Goal: Task Accomplishment & Management: Manage account settings

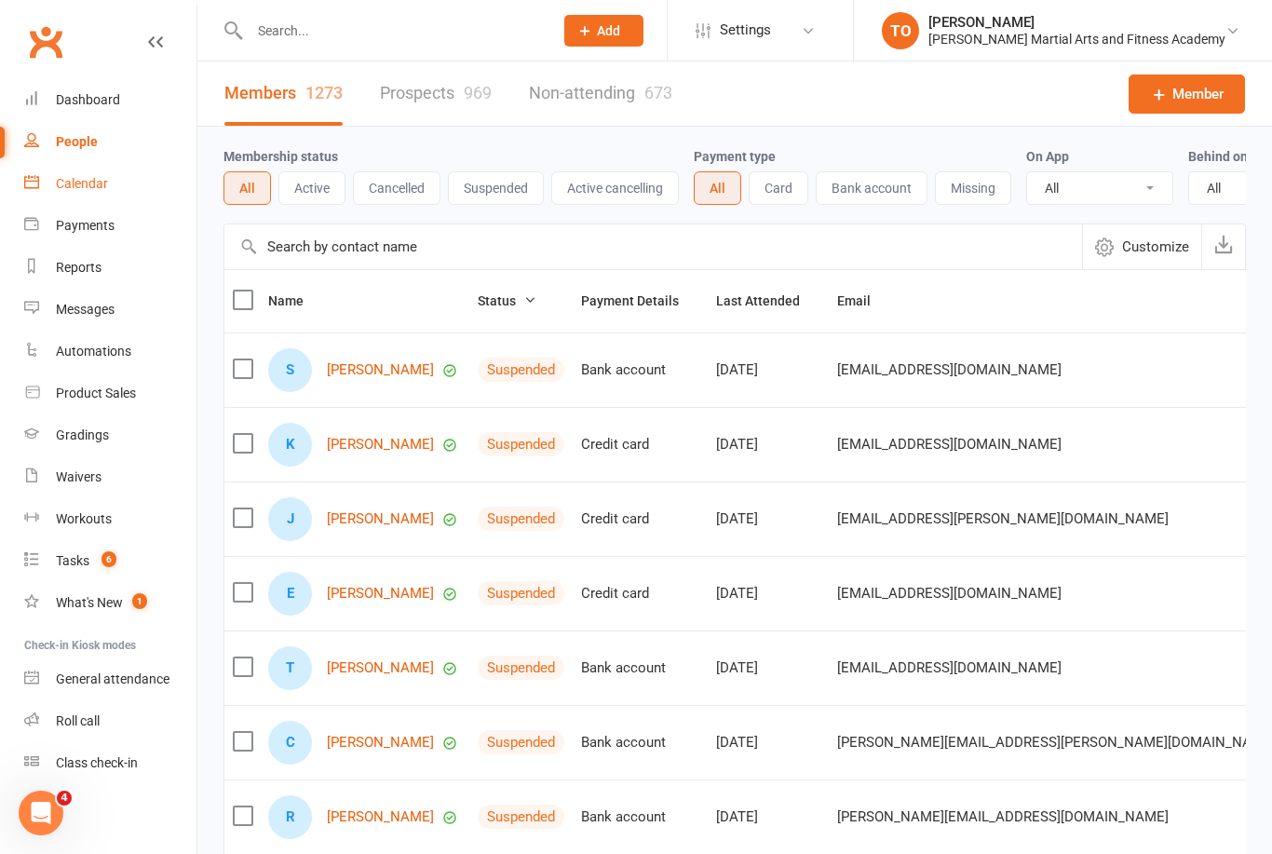
click at [77, 181] on div "Calendar" at bounding box center [82, 183] width 52 height 15
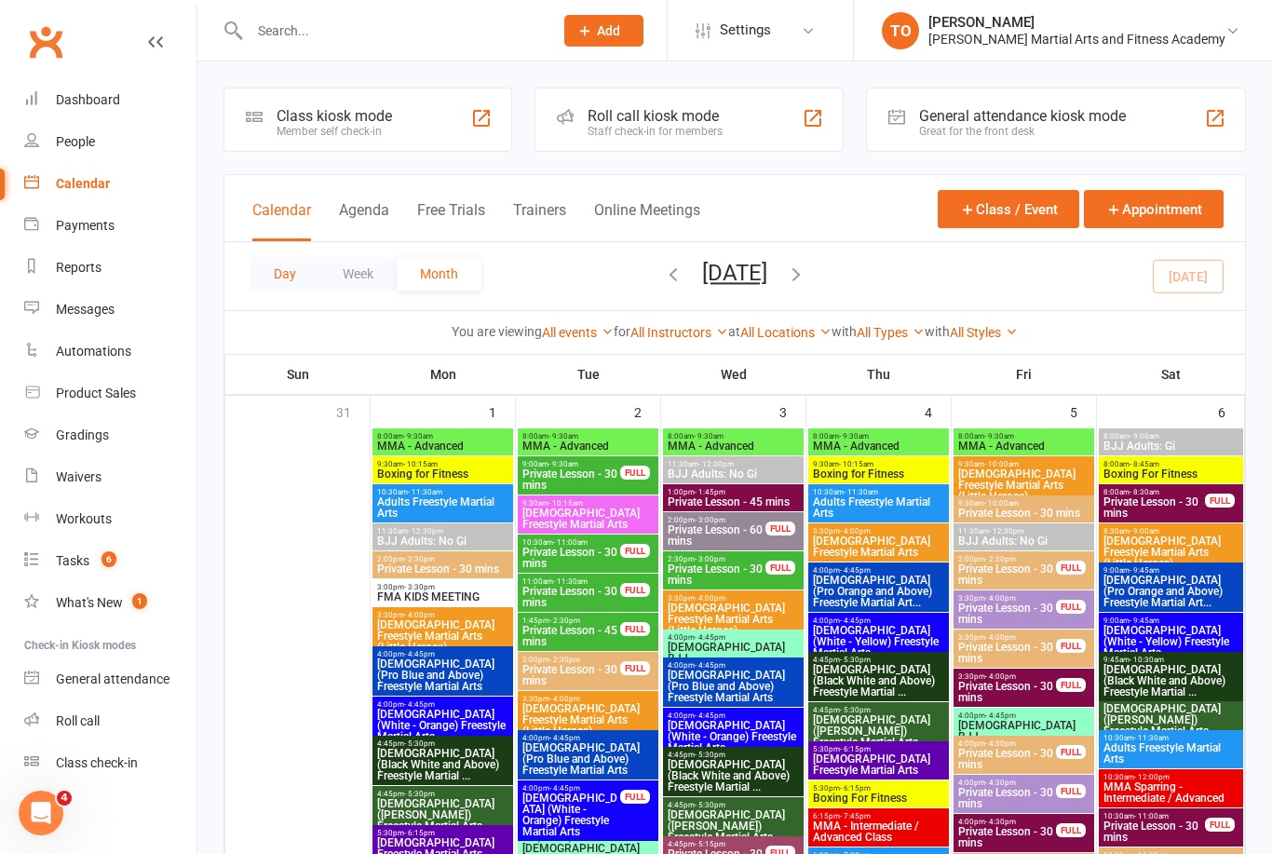
click at [288, 281] on button "Day" at bounding box center [284, 274] width 69 height 34
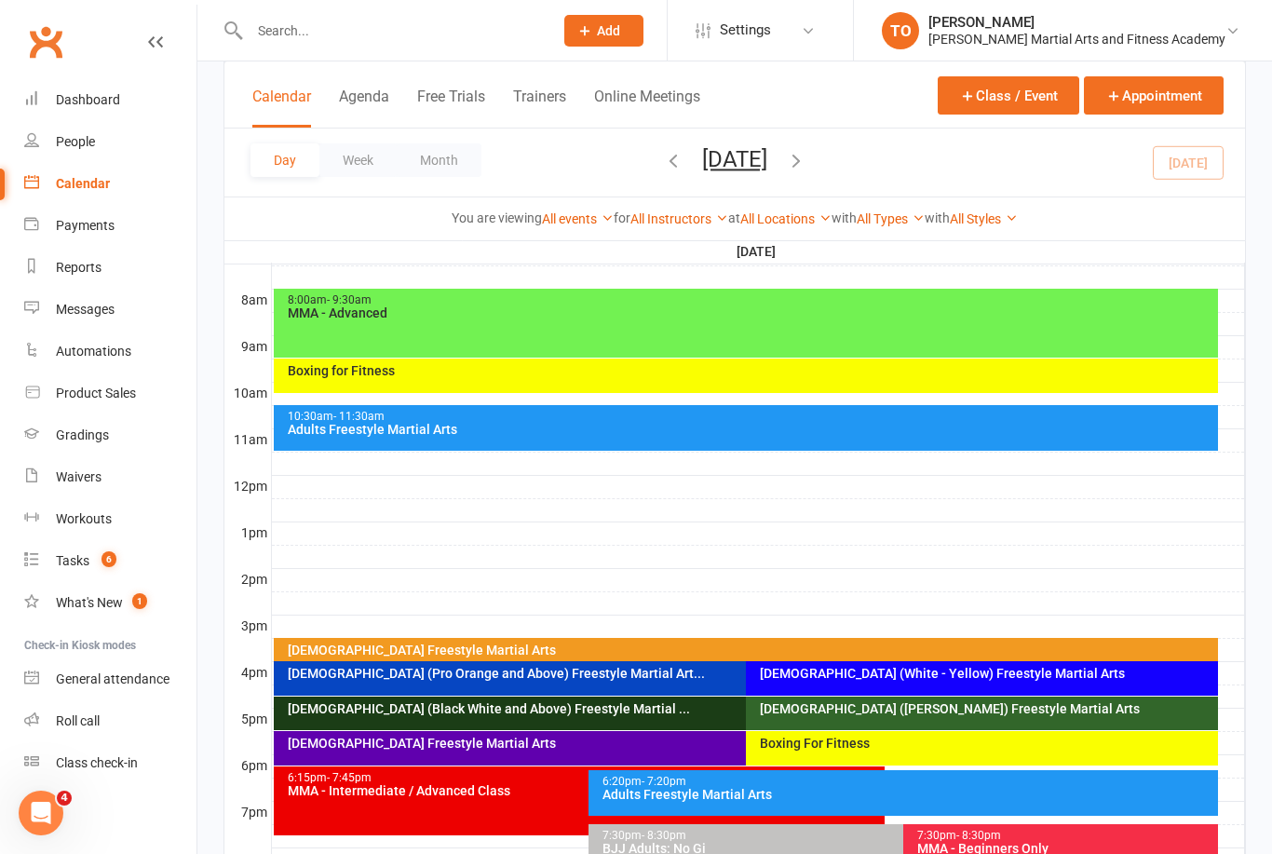
scroll to position [469, 0]
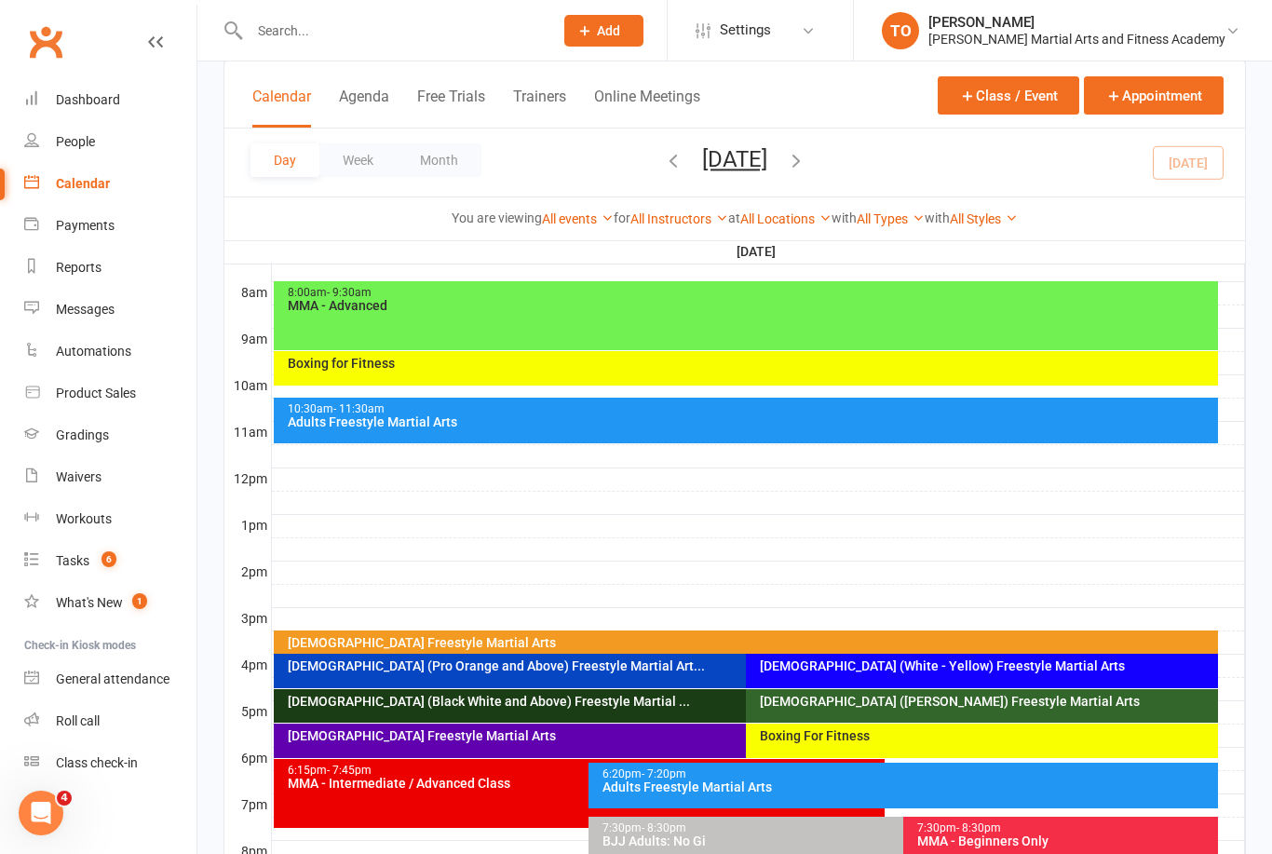
click at [1032, 639] on div "[DEMOGRAPHIC_DATA] Freestyle Martial Arts" at bounding box center [751, 642] width 928 height 13
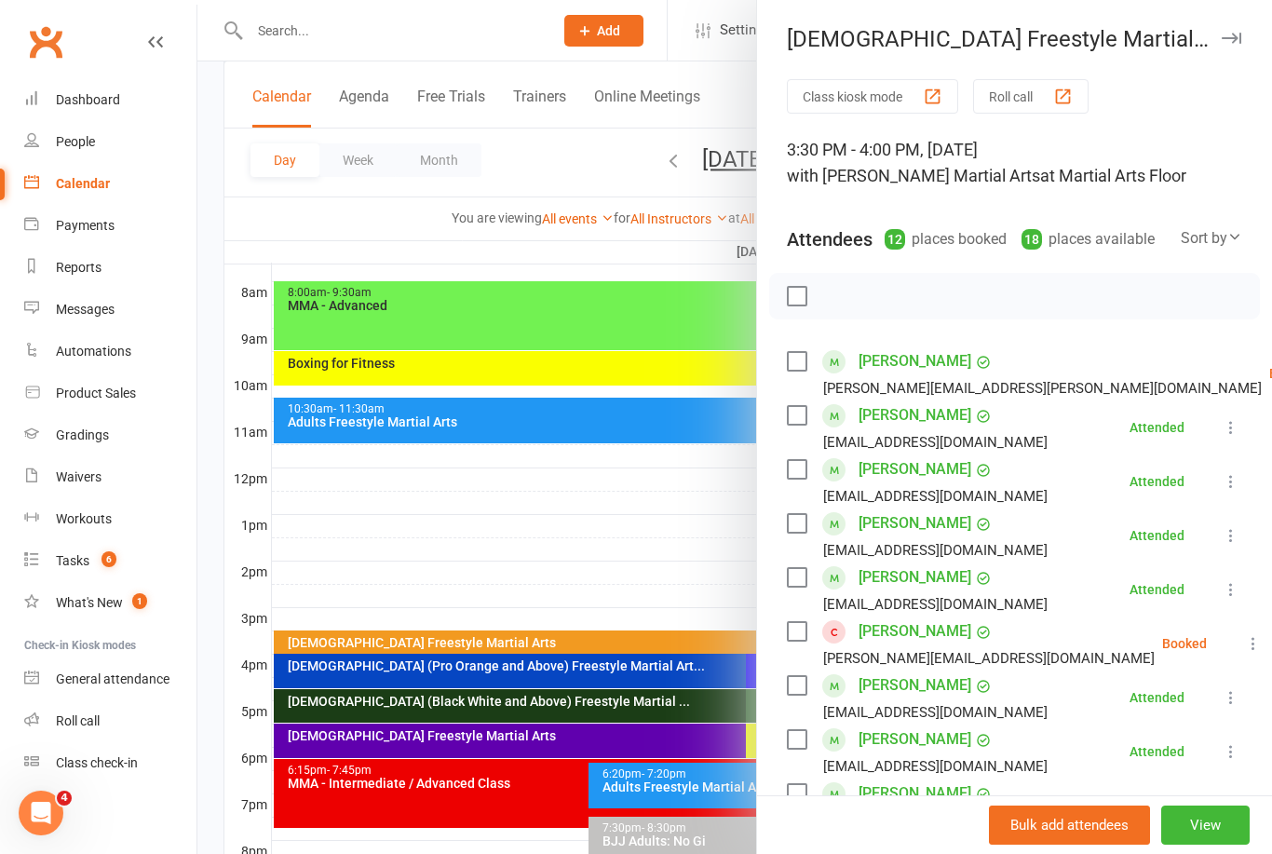
click at [920, 684] on link "Zack Shirley" at bounding box center [914, 685] width 113 height 30
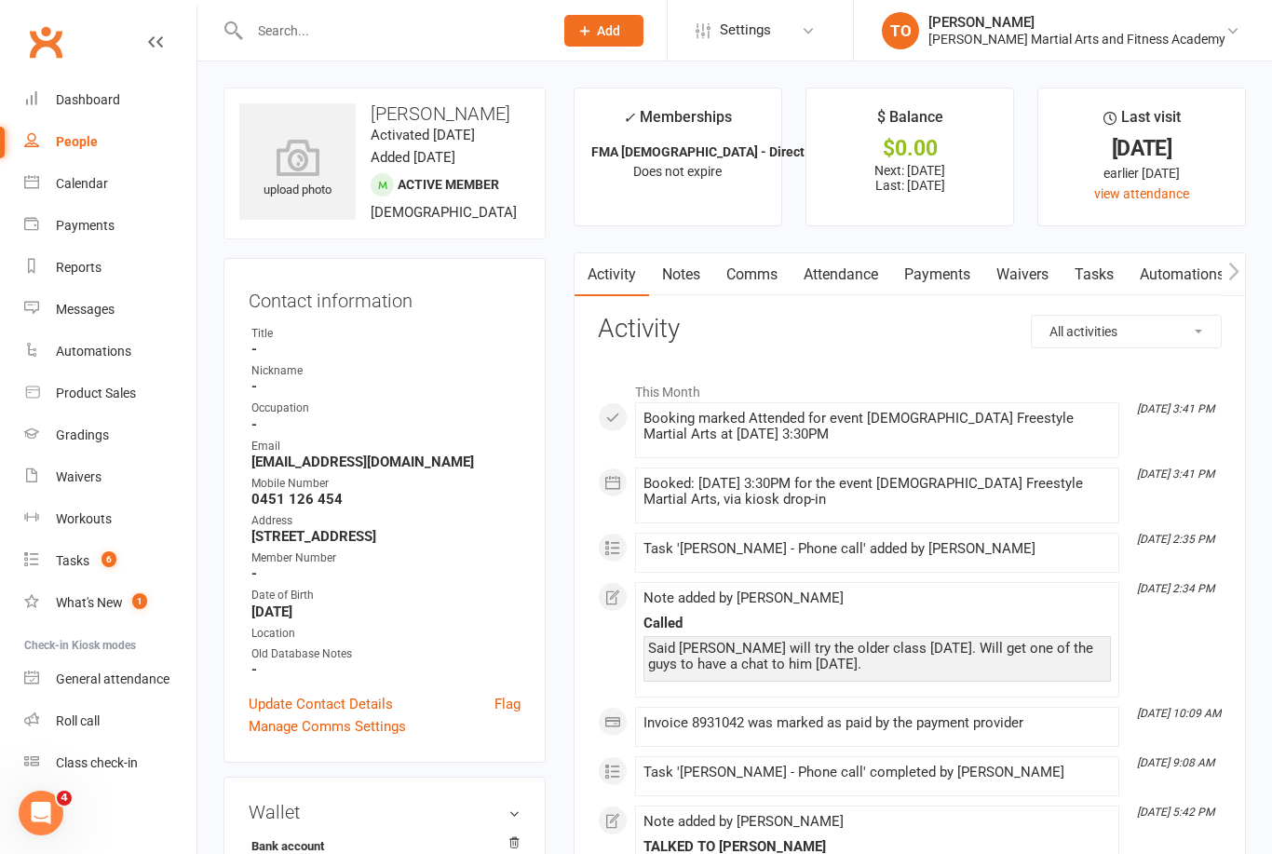
click at [267, 38] on input "text" at bounding box center [392, 31] width 296 height 26
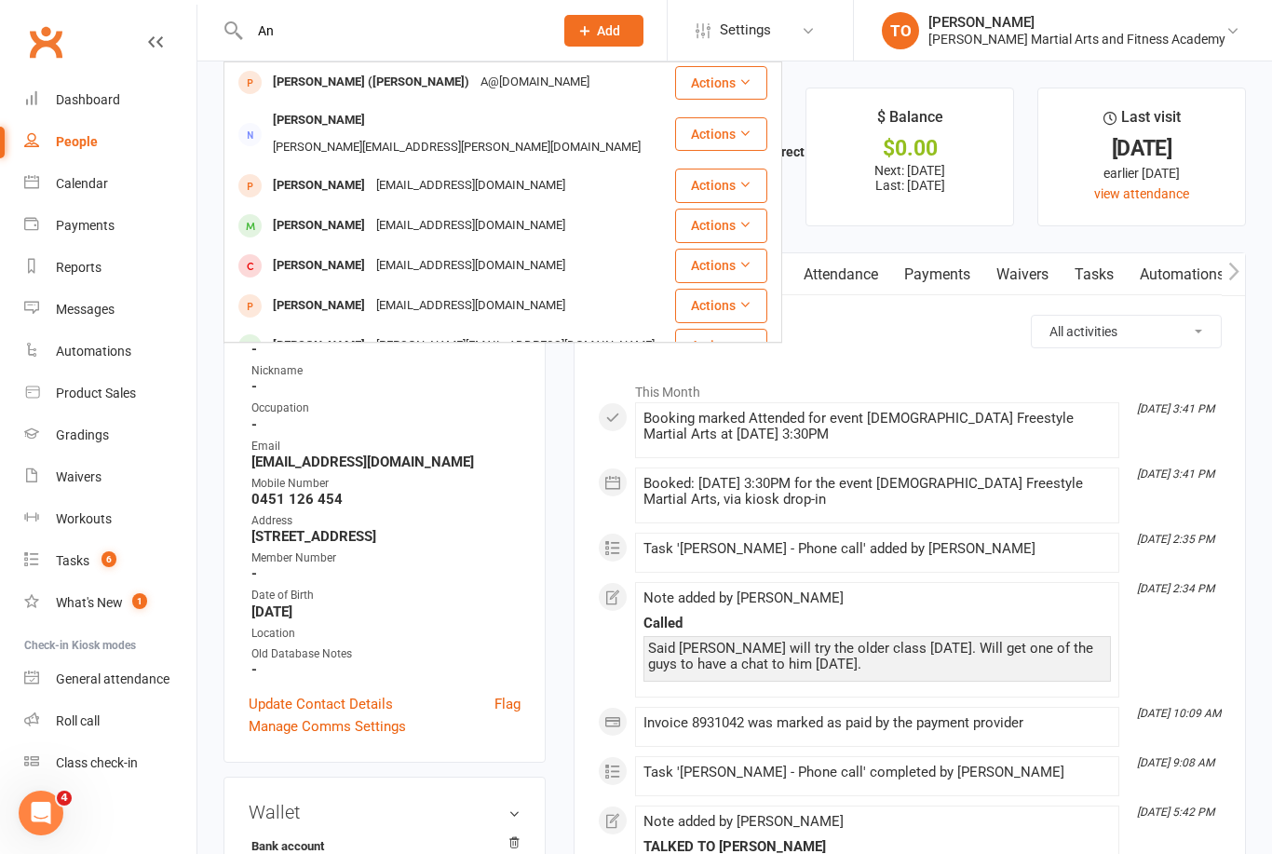
type input "A"
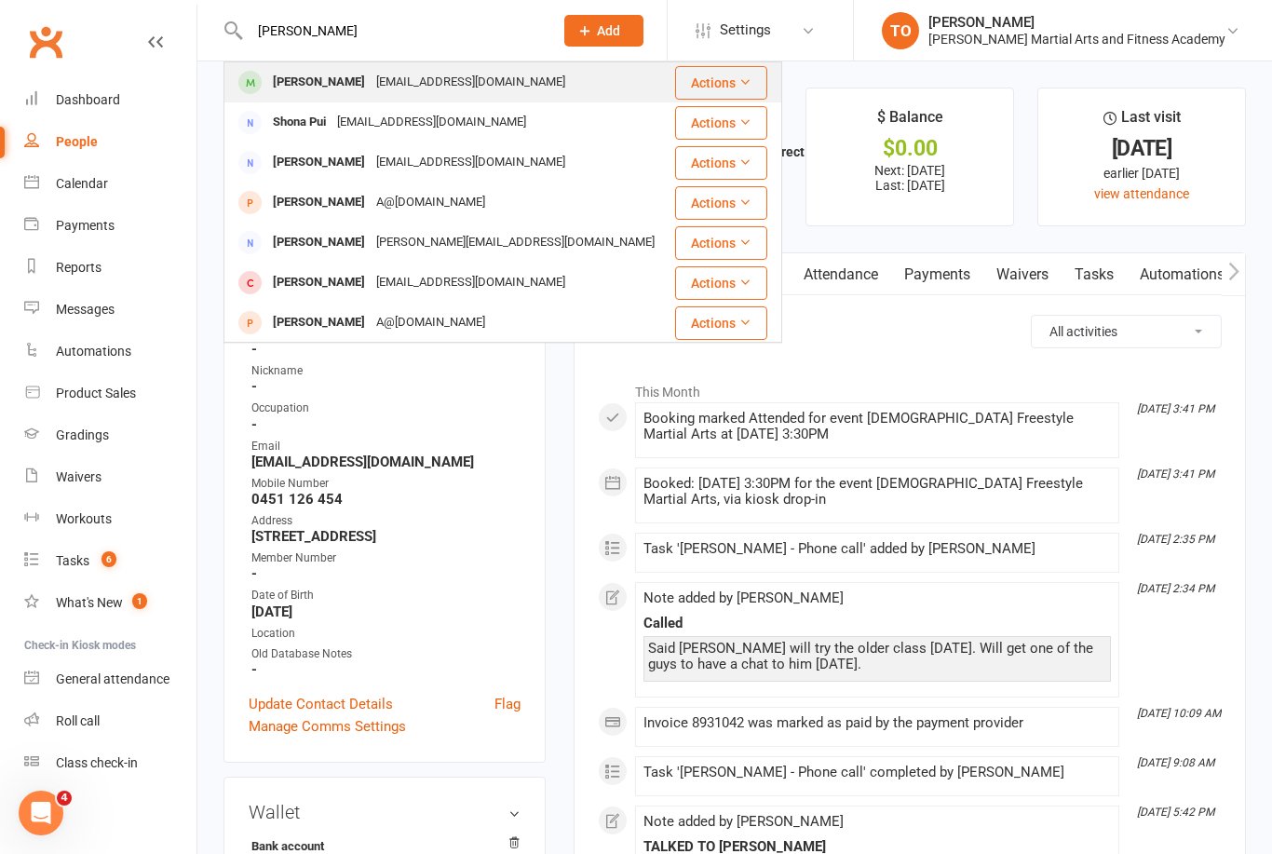
type input "Shoeb"
click at [299, 86] on div "Annabelle Shoebridge" at bounding box center [318, 82] width 103 height 27
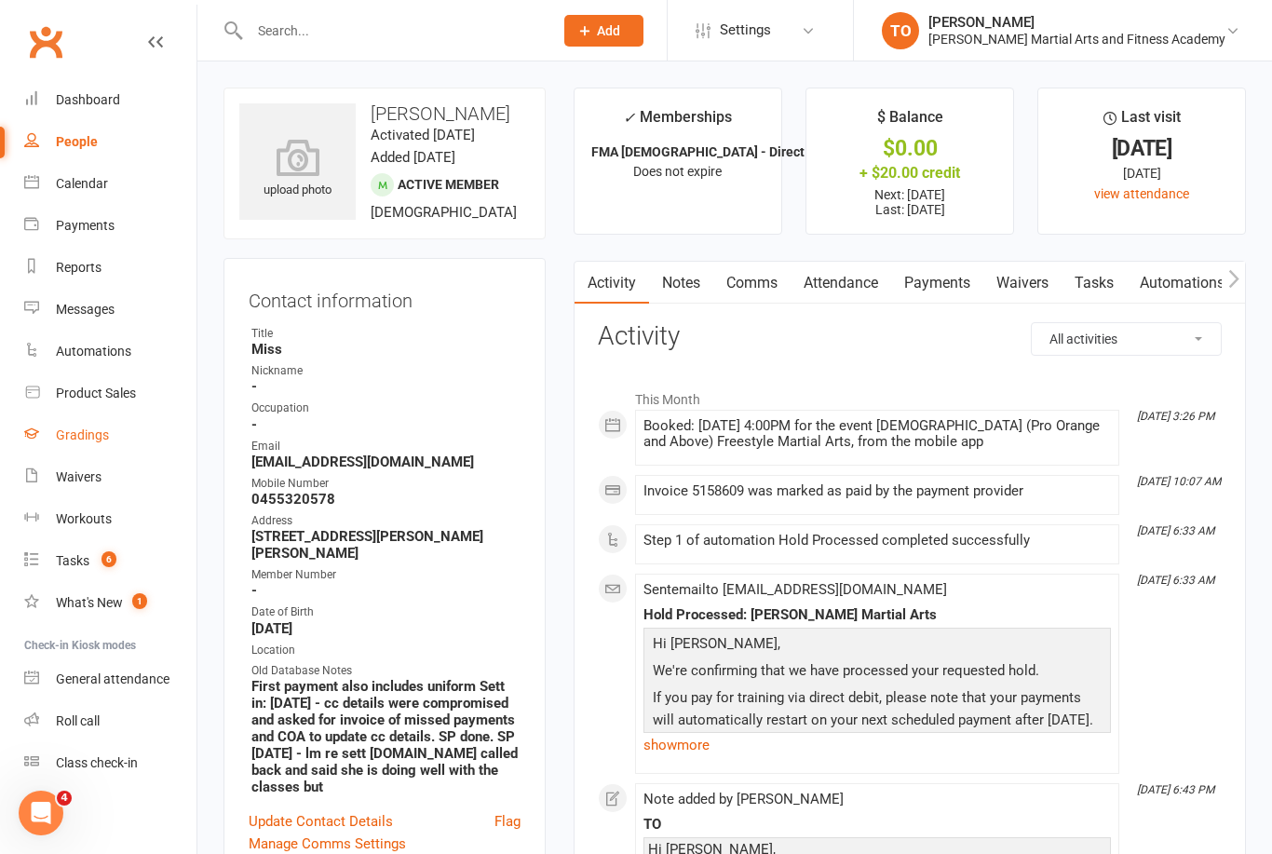
click at [72, 441] on div "Gradings" at bounding box center [82, 434] width 53 height 15
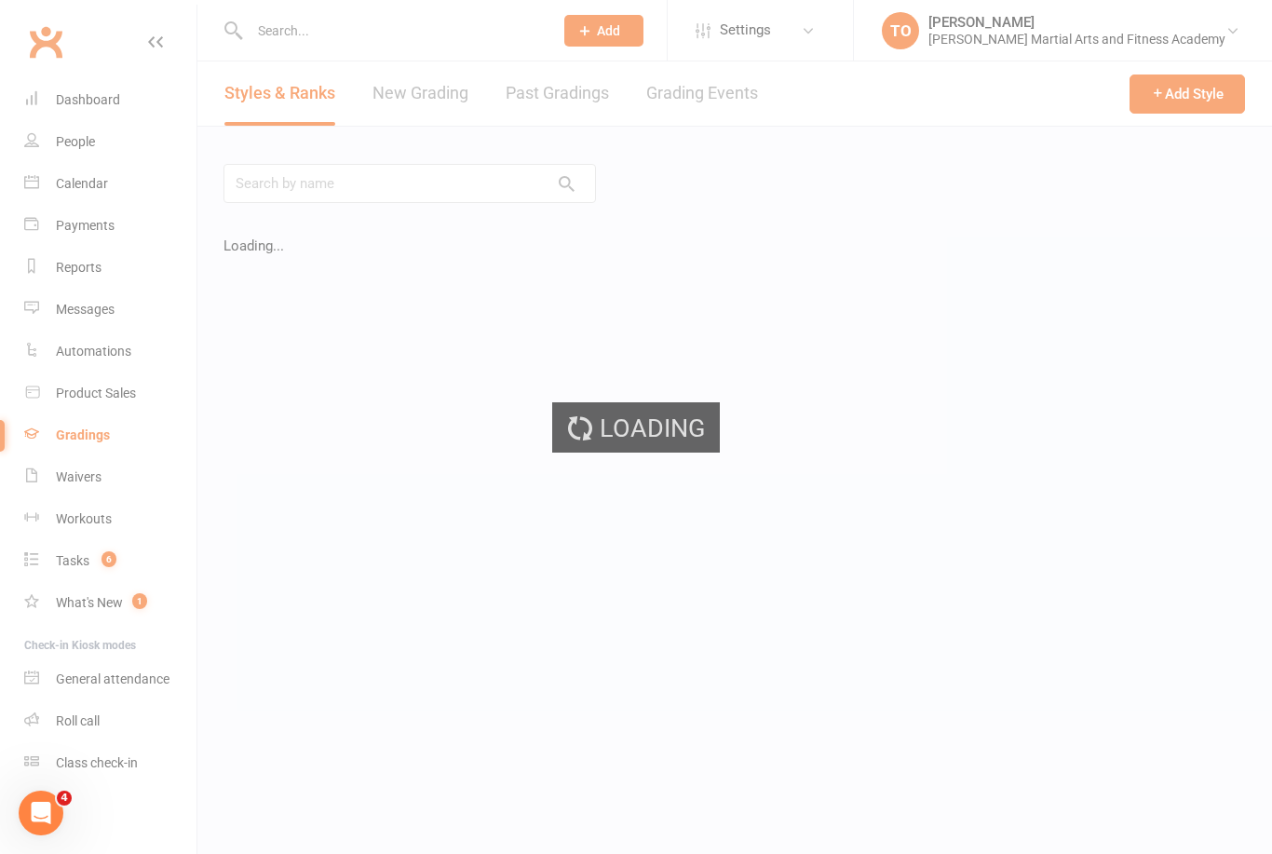
click at [705, 100] on link "Grading Events" at bounding box center [702, 93] width 112 height 64
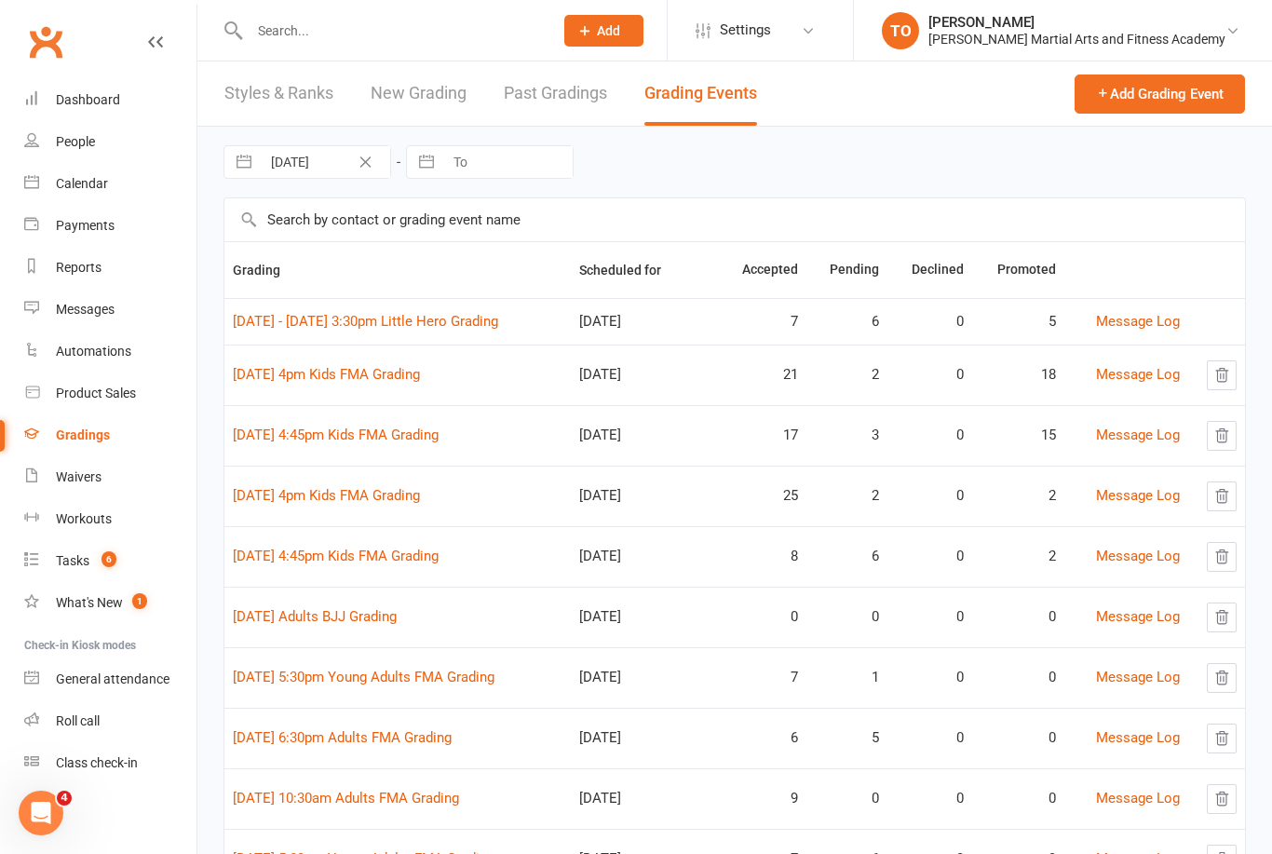
click at [545, 198] on input "text" at bounding box center [734, 219] width 1020 height 43
type input "Shoe"
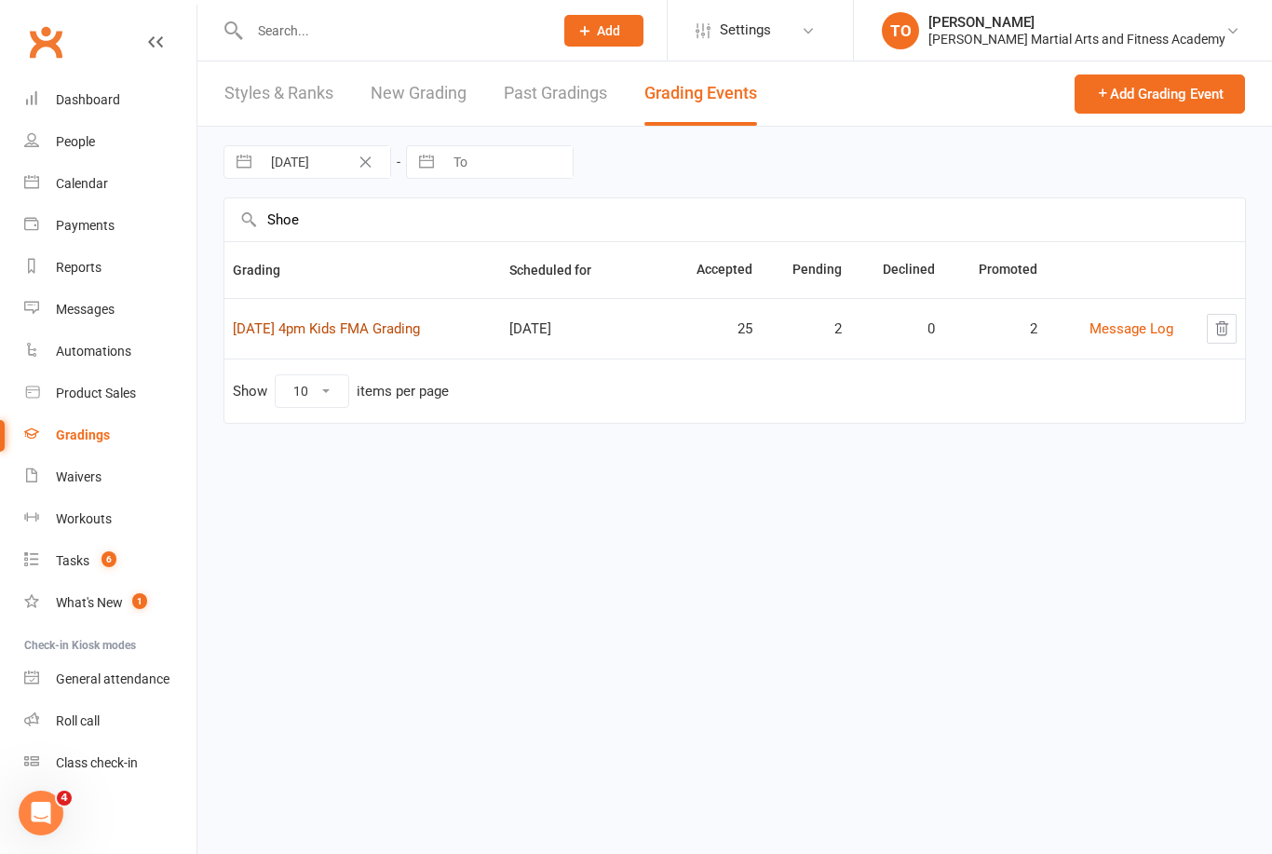
click at [342, 331] on link "11th September 4pm Kids FMA Grading" at bounding box center [326, 328] width 187 height 17
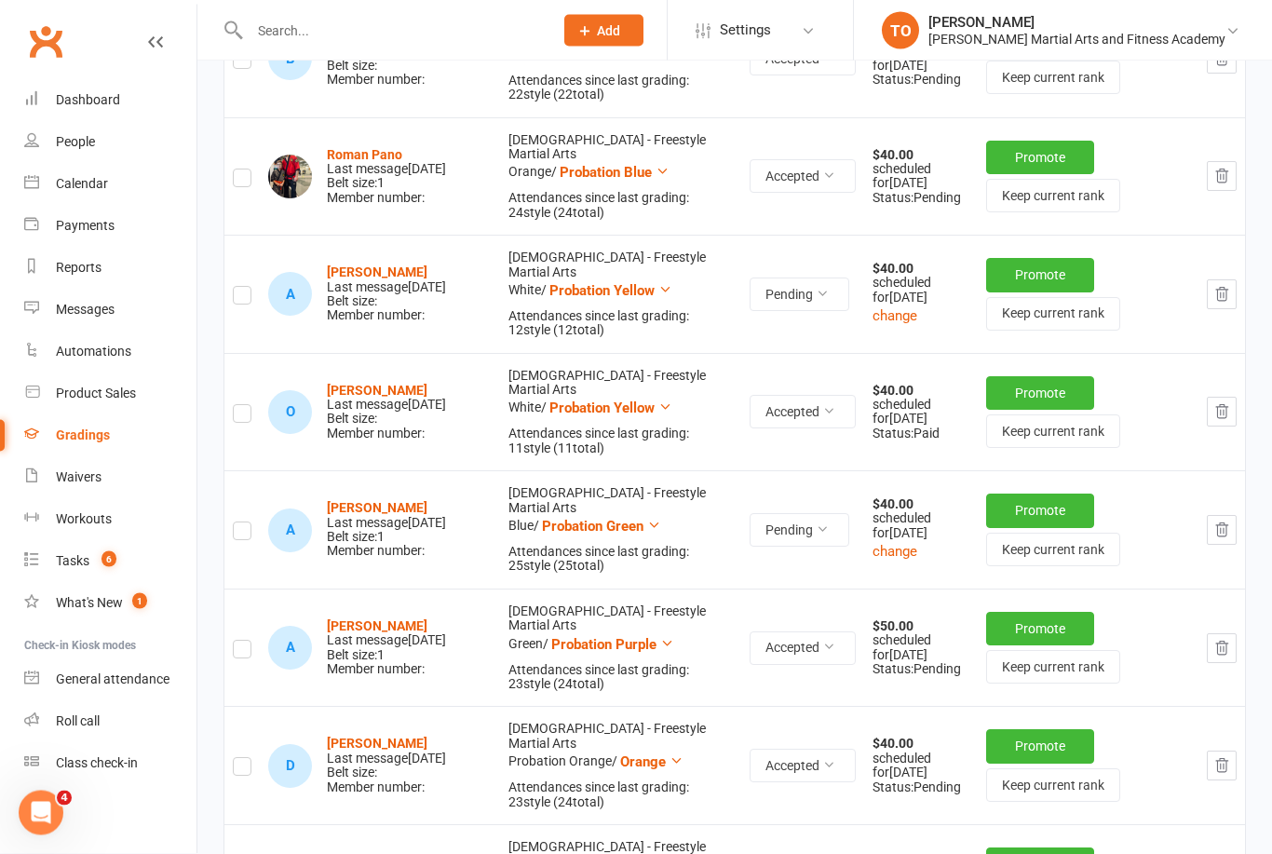
scroll to position [2293, 0]
click at [427, 500] on strong "[PERSON_NAME]" at bounding box center [377, 507] width 101 height 15
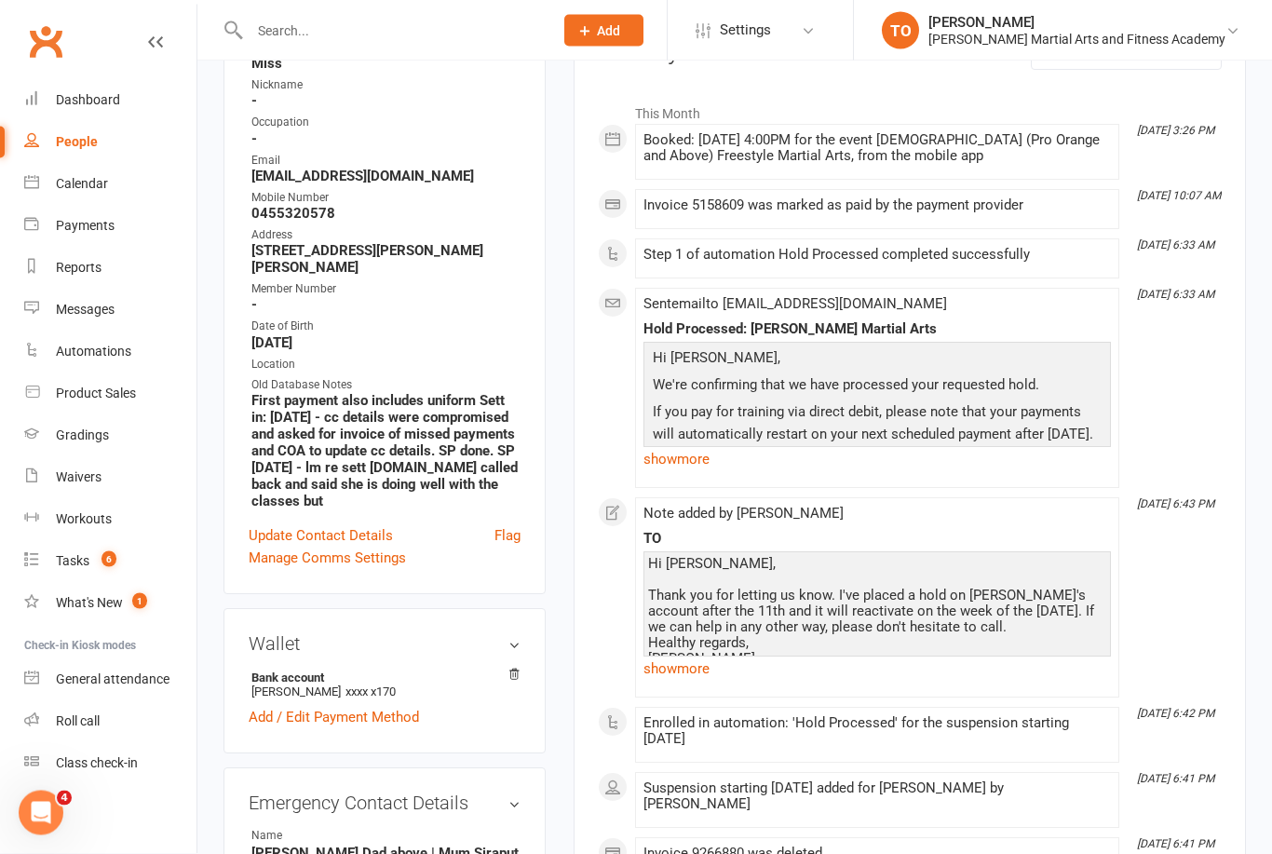
scroll to position [290, 0]
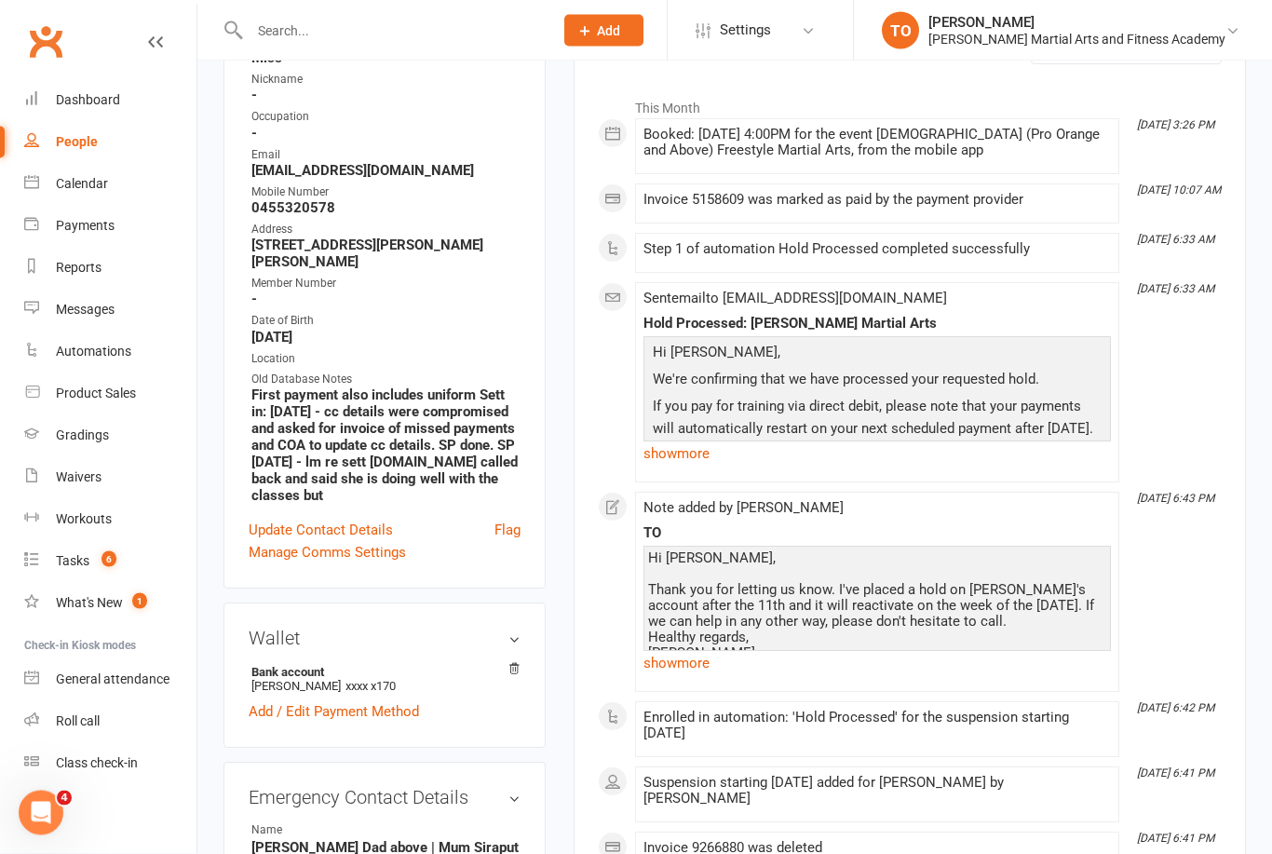
click at [263, 165] on div "Email" at bounding box center [385, 156] width 269 height 18
copy strong "[EMAIL_ADDRESS][DOMAIN_NAME]"
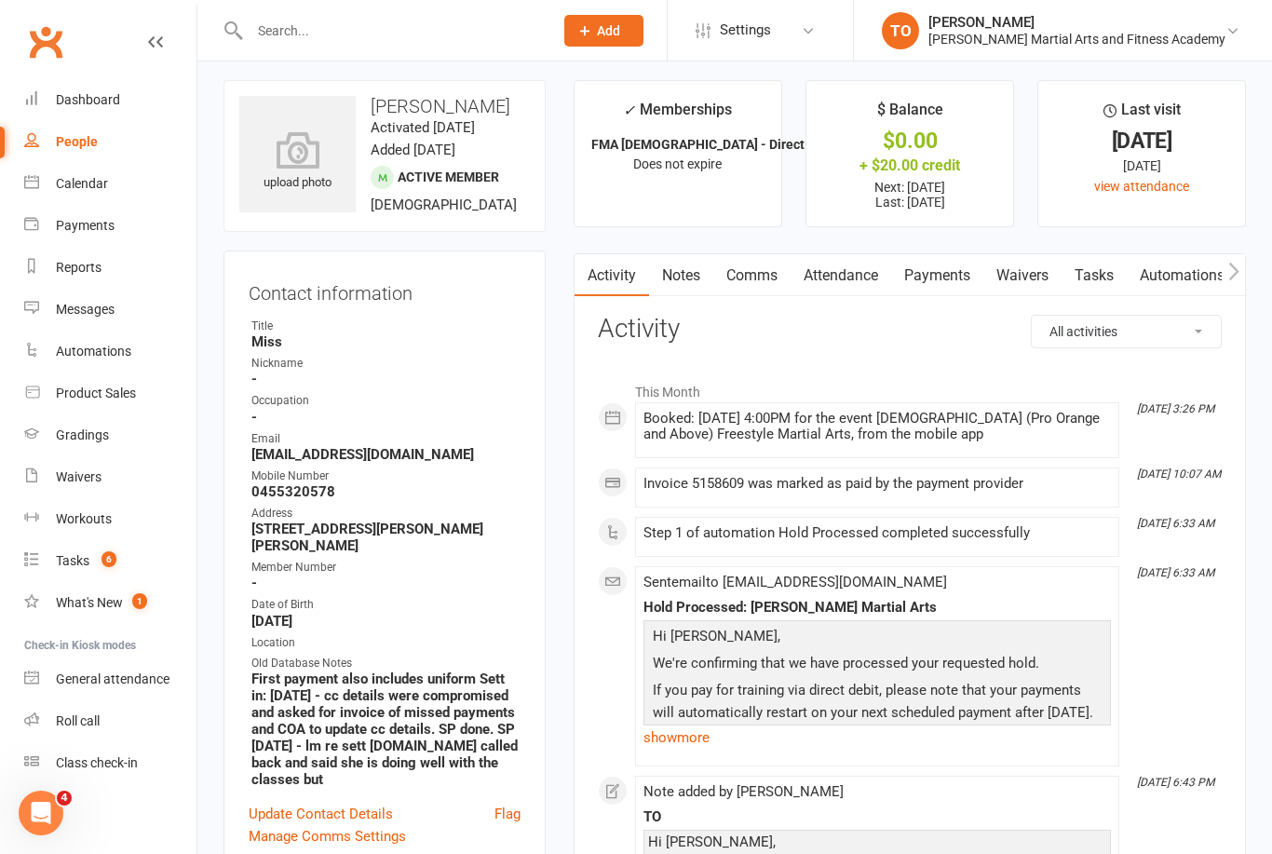
scroll to position [0, 0]
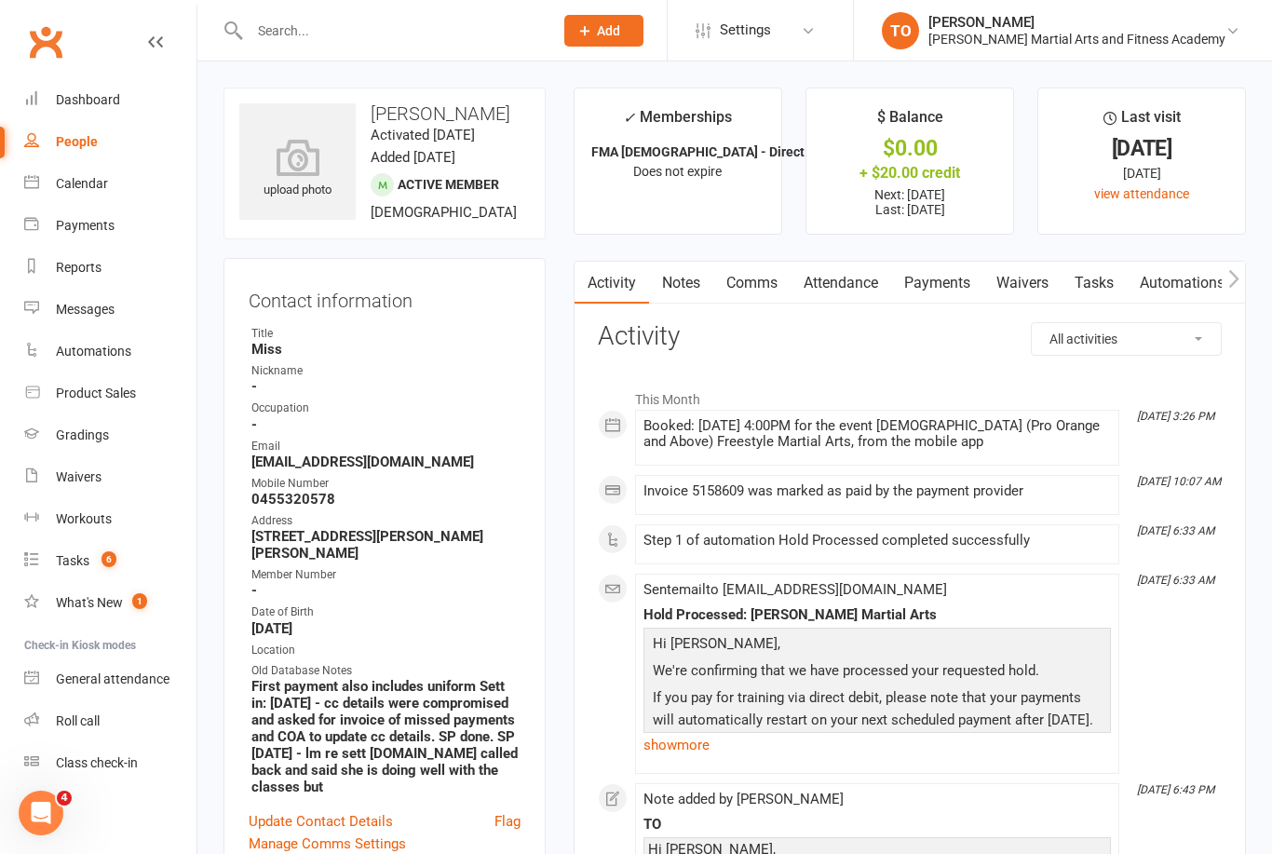
click at [690, 272] on link "Notes" at bounding box center [681, 283] width 64 height 43
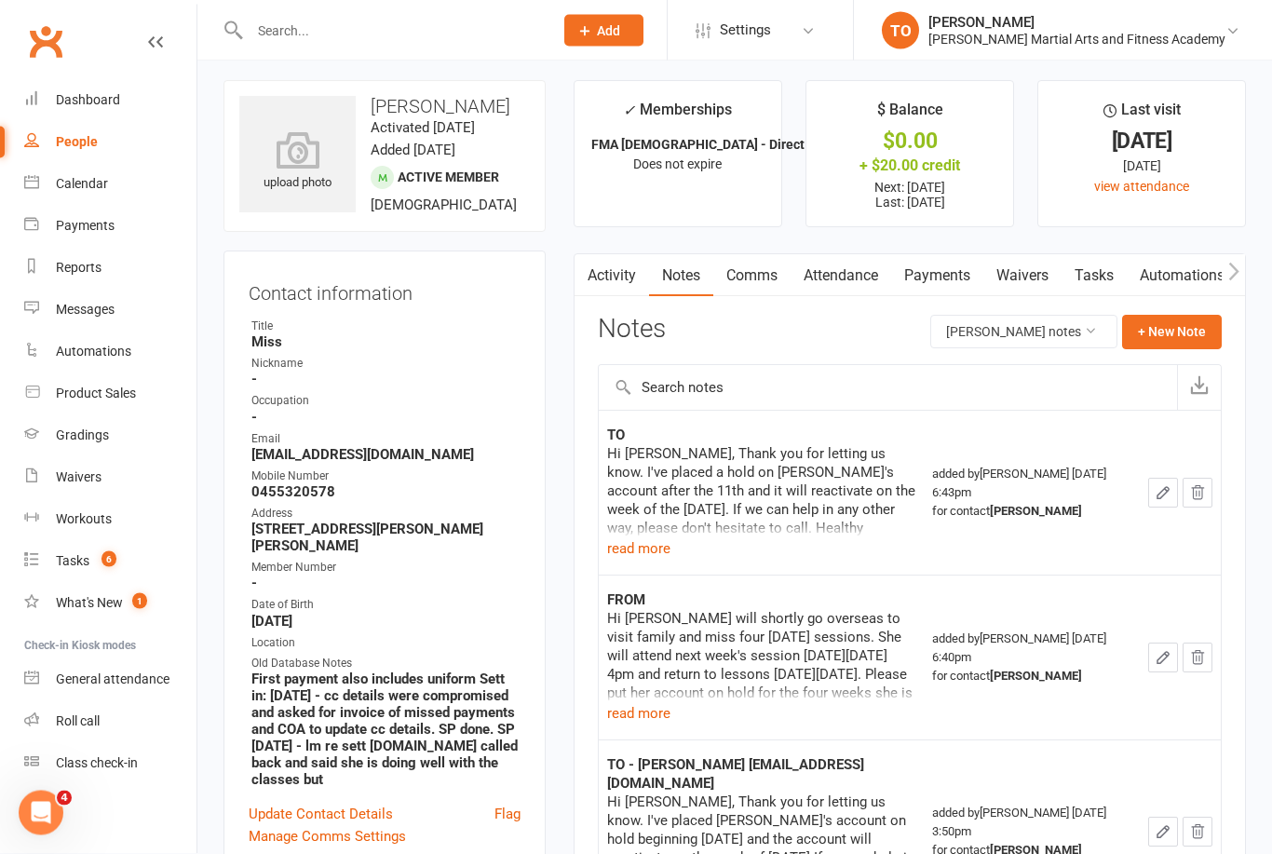
scroll to position [7, 0]
click at [1169, 318] on button "+ New Note" at bounding box center [1172, 332] width 100 height 34
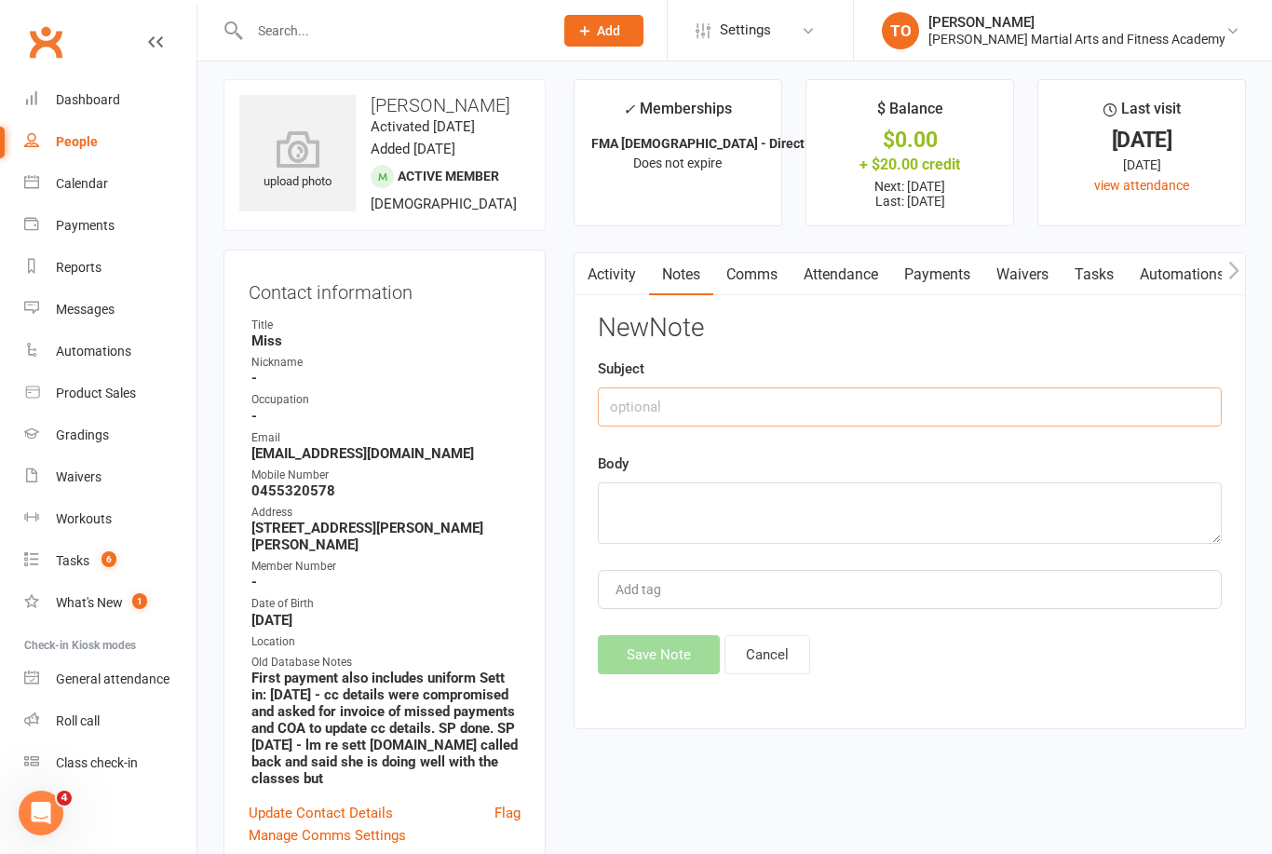
click at [850, 400] on input "text" at bounding box center [910, 406] width 624 height 39
type input "Grading"
click at [727, 509] on textarea at bounding box center [910, 513] width 624 height 61
type textarea "g"
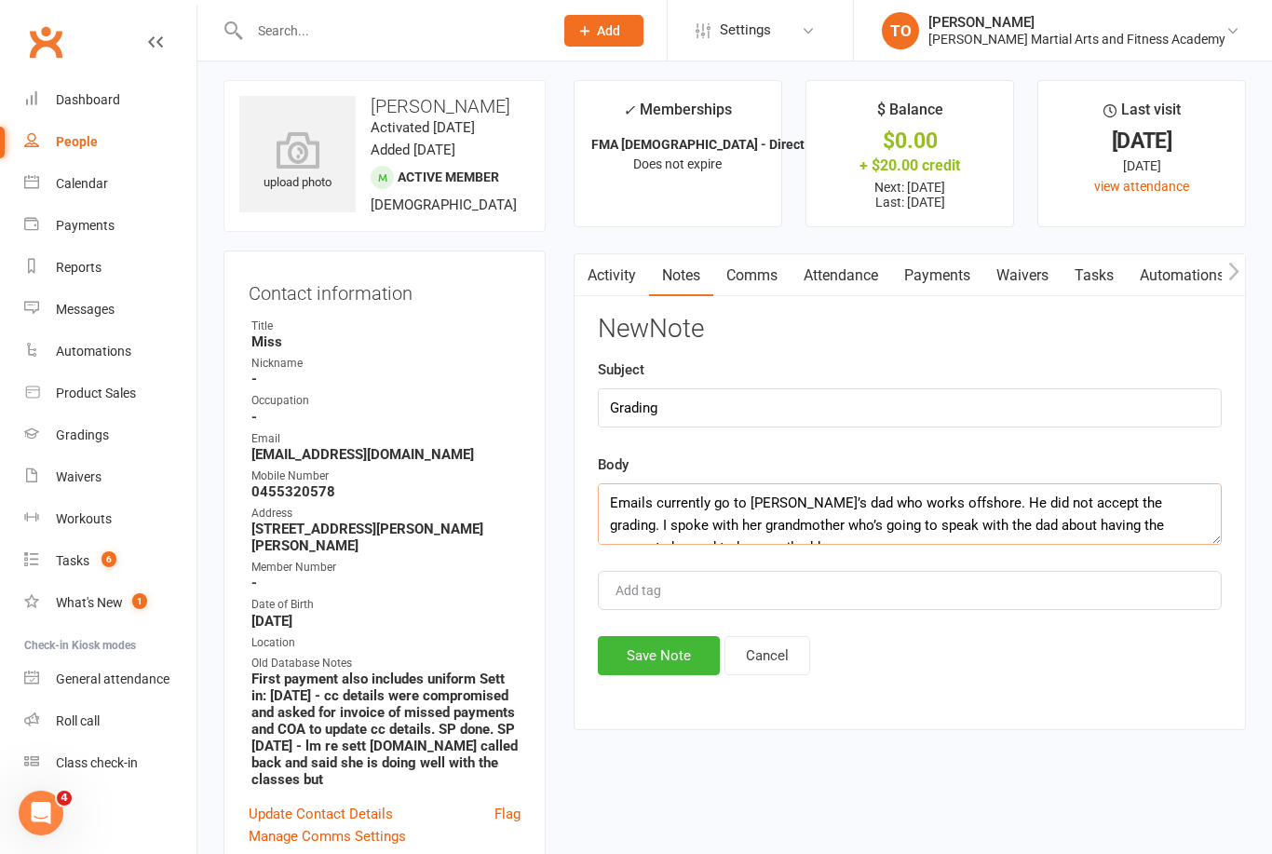
scroll to position [0, 0]
click at [1006, 495] on textarea "Emails currently go to Annabelle’s dad who works offshore. He did not accept th…" at bounding box center [910, 513] width 624 height 61
type textarea "Emails currently go to Annabelle’s dad who works offshore and he did not accept…"
click at [974, 528] on textarea "Emails currently go to Annabelle’s dad who works offshore and he did not accept…" at bounding box center [910, 513] width 624 height 61
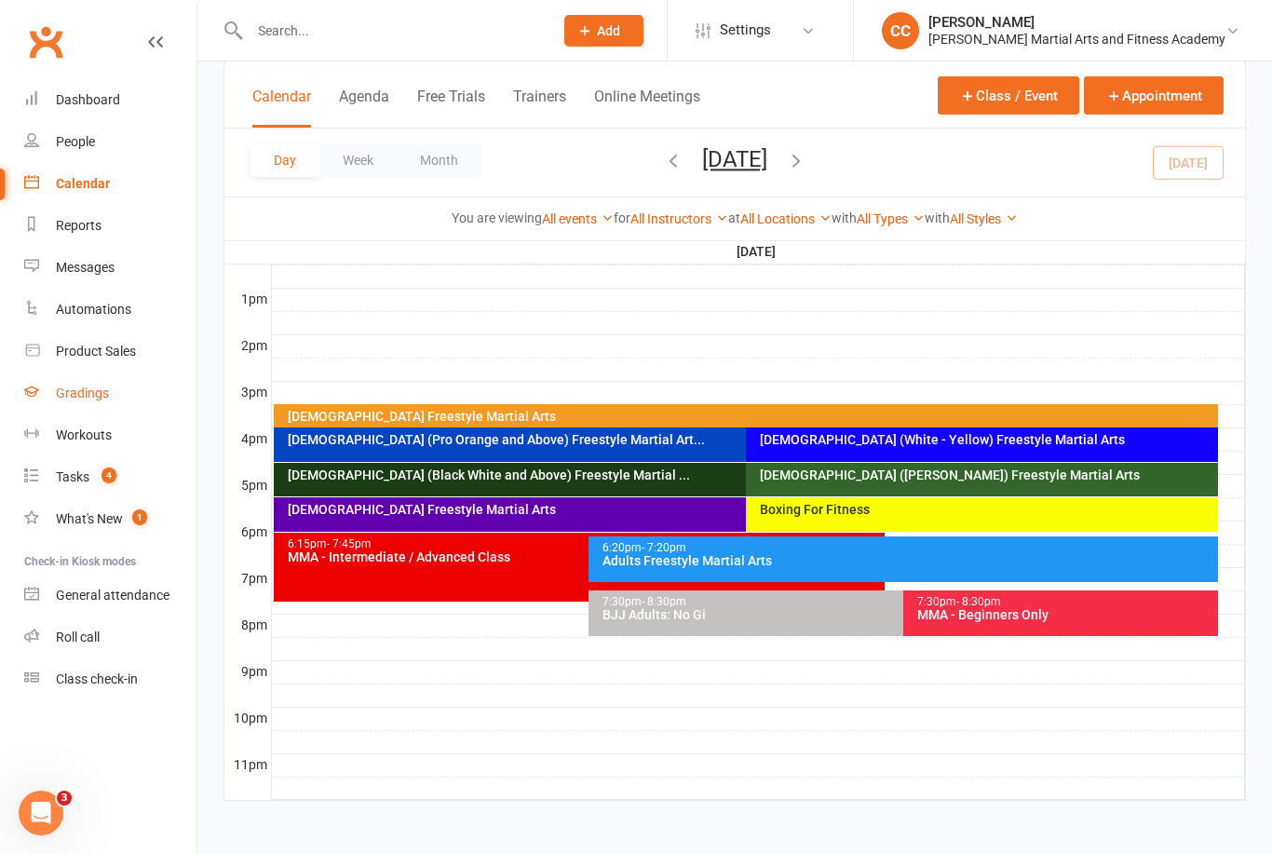
click at [77, 399] on div "Gradings" at bounding box center [82, 392] width 53 height 15
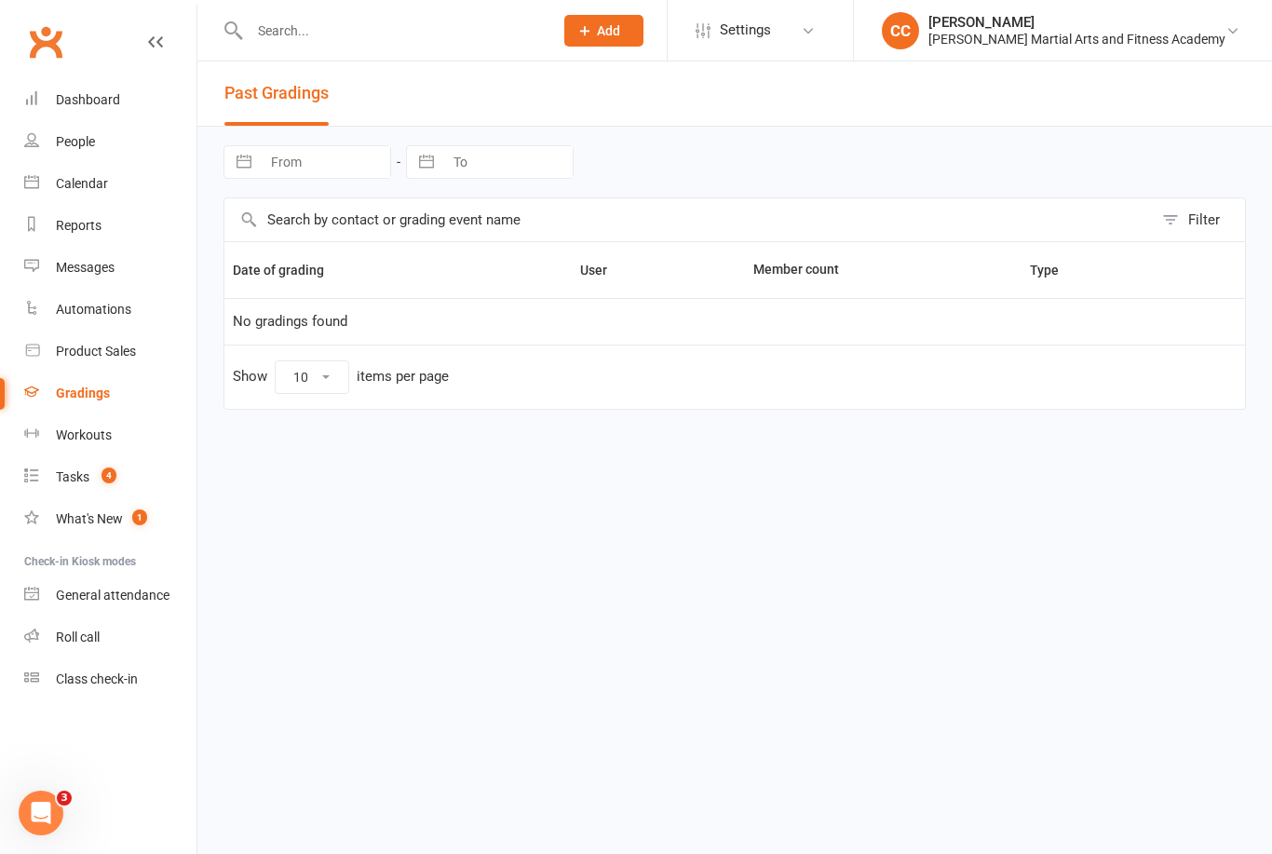
click at [77, 393] on div "Gradings" at bounding box center [83, 392] width 54 height 15
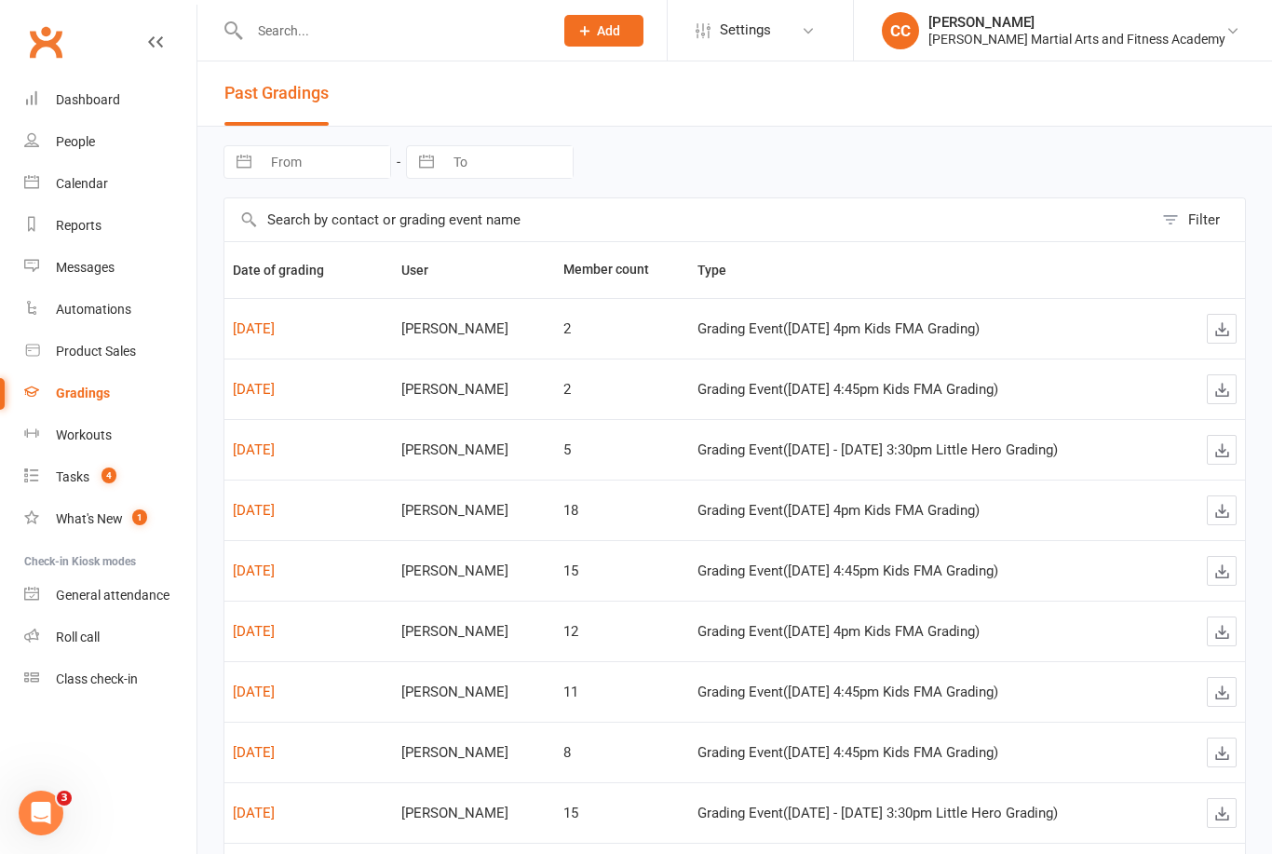
click at [79, 398] on div "Gradings" at bounding box center [83, 392] width 54 height 15
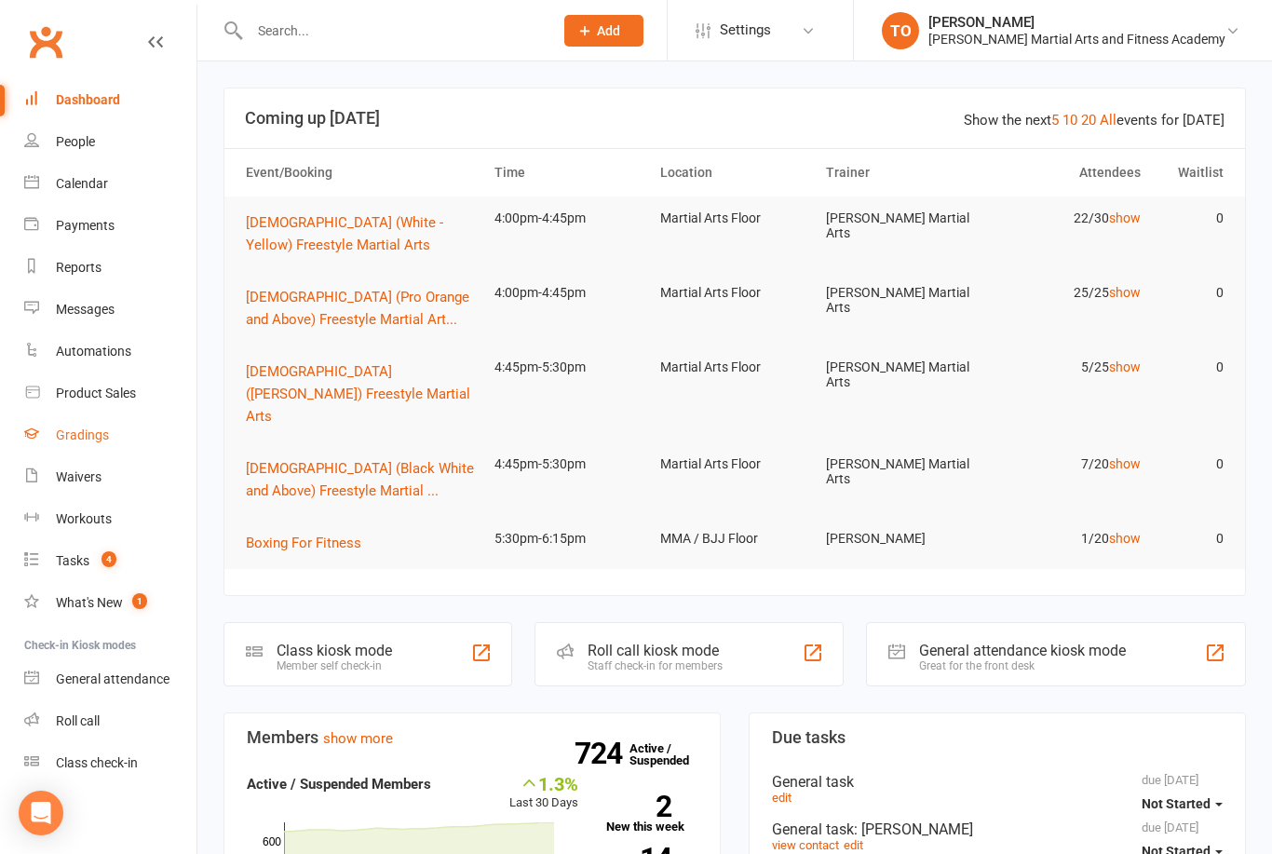
click at [73, 442] on div "Gradings" at bounding box center [82, 434] width 53 height 15
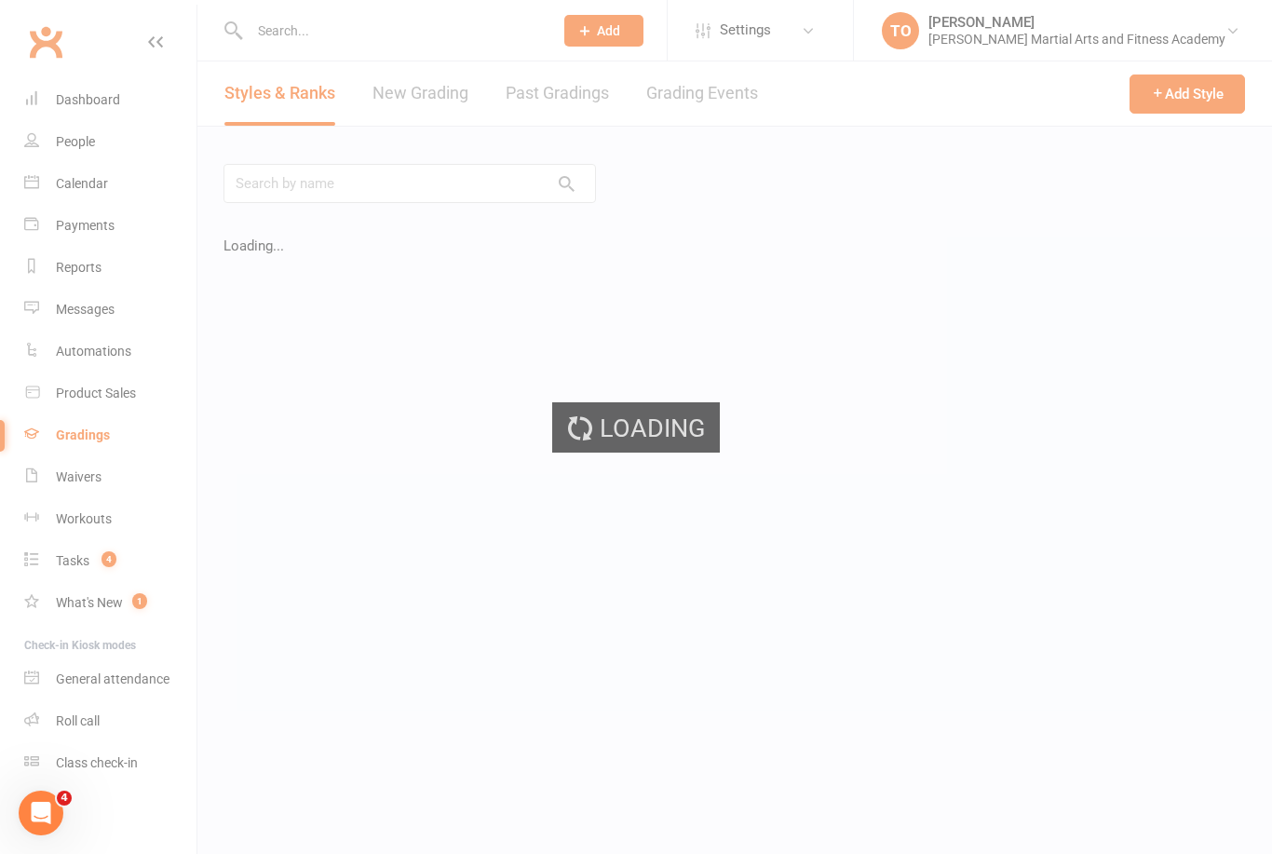
click at [697, 98] on div "Loading" at bounding box center [636, 427] width 1272 height 854
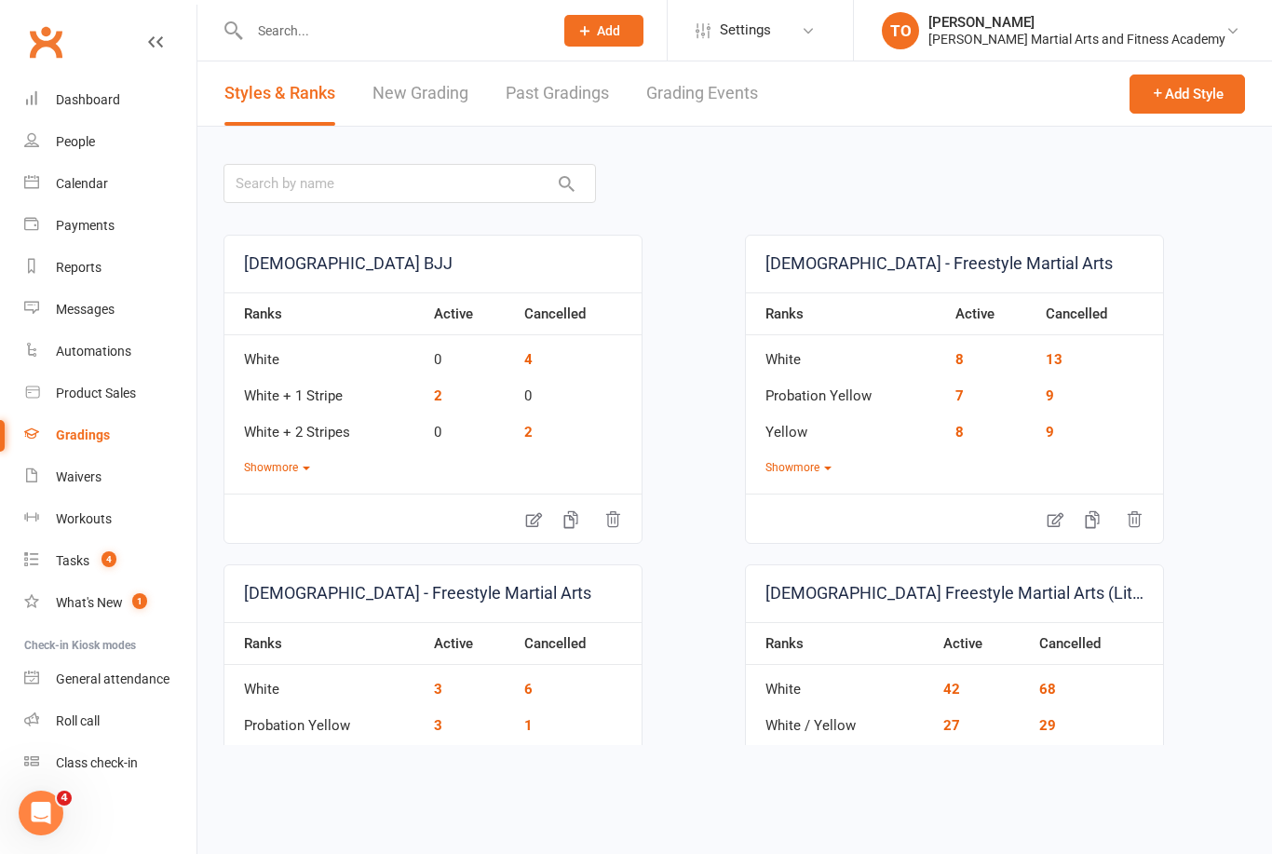
click at [708, 98] on link "Grading Events" at bounding box center [702, 93] width 112 height 64
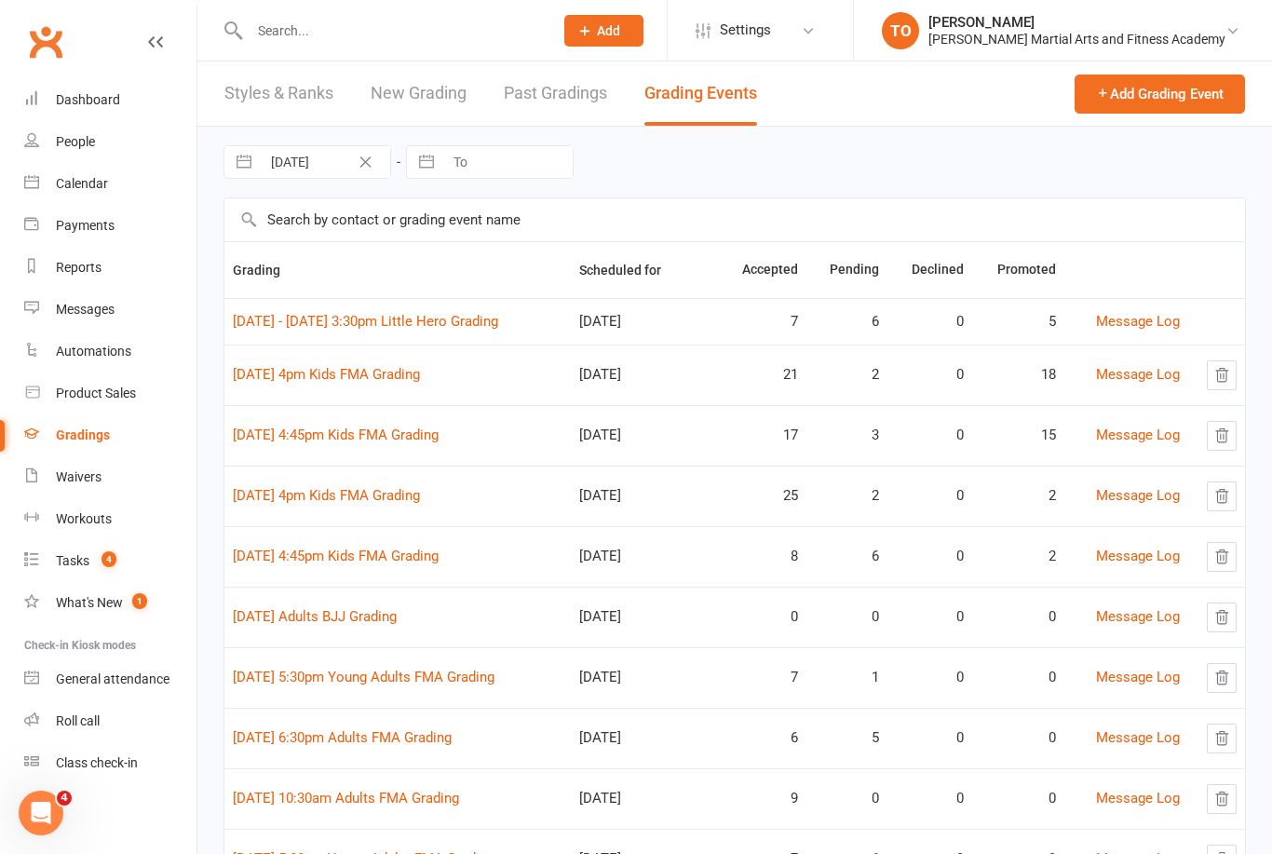
click at [307, 210] on input "text" at bounding box center [734, 219] width 1020 height 43
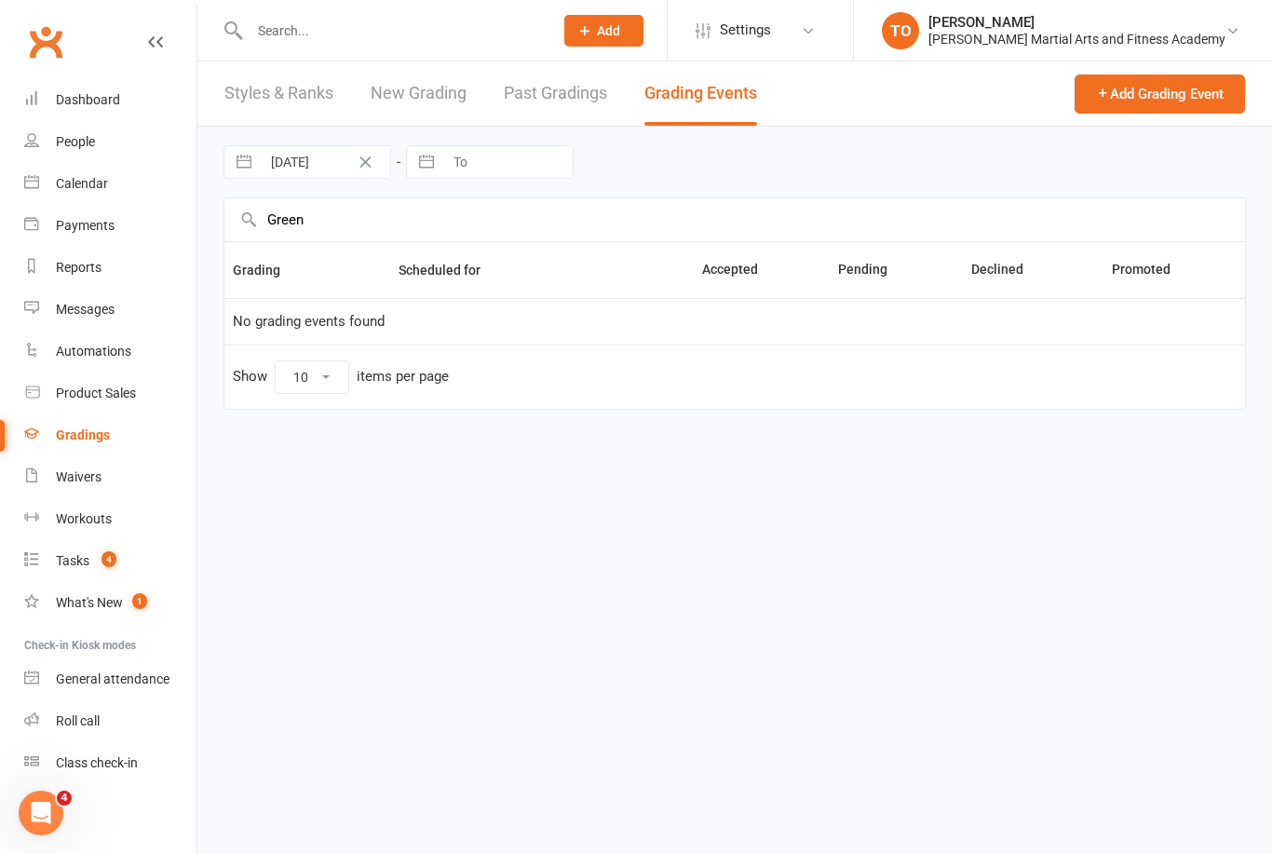
type input "Green"
click at [283, 32] on input "text" at bounding box center [392, 31] width 296 height 26
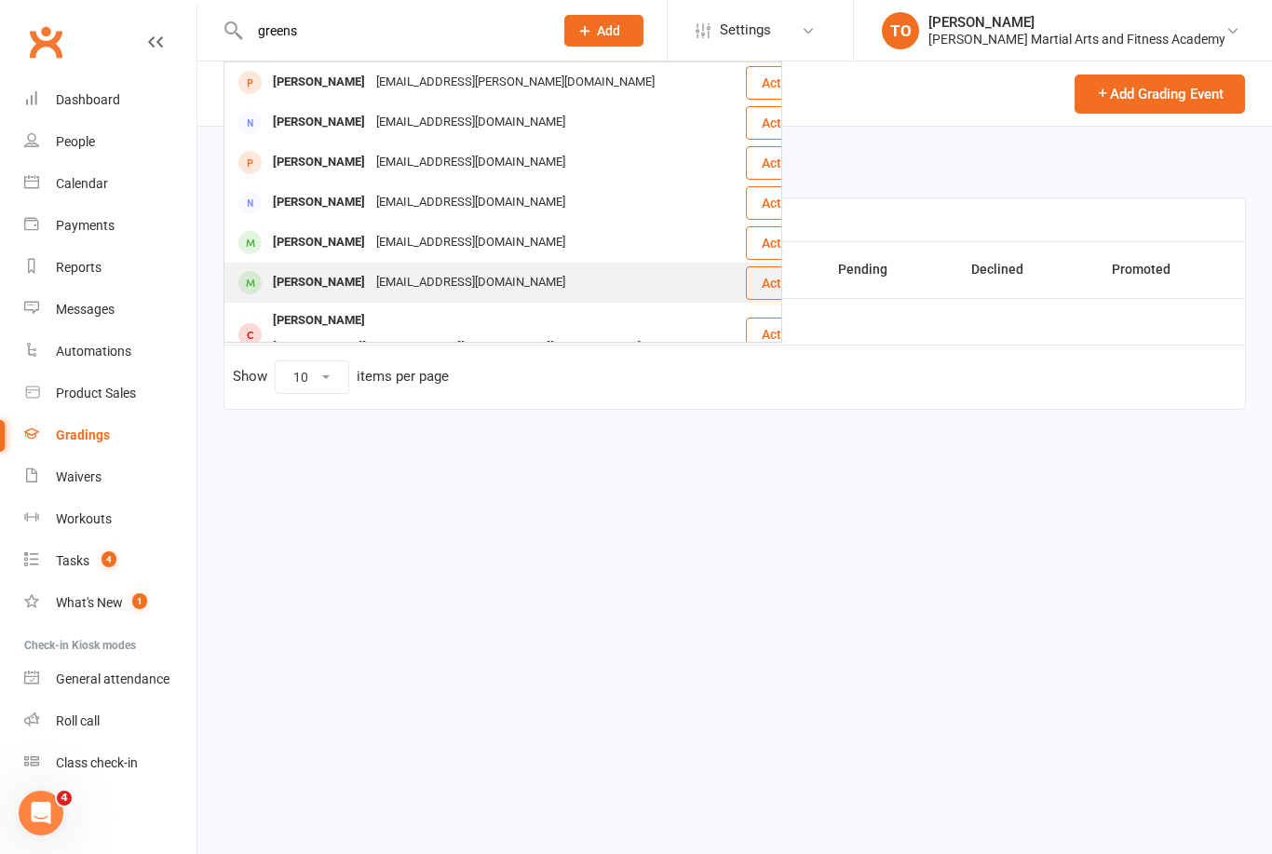
type input "greens"
click at [304, 278] on div "Harrison Greenlees" at bounding box center [318, 282] width 103 height 27
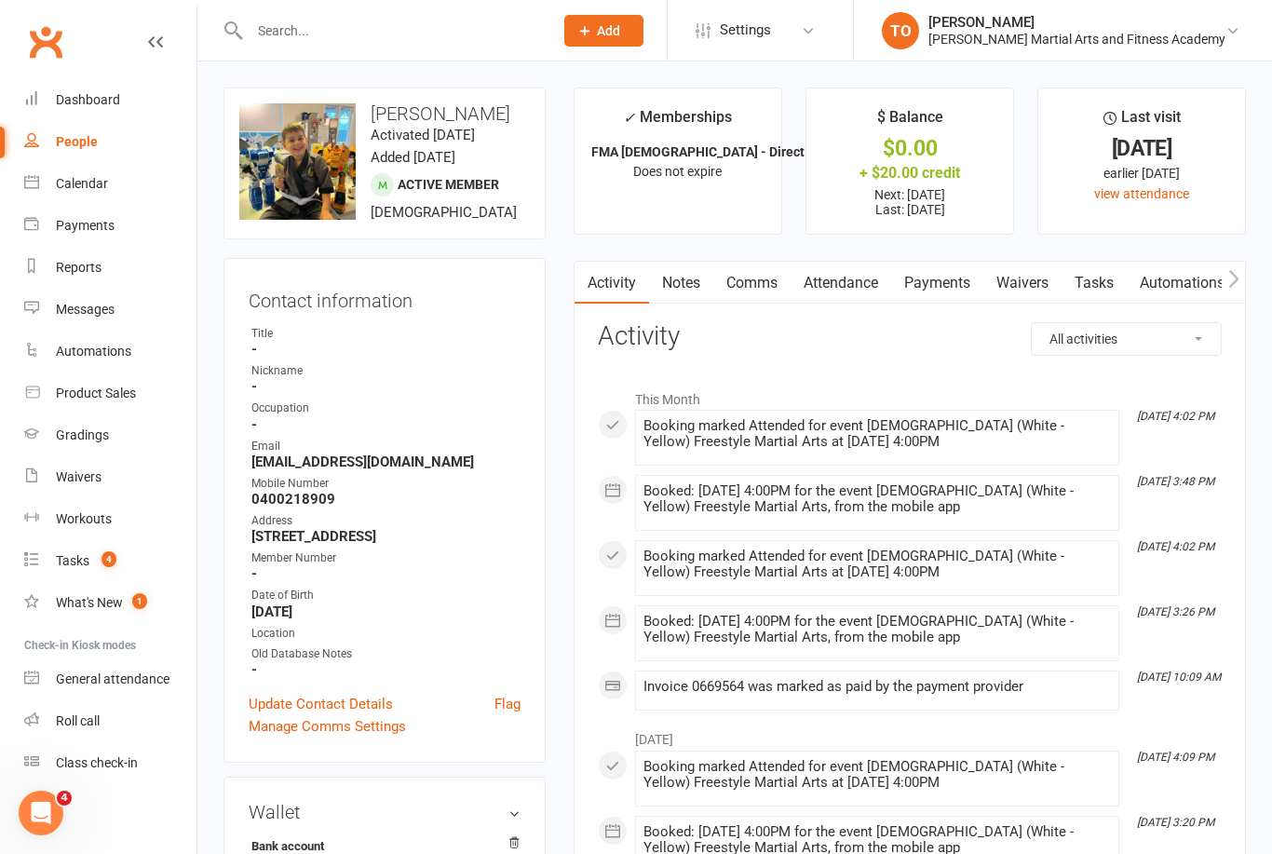
click at [69, 154] on link "People" at bounding box center [110, 142] width 172 height 42
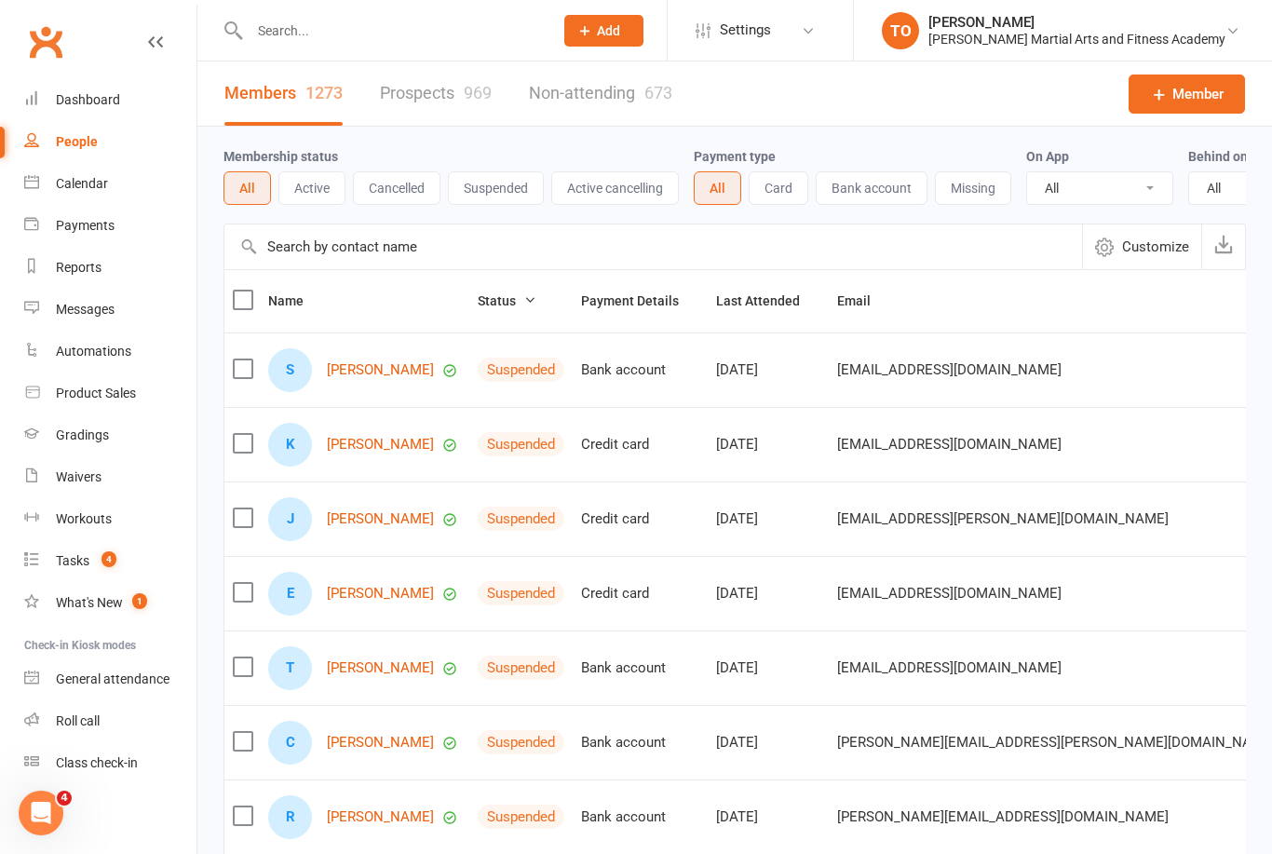
click at [643, 45] on button "Add" at bounding box center [603, 31] width 79 height 32
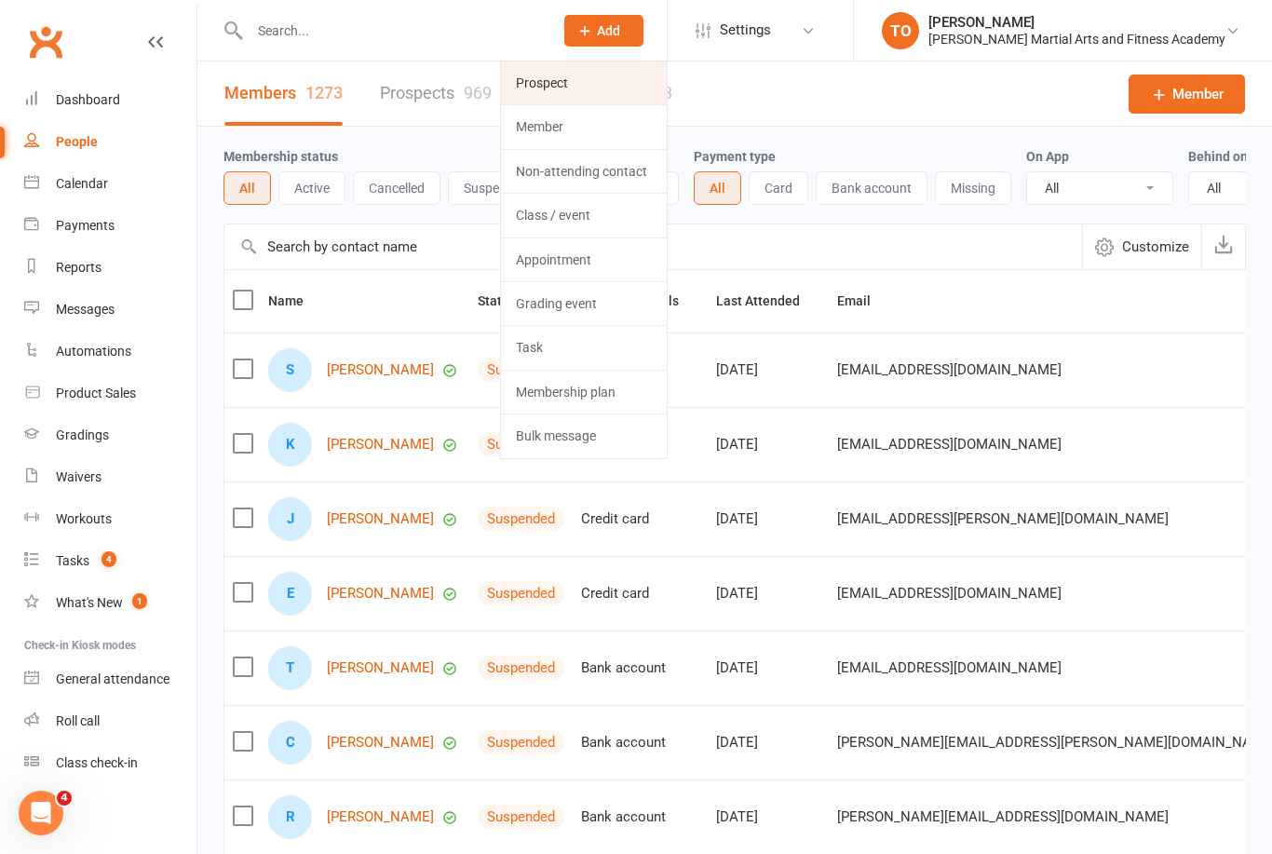
click at [624, 84] on link "Prospect" at bounding box center [584, 82] width 166 height 43
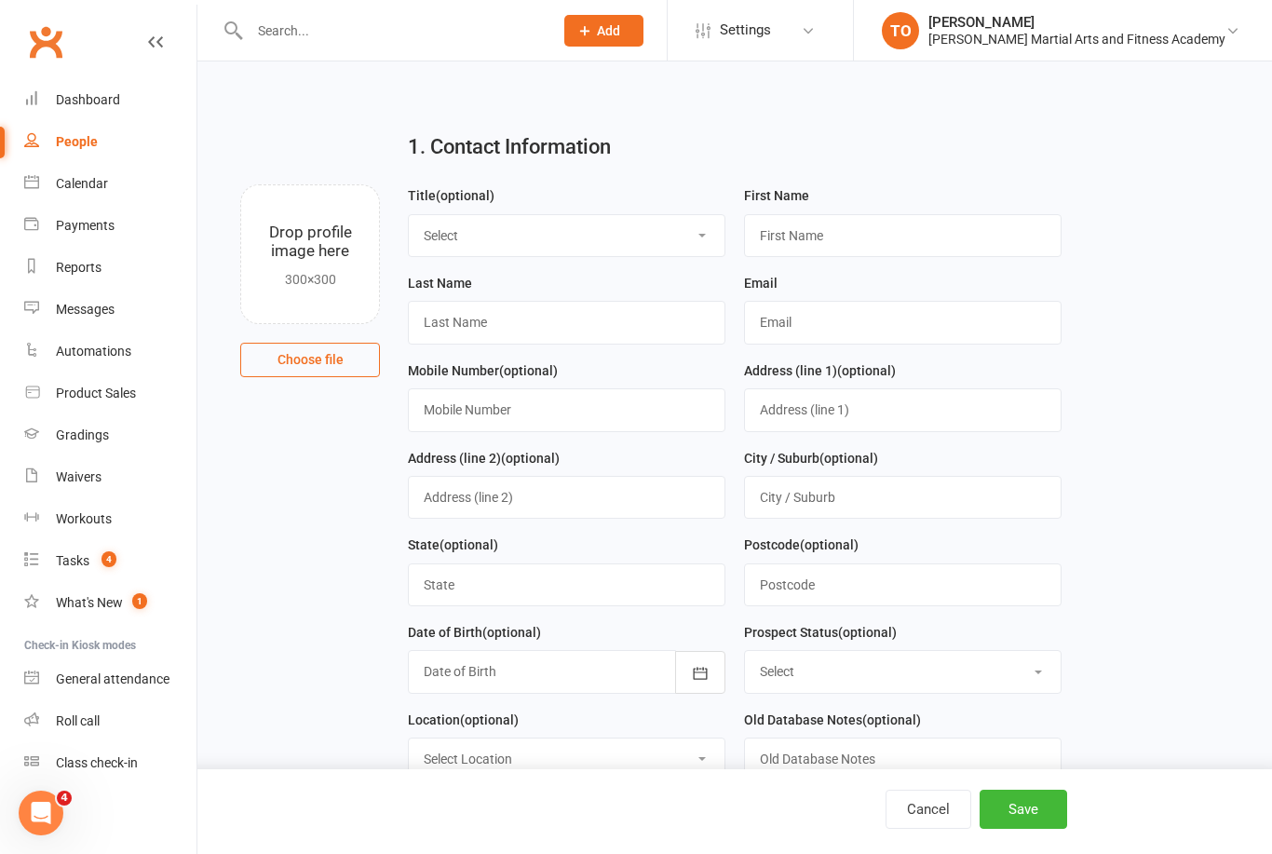
click at [573, 236] on select "Select Mr Mrs Miss Ms Dr" at bounding box center [567, 235] width 316 height 41
select select "Ms"
click at [852, 233] on input "text" at bounding box center [902, 235] width 317 height 43
type input "Karen"
click at [554, 316] on input "text" at bounding box center [566, 322] width 317 height 43
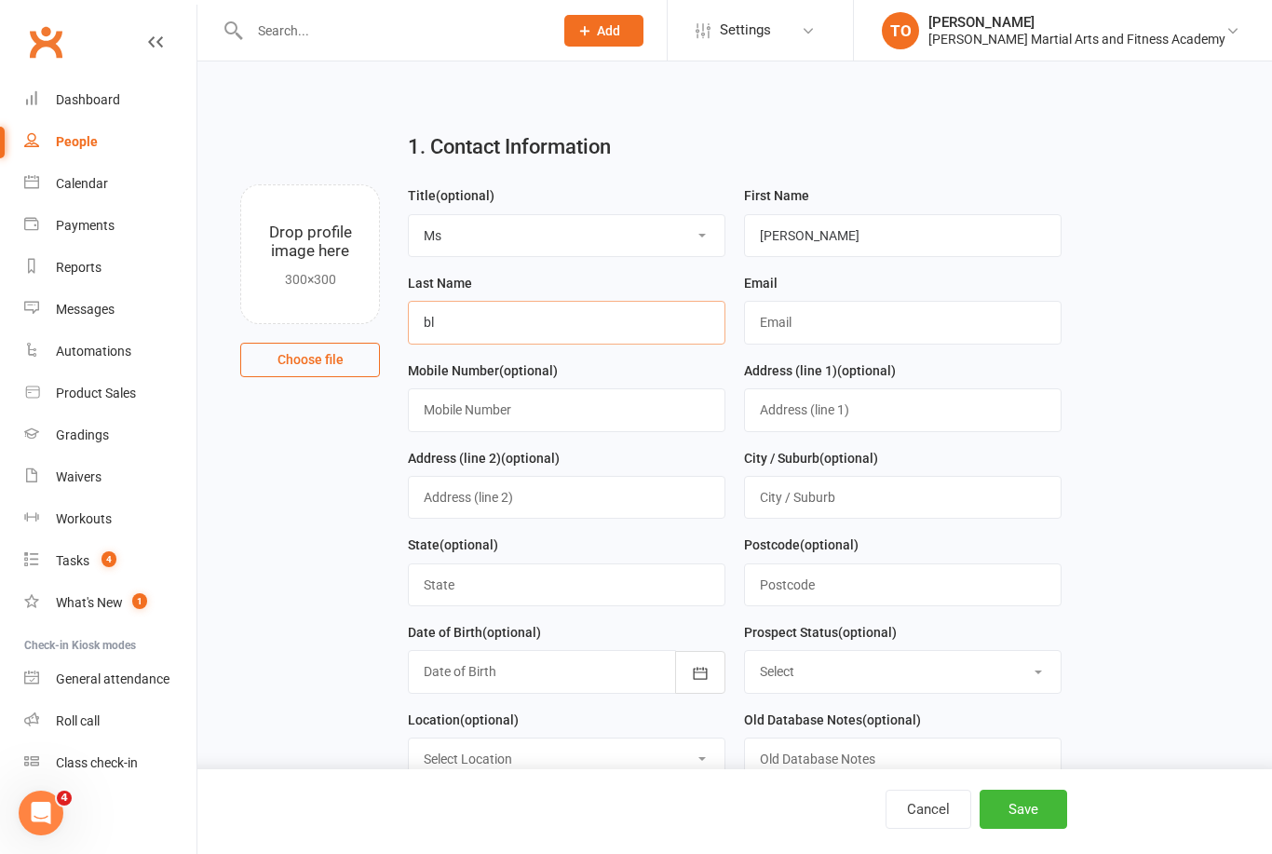
type input "b"
type input "Blair"
click at [806, 318] on input "text" at bounding box center [902, 322] width 317 height 43
type input "karenblair@westnet.com.au"
click at [553, 413] on input "text" at bounding box center [566, 409] width 317 height 43
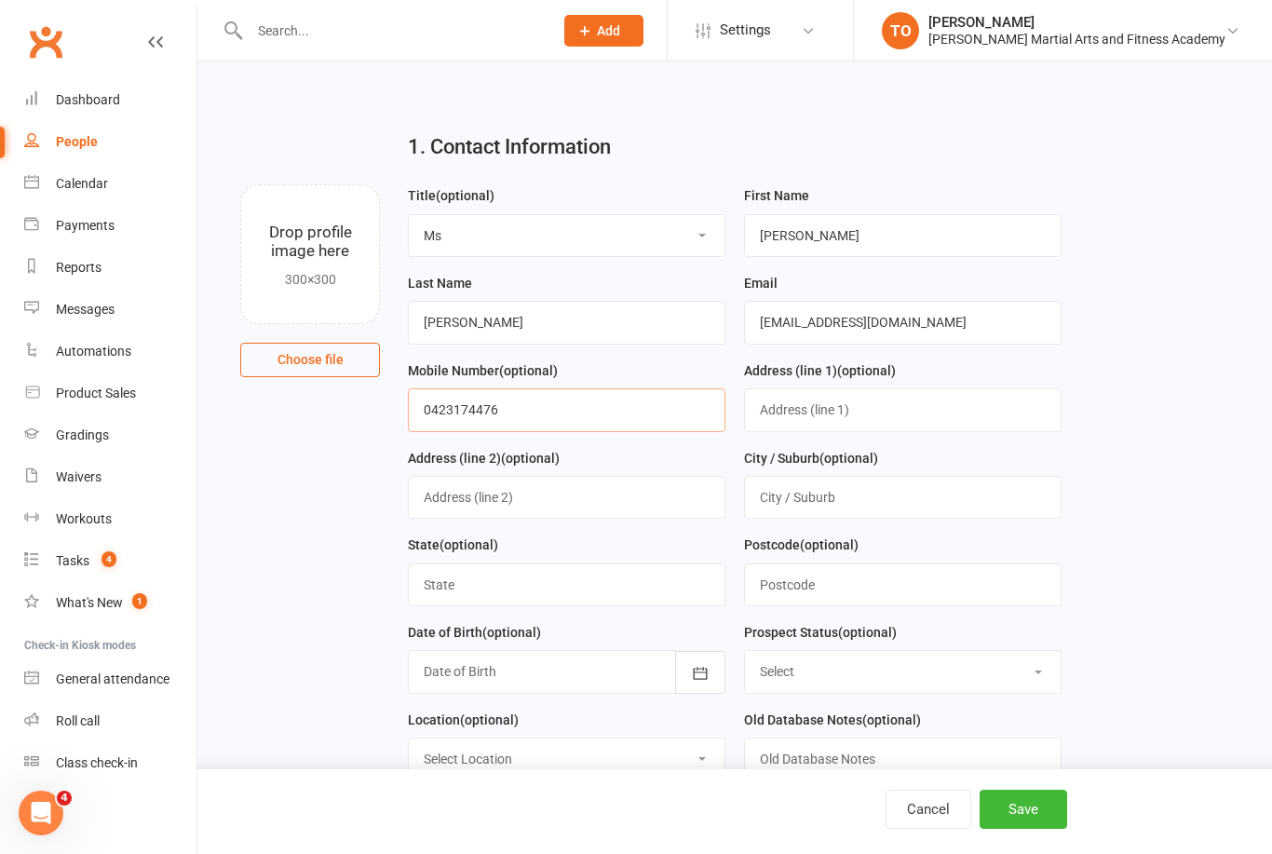
type input "0423174476"
click at [869, 412] on input "text" at bounding box center [902, 409] width 317 height 43
type input "56 Clayton St"
click at [585, 499] on input "text" at bounding box center [566, 497] width 317 height 43
click at [882, 497] on input "text" at bounding box center [902, 497] width 317 height 43
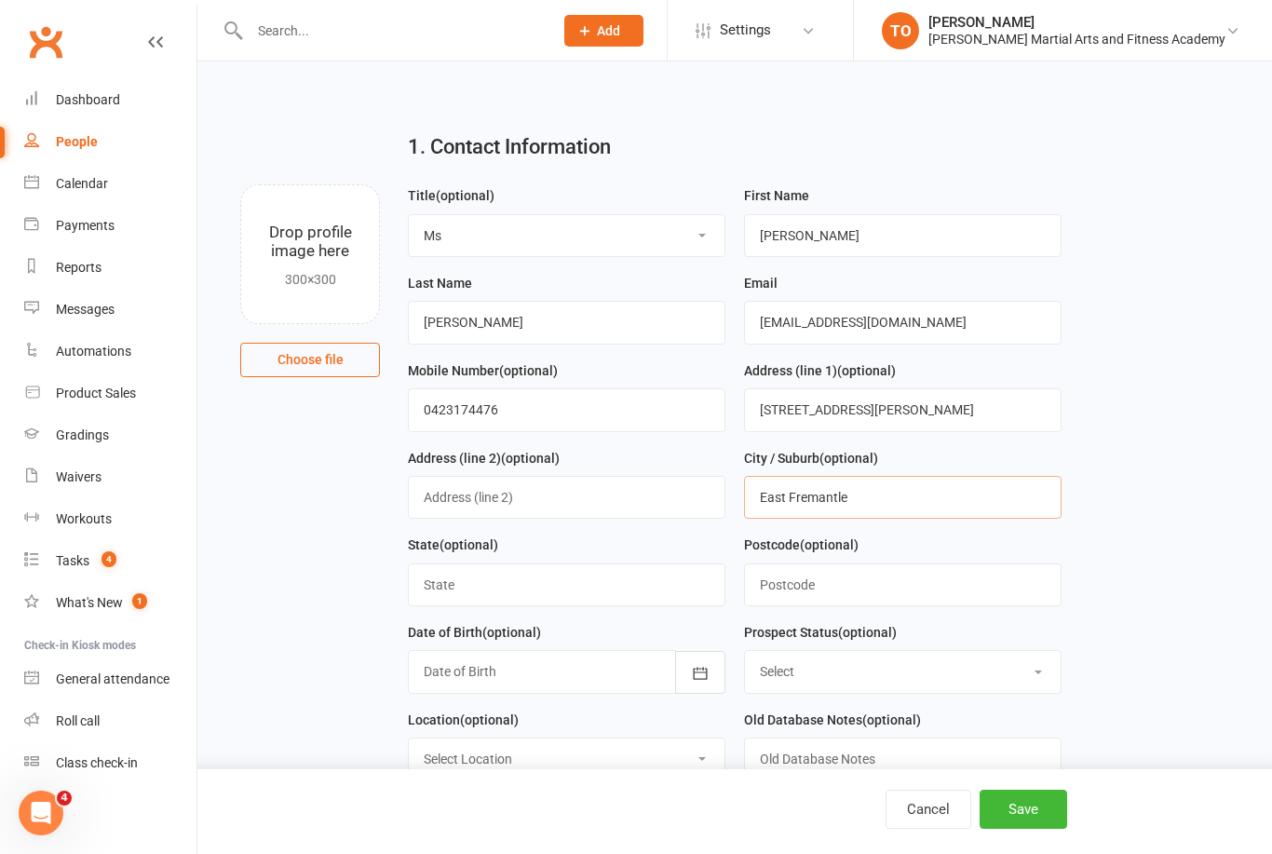
type input "East Fremantle"
click at [518, 587] on input "text" at bounding box center [566, 584] width 317 height 43
type input "WA"
click at [842, 587] on input "text" at bounding box center [902, 584] width 317 height 43
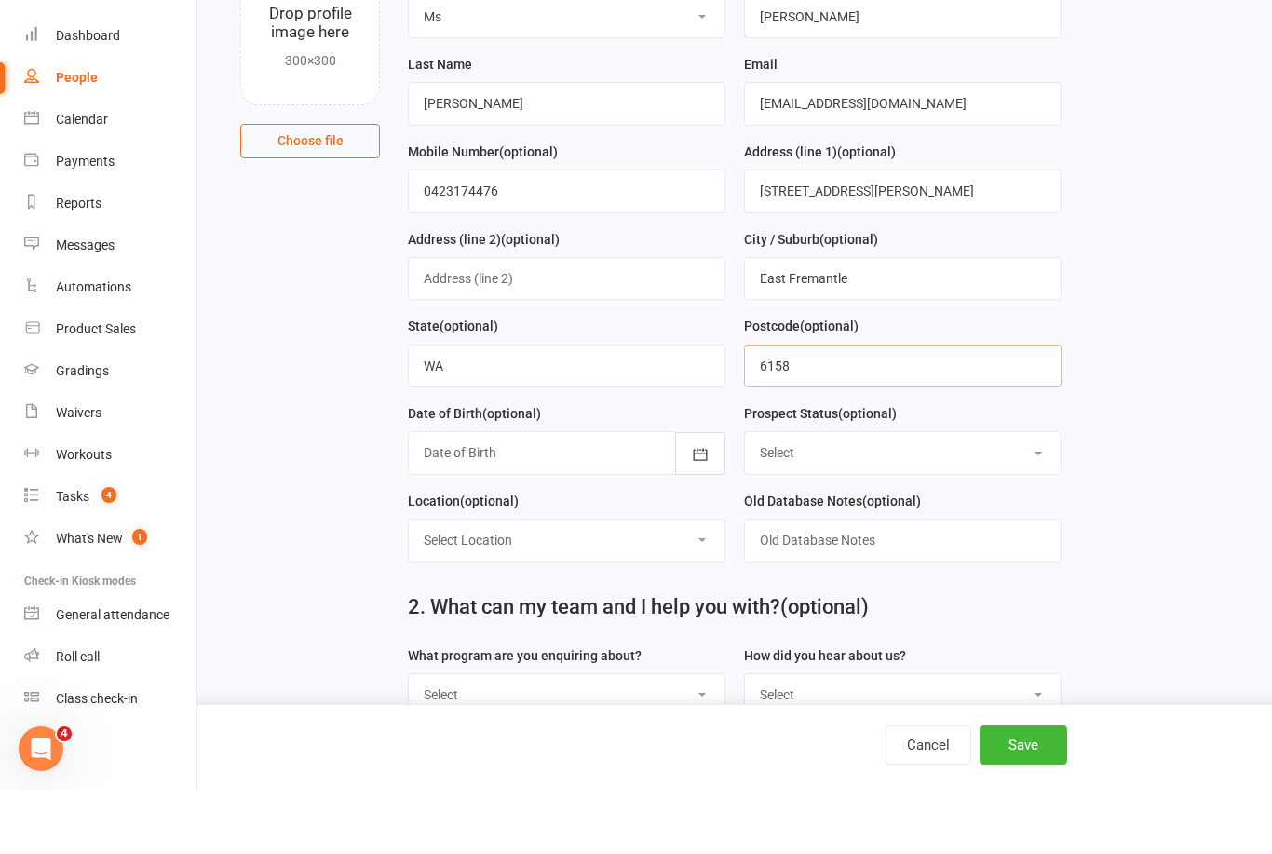
scroll to position [170, 0]
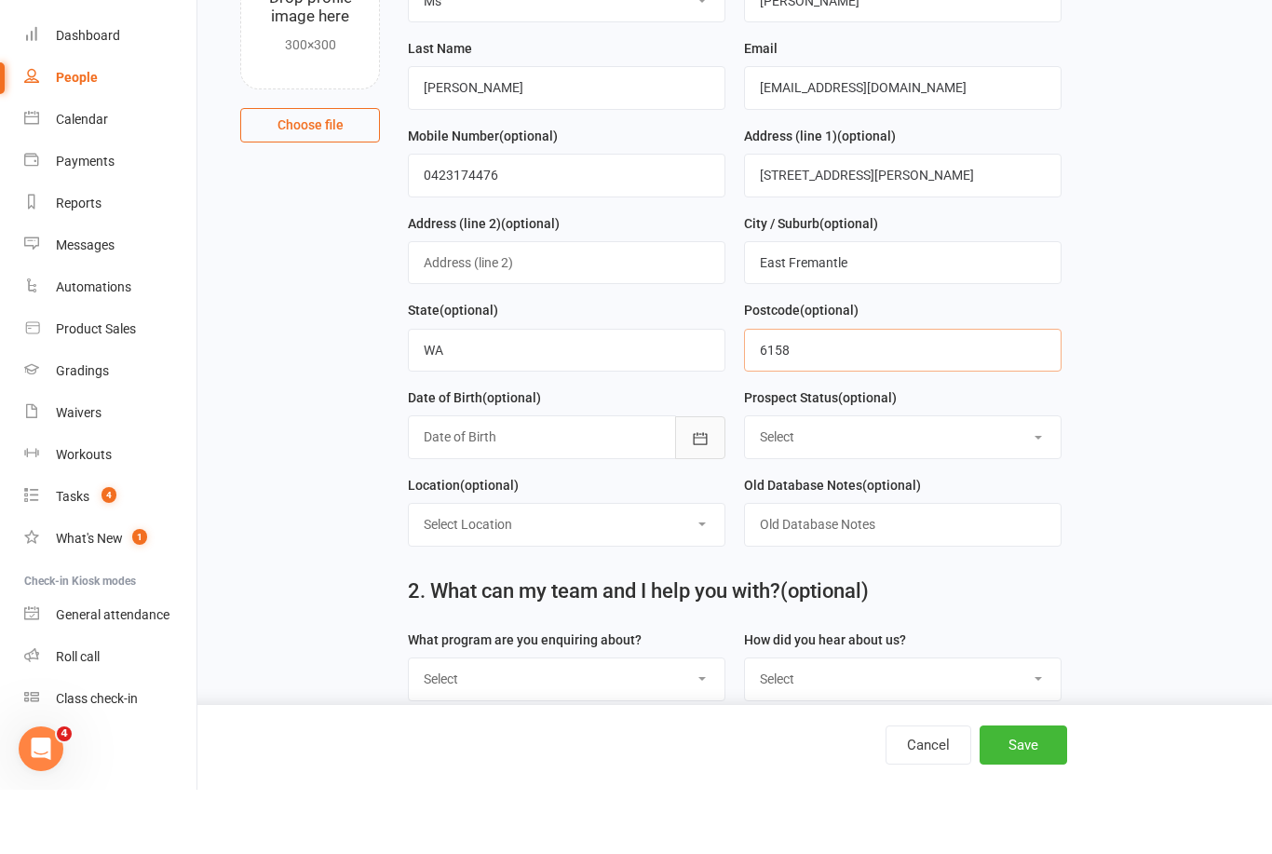
type input "6158"
click at [705, 493] on icon "button" at bounding box center [700, 502] width 19 height 19
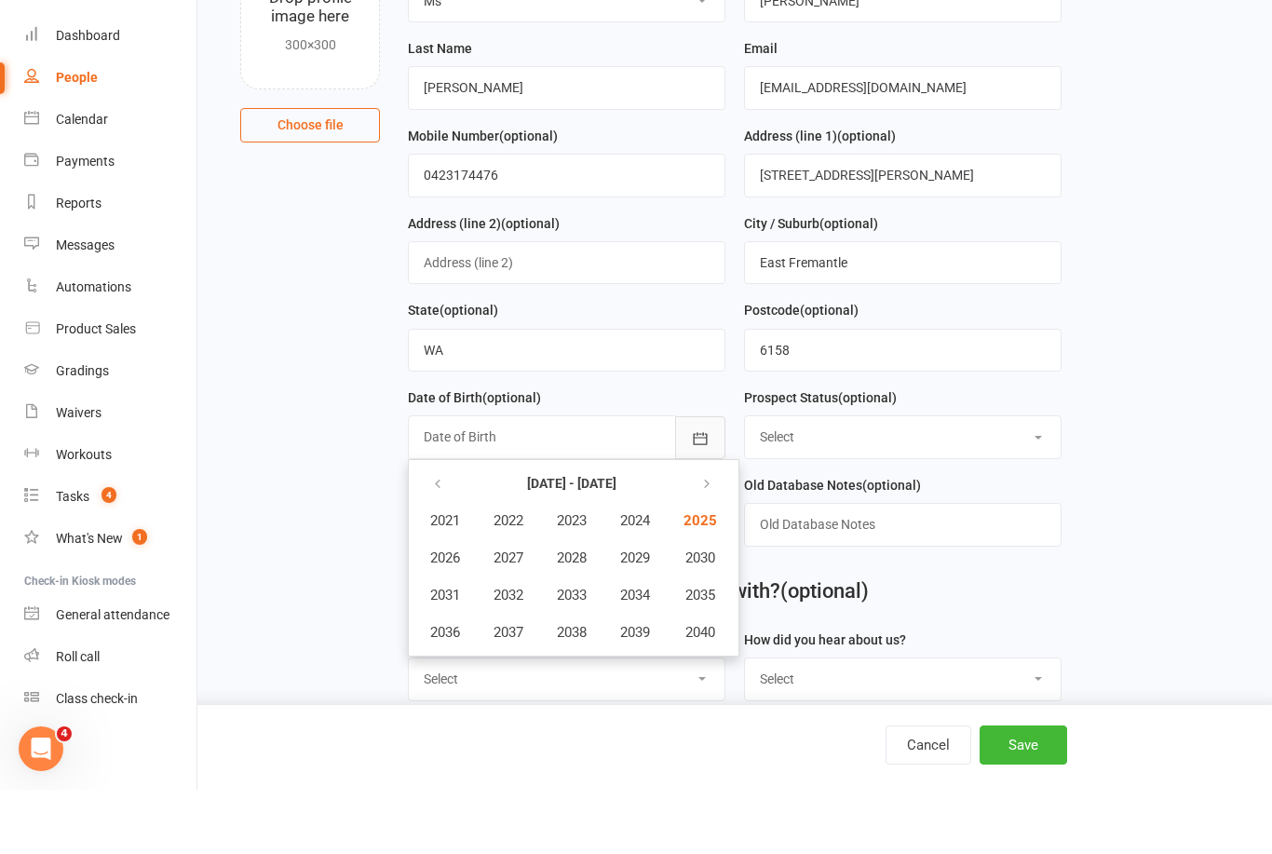
scroll to position [235, 0]
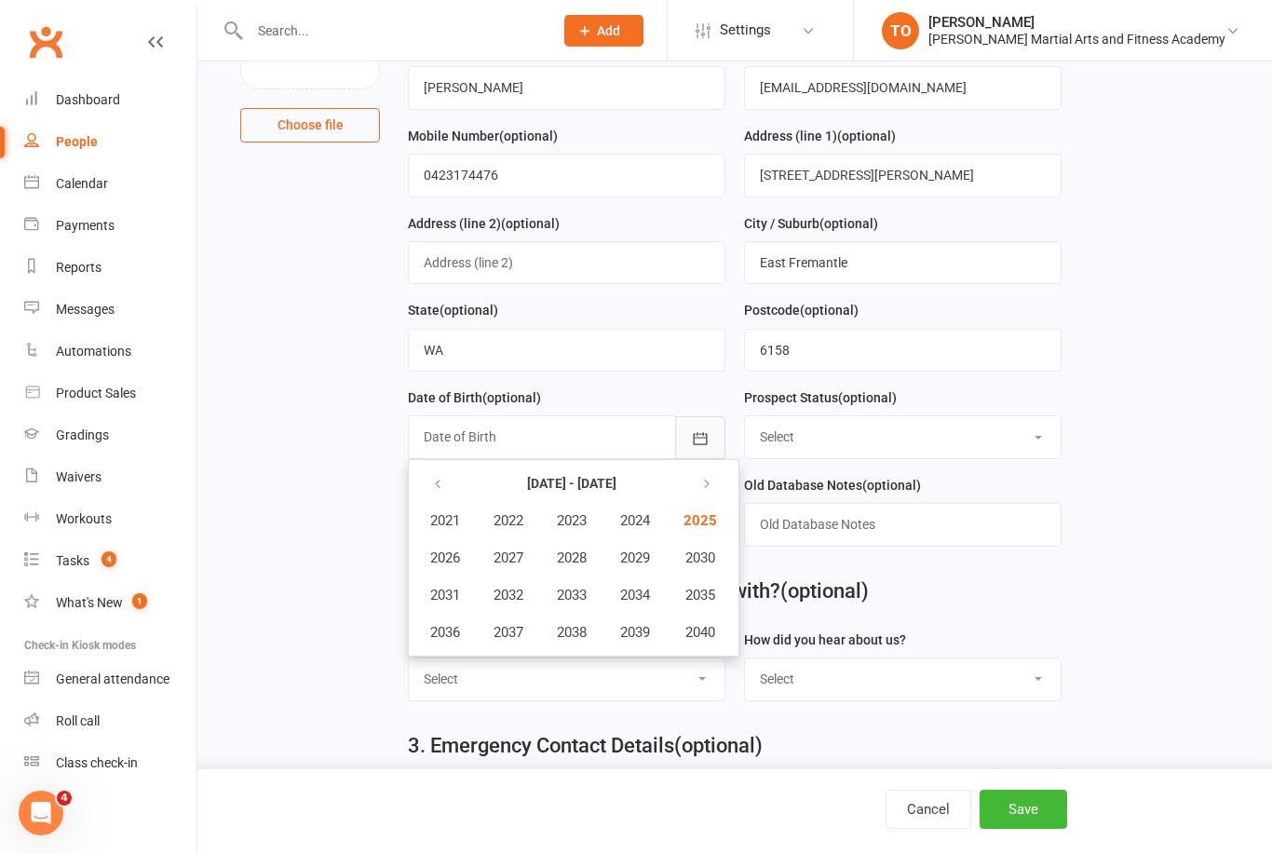
click at [706, 441] on icon "button" at bounding box center [700, 438] width 19 height 19
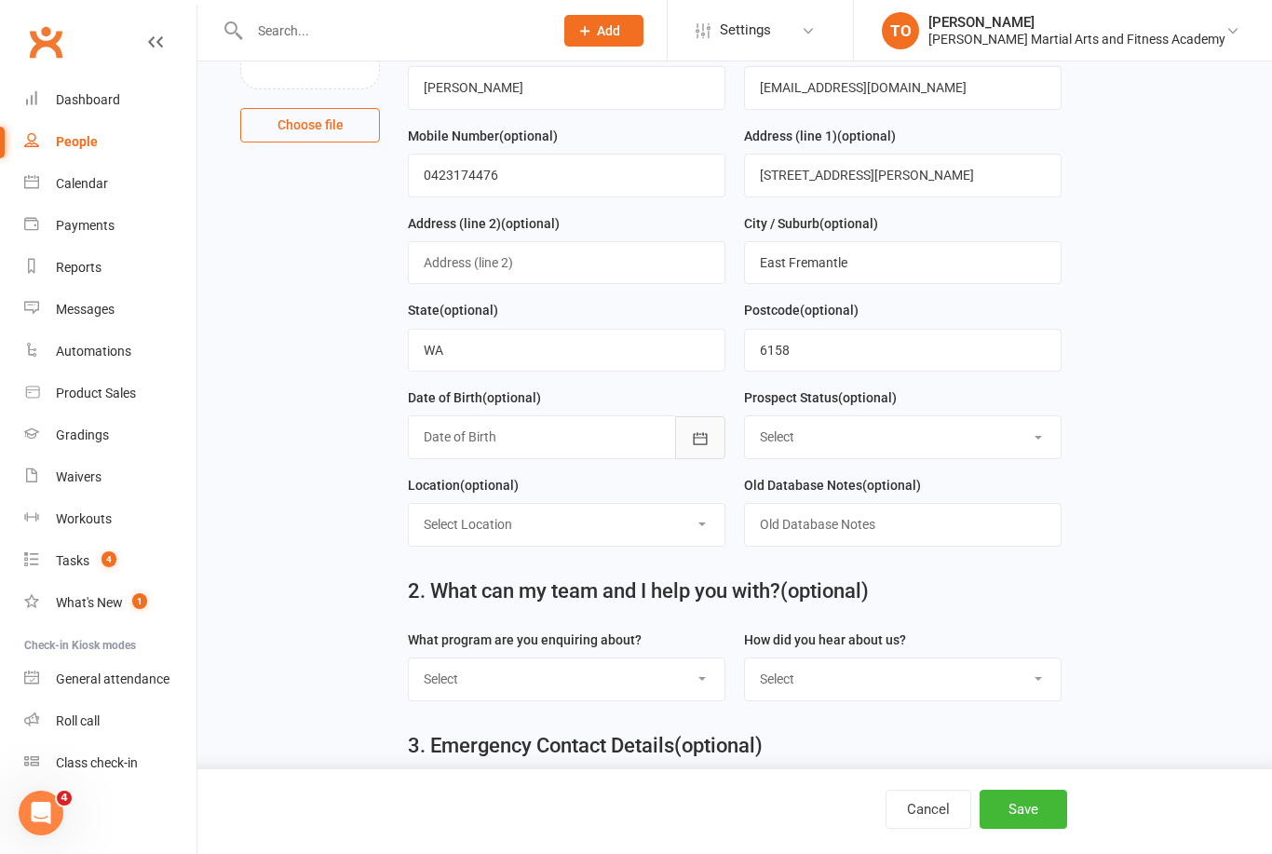
click at [703, 444] on icon "button" at bounding box center [701, 438] width 14 height 12
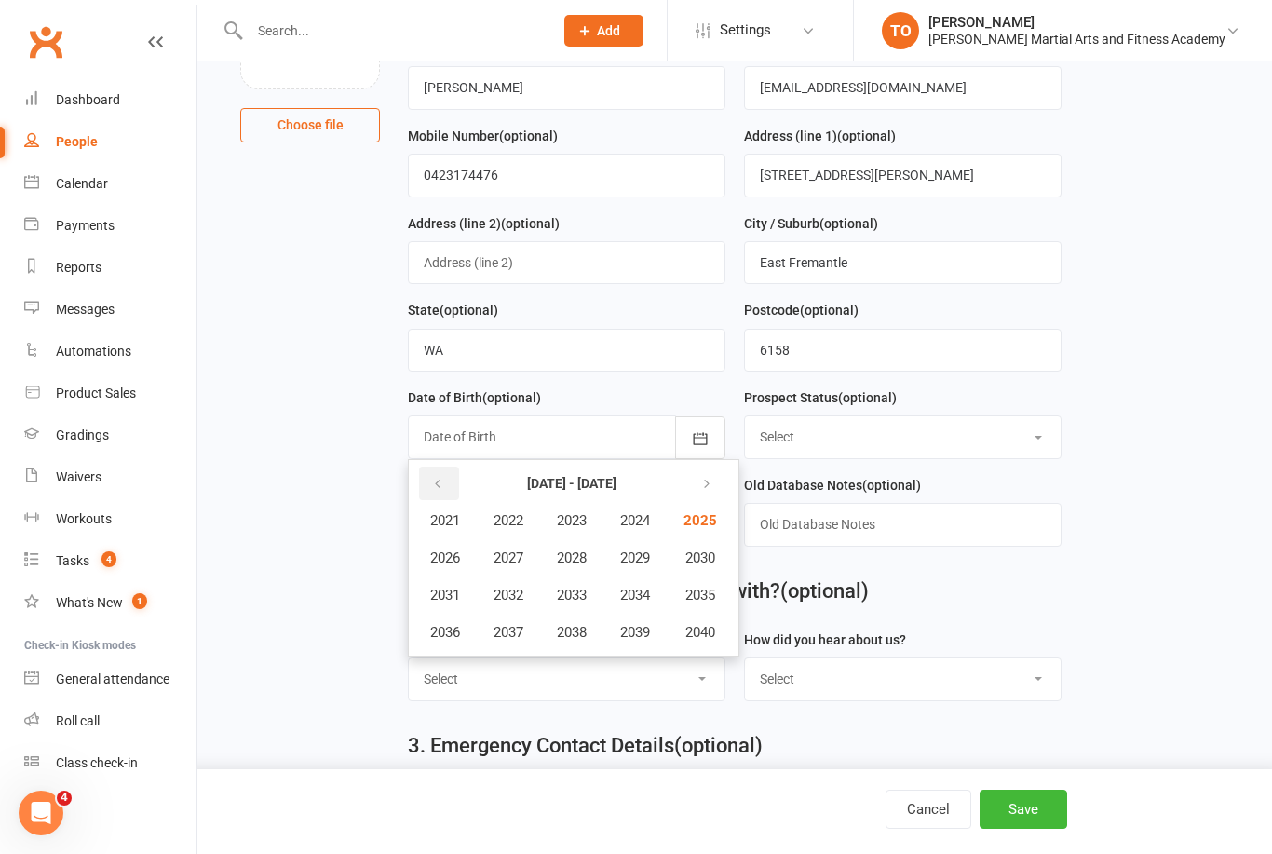
click at [429, 477] on button "button" at bounding box center [439, 483] width 40 height 34
click at [438, 484] on icon "button" at bounding box center [437, 484] width 13 height 15
click at [440, 477] on button "button" at bounding box center [439, 483] width 40 height 34
click at [587, 638] on span "1978" at bounding box center [572, 632] width 30 height 17
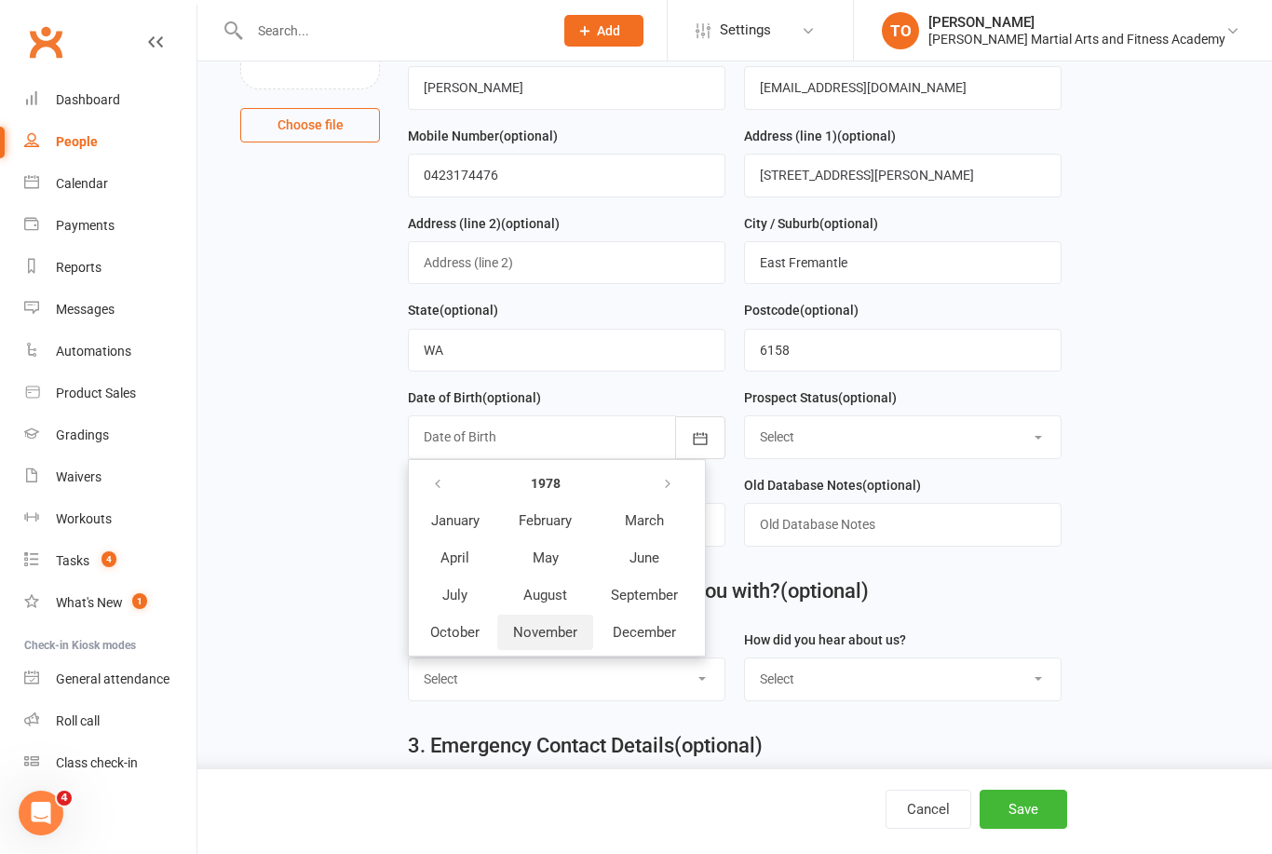
click at [563, 639] on span "November" at bounding box center [545, 632] width 64 height 17
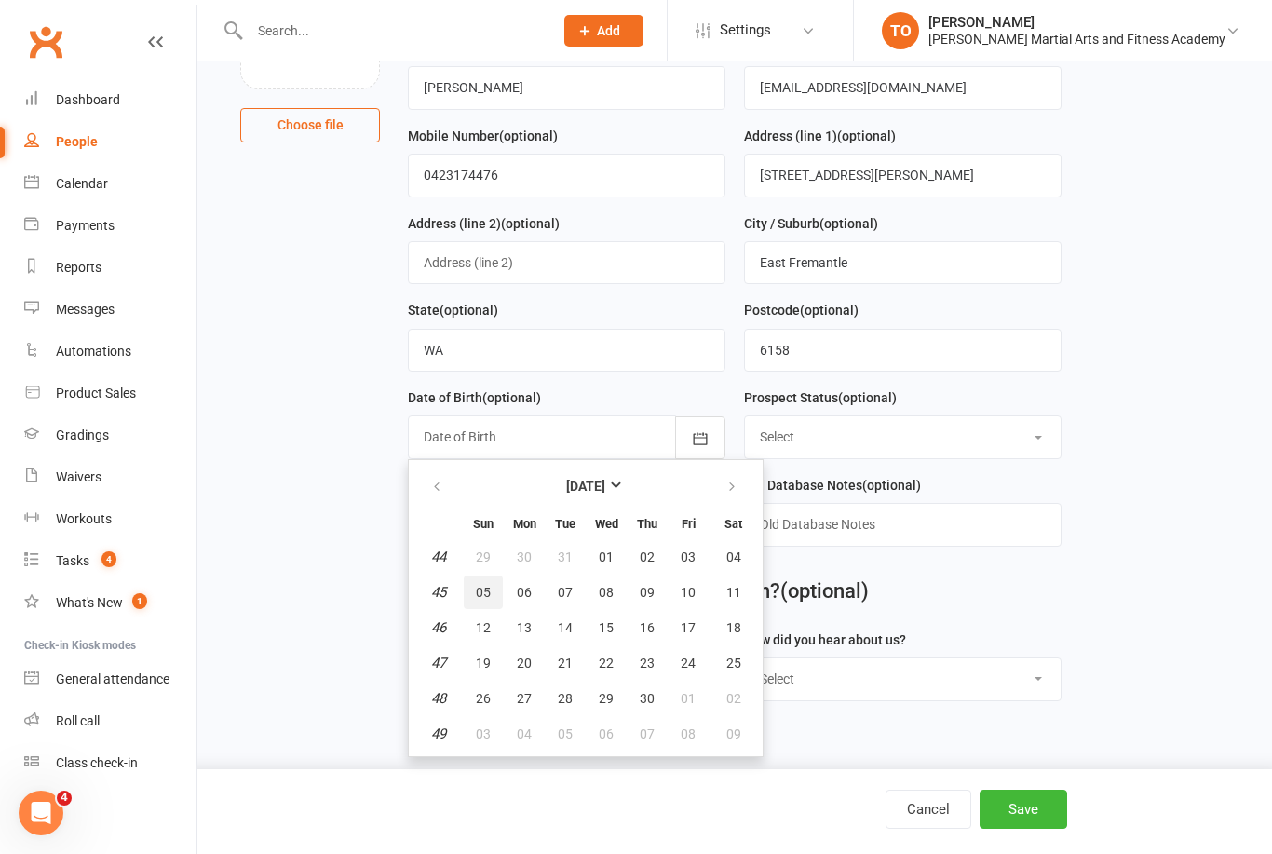
click at [486, 594] on span "05" at bounding box center [483, 592] width 15 height 15
type input "05 Nov 1978"
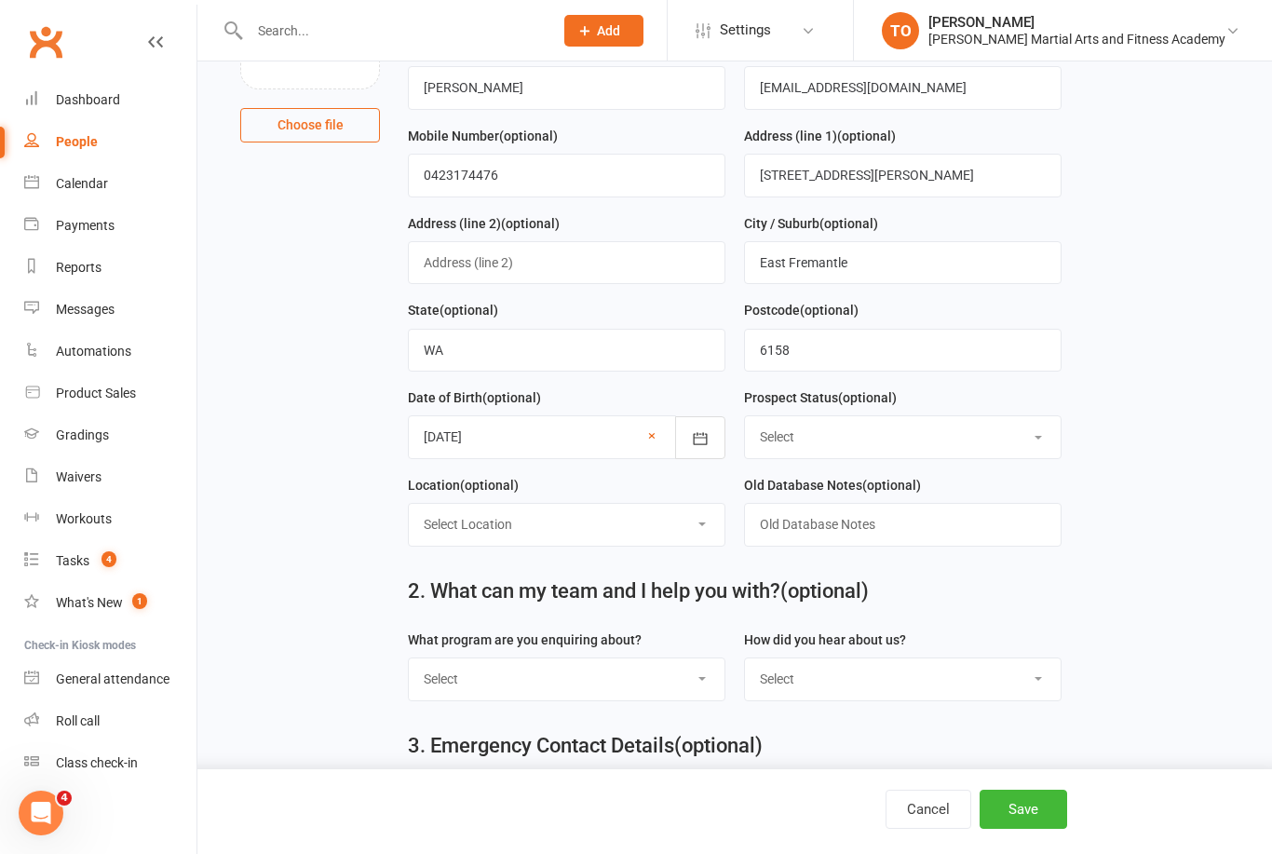
click at [1007, 427] on select "Select Initial Contact First trial booked Follow-up Call Follow-up Email Subseq…" at bounding box center [903, 436] width 316 height 41
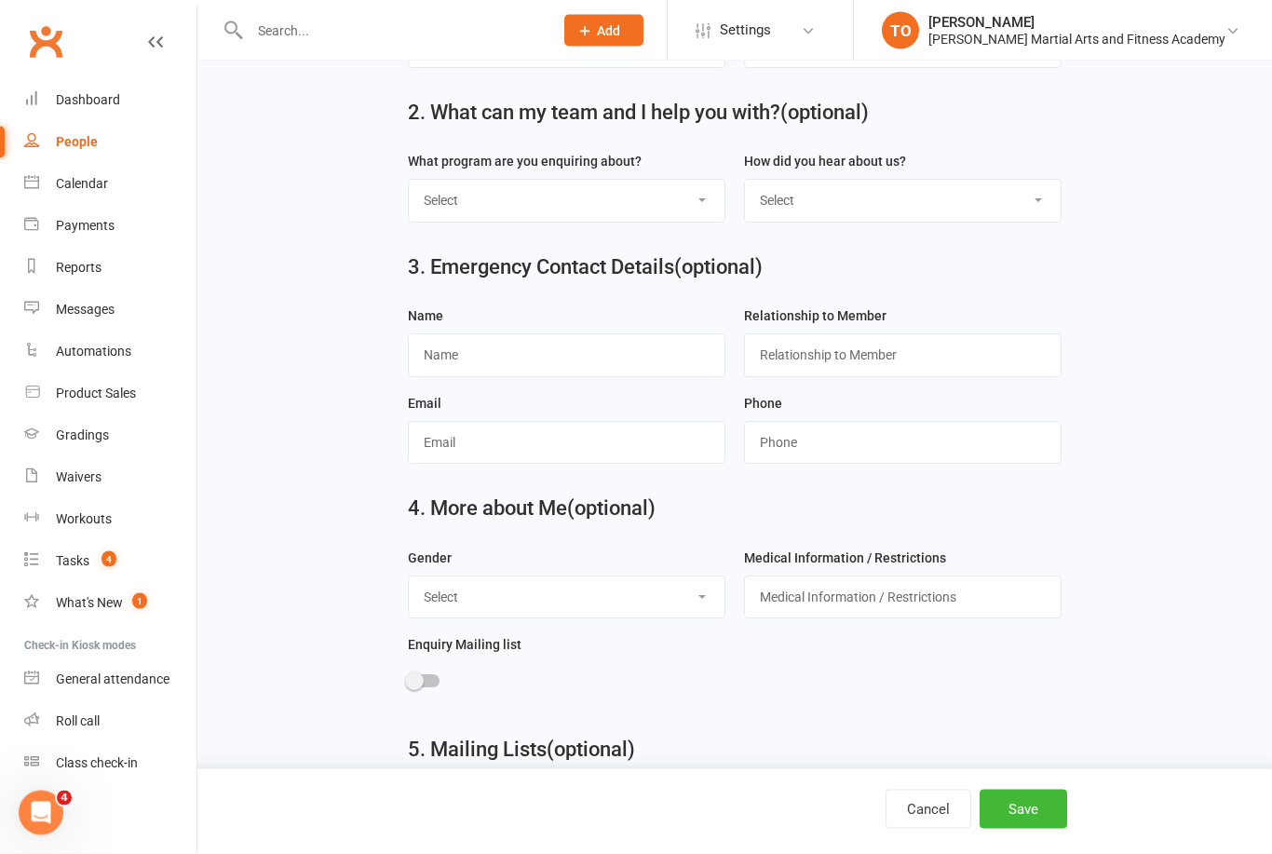
scroll to position [798, 0]
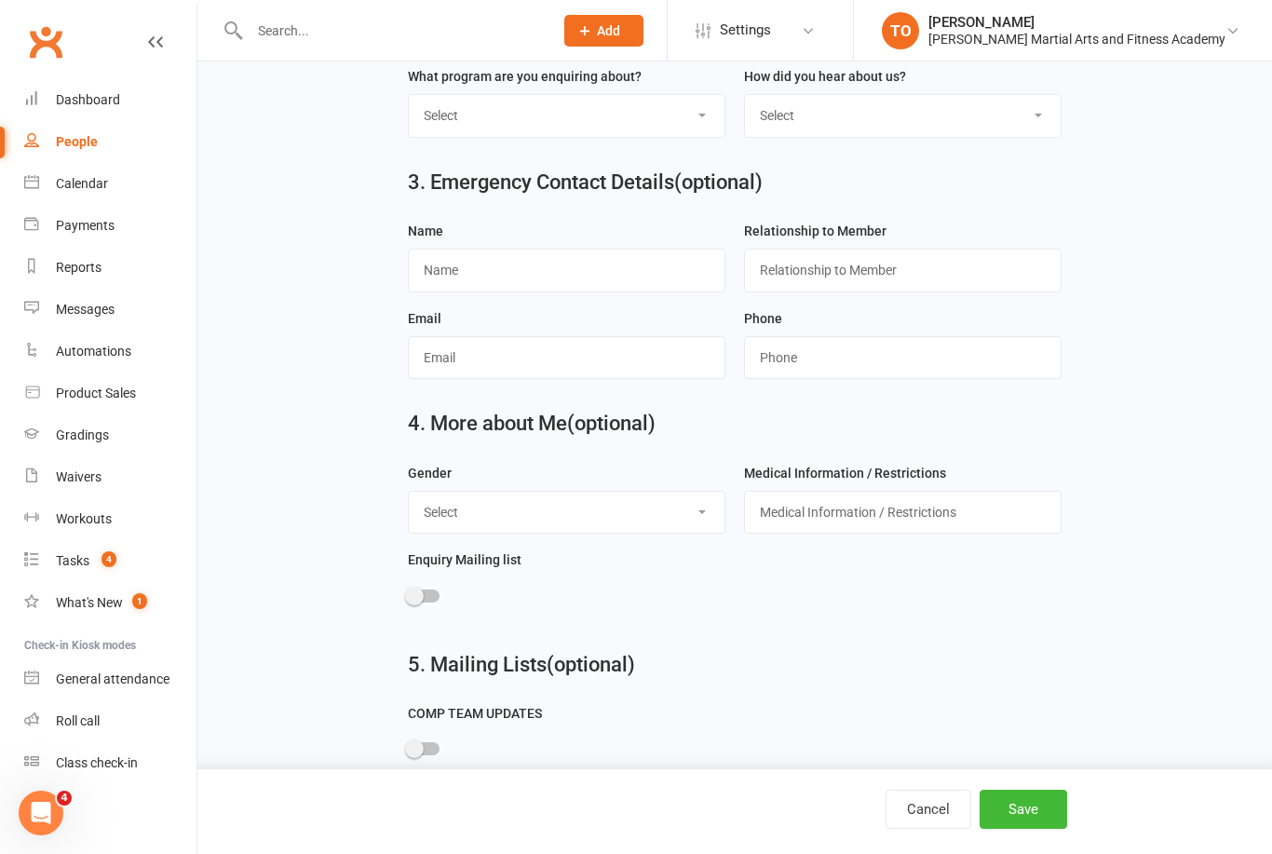
click at [688, 522] on select "Select M F Non Binary I use a different term (Please contact us if you wish to …" at bounding box center [567, 512] width 316 height 41
select select "F"
click at [1029, 829] on button "Save" at bounding box center [1023, 808] width 88 height 39
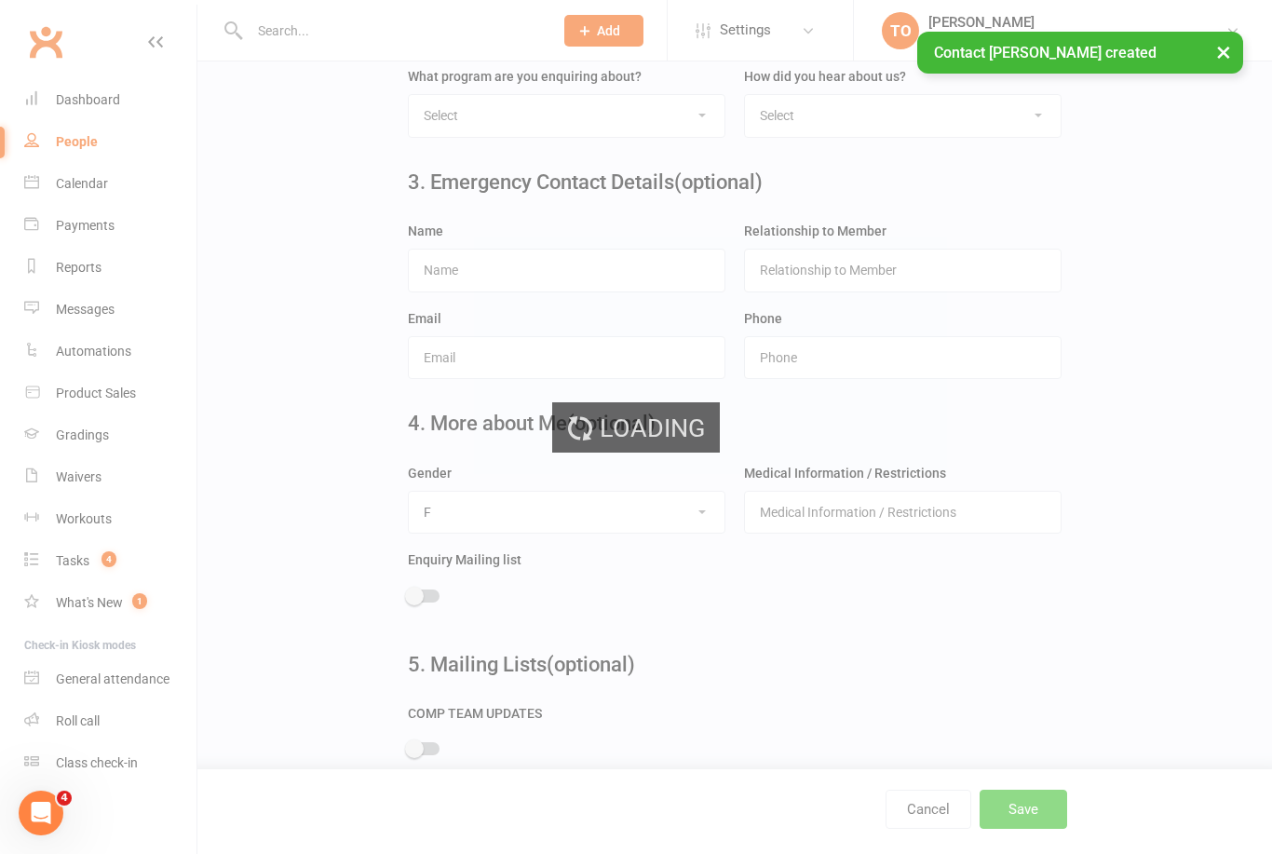
scroll to position [0, 0]
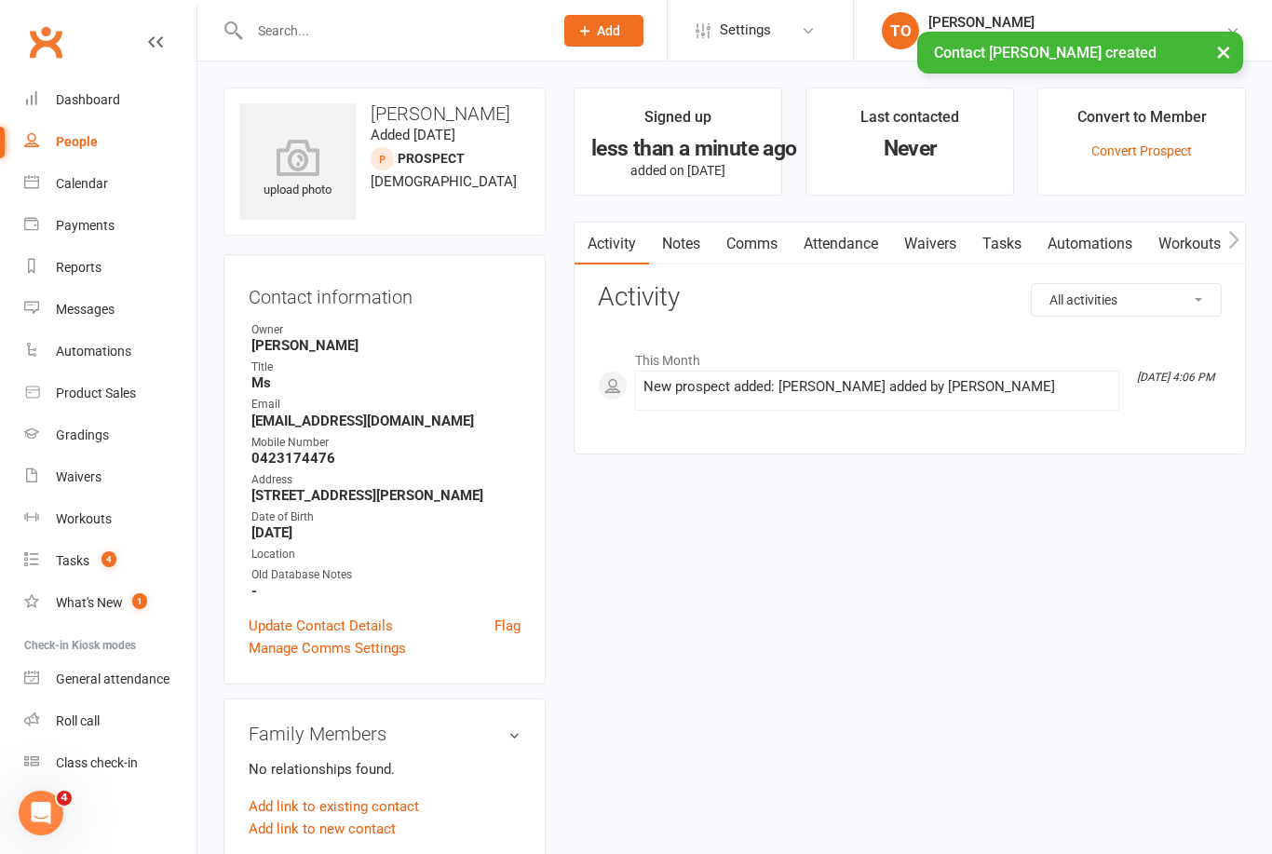
click at [927, 239] on link "Waivers" at bounding box center [930, 244] width 78 height 43
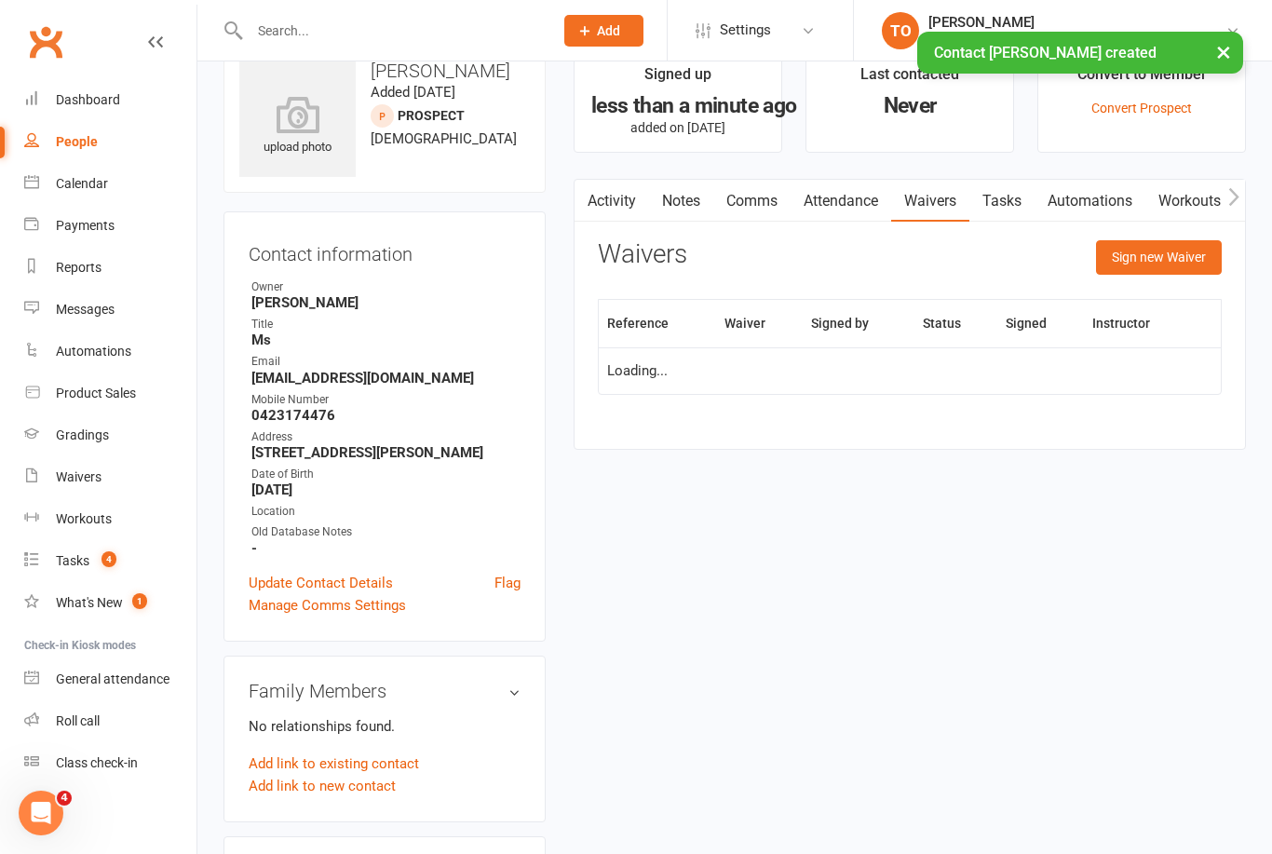
scroll to position [60, 0]
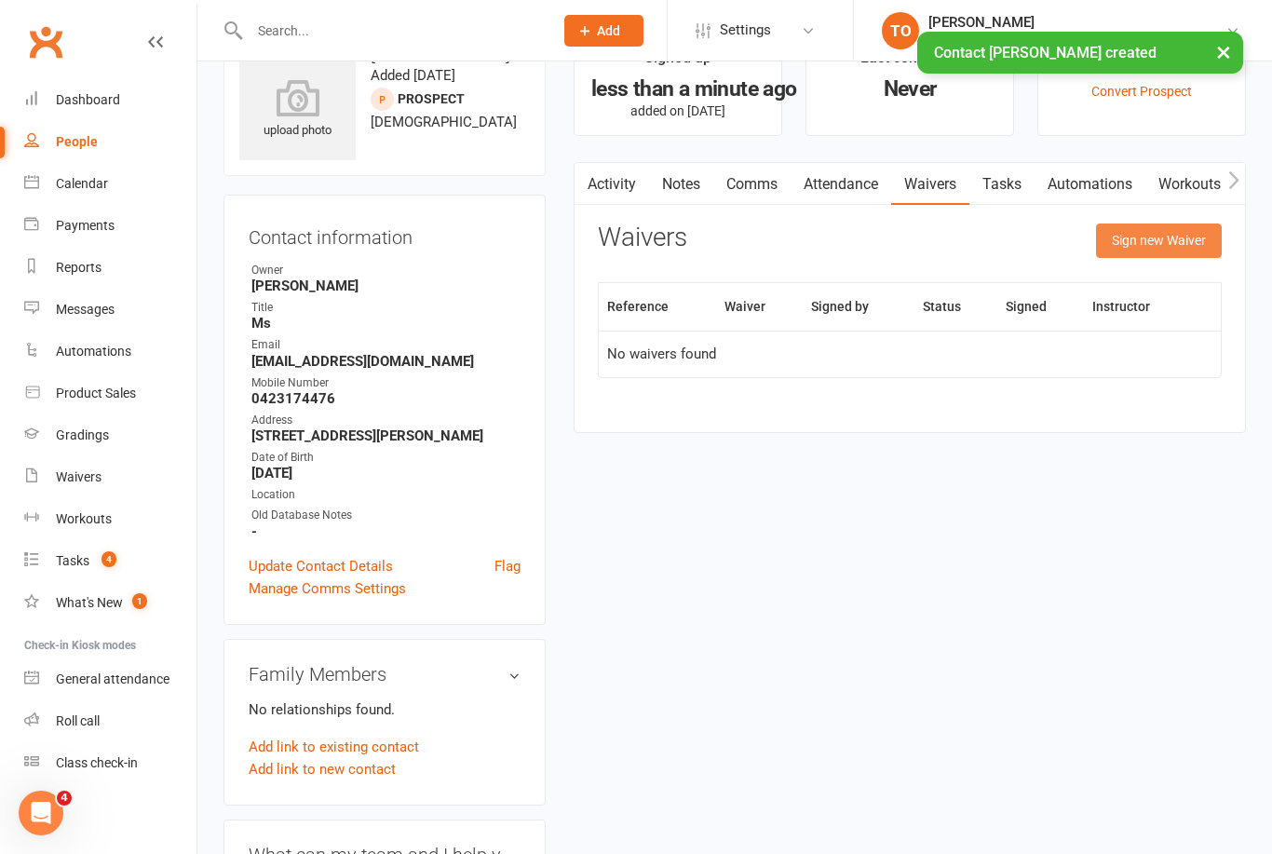
click at [1167, 254] on button "Sign new Waiver" at bounding box center [1159, 240] width 126 height 34
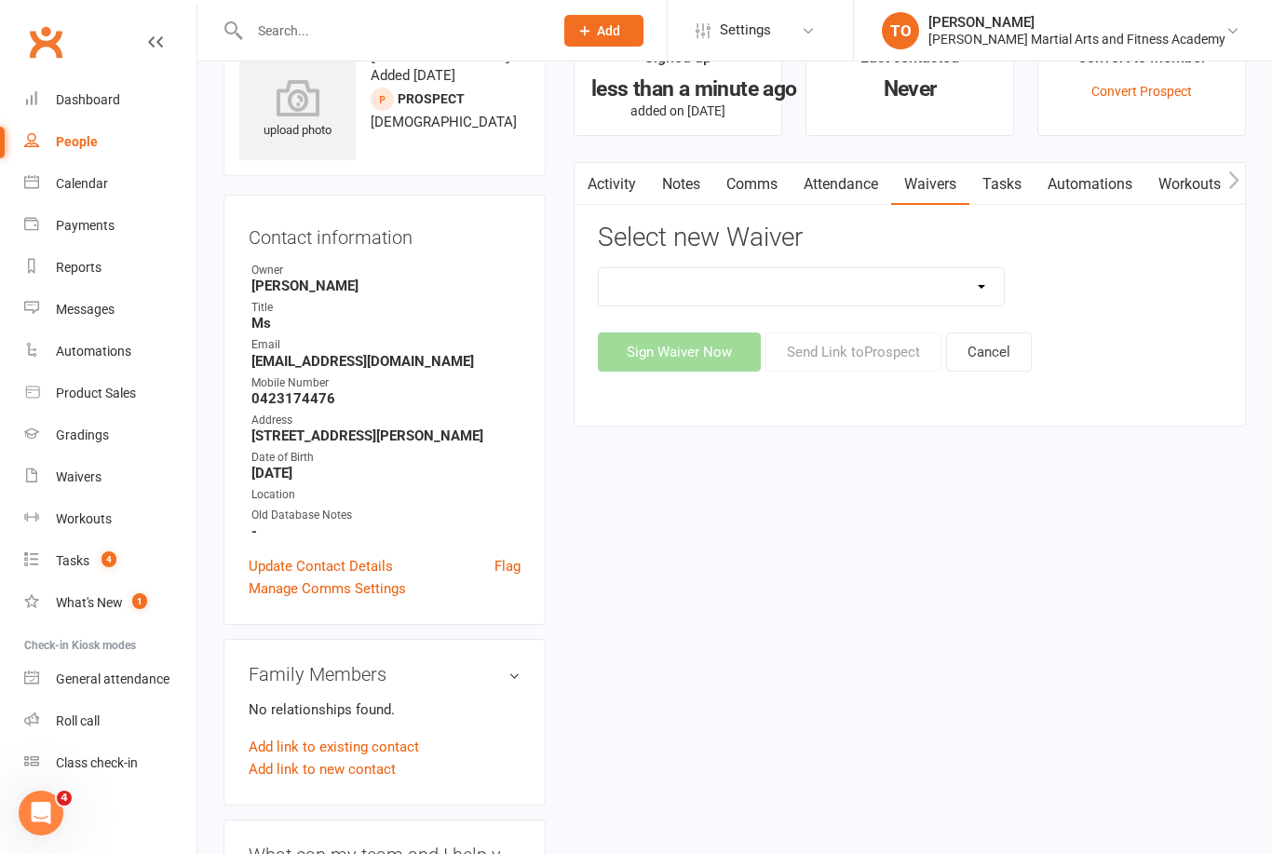
click at [641, 289] on select "ALL ACCESS Adults Membership B4F - Adults - 10 Class Pass + 1 FREE B4F - Adults…" at bounding box center [801, 286] width 405 height 37
select select "10259"
click at [680, 348] on button "Sign Waiver Now" at bounding box center [679, 351] width 163 height 39
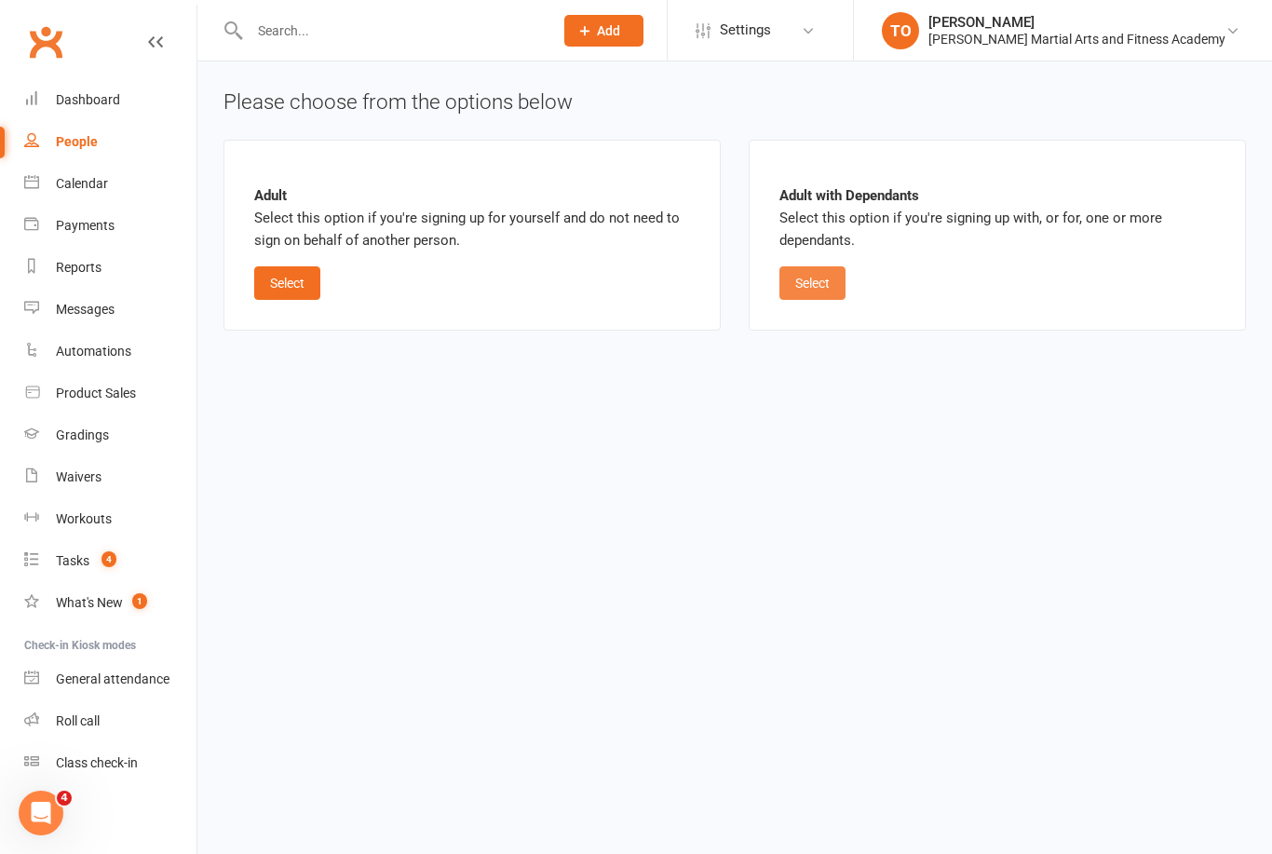
click at [817, 270] on button "Select" at bounding box center [812, 283] width 66 height 34
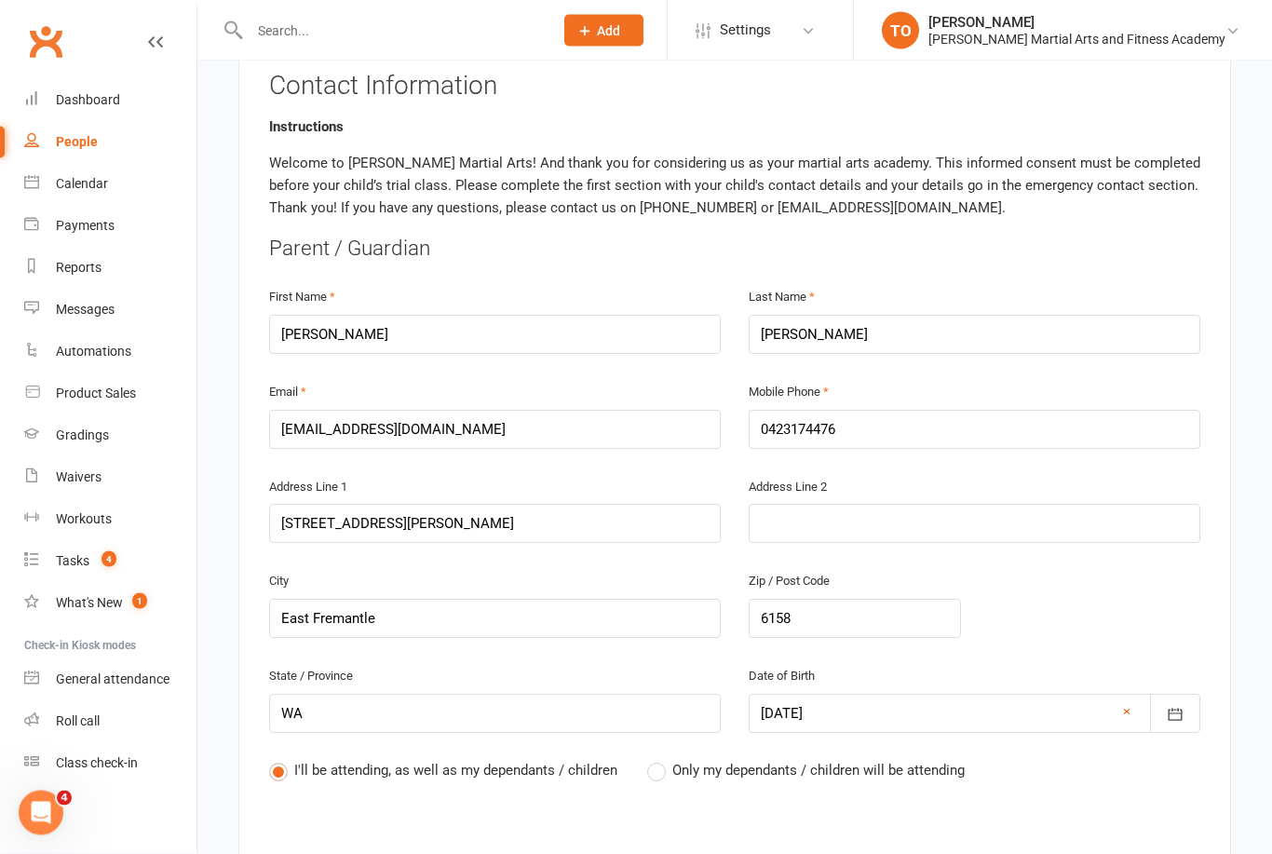
scroll to position [371, 0]
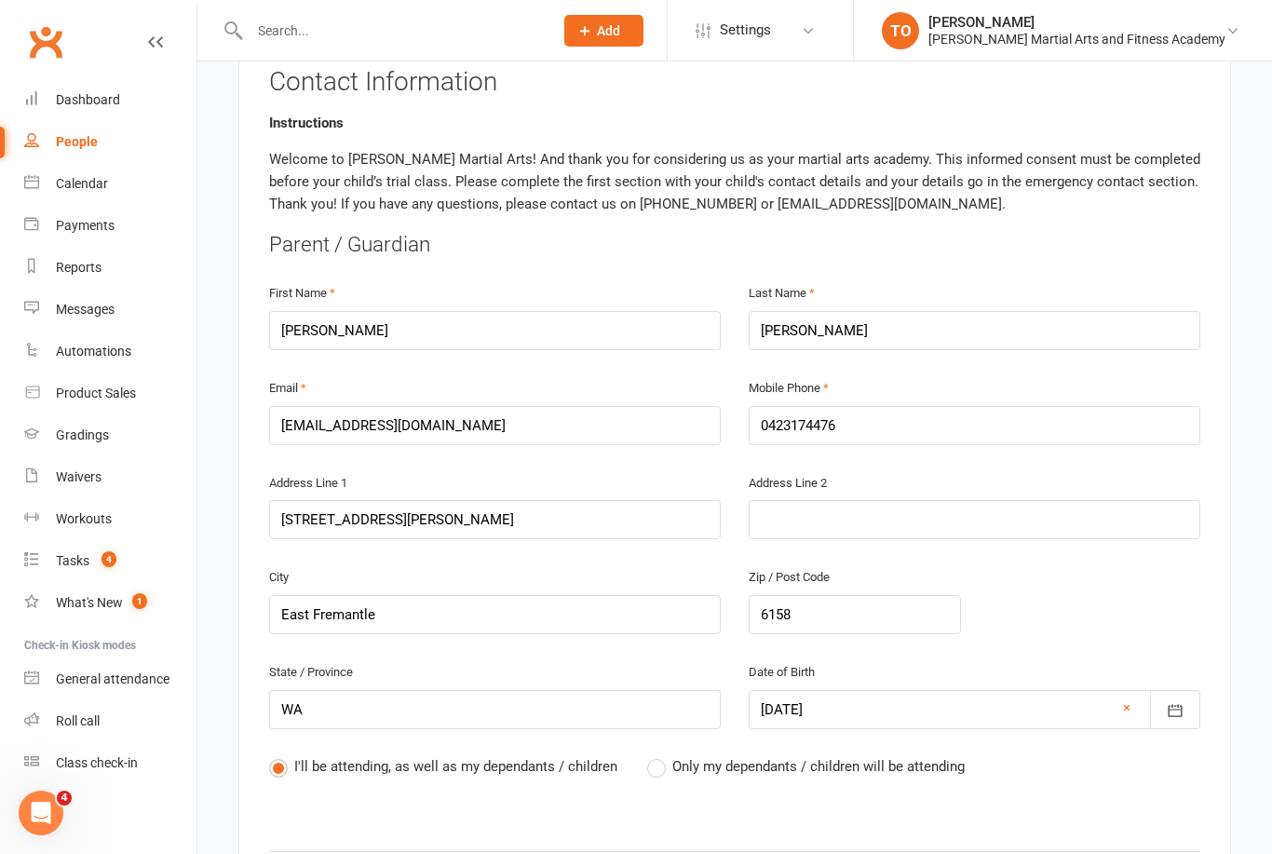
click at [649, 763] on label "Only my dependants / children will be attending" at bounding box center [805, 766] width 317 height 22
click at [649, 755] on input "Only my dependants / children will be attending" at bounding box center [653, 755] width 12 height 0
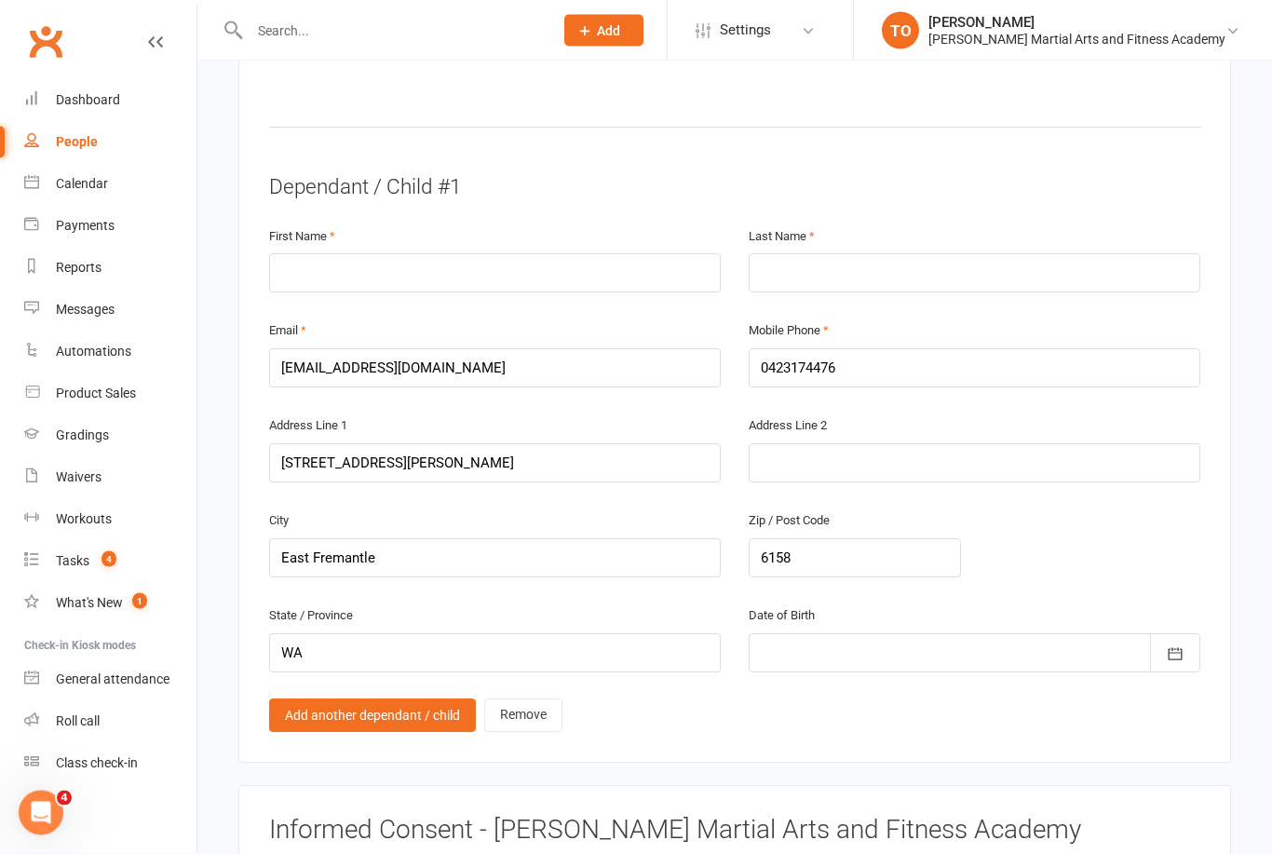
scroll to position [1096, 0]
click at [347, 255] on input "text" at bounding box center [495, 271] width 452 height 39
type input "Rory"
click at [833, 263] on input "text" at bounding box center [974, 271] width 452 height 39
type input "Franzen"
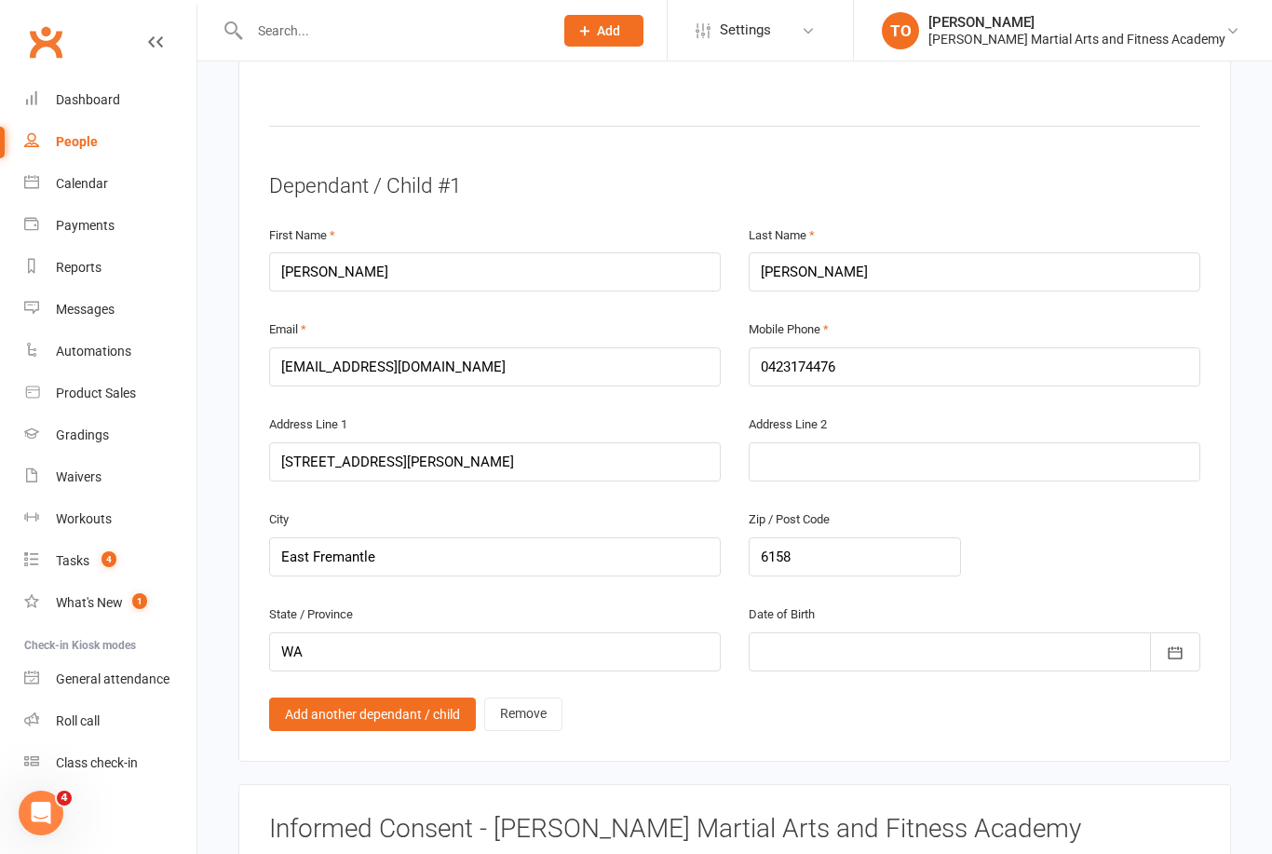
click at [844, 641] on div at bounding box center [974, 651] width 452 height 39
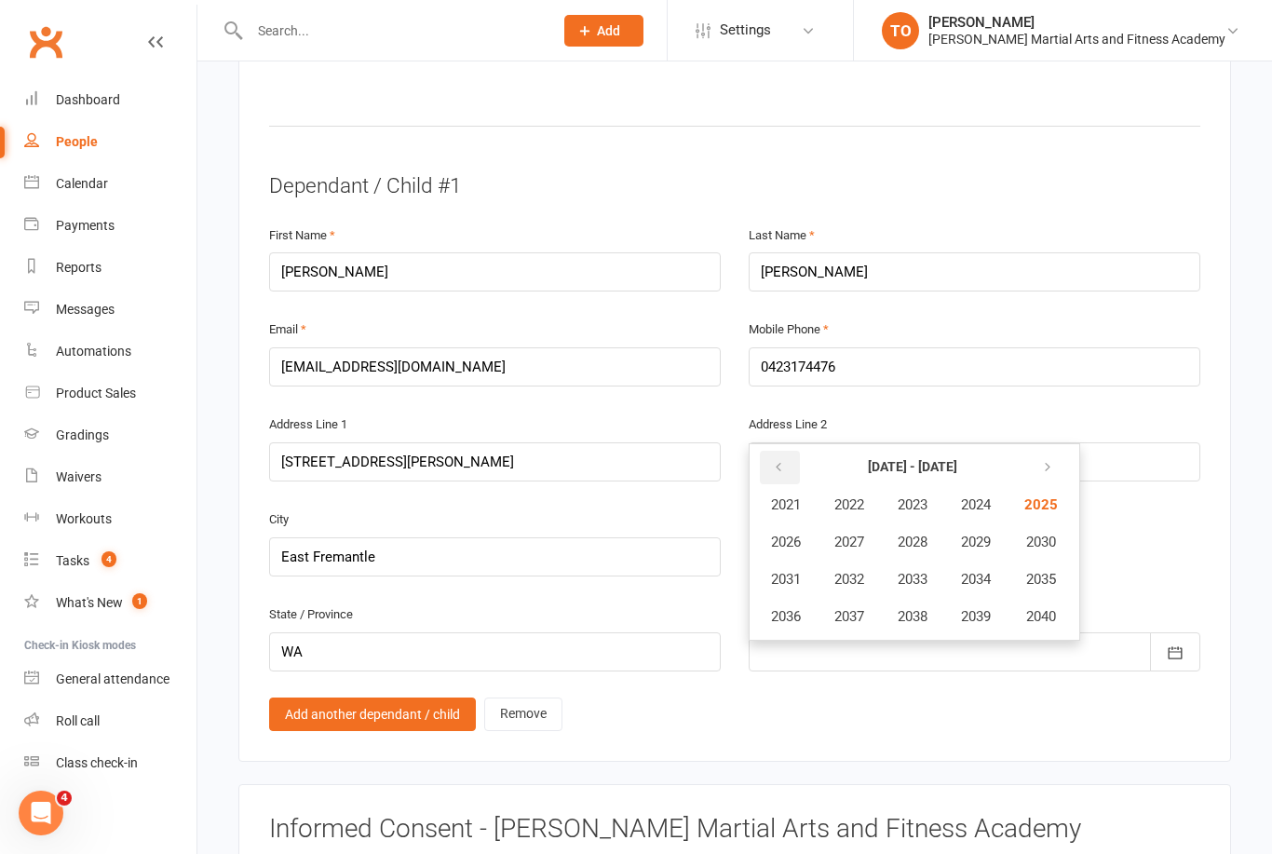
click at [790, 451] on button "button" at bounding box center [780, 468] width 40 height 34
click at [852, 608] on span "2017" at bounding box center [849, 616] width 30 height 17
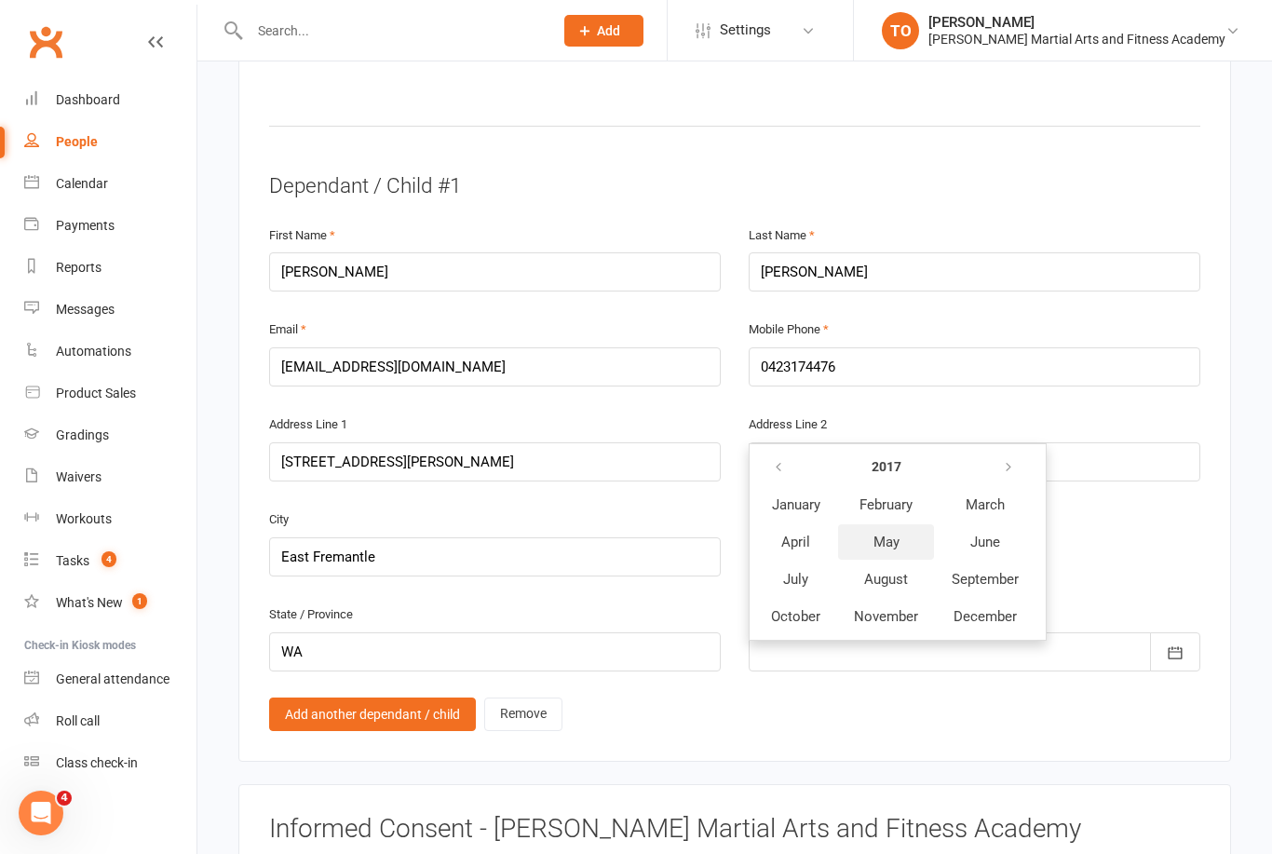
click at [894, 533] on span "May" at bounding box center [886, 541] width 26 height 17
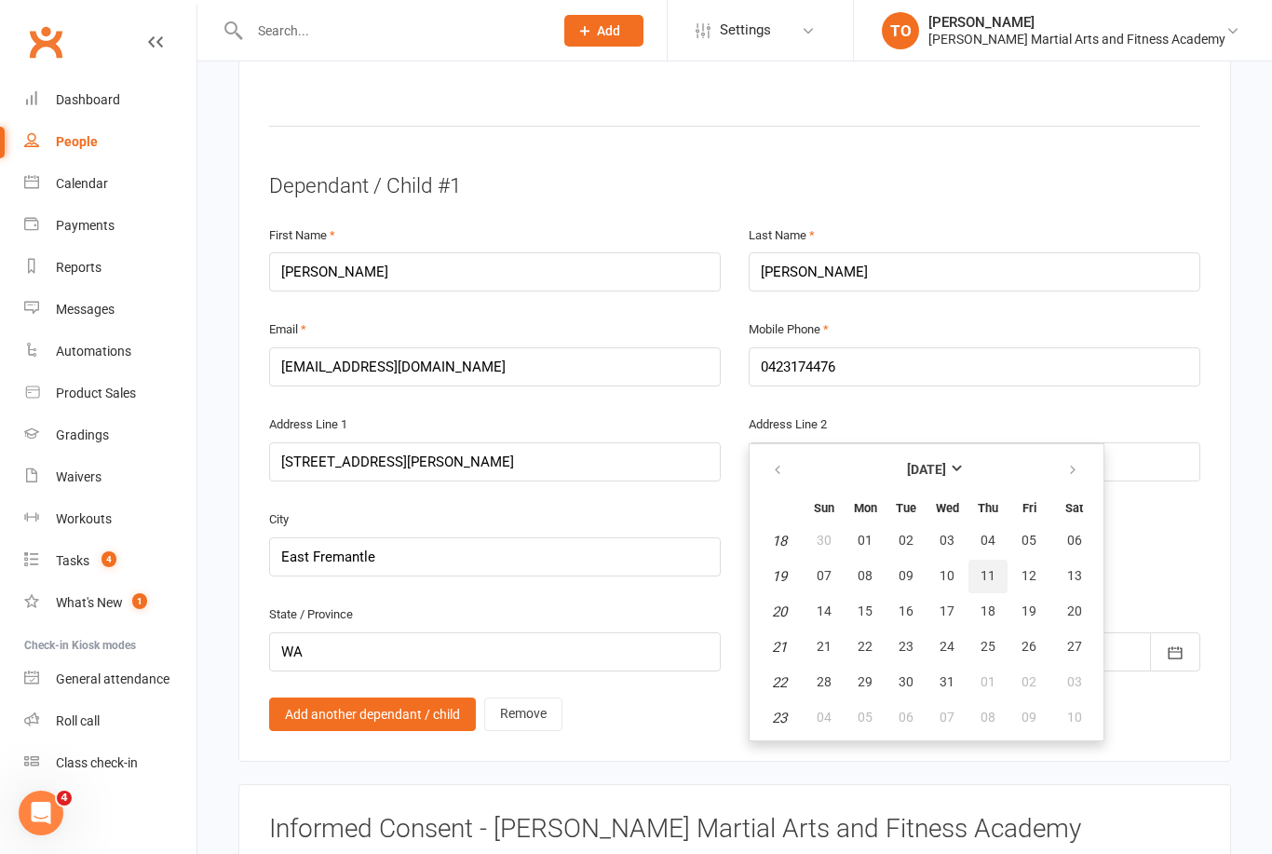
click at [999, 561] on button "11" at bounding box center [987, 577] width 39 height 34
type input "11 May 2017"
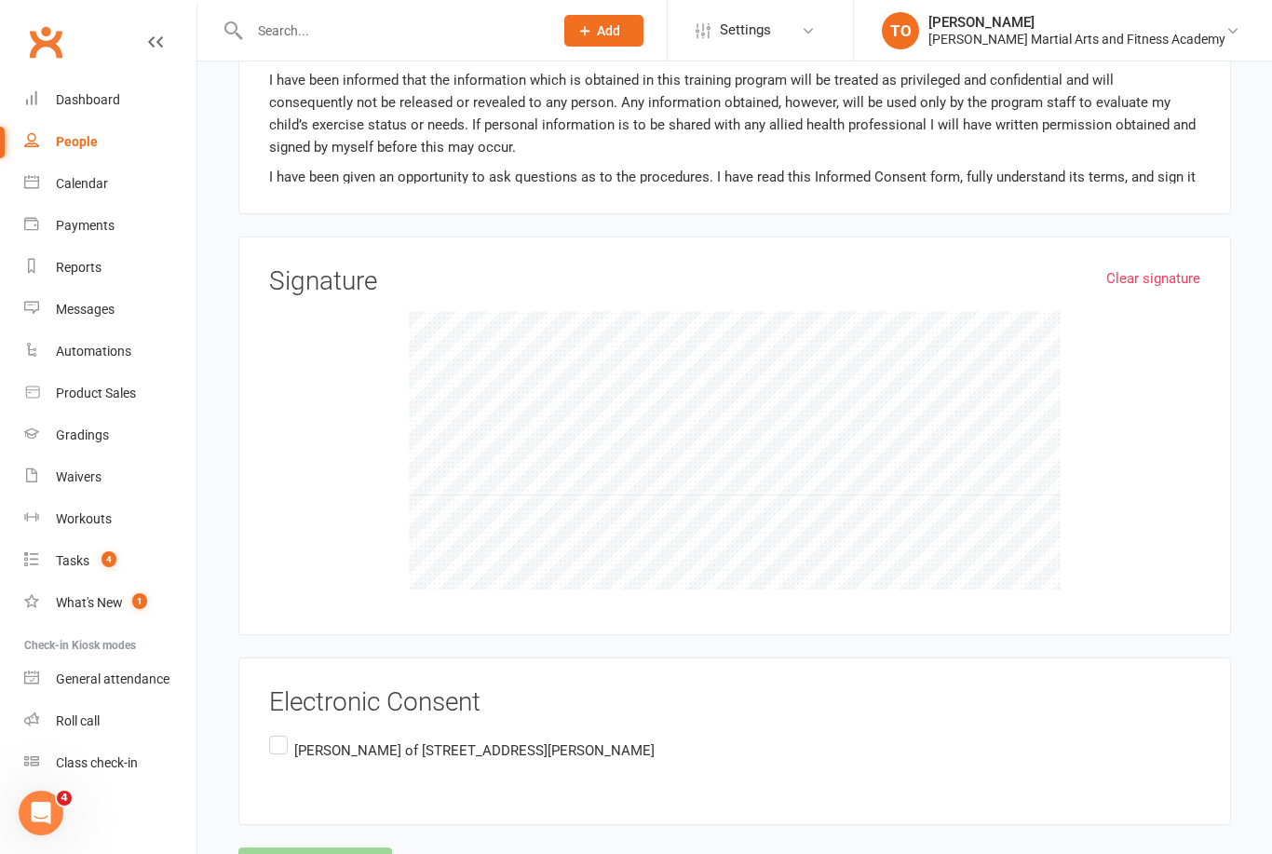
scroll to position [1990, 0]
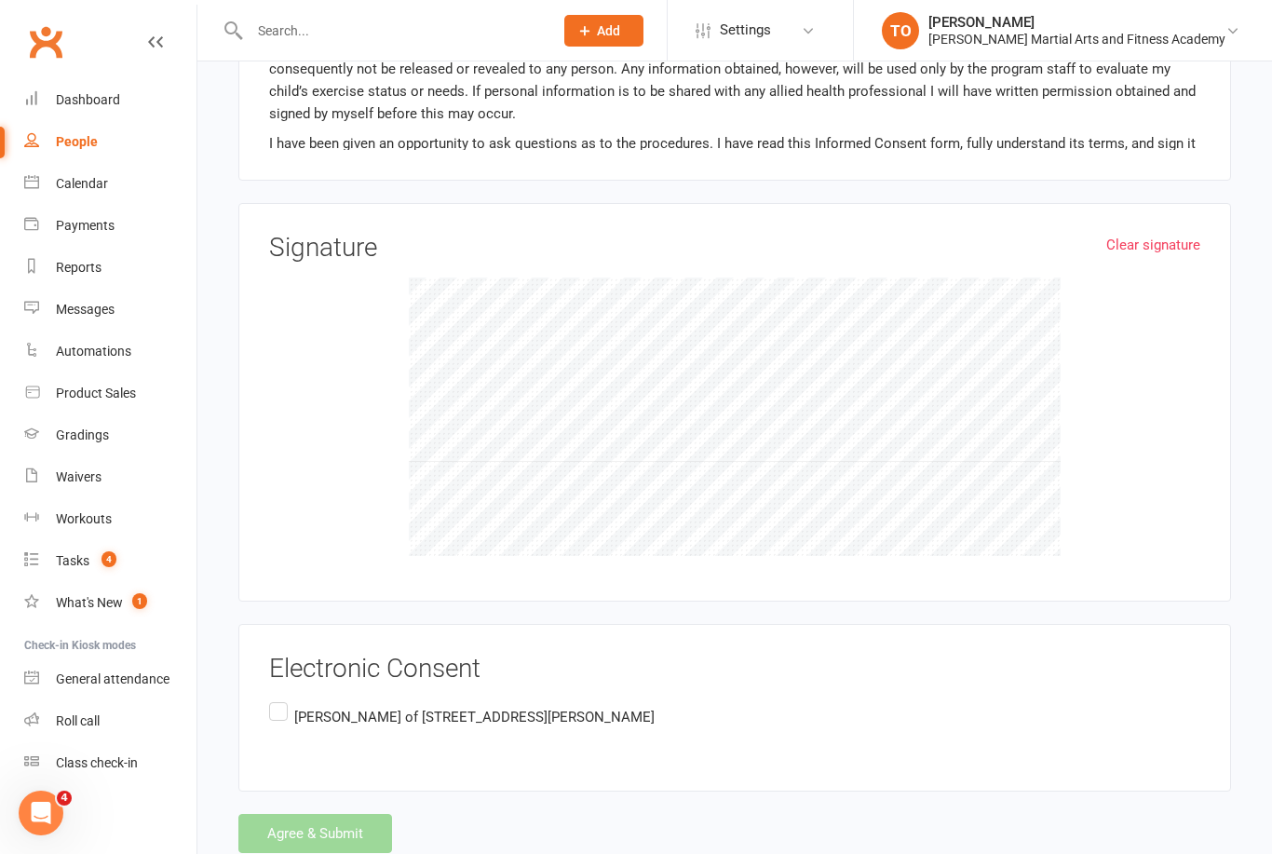
click at [271, 708] on label "Karen Blair of 56 Clayton St, East Fremantle, WA 6158 AU" at bounding box center [461, 716] width 385 height 36
click at [271, 698] on input "Karen Blair of 56 Clayton St, East Fremantle, WA 6158 AU" at bounding box center [275, 698] width 12 height 0
click at [362, 822] on button "Agree & Submit" at bounding box center [315, 833] width 154 height 39
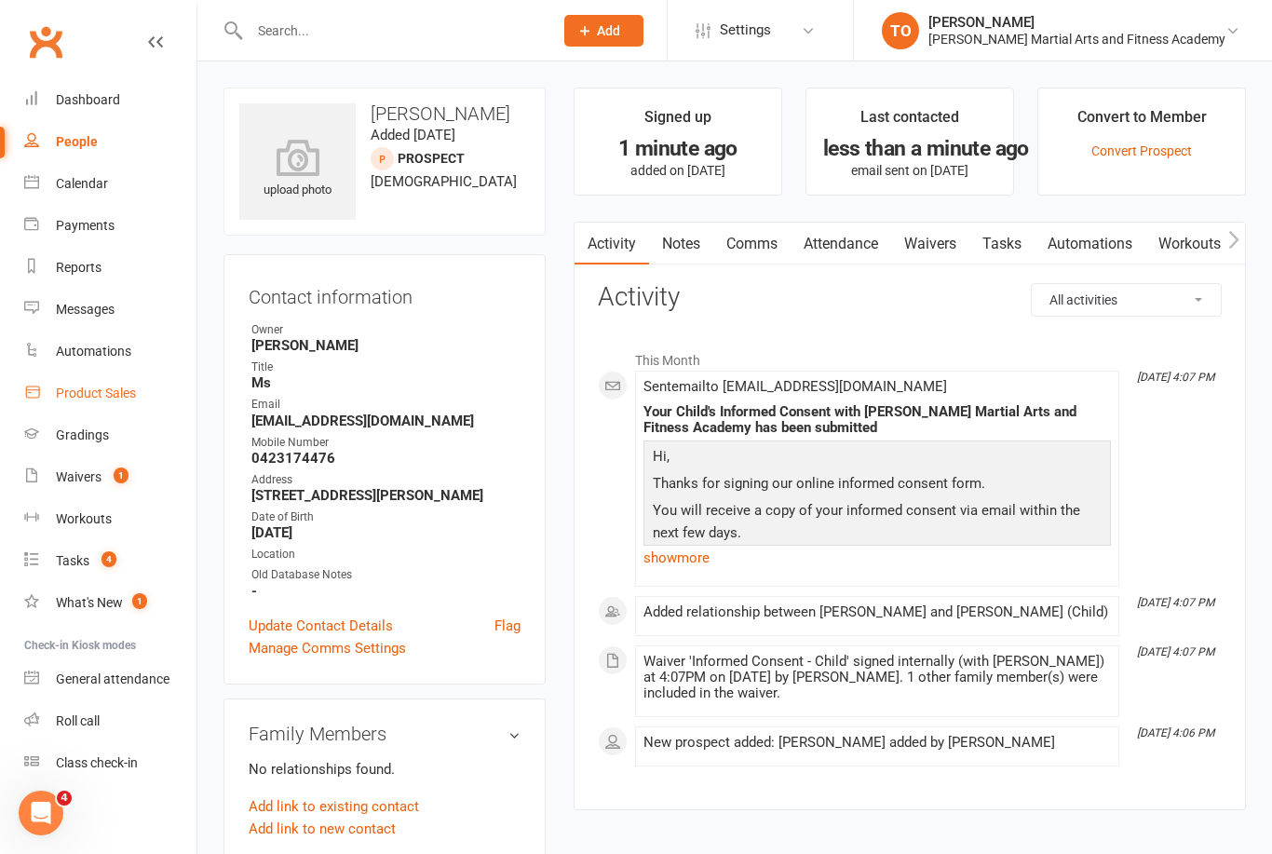
click at [80, 395] on div "Product Sales" at bounding box center [96, 392] width 80 height 15
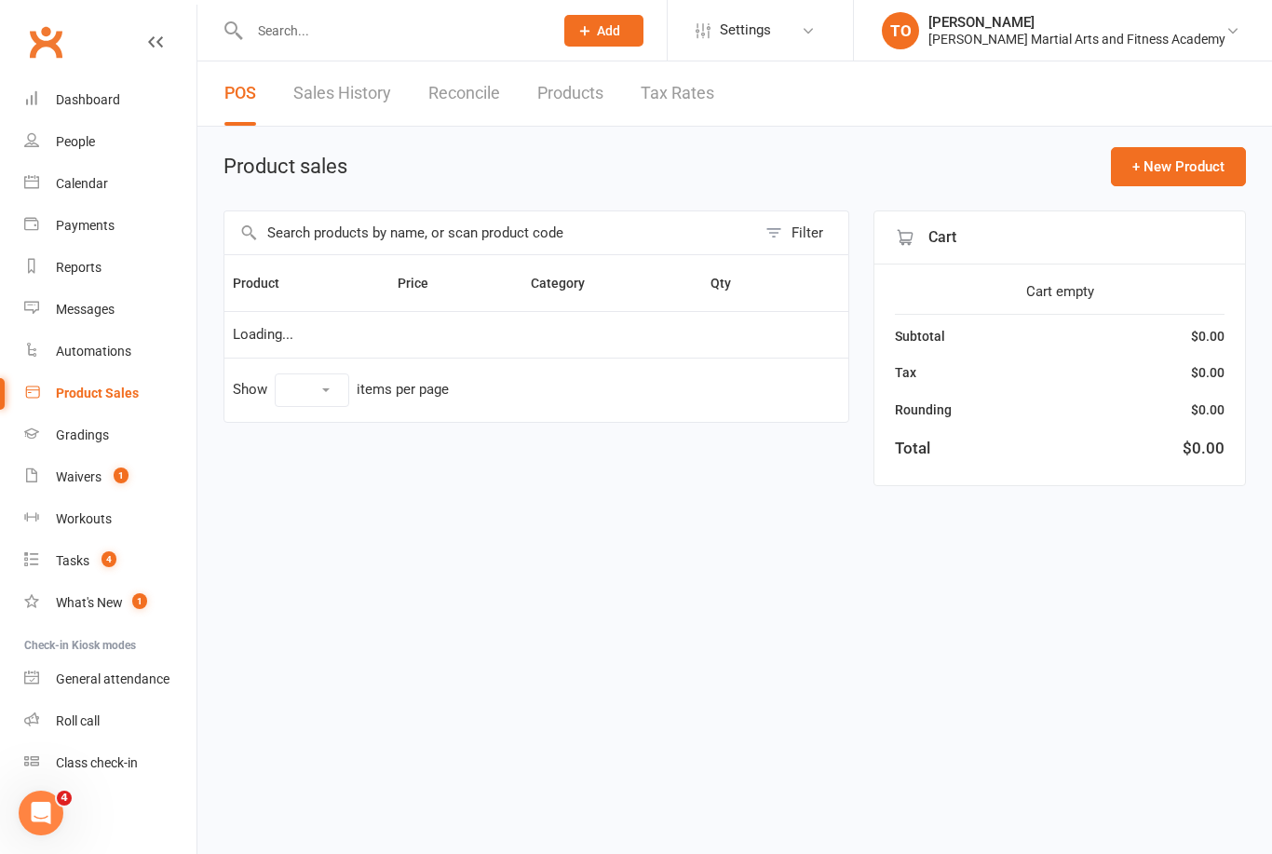
select select "100"
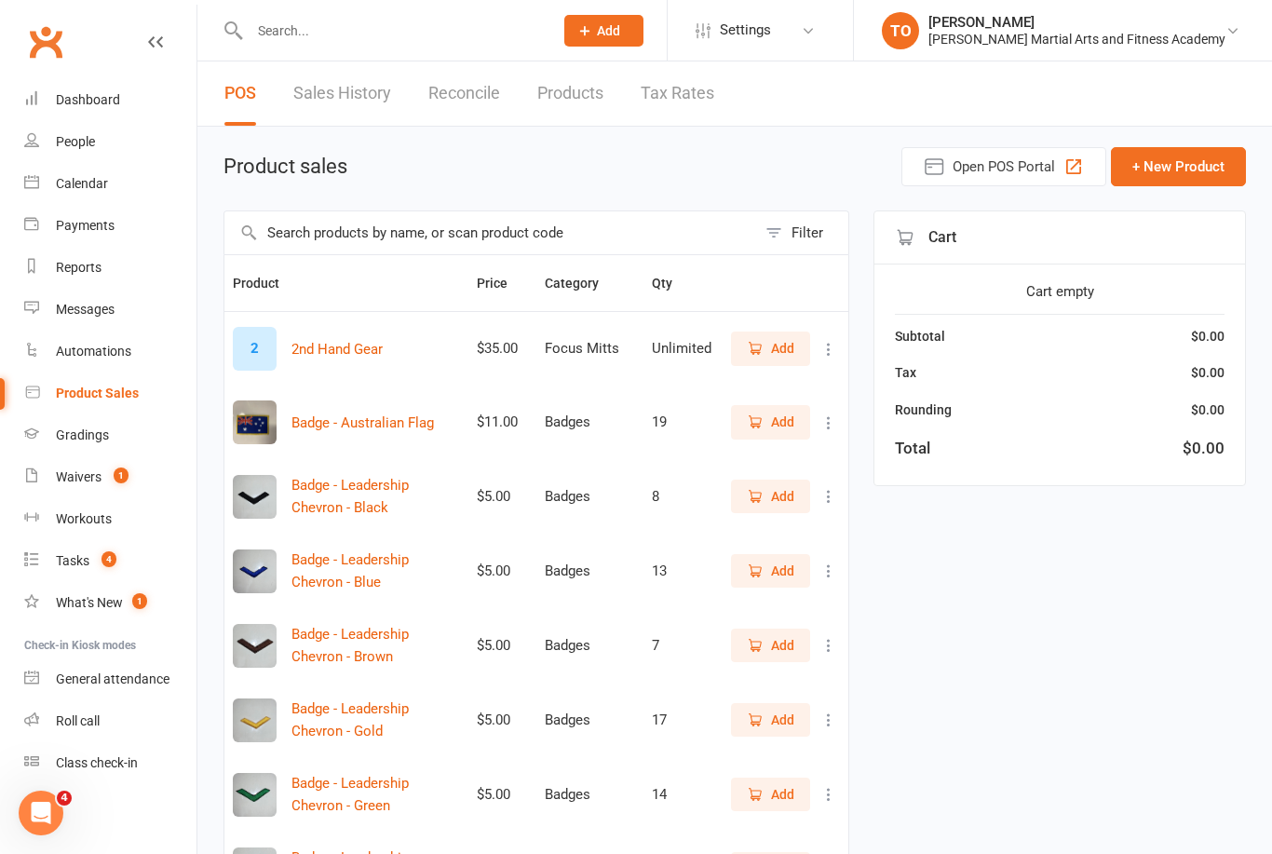
click at [587, 244] on input "text" at bounding box center [490, 232] width 532 height 43
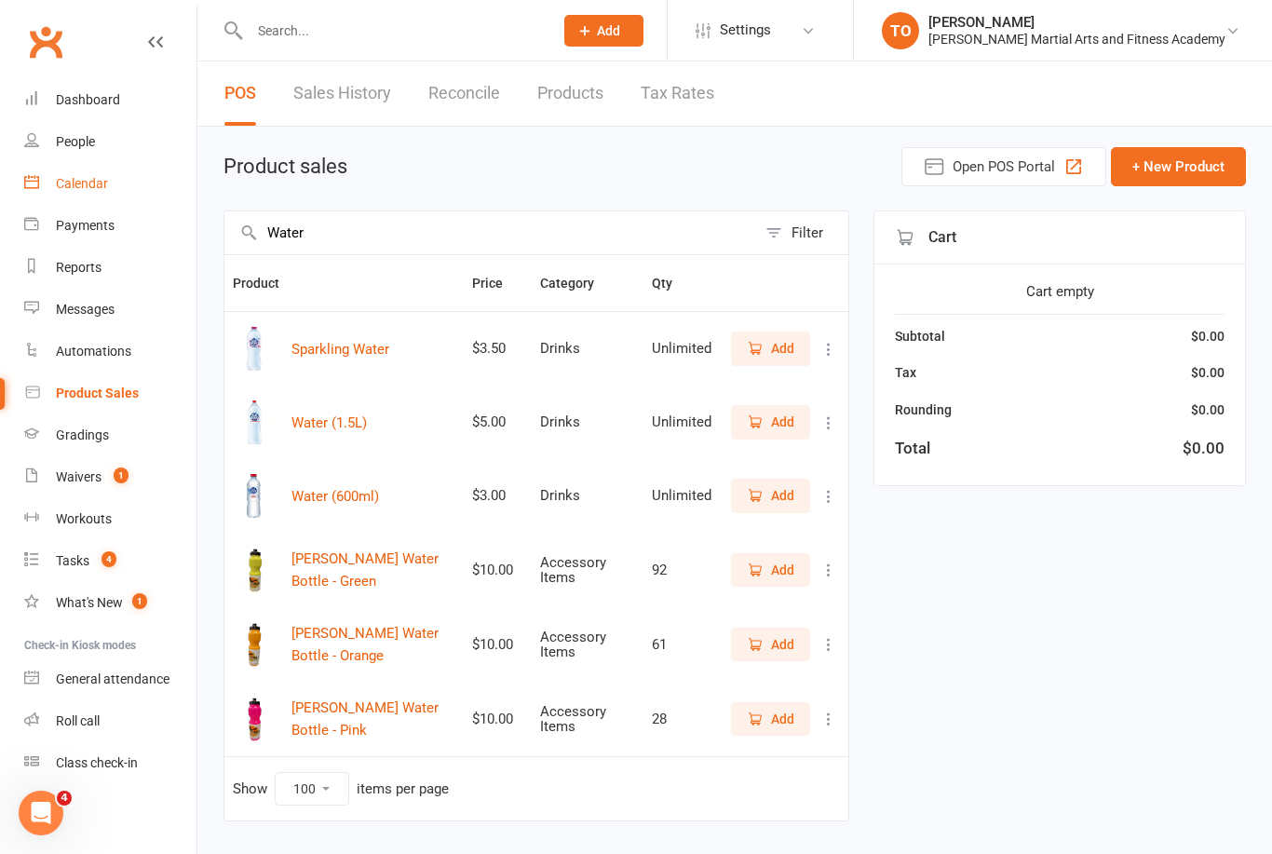
type input "Water"
click at [75, 179] on div "Calendar" at bounding box center [82, 183] width 52 height 15
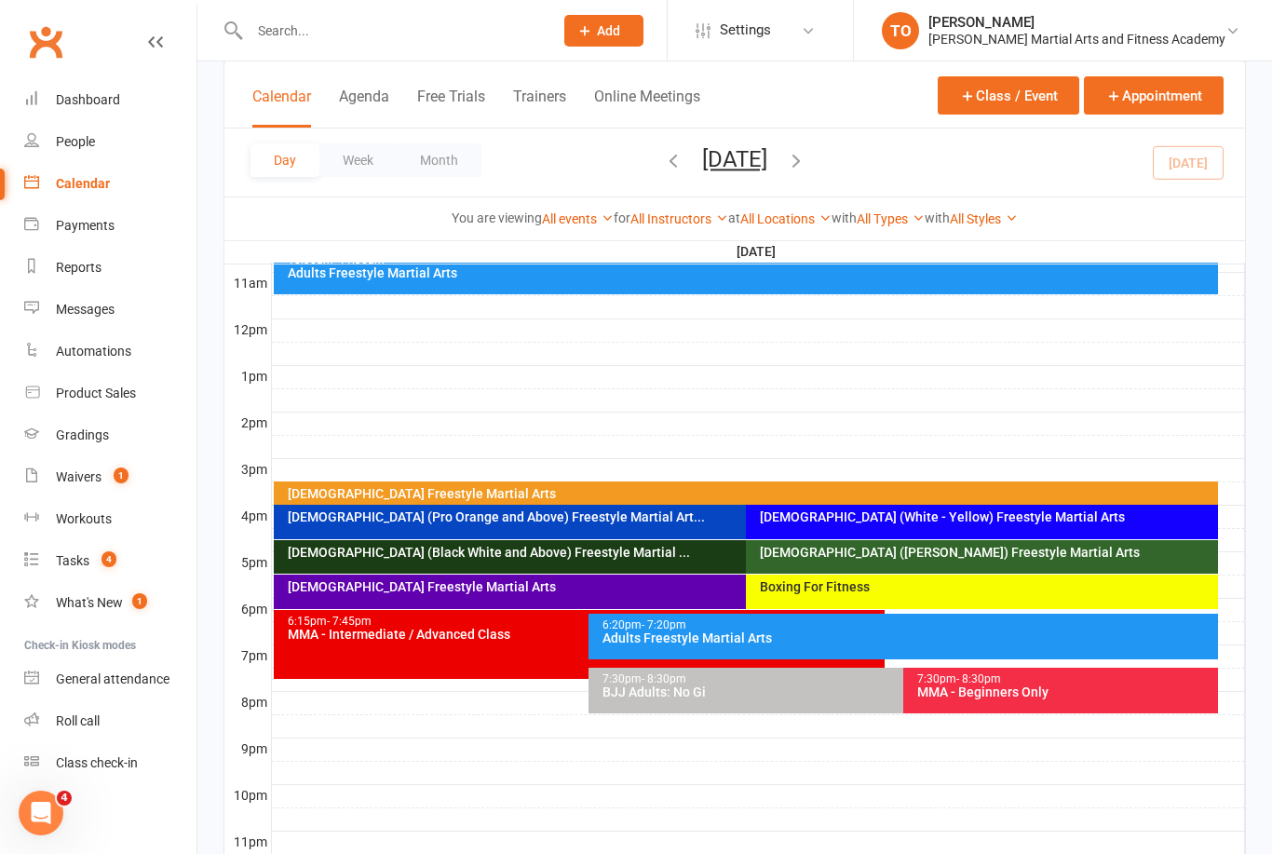
scroll to position [614, 0]
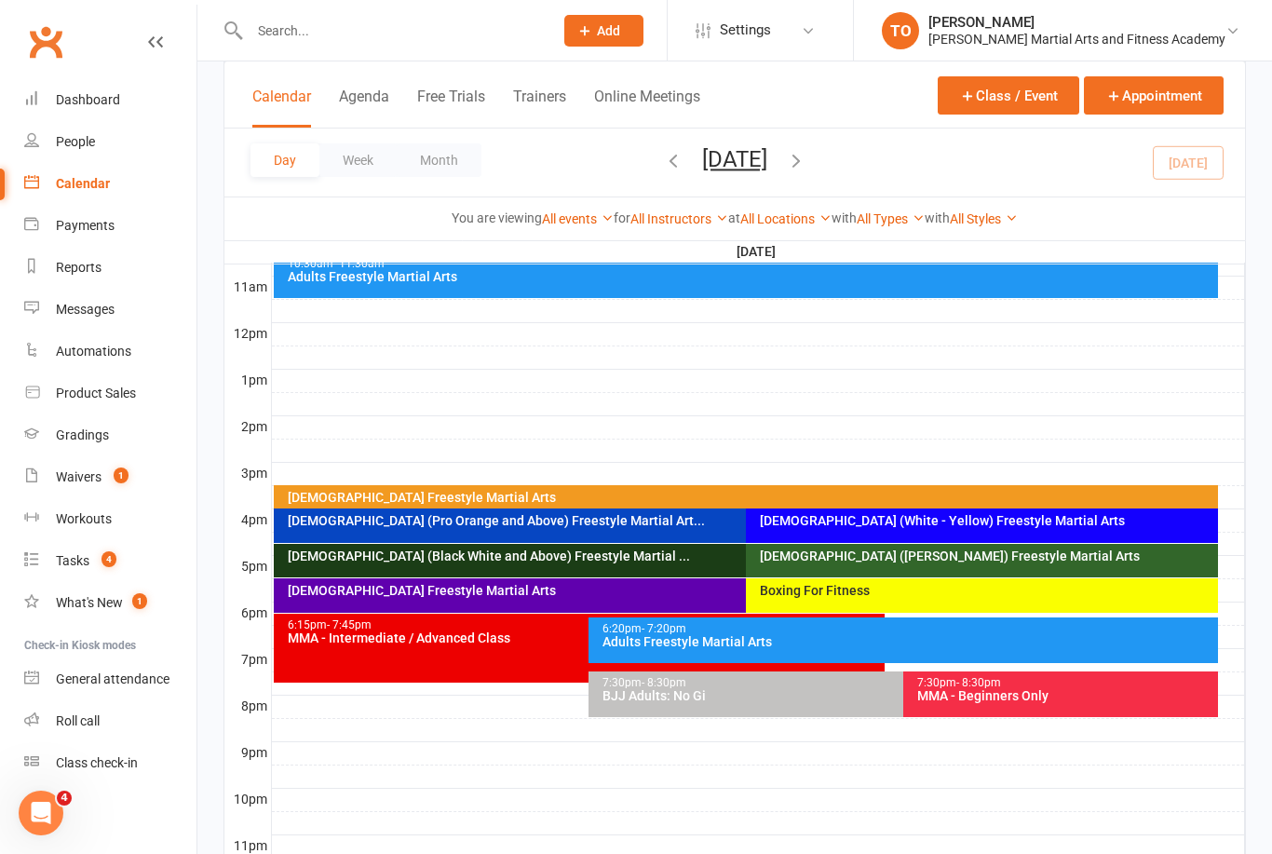
click at [511, 565] on div "[DEMOGRAPHIC_DATA] (Black White and Above) Freestyle Martial ..." at bounding box center [737, 561] width 926 height 34
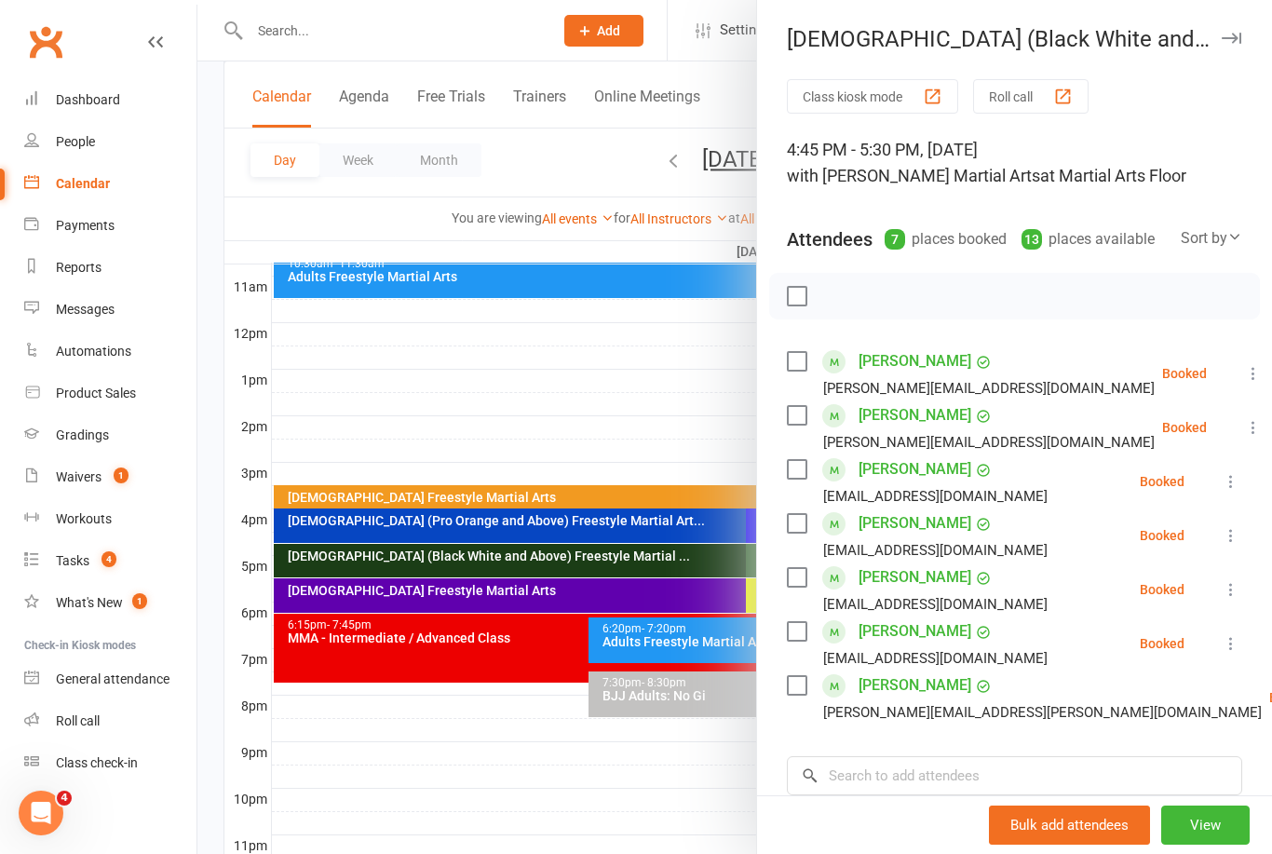
click at [316, 27] on div at bounding box center [734, 427] width 1074 height 854
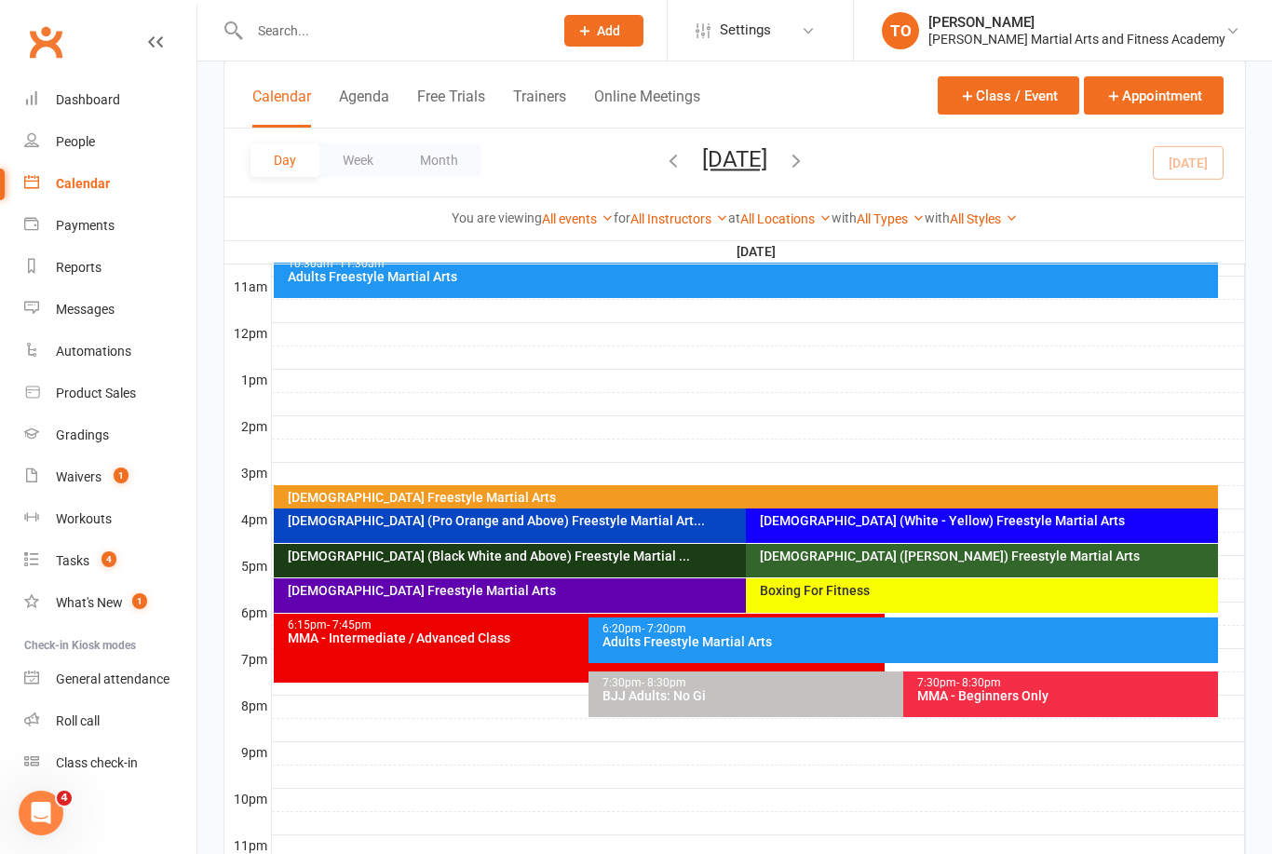
click at [315, 10] on div at bounding box center [381, 30] width 317 height 61
click at [297, 41] on input "text" at bounding box center [392, 31] width 296 height 26
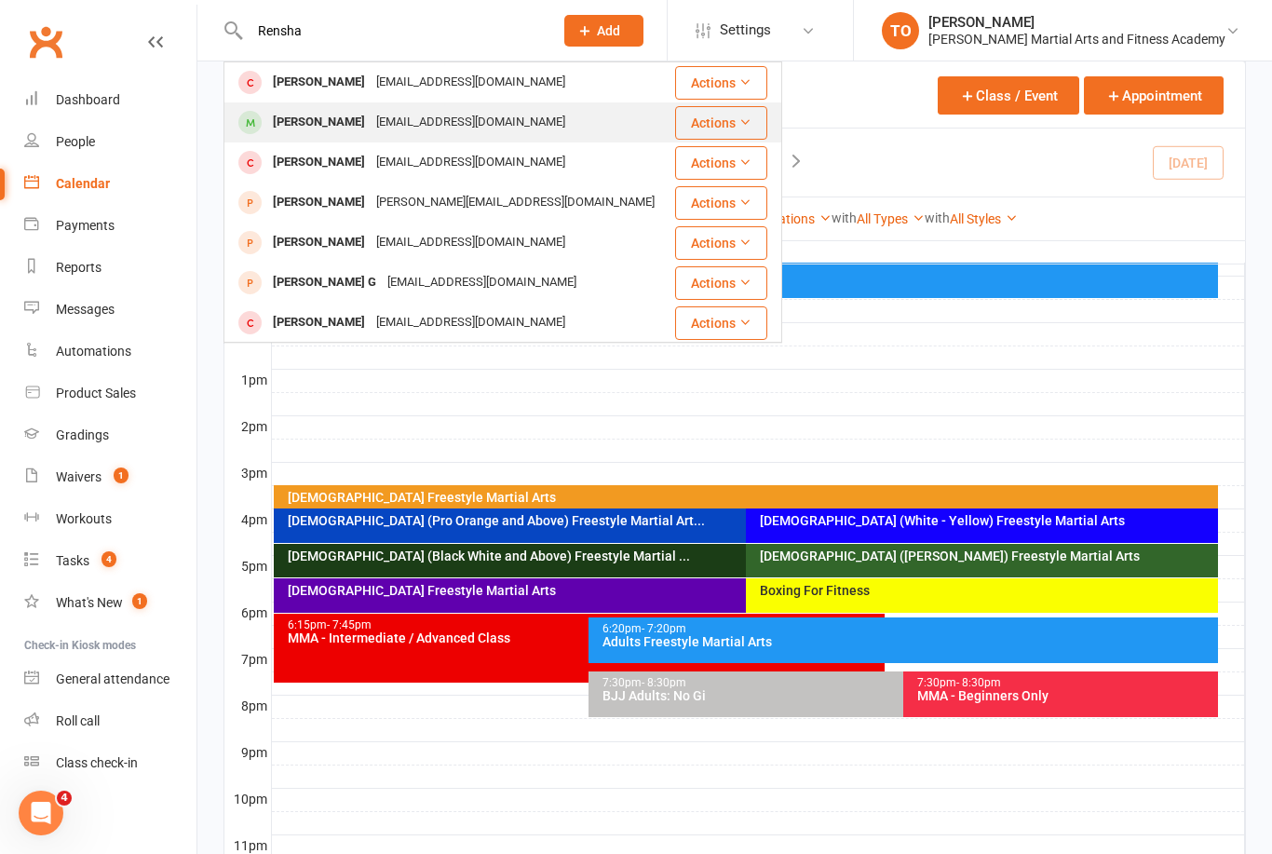
type input "Rensha"
click at [331, 119] on div "[PERSON_NAME]" at bounding box center [318, 122] width 103 height 27
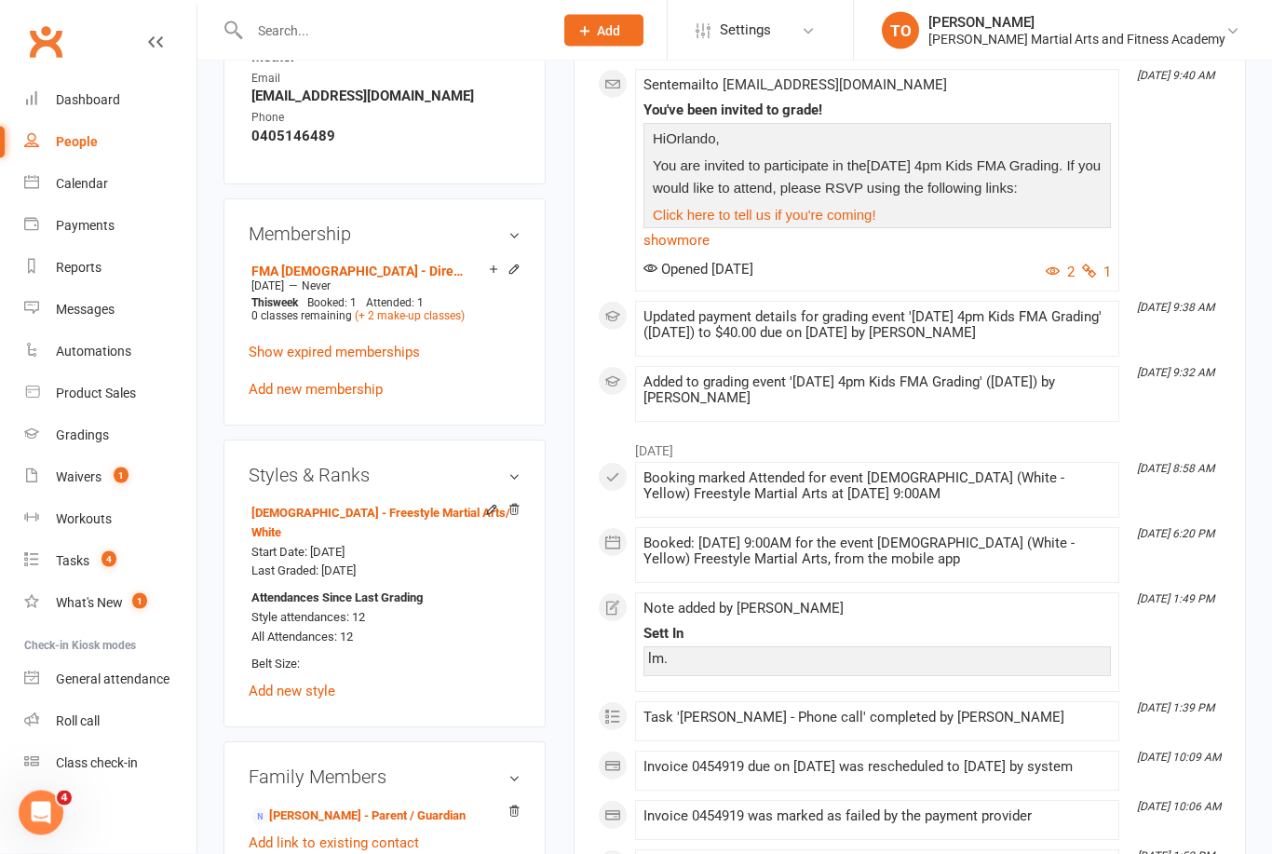
scroll to position [1036, 0]
click at [93, 379] on link "Product Sales" at bounding box center [110, 393] width 172 height 42
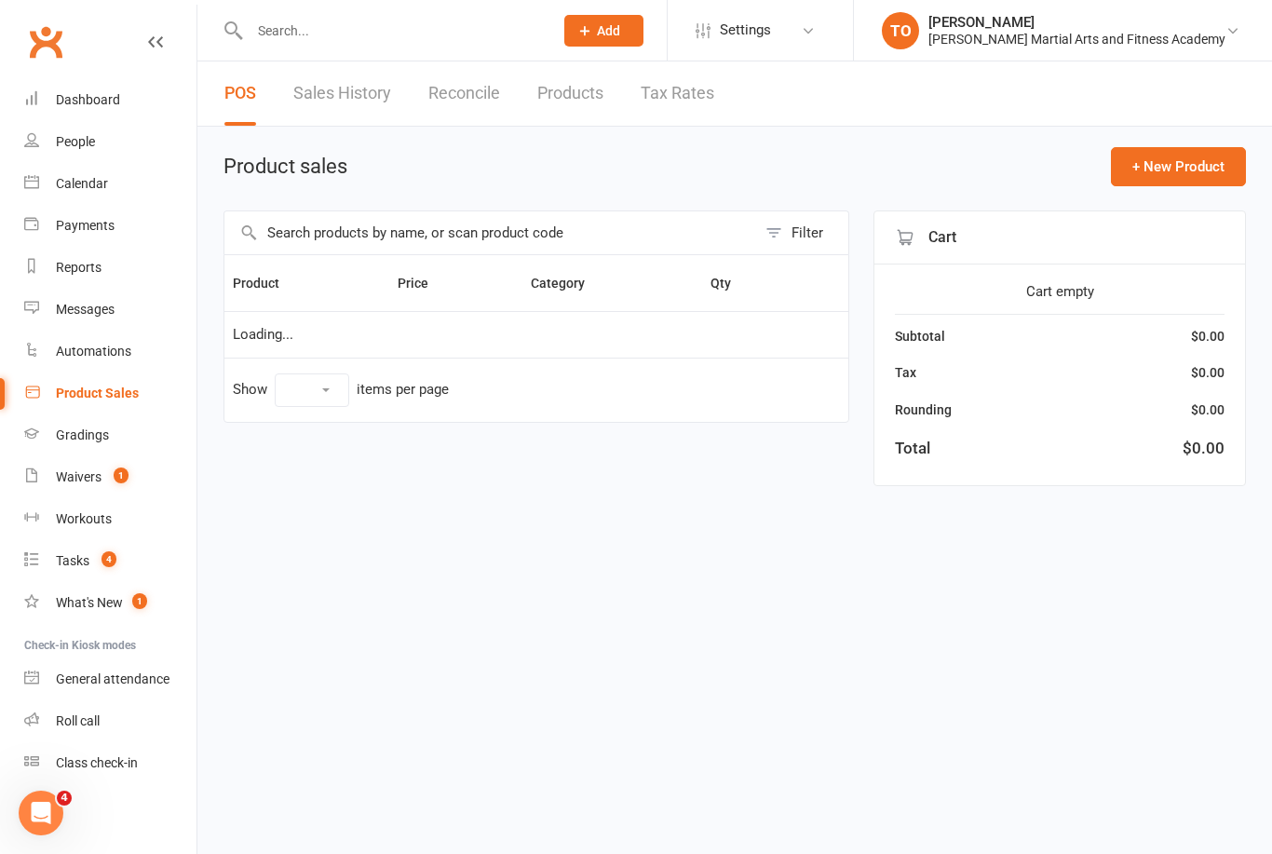
select select "100"
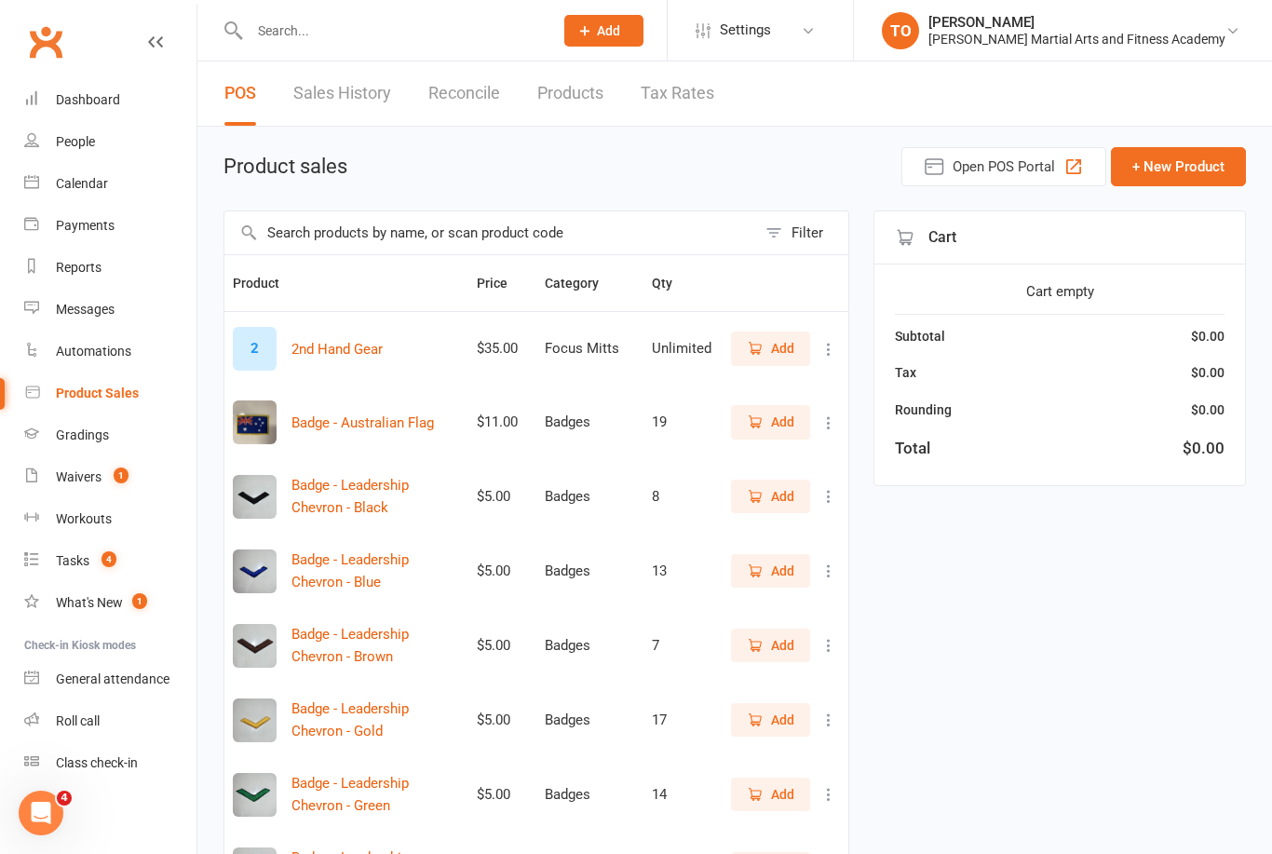
click at [622, 217] on input "text" at bounding box center [490, 232] width 532 height 43
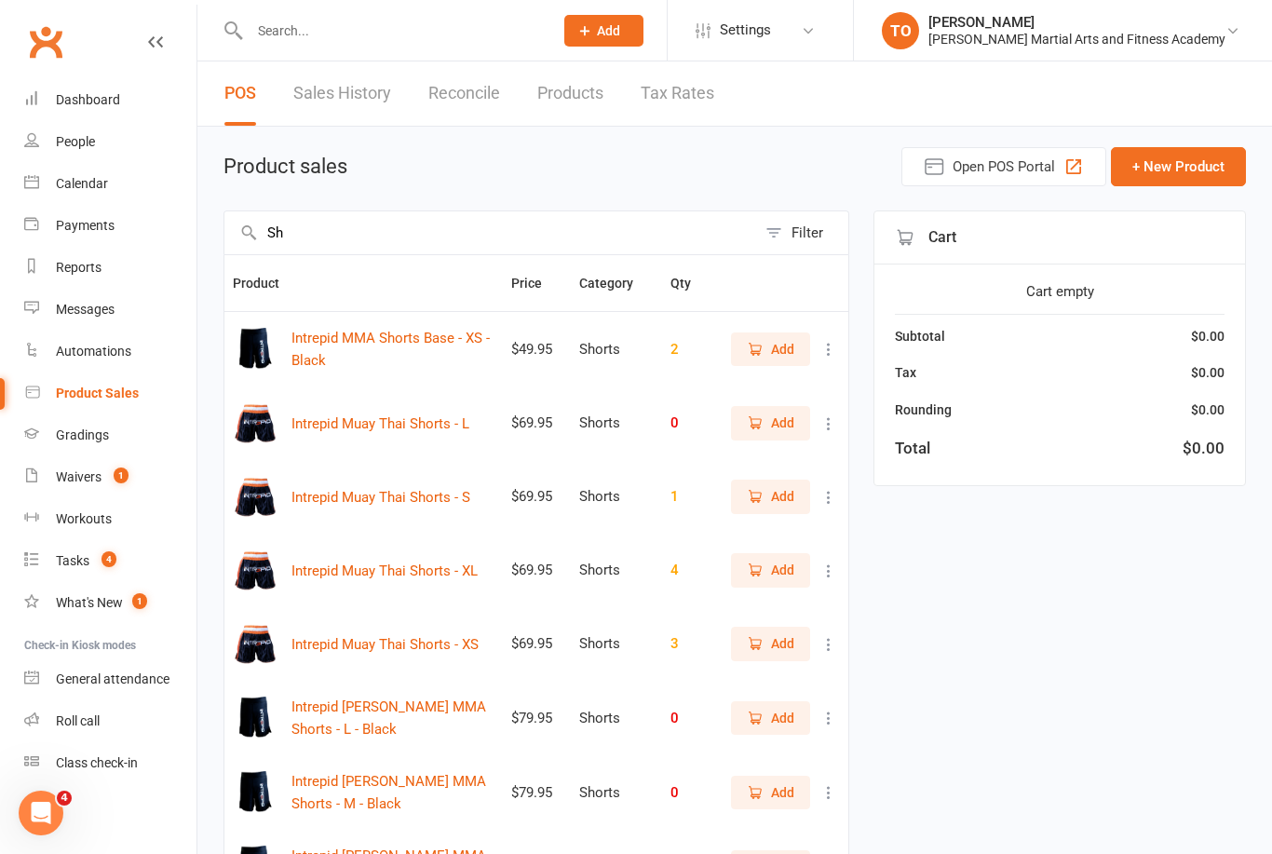
type input "S"
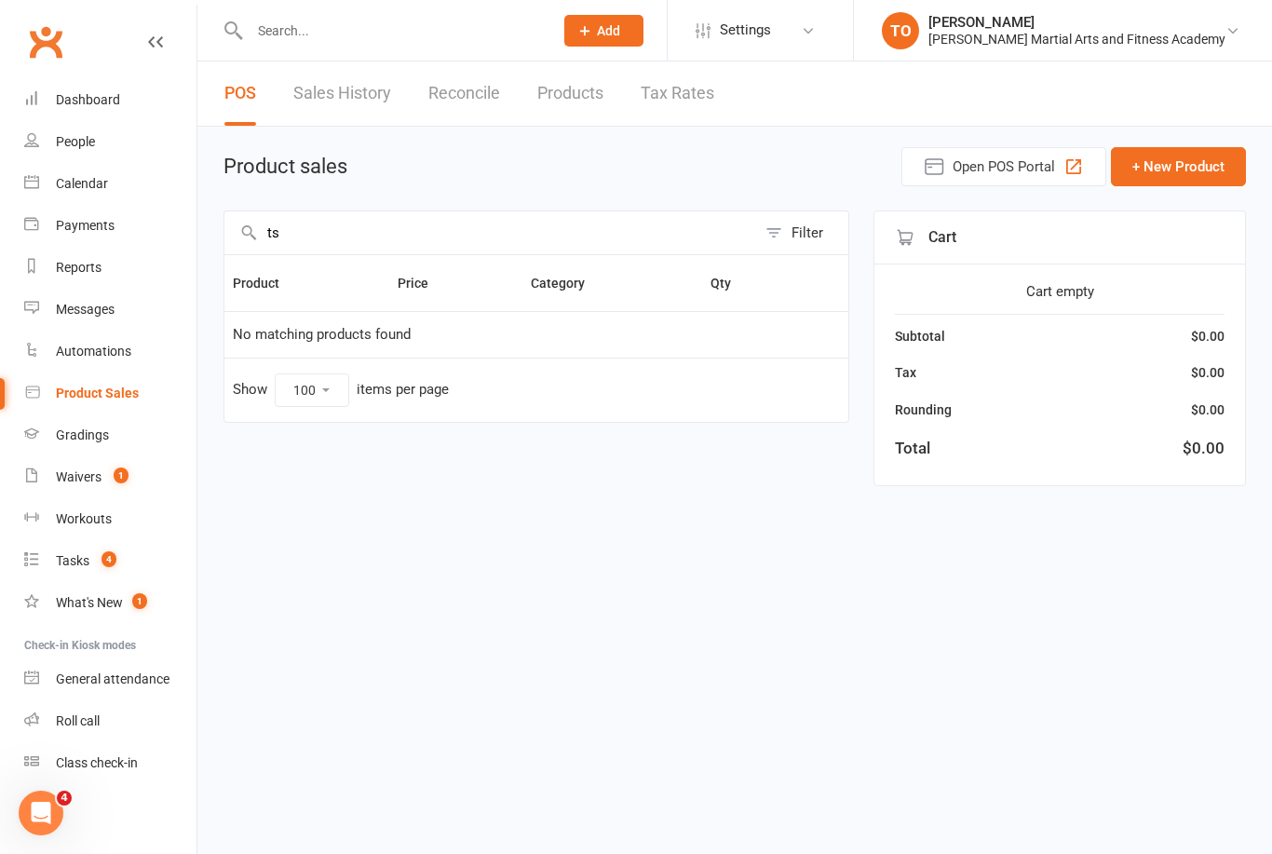
type input "t"
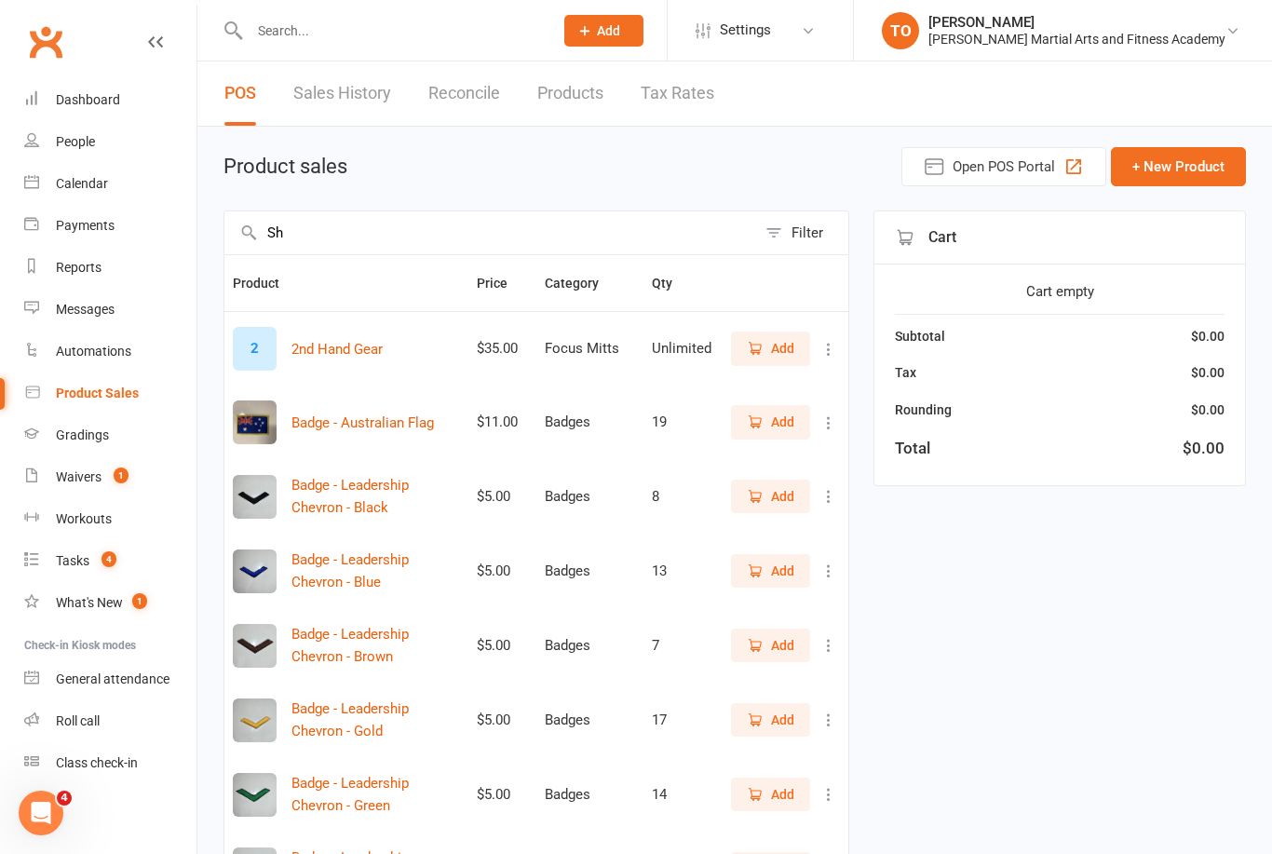
type input "S"
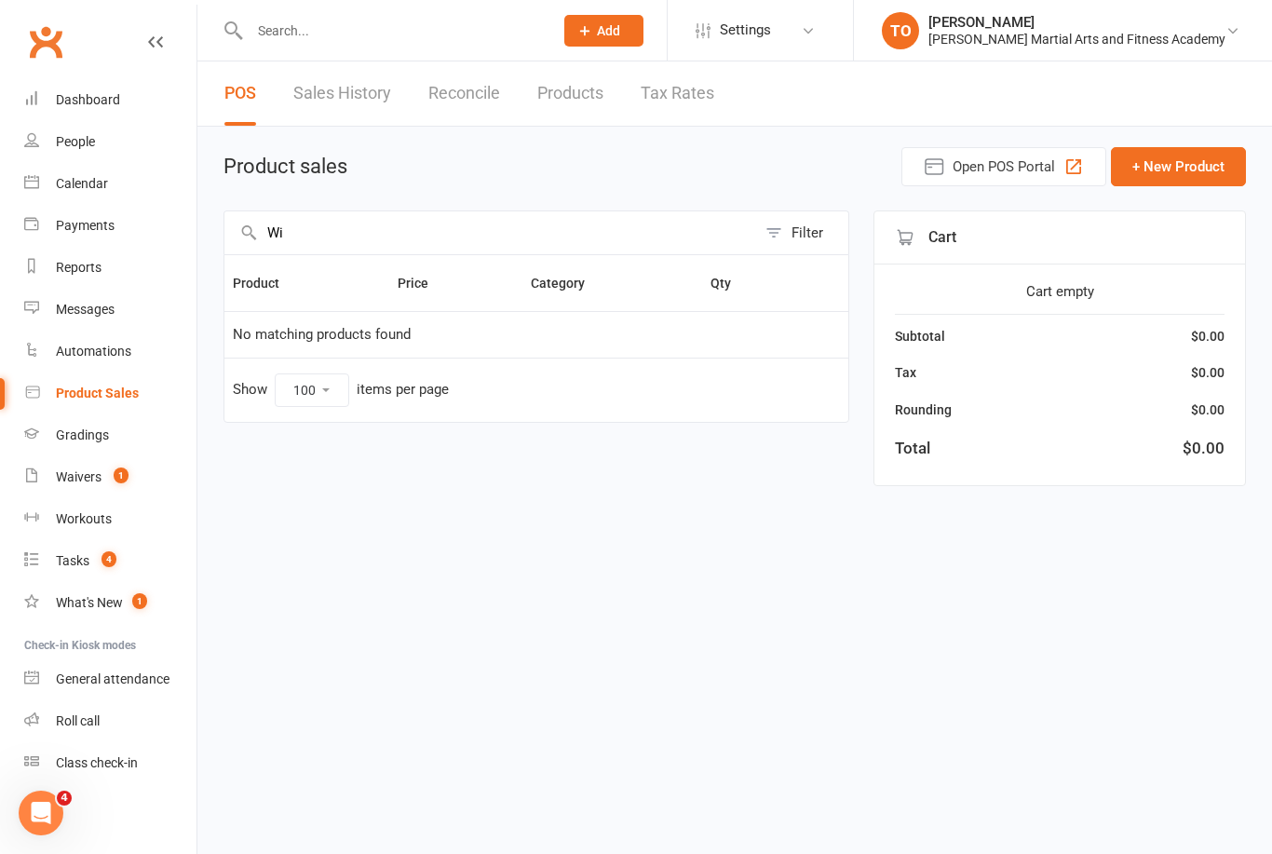
type input "W"
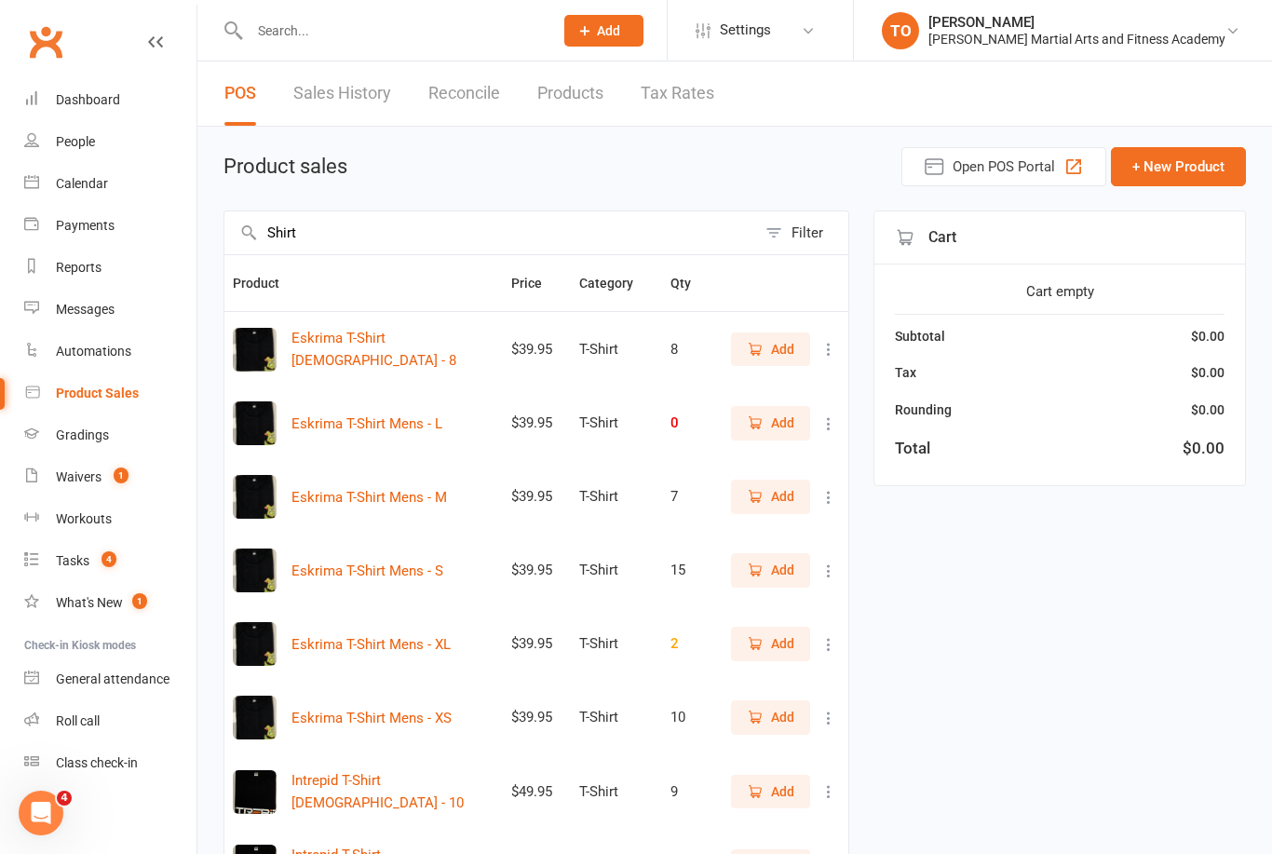
click at [423, 234] on input "Shirt" at bounding box center [490, 232] width 532 height 43
type input "S"
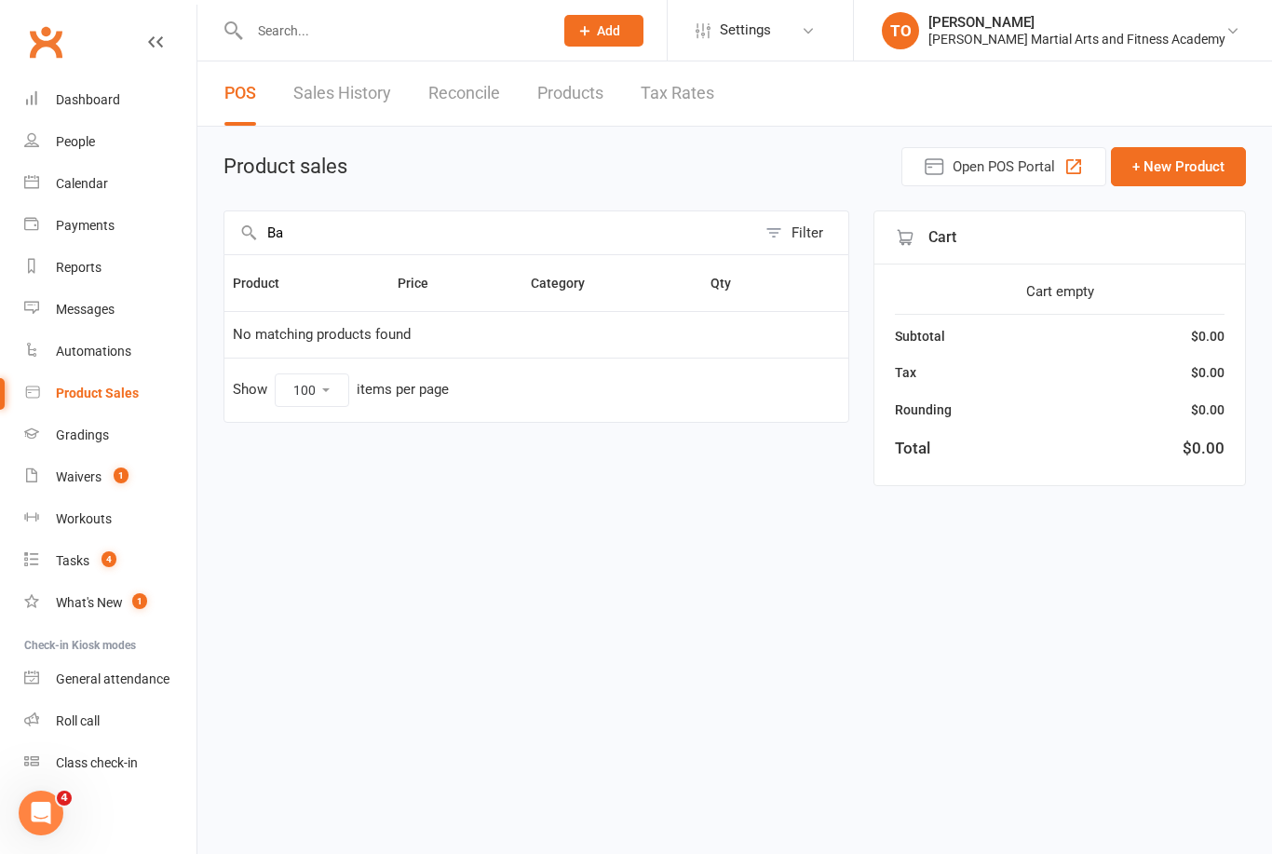
type input "B"
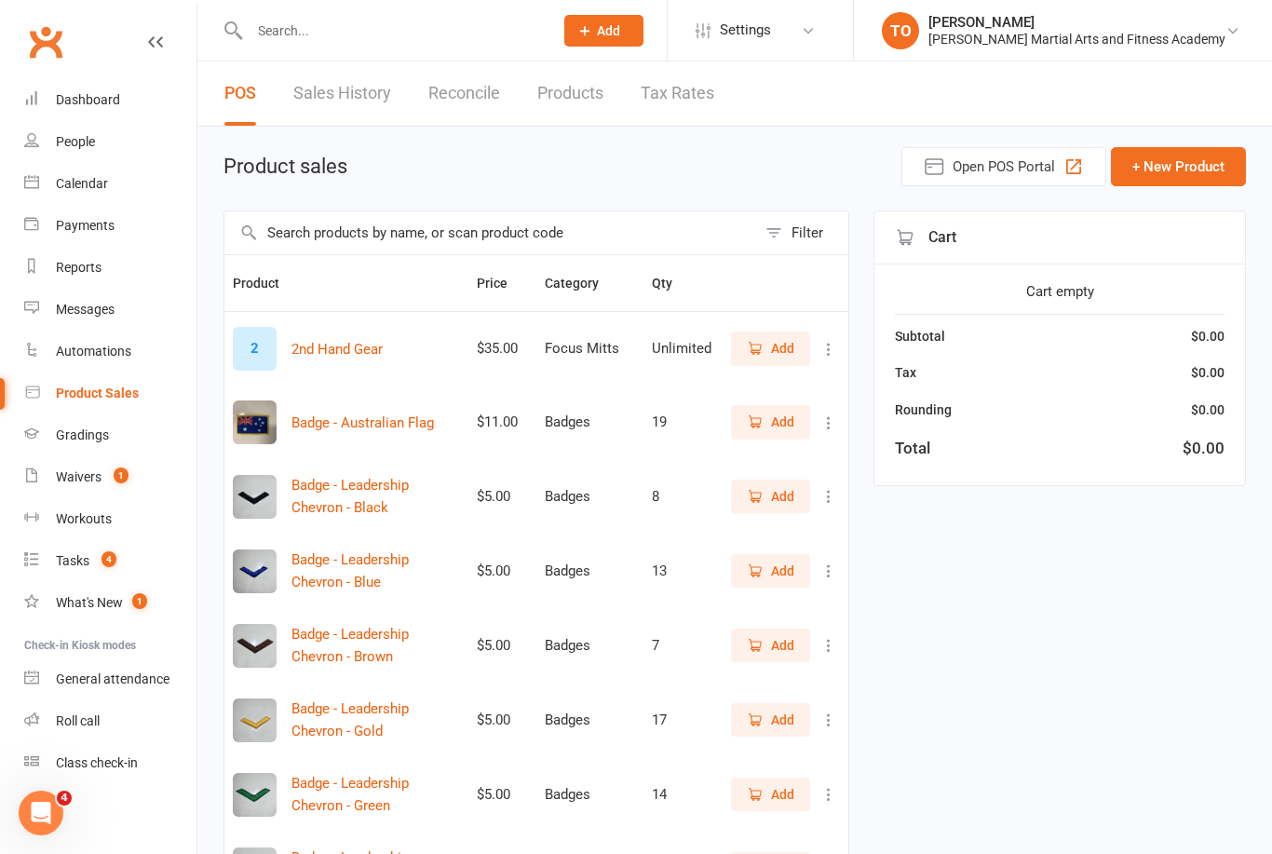
click at [1020, 153] on button "Open POS Portal" at bounding box center [1003, 166] width 205 height 39
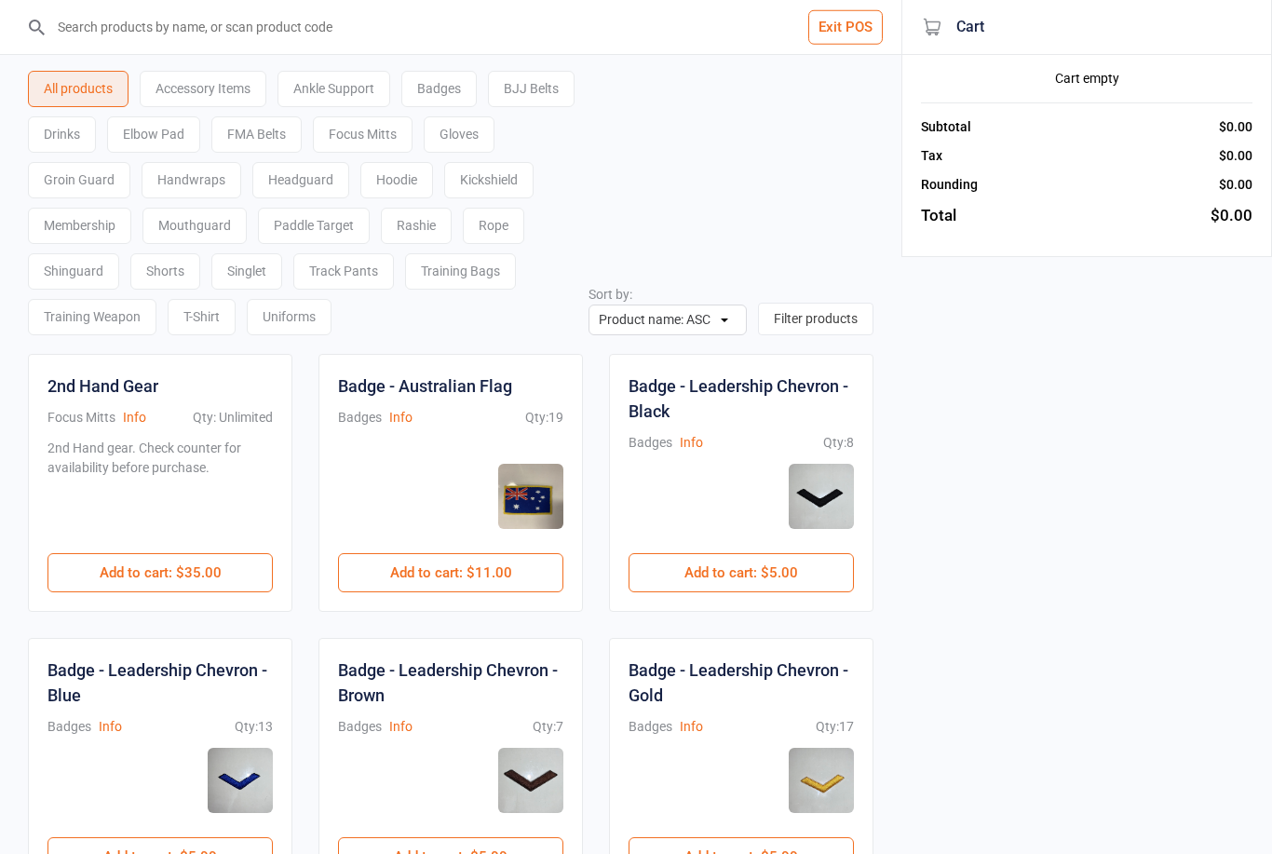
click at [464, 77] on div "Badges" at bounding box center [438, 89] width 75 height 36
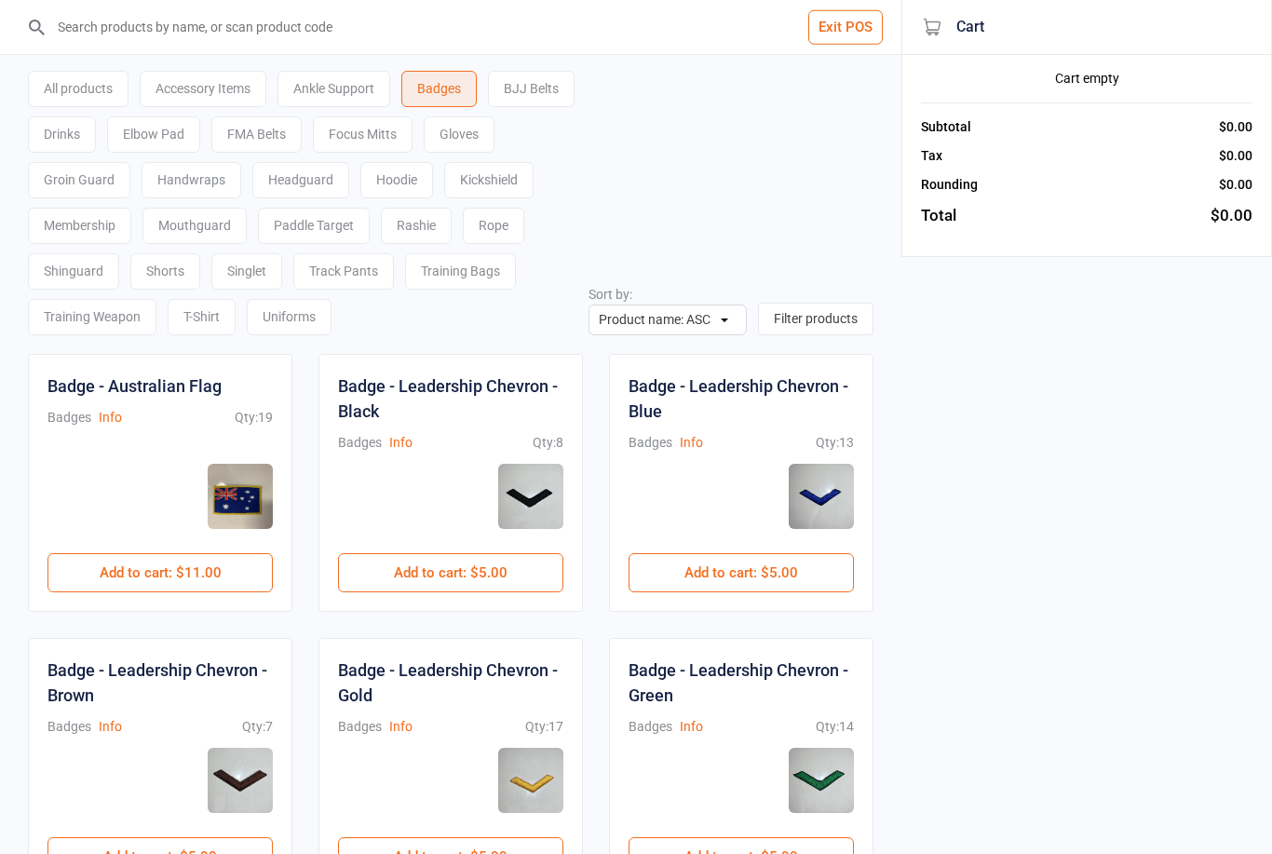
click at [405, 290] on div "Training Bags" at bounding box center [460, 271] width 111 height 36
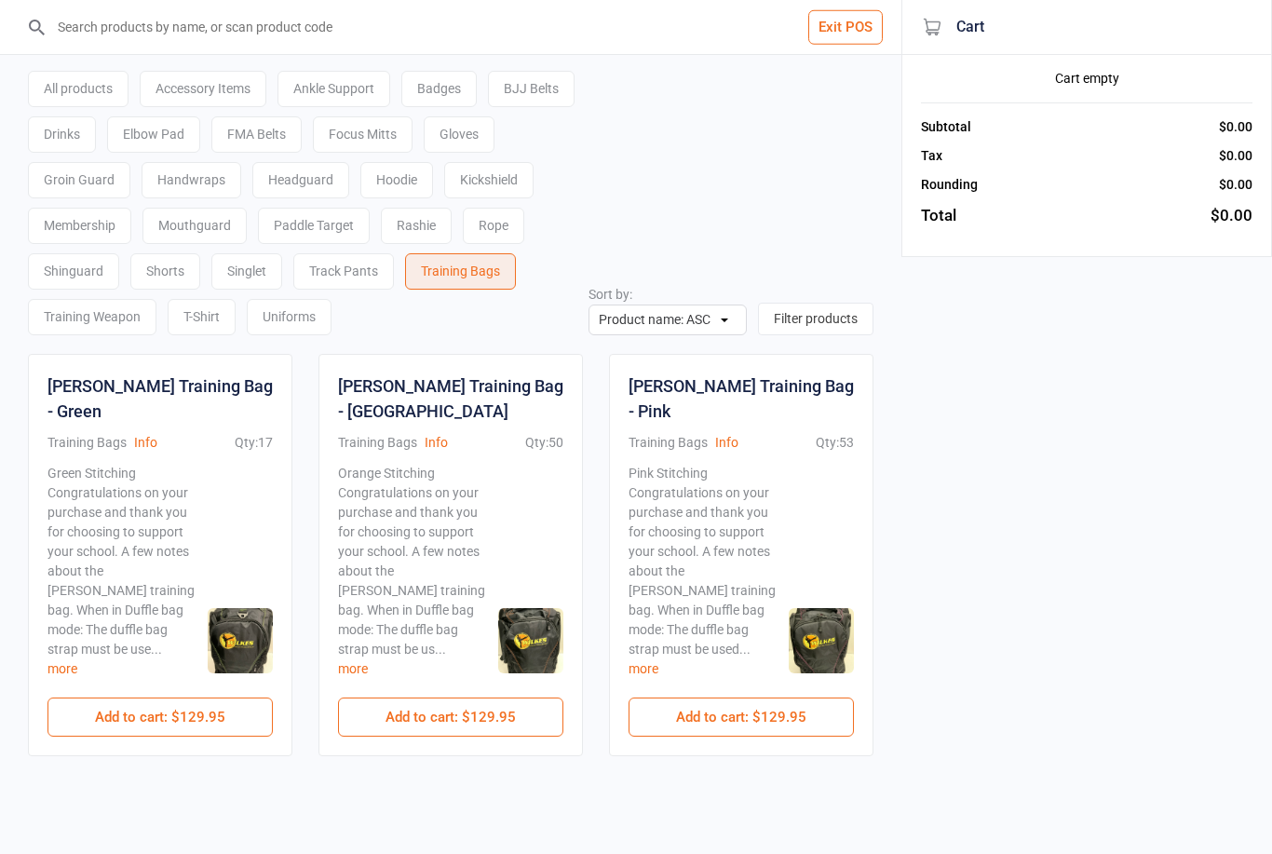
click at [841, 26] on button "Exit POS" at bounding box center [845, 27] width 74 height 34
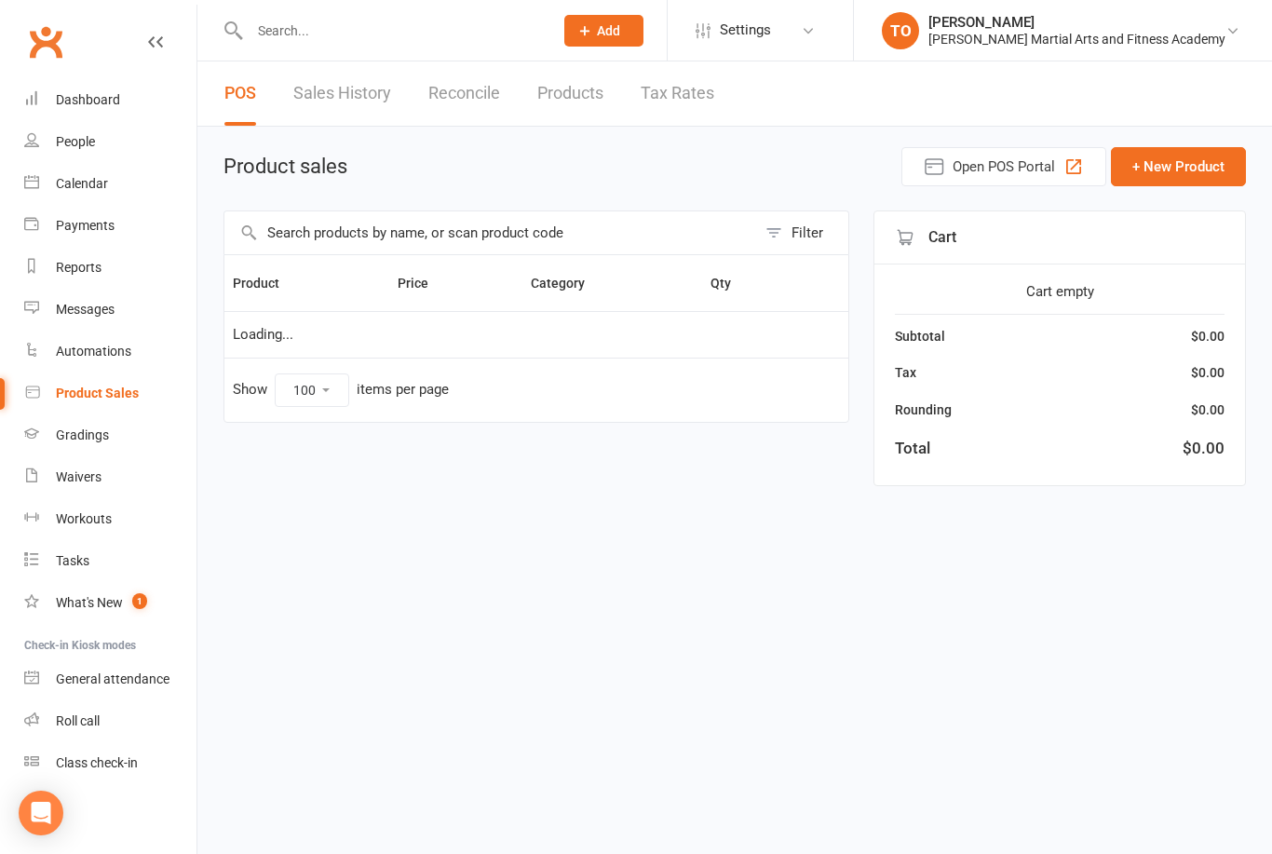
select select "100"
click at [540, 227] on input "text" at bounding box center [490, 232] width 532 height 43
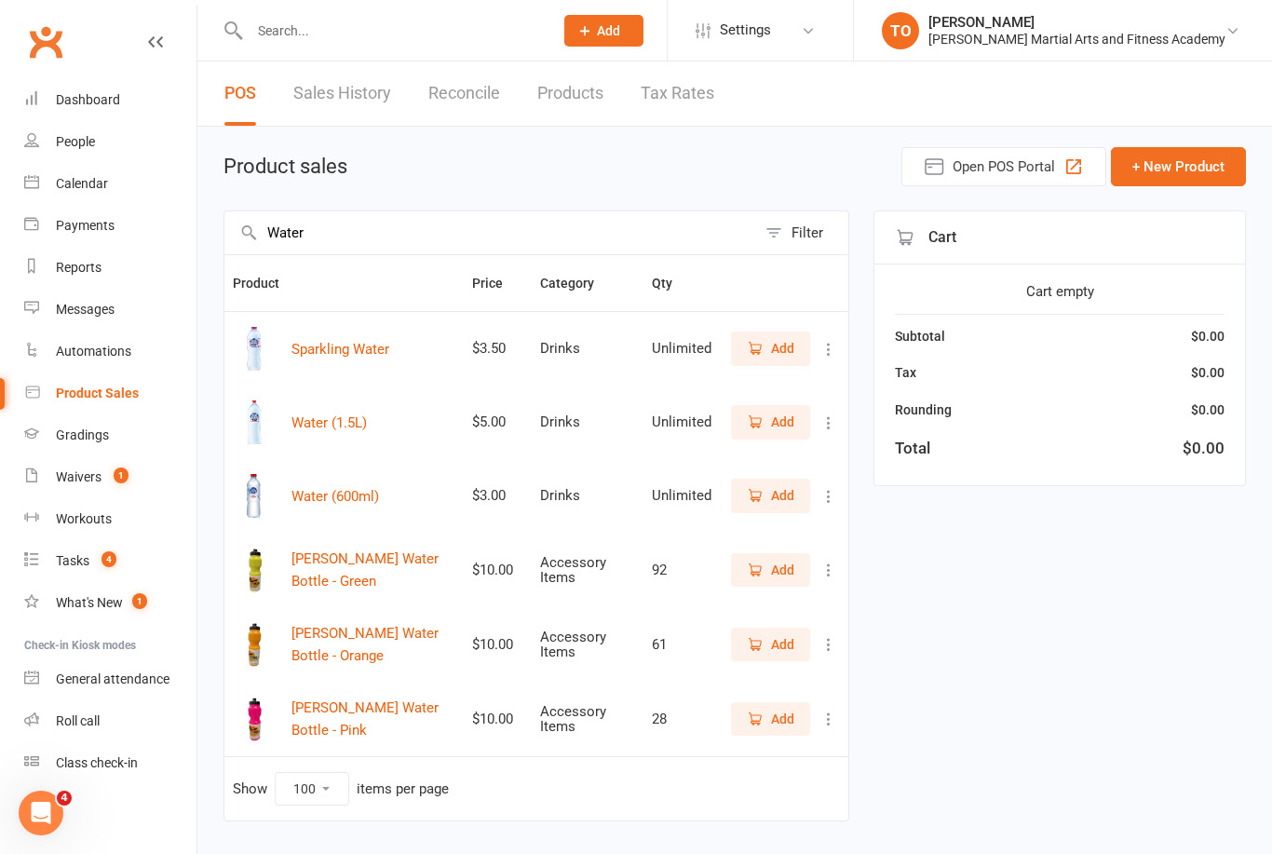
type input "Water"
click at [776, 496] on span "Add" at bounding box center [782, 495] width 23 height 20
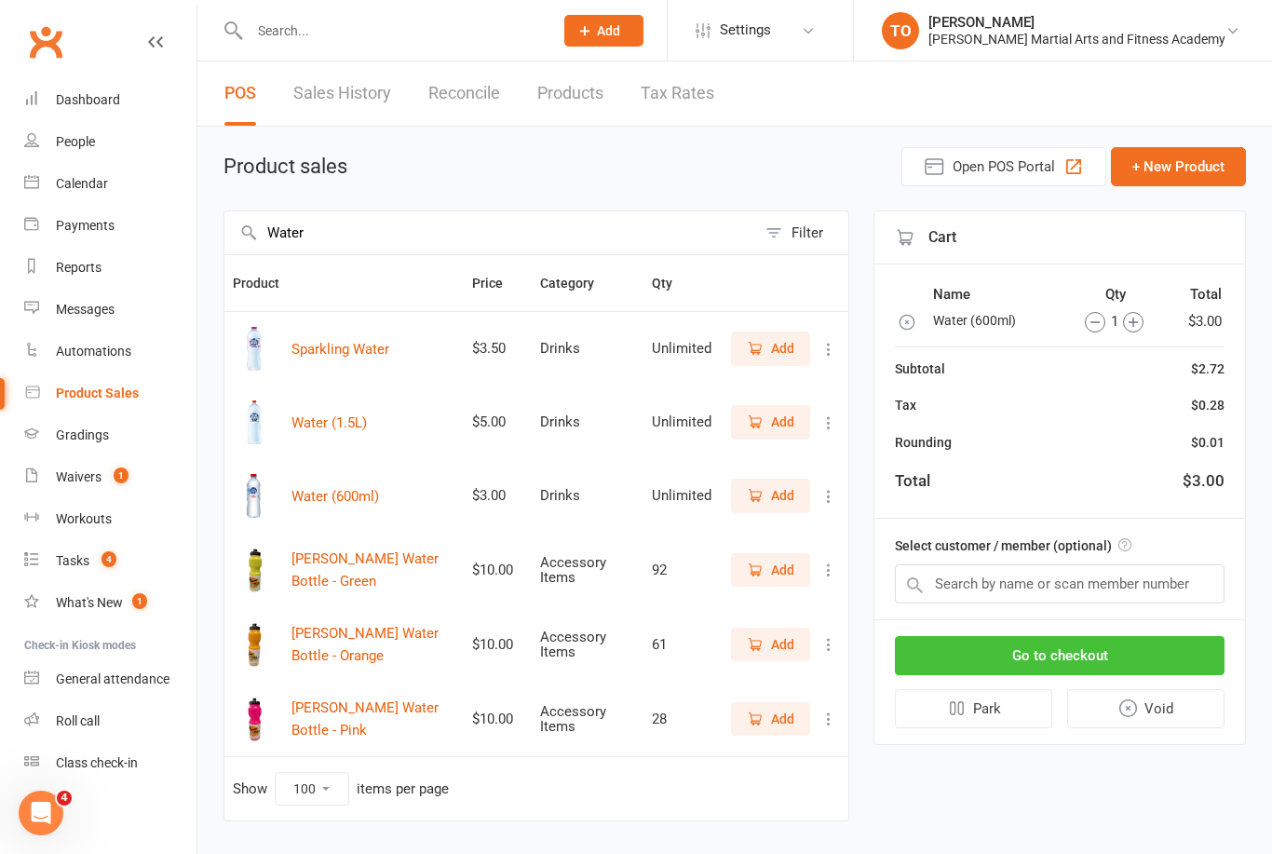
click at [1098, 655] on button "Go to checkout" at bounding box center [1060, 655] width 330 height 39
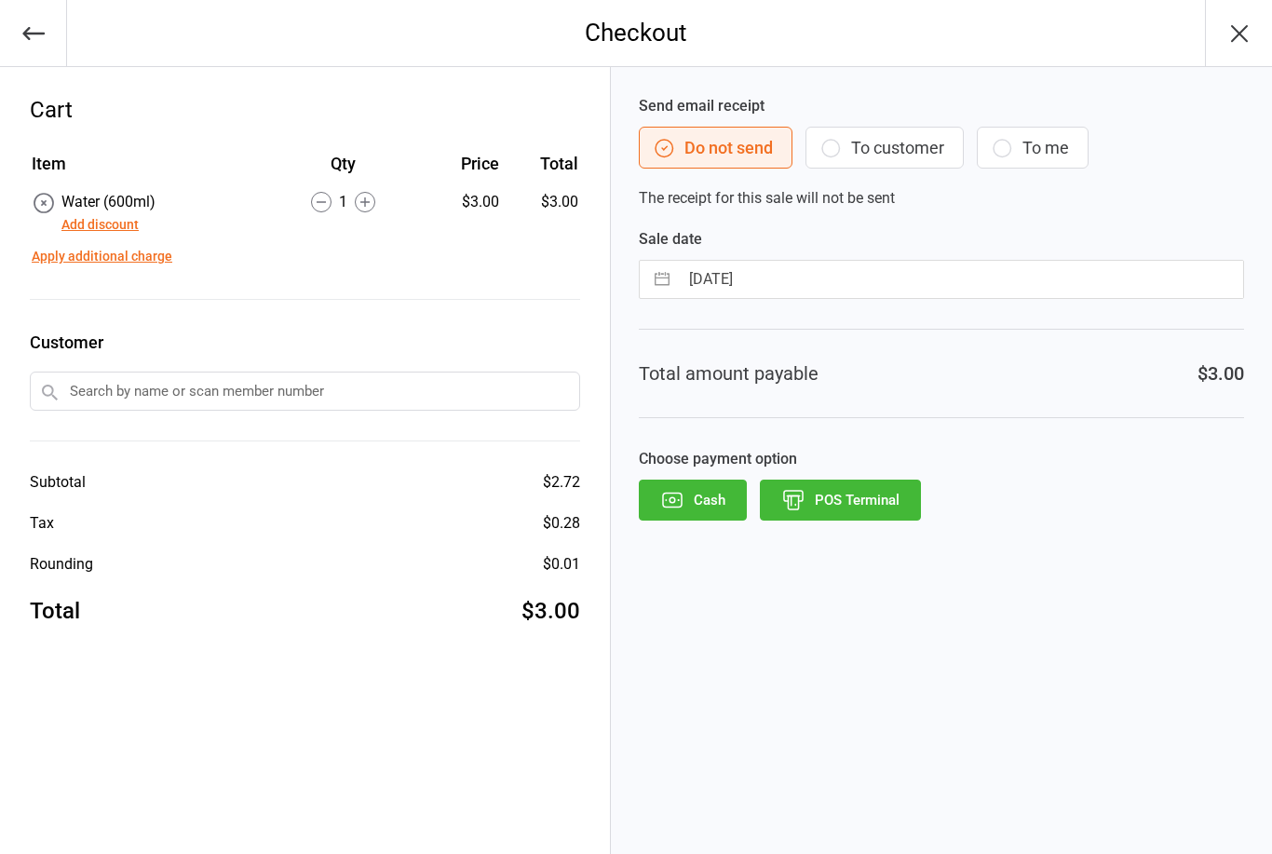
click at [851, 497] on button "POS Terminal" at bounding box center [840, 499] width 161 height 41
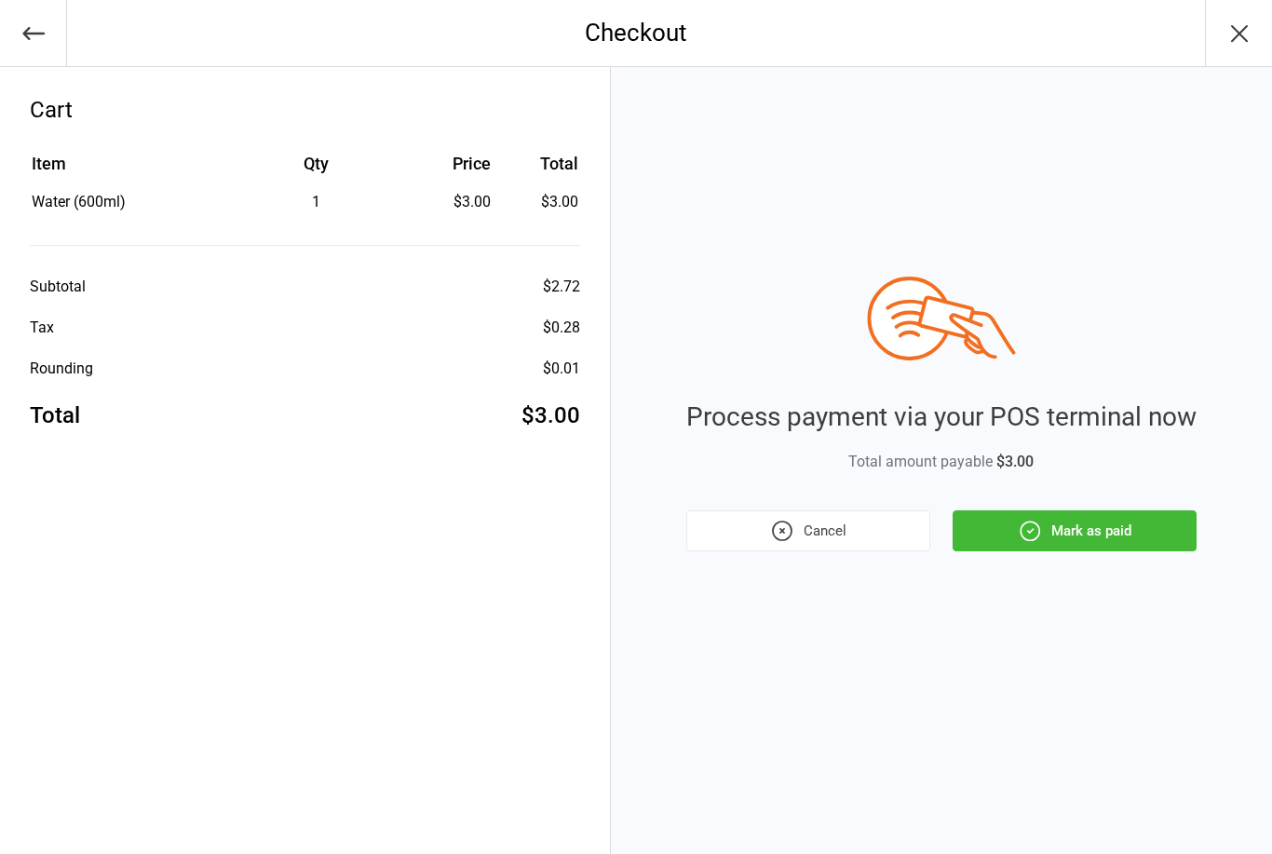
click at [1067, 527] on button "Mark as paid" at bounding box center [1074, 530] width 244 height 41
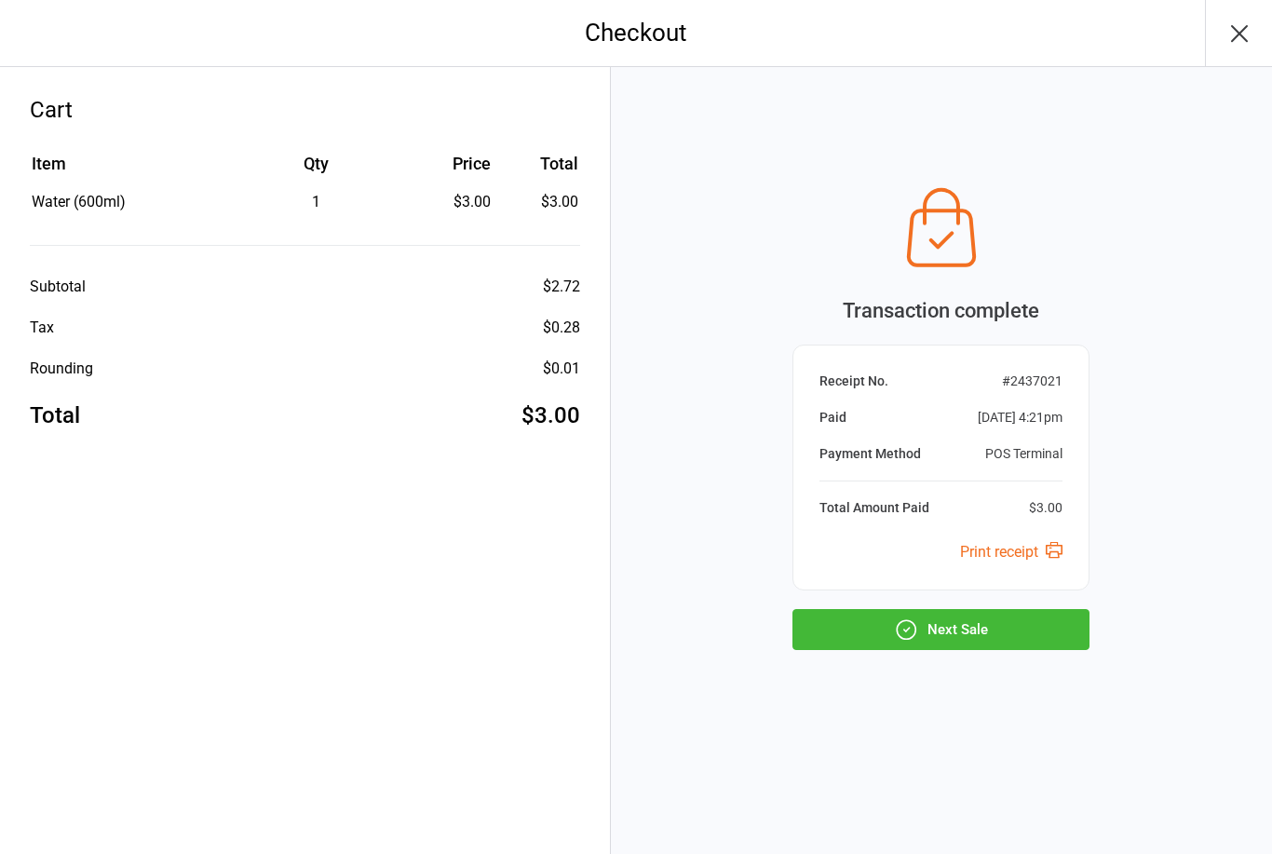
click at [965, 643] on button "Next Sale" at bounding box center [940, 629] width 297 height 41
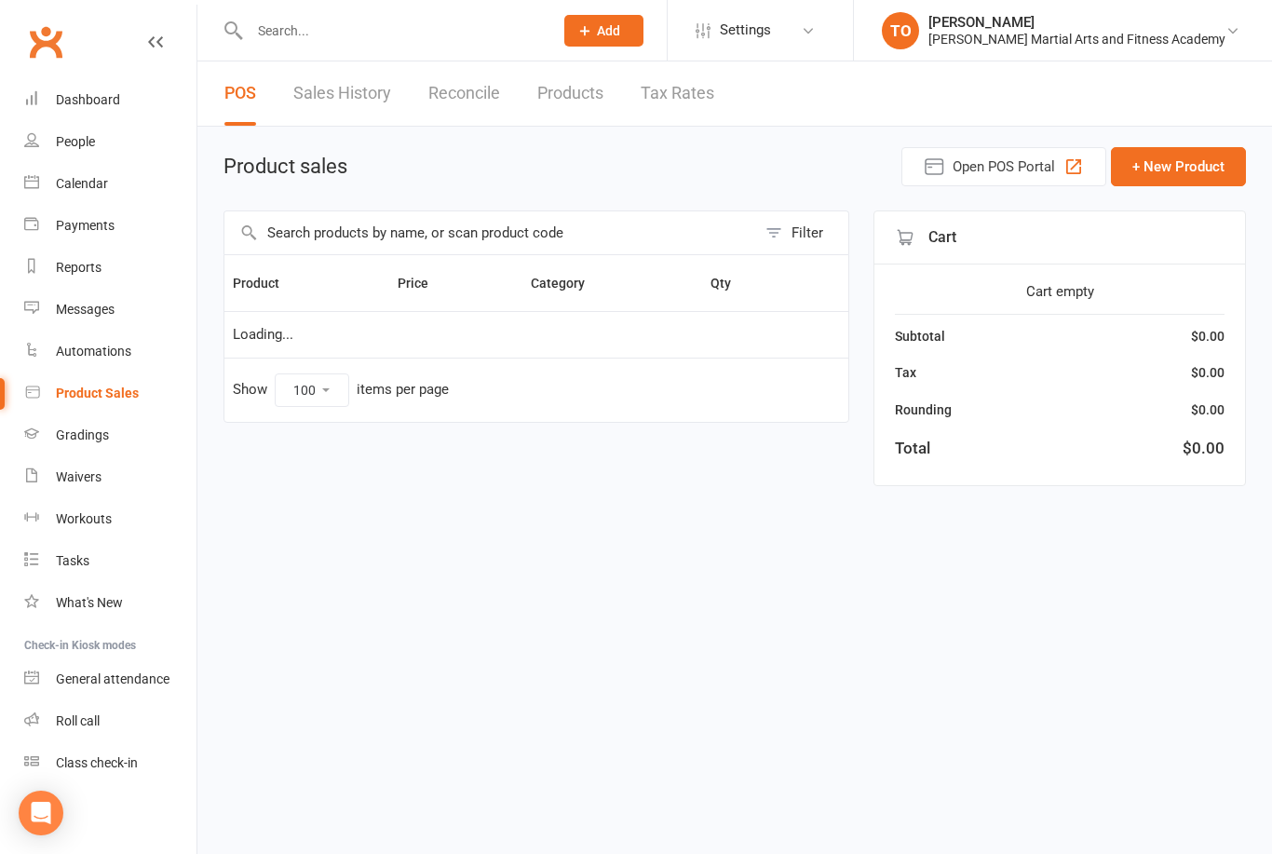
select select "100"
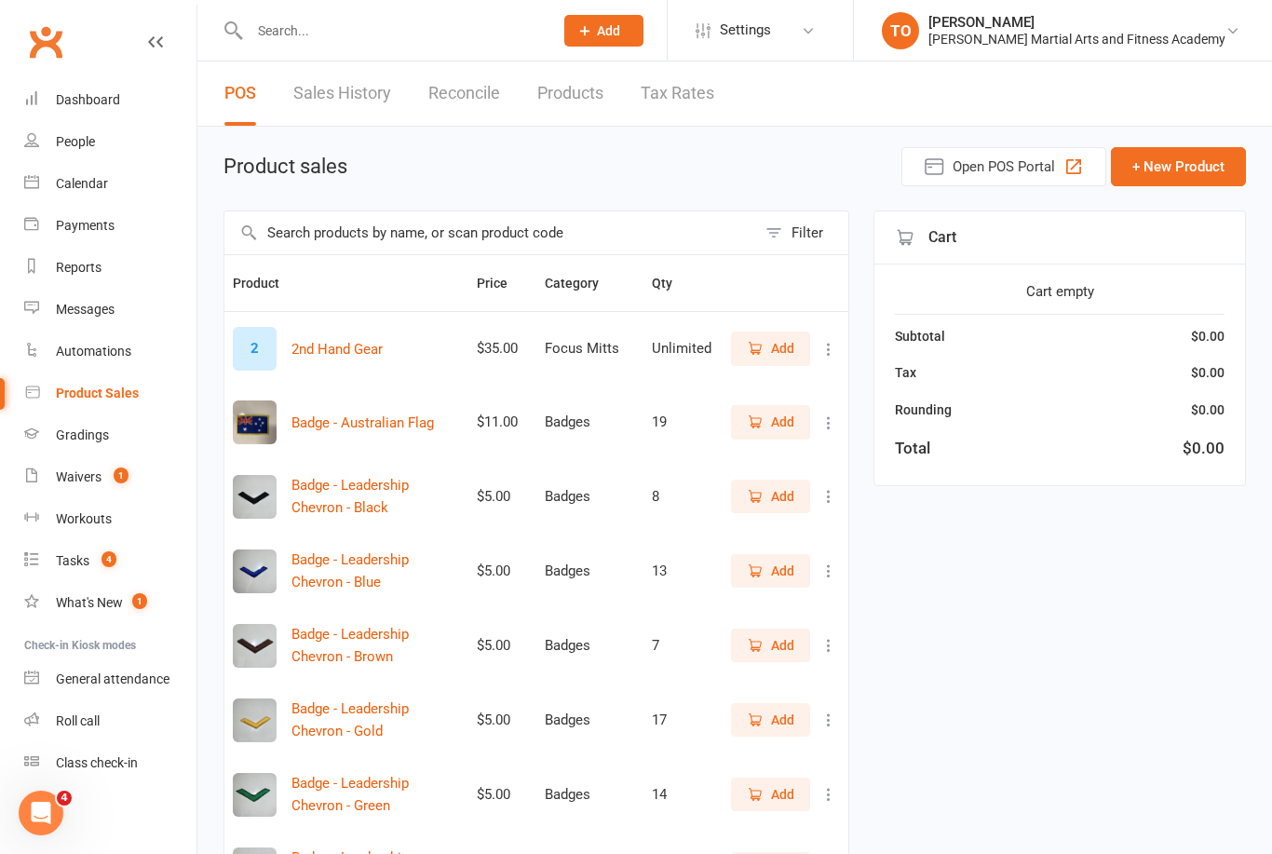
click at [667, 213] on input "text" at bounding box center [490, 232] width 532 height 43
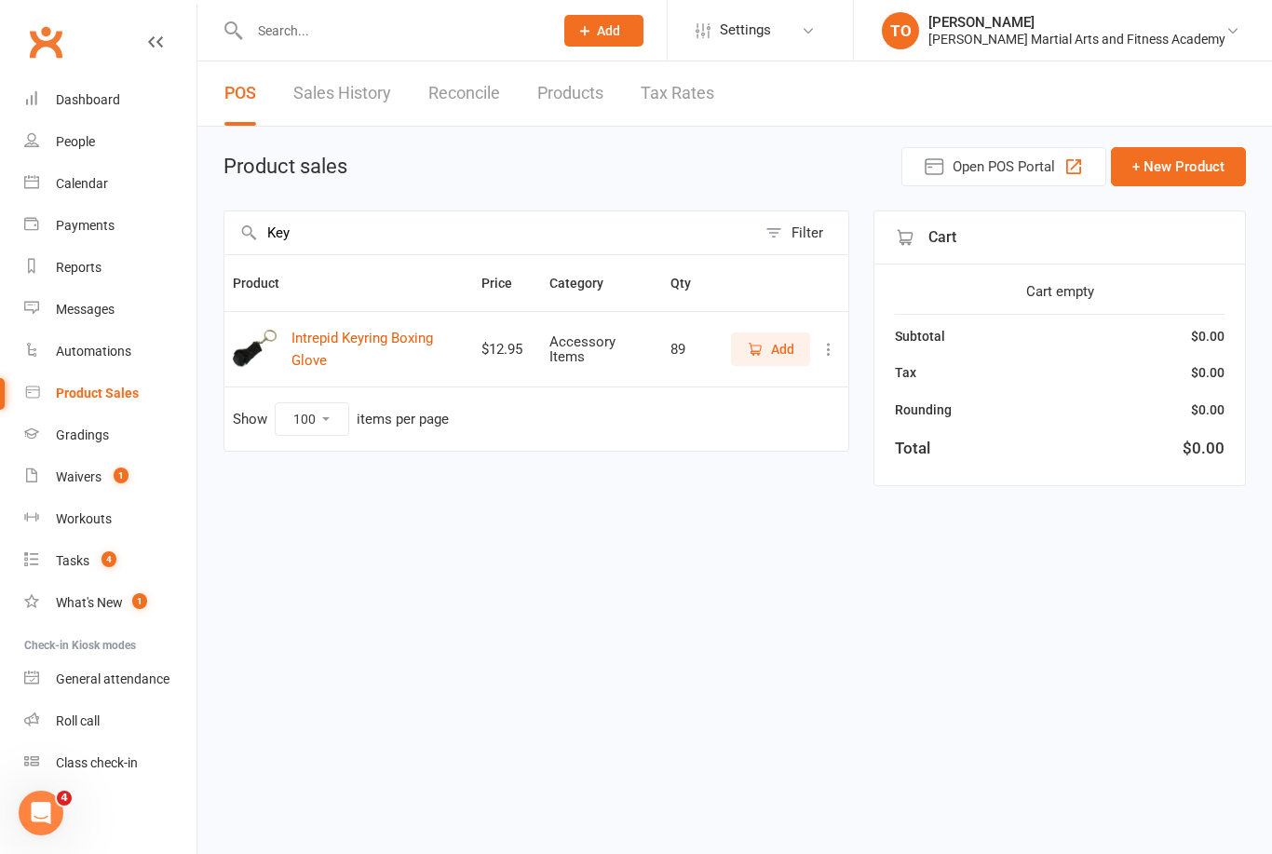
click at [240, 357] on img at bounding box center [255, 350] width 44 height 44
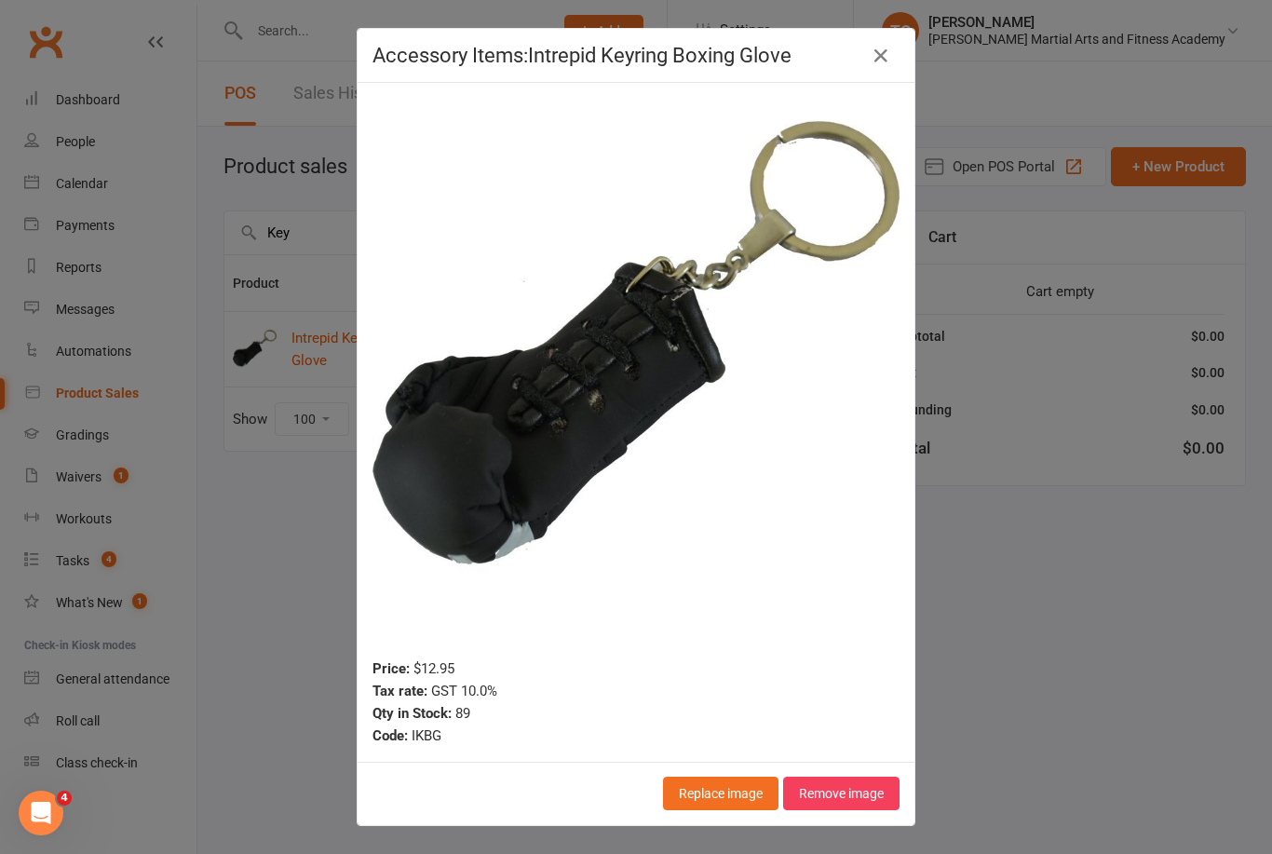
click at [1028, 644] on div "Accessory Items : Intrepid Keyring Boxing Glove Price: $12.95 Tax rate: GST 10.…" at bounding box center [636, 427] width 1272 height 854
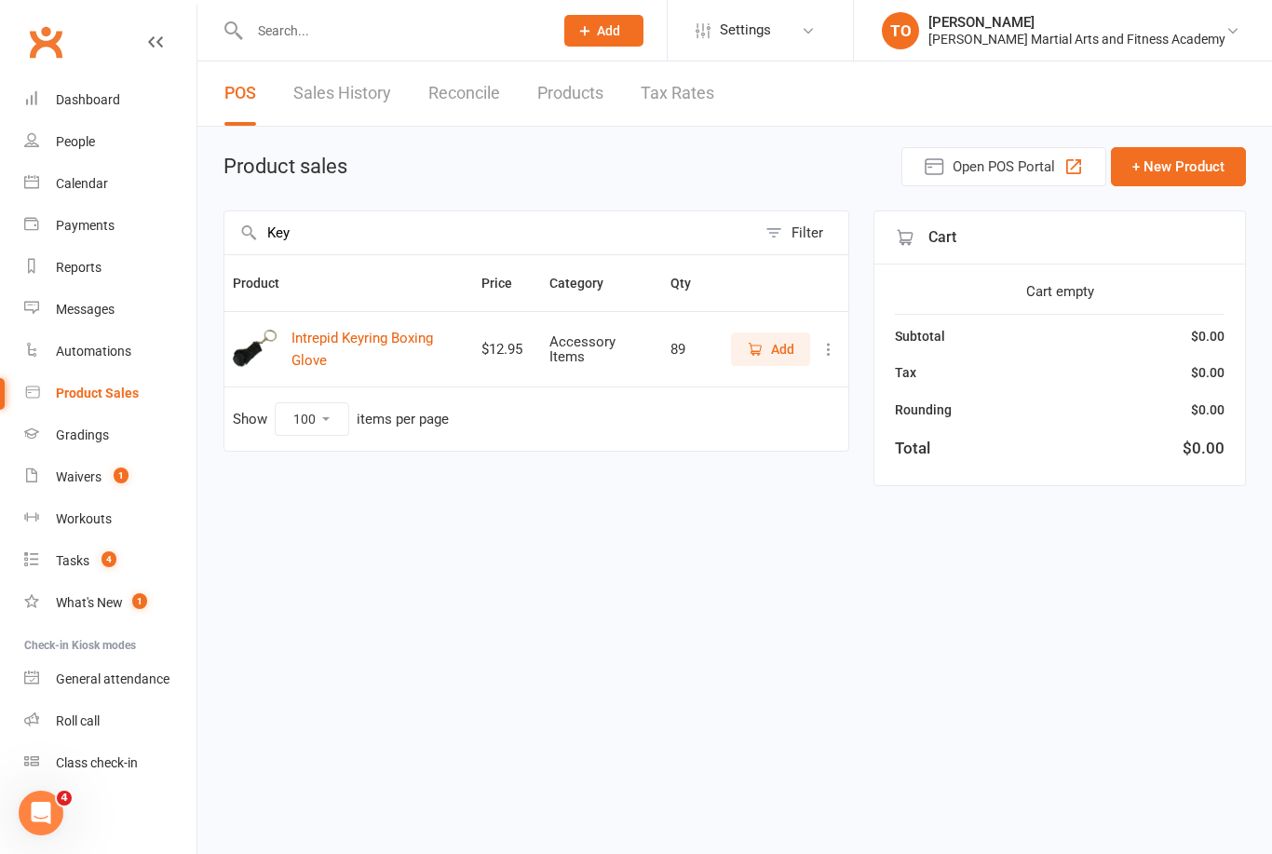
click at [349, 236] on input "Key" at bounding box center [490, 232] width 532 height 43
type input "K"
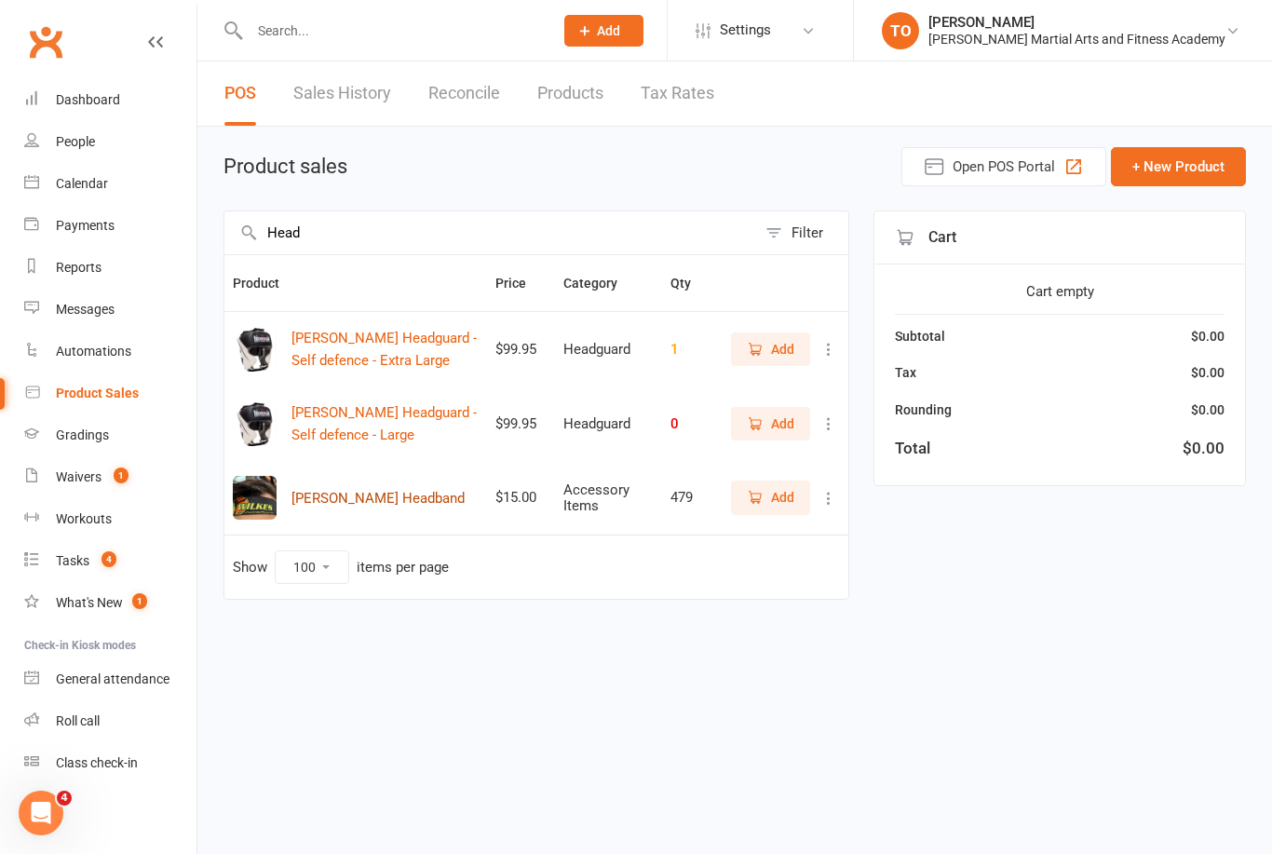
click at [326, 497] on button "Wilkes Headband" at bounding box center [377, 498] width 173 height 22
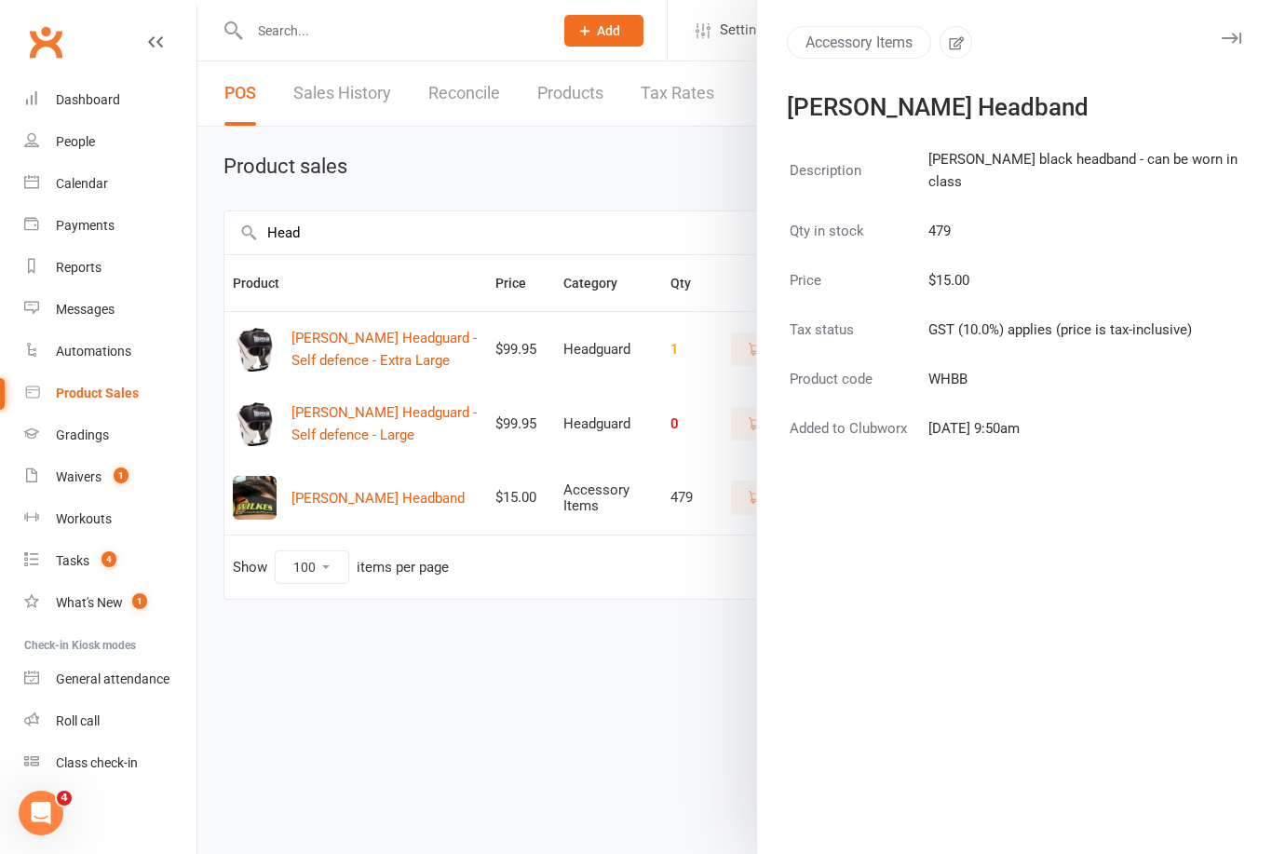
click at [1220, 42] on button "button" at bounding box center [1231, 38] width 22 height 22
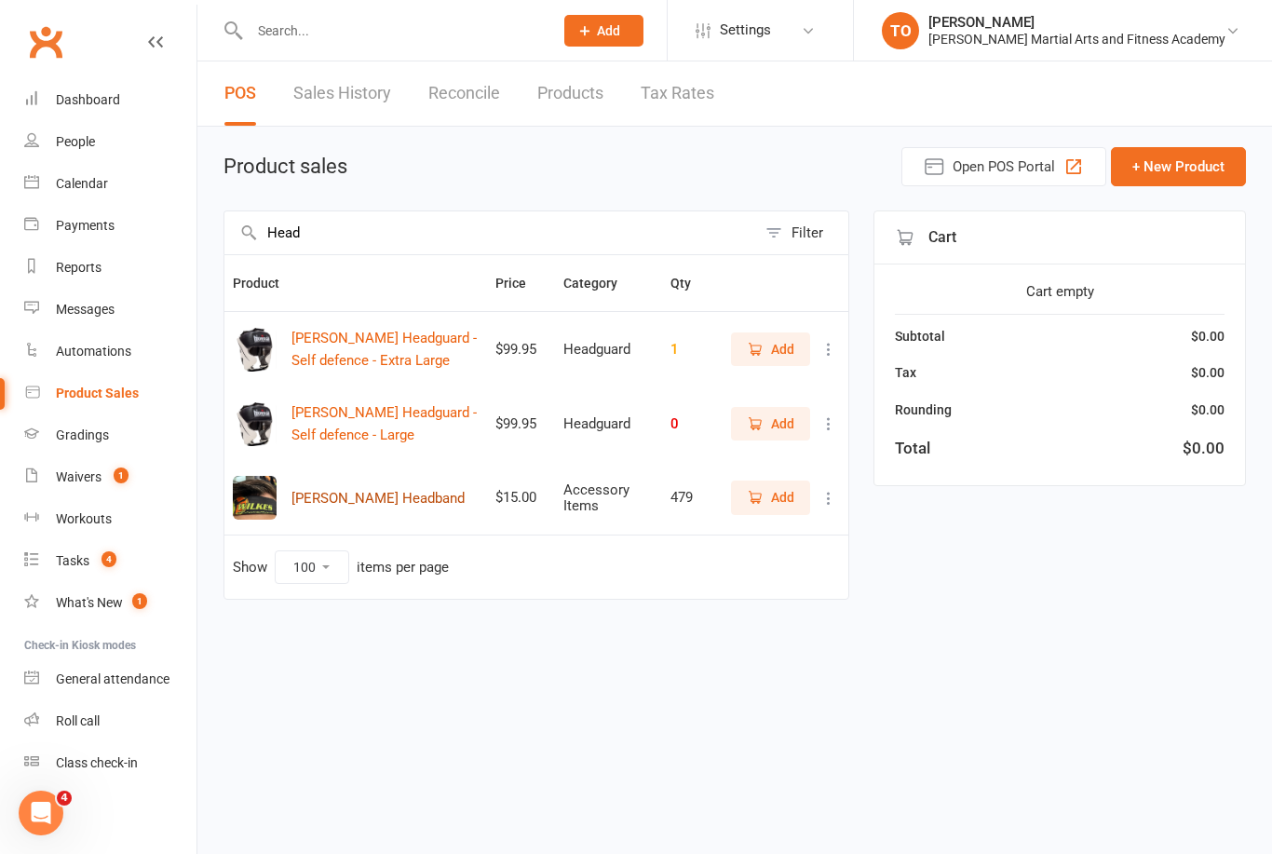
click at [342, 504] on button "Wilkes Headband" at bounding box center [377, 498] width 173 height 22
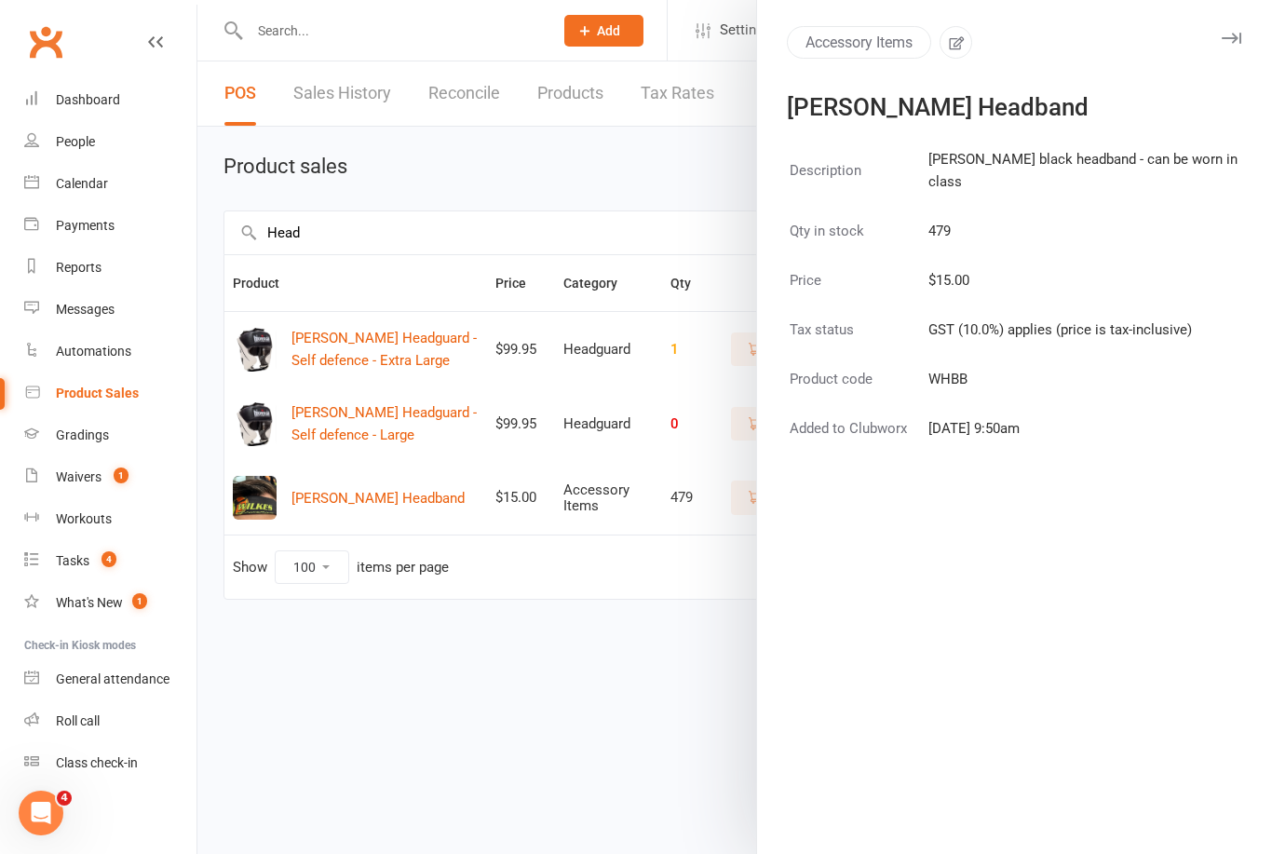
click at [1240, 34] on icon "button" at bounding box center [1231, 38] width 20 height 11
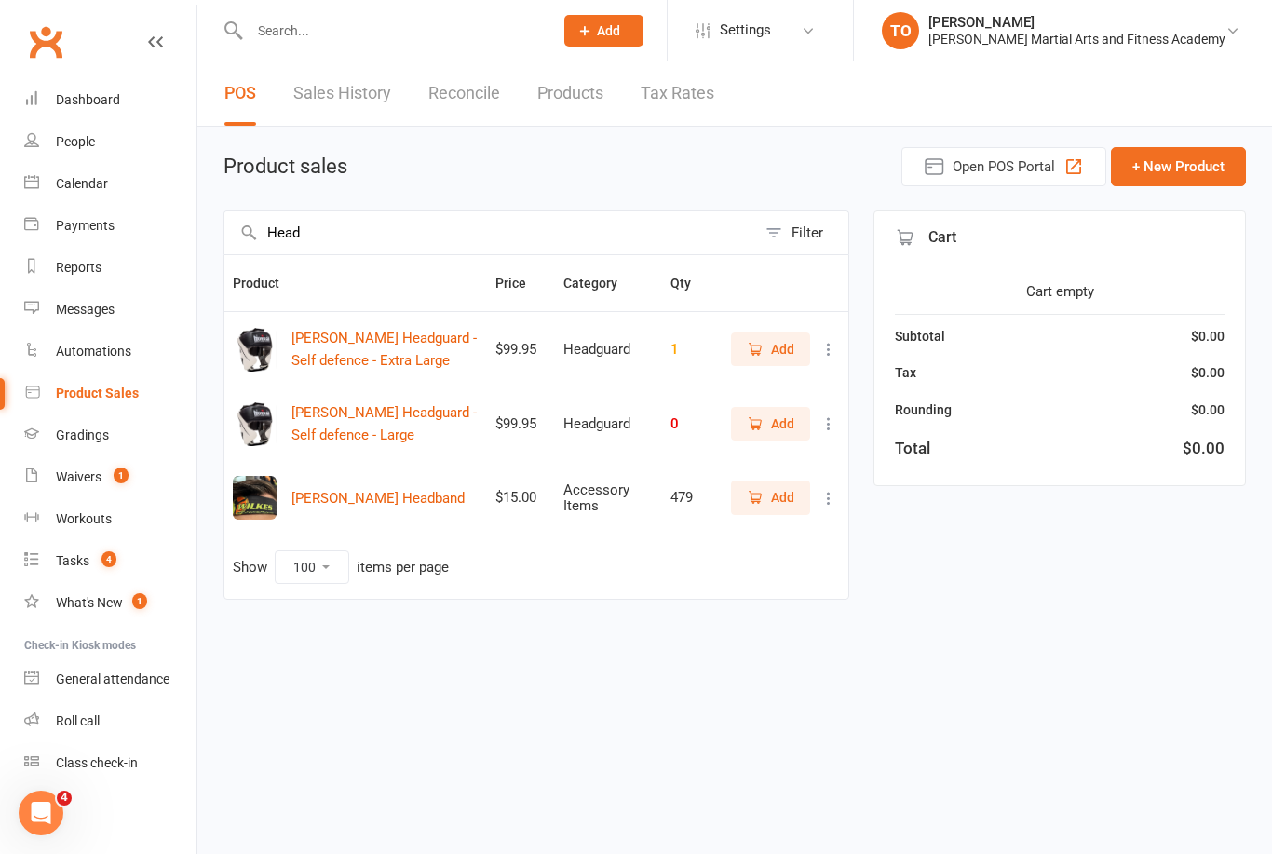
click at [348, 250] on input "Head" at bounding box center [490, 232] width 532 height 43
type input "H"
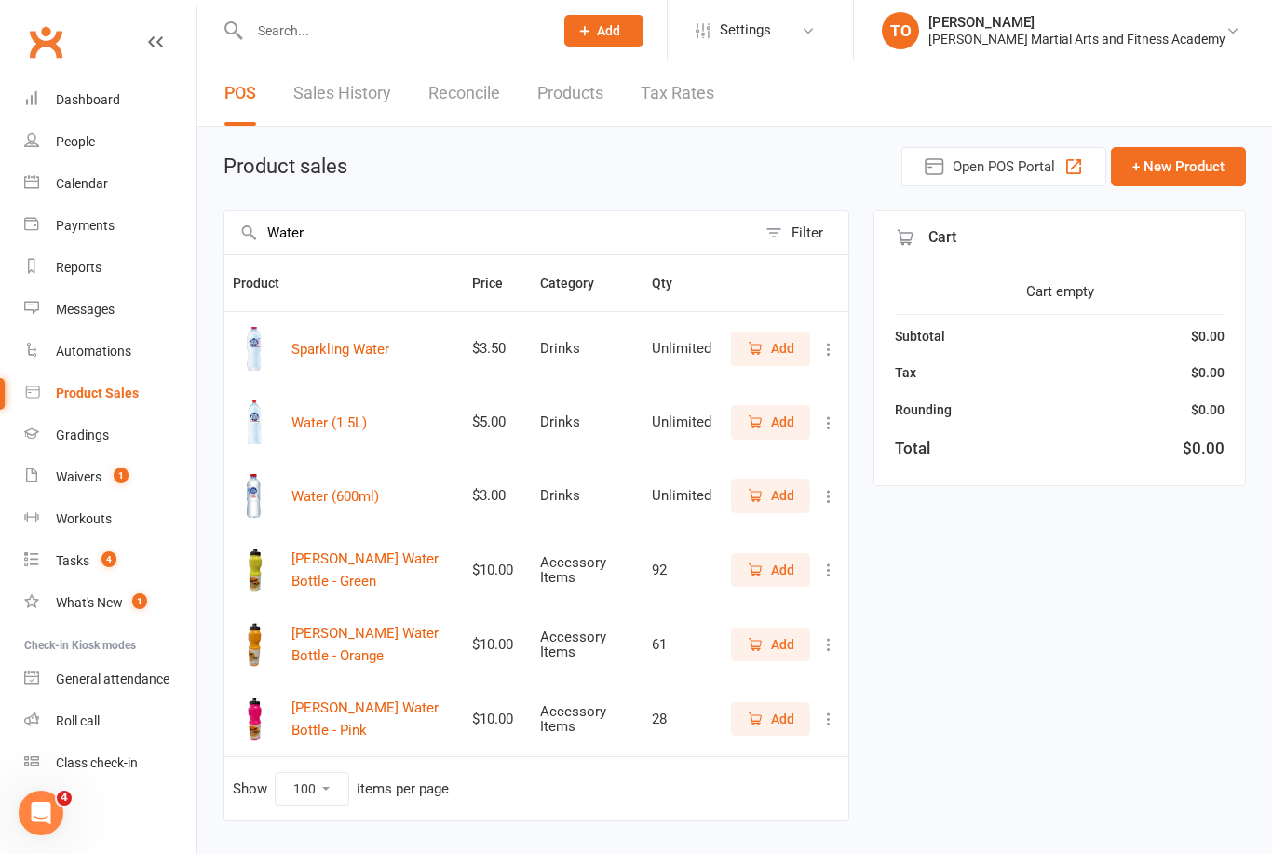
type input "Water"
click at [764, 490] on span "Add" at bounding box center [770, 495] width 47 height 20
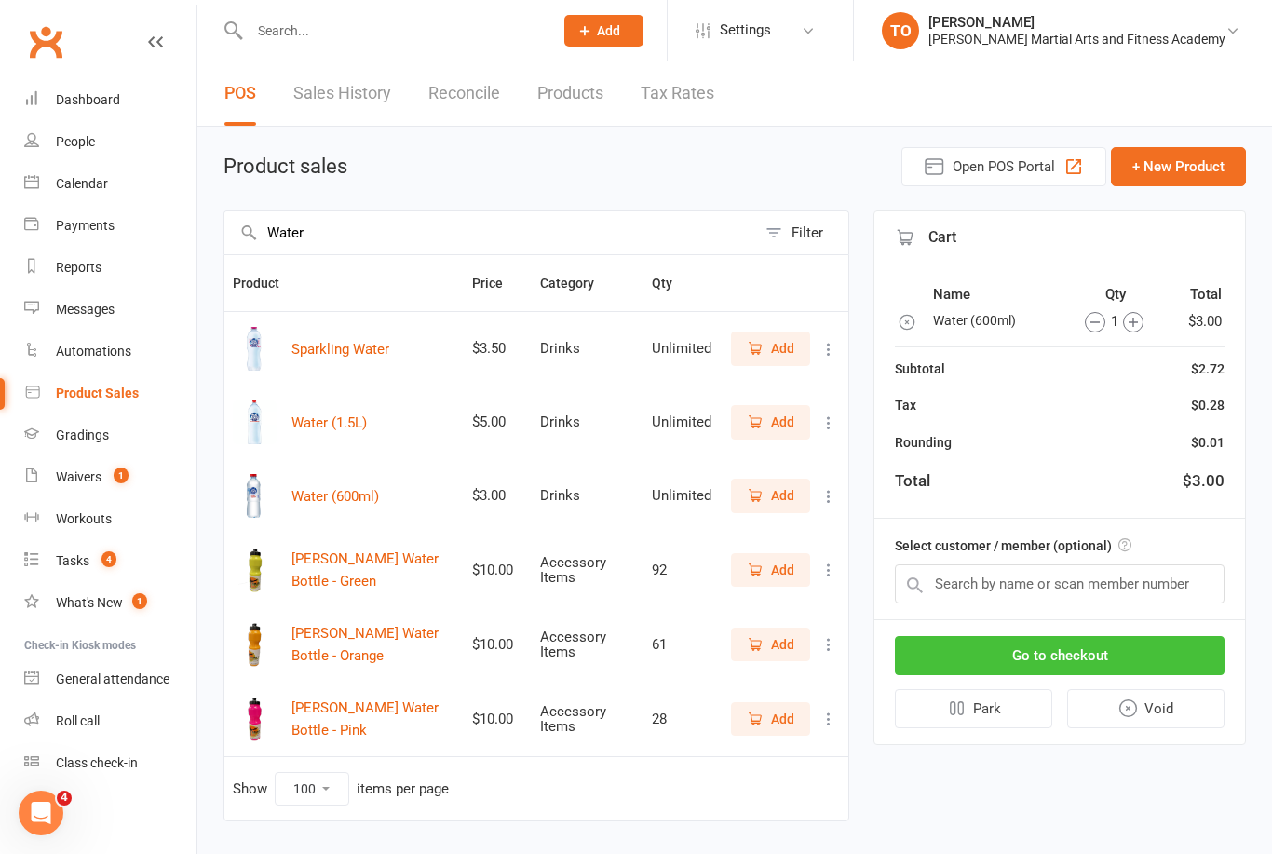
click at [1077, 640] on button "Go to checkout" at bounding box center [1060, 655] width 330 height 39
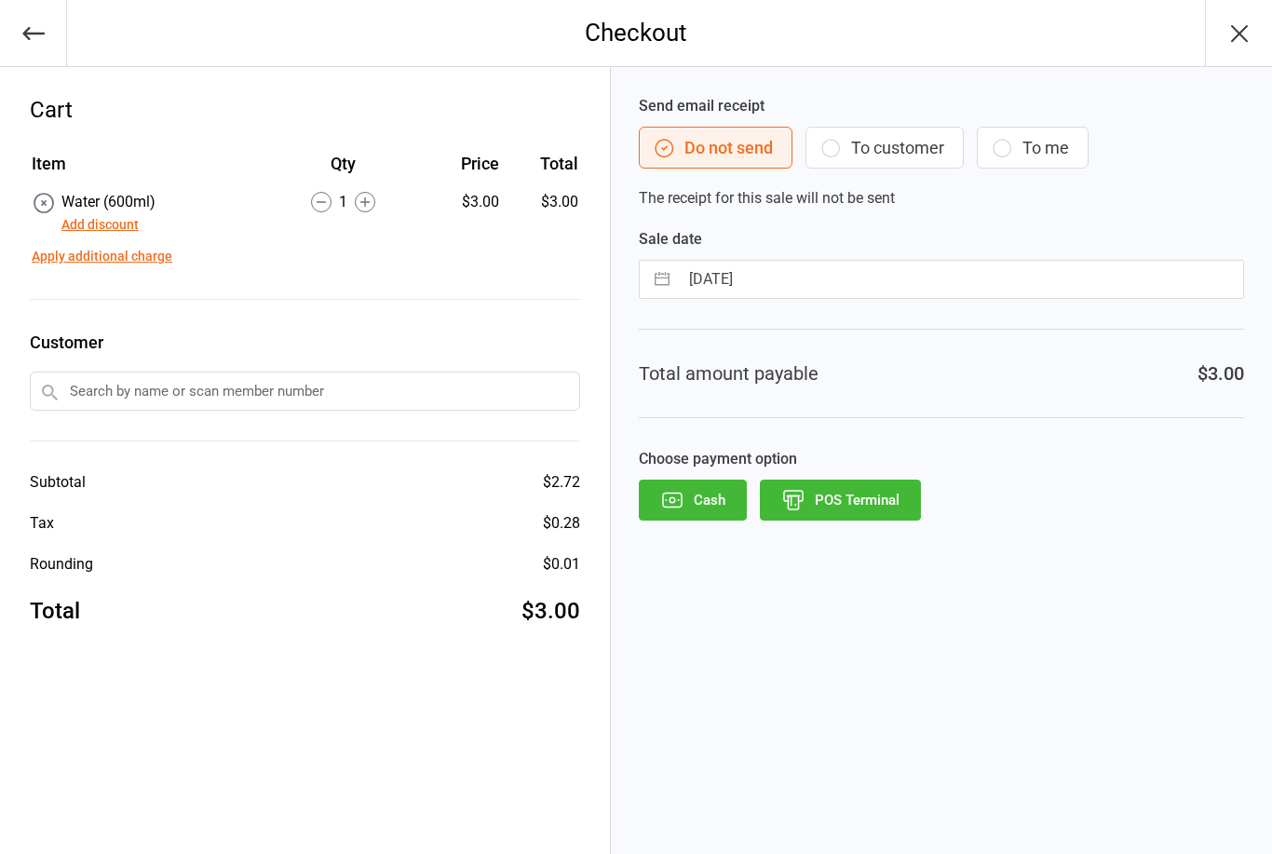
click at [837, 480] on button "POS Terminal" at bounding box center [840, 499] width 161 height 41
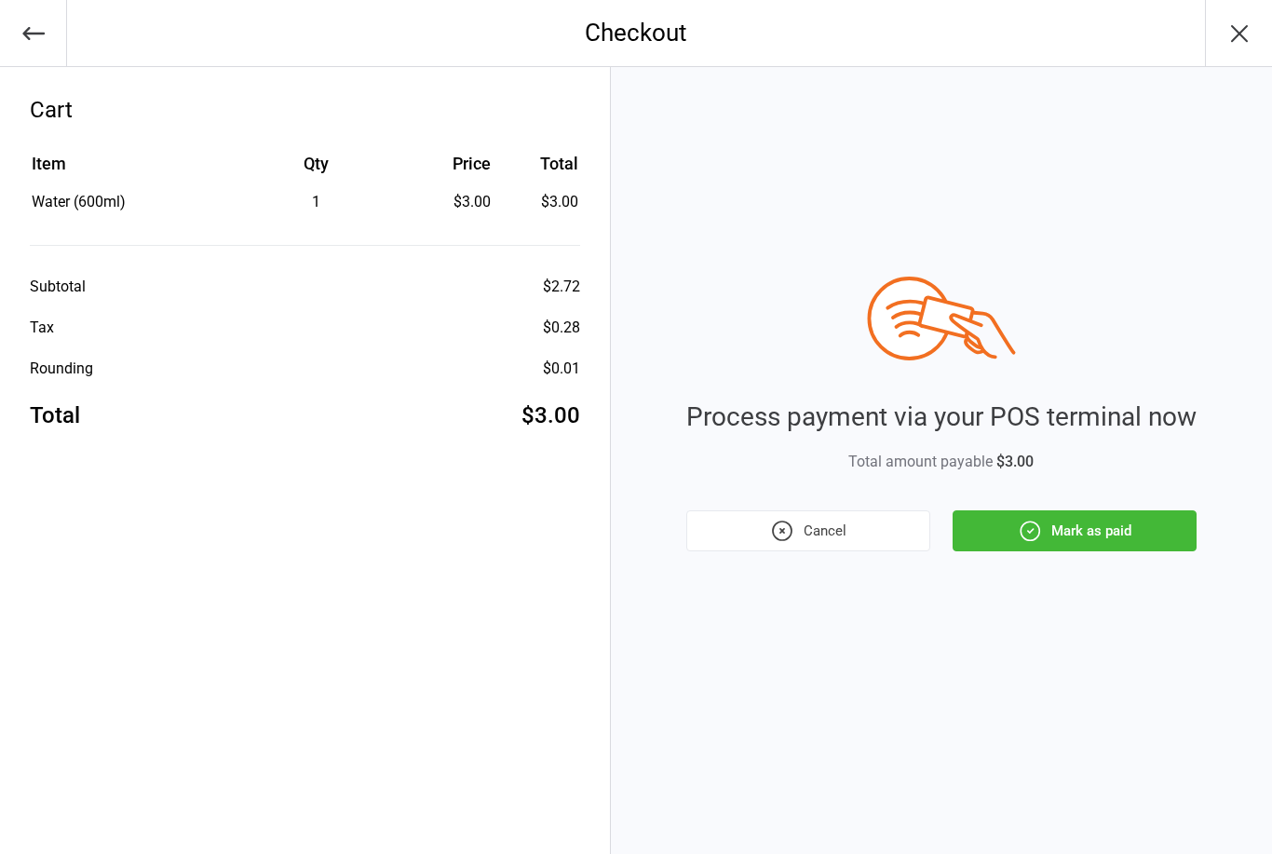
click at [1076, 526] on button "Mark as paid" at bounding box center [1074, 530] width 244 height 41
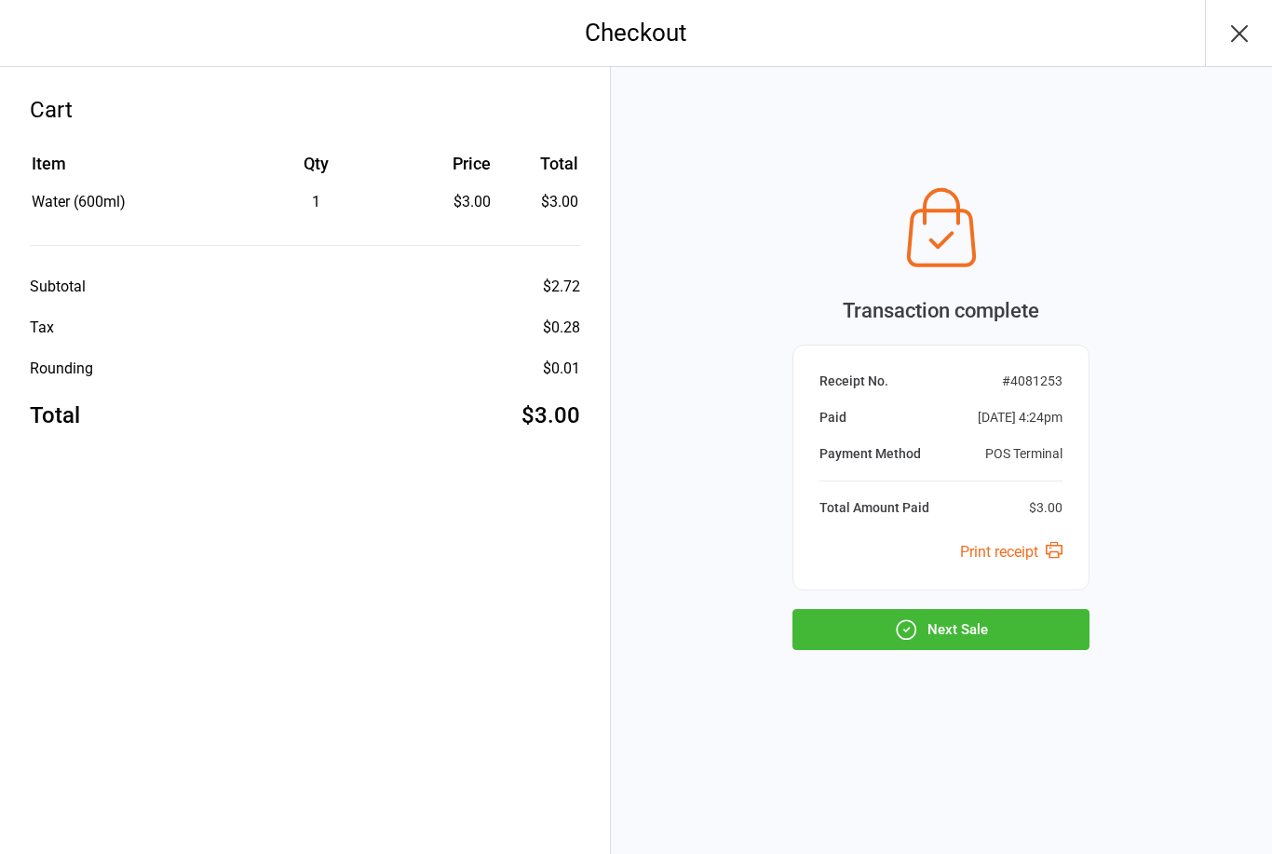
click at [1232, 41] on icon "button" at bounding box center [1239, 33] width 15 height 15
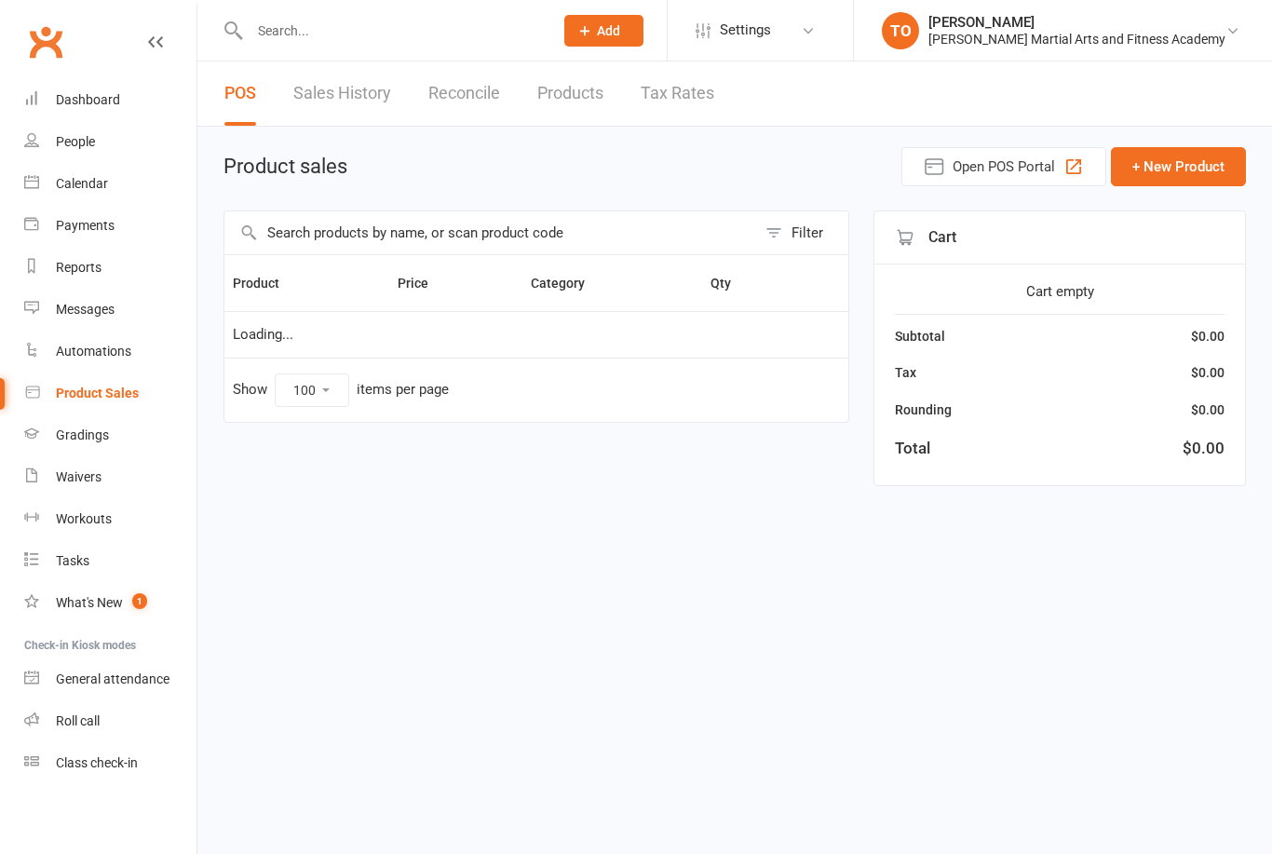
select select "100"
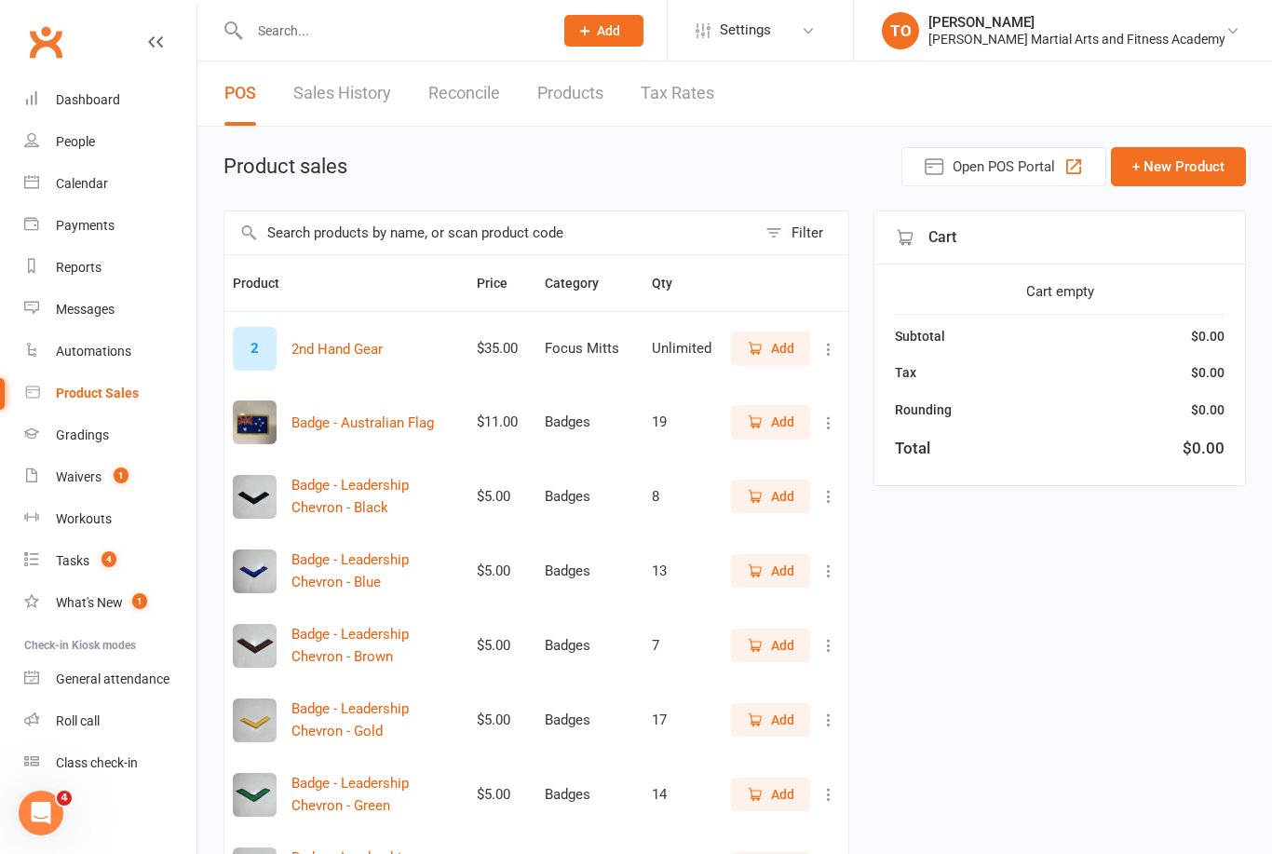
click at [314, 41] on input "text" at bounding box center [392, 31] width 296 height 26
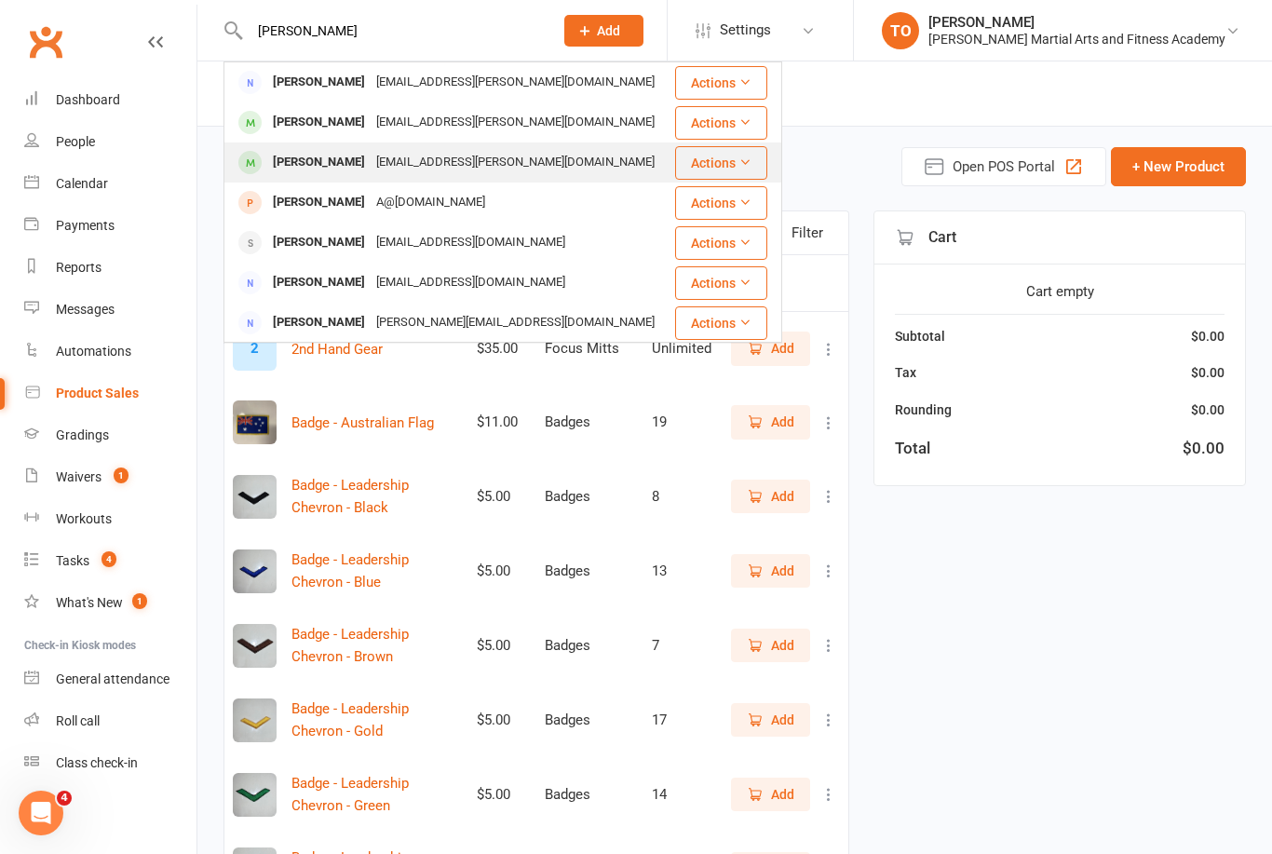
type input "[PERSON_NAME]"
click at [311, 170] on div "[PERSON_NAME]" at bounding box center [318, 162] width 103 height 27
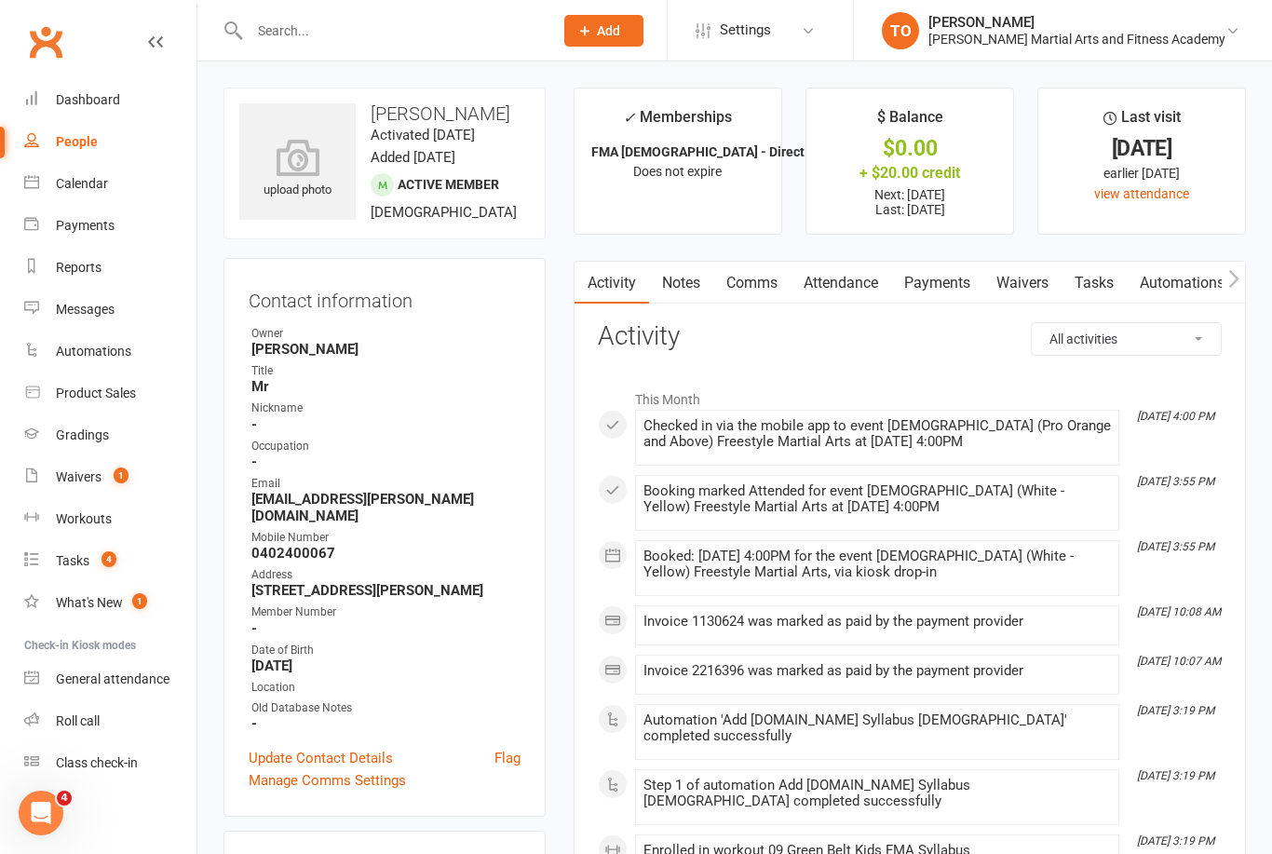
click at [838, 281] on link "Attendance" at bounding box center [840, 283] width 101 height 43
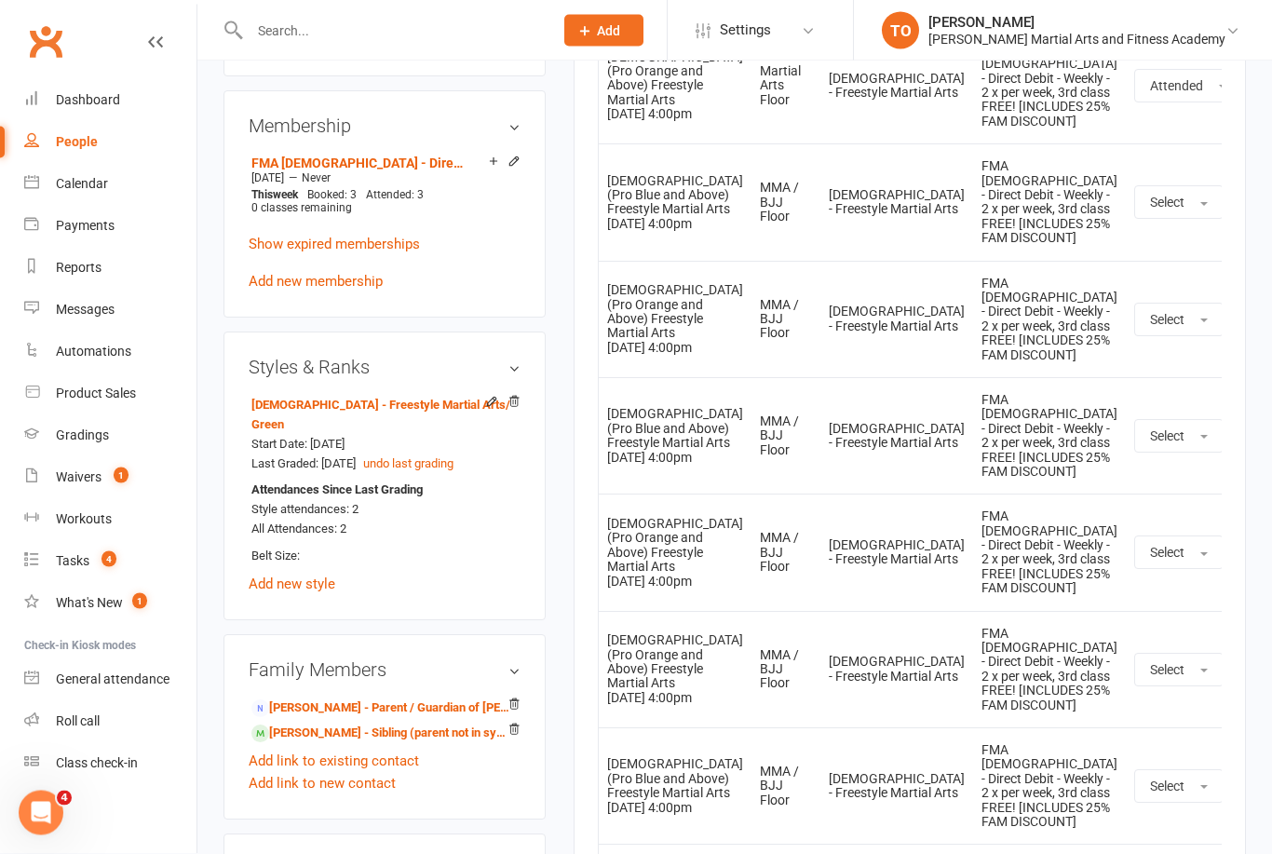
scroll to position [1235, 0]
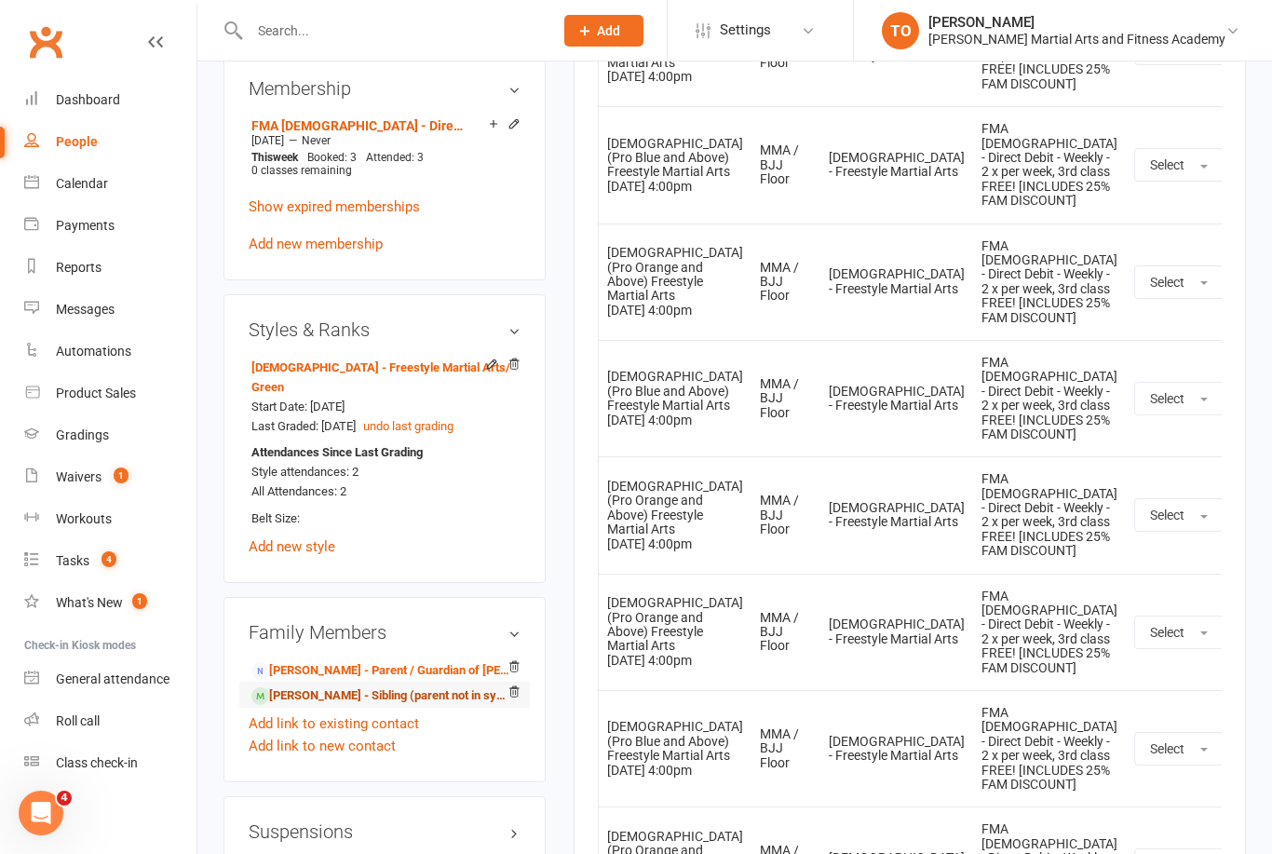
click at [341, 695] on link "[PERSON_NAME] - Sibling (parent not in system)" at bounding box center [381, 696] width 260 height 20
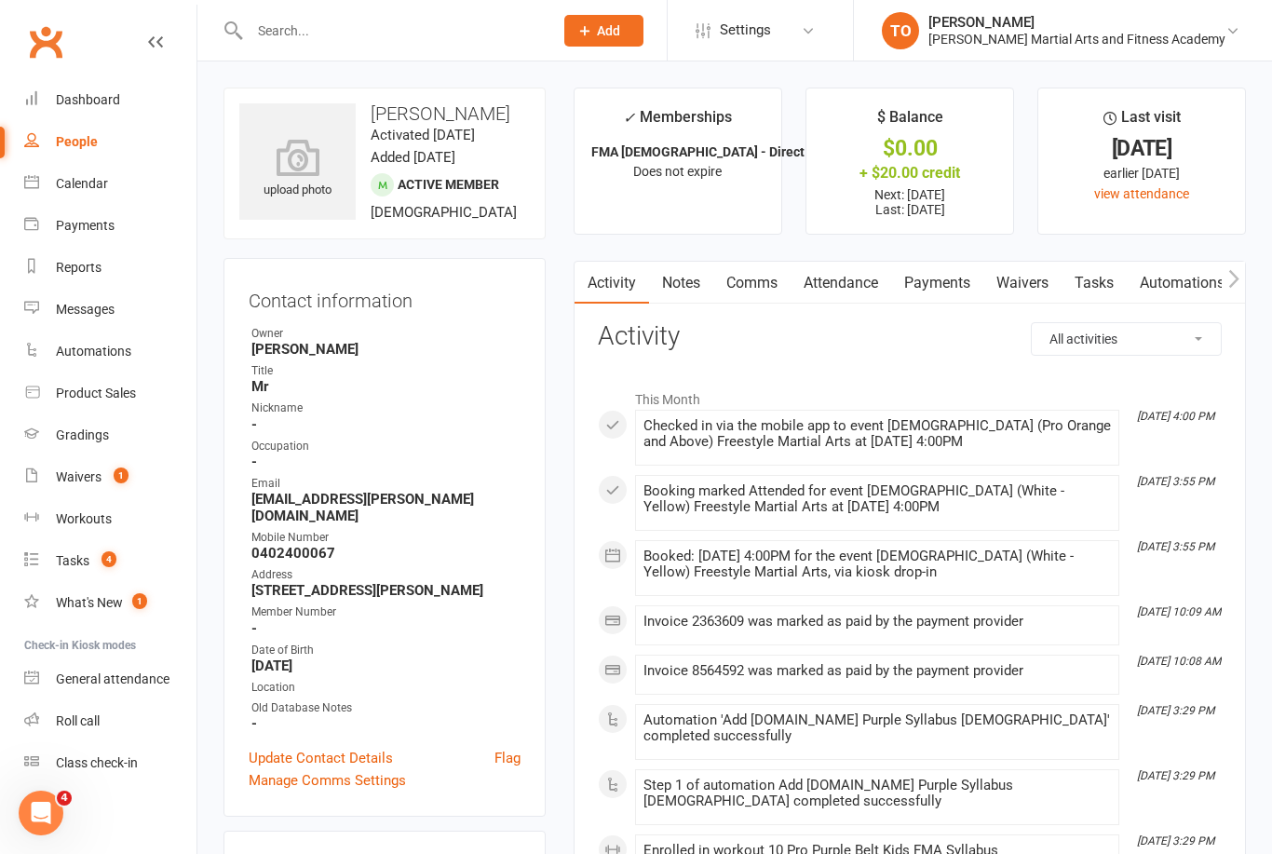
click at [840, 268] on link "Attendance" at bounding box center [840, 283] width 101 height 43
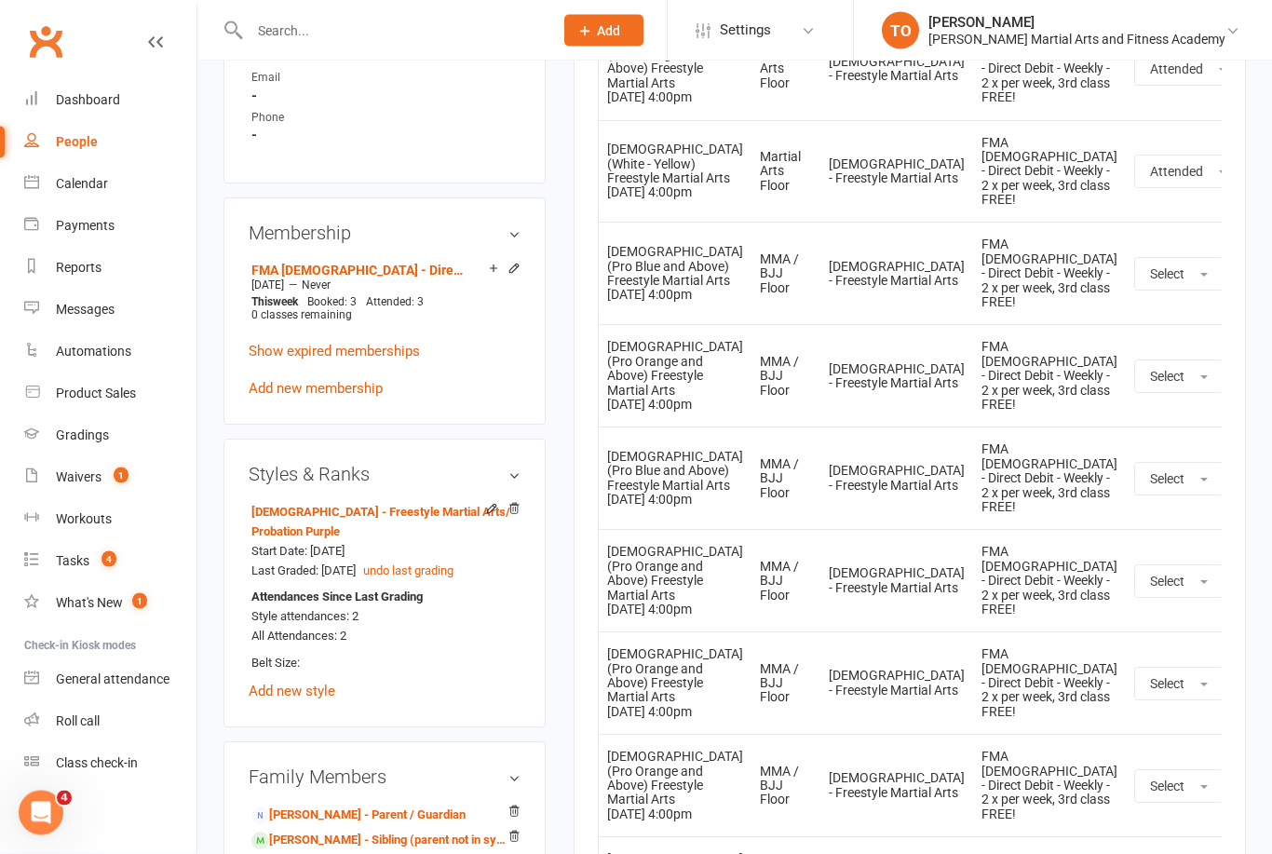
scroll to position [1091, 0]
click at [308, 631] on span "All Attendances: 2" at bounding box center [298, 635] width 95 height 14
click at [317, 632] on span "All Attendances: 2" at bounding box center [298, 635] width 95 height 14
click at [290, 630] on span "All Attendances: 2" at bounding box center [298, 635] width 95 height 14
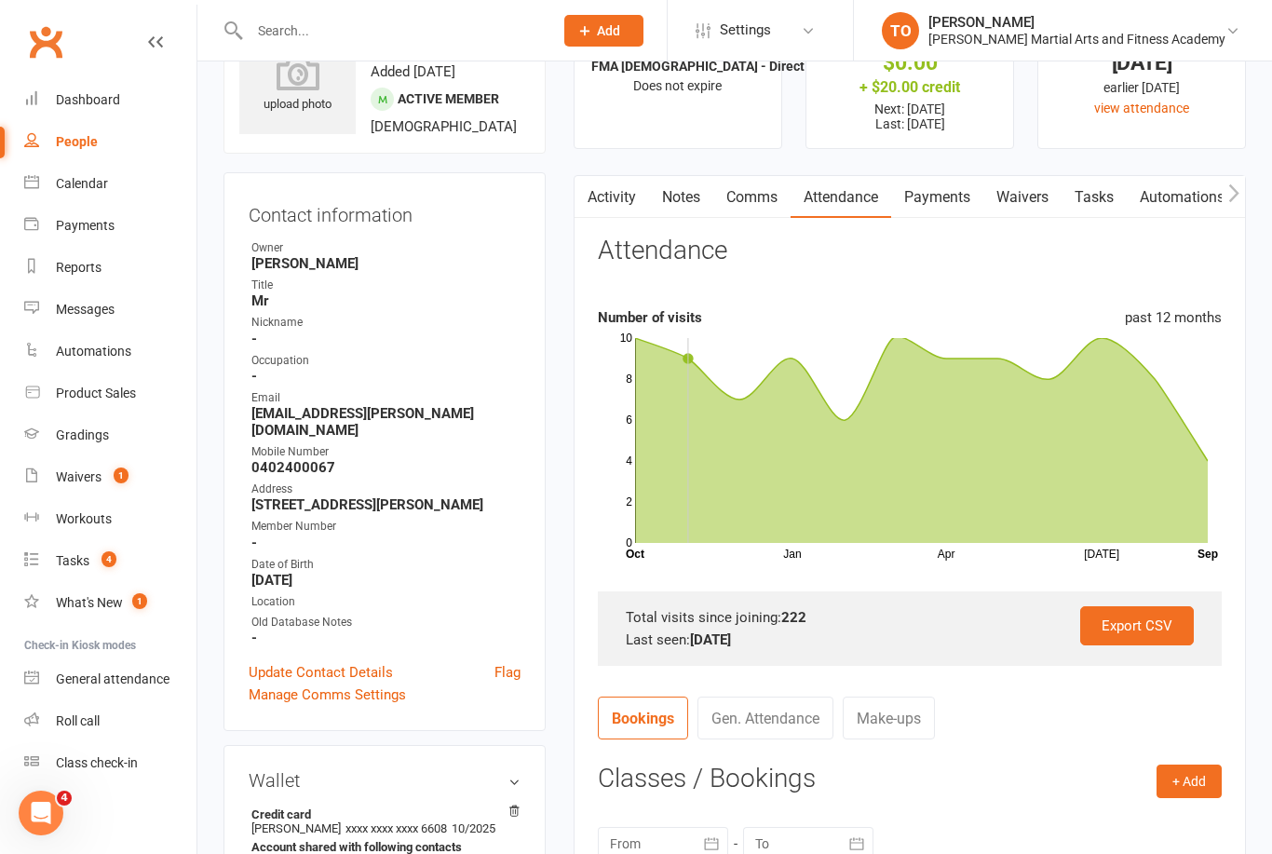
scroll to position [79, 0]
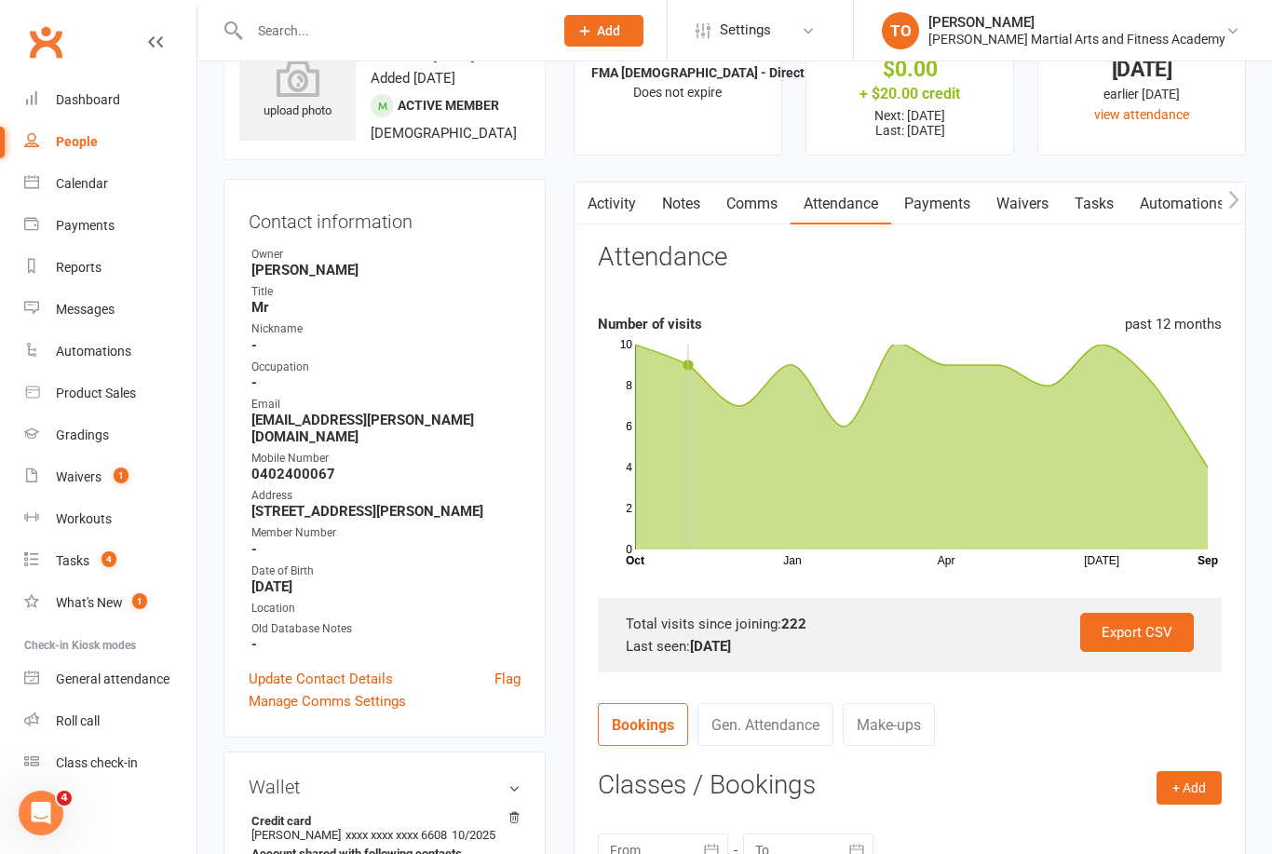
click at [330, 35] on input "text" at bounding box center [392, 31] width 296 height 26
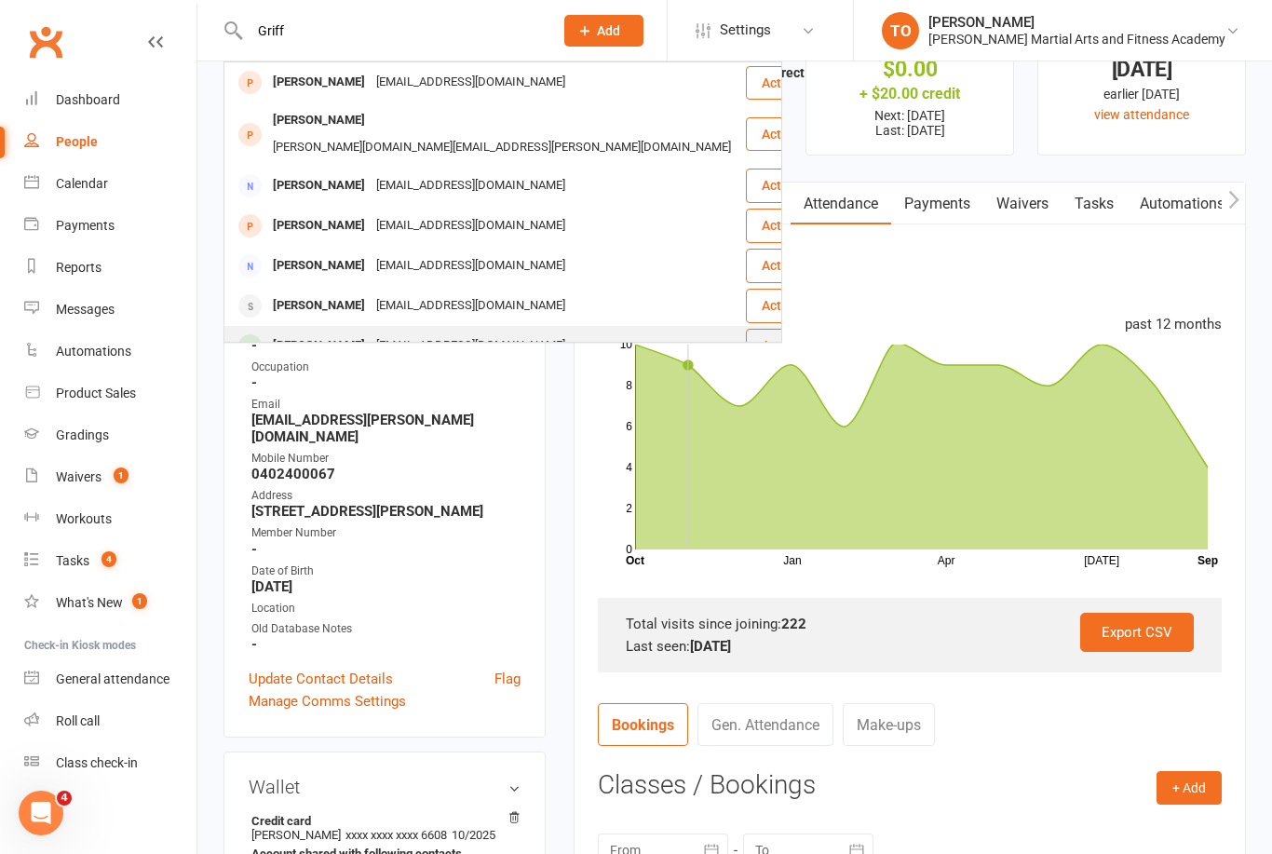
type input "Griff"
click at [300, 332] on div "Oliver Griffiths" at bounding box center [318, 345] width 103 height 27
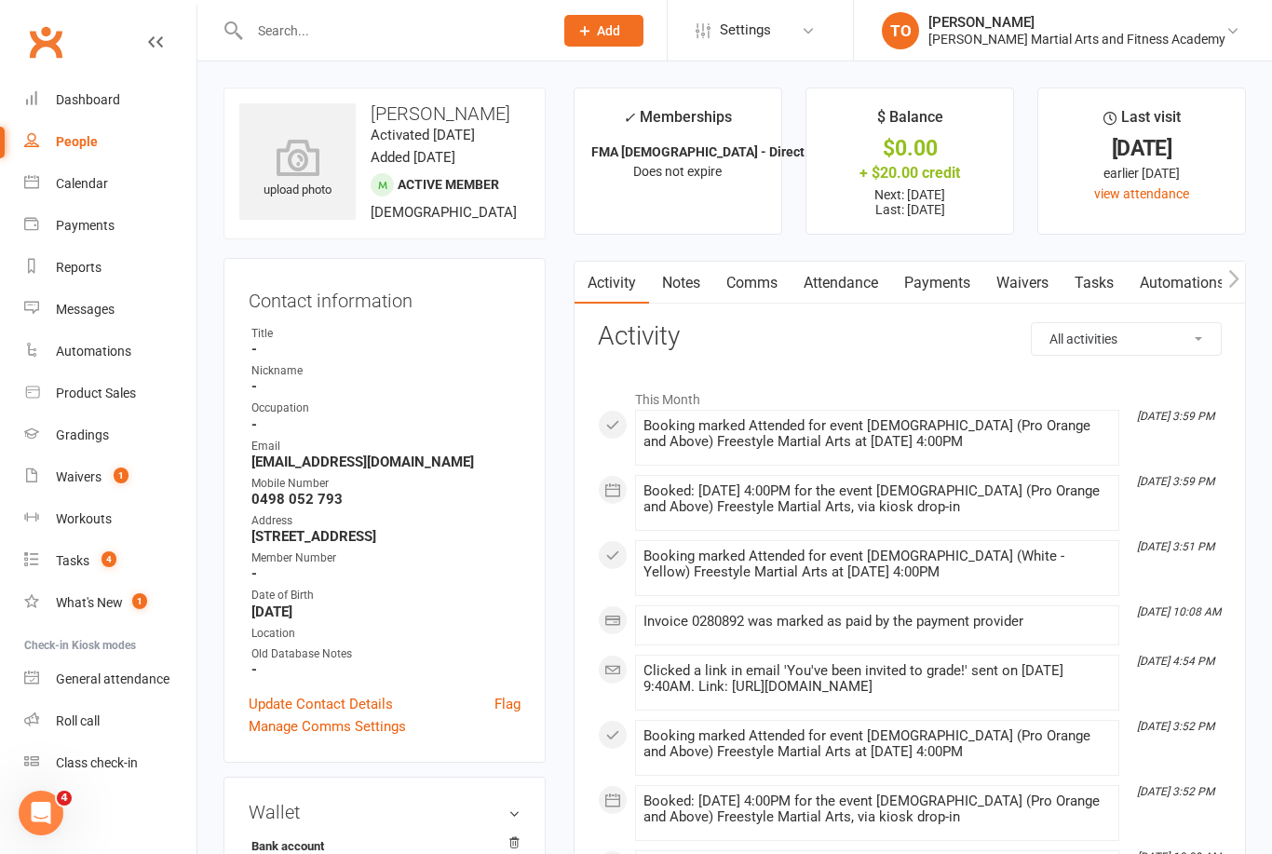
click at [930, 285] on link "Payments" at bounding box center [937, 283] width 92 height 43
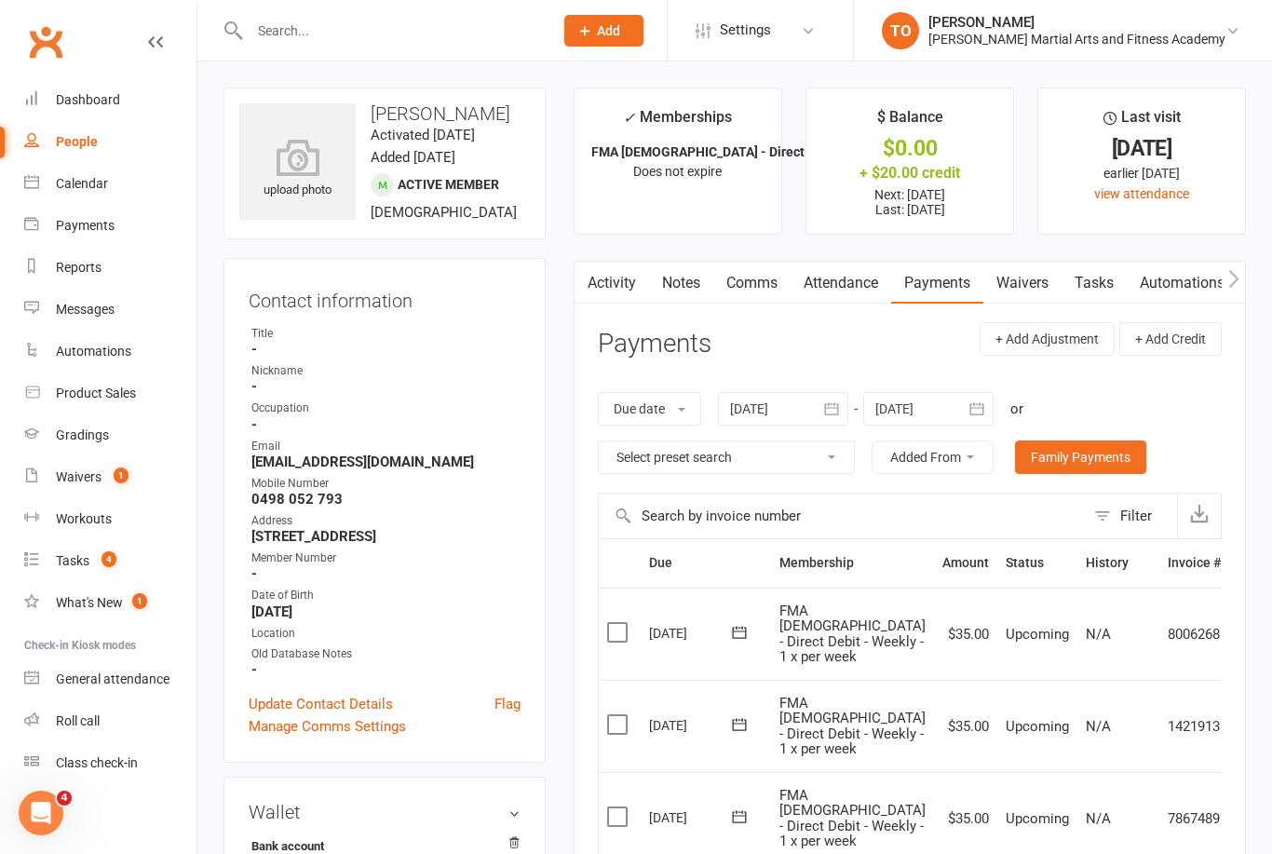
click at [305, 12] on div at bounding box center [381, 30] width 317 height 61
click at [317, 28] on input "text" at bounding box center [392, 31] width 296 height 26
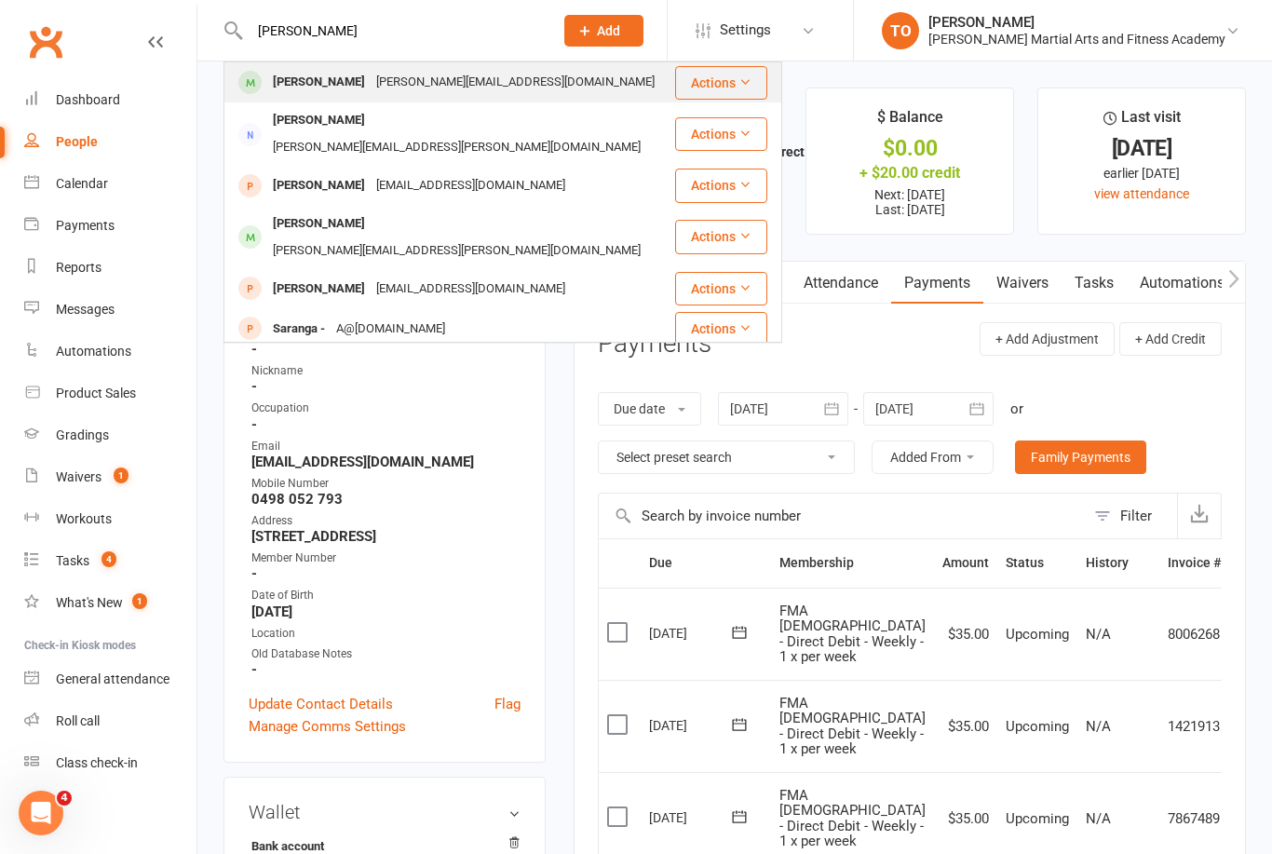
type input "Sammy"
click at [301, 83] on div "Sammy Boschini" at bounding box center [318, 82] width 103 height 27
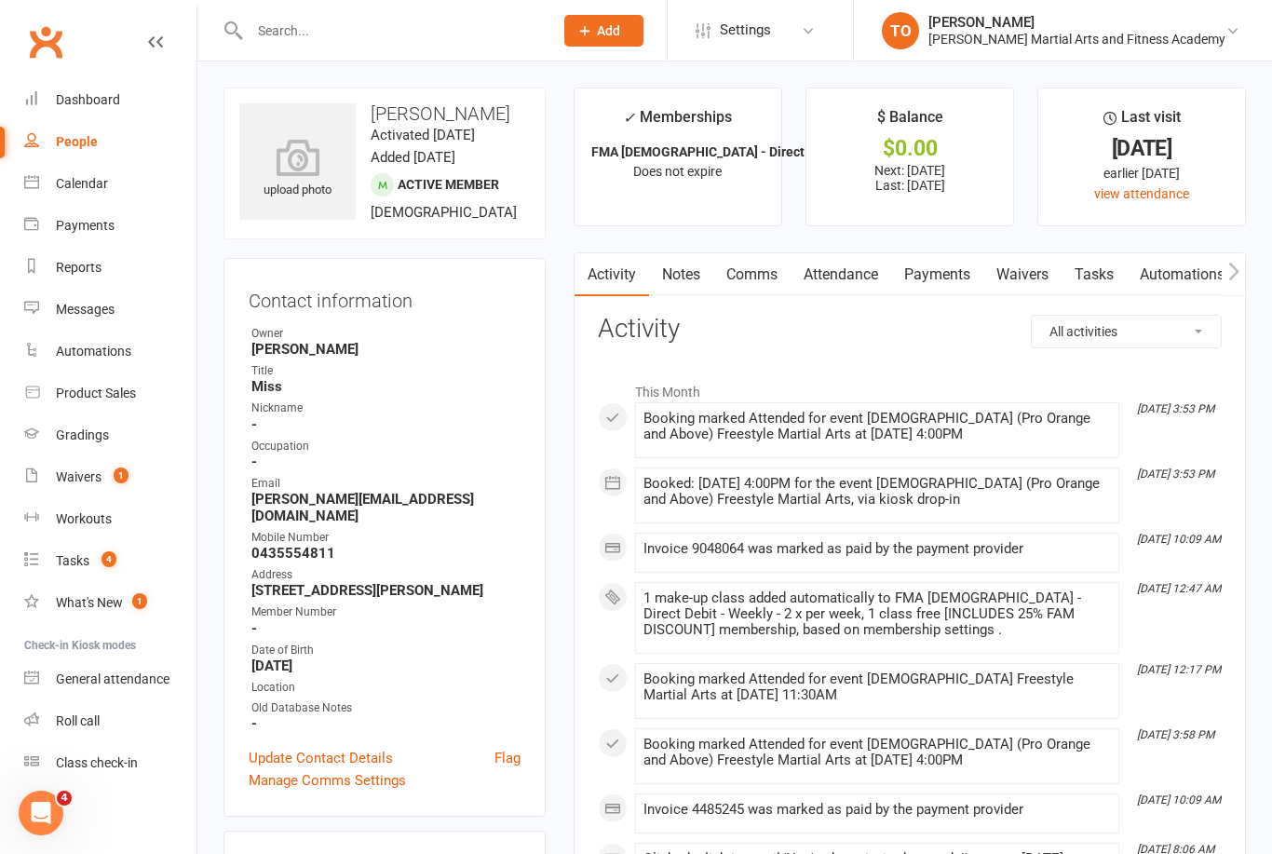
click at [293, 34] on input "text" at bounding box center [392, 31] width 296 height 26
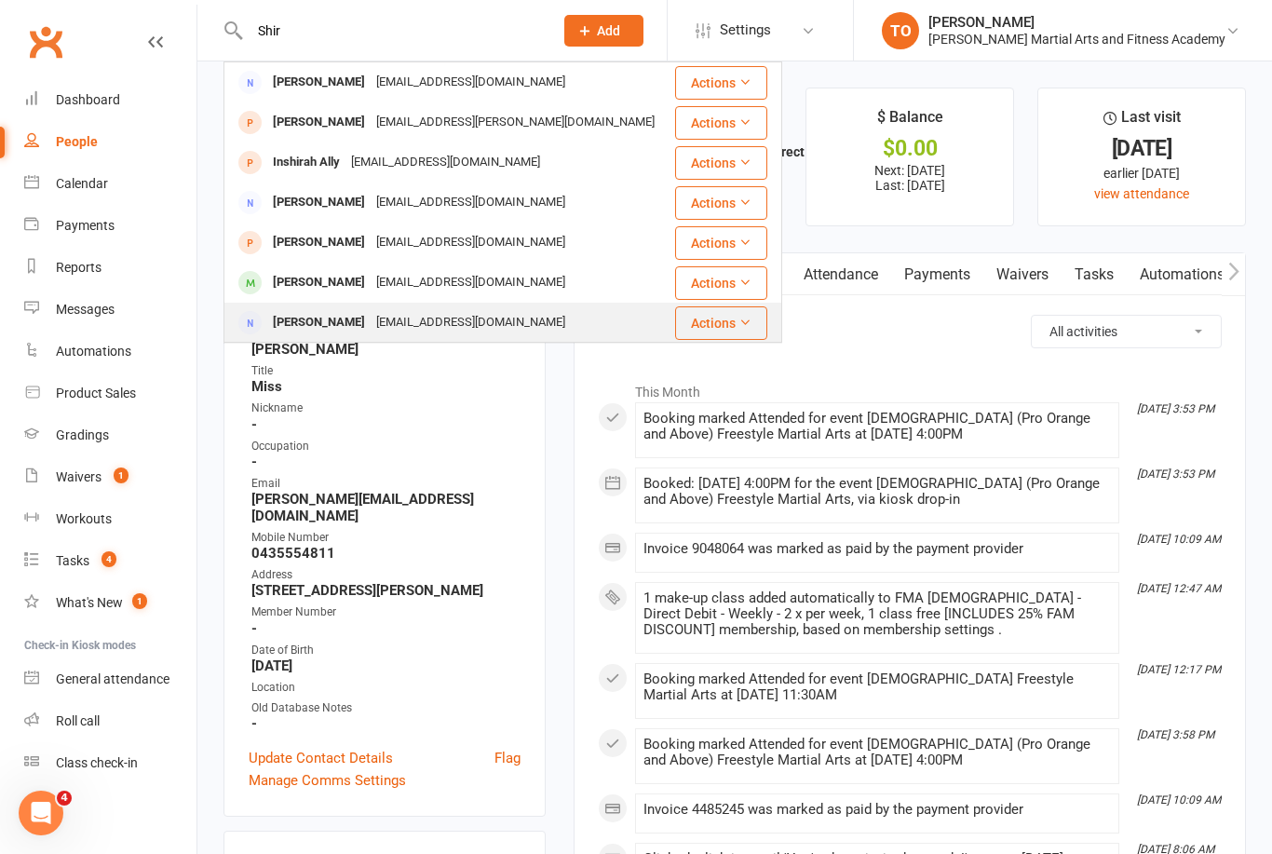
type input "Shir"
click at [324, 308] on div "FANG SHI crystal.fang.shi@gmail.com" at bounding box center [449, 322] width 448 height 38
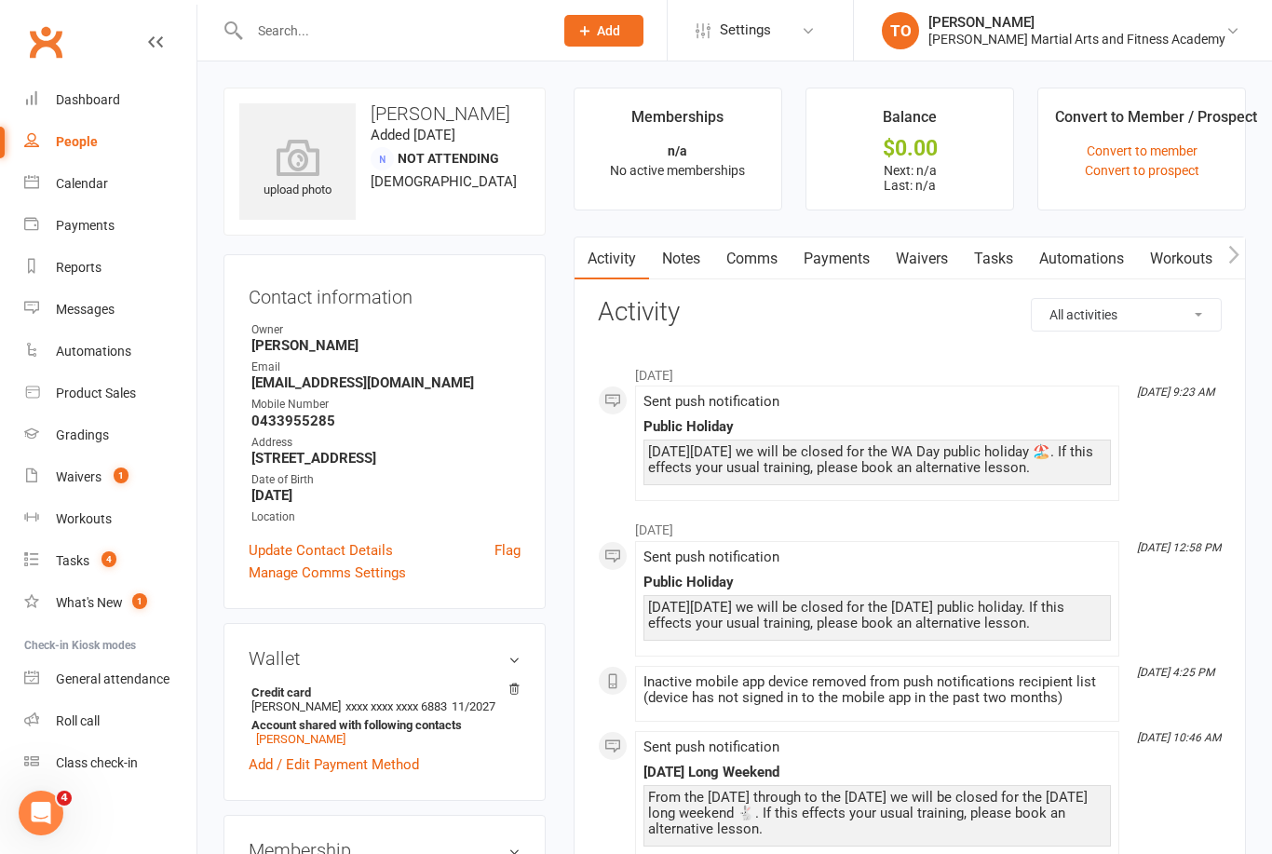
click at [486, 30] on input "text" at bounding box center [392, 31] width 296 height 26
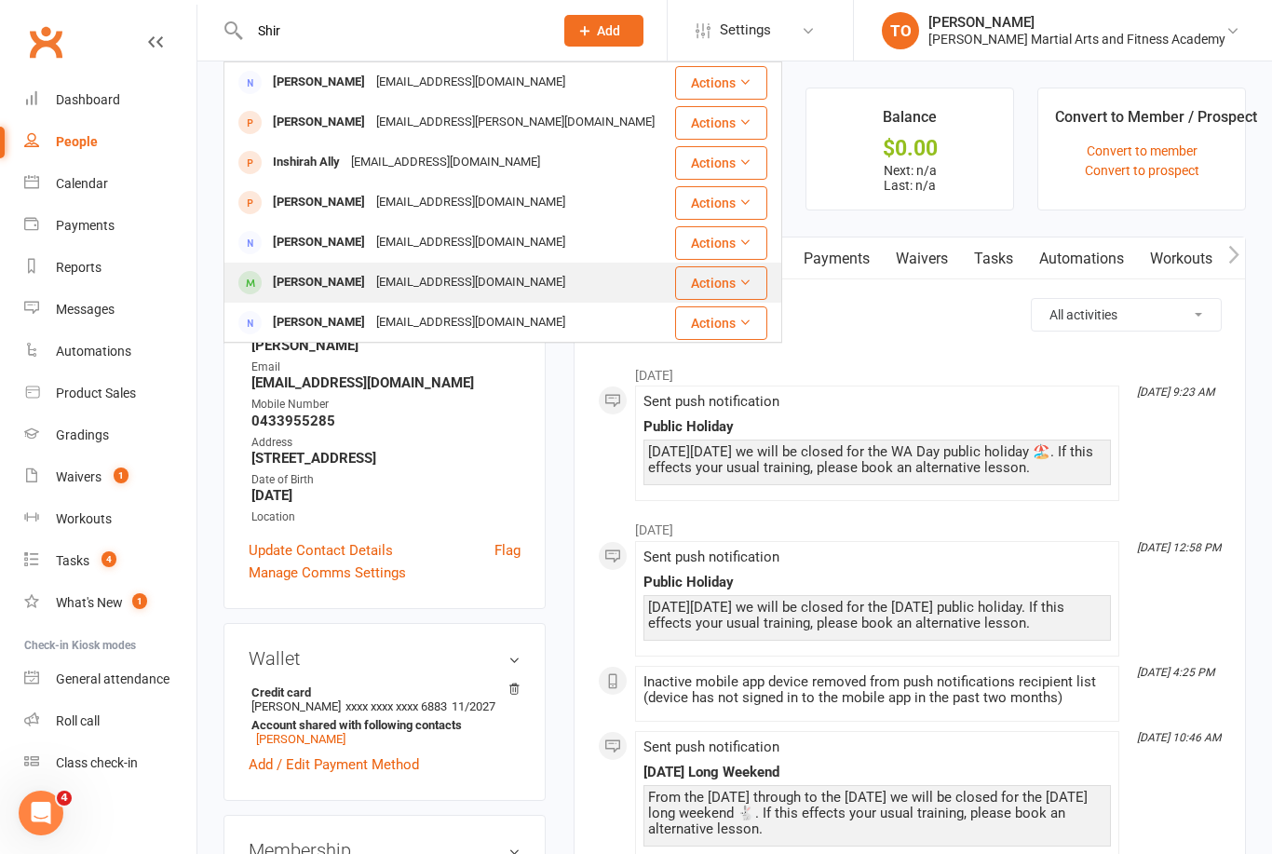
type input "Shir"
click at [293, 292] on div "Zack Shirley" at bounding box center [318, 282] width 103 height 27
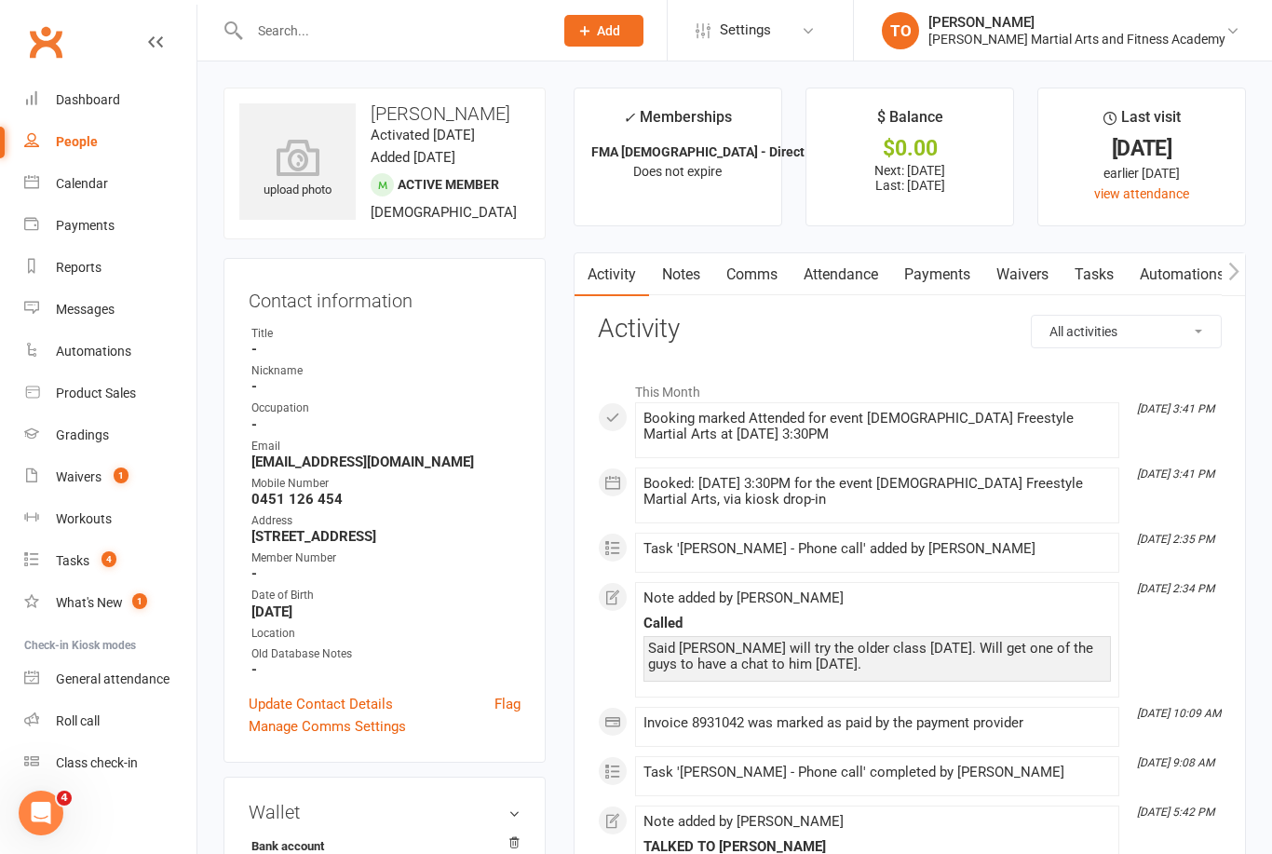
click at [357, 41] on input "text" at bounding box center [392, 31] width 296 height 26
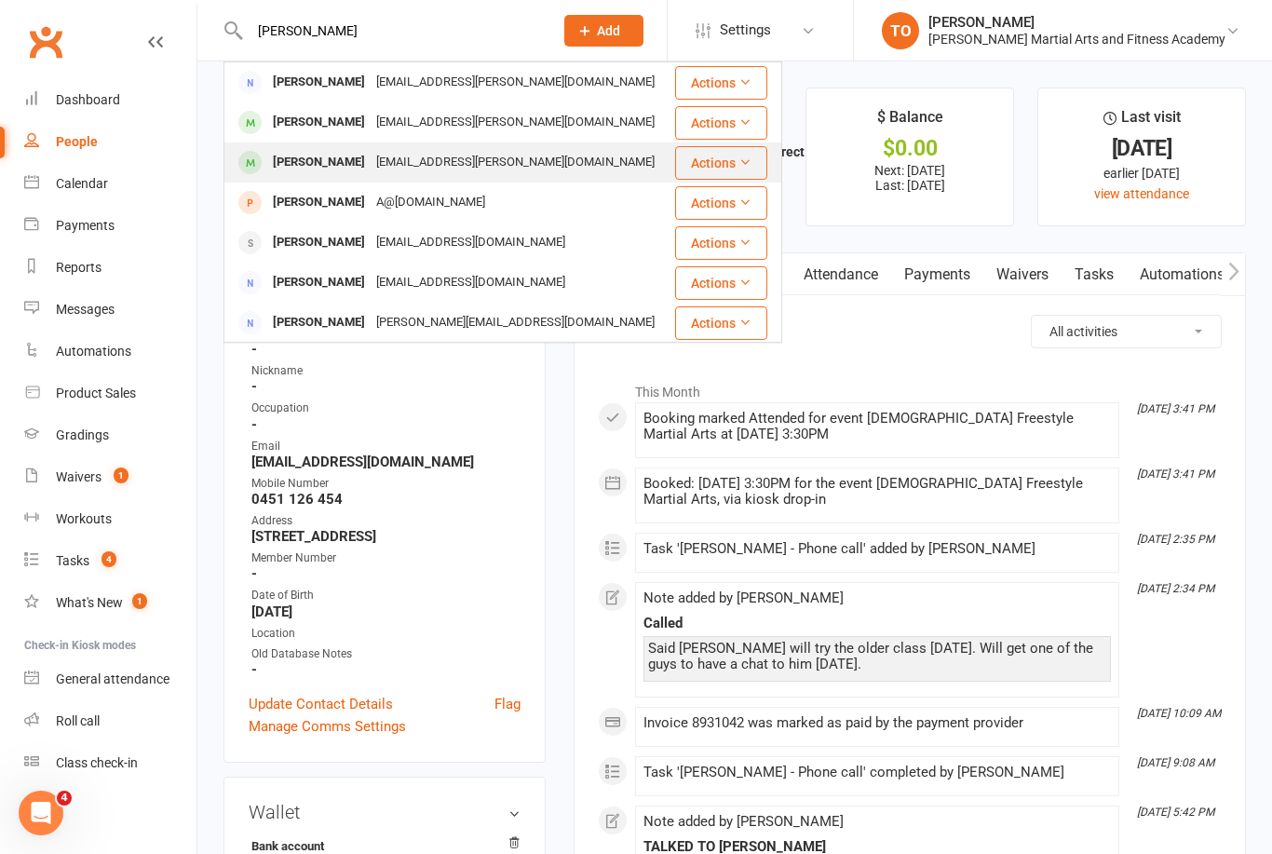
type input "Ainsworth"
click at [322, 159] on div "William Ainsworth" at bounding box center [318, 162] width 103 height 27
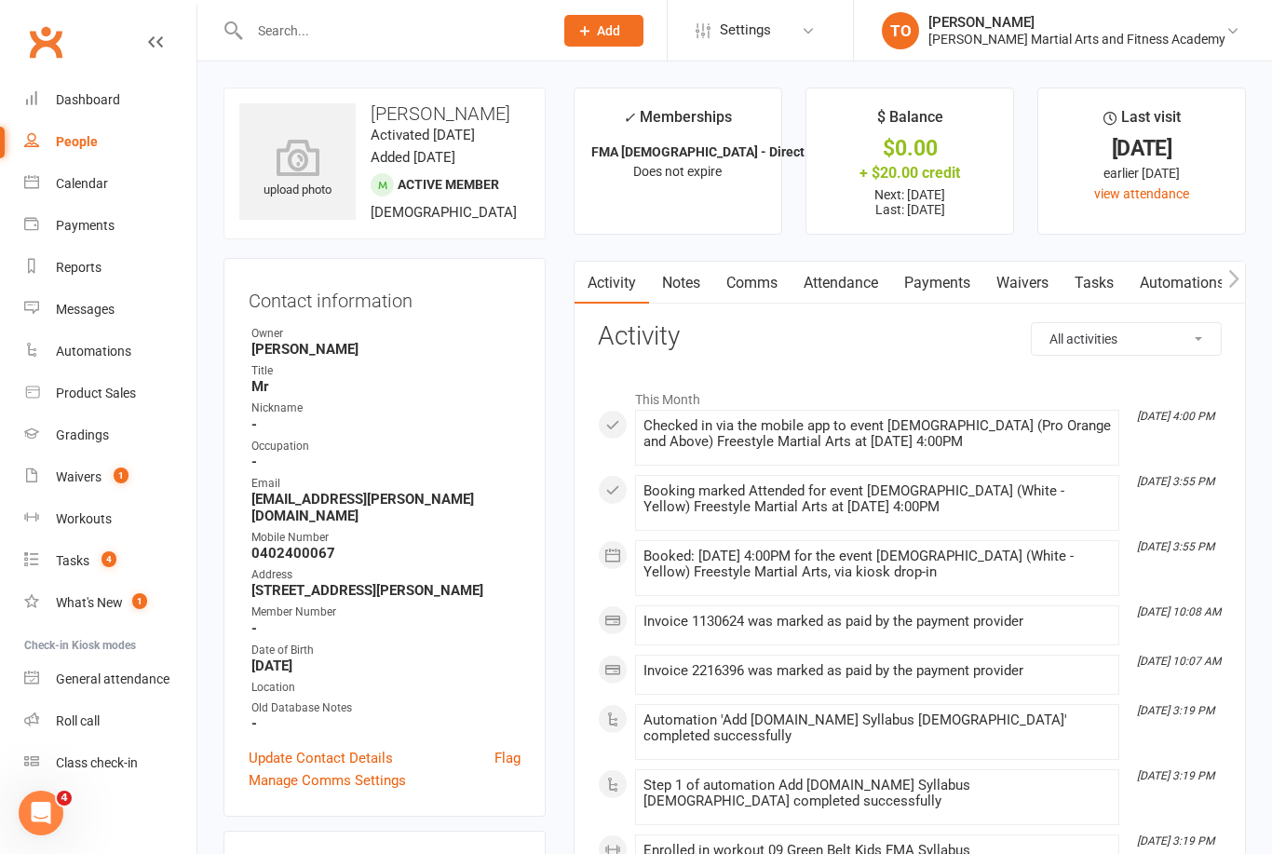
click at [854, 291] on link "Attendance" at bounding box center [840, 283] width 101 height 43
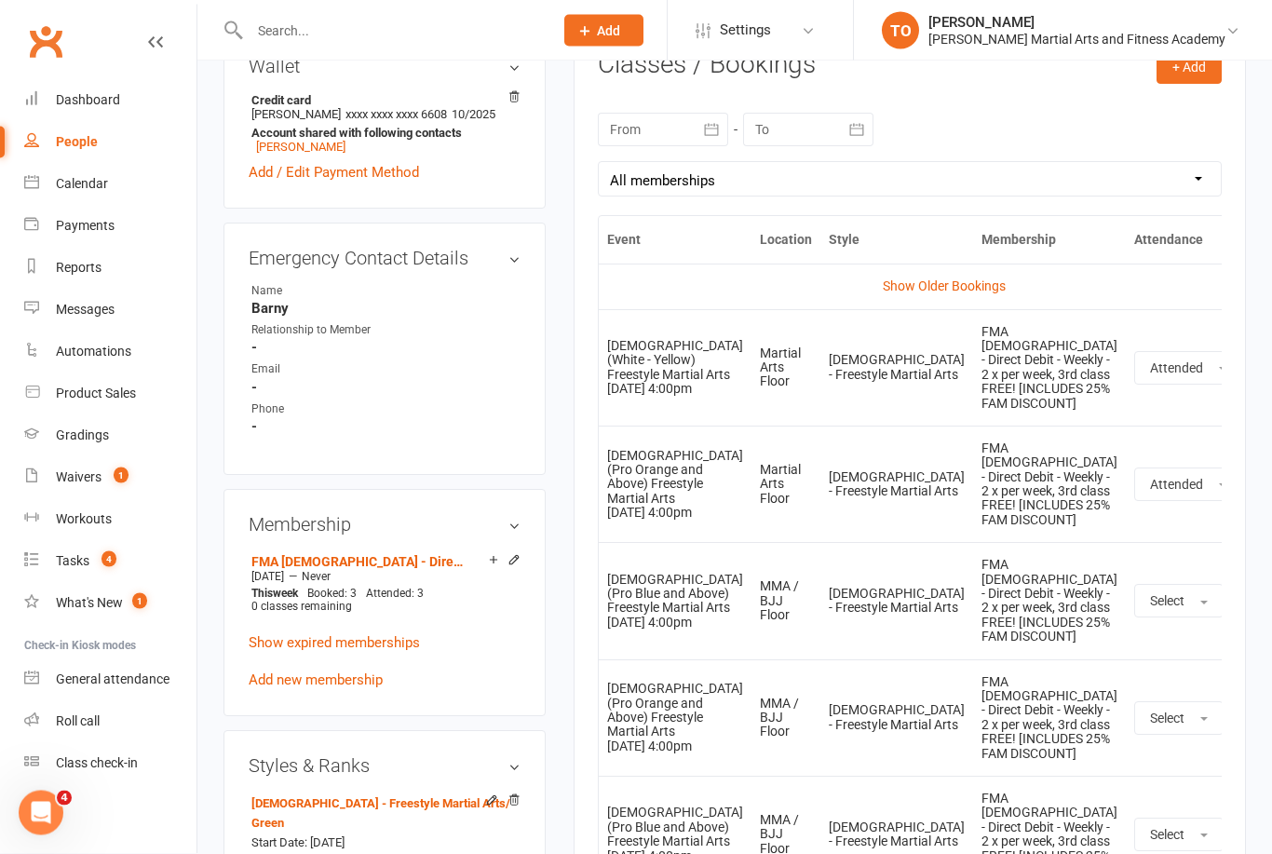
scroll to position [800, 0]
click at [1261, 358] on icon at bounding box center [1270, 367] width 19 height 19
click at [1119, 472] on link "Remove booking" at bounding box center [1188, 478] width 184 height 37
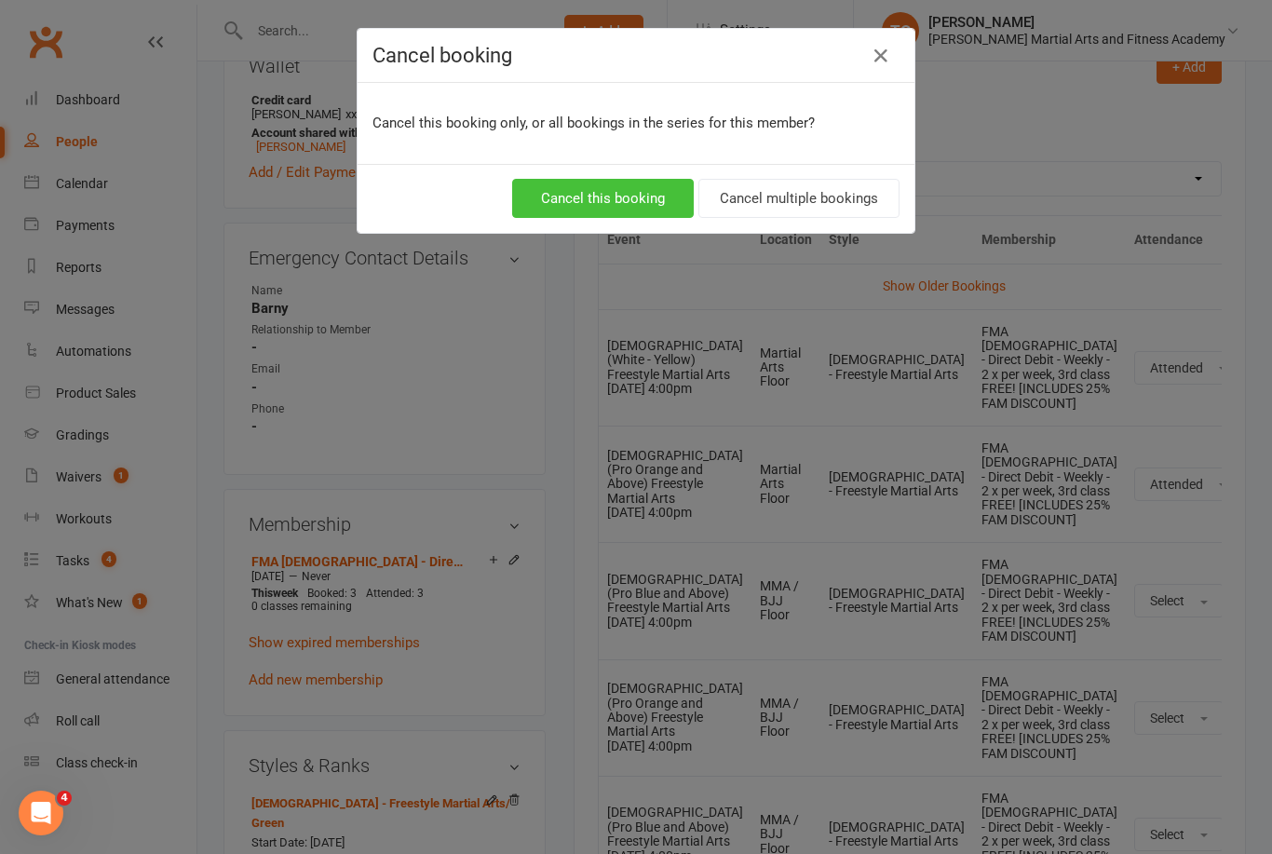
click at [606, 203] on button "Cancel this booking" at bounding box center [603, 198] width 182 height 39
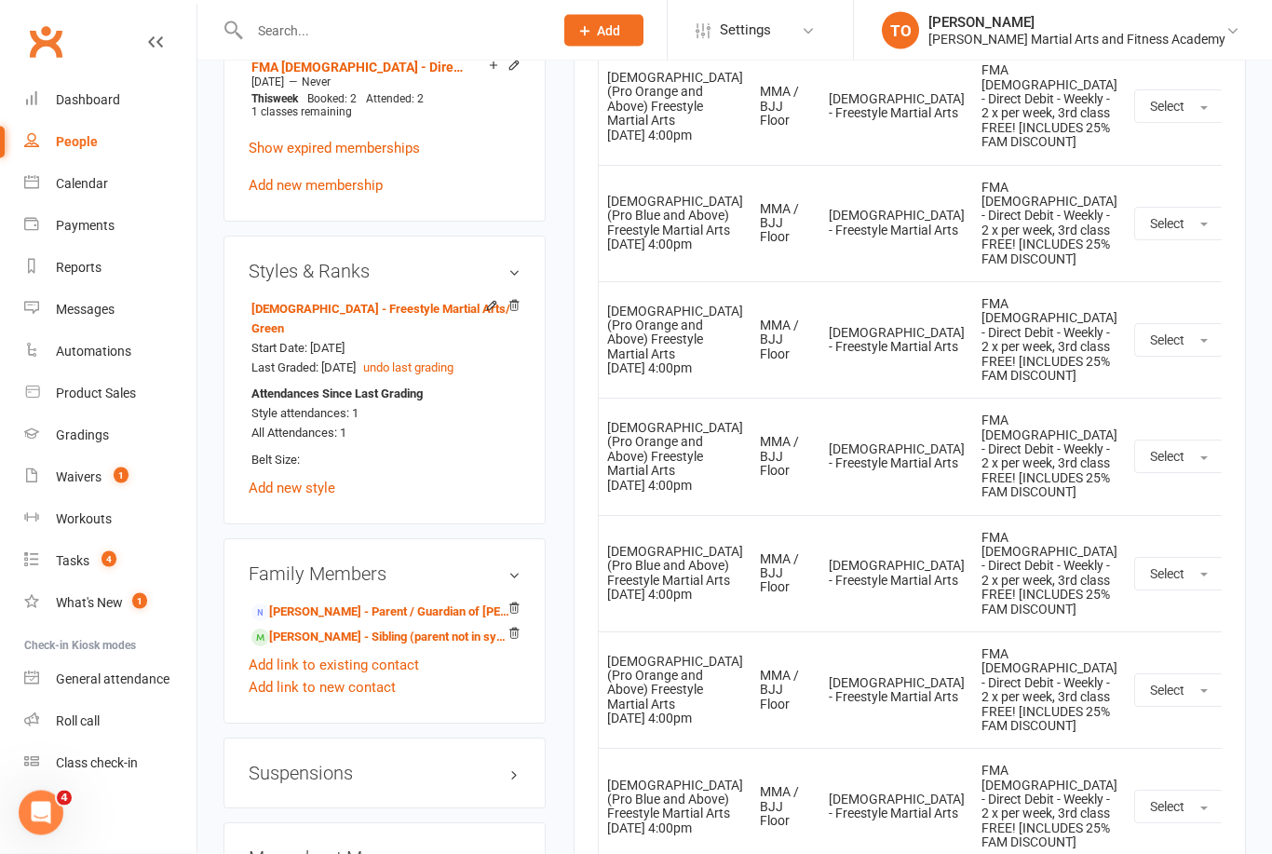
scroll to position [1294, 0]
click at [341, 640] on link "Harvey Ainsworth - Sibling (parent not in system)" at bounding box center [381, 637] width 260 height 20
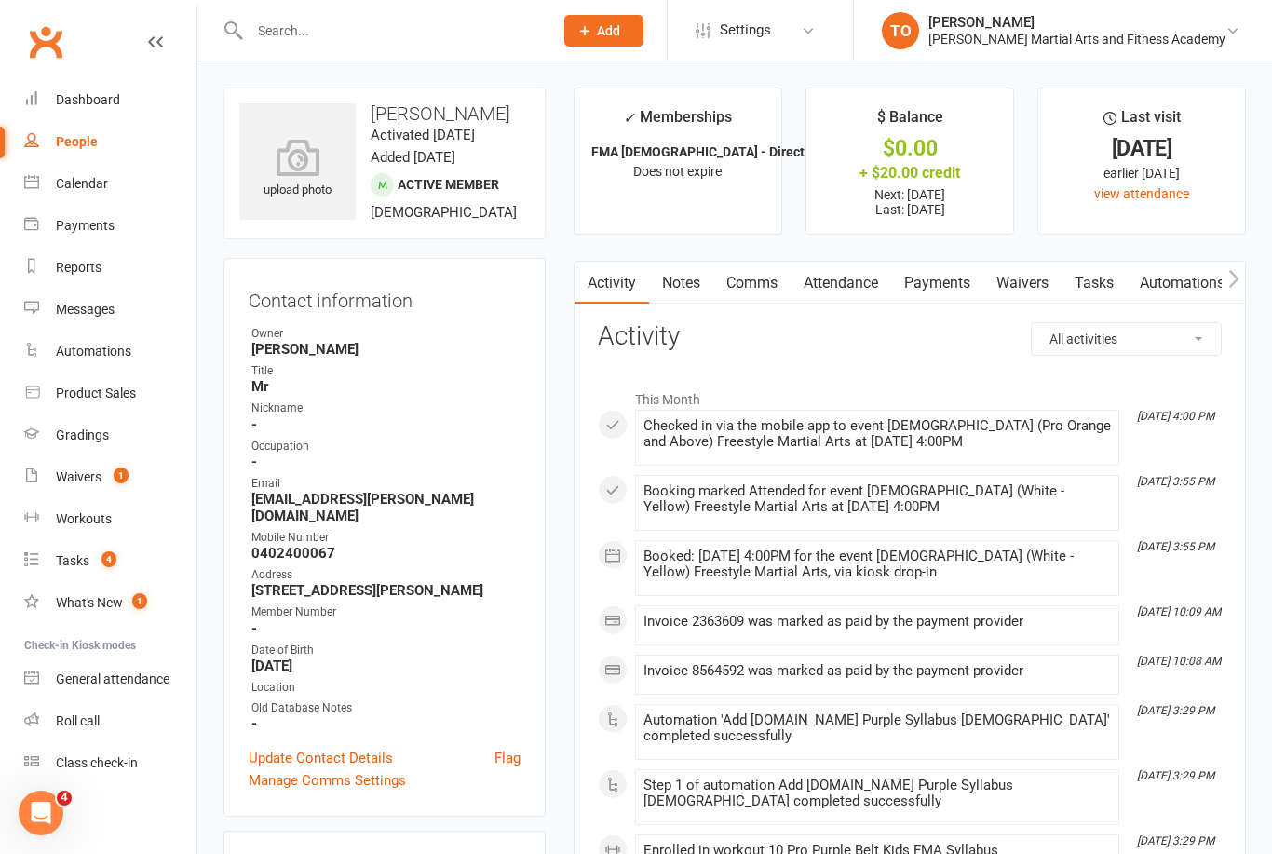
click at [866, 287] on link "Attendance" at bounding box center [840, 283] width 101 height 43
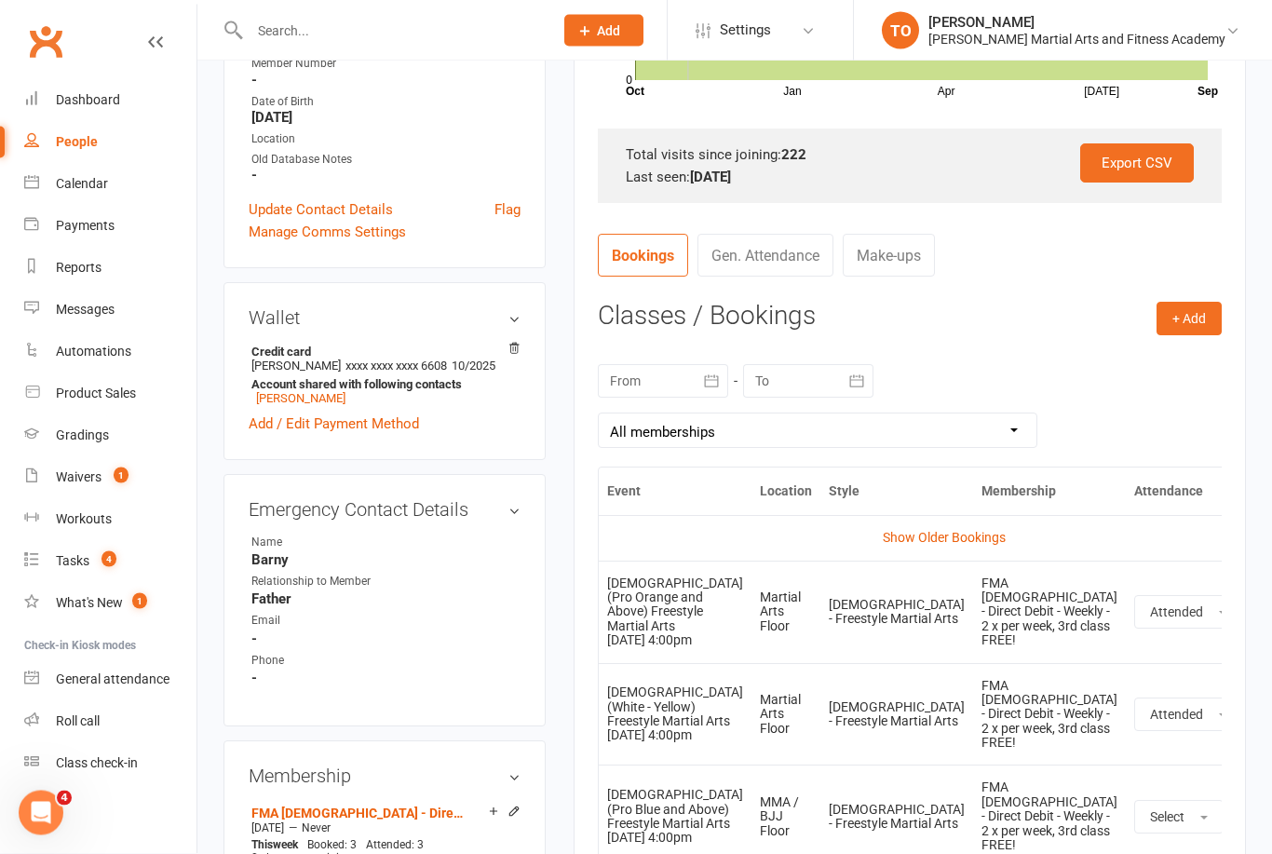
scroll to position [550, 0]
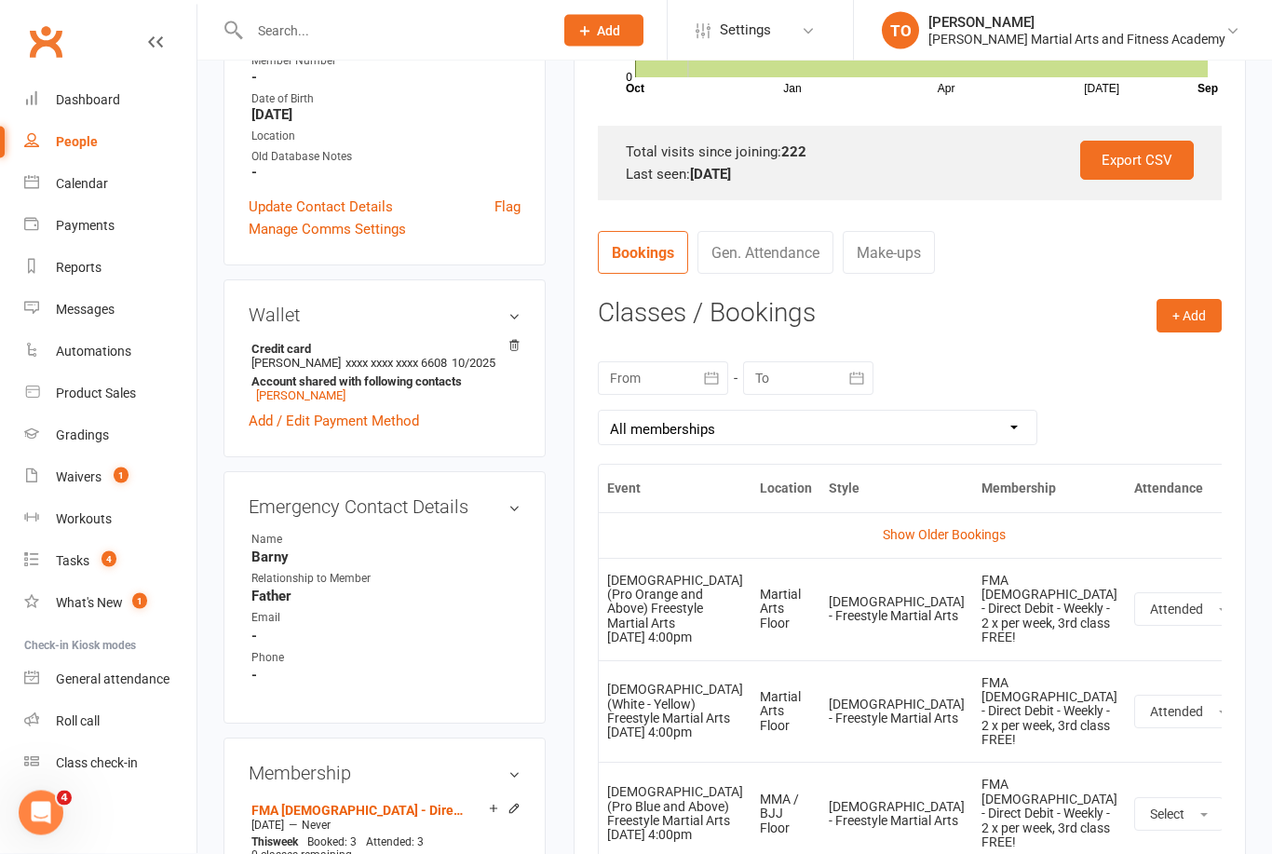
click at [1261, 703] on icon at bounding box center [1270, 712] width 19 height 19
click at [1123, 803] on link "Remove booking" at bounding box center [1188, 821] width 184 height 37
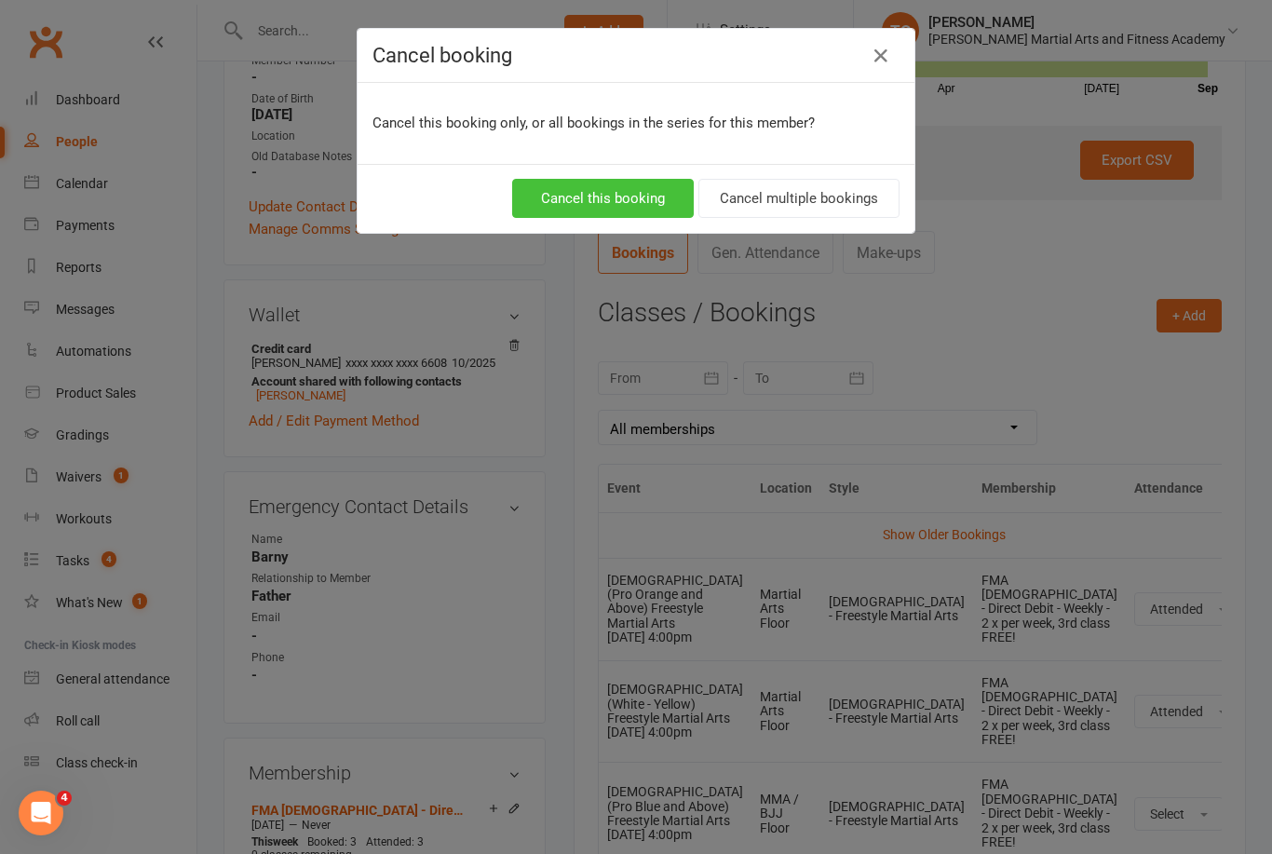
click at [652, 188] on button "Cancel this booking" at bounding box center [603, 198] width 182 height 39
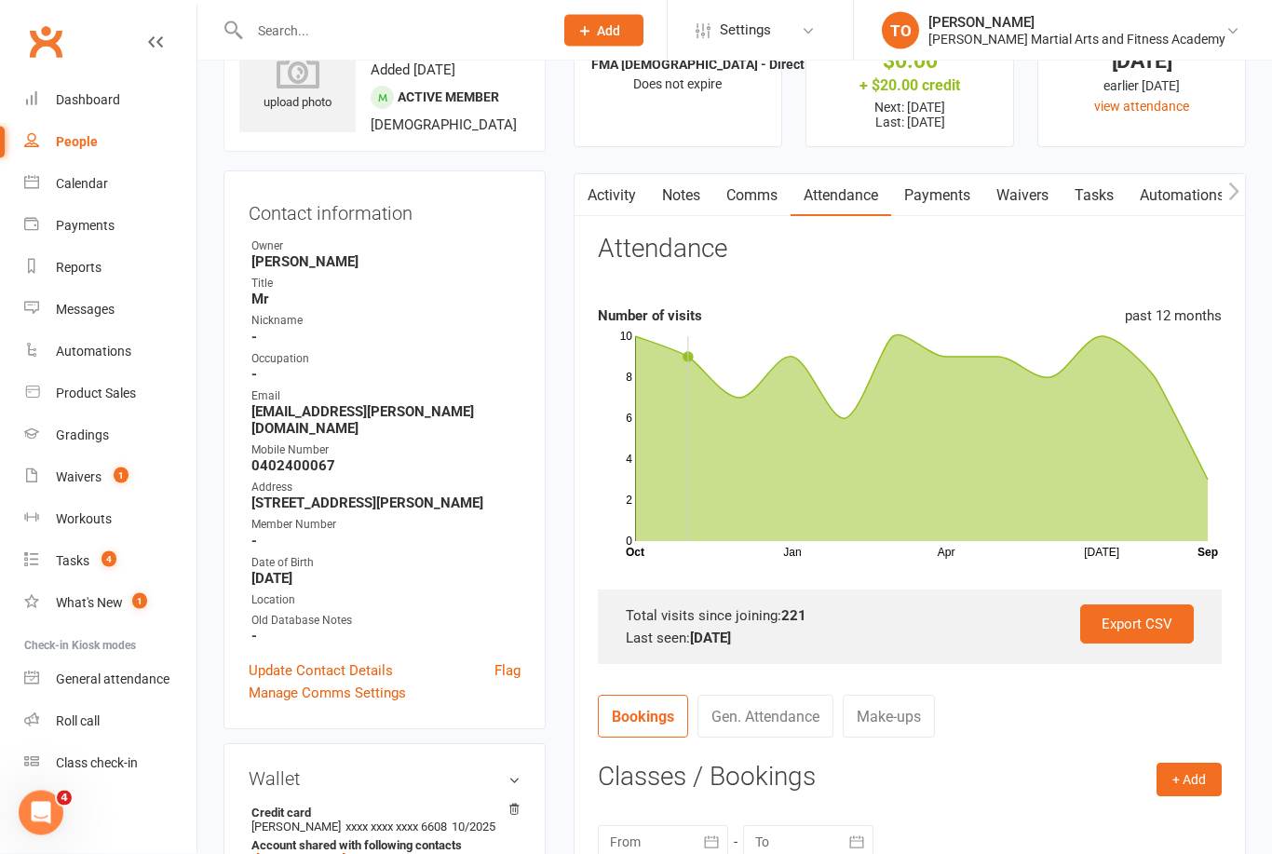
scroll to position [0, 0]
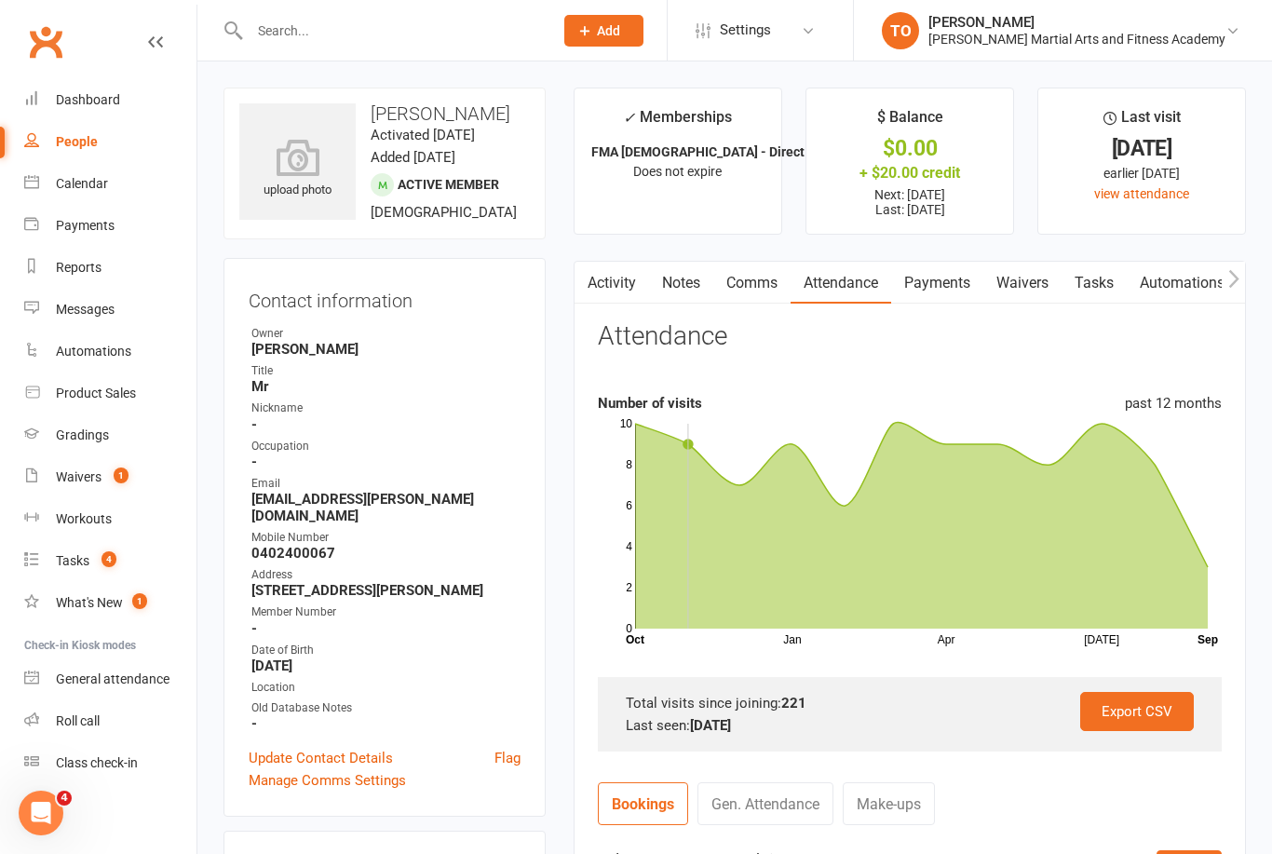
click at [276, 34] on input "text" at bounding box center [392, 31] width 296 height 26
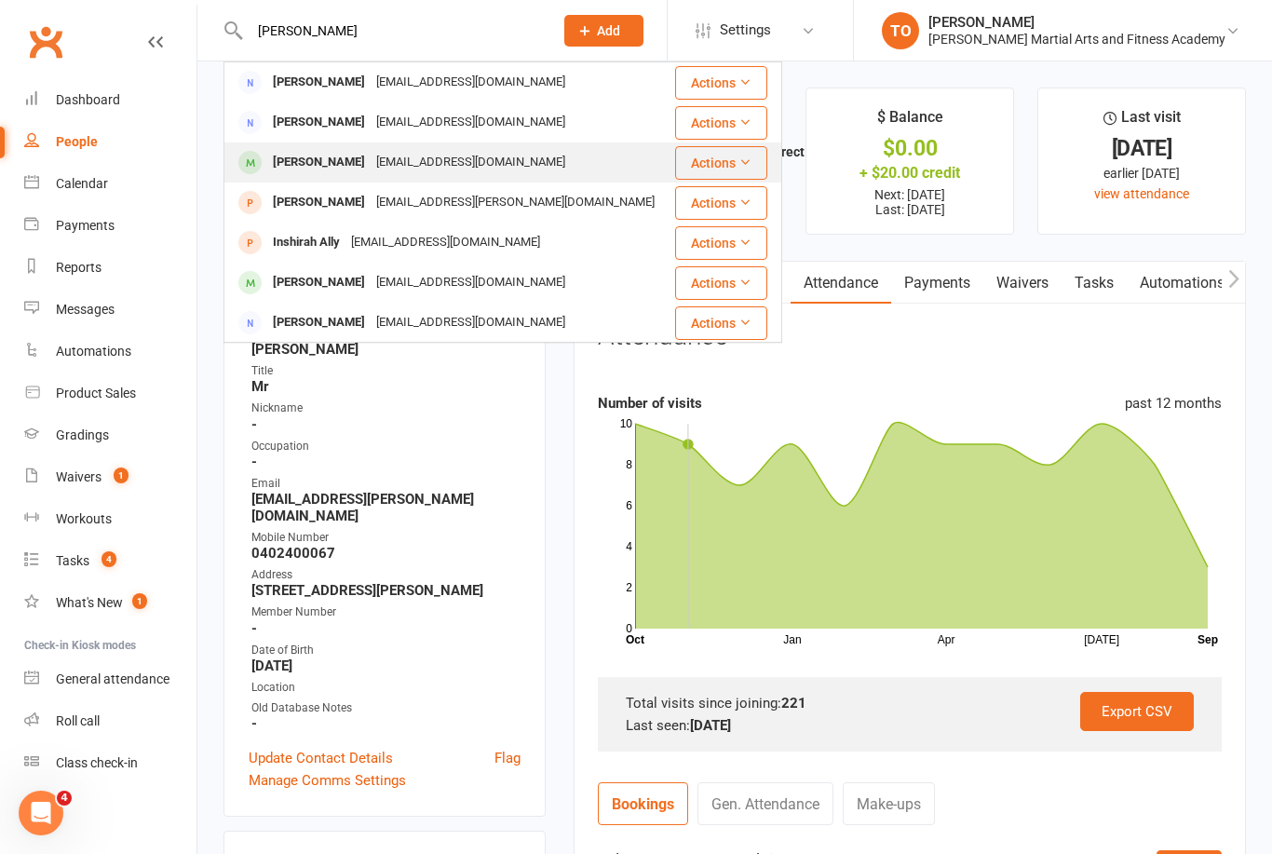
type input "Shirl"
click at [312, 161] on div "[PERSON_NAME]" at bounding box center [318, 162] width 103 height 27
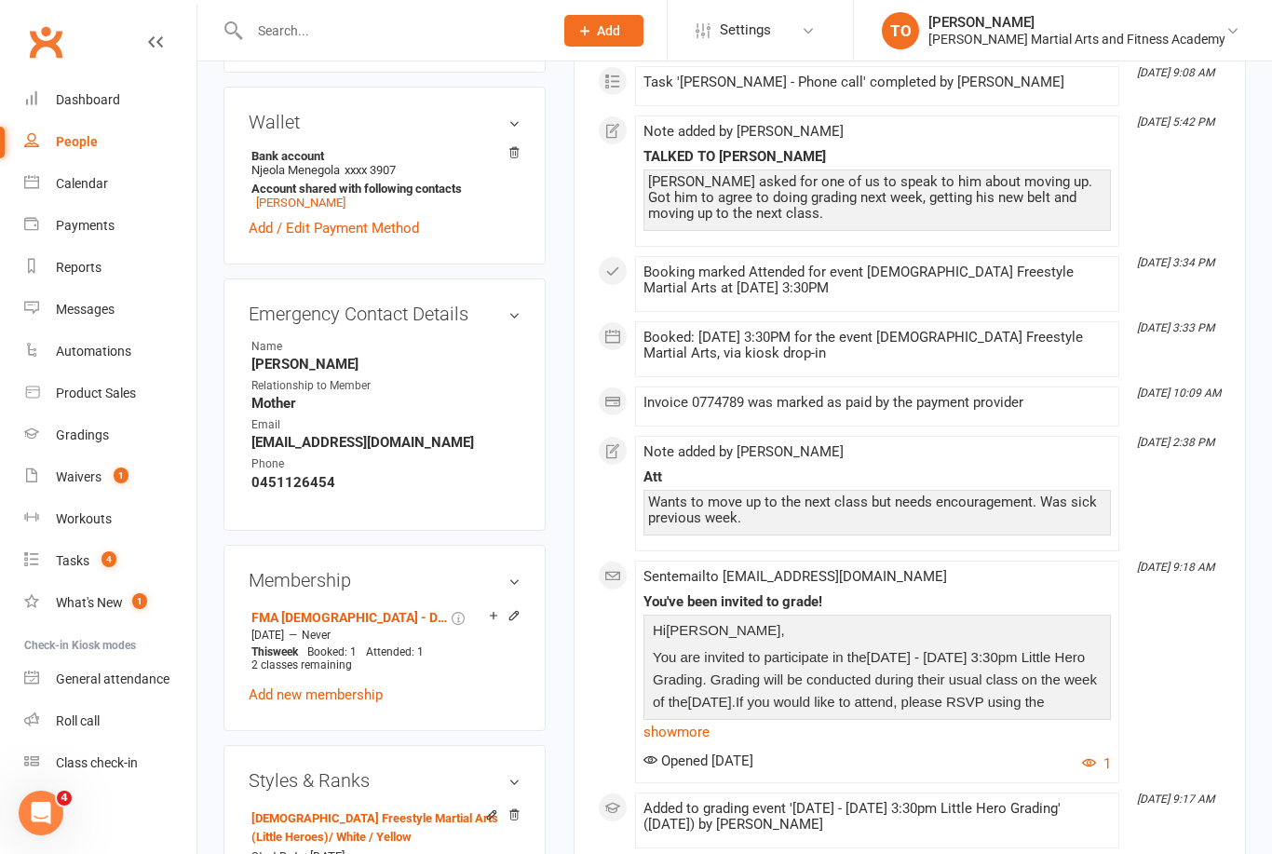
scroll to position [800, 0]
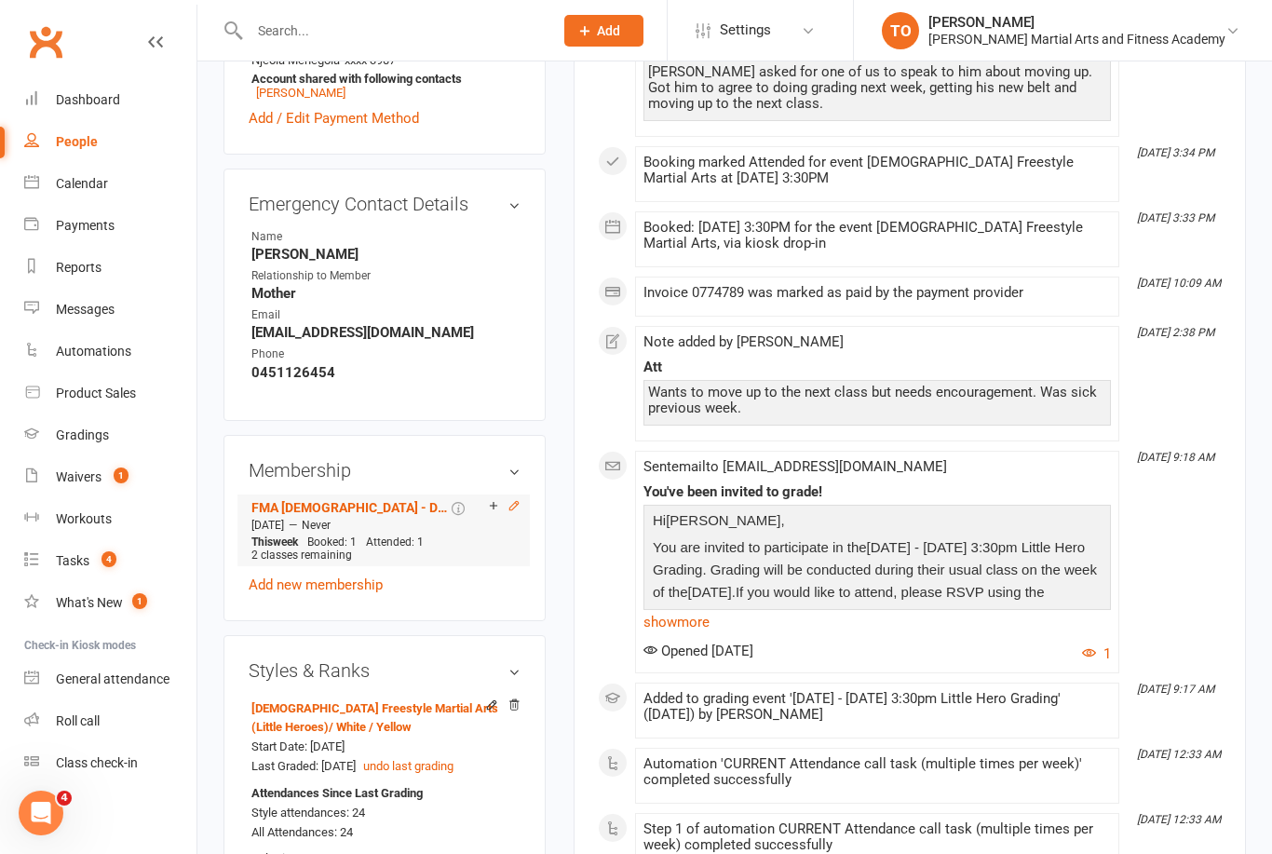
click at [516, 512] on icon at bounding box center [513, 505] width 13 height 13
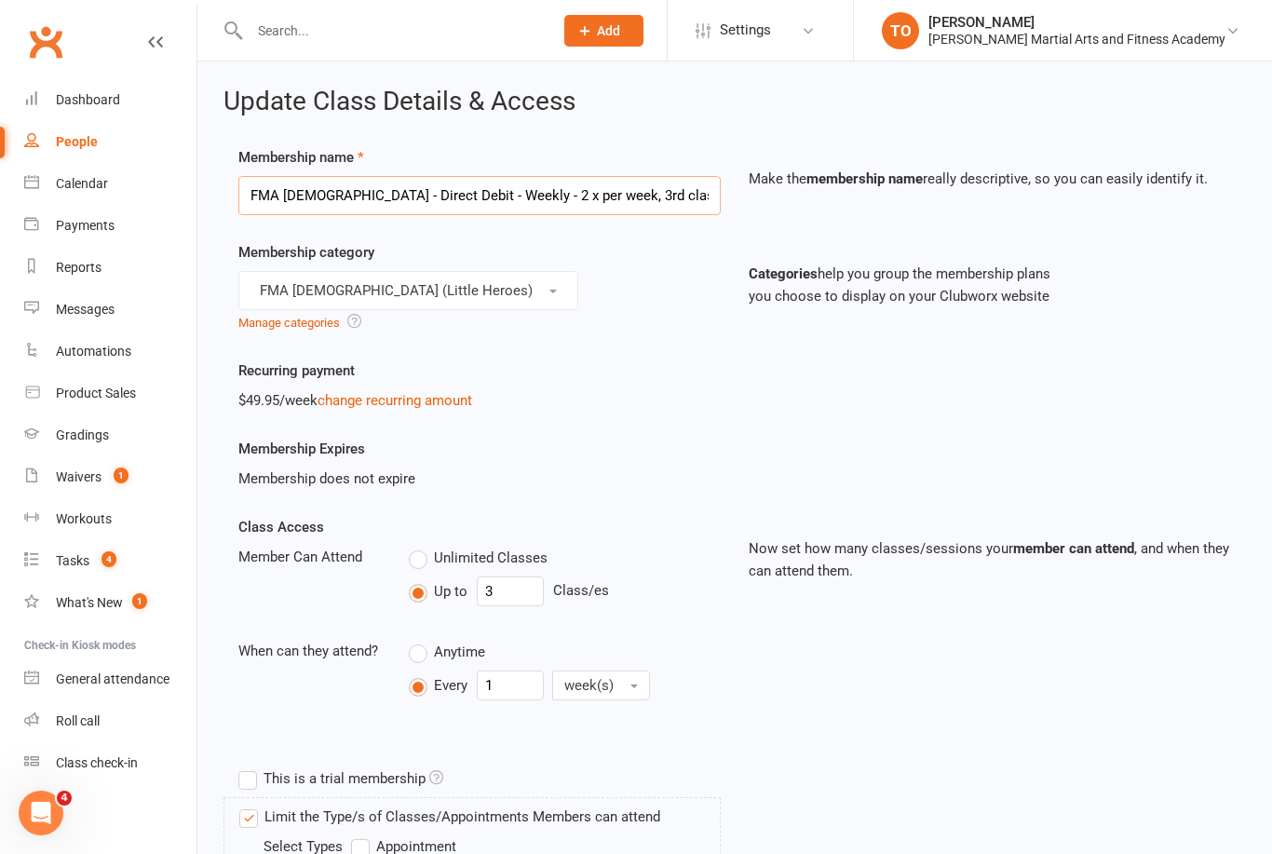
click at [314, 192] on input "FMA [DEMOGRAPHIC_DATA] - Direct Debit - Weekly - 2 x per week, 3rd class FREE!" at bounding box center [479, 195] width 482 height 39
click at [298, 192] on input "FMA [DEMOGRAPHIC_DATA] - Direct Debit - Weekly - 2 x per week, 3rd class FREE!" at bounding box center [479, 195] width 482 height 39
type input "FMA [DEMOGRAPHIC_DATA] - Direct Debit - Weekly - 2 x per week, 3rd class FREE!"
click at [422, 279] on button "FMA 2-5yo (Little Heroes)" at bounding box center [408, 290] width 340 height 39
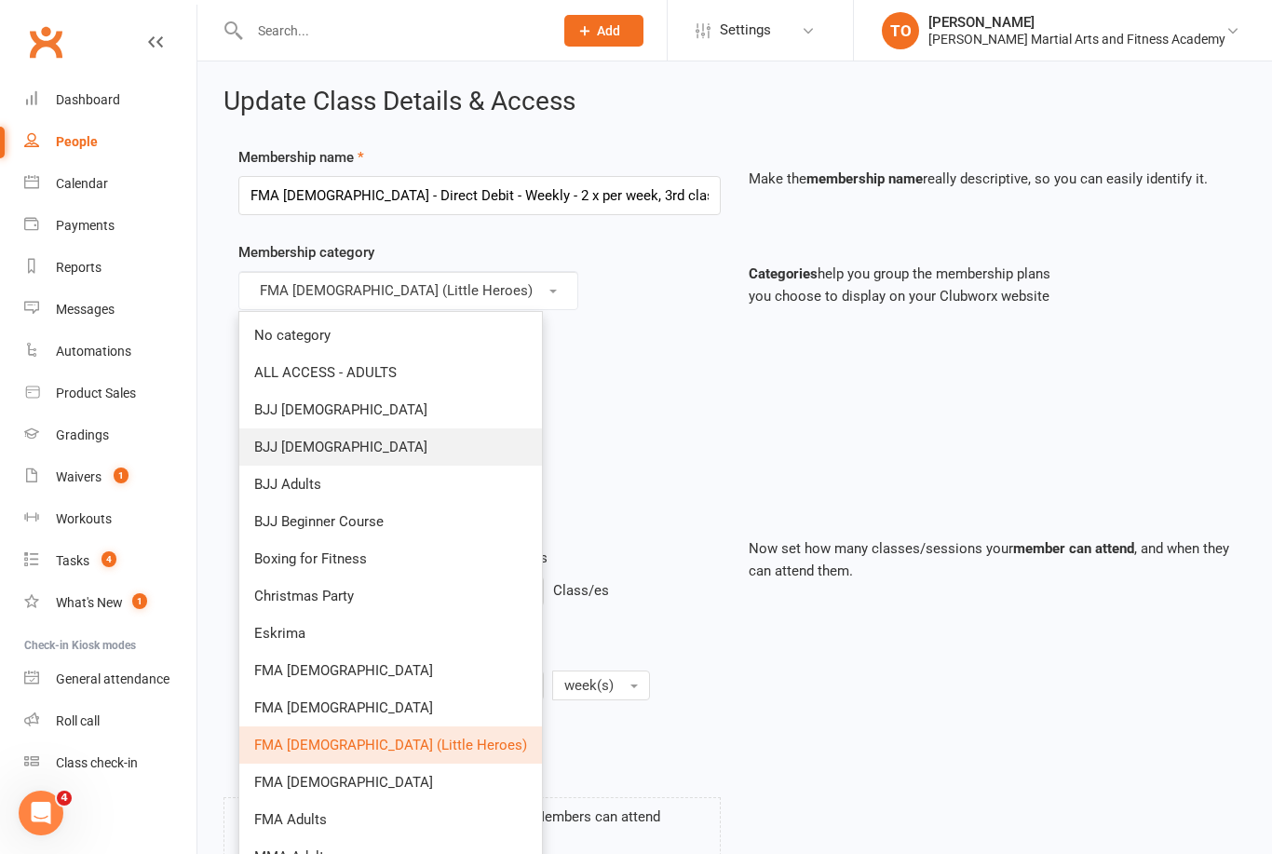
click at [325, 445] on link "BJJ 6-9yo" at bounding box center [390, 446] width 303 height 37
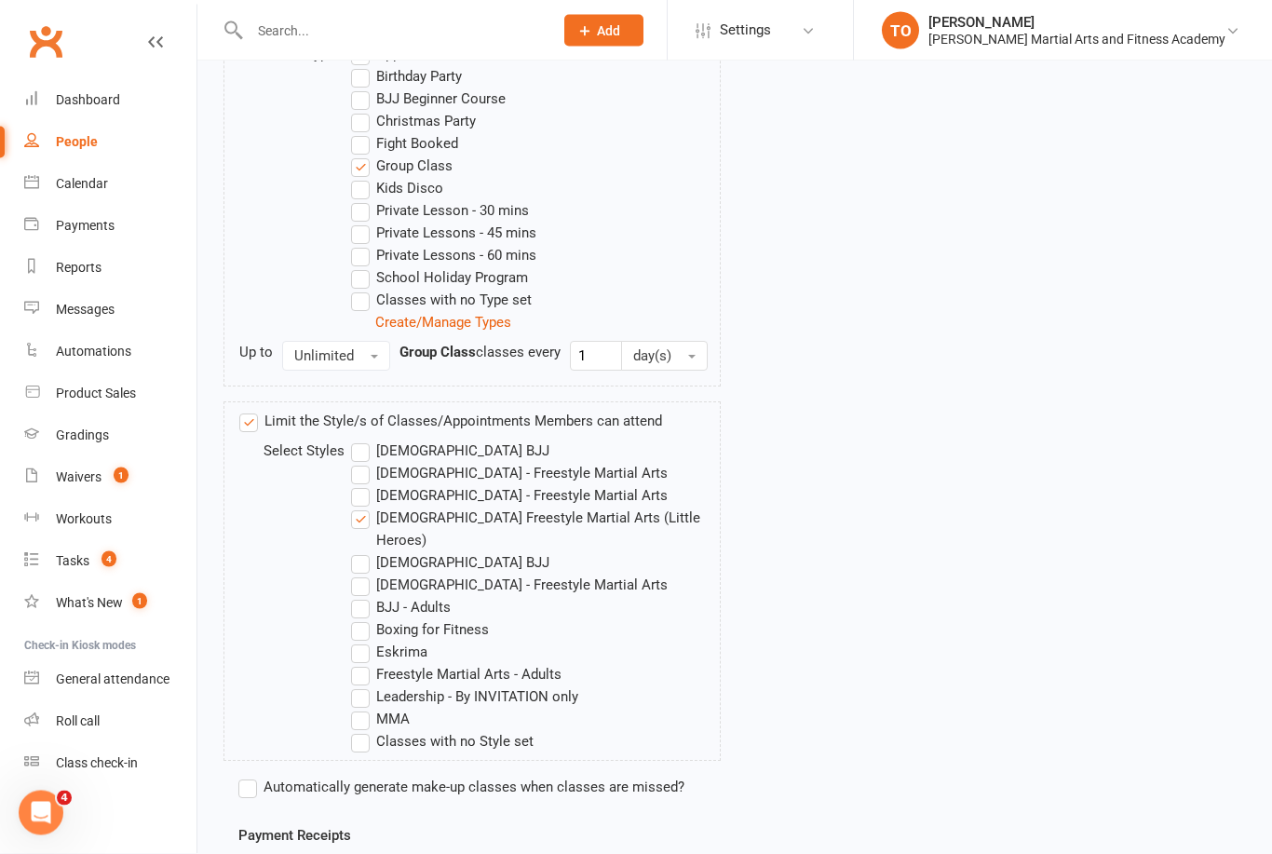
scroll to position [770, 0]
click at [371, 516] on label "[DEMOGRAPHIC_DATA] Freestyle Martial Arts (Little Heroes)" at bounding box center [535, 528] width 369 height 45
click at [363, 506] on input "[DEMOGRAPHIC_DATA] Freestyle Martial Arts (Little Heroes)" at bounding box center [357, 506] width 12 height 0
click at [365, 572] on label "[DEMOGRAPHIC_DATA] - Freestyle Martial Arts" at bounding box center [509, 583] width 317 height 22
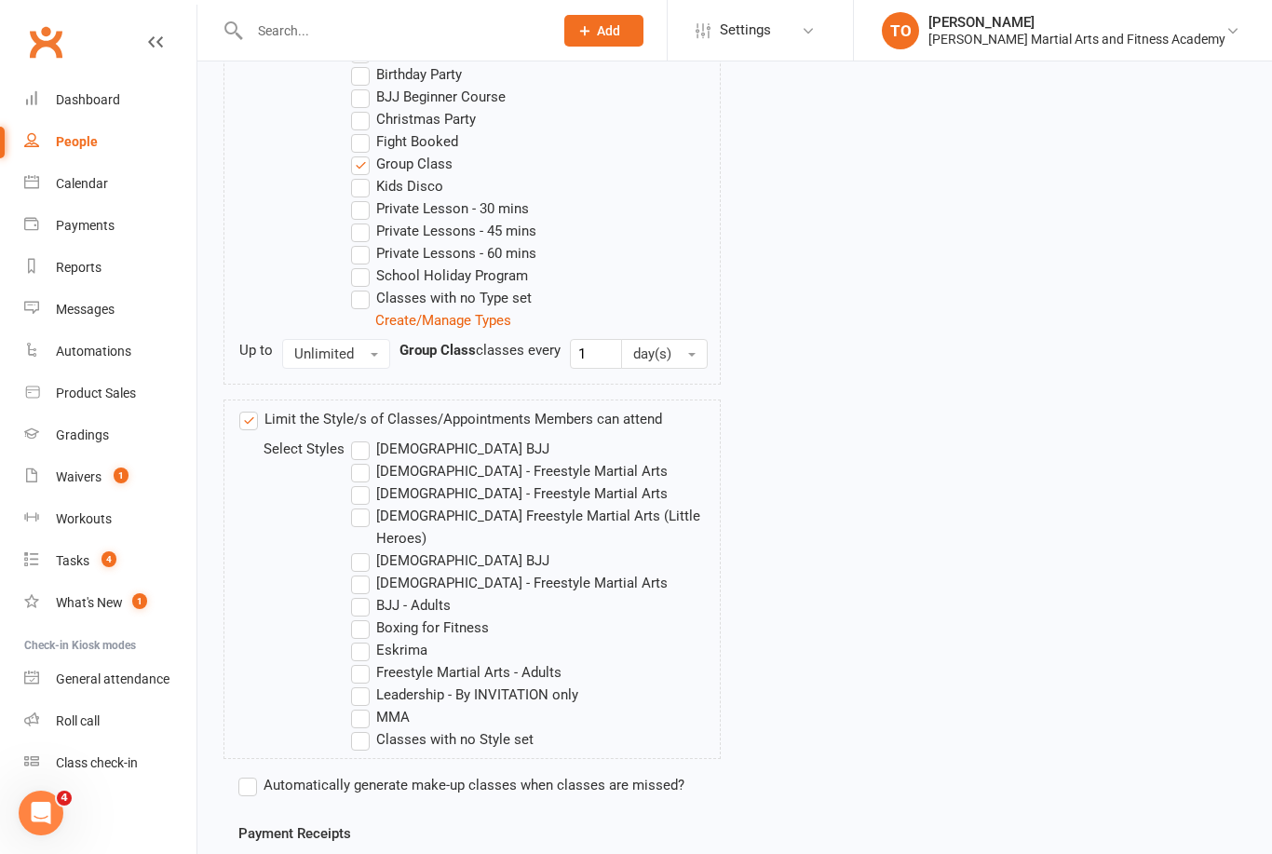
click at [363, 572] on input "[DEMOGRAPHIC_DATA] - Freestyle Martial Arts" at bounding box center [357, 572] width 12 height 0
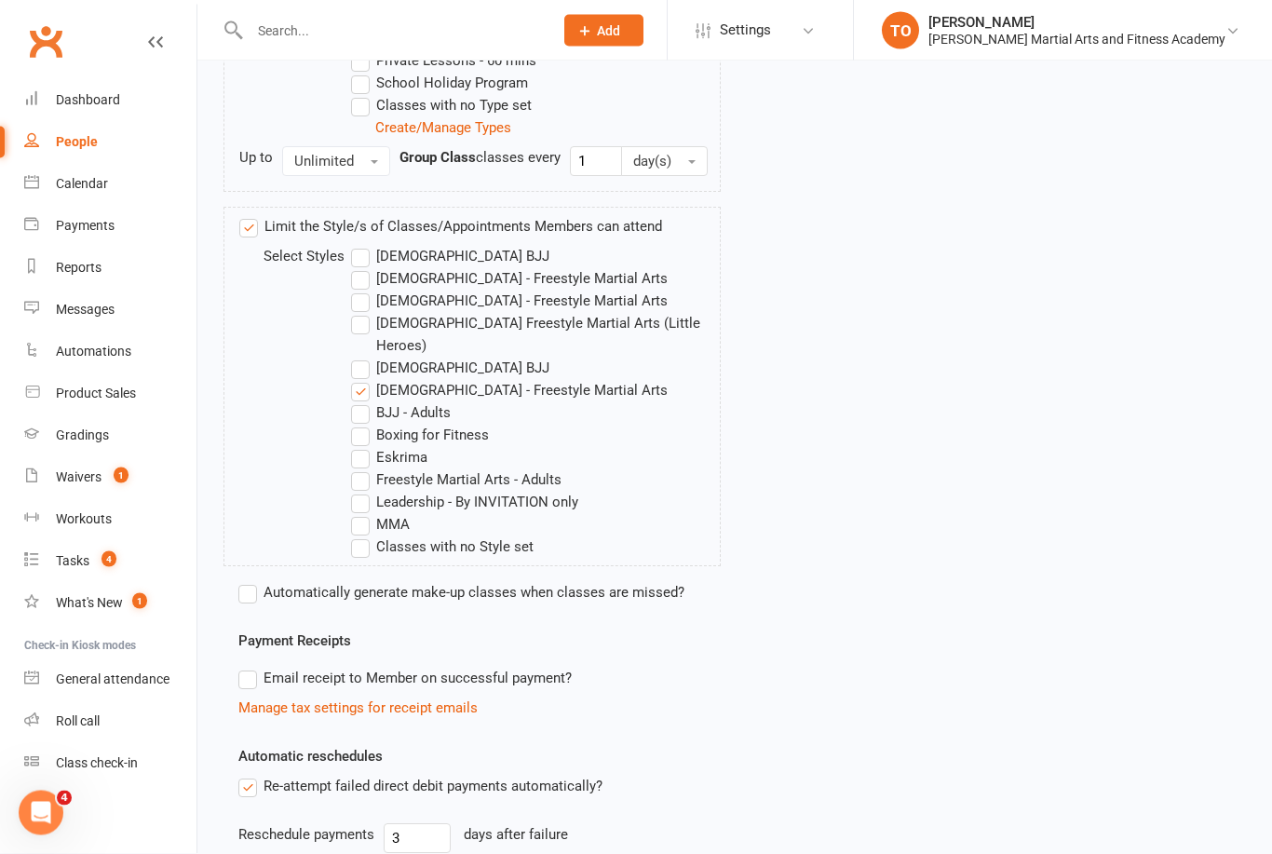
scroll to position [1196, 0]
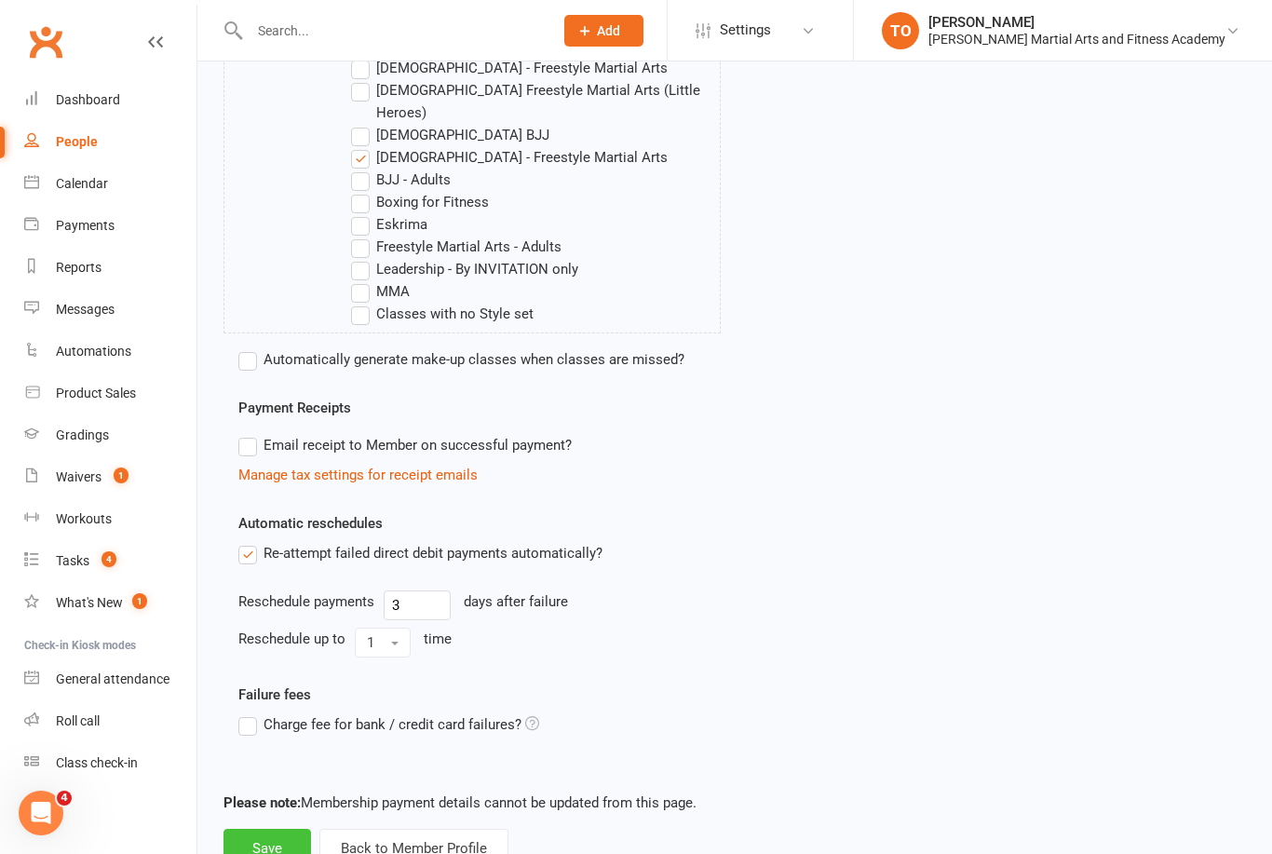
click at [268, 829] on button "Save" at bounding box center [267, 848] width 88 height 39
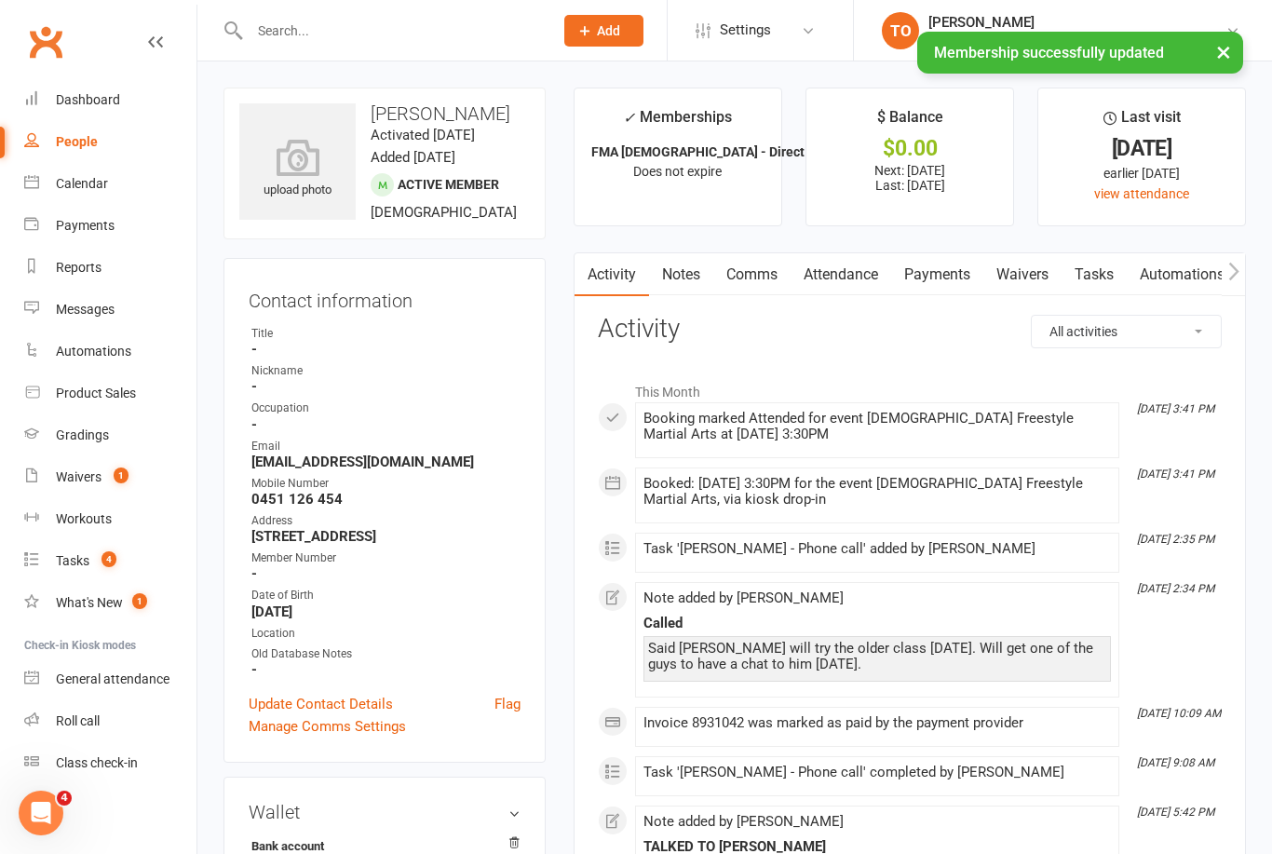
click at [1102, 280] on link "Tasks" at bounding box center [1093, 274] width 65 height 43
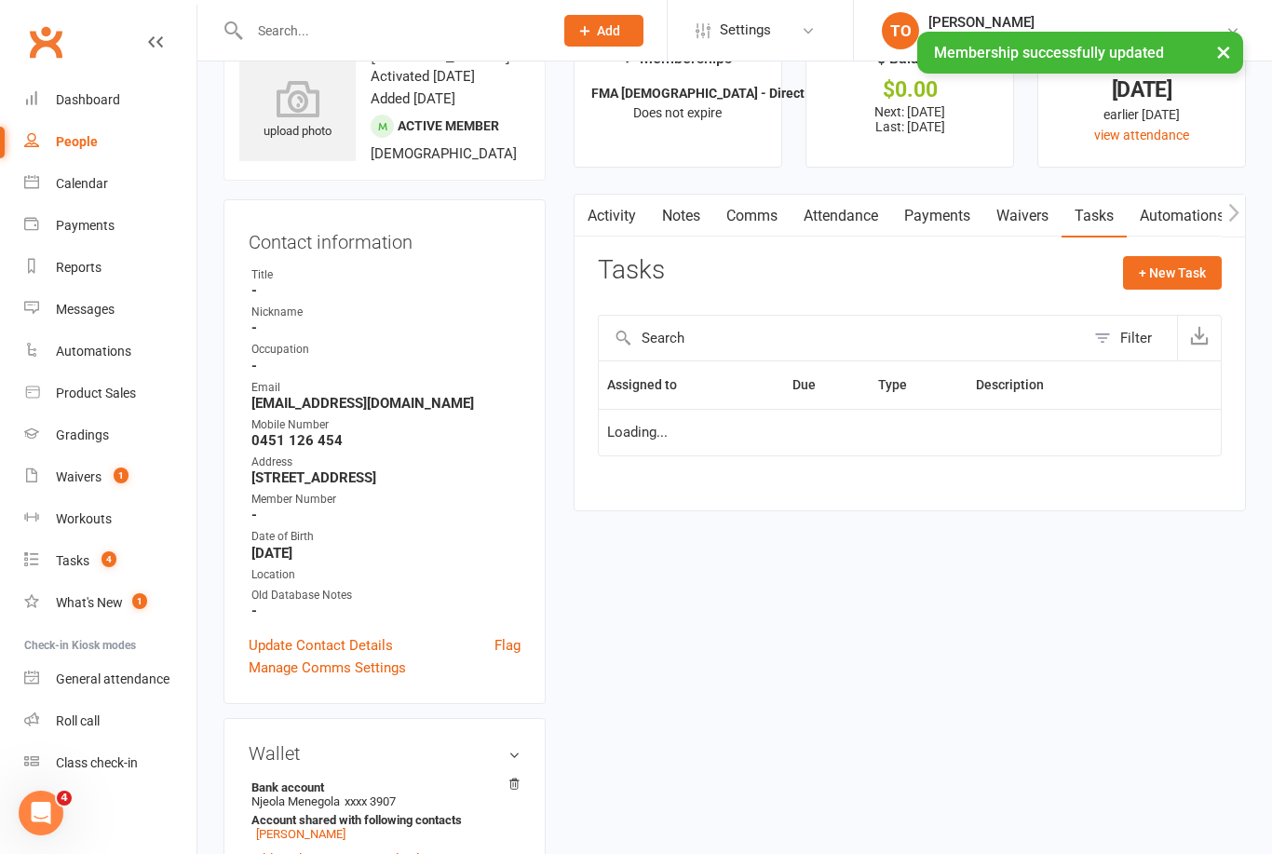
scroll to position [60, 0]
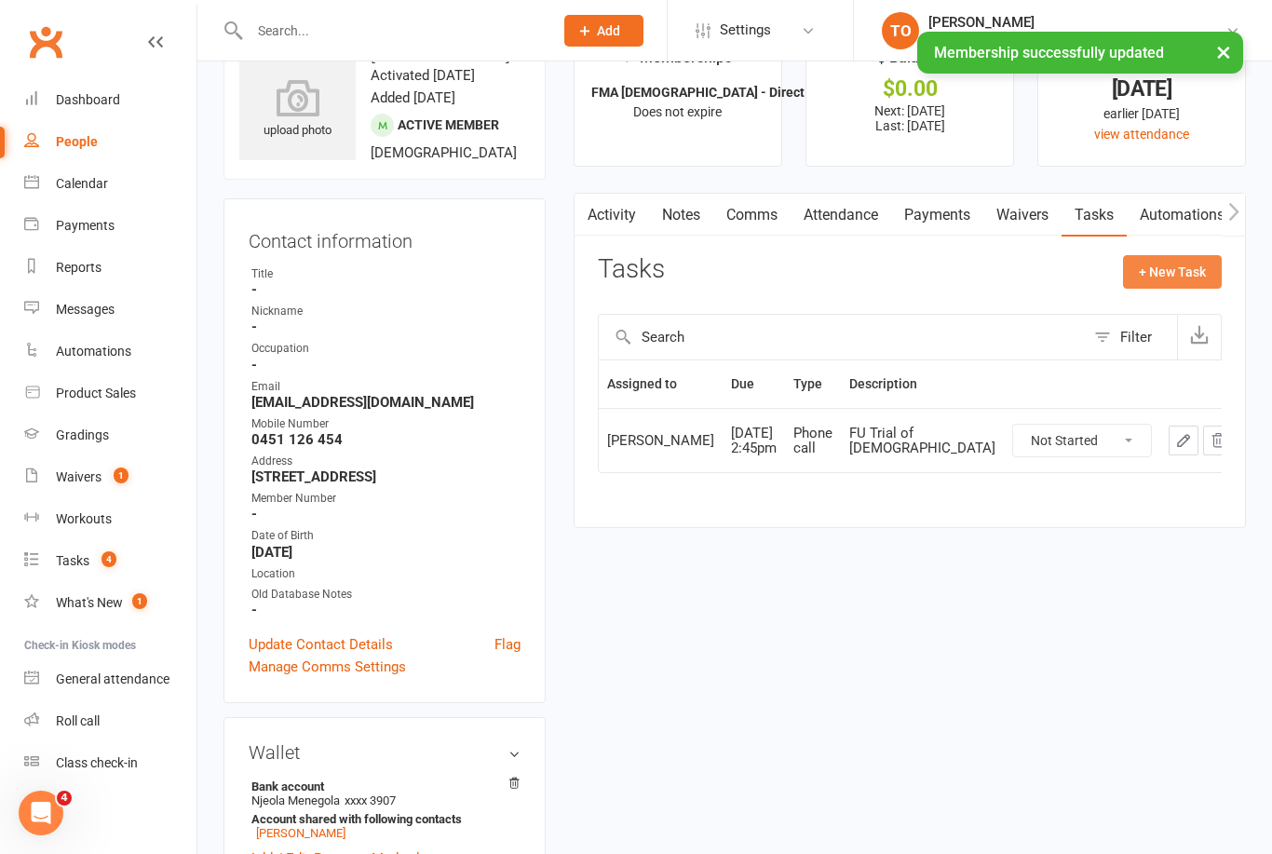
click at [1168, 256] on button "+ New Task" at bounding box center [1172, 272] width 99 height 34
select select "50724"
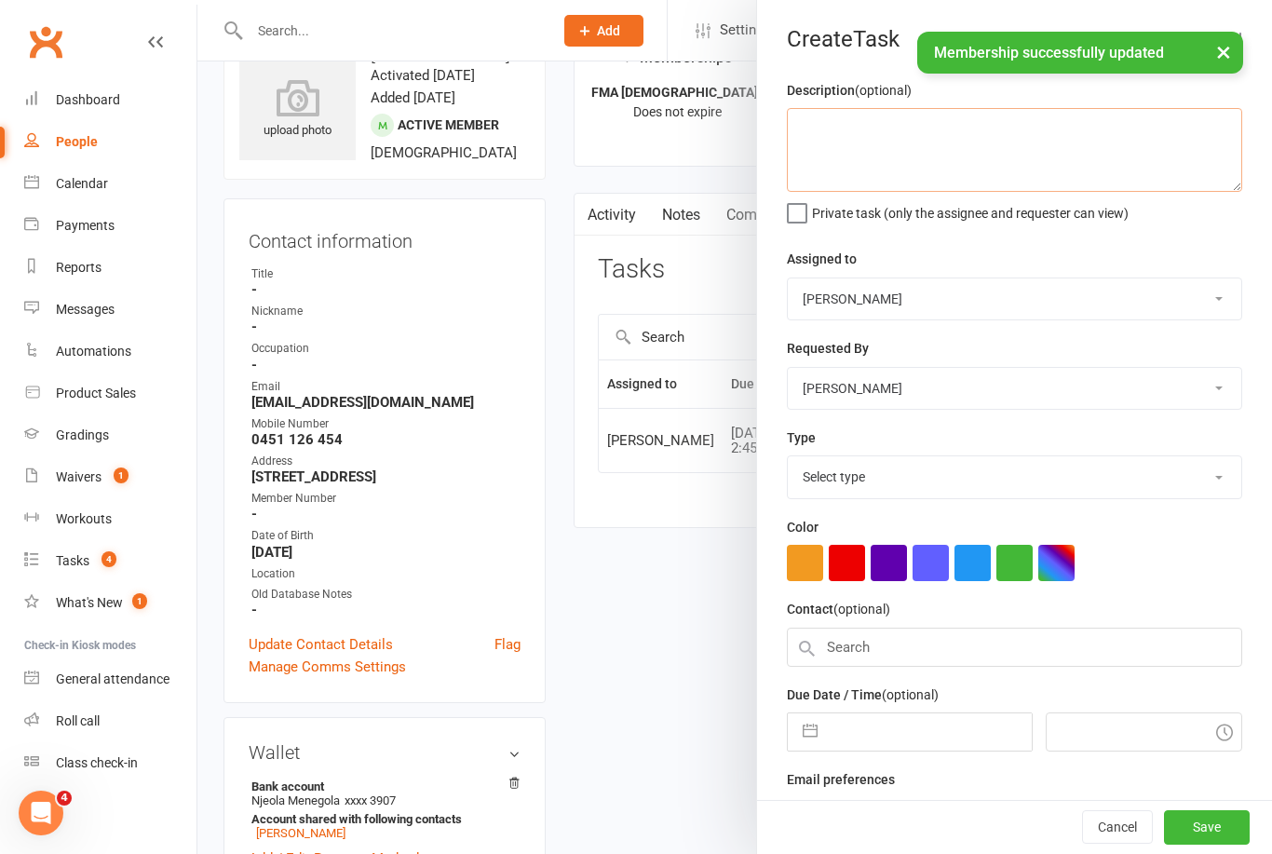
click at [1045, 126] on textarea at bounding box center [1014, 150] width 455 height 84
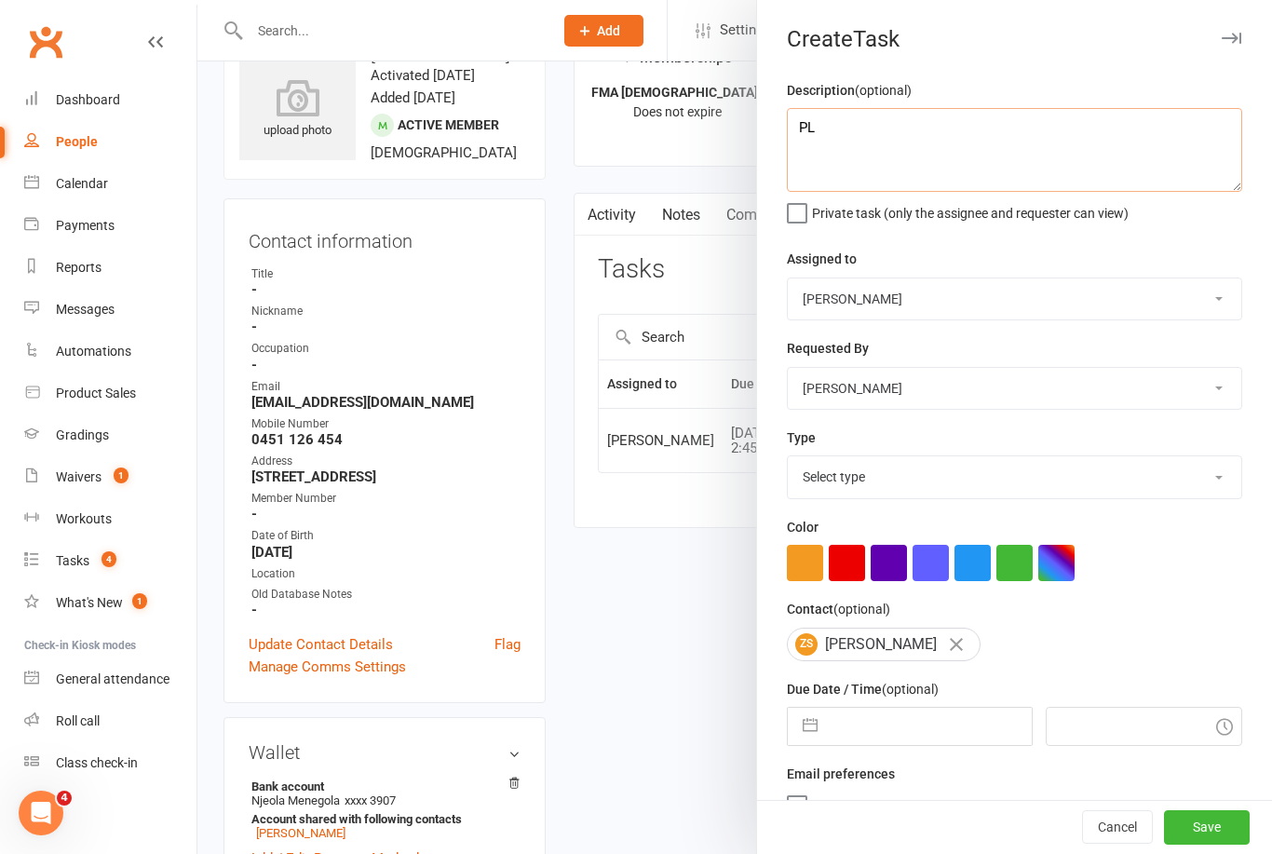
type textarea "P"
click at [1001, 116] on textarea "Please give a white belt - moved to 6-9yo" at bounding box center [1014, 150] width 455 height 84
type textarea "Please give a white belt - moved up to 6-9yo"
click at [1182, 289] on select "Stephen Erceg Robert Wilsnach Kiam Padamsey Matthew Erceg Leo Gomes Jai Christo…" at bounding box center [1014, 298] width 453 height 41
select select "47660"
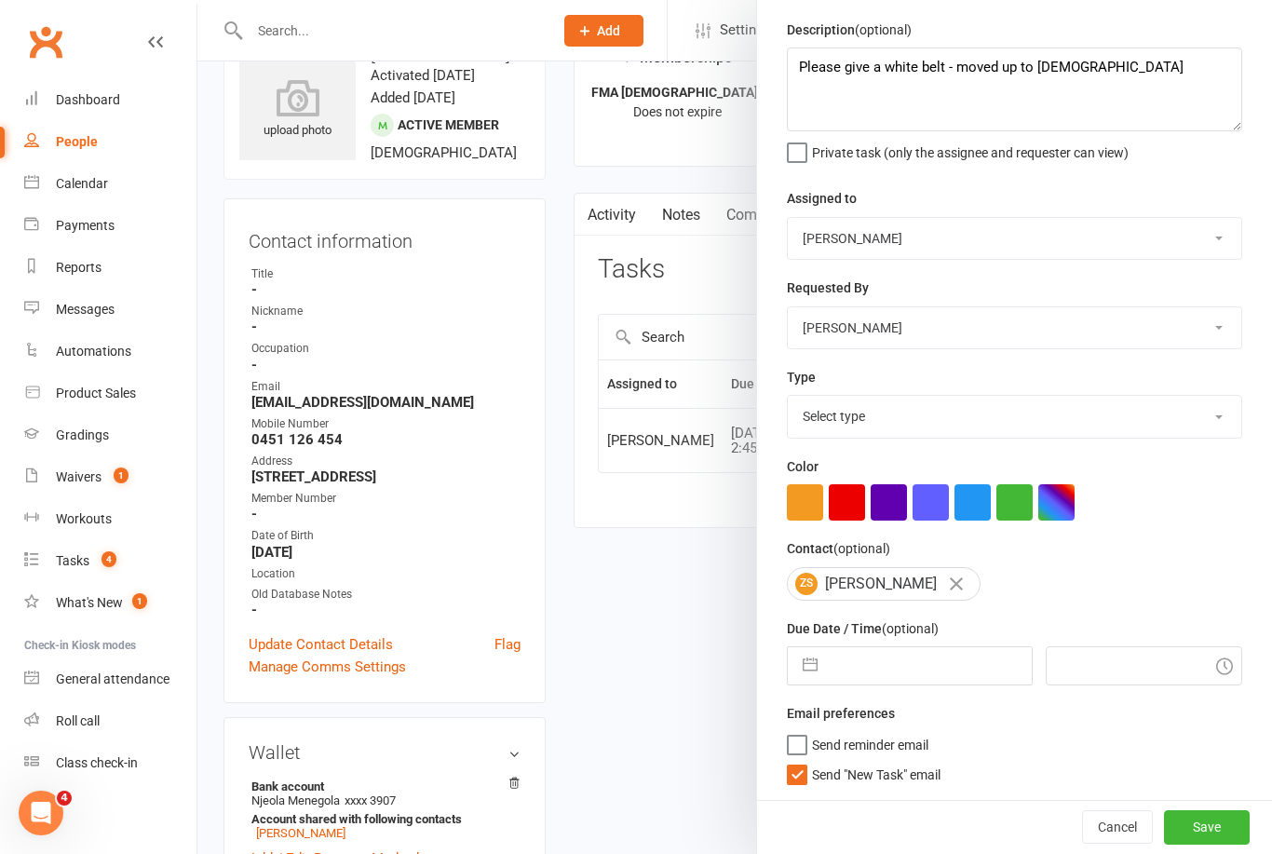
scroll to position [64, 0]
click at [807, 779] on label "Send "New Task" email" at bounding box center [864, 770] width 154 height 19
click at [807, 761] on input "Send "New Task" email" at bounding box center [864, 761] width 154 height 0
checkbox input "false"
click at [916, 662] on input "text" at bounding box center [929, 665] width 204 height 37
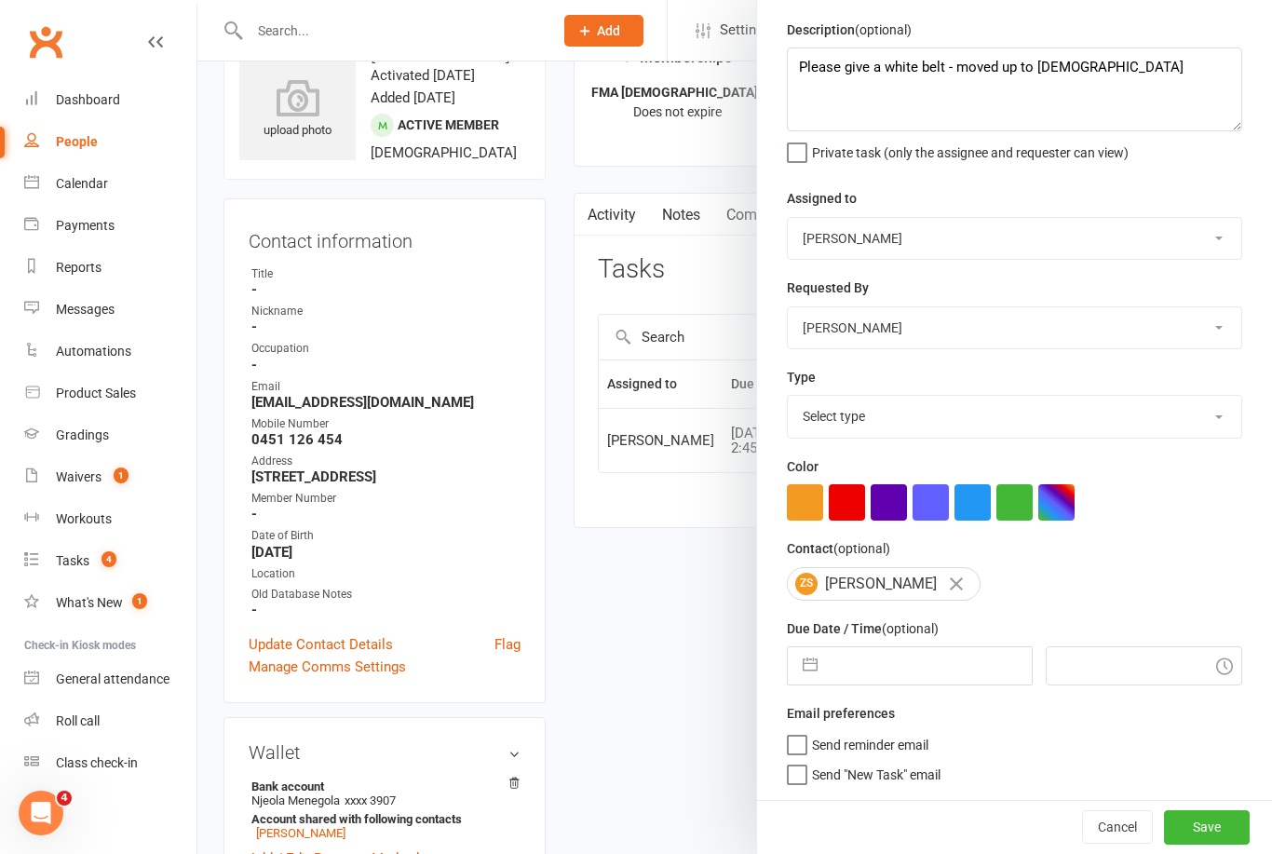
select select "7"
select select "2025"
select select "8"
select select "2025"
select select "9"
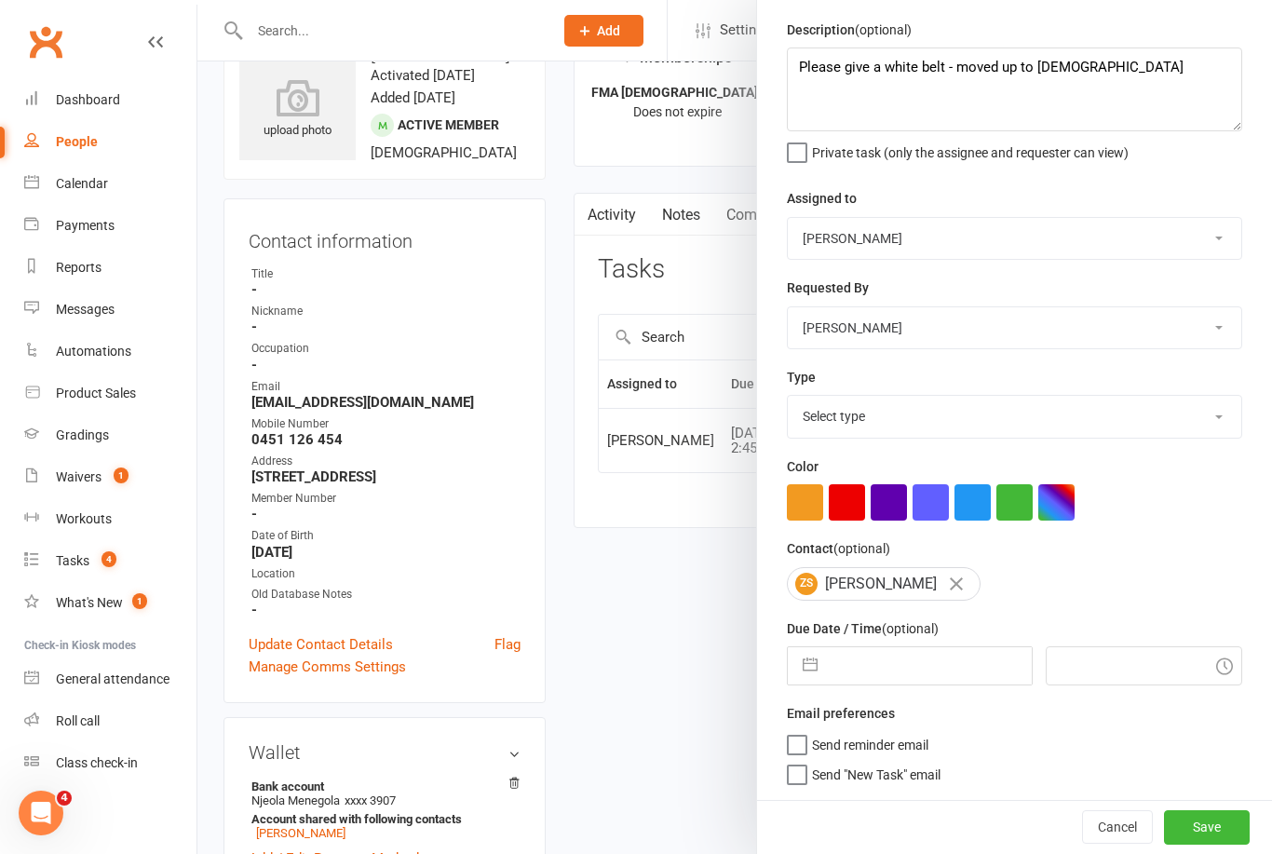
select select "2025"
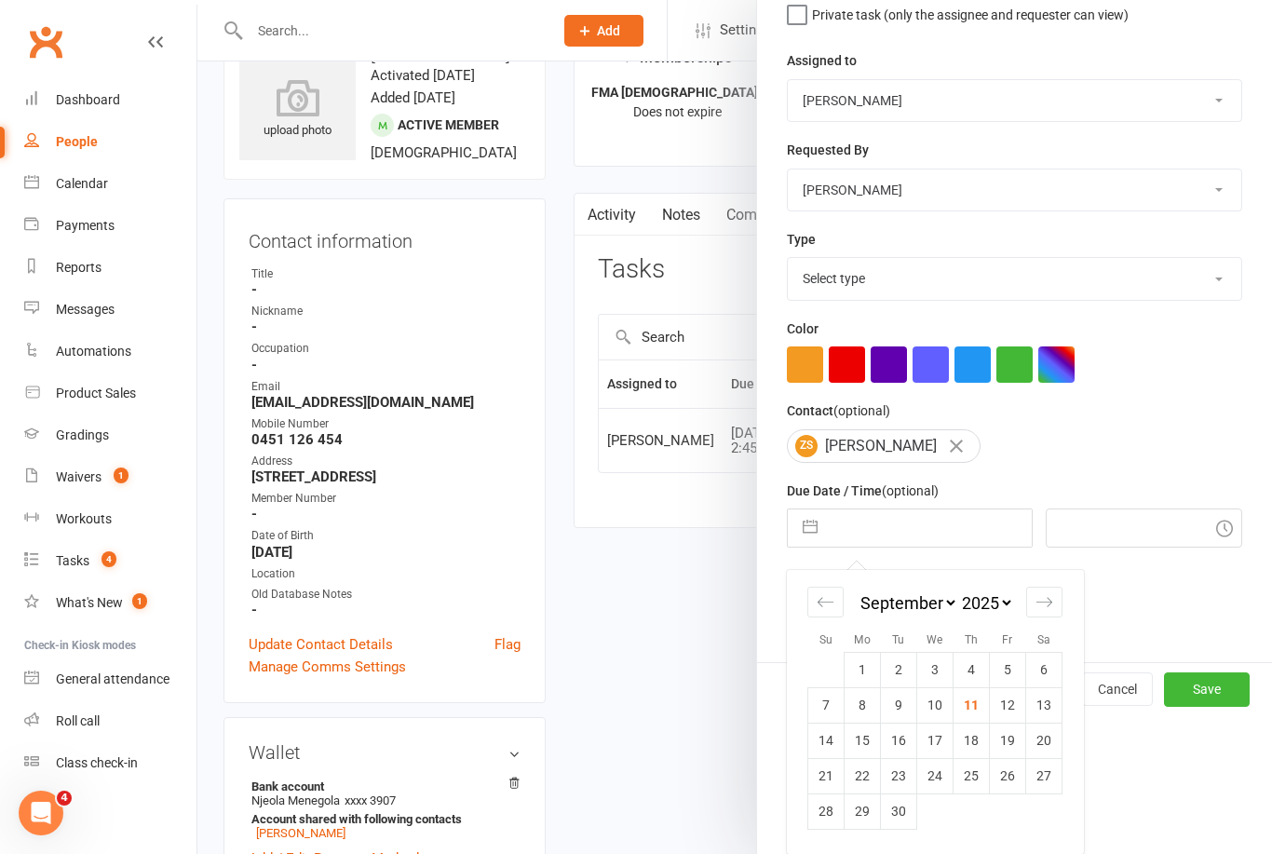
scroll to position [202, 0]
click at [975, 741] on td "18" at bounding box center [971, 739] width 36 height 35
type input "18 Sep 2025"
type input "4:45pm"
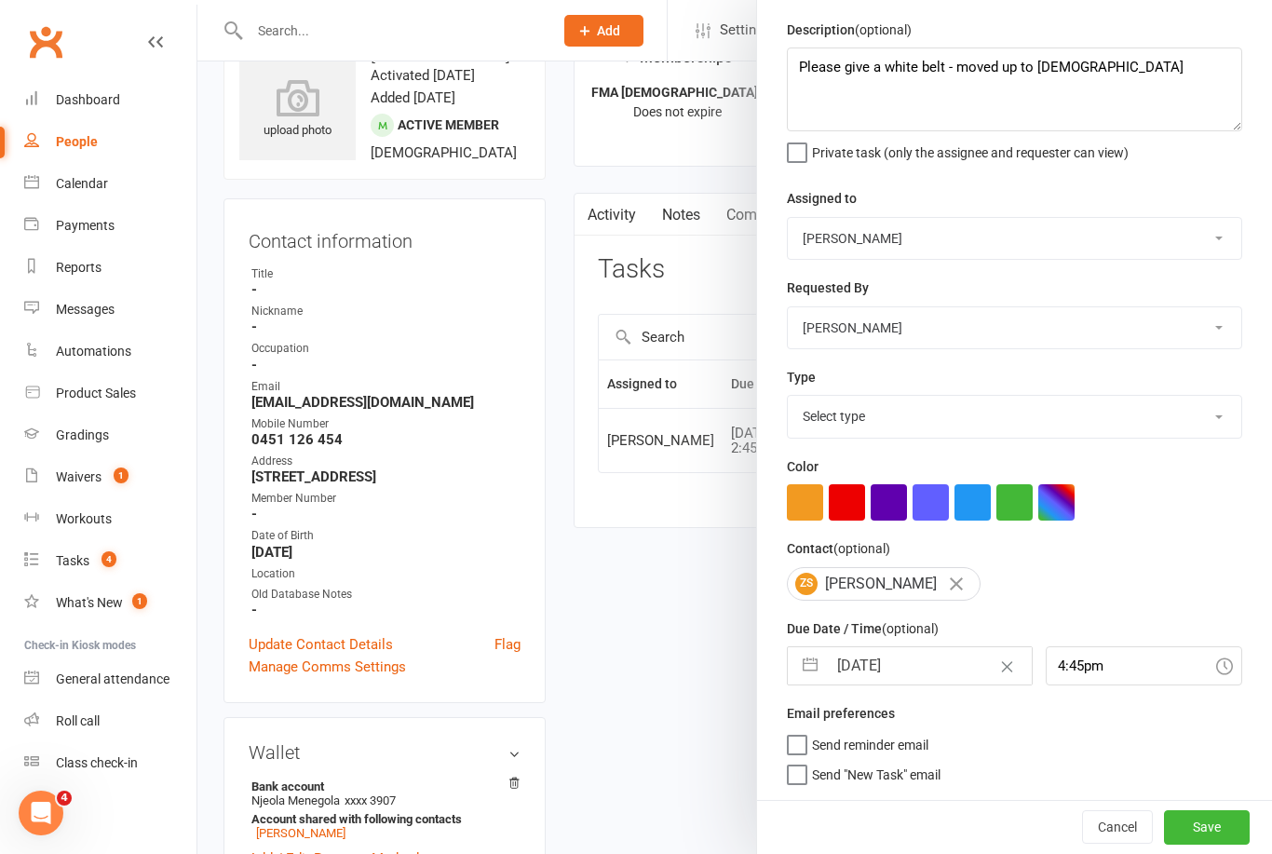
scroll to position [64, 0]
click at [1224, 821] on button "Save" at bounding box center [1207, 827] width 86 height 34
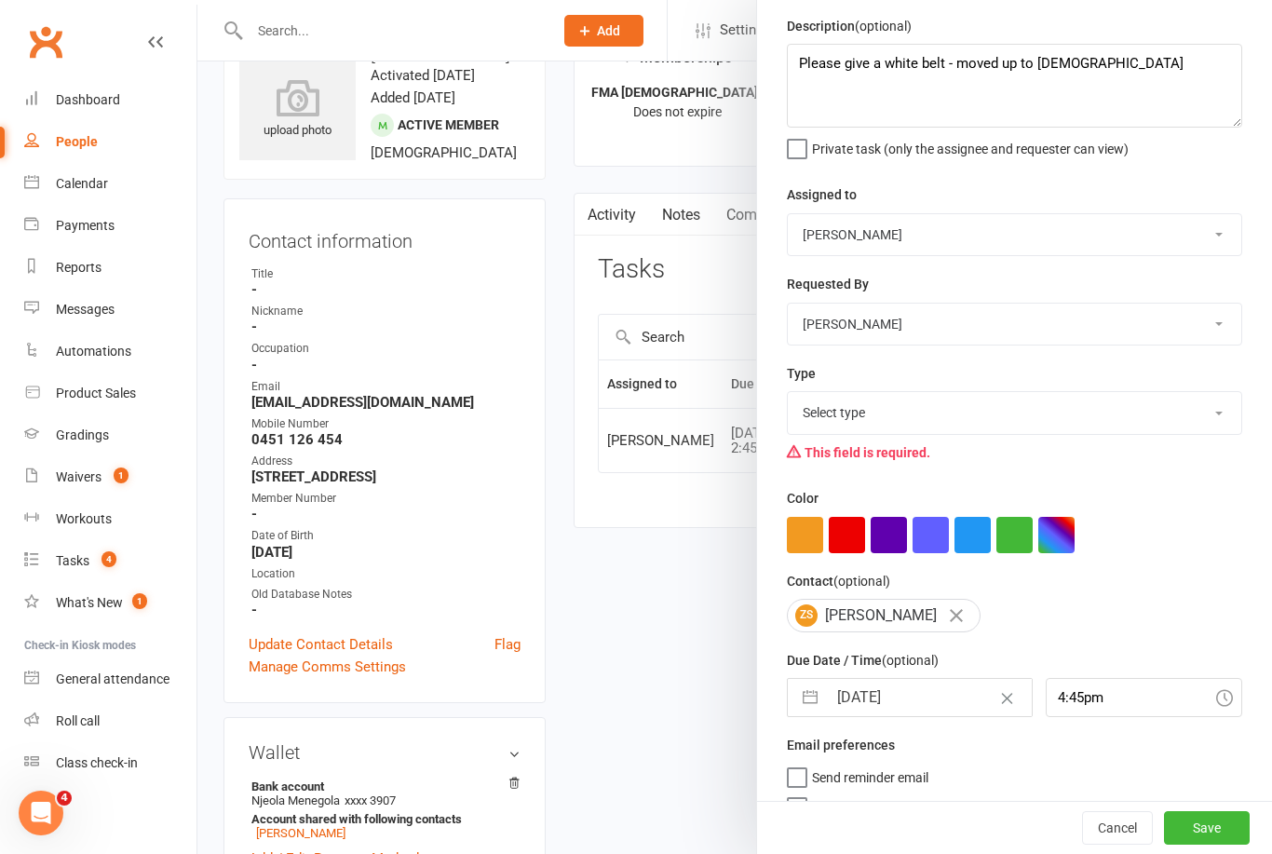
click at [1076, 411] on select "Select type E-mail General task Meeting Phone call Sett in calls Add new task t…" at bounding box center [1014, 412] width 453 height 41
select select "25648"
click at [1241, 834] on button "Save" at bounding box center [1207, 828] width 86 height 34
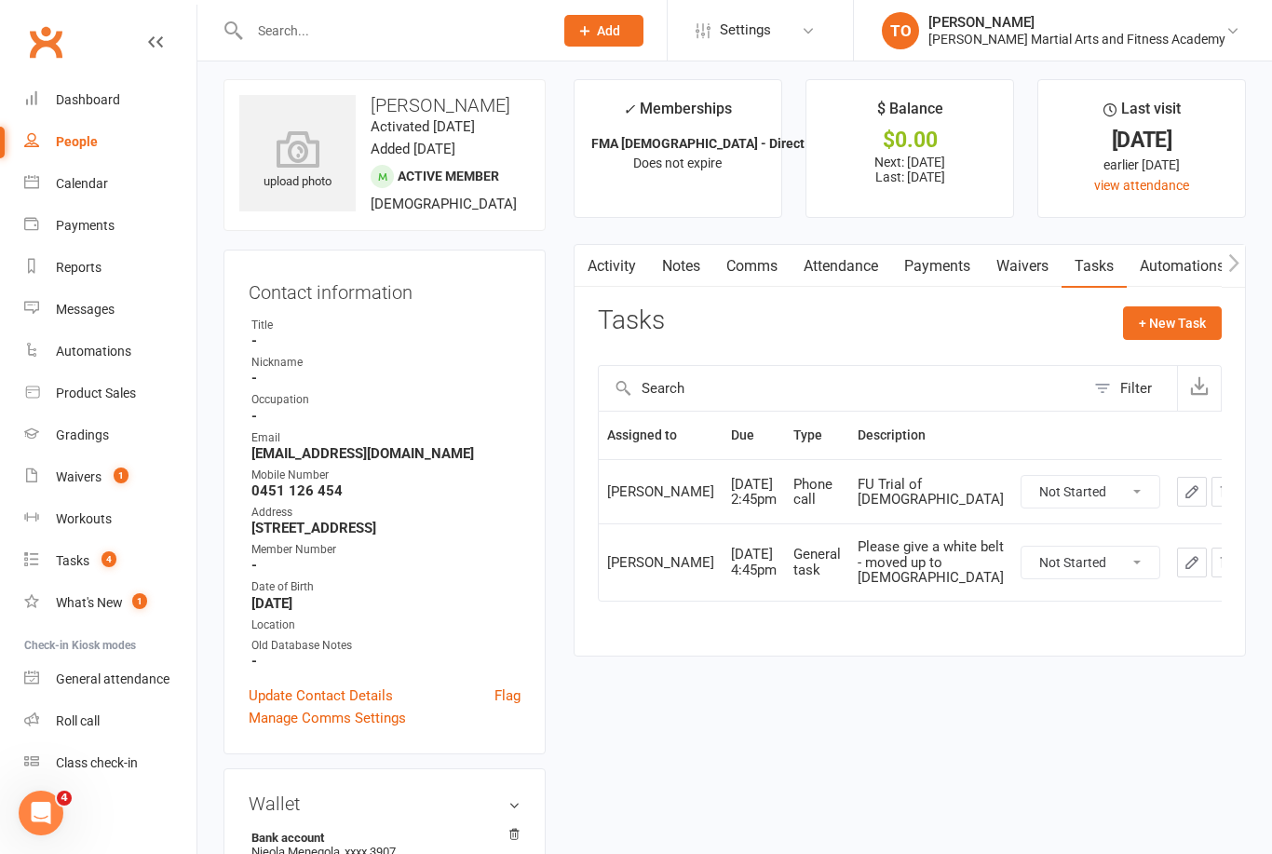
scroll to position [0, 0]
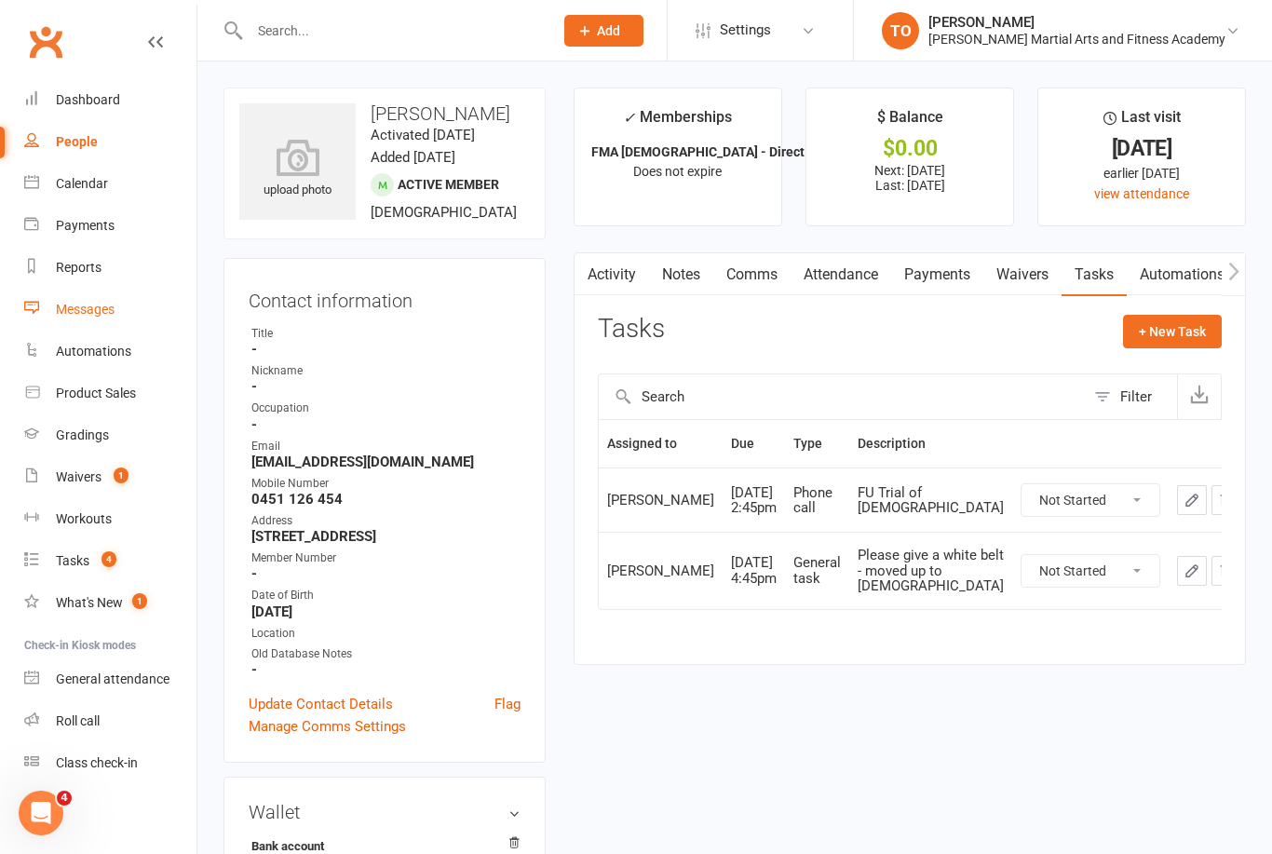
click at [106, 319] on link "Messages" at bounding box center [110, 310] width 172 height 42
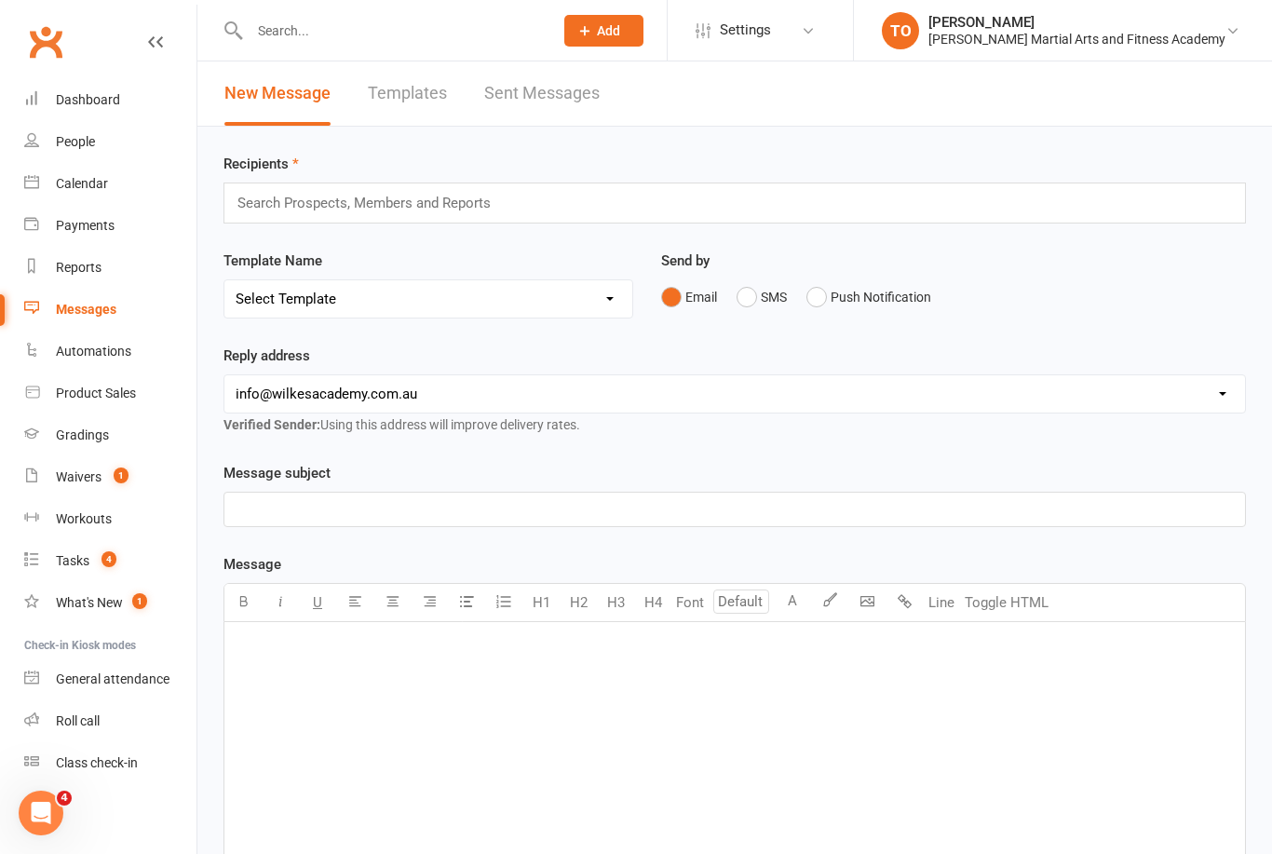
click at [735, 205] on div "Search Prospects, Members and Reports" at bounding box center [734, 202] width 1022 height 41
click at [576, 295] on select "Select Template [Email] Birthday Party Enquiry [Email] 2-5yo Grading Form [Emai…" at bounding box center [428, 298] width 408 height 37
select select "8"
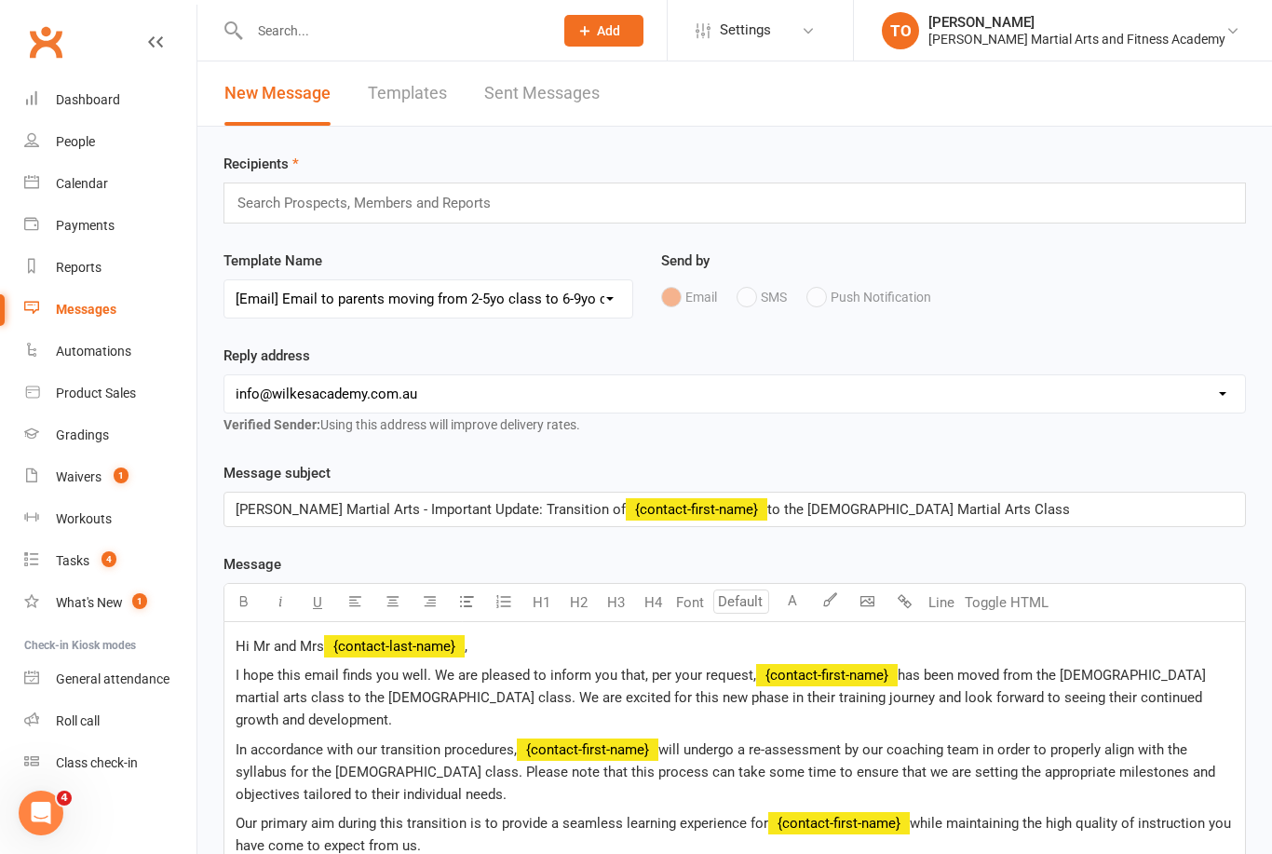
click at [506, 193] on input "text" at bounding box center [373, 203] width 274 height 24
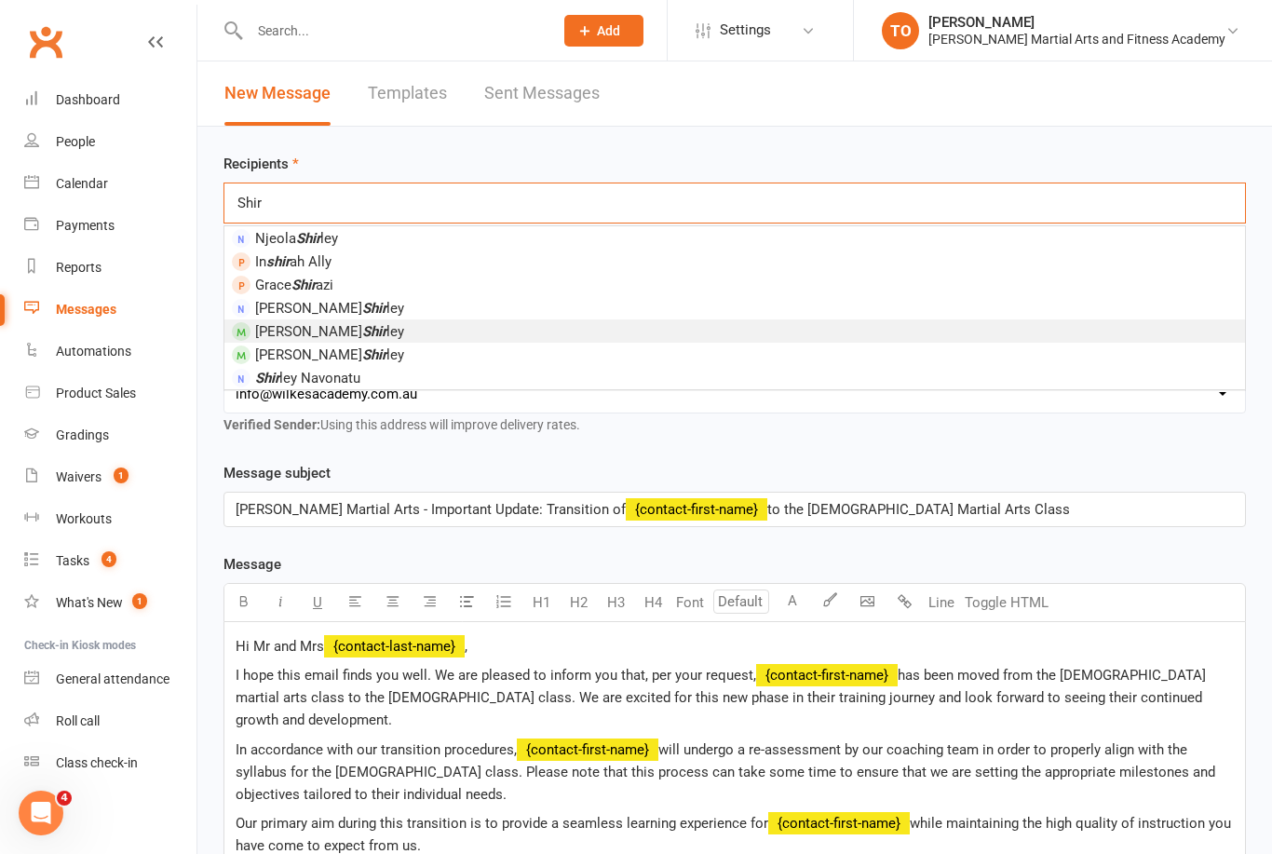
type input "Shir"
click at [362, 337] on em "Shir" at bounding box center [374, 331] width 24 height 17
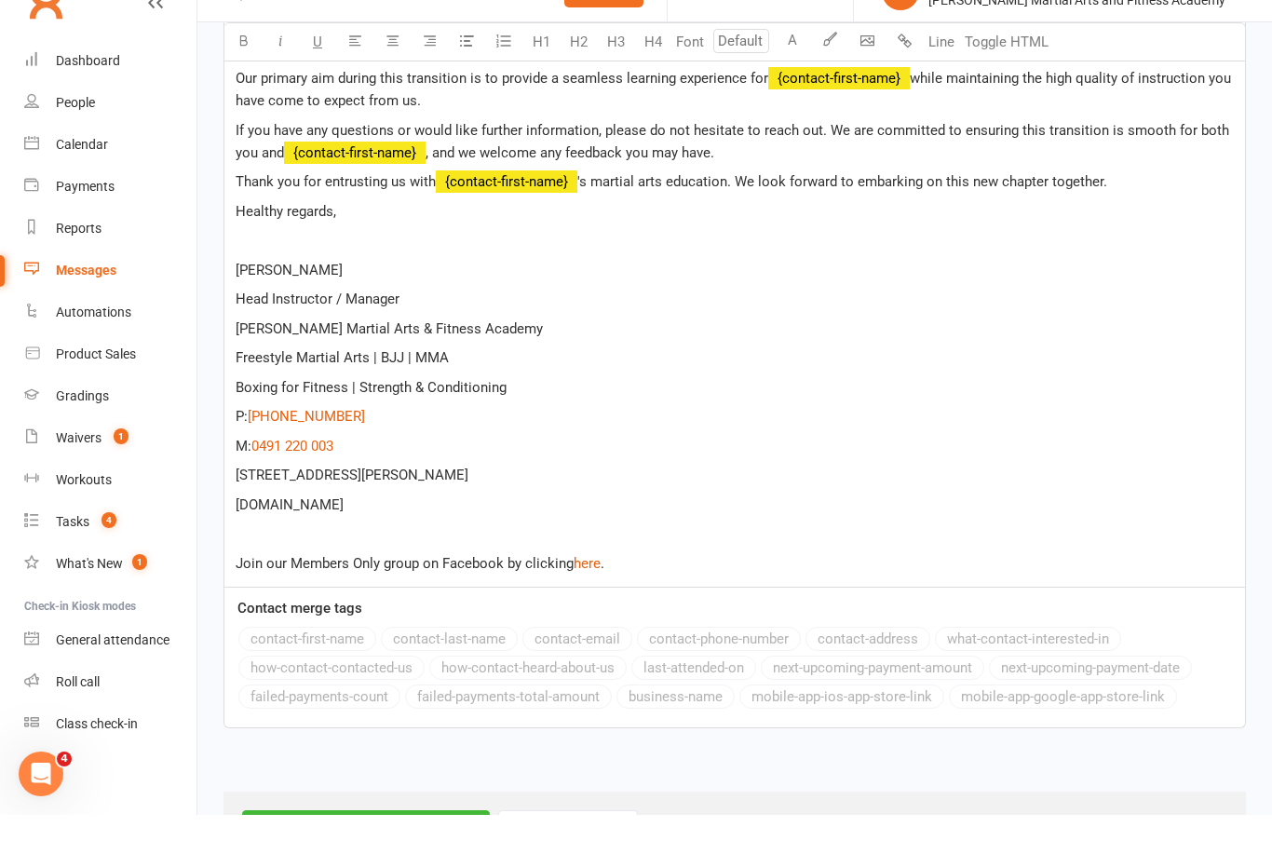
scroll to position [785, 0]
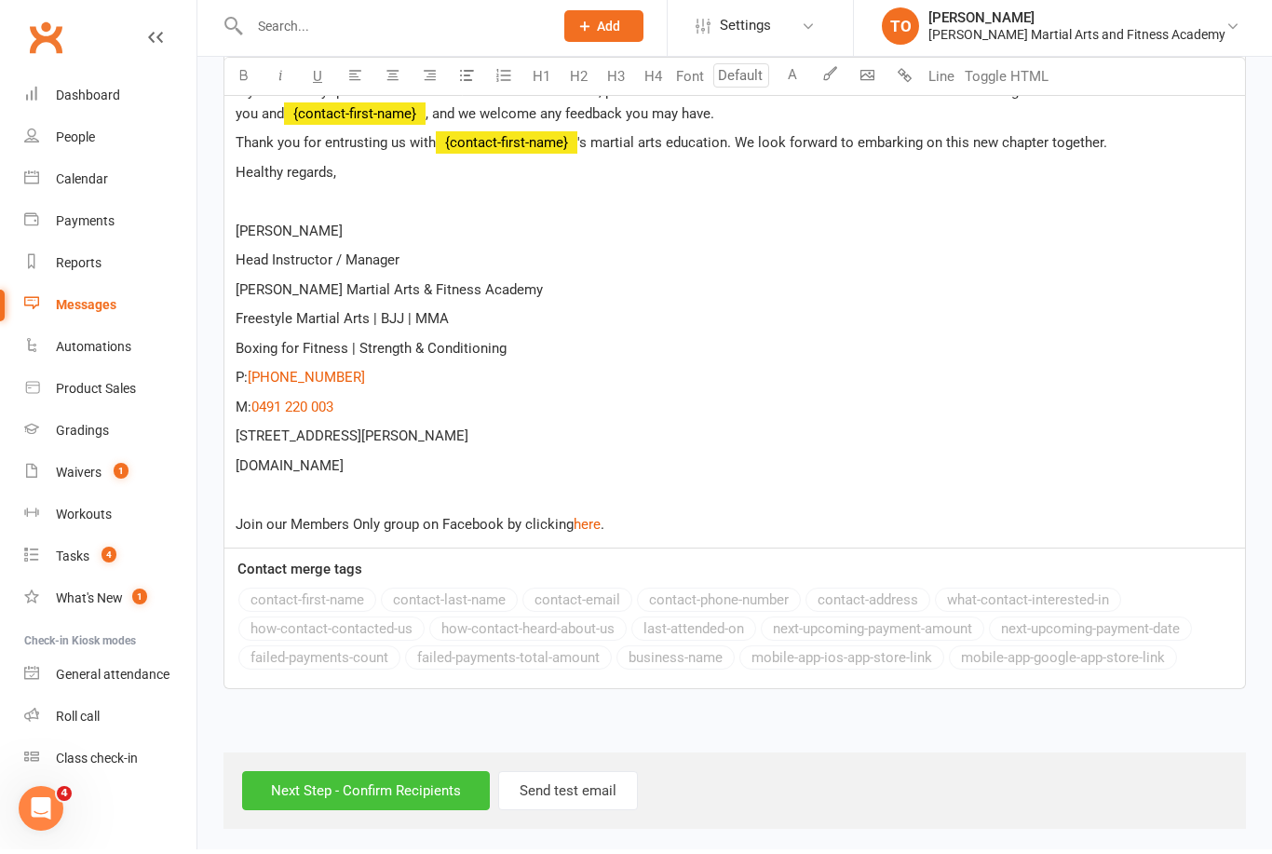
click at [433, 775] on input "Next Step - Confirm Recipients" at bounding box center [366, 794] width 248 height 39
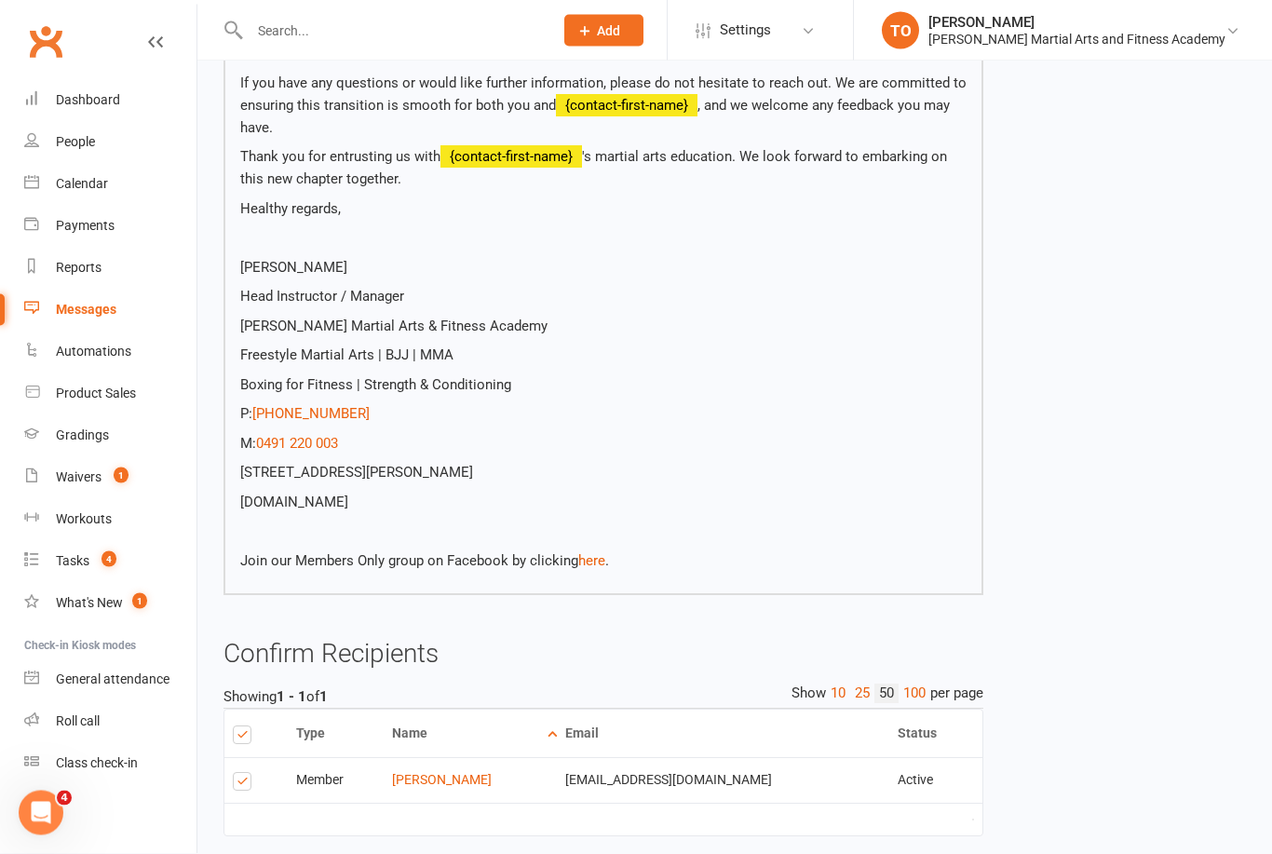
scroll to position [576, 0]
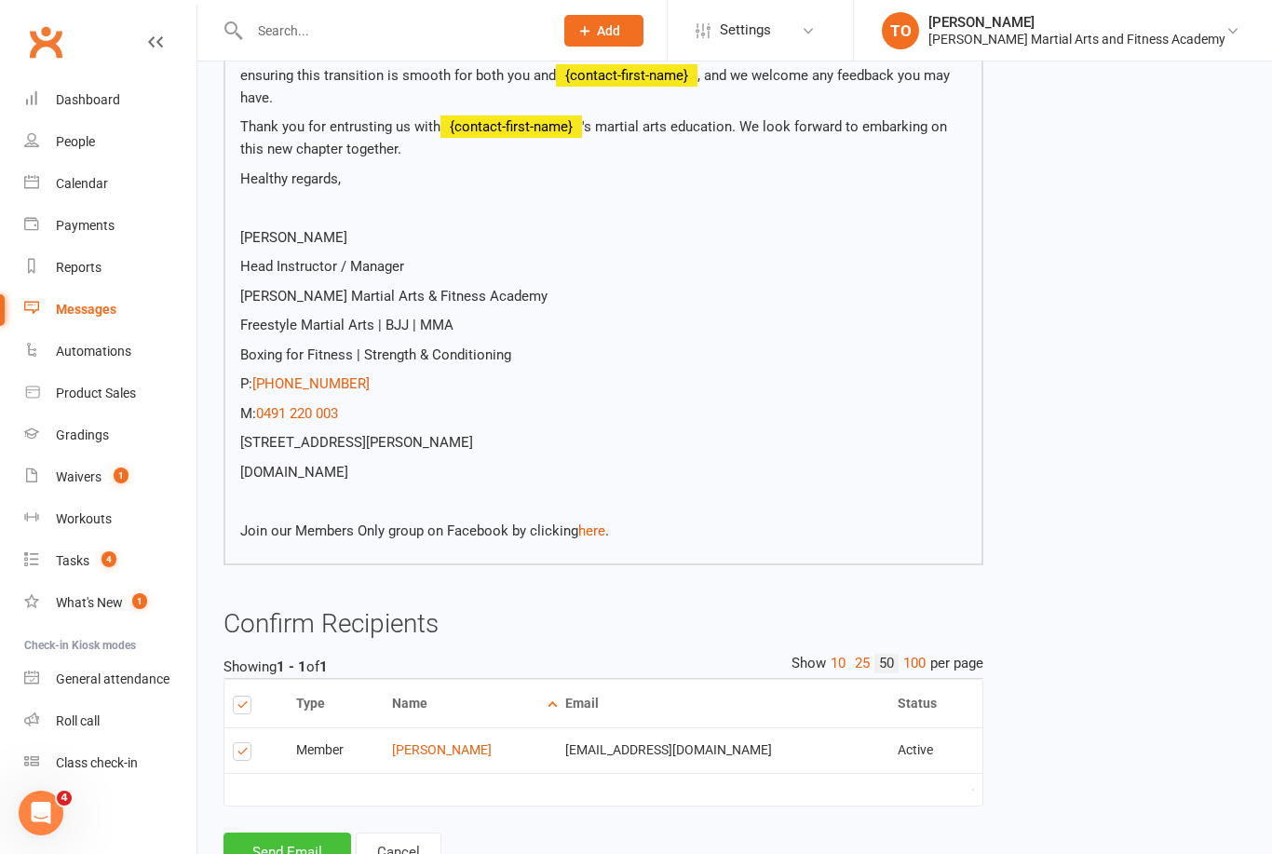
click at [310, 832] on button "Send Email" at bounding box center [287, 851] width 128 height 39
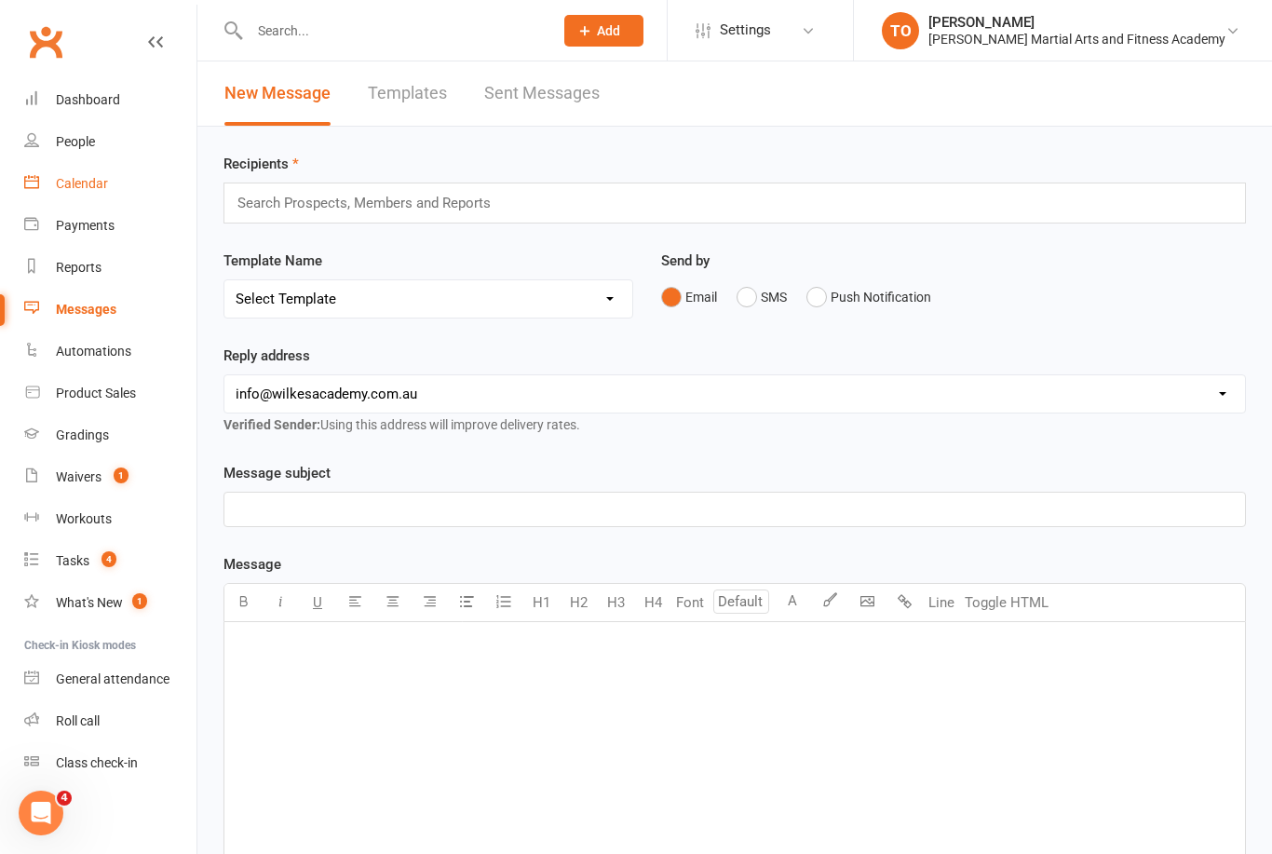
click at [88, 186] on div "Calendar" at bounding box center [82, 183] width 52 height 15
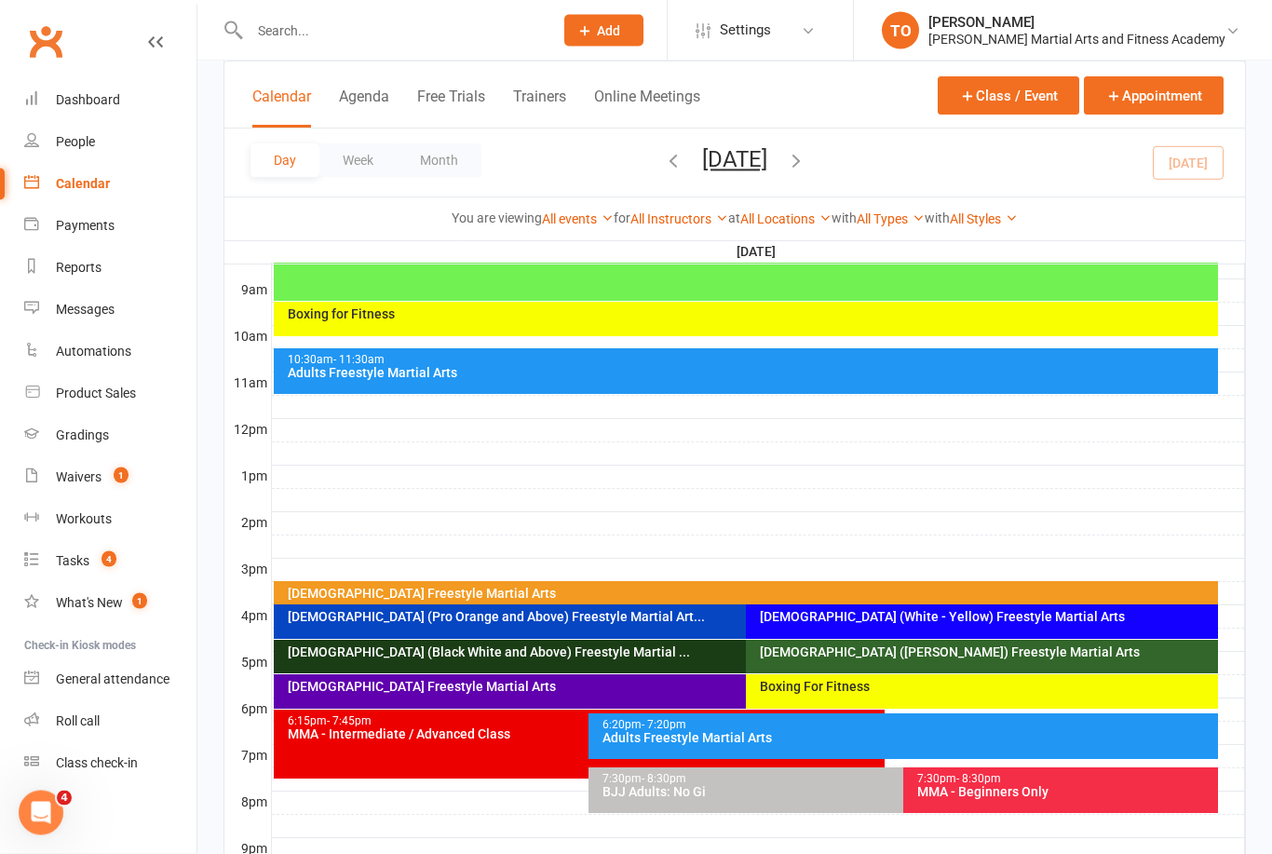
scroll to position [519, 0]
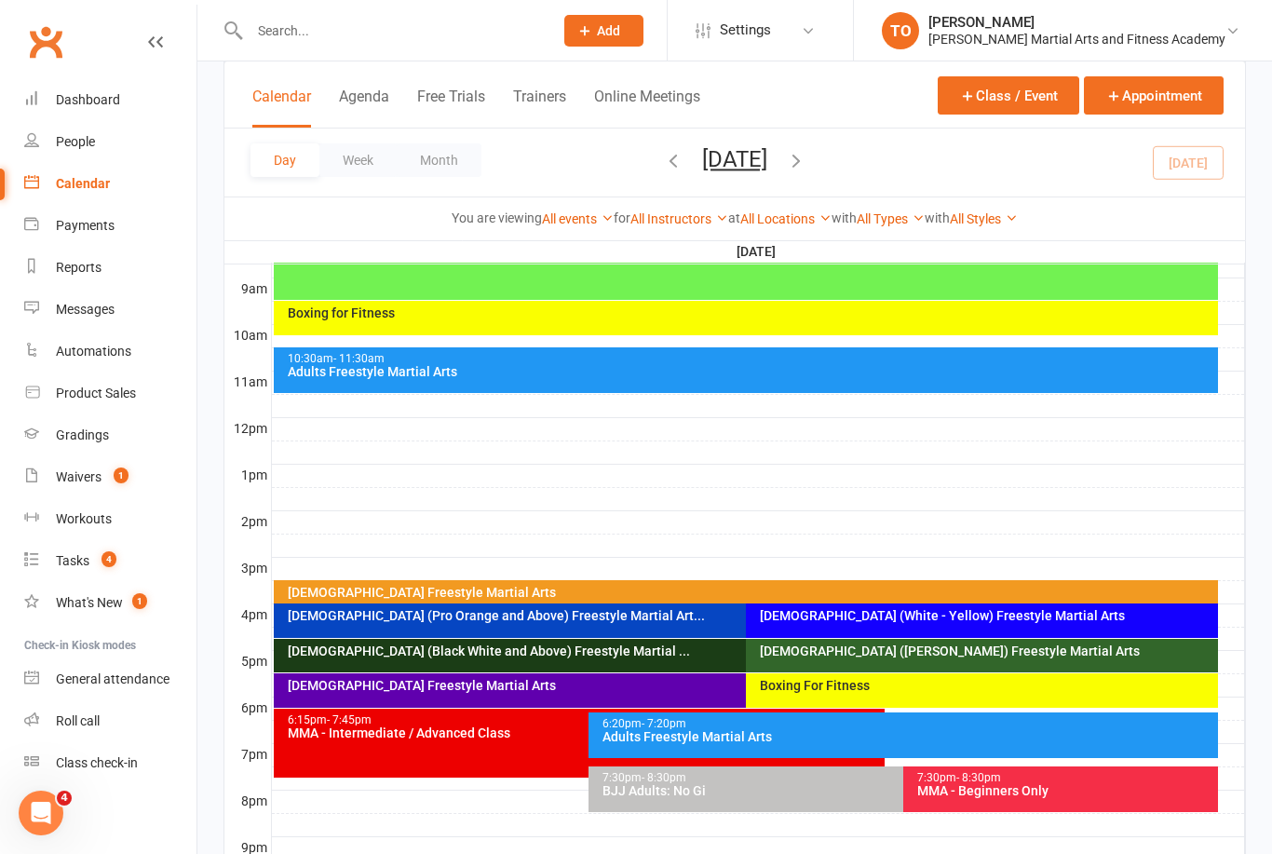
click at [892, 622] on div "6-9yo (White - Yellow) Freestyle Martial Arts" at bounding box center [986, 615] width 455 height 13
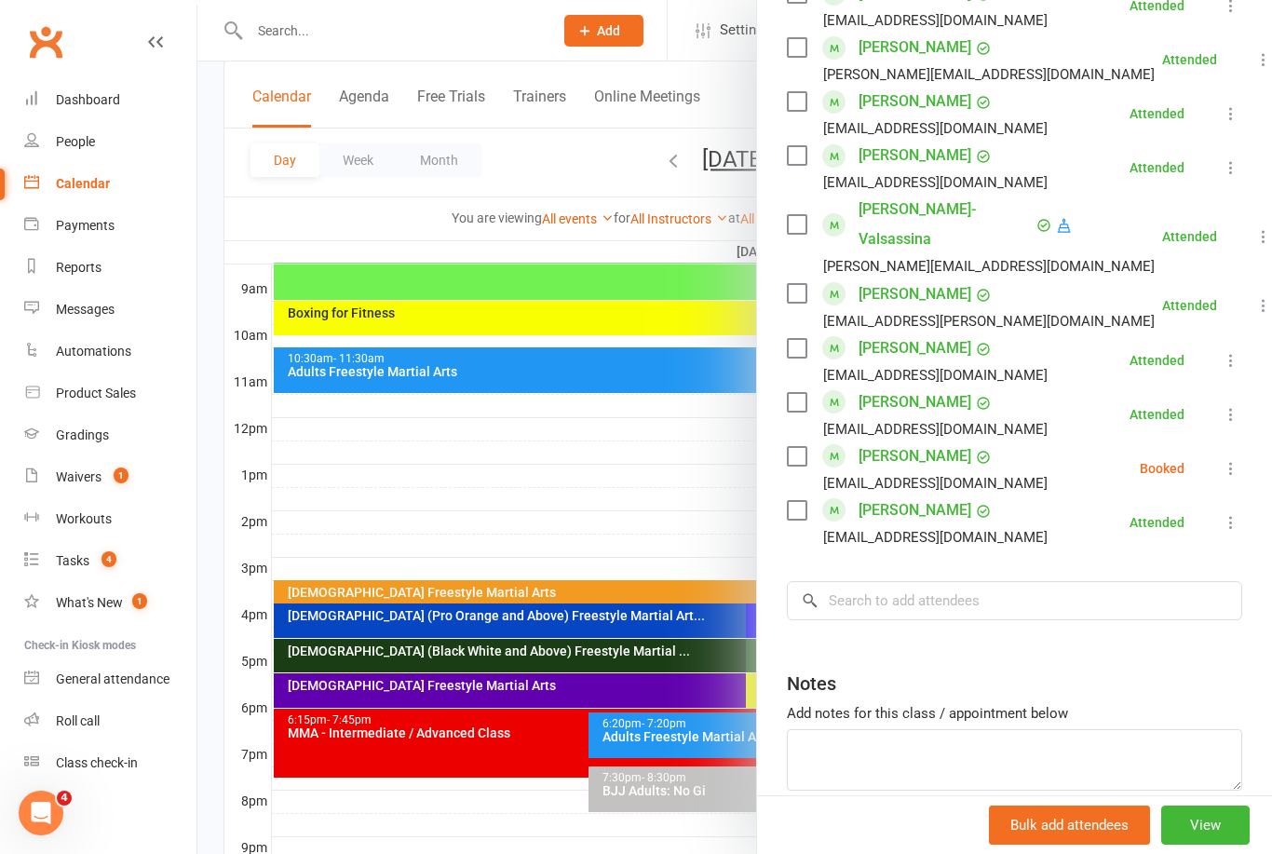
scroll to position [961, 0]
click at [926, 582] on input "search" at bounding box center [1014, 601] width 455 height 39
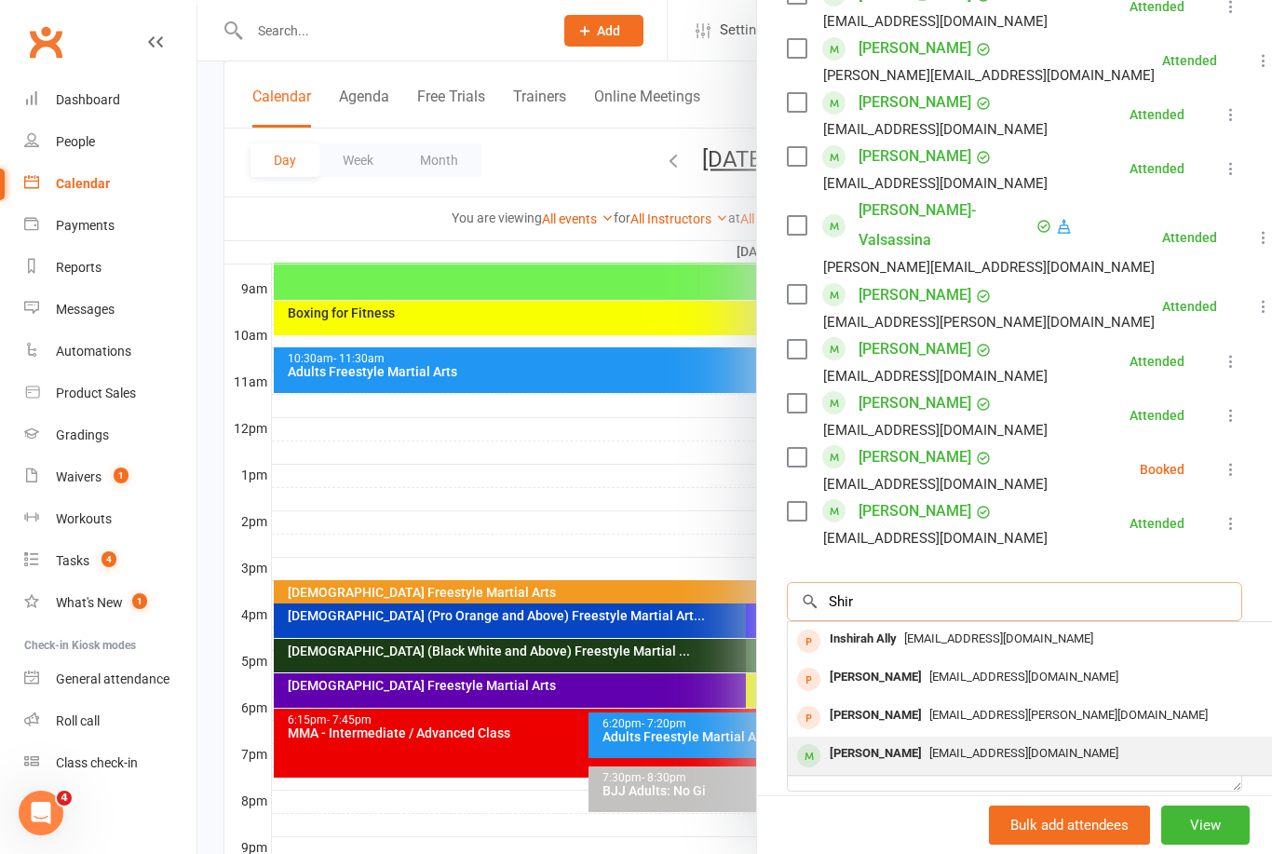
type input "Shir"
click at [929, 746] on span "njeola.m@gmail.com" at bounding box center [1023, 753] width 189 height 14
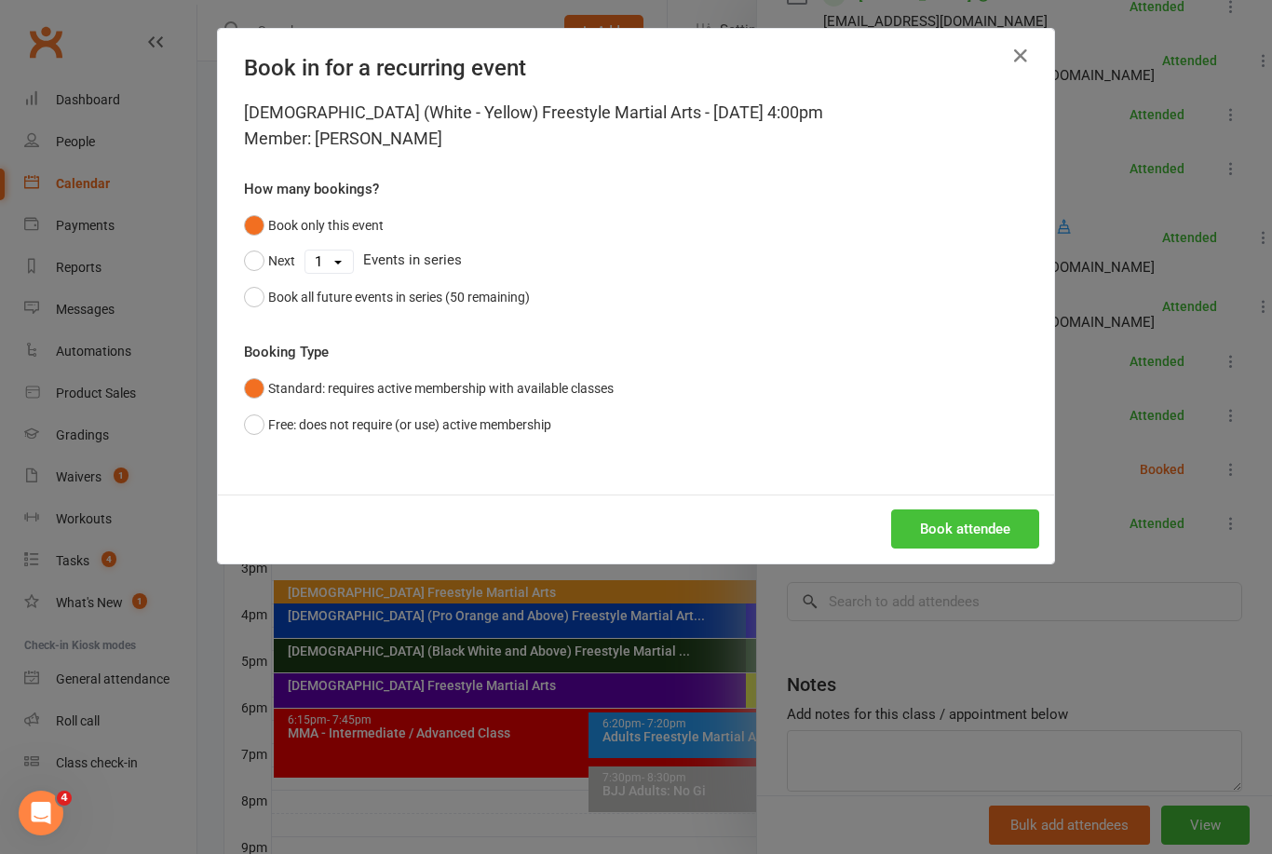
click at [987, 530] on button "Book attendee" at bounding box center [965, 528] width 148 height 39
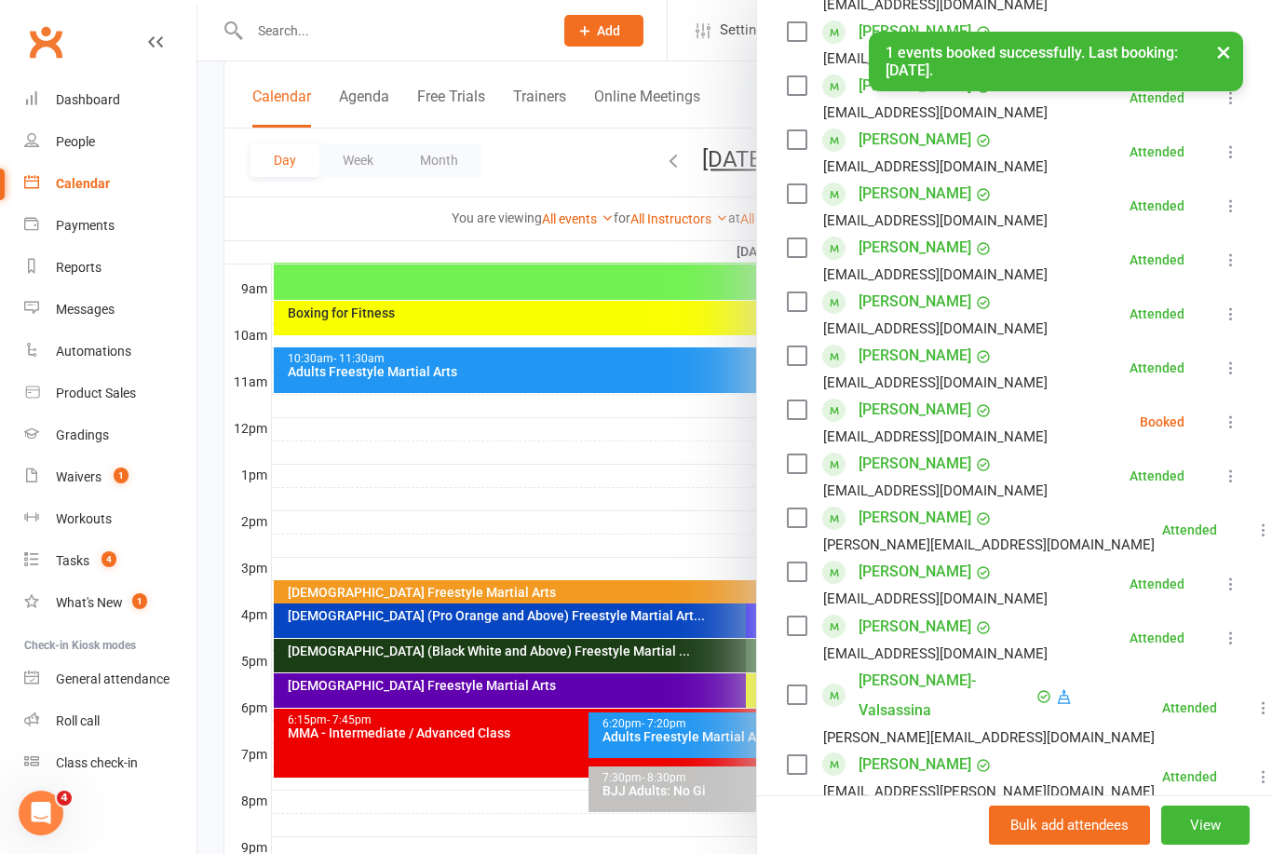
scroll to position [495, 0]
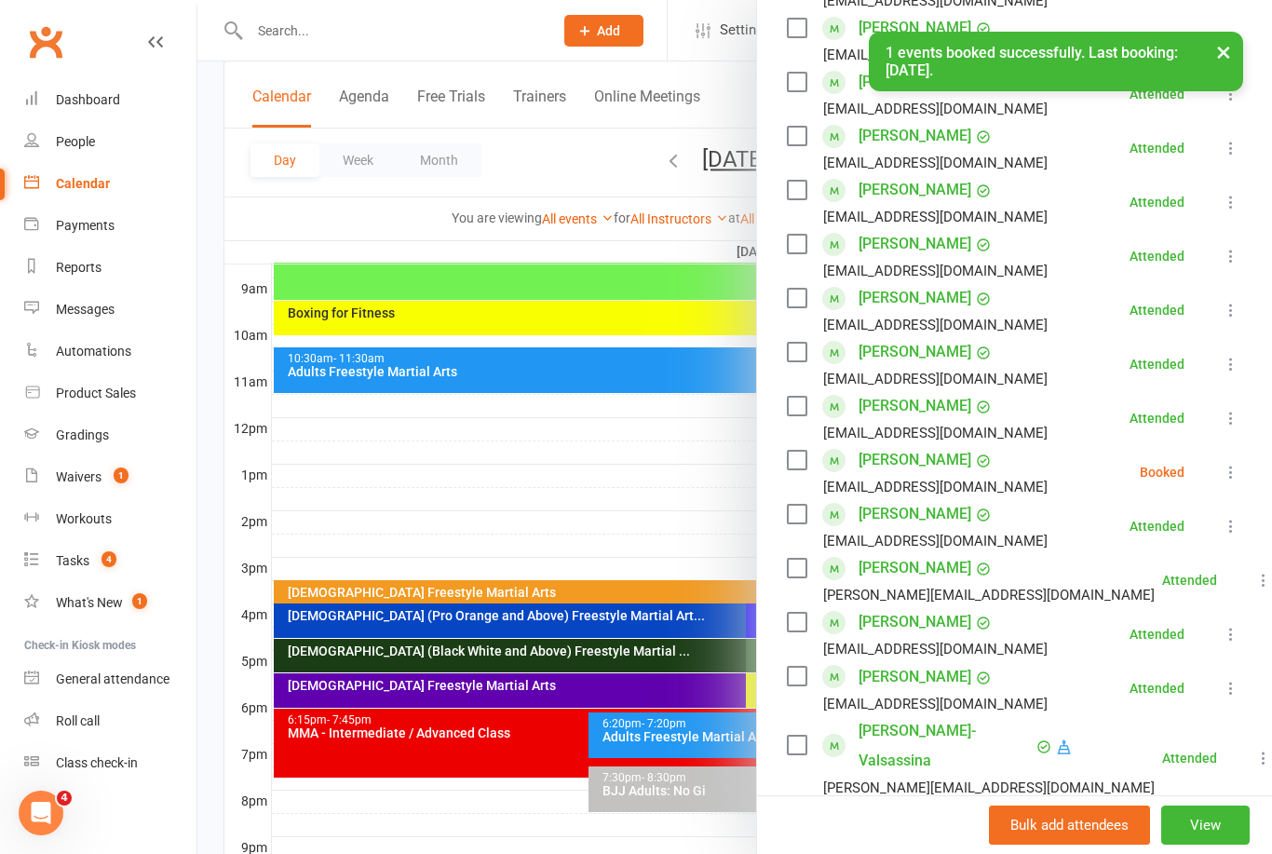
click at [1228, 456] on li "Zack Shirley njeola.m@gmail.com Booked More info Remove Check in Mark absent Se…" at bounding box center [1014, 472] width 455 height 54
click at [1229, 470] on icon at bounding box center [1230, 472] width 19 height 19
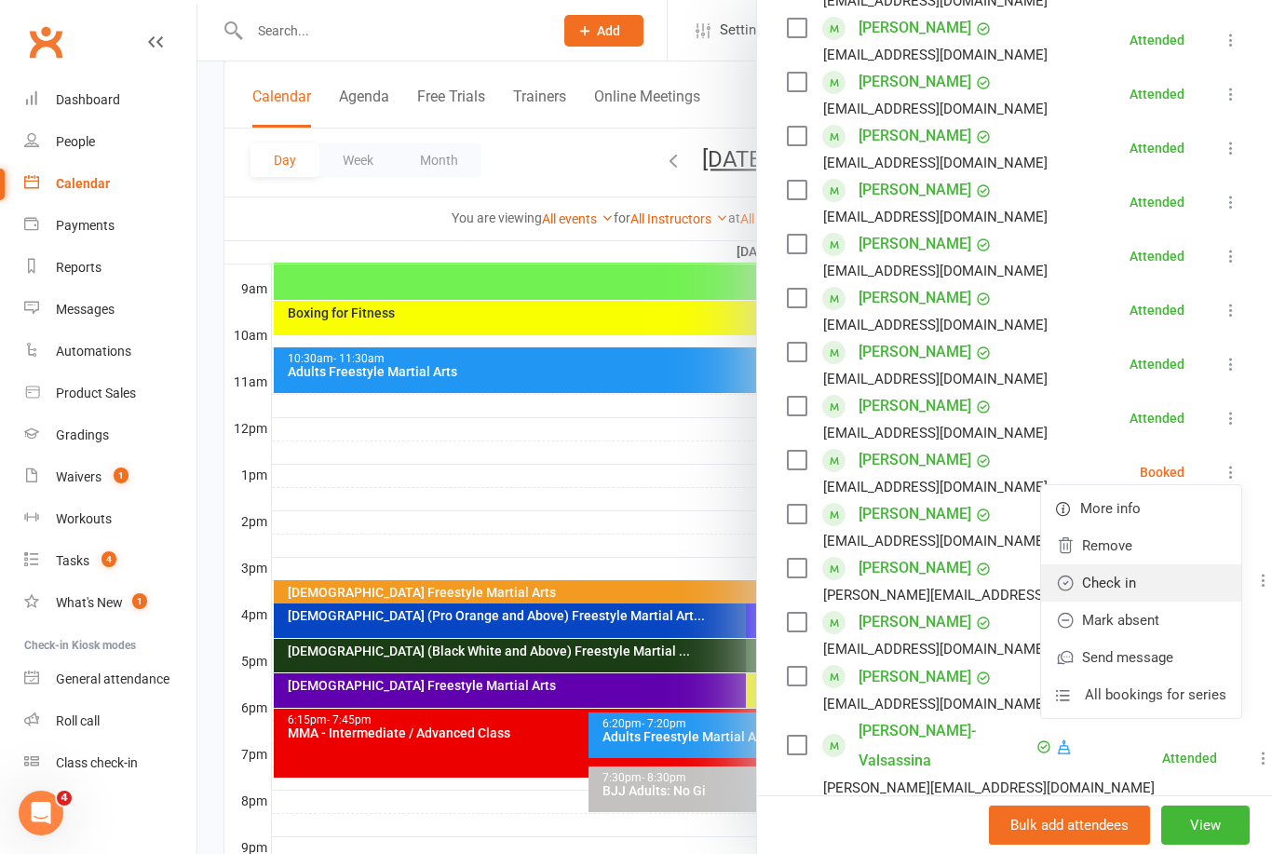
click at [1134, 578] on link "Check in" at bounding box center [1141, 582] width 200 height 37
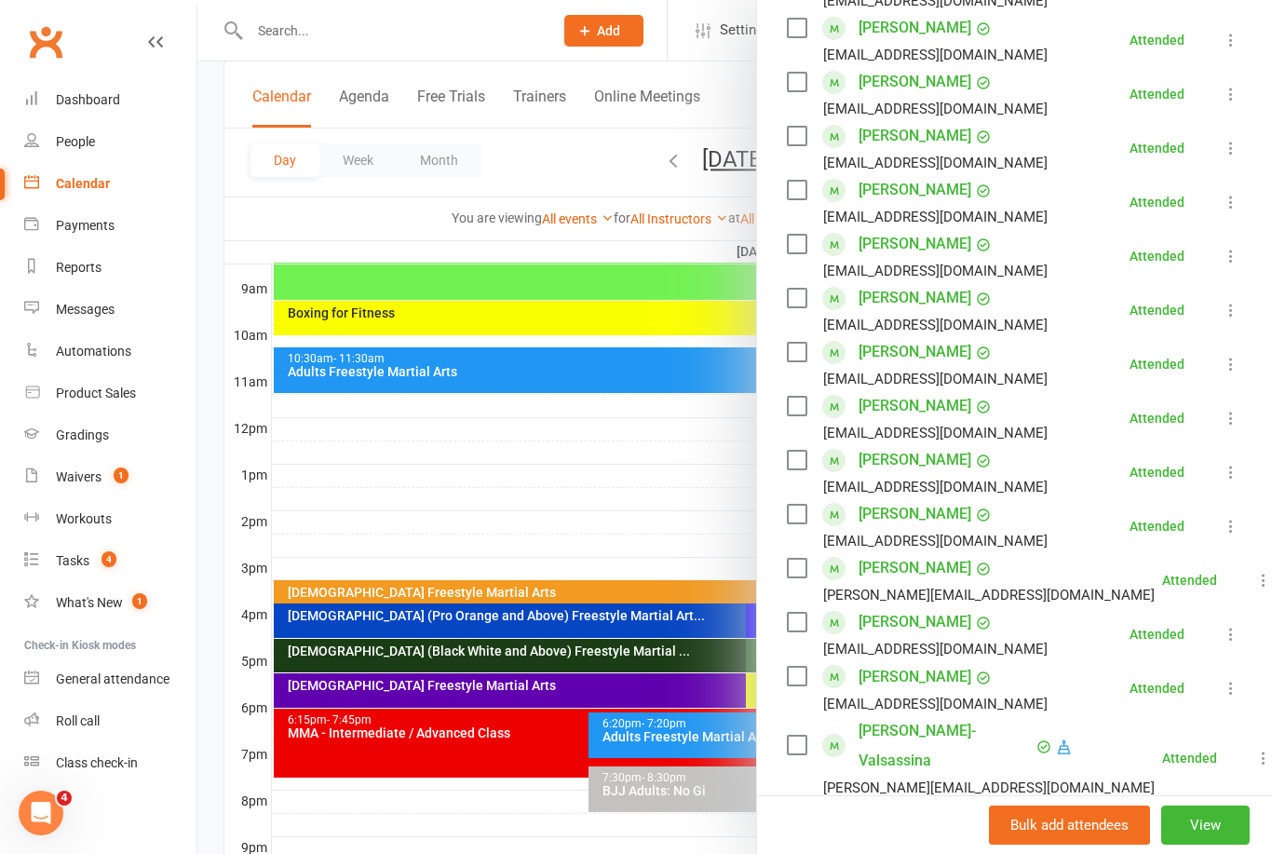
click at [656, 484] on div at bounding box center [734, 427] width 1074 height 854
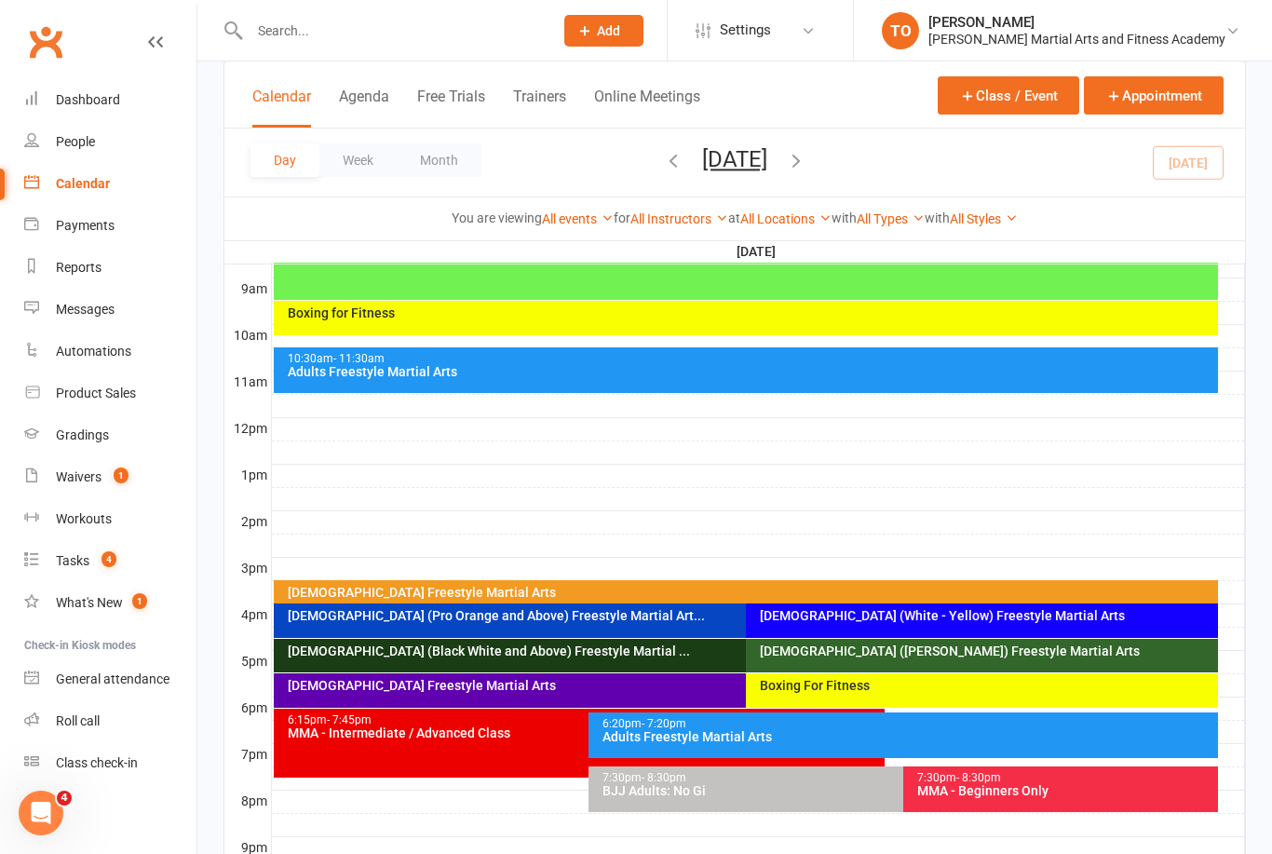
click at [775, 583] on div "2-5yo Freestyle Martial Arts" at bounding box center [746, 593] width 945 height 27
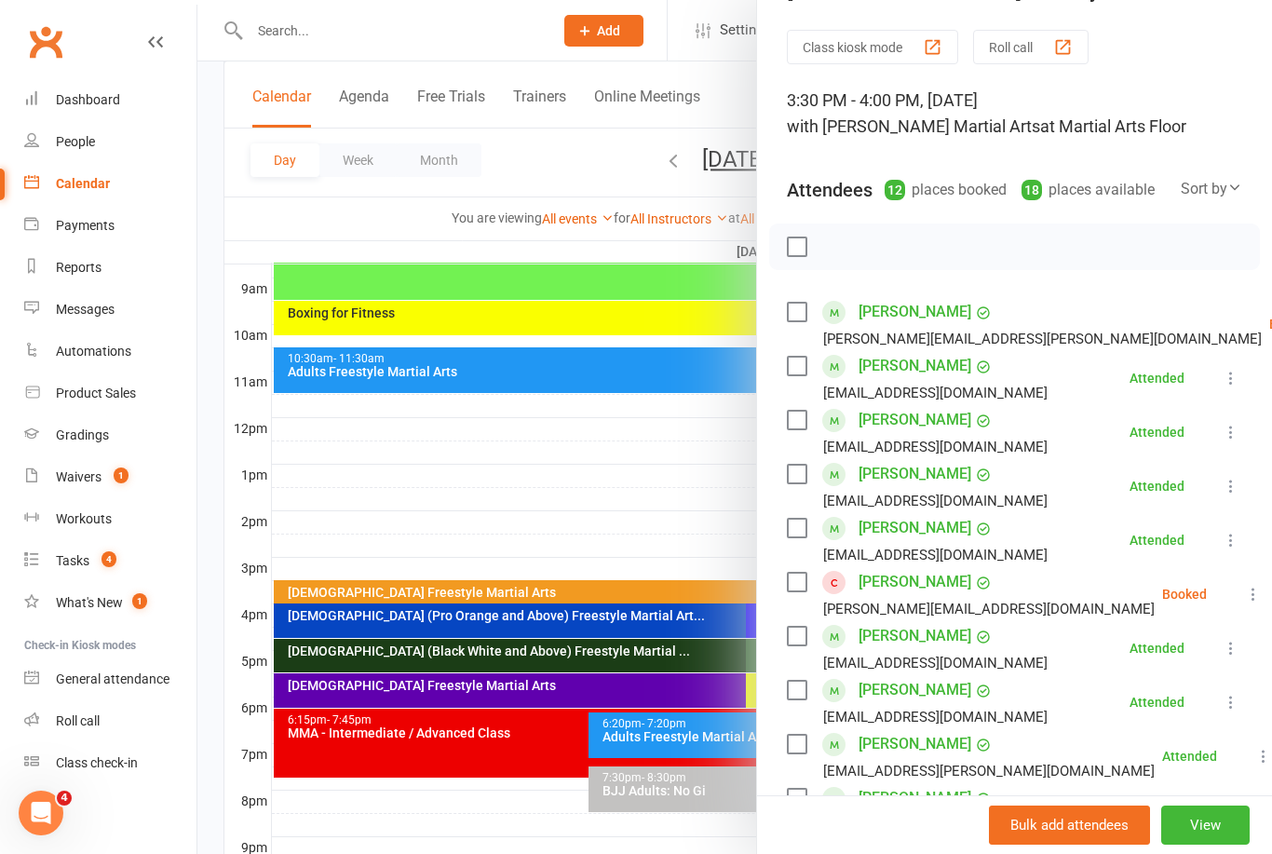
scroll to position [50, 0]
click at [1231, 702] on icon at bounding box center [1230, 701] width 19 height 19
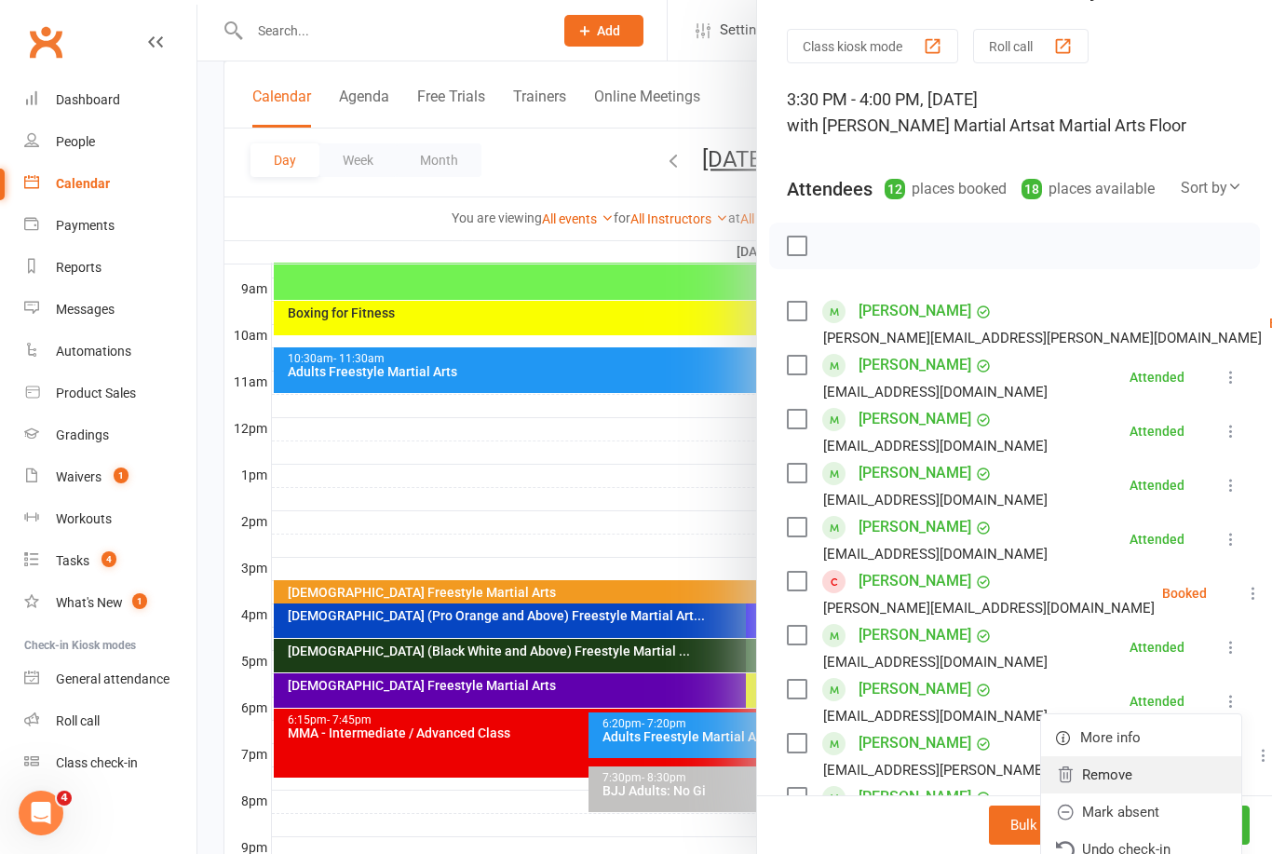
click at [1140, 771] on link "Remove" at bounding box center [1141, 774] width 200 height 37
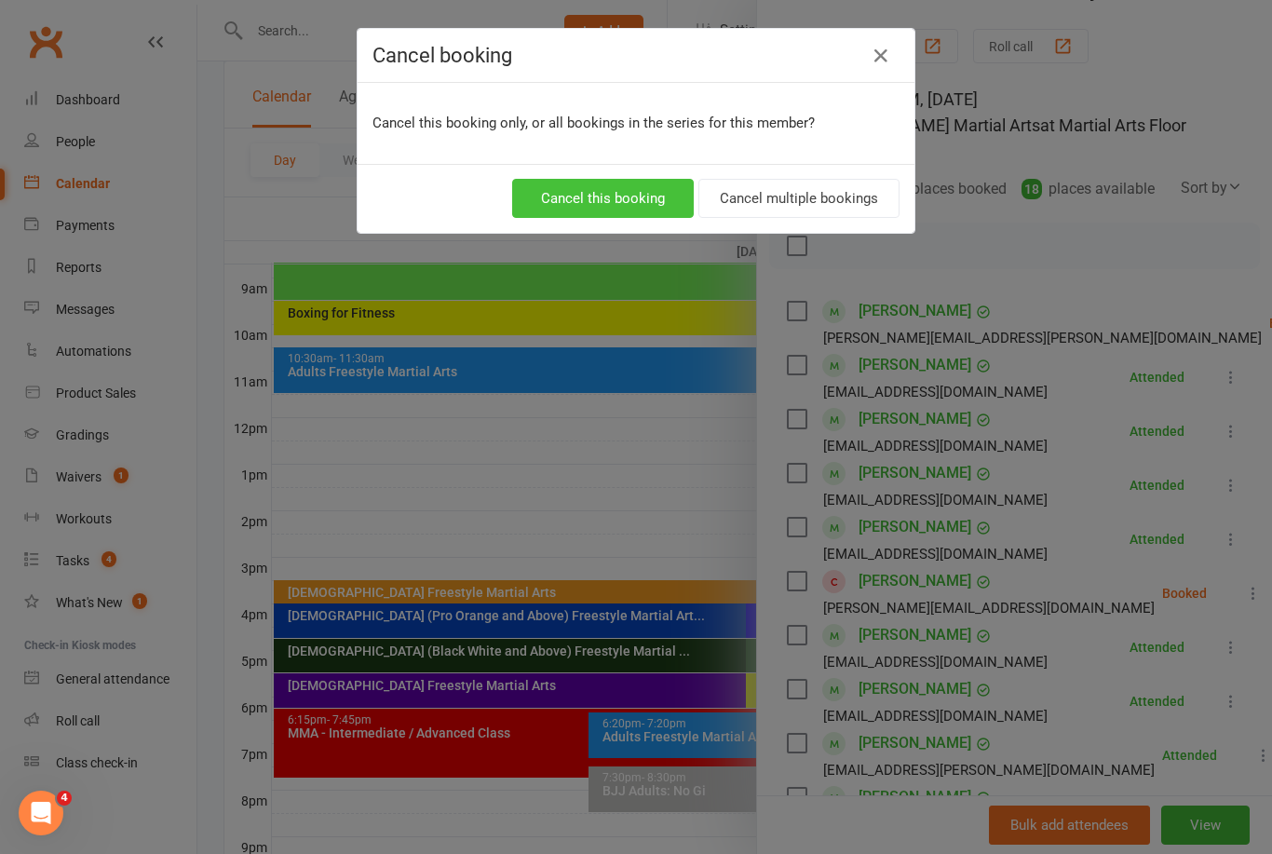
click at [644, 201] on button "Cancel this booking" at bounding box center [603, 198] width 182 height 39
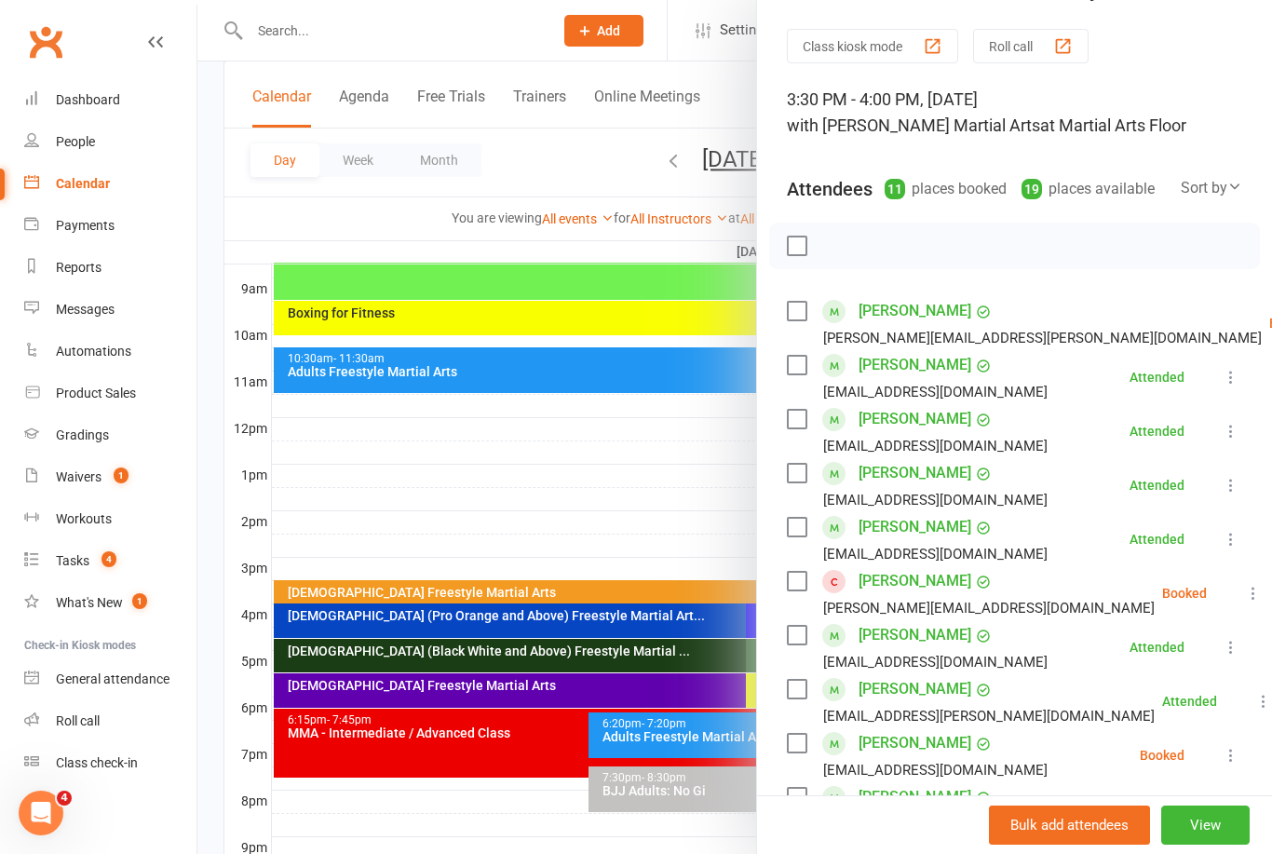
click at [678, 460] on div at bounding box center [734, 427] width 1074 height 854
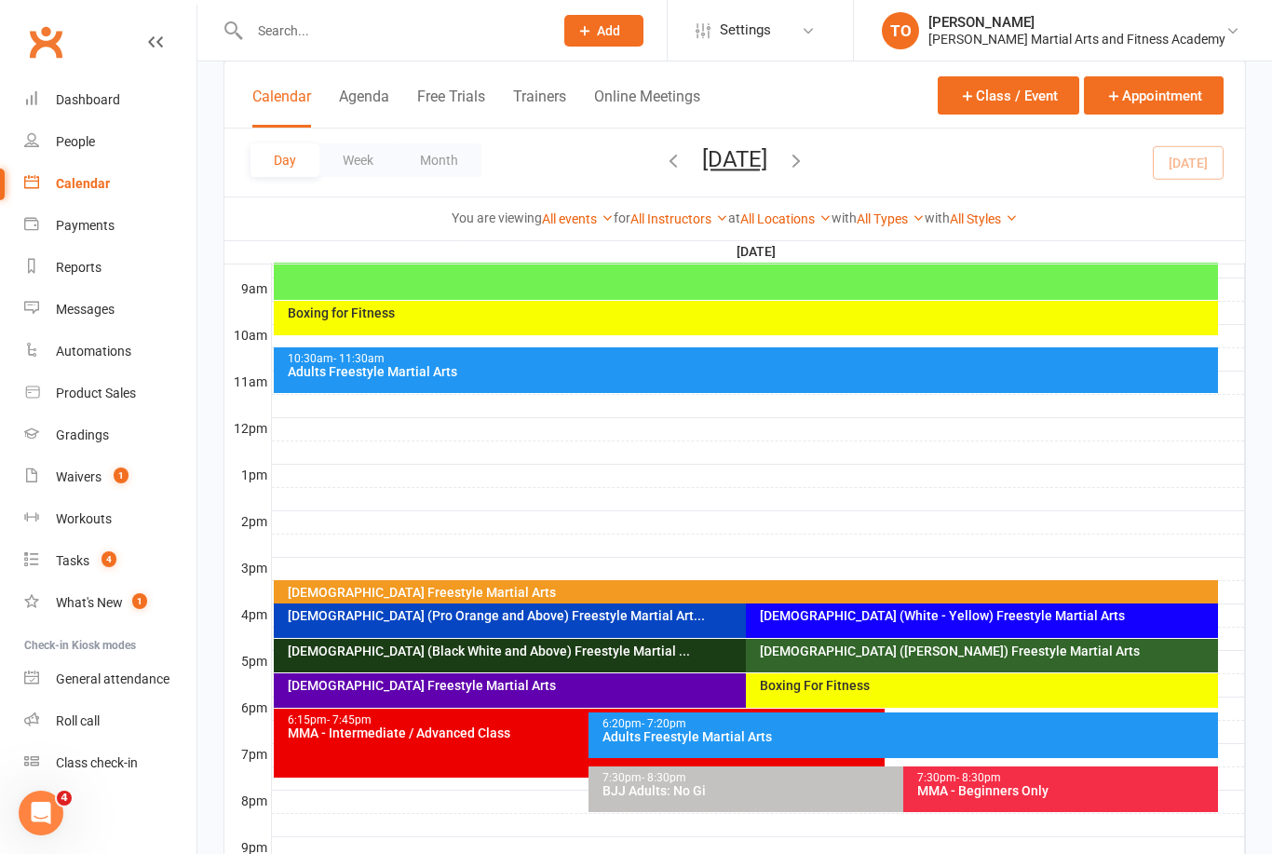
click at [779, 594] on div "2-5yo Freestyle Martial Arts" at bounding box center [751, 592] width 928 height 13
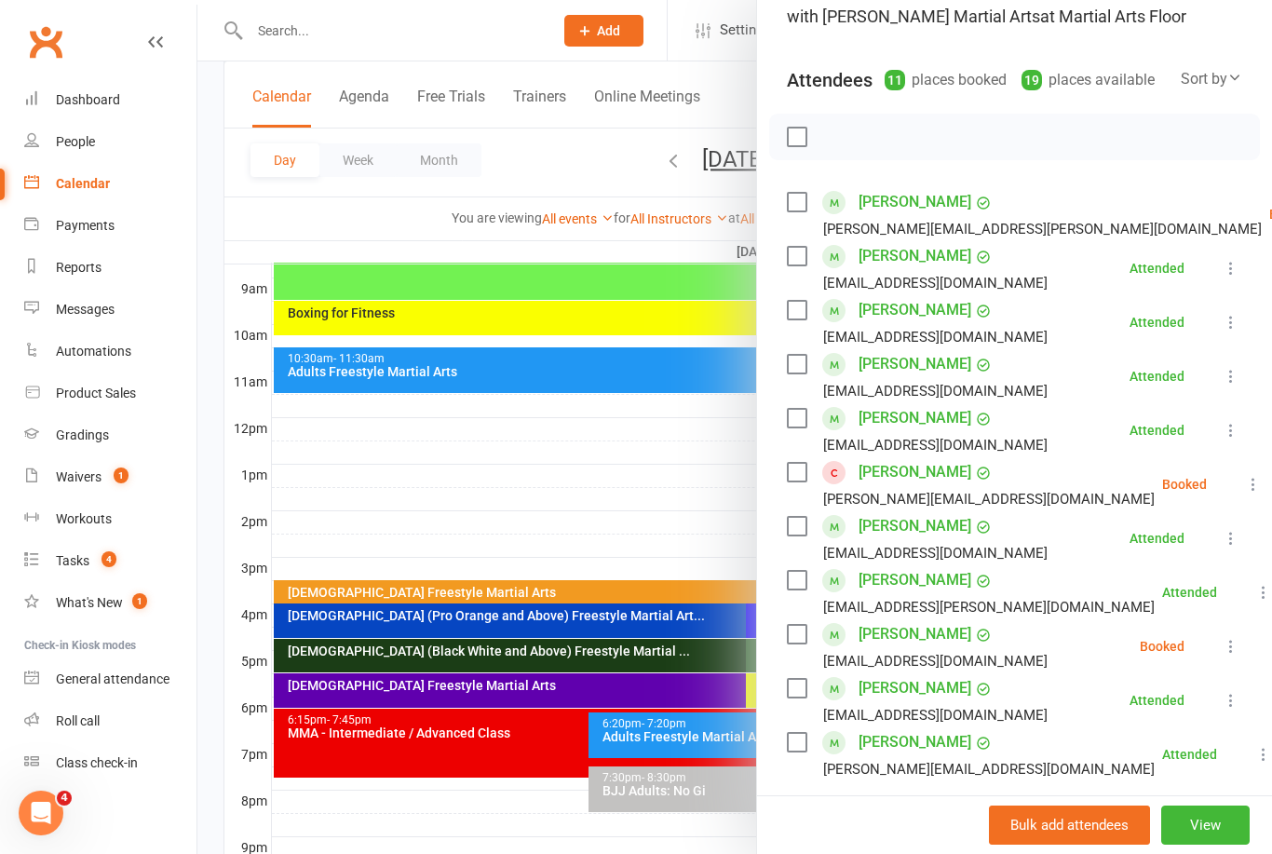
scroll to position [165, 0]
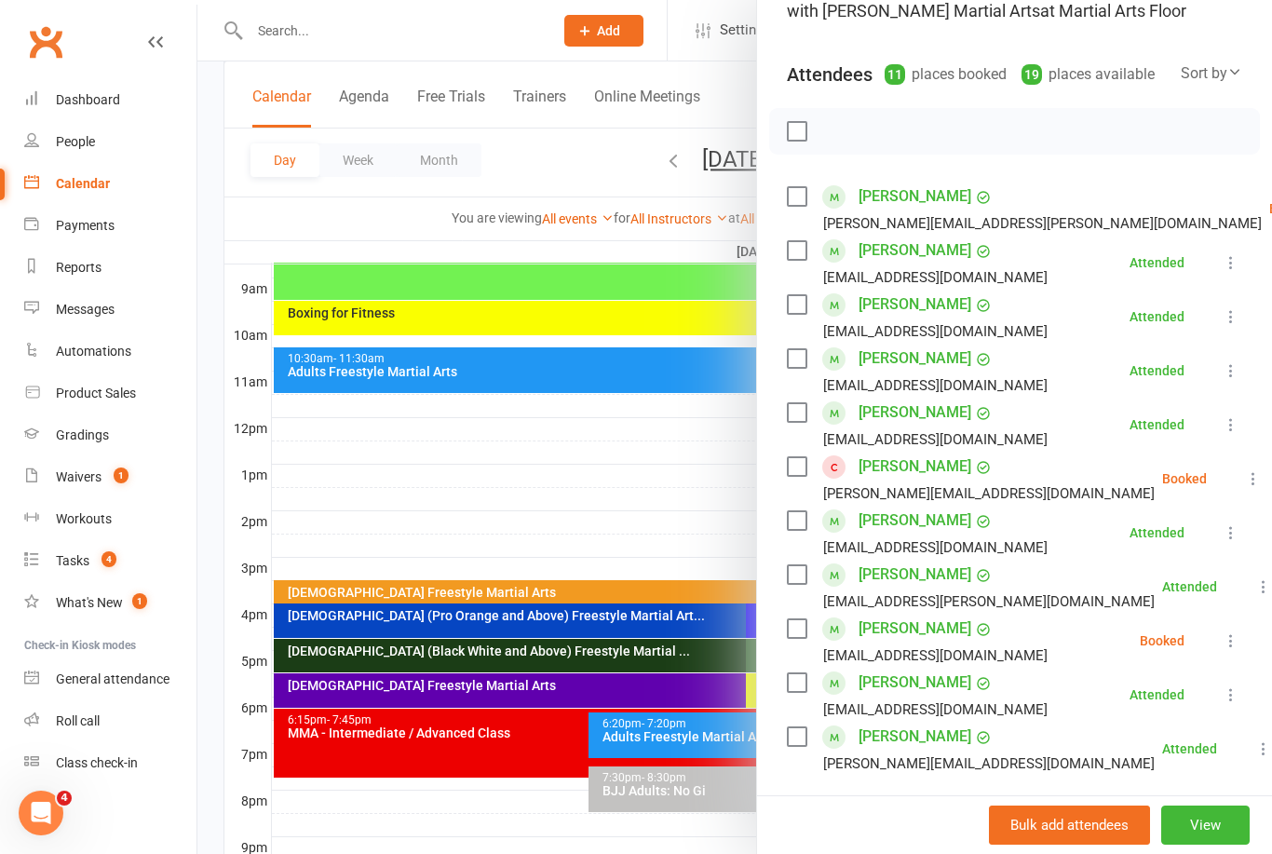
click at [1233, 531] on icon at bounding box center [1230, 532] width 19 height 19
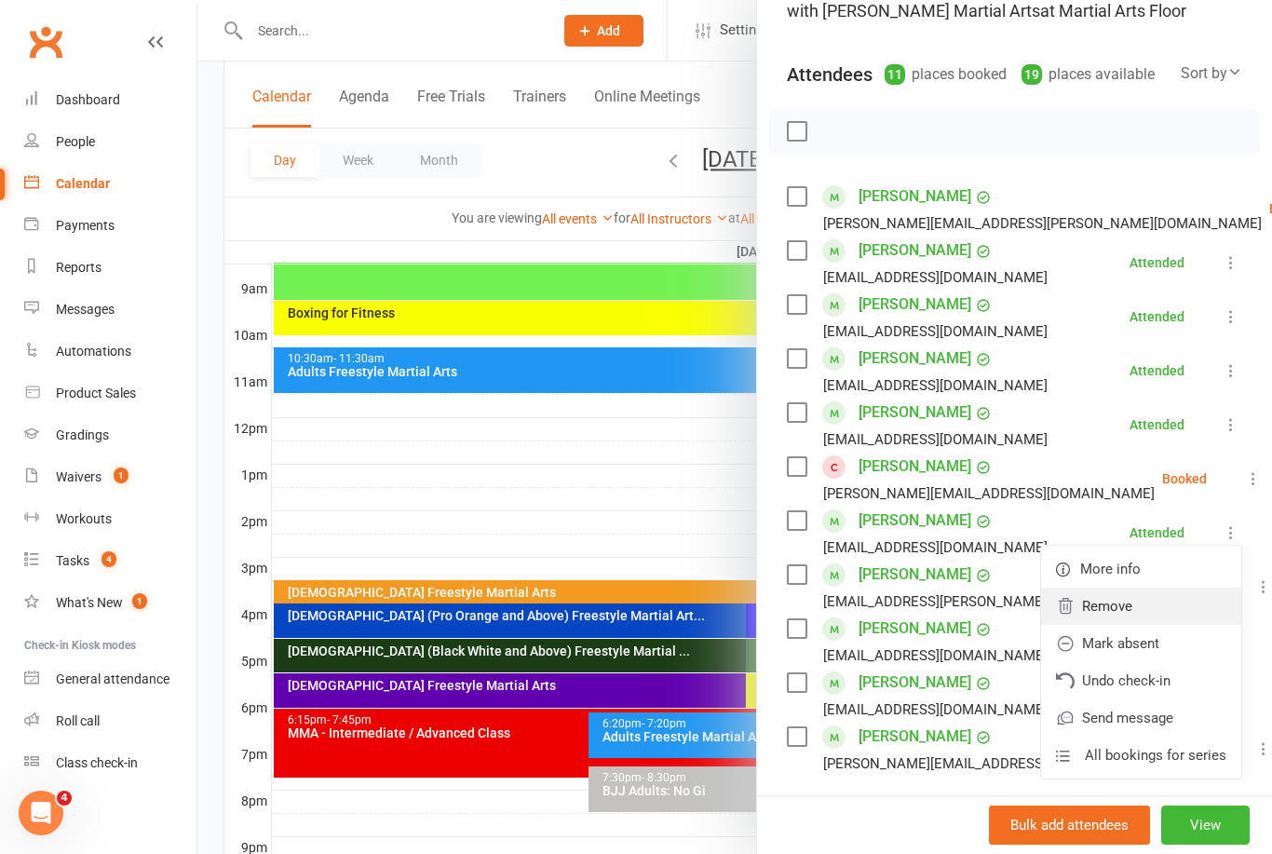
click at [1135, 610] on link "Remove" at bounding box center [1141, 605] width 200 height 37
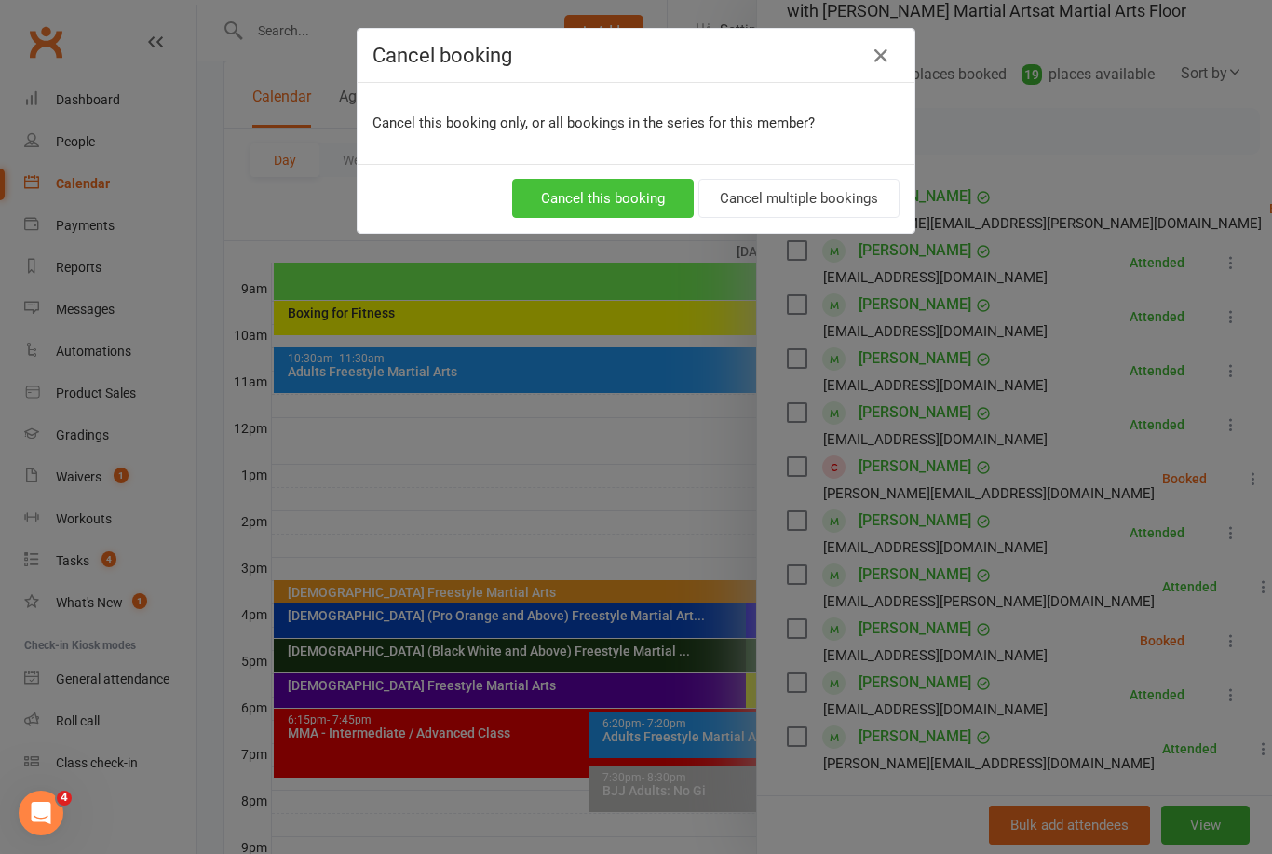
click at [625, 200] on button "Cancel this booking" at bounding box center [603, 198] width 182 height 39
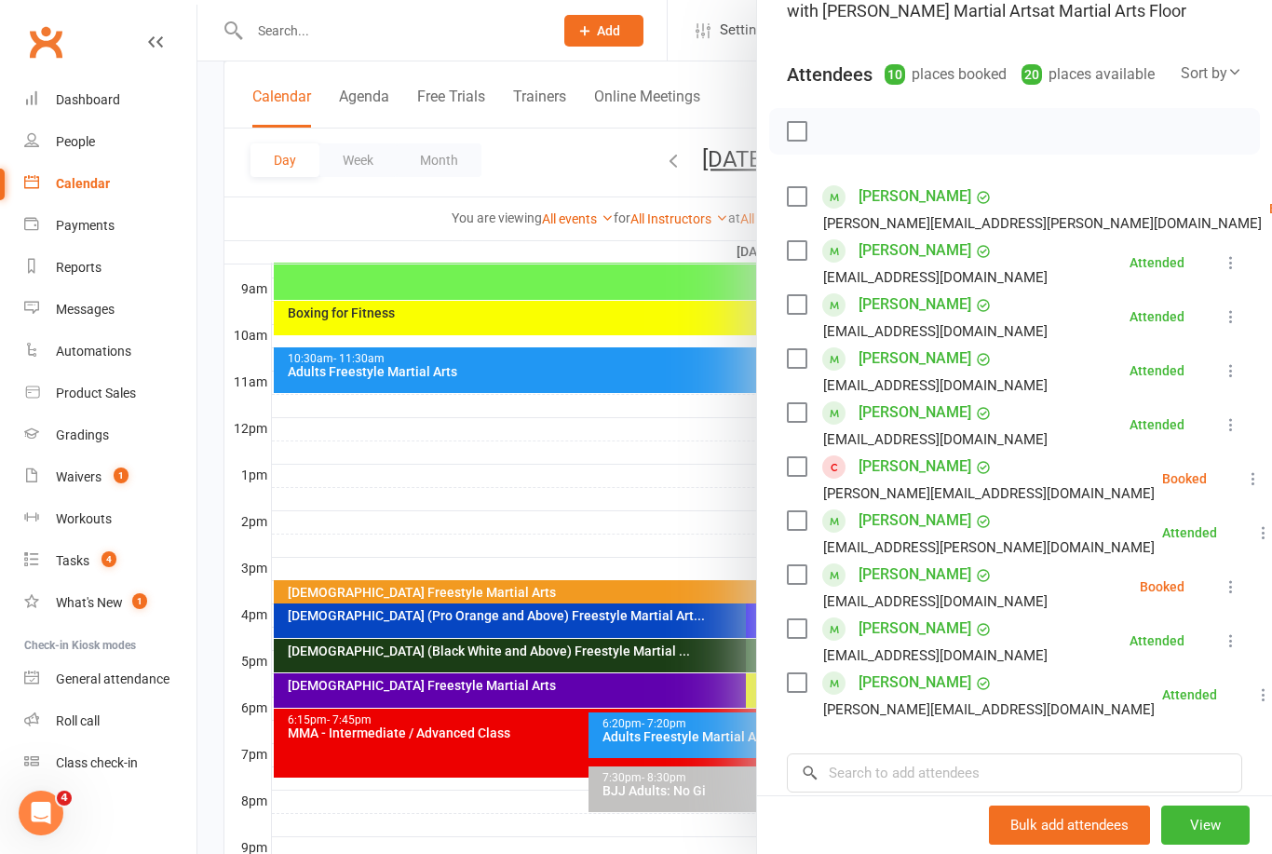
click at [631, 484] on div at bounding box center [734, 427] width 1074 height 854
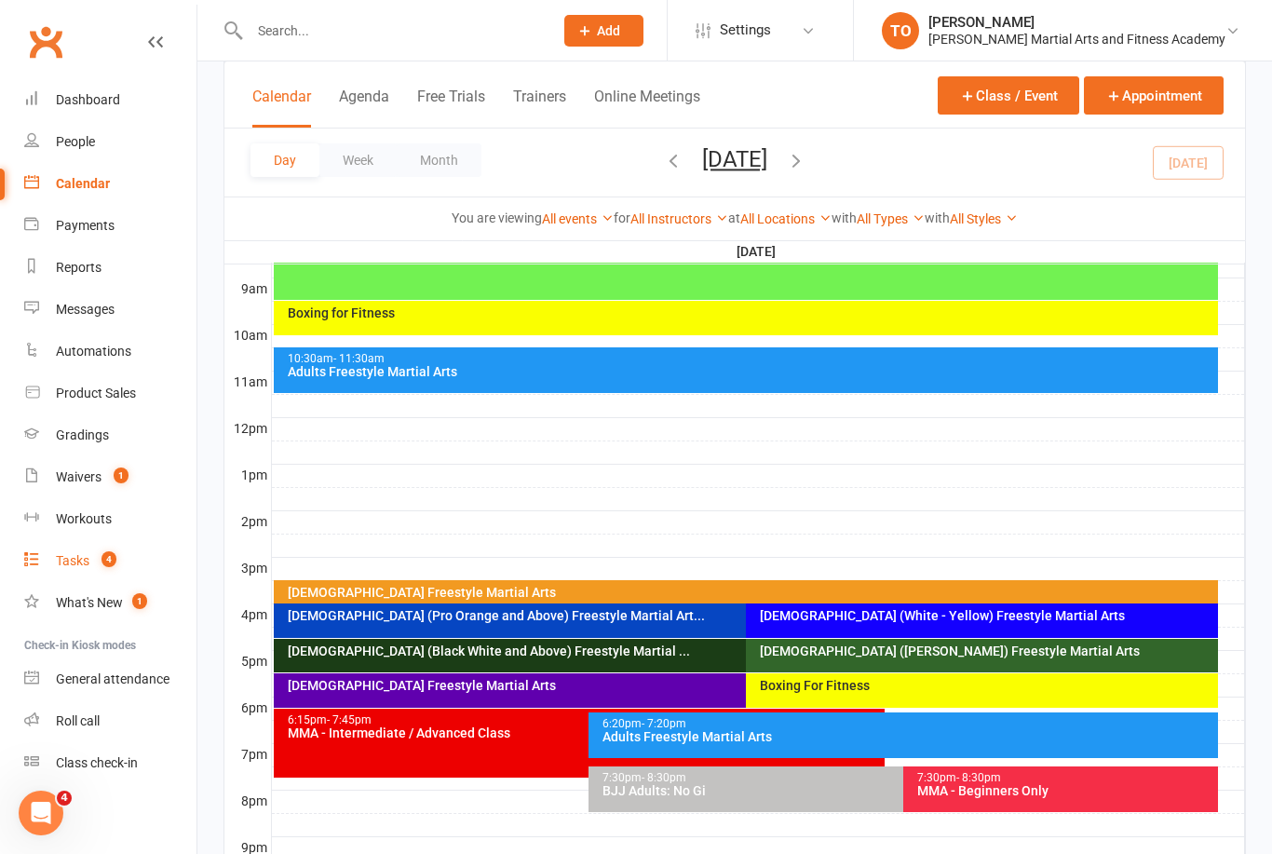
click at [93, 572] on link "Tasks 4" at bounding box center [110, 561] width 172 height 42
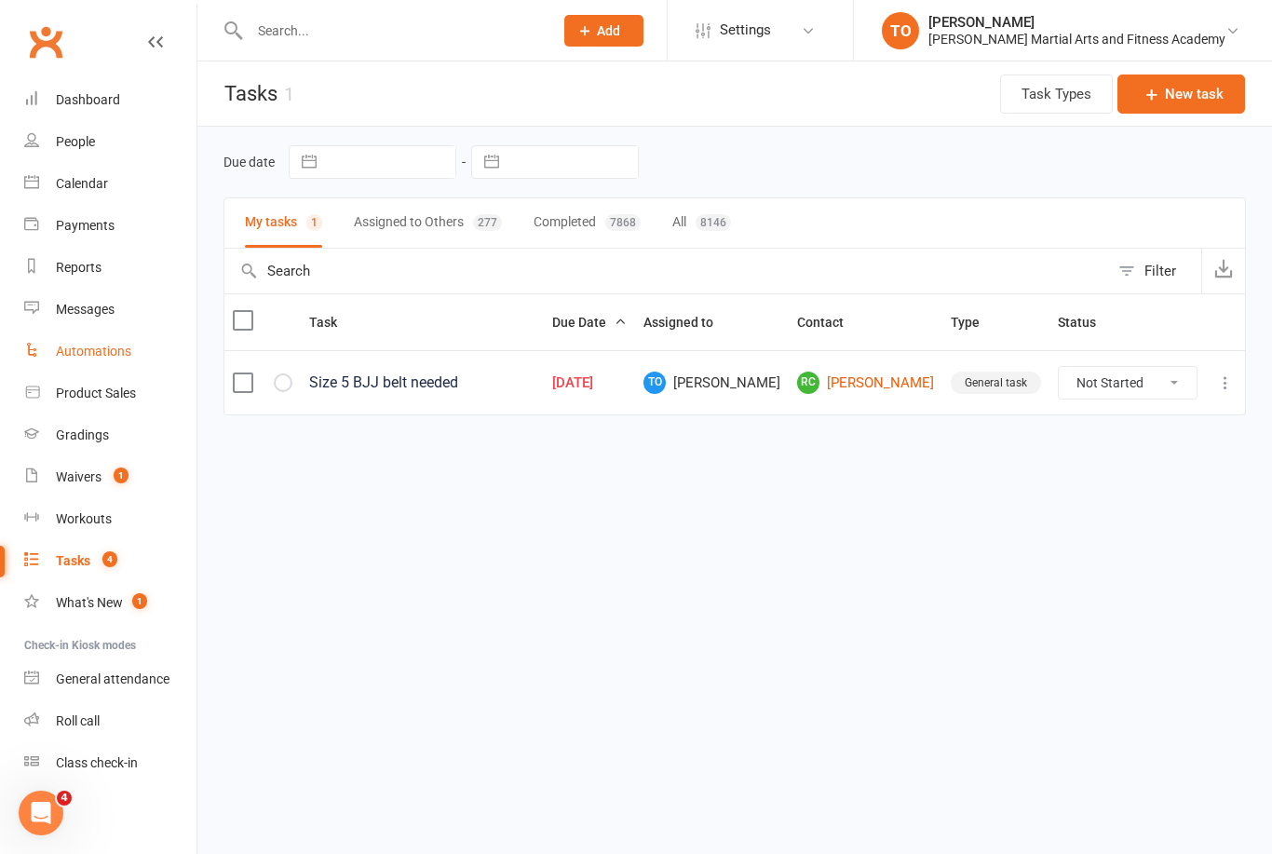
click at [108, 355] on div "Automations" at bounding box center [93, 351] width 75 height 15
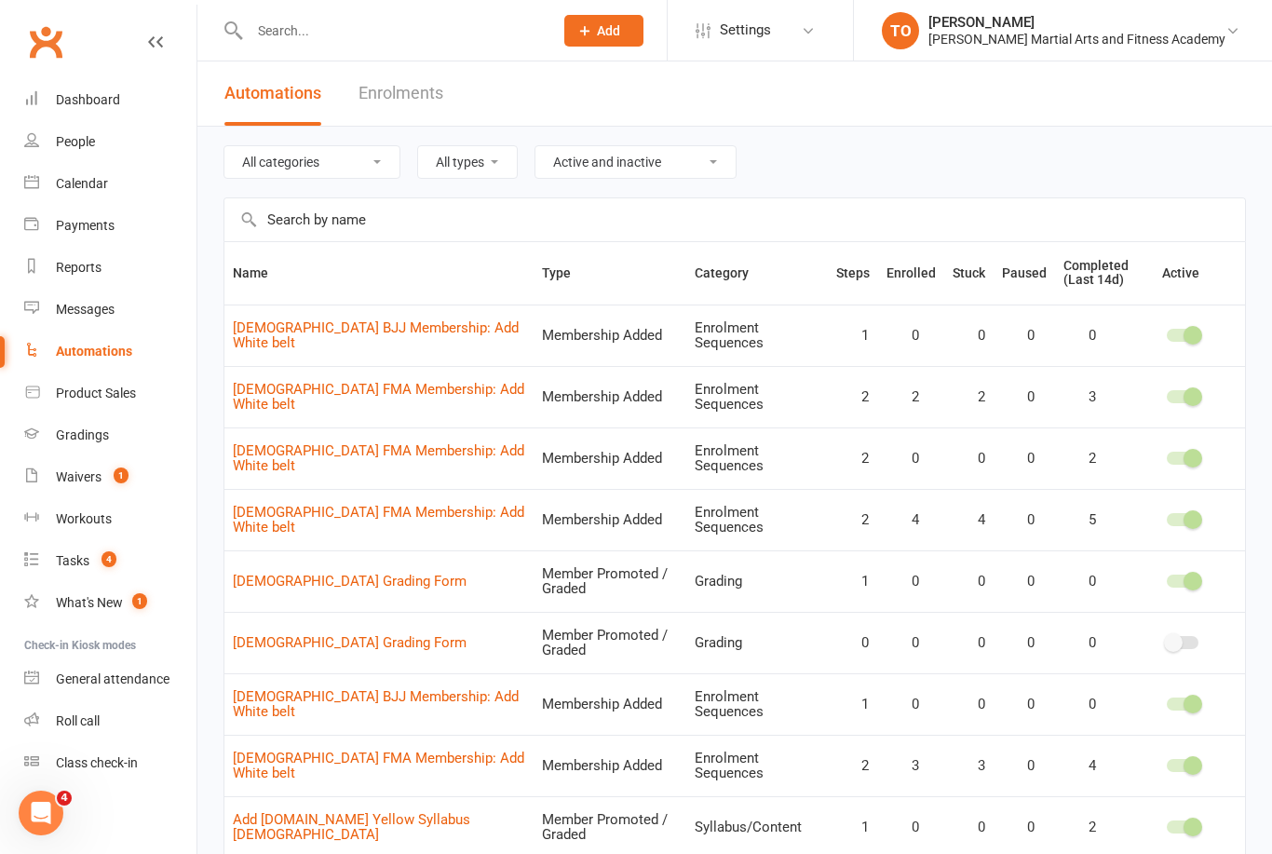
click at [95, 358] on div "Automations" at bounding box center [94, 351] width 76 height 15
click at [109, 600] on div "What's New" at bounding box center [89, 602] width 67 height 15
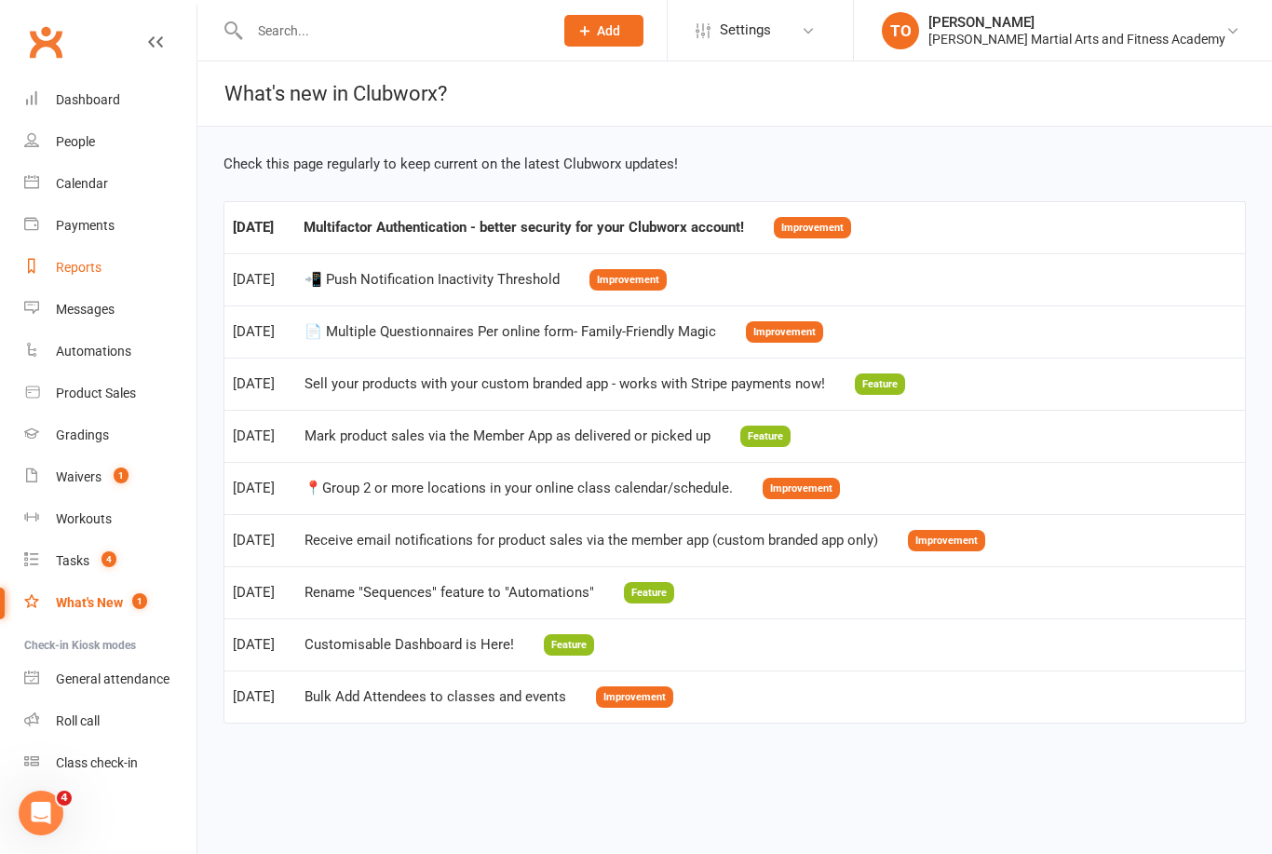
click at [92, 260] on div "Reports" at bounding box center [79, 267] width 46 height 15
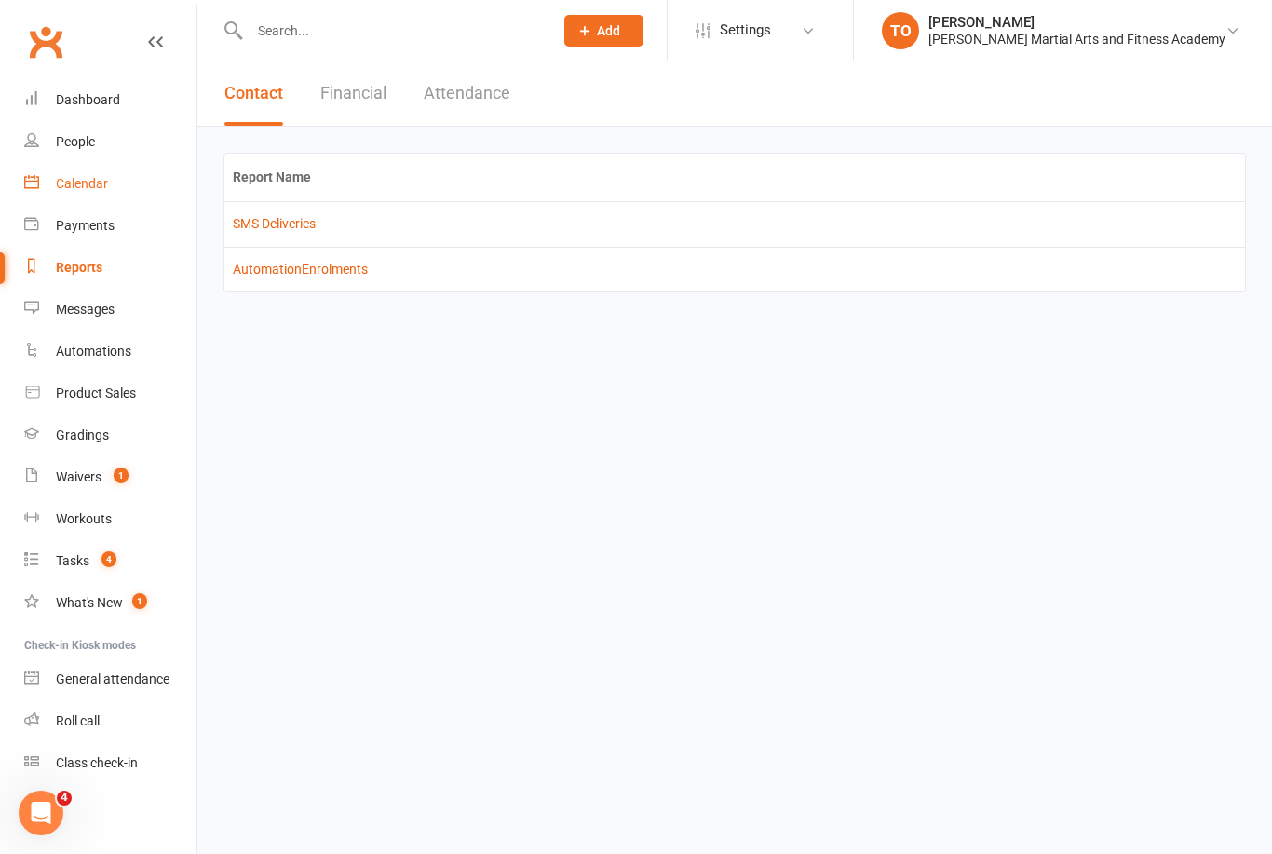
click at [88, 183] on div "Calendar" at bounding box center [82, 183] width 52 height 15
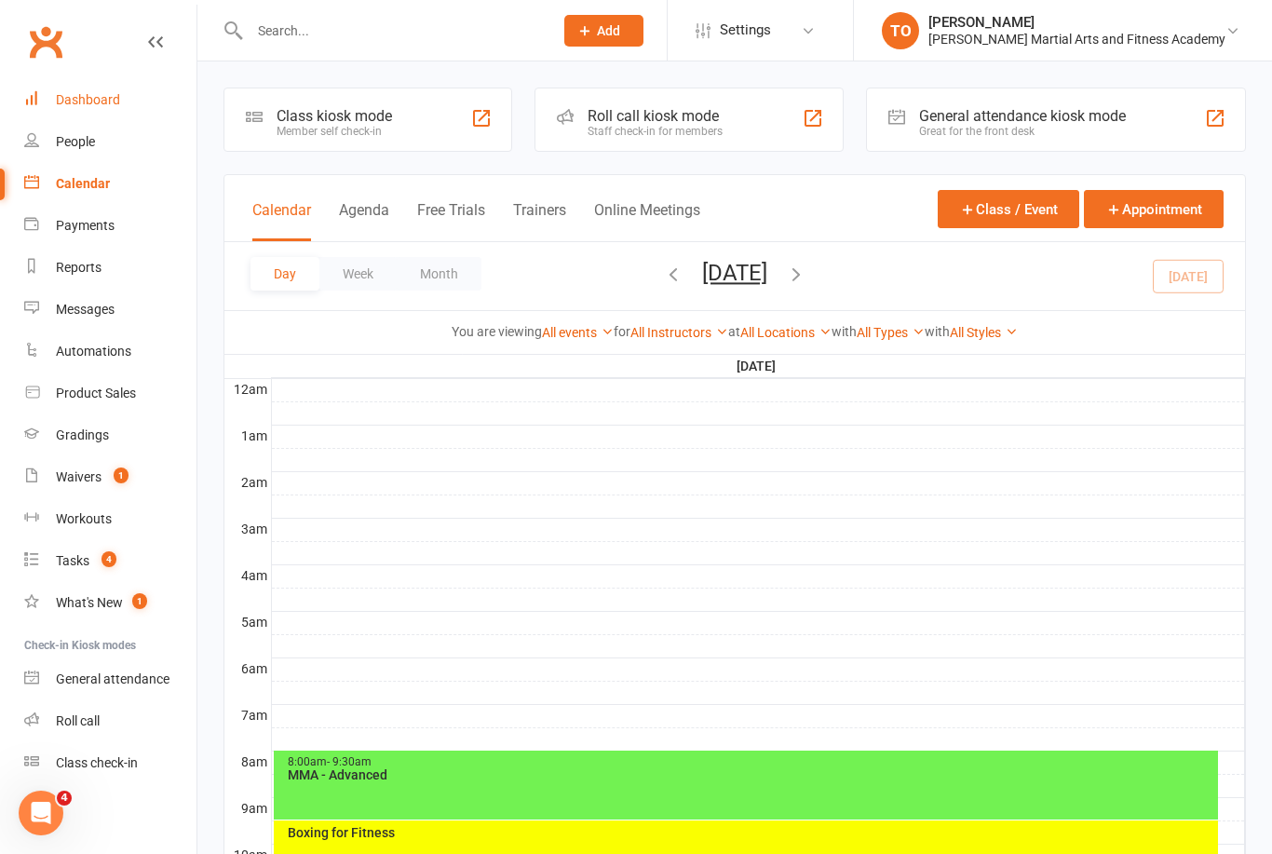
click at [100, 92] on div "Dashboard" at bounding box center [88, 99] width 64 height 15
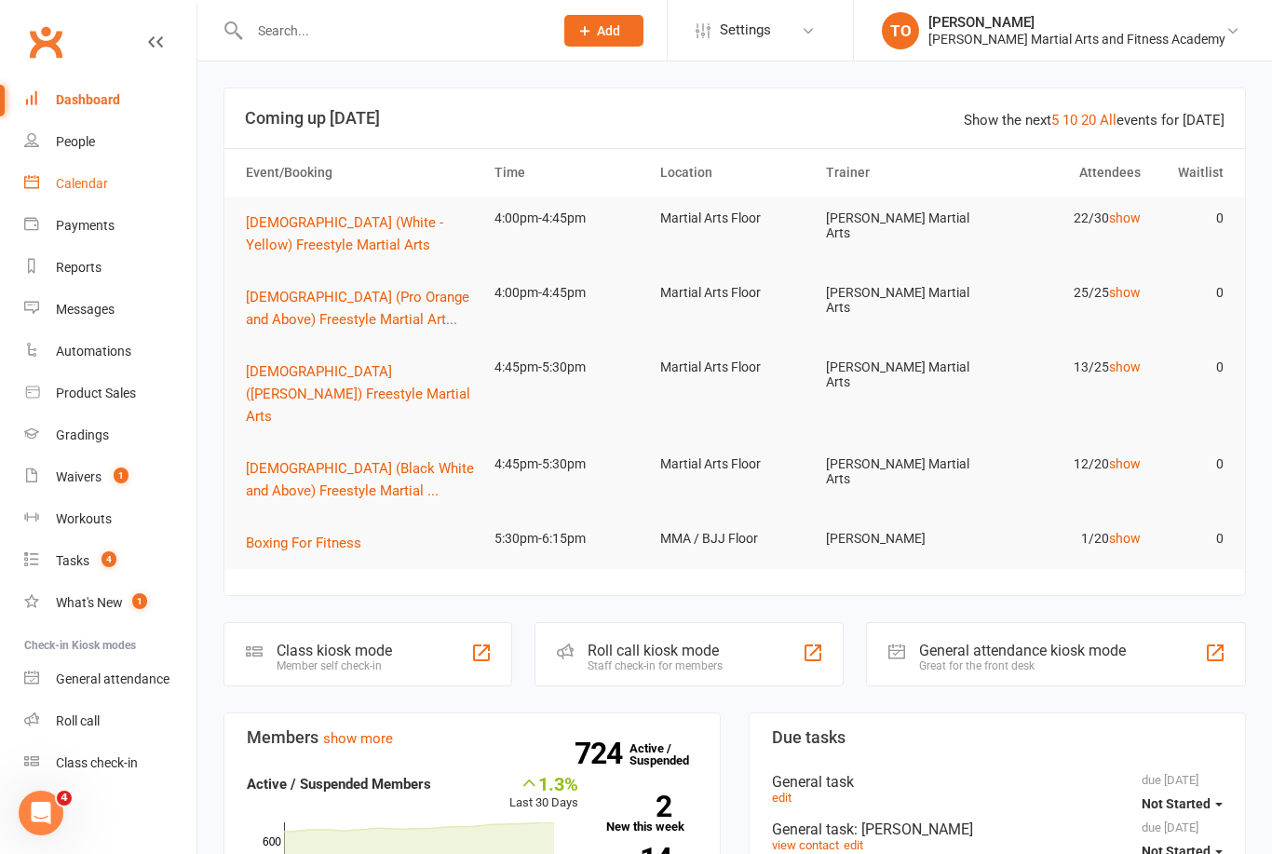
click at [101, 188] on div "Calendar" at bounding box center [82, 183] width 52 height 15
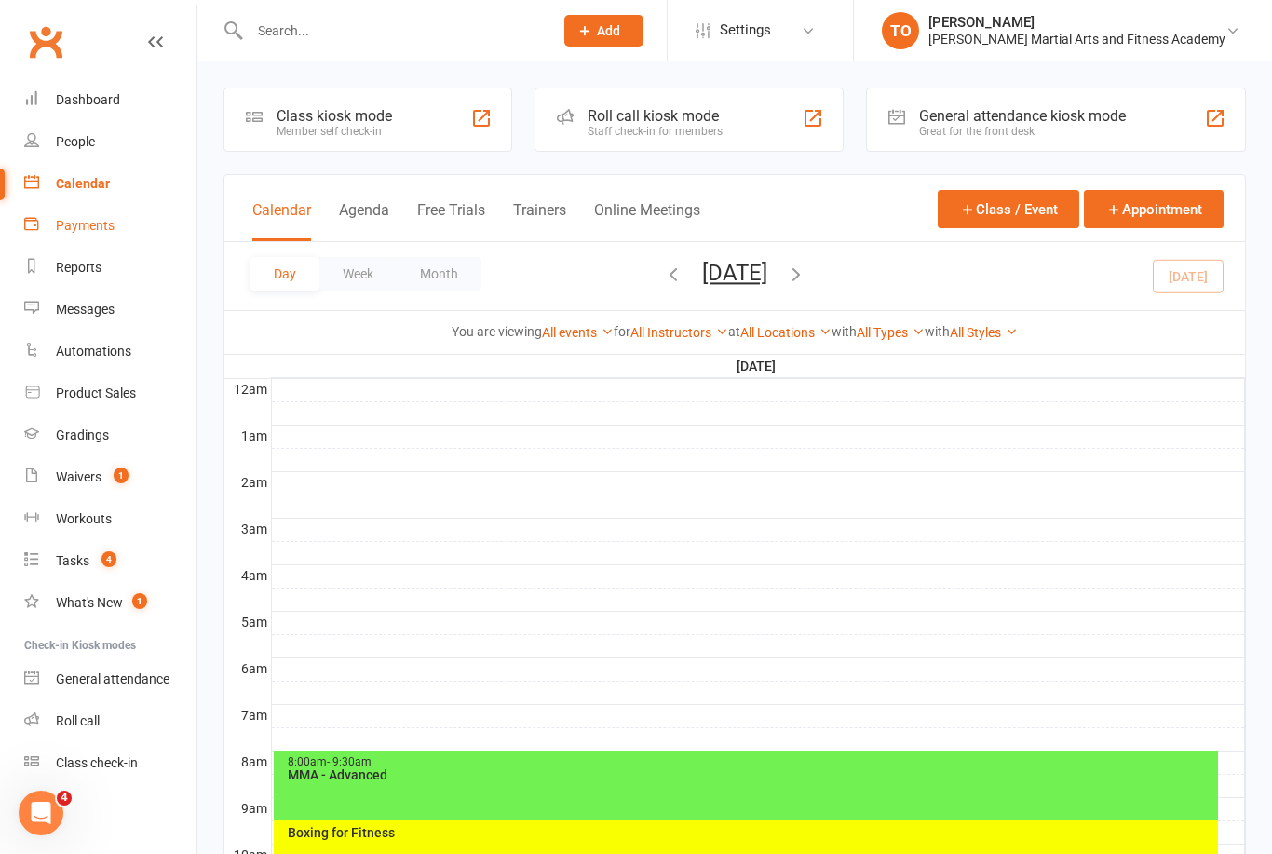
click at [118, 225] on link "Payments" at bounding box center [110, 226] width 172 height 42
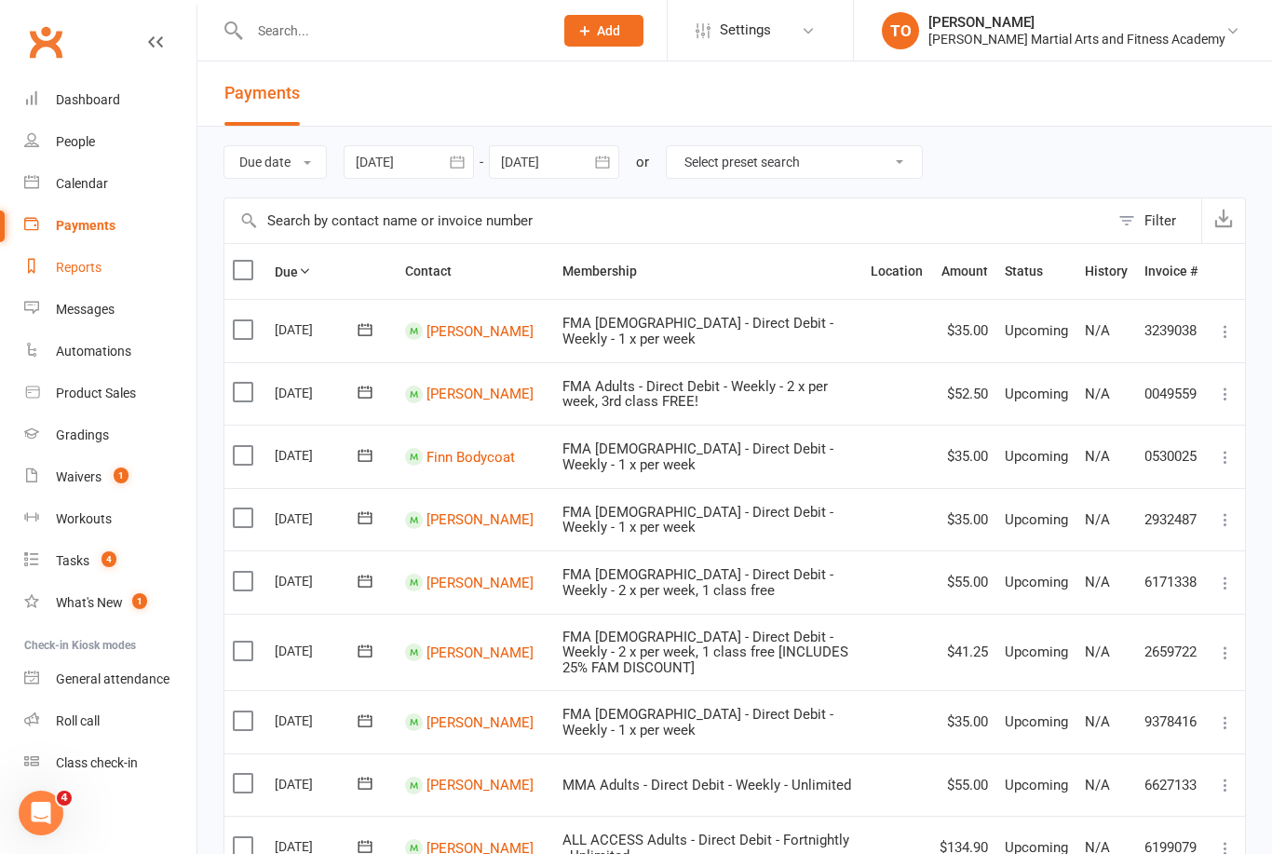
click at [108, 264] on link "Reports" at bounding box center [110, 268] width 172 height 42
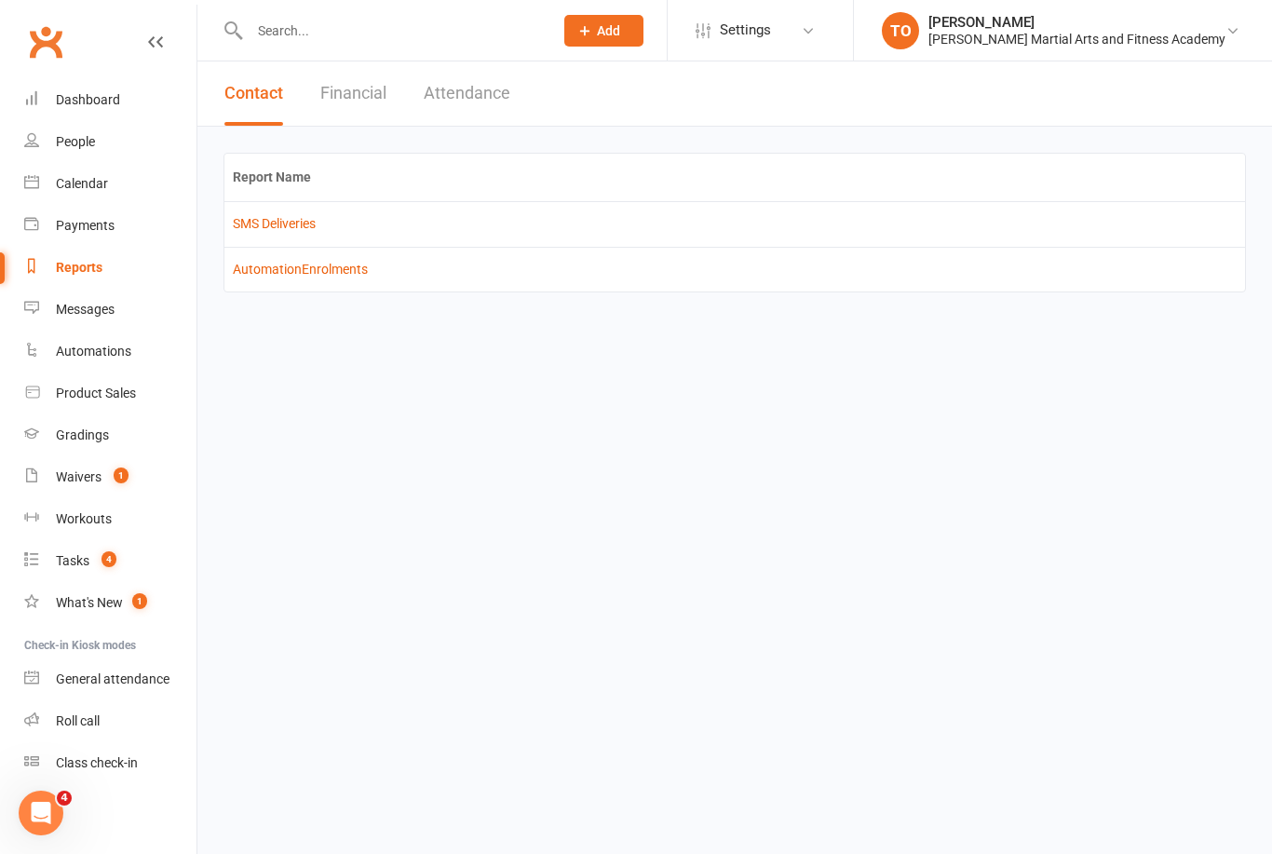
click at [483, 92] on button "Attendance" at bounding box center [467, 93] width 87 height 64
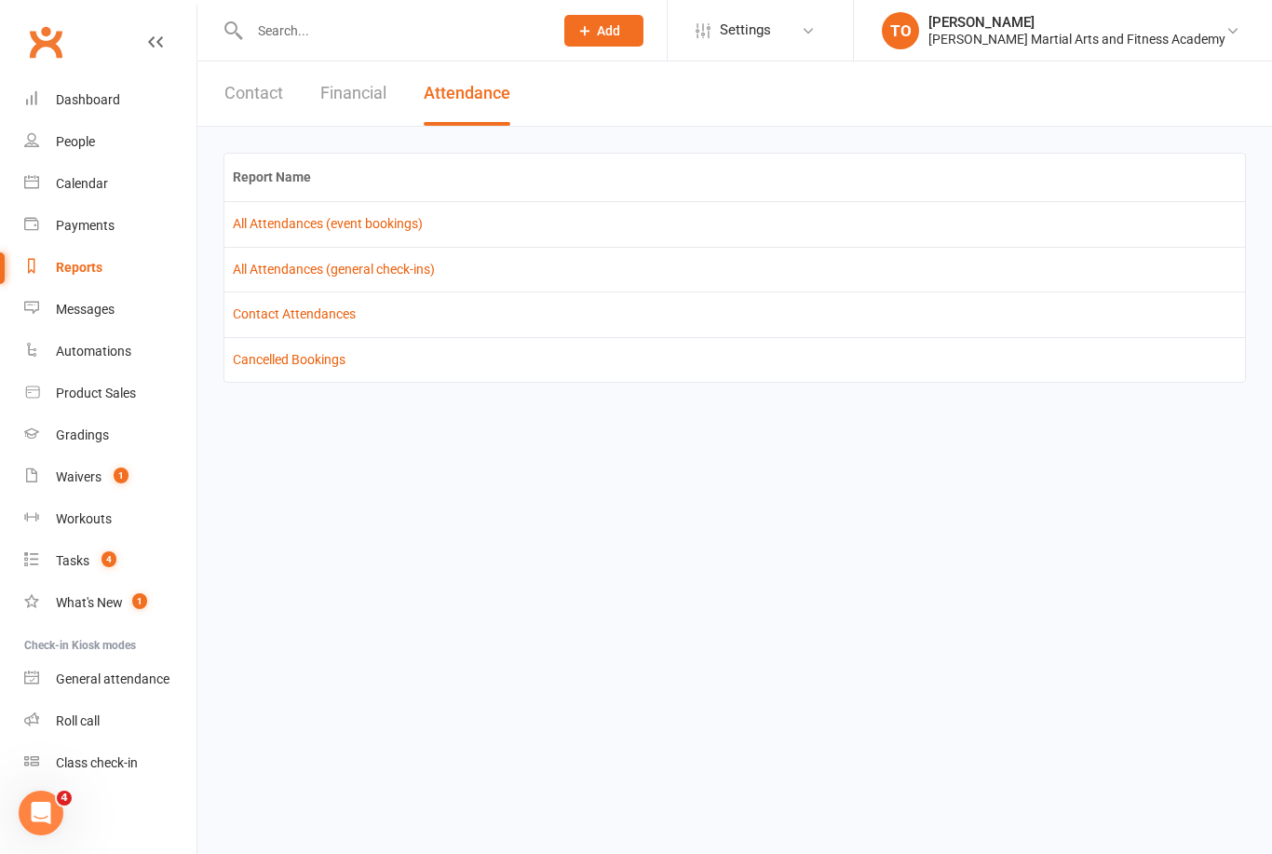
click at [310, 341] on td "Cancelled Bookings" at bounding box center [734, 359] width 1020 height 45
click at [286, 363] on link "Cancelled Bookings" at bounding box center [289, 359] width 113 height 15
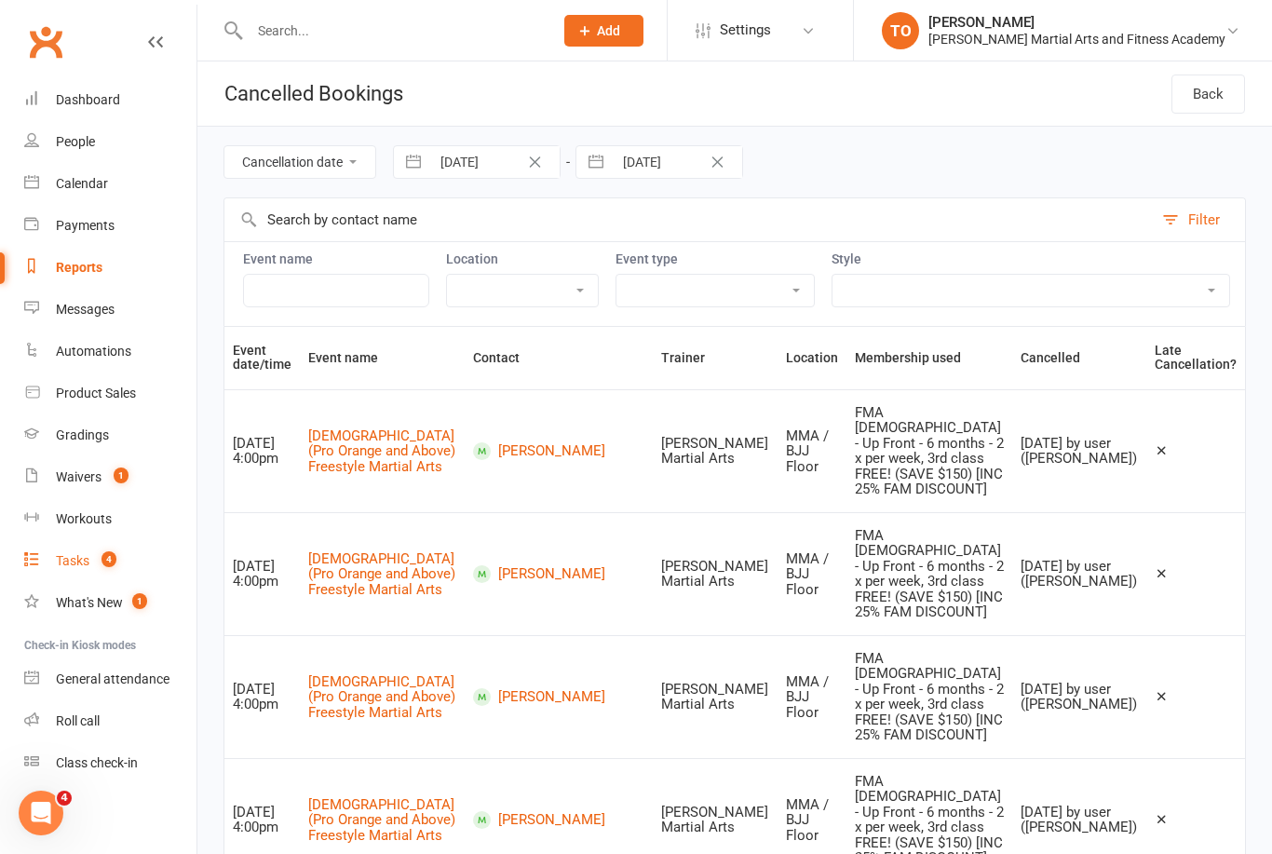
click at [94, 577] on link "Tasks 4" at bounding box center [110, 561] width 172 height 42
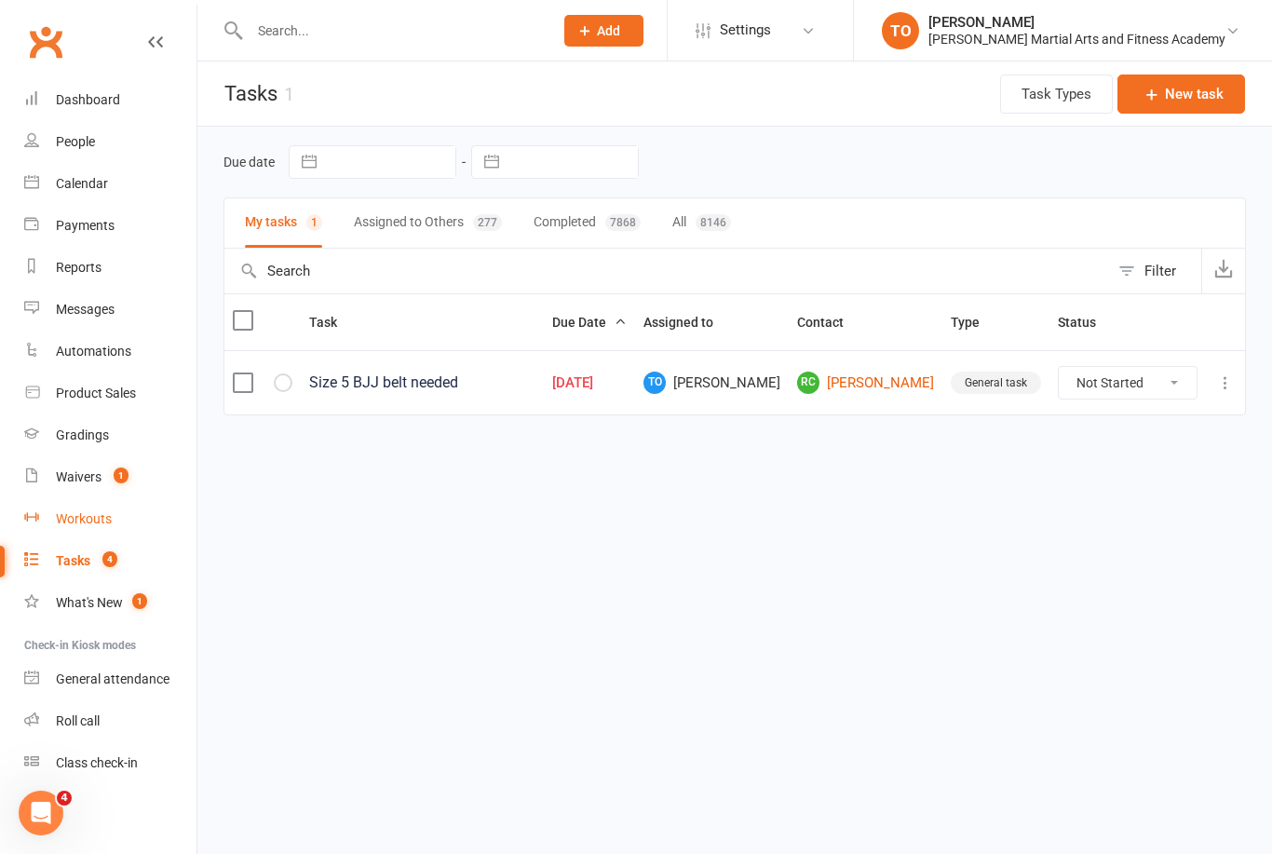
click at [88, 529] on link "Workouts" at bounding box center [110, 519] width 172 height 42
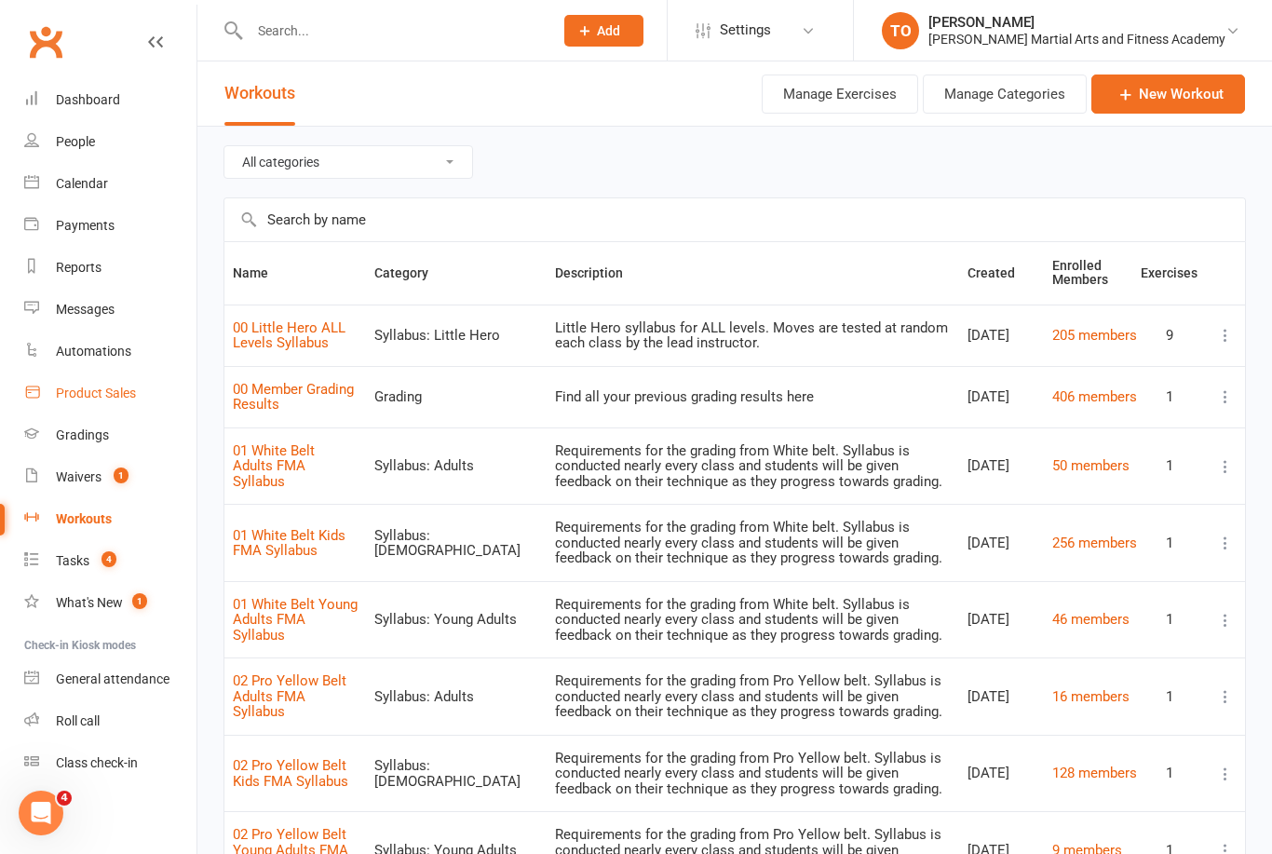
click at [98, 407] on link "Product Sales" at bounding box center [110, 393] width 172 height 42
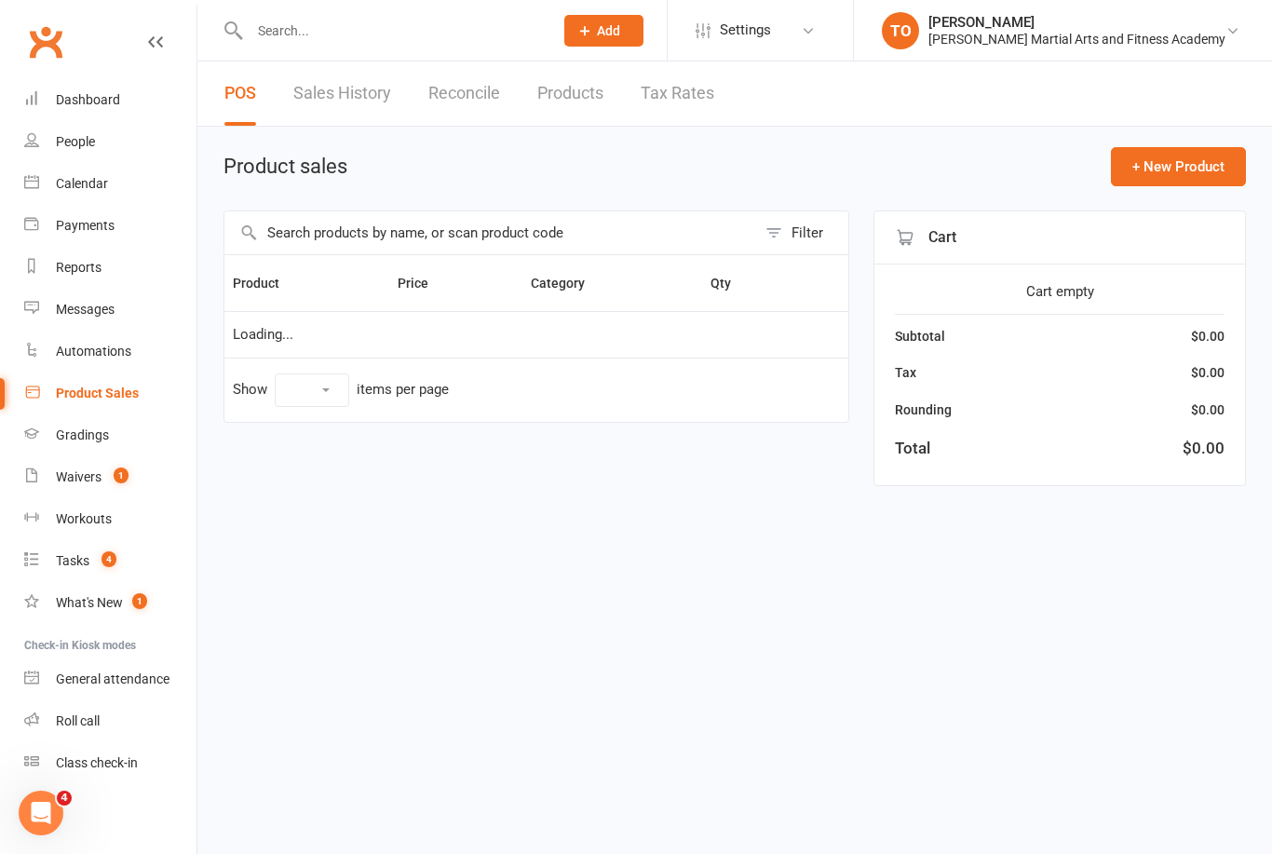
select select "100"
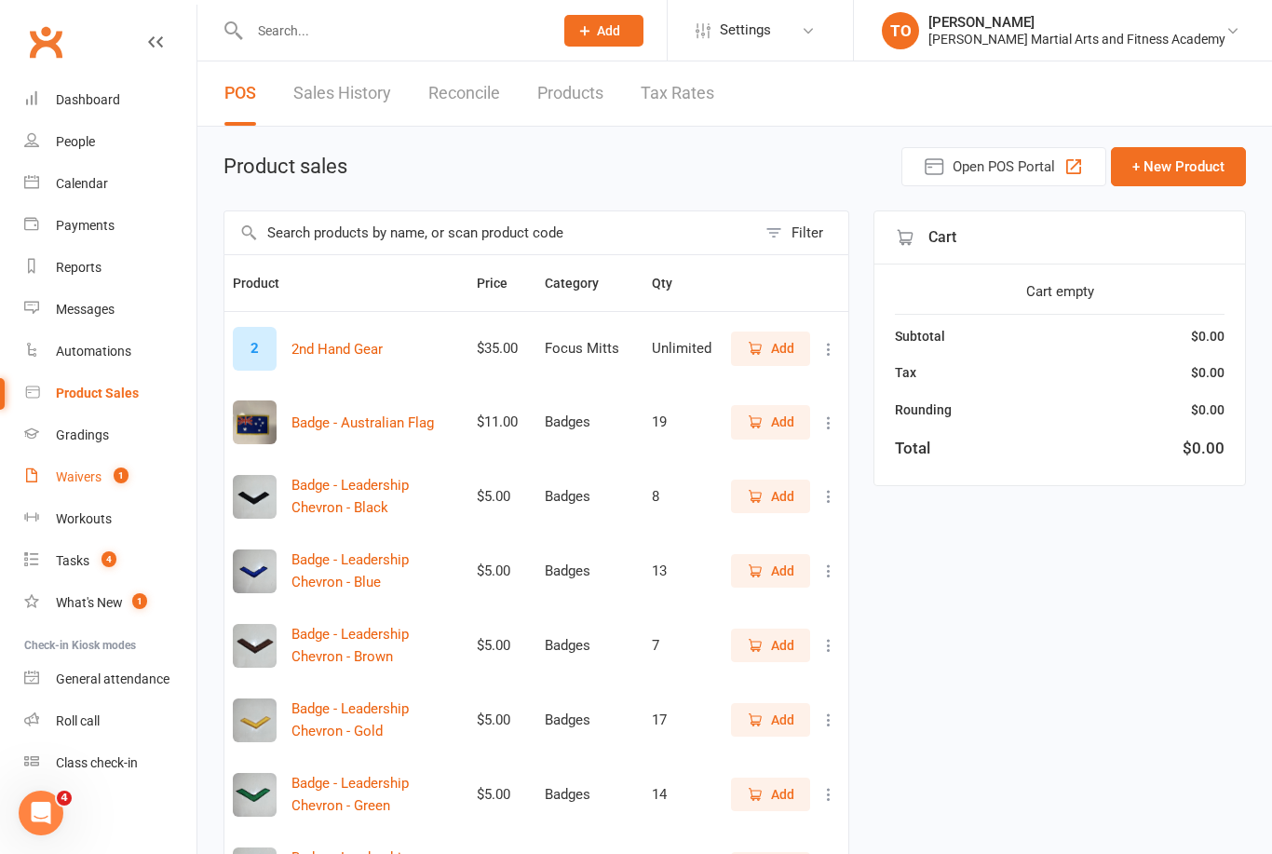
click at [99, 491] on link "Waivers 1" at bounding box center [110, 477] width 172 height 42
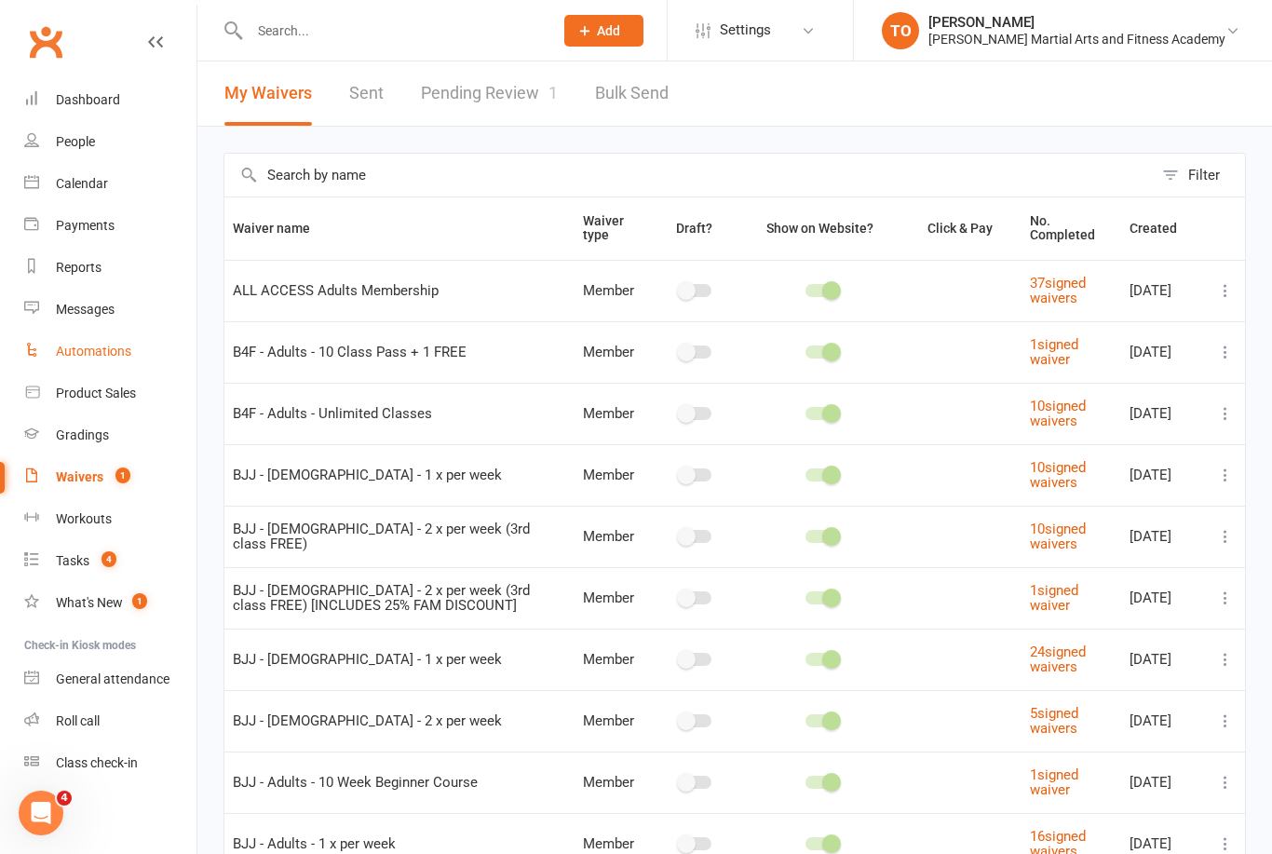
click at [105, 365] on link "Automations" at bounding box center [110, 351] width 172 height 42
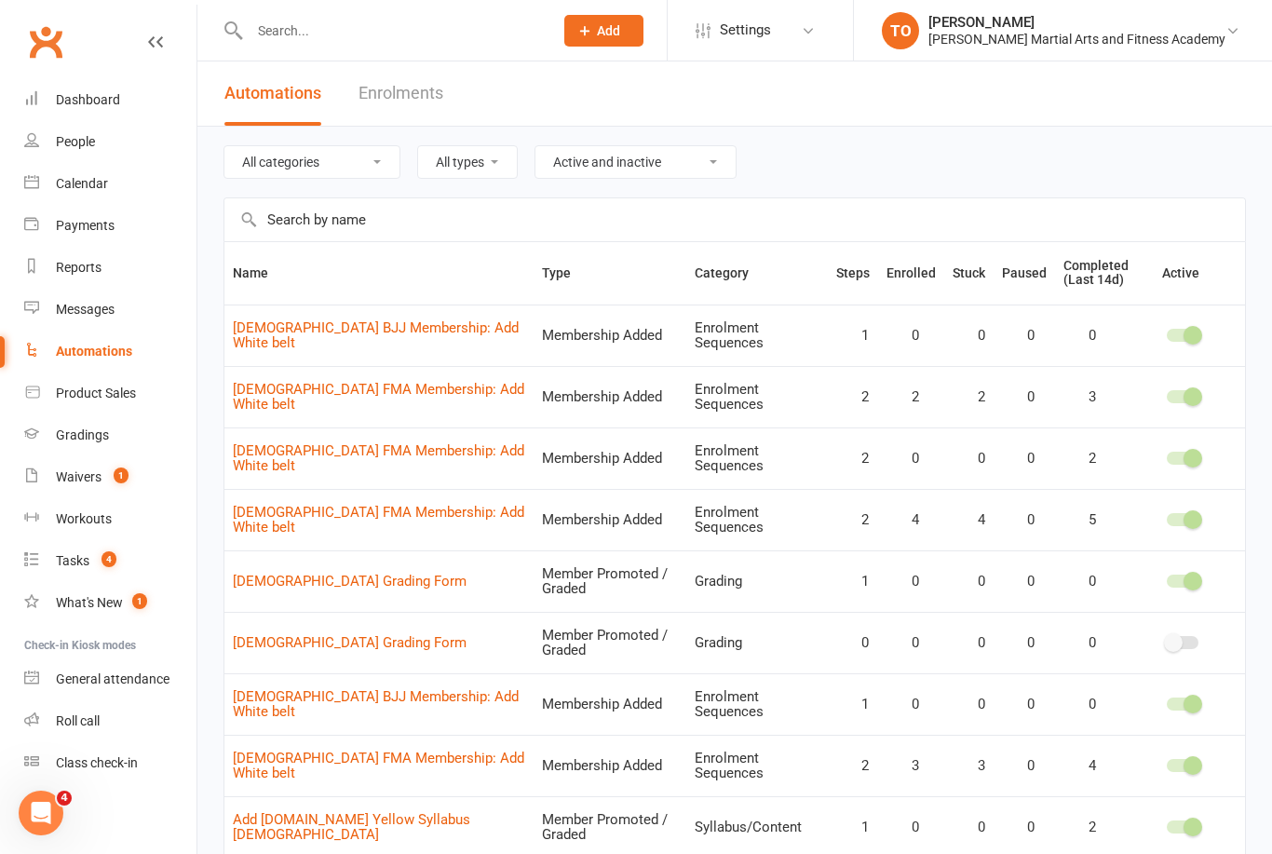
click at [417, 91] on link "Enrolments" at bounding box center [400, 93] width 85 height 64
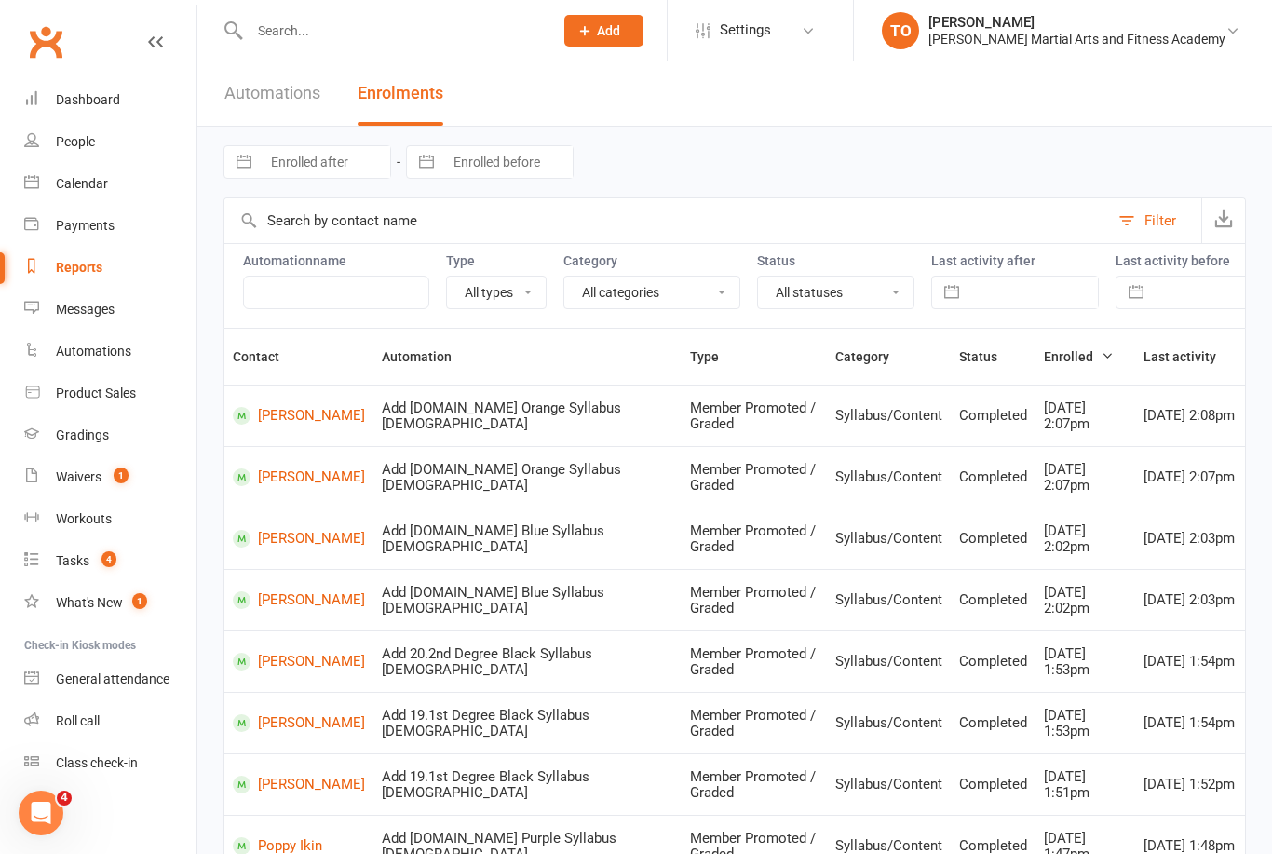
click at [296, 100] on link "Automations" at bounding box center [272, 93] width 96 height 64
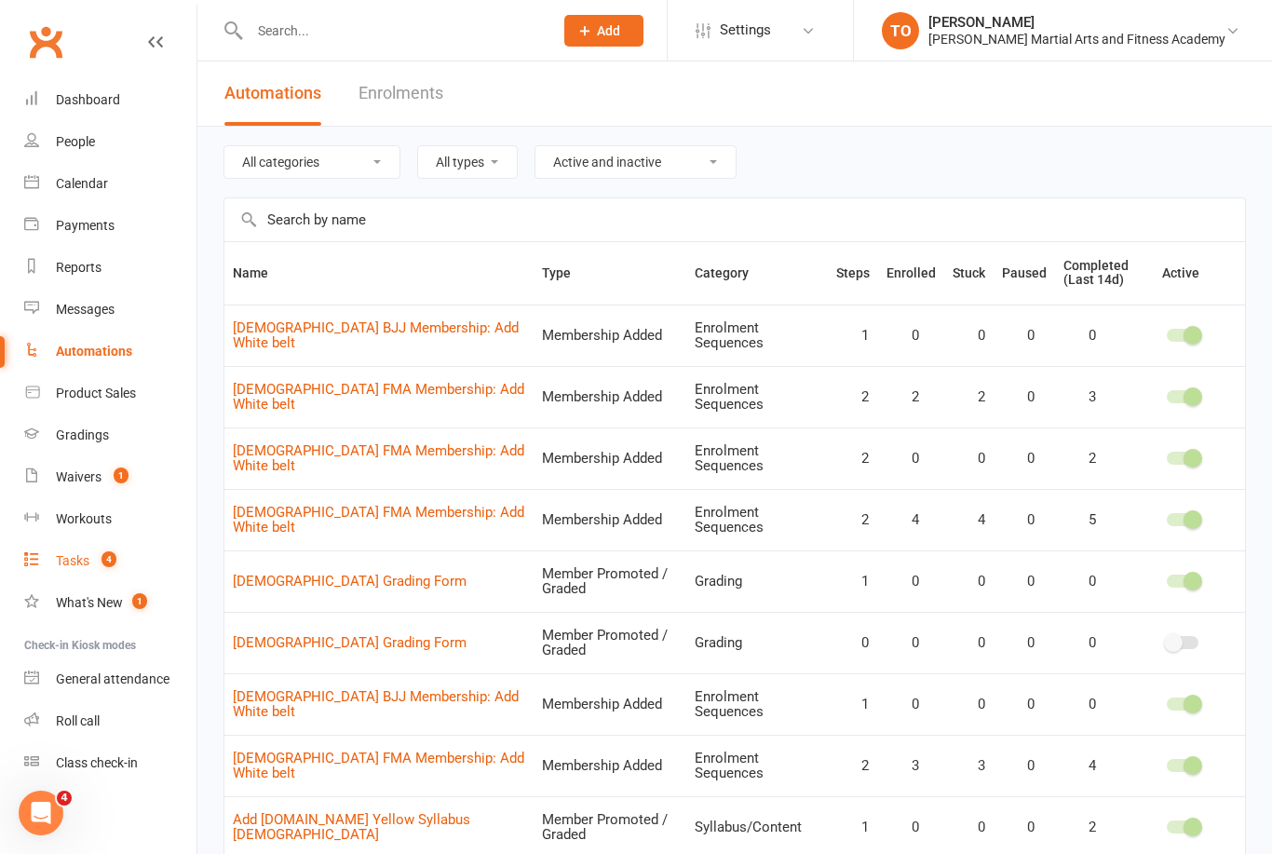
click at [99, 566] on count-badge "4" at bounding box center [104, 560] width 24 height 15
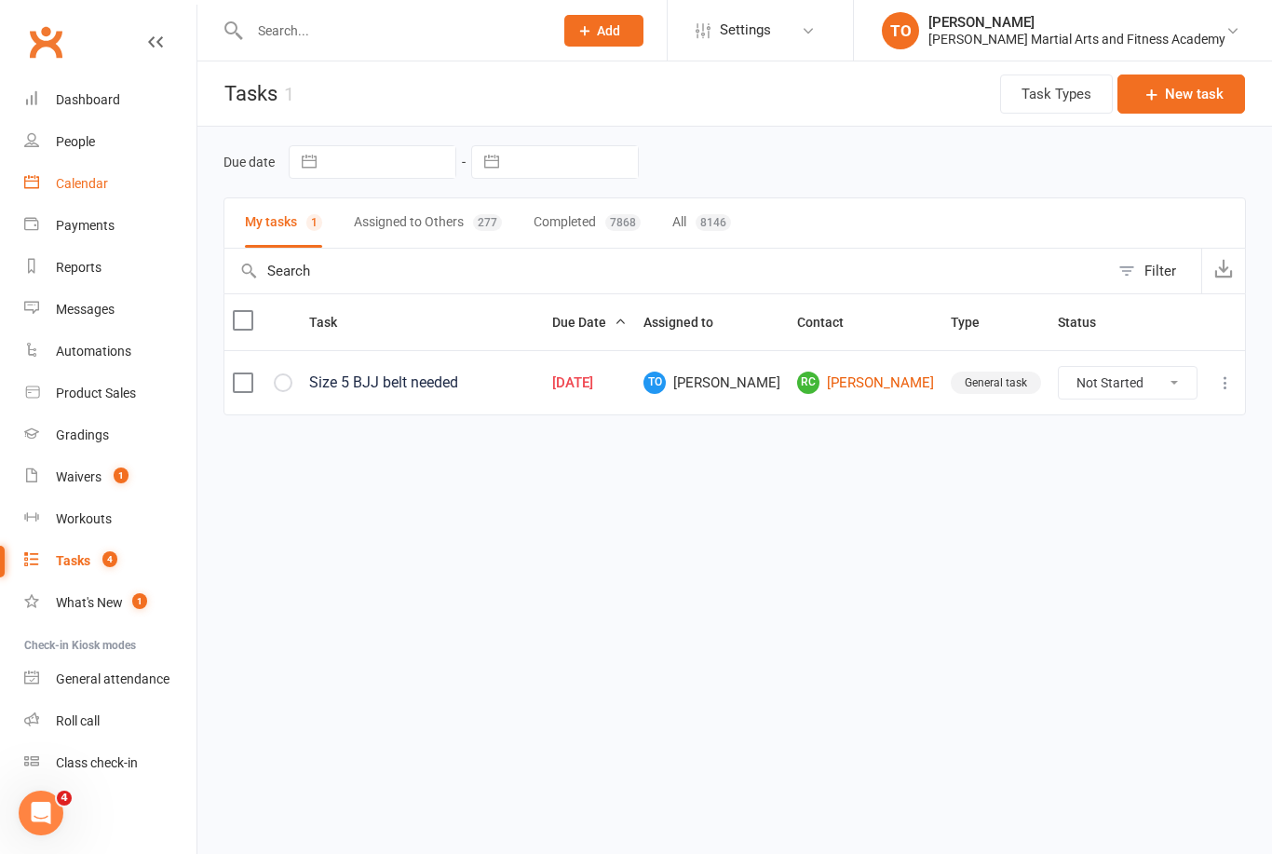
click at [77, 193] on link "Calendar" at bounding box center [110, 184] width 172 height 42
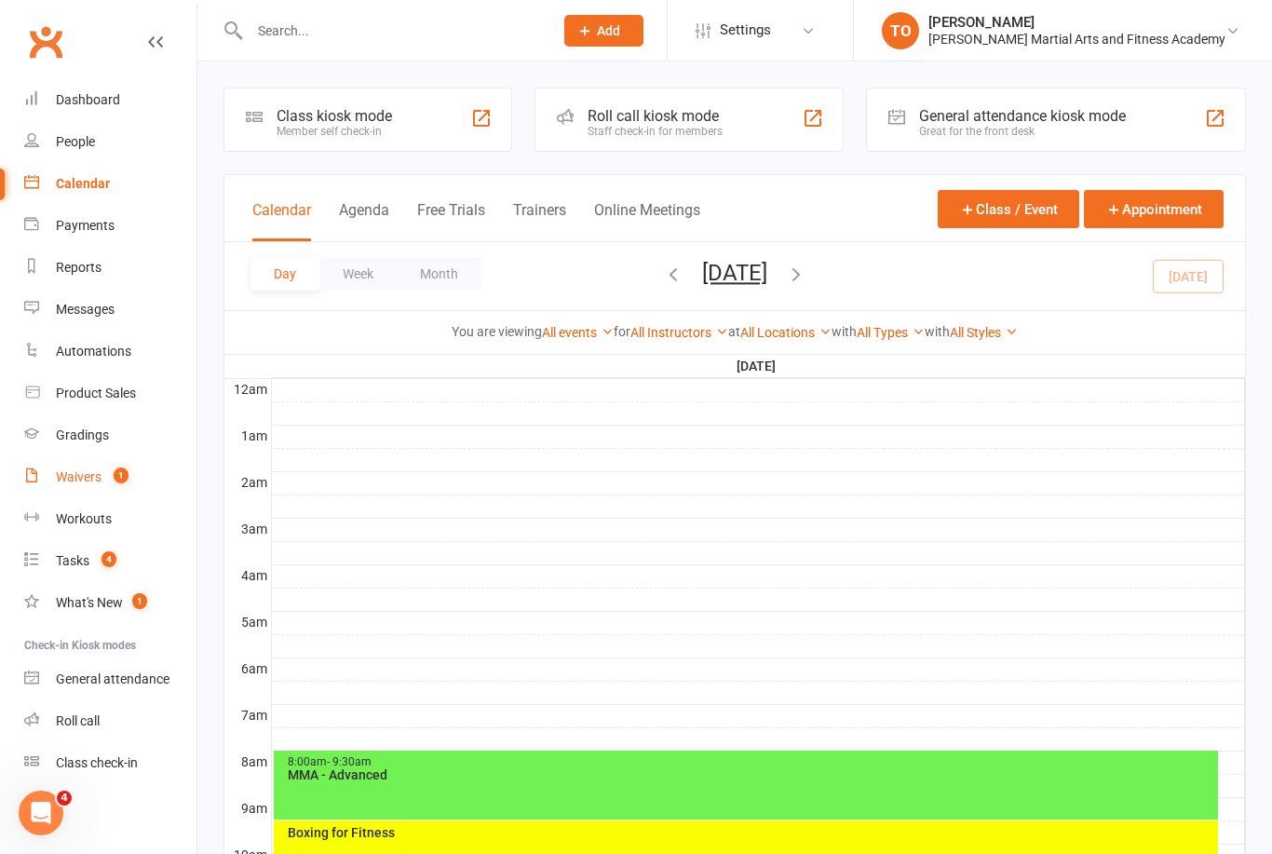
click at [88, 490] on link "Waivers 1" at bounding box center [110, 477] width 172 height 42
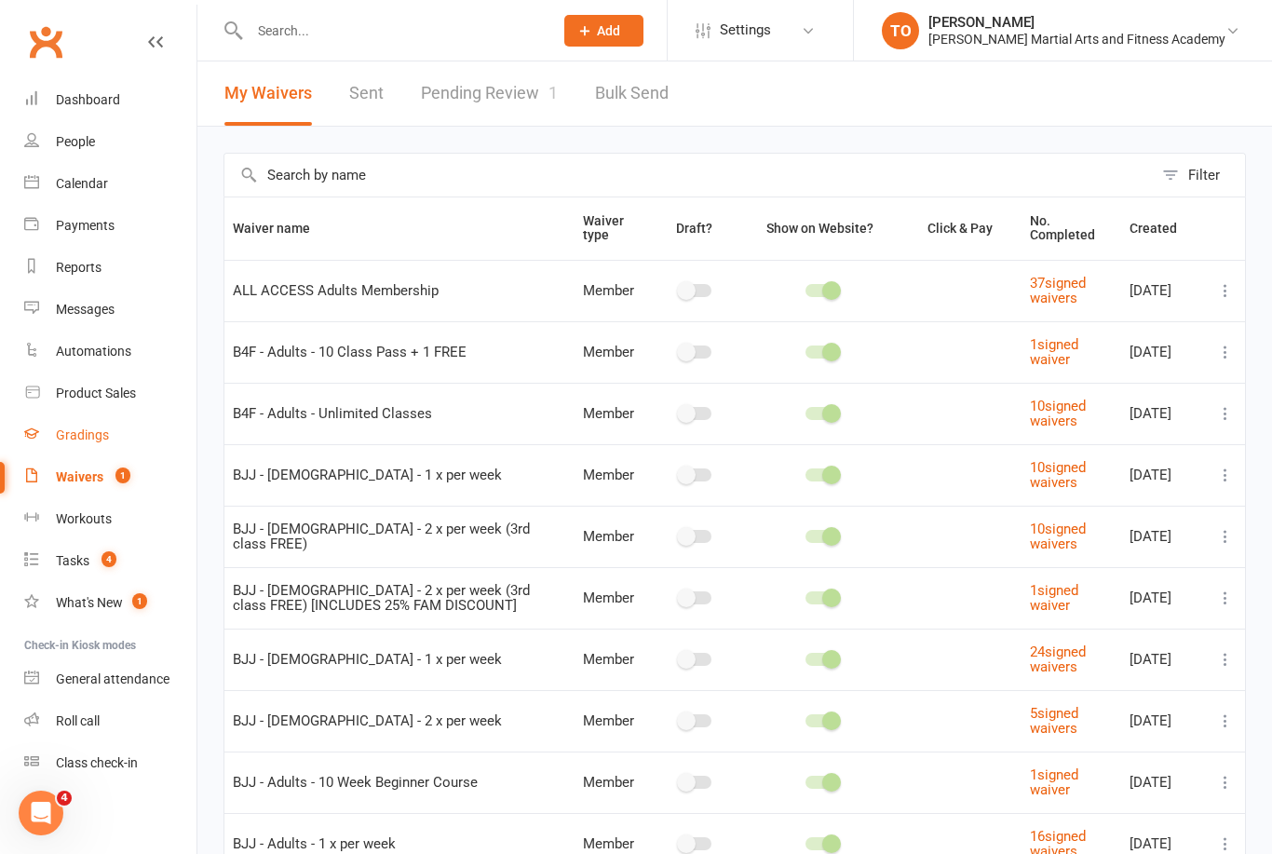
click at [84, 448] on link "Gradings" at bounding box center [110, 435] width 172 height 42
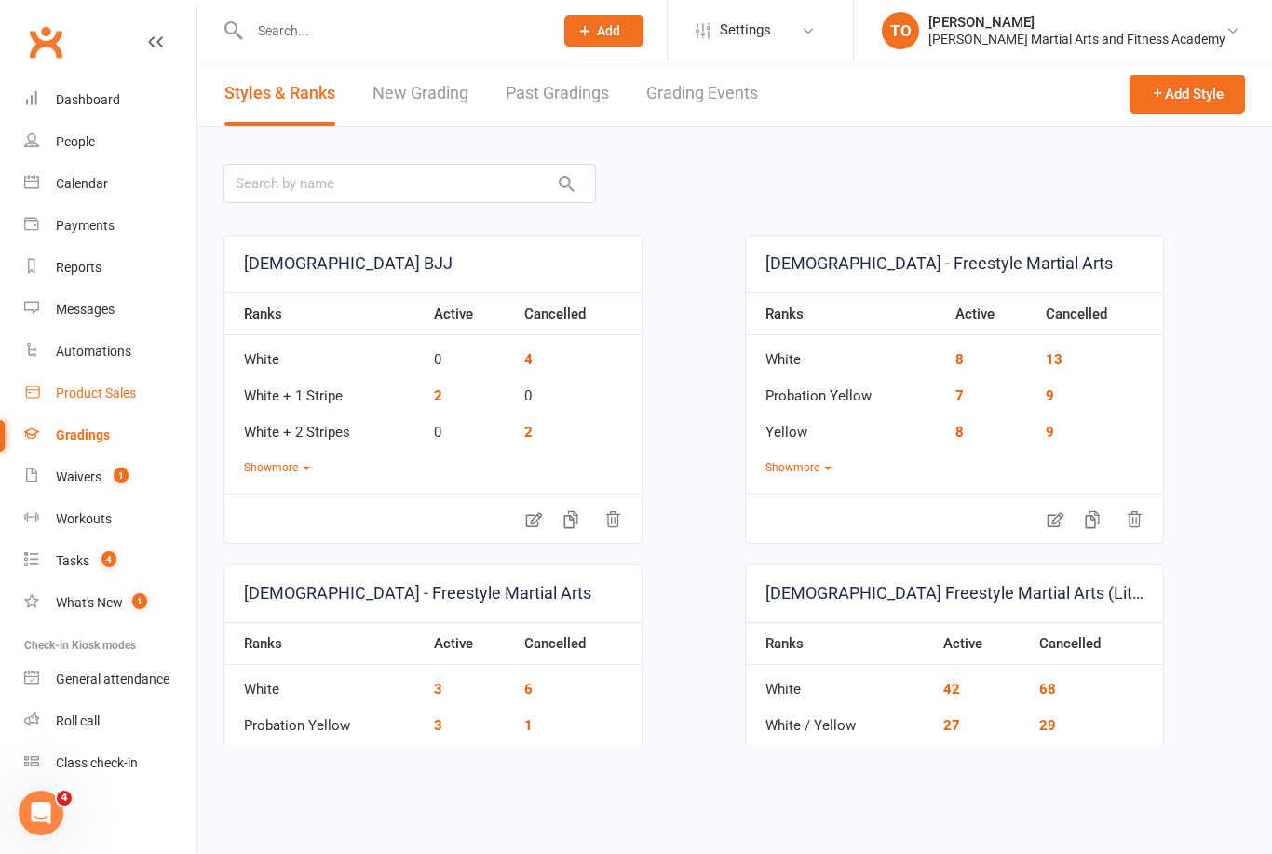
click at [105, 396] on div "Product Sales" at bounding box center [96, 392] width 80 height 15
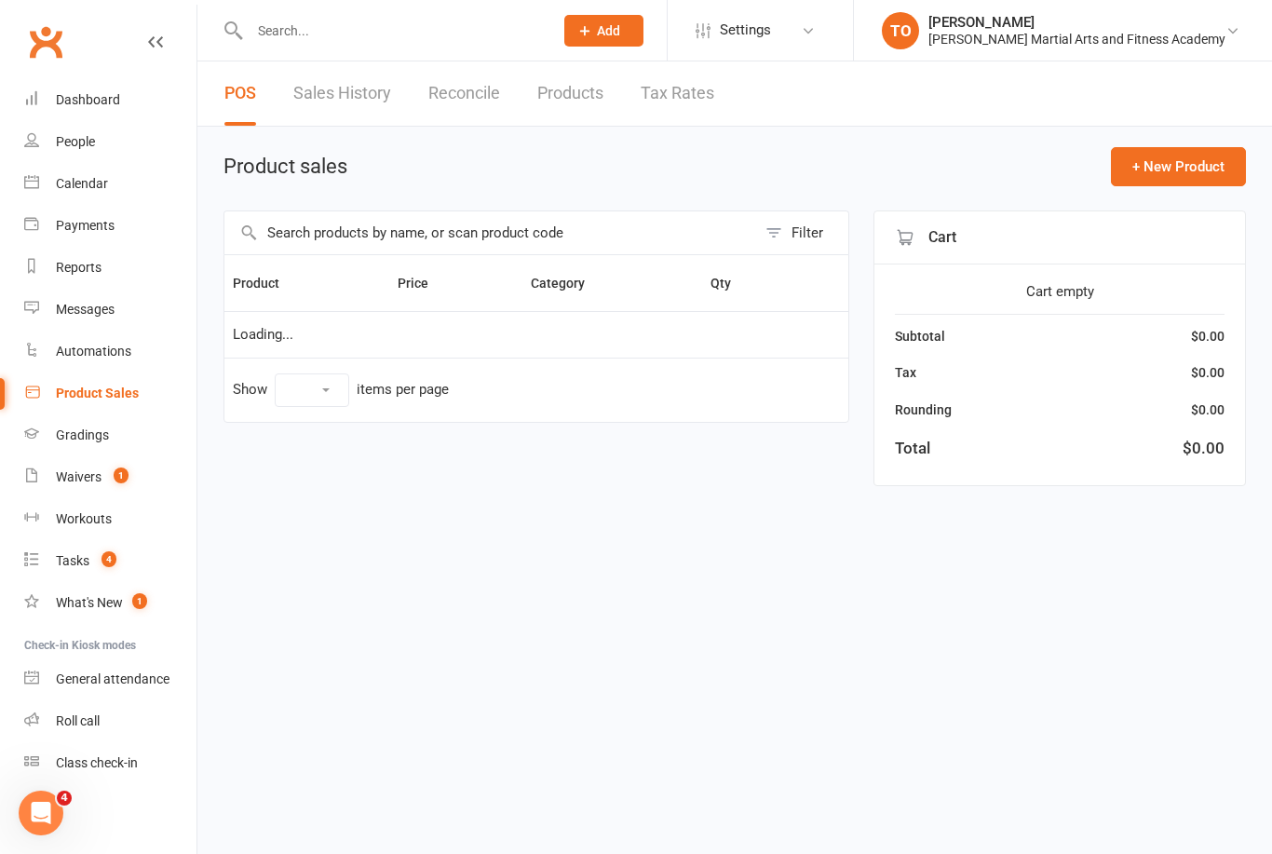
select select "100"
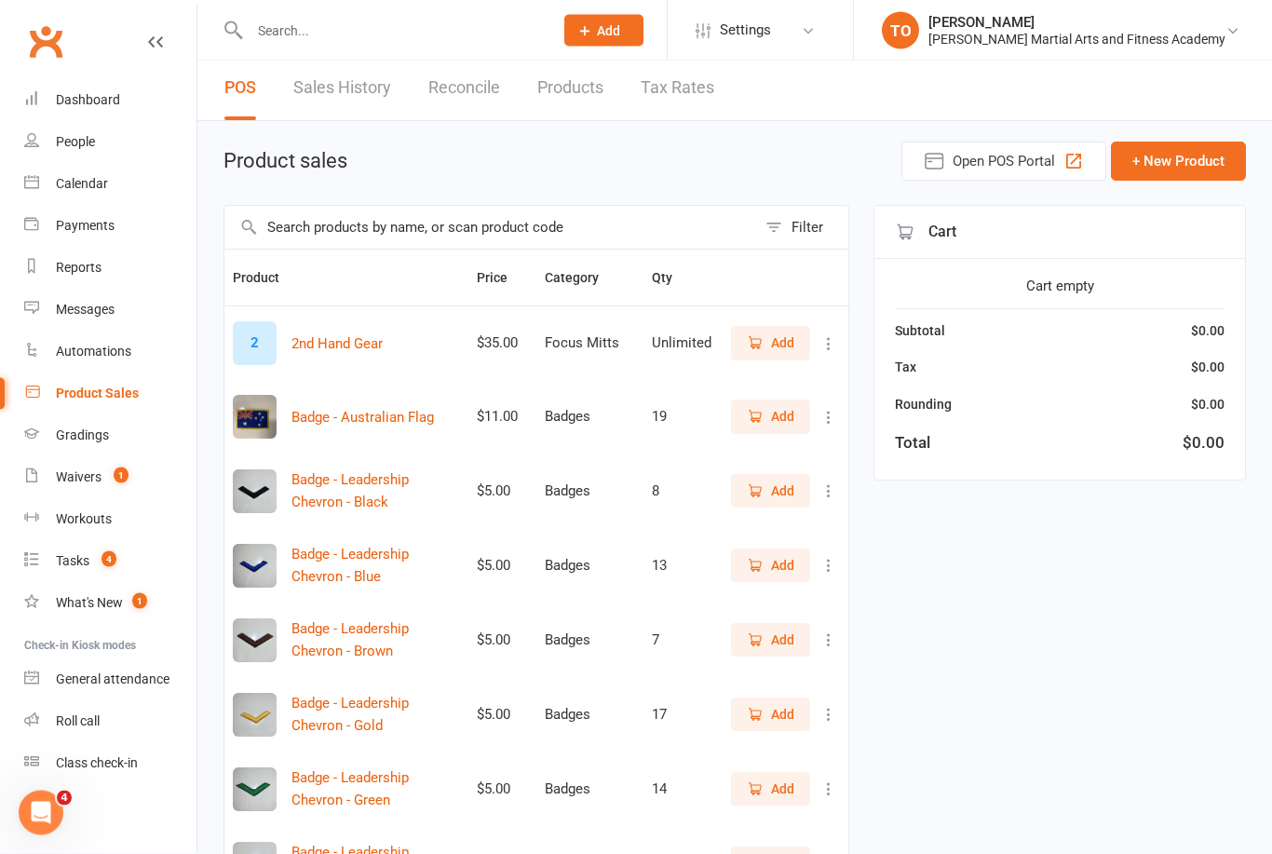
scroll to position [6, 0]
click at [73, 519] on div "Workouts" at bounding box center [84, 518] width 56 height 15
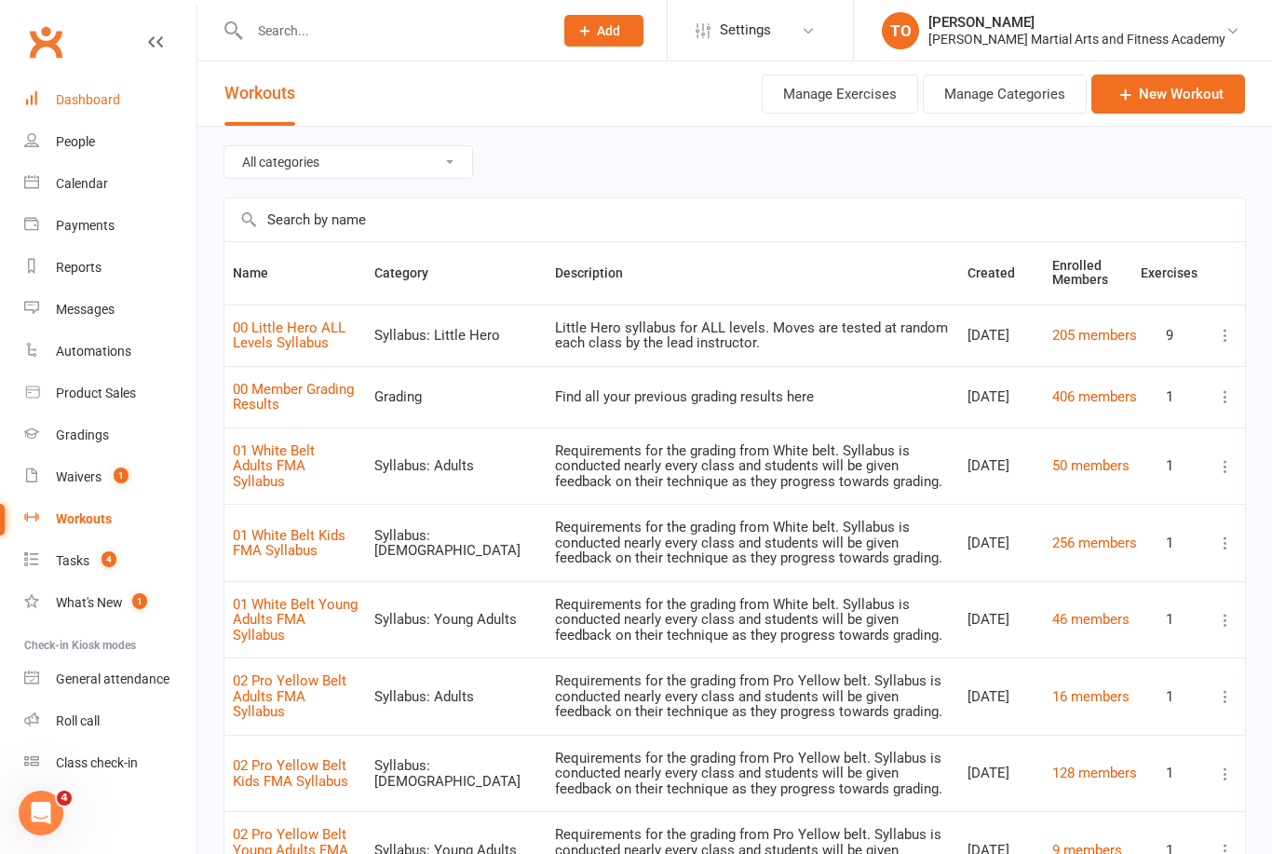
click at [75, 93] on div "Dashboard" at bounding box center [88, 99] width 64 height 15
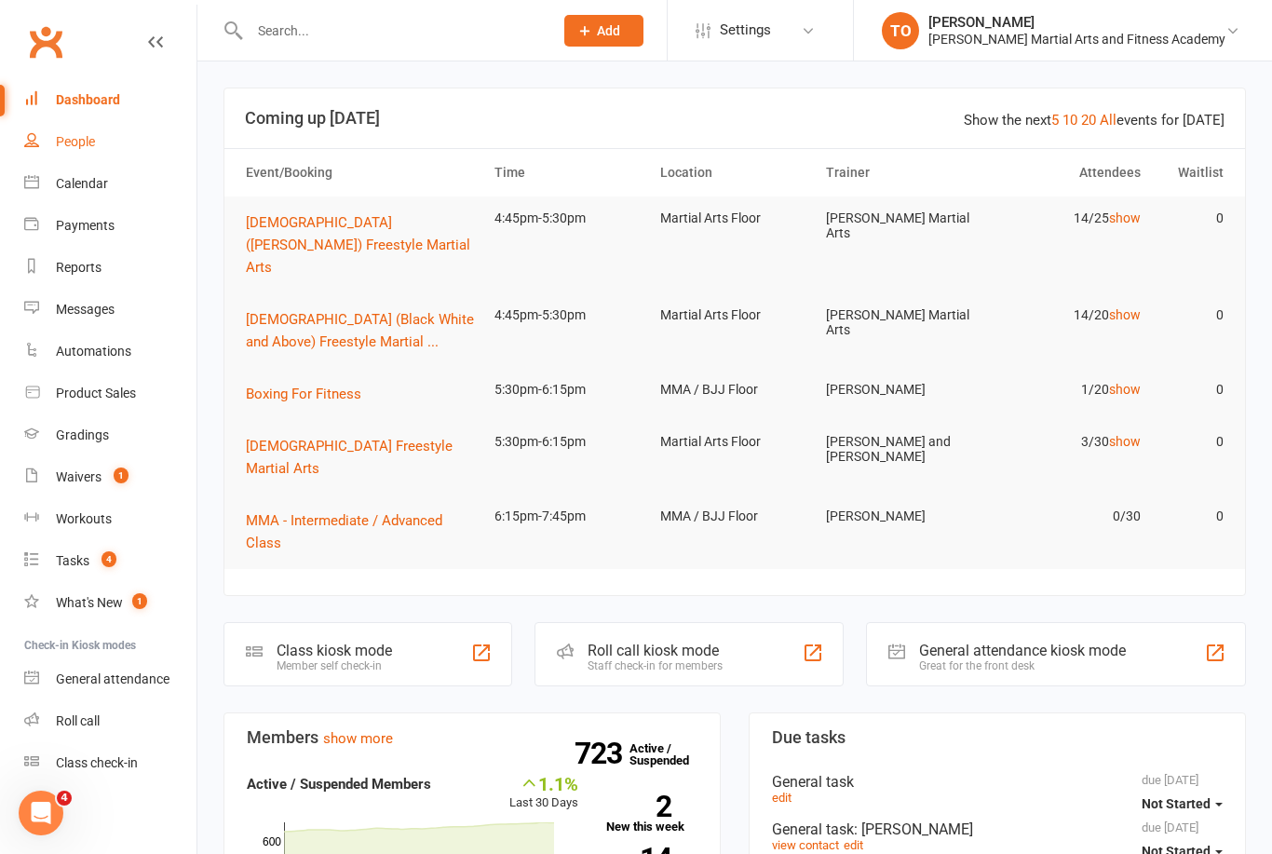
click at [76, 137] on div "People" at bounding box center [75, 141] width 39 height 15
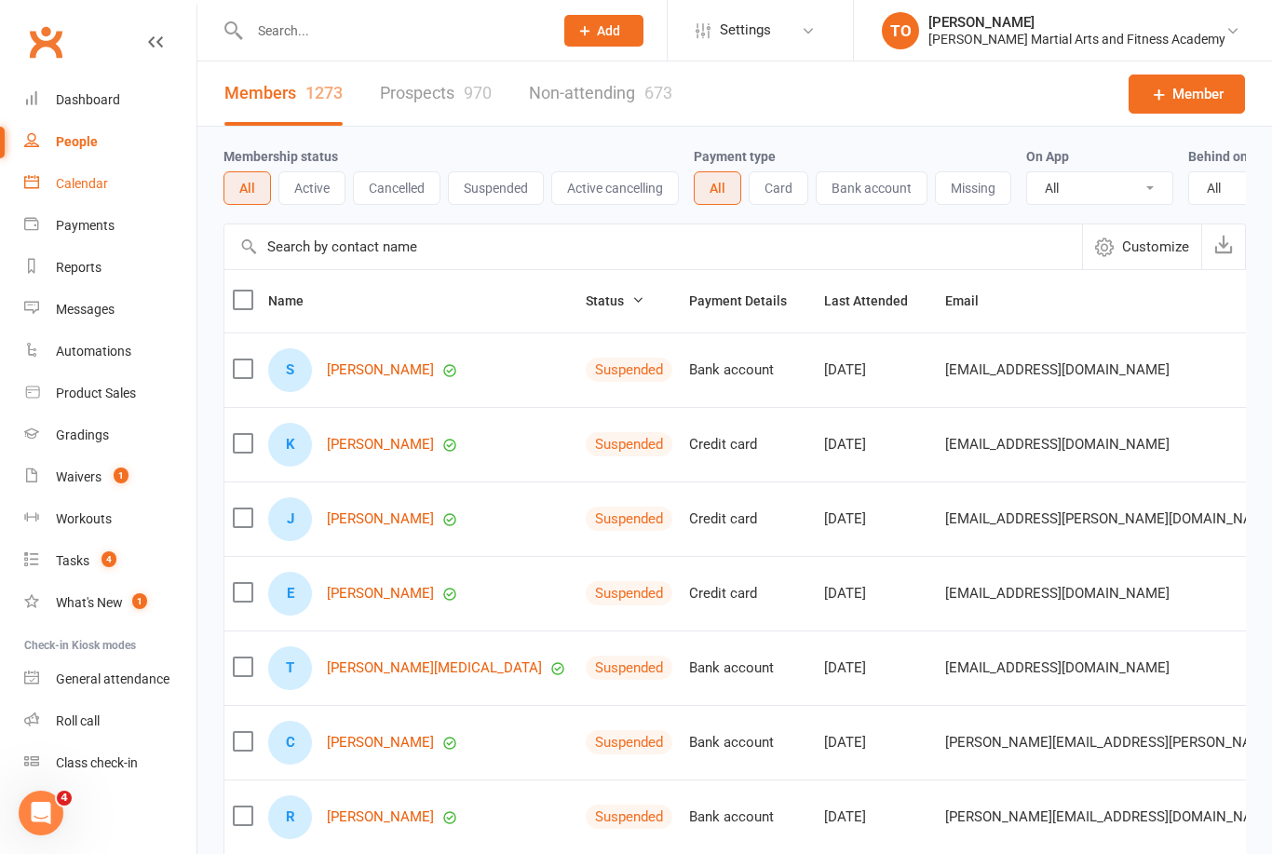
click at [73, 184] on div "Calendar" at bounding box center [82, 183] width 52 height 15
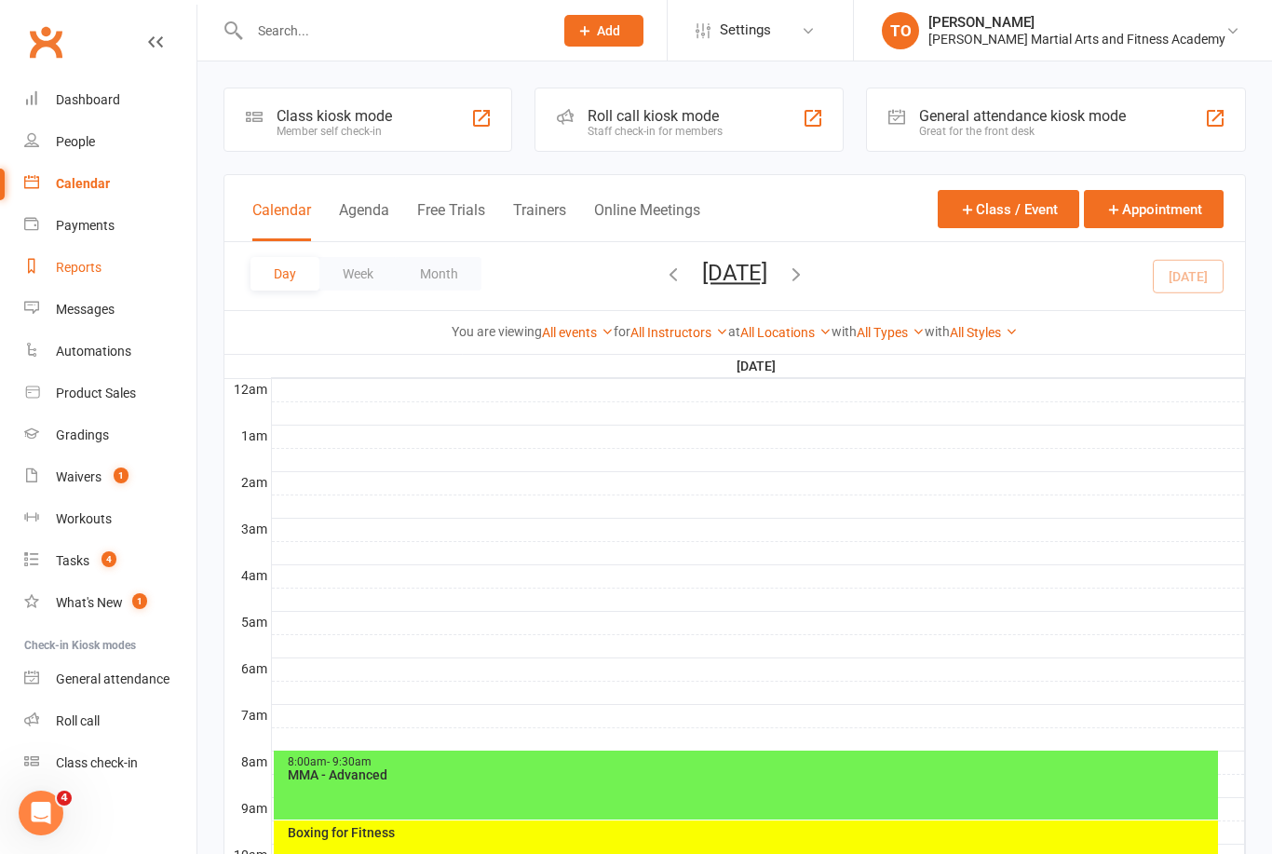
click at [79, 248] on link "Reports" at bounding box center [110, 268] width 172 height 42
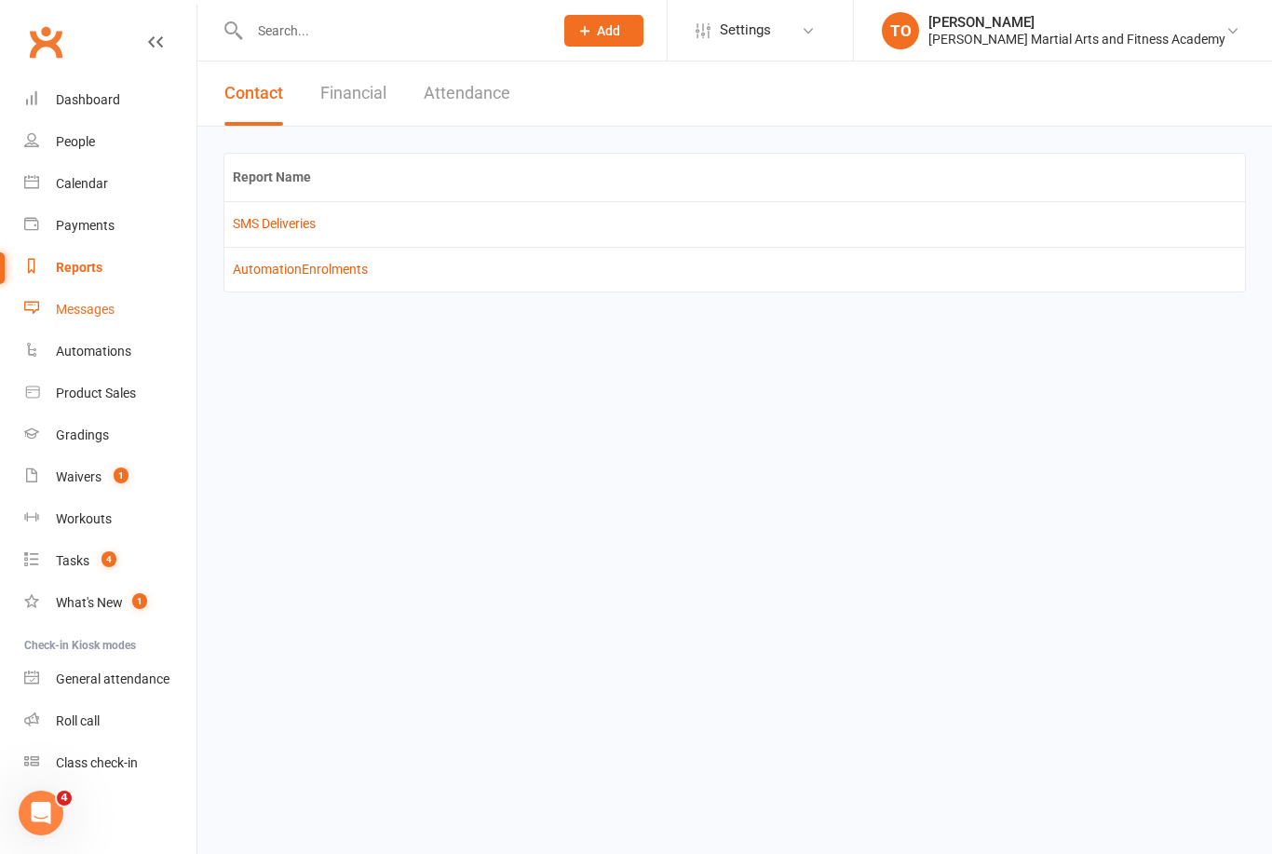
click at [87, 303] on div "Messages" at bounding box center [85, 309] width 59 height 15
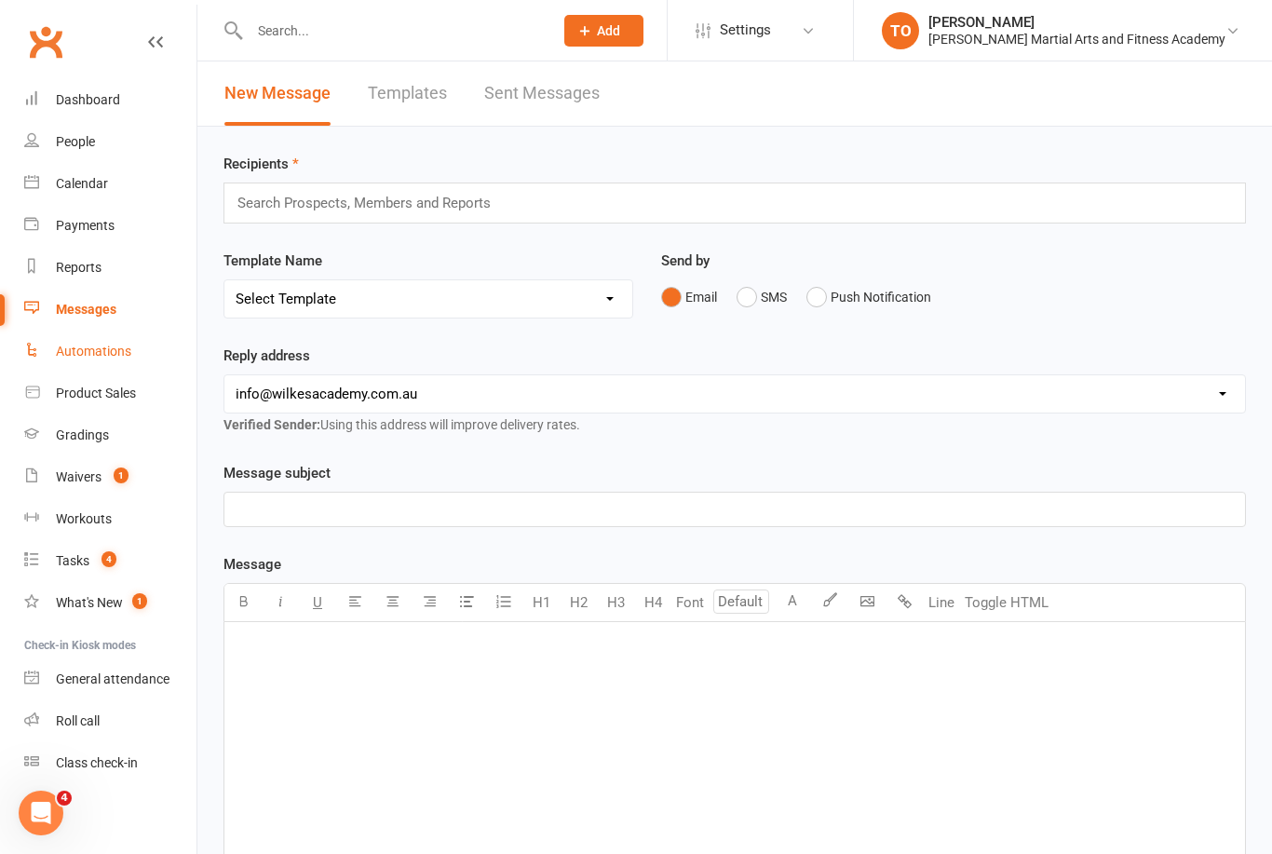
click at [92, 348] on div "Automations" at bounding box center [93, 351] width 75 height 15
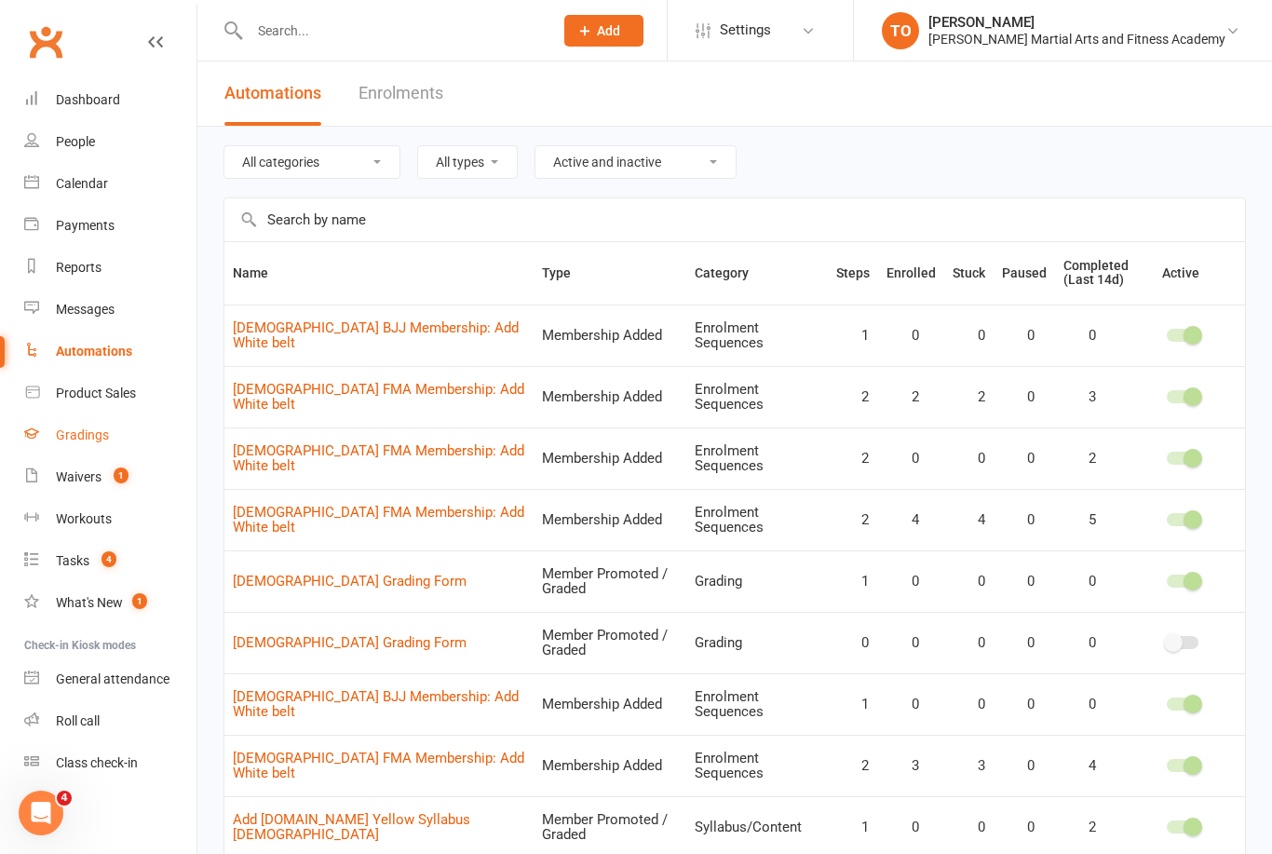
click at [66, 440] on div "Gradings" at bounding box center [82, 434] width 53 height 15
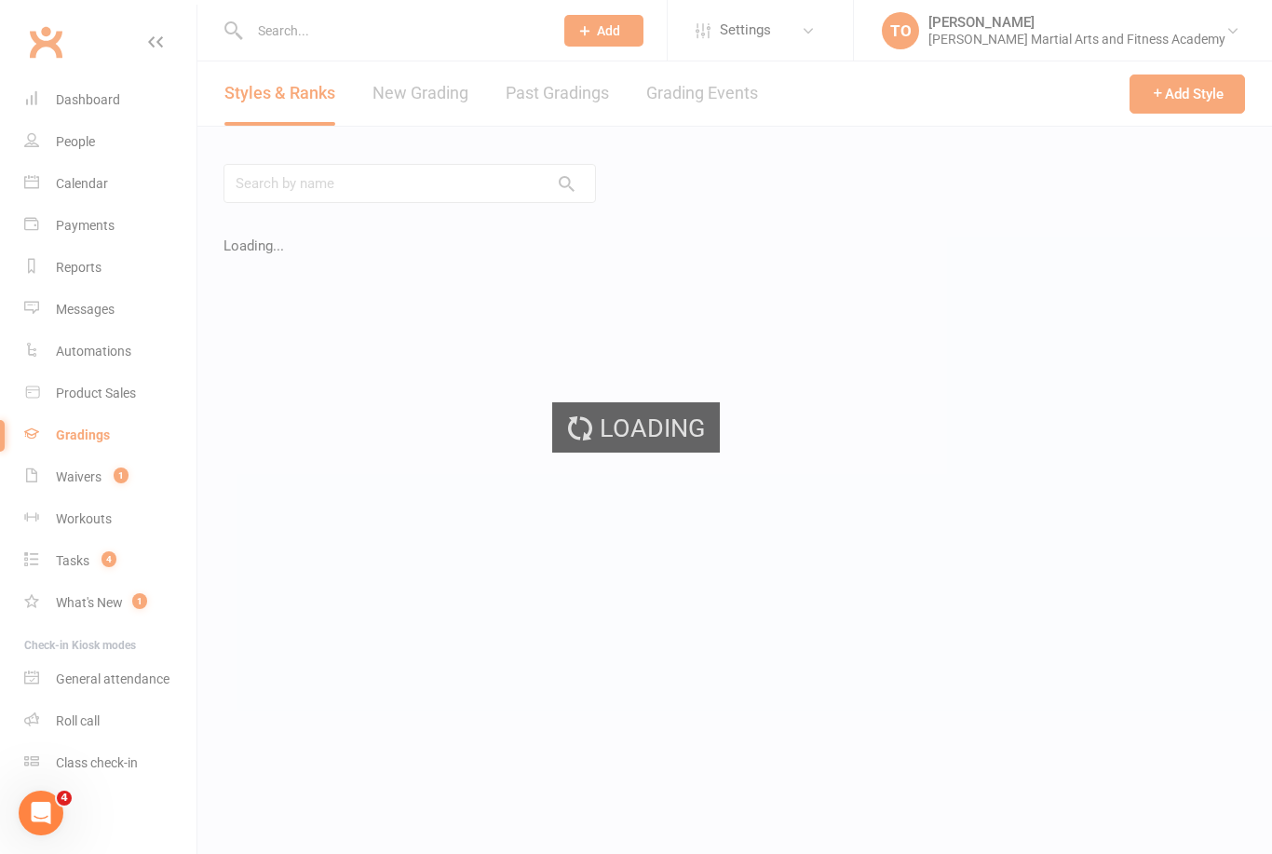
click at [115, 392] on div "Loading" at bounding box center [636, 427] width 1272 height 854
click at [88, 402] on div "Loading" at bounding box center [636, 427] width 1272 height 854
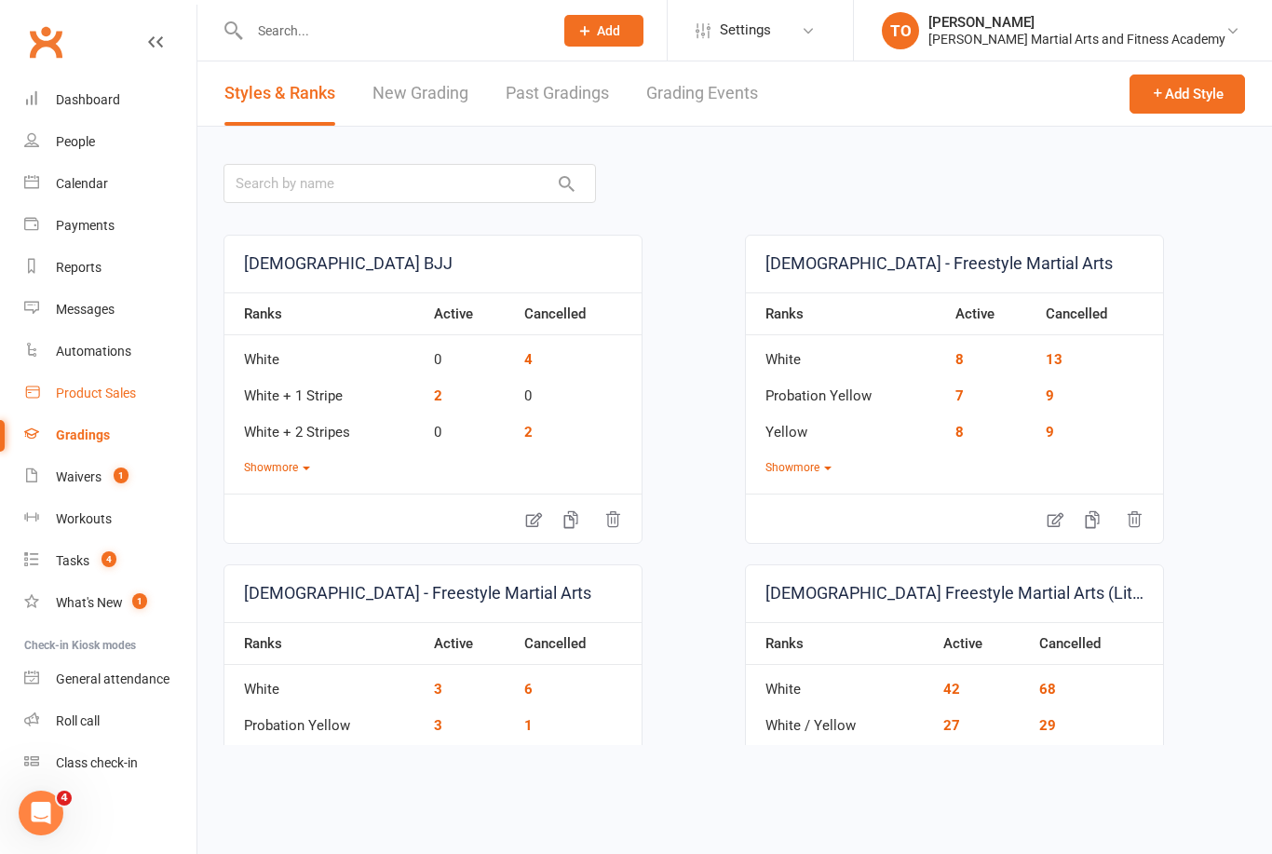
click at [93, 401] on link "Product Sales" at bounding box center [110, 393] width 172 height 42
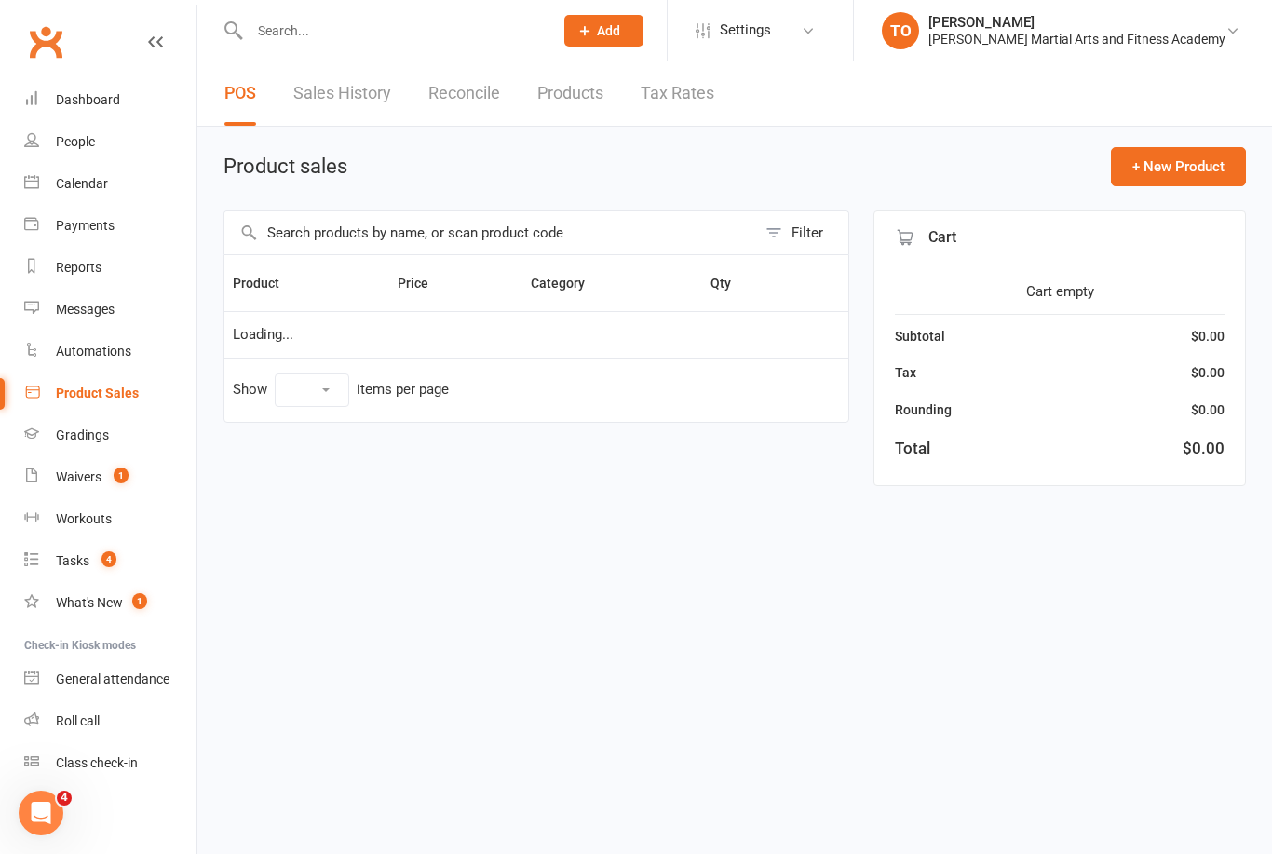
select select "100"
click at [661, 245] on input "text" at bounding box center [490, 232] width 532 height 43
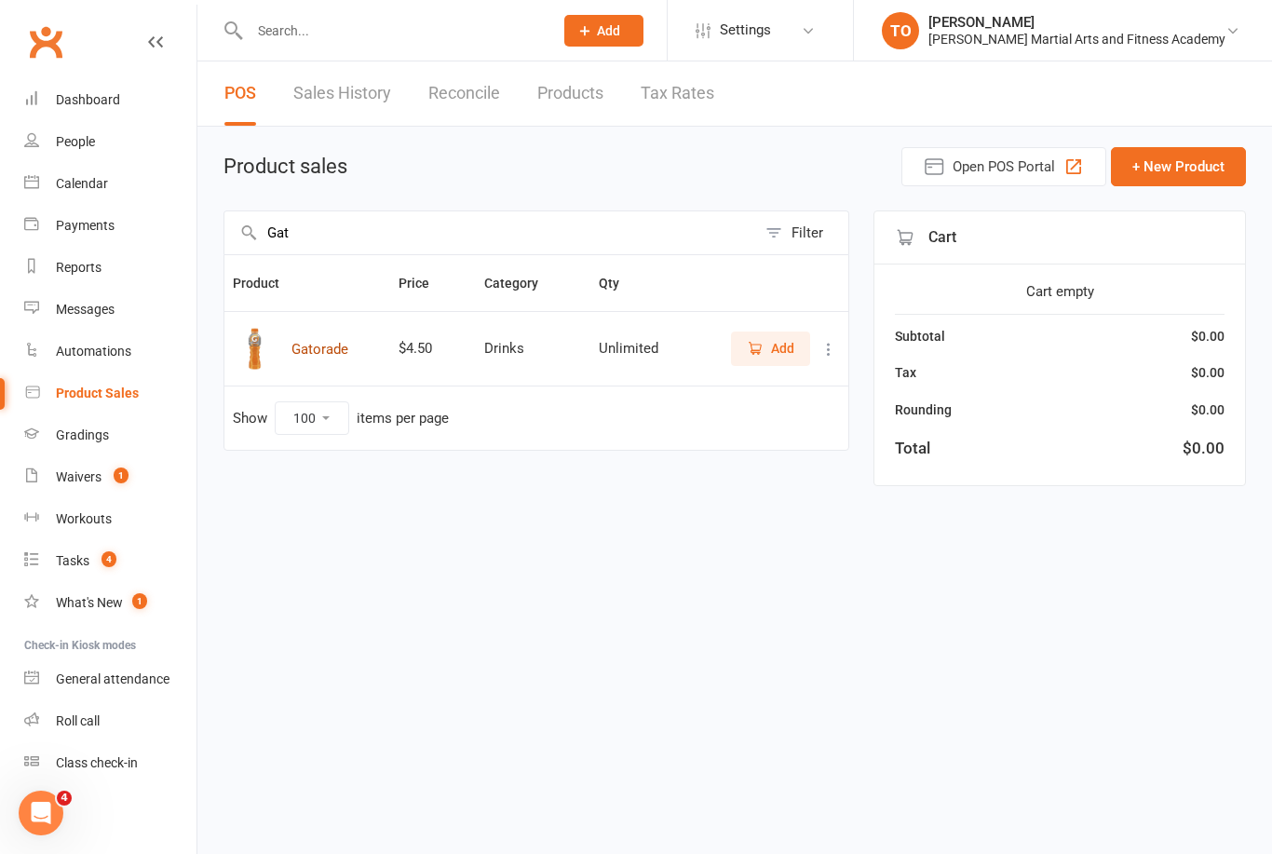
type input "Gat"
click at [317, 351] on button "Gatorade" at bounding box center [319, 349] width 57 height 22
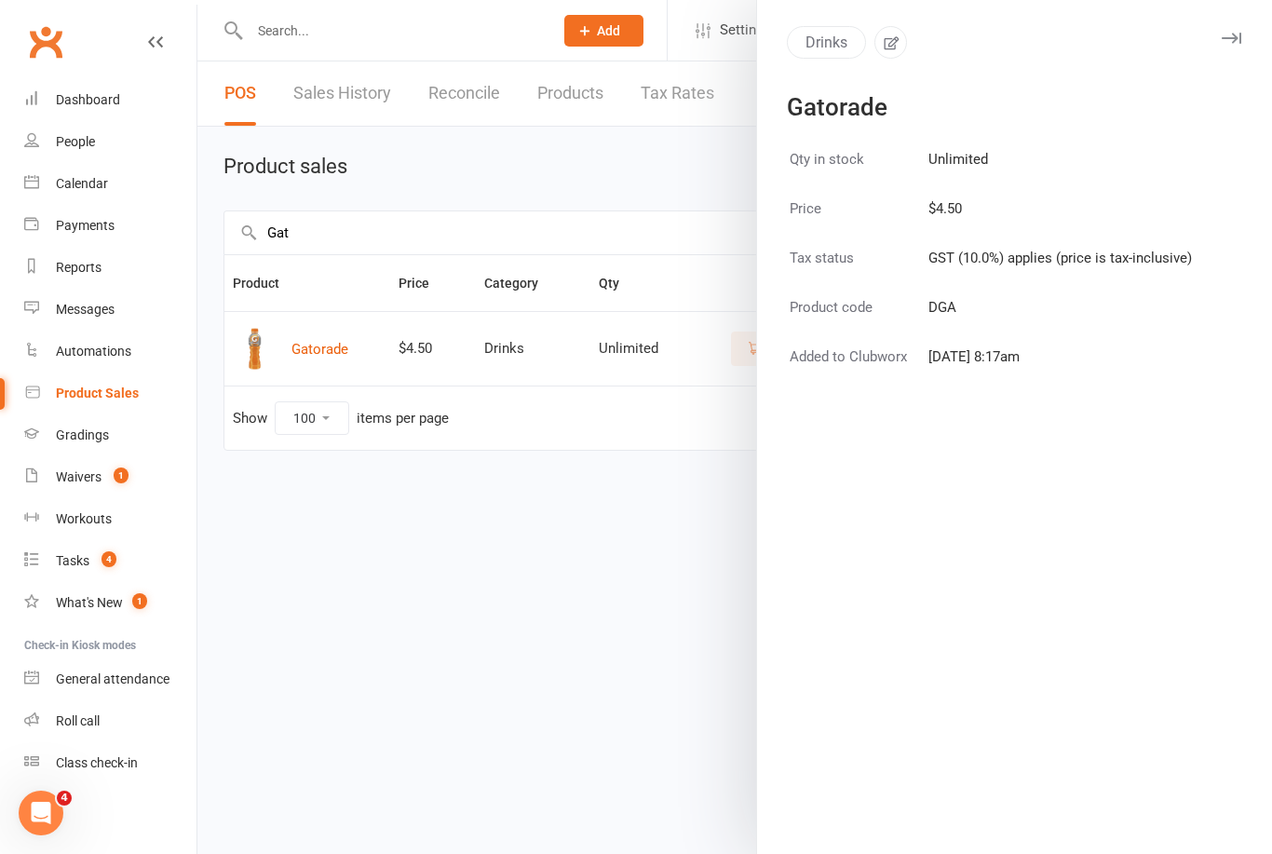
click at [472, 490] on div at bounding box center [734, 427] width 1074 height 854
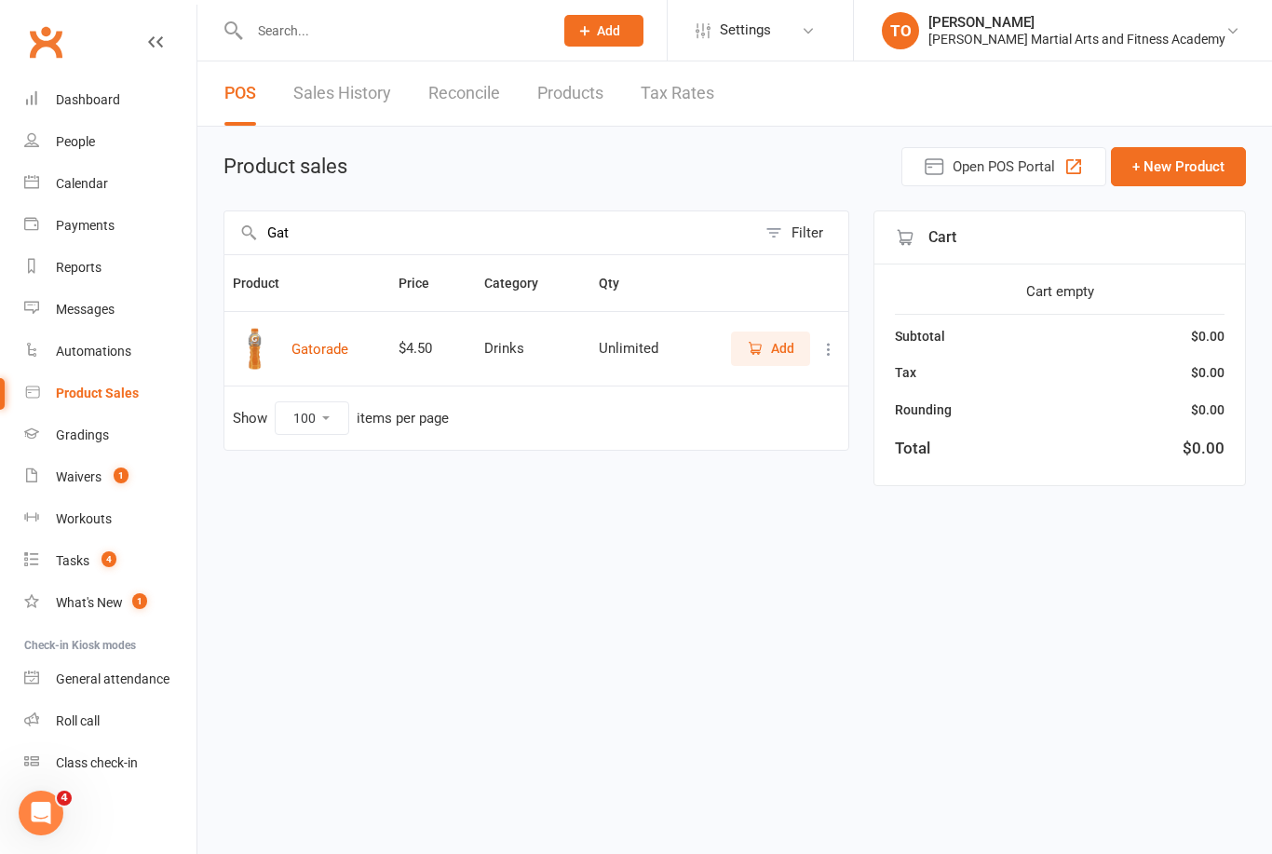
click at [785, 349] on span "Add" at bounding box center [782, 348] width 23 height 20
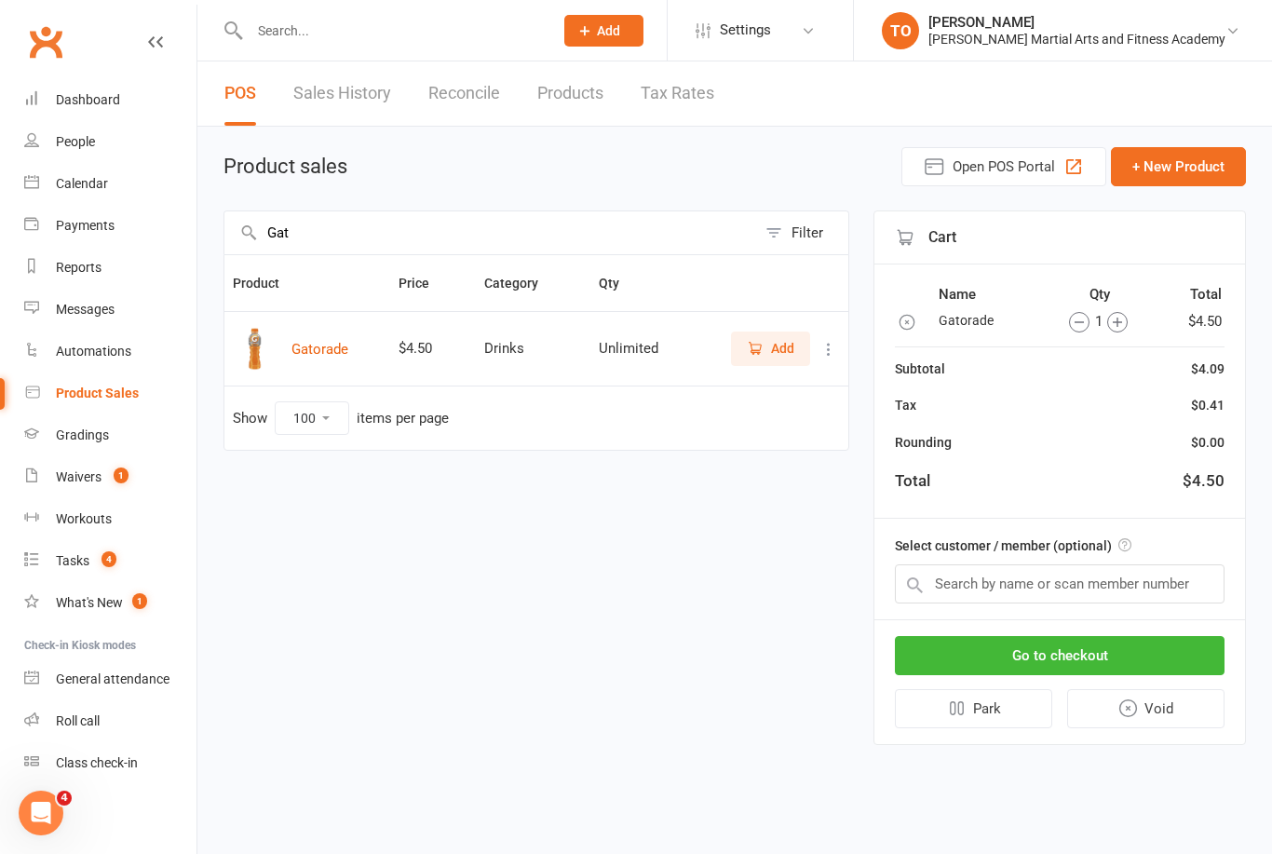
click at [1121, 324] on icon "button" at bounding box center [1117, 322] width 20 height 20
click at [1075, 653] on button "Go to checkout" at bounding box center [1060, 655] width 330 height 39
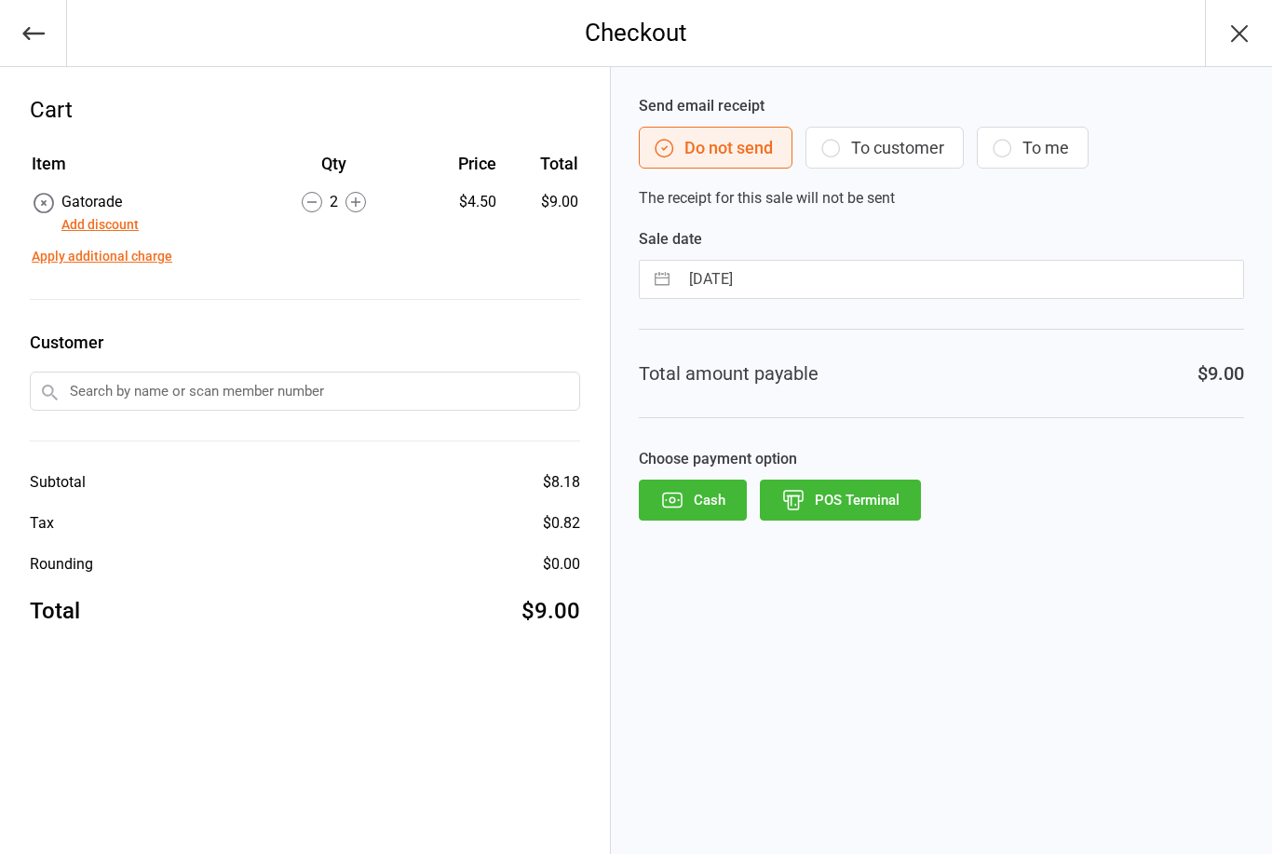
click at [883, 500] on button "POS Terminal" at bounding box center [840, 499] width 161 height 41
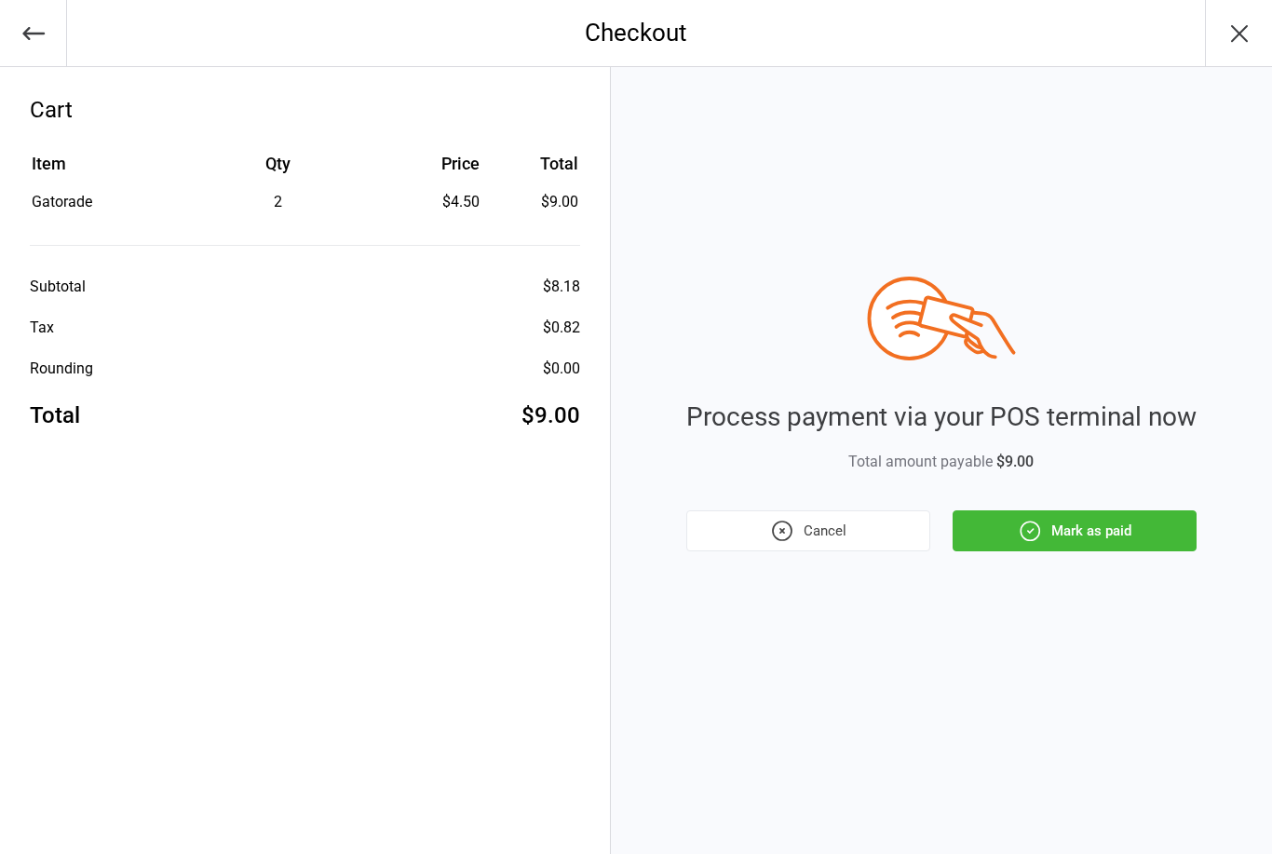
click at [1082, 512] on button "Mark as paid" at bounding box center [1074, 530] width 244 height 41
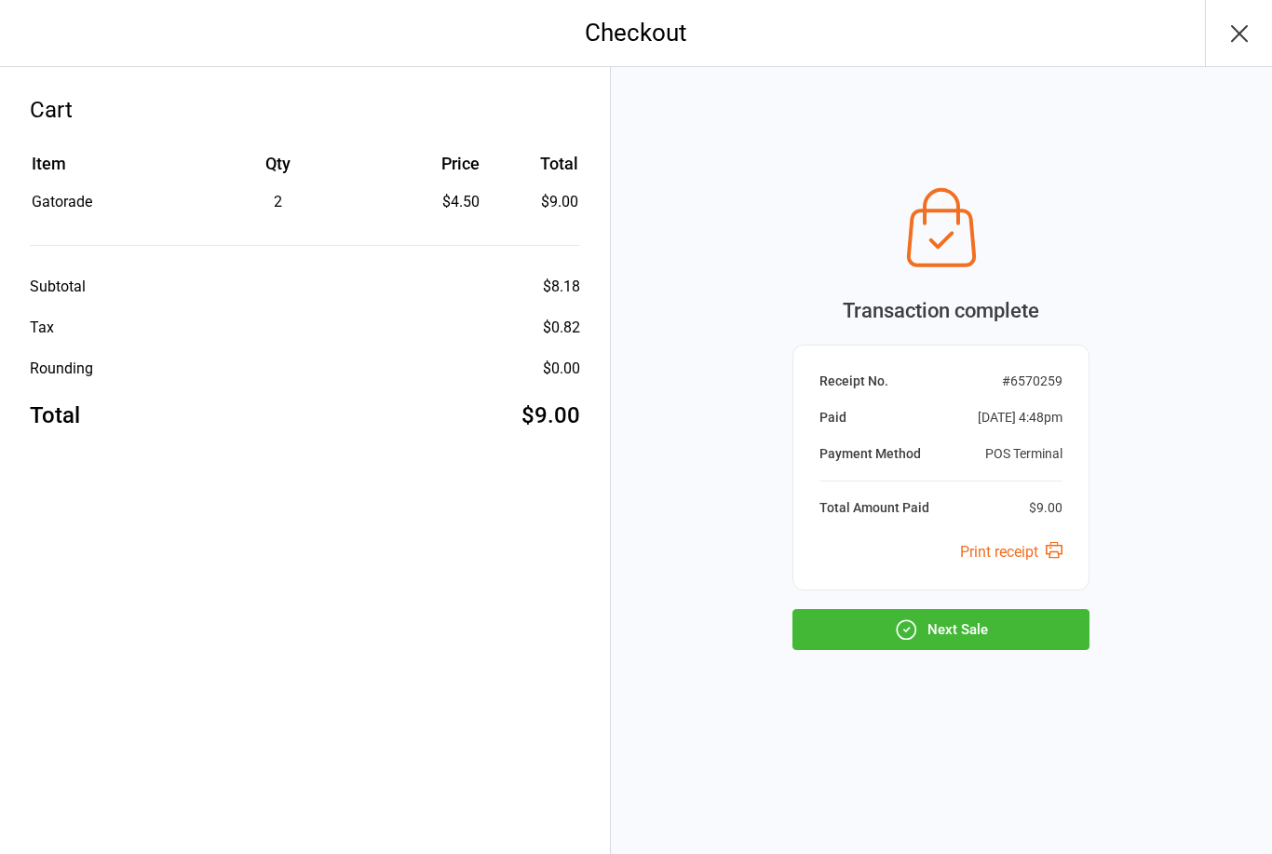
click at [960, 628] on button "Next Sale" at bounding box center [940, 629] width 297 height 41
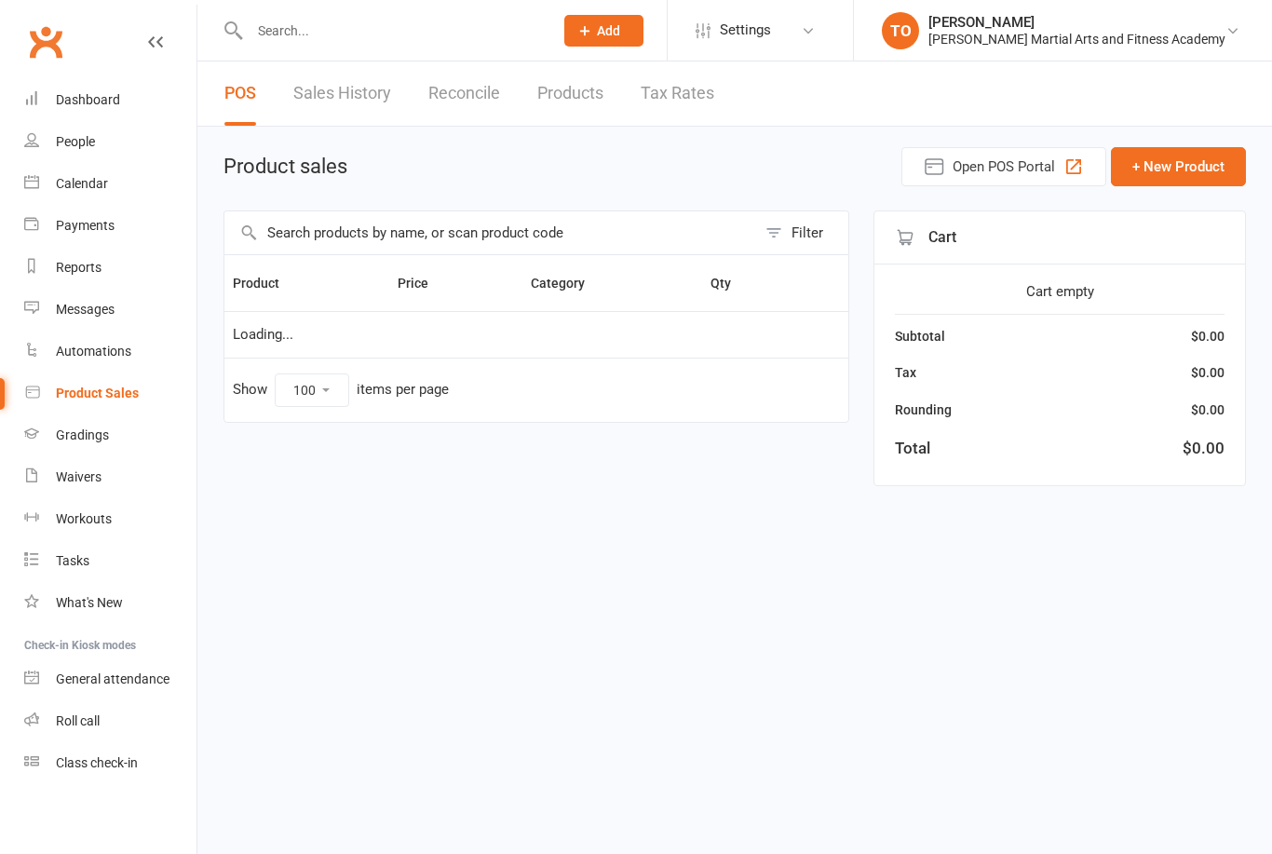
select select "100"
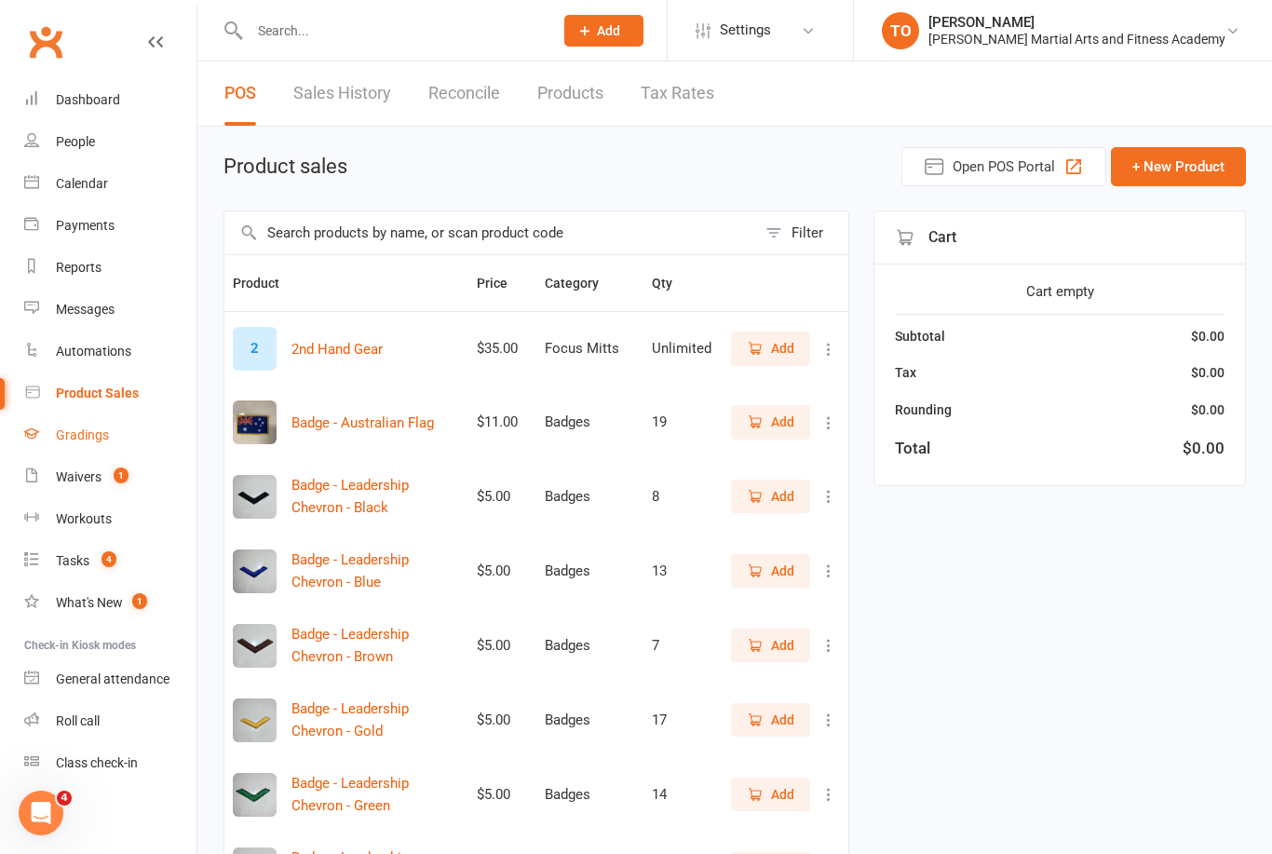
click at [60, 426] on link "Gradings" at bounding box center [110, 435] width 172 height 42
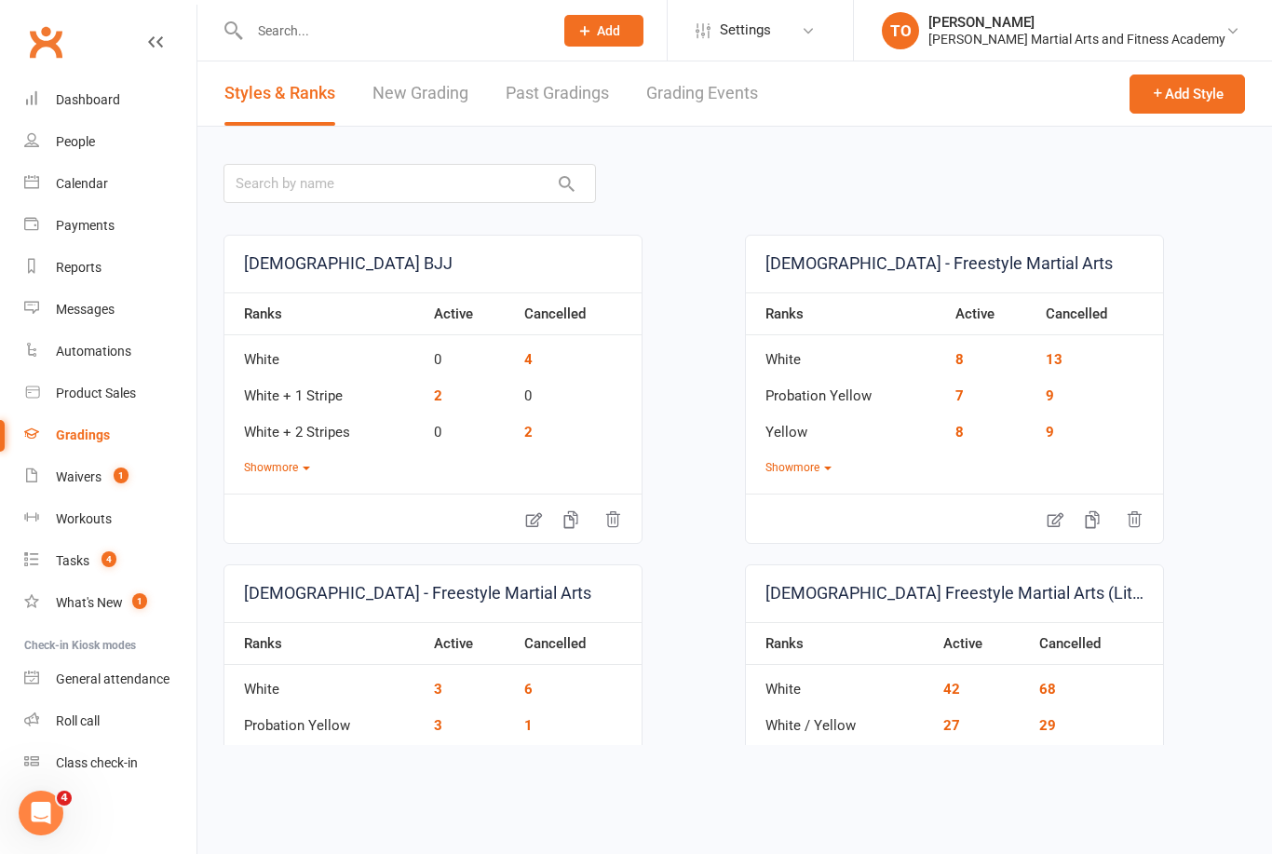
click at [99, 434] on div "Gradings" at bounding box center [83, 434] width 54 height 15
click at [108, 381] on link "Product Sales" at bounding box center [110, 393] width 172 height 42
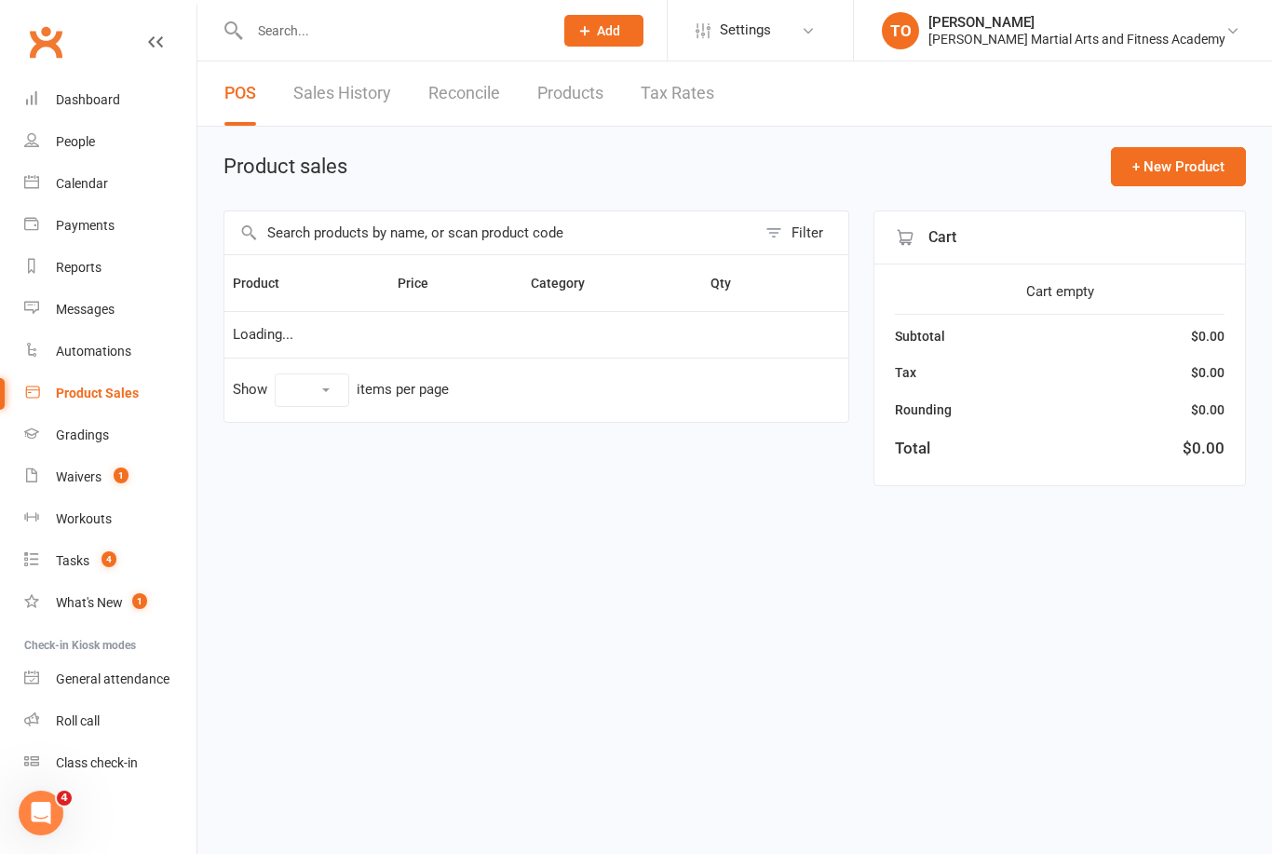
select select "100"
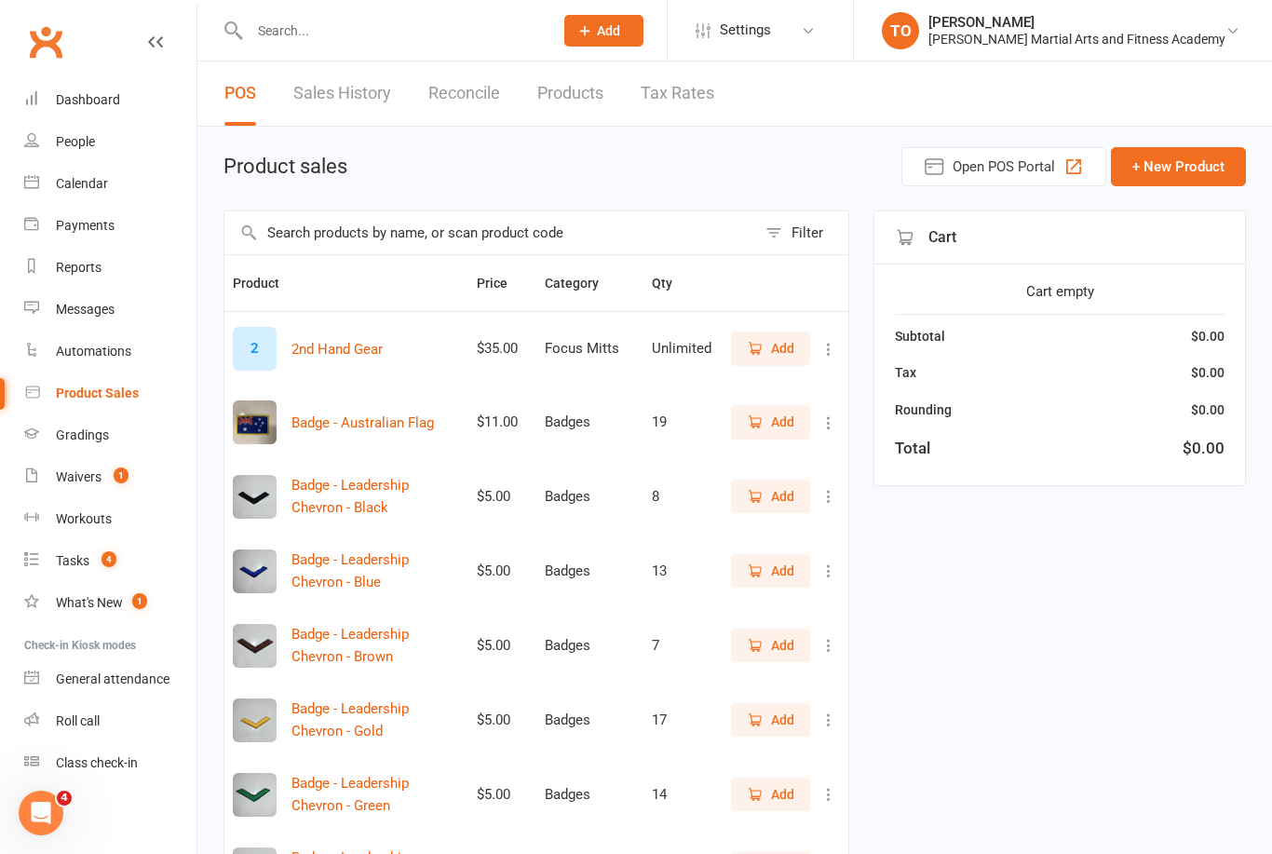
click at [578, 229] on input "text" at bounding box center [490, 232] width 532 height 43
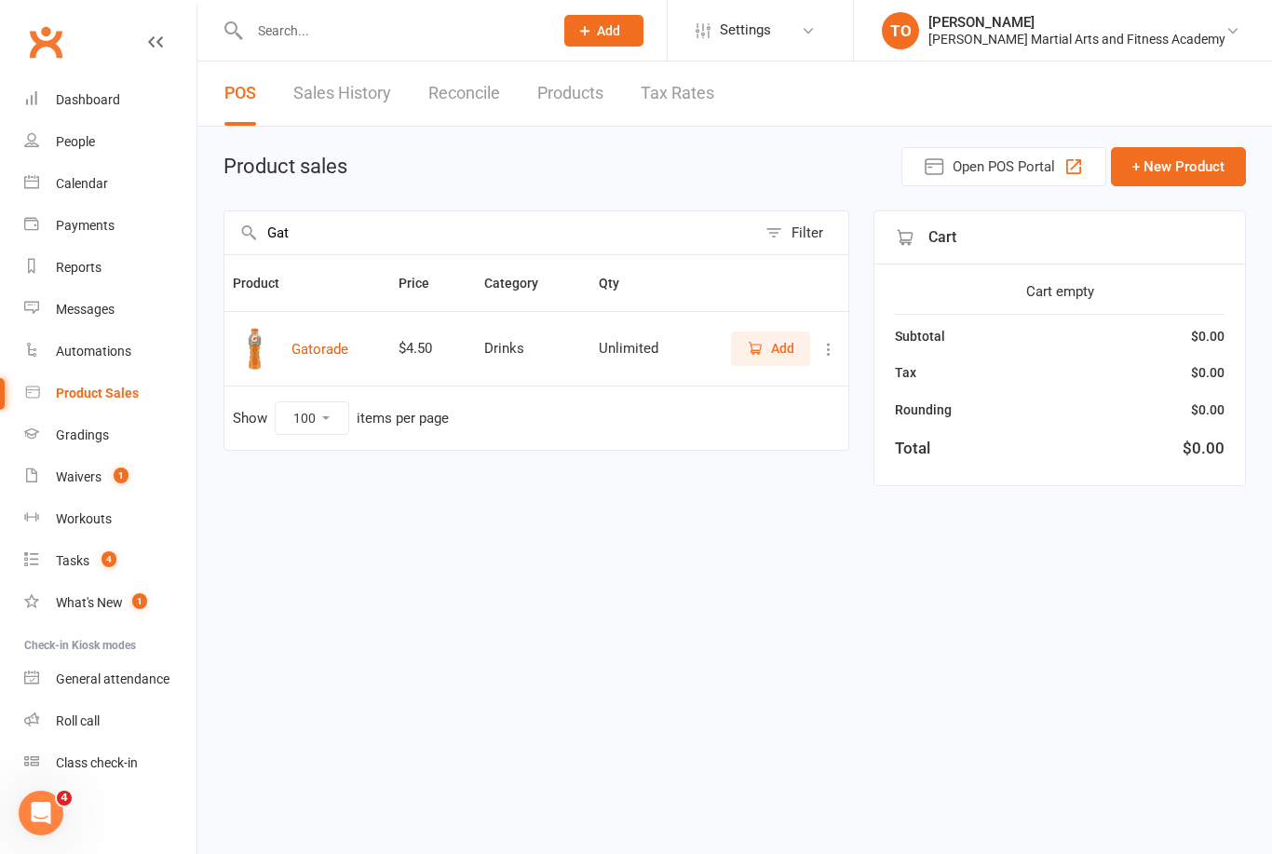
type input "Gat"
click at [776, 351] on span "Add" at bounding box center [782, 348] width 23 height 20
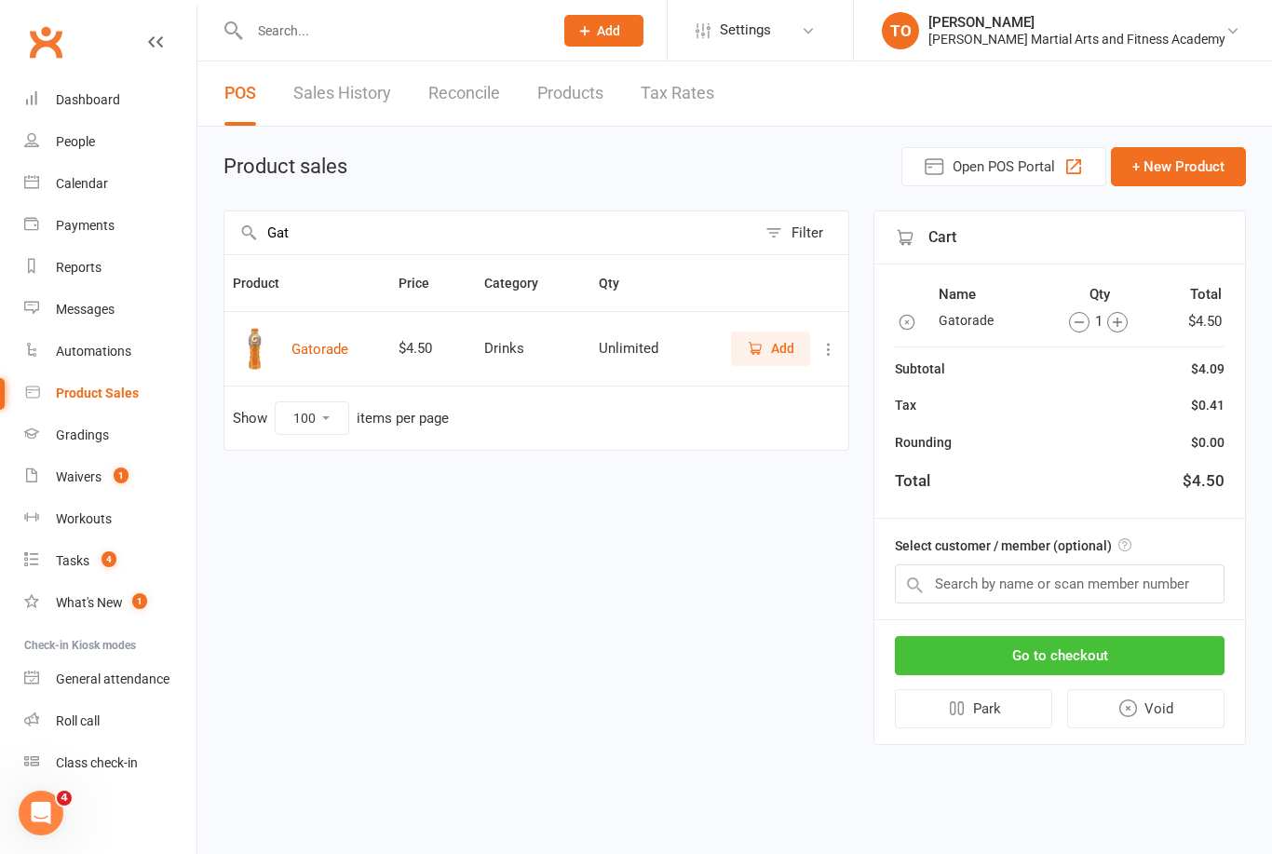
click at [1076, 656] on button "Go to checkout" at bounding box center [1060, 655] width 330 height 39
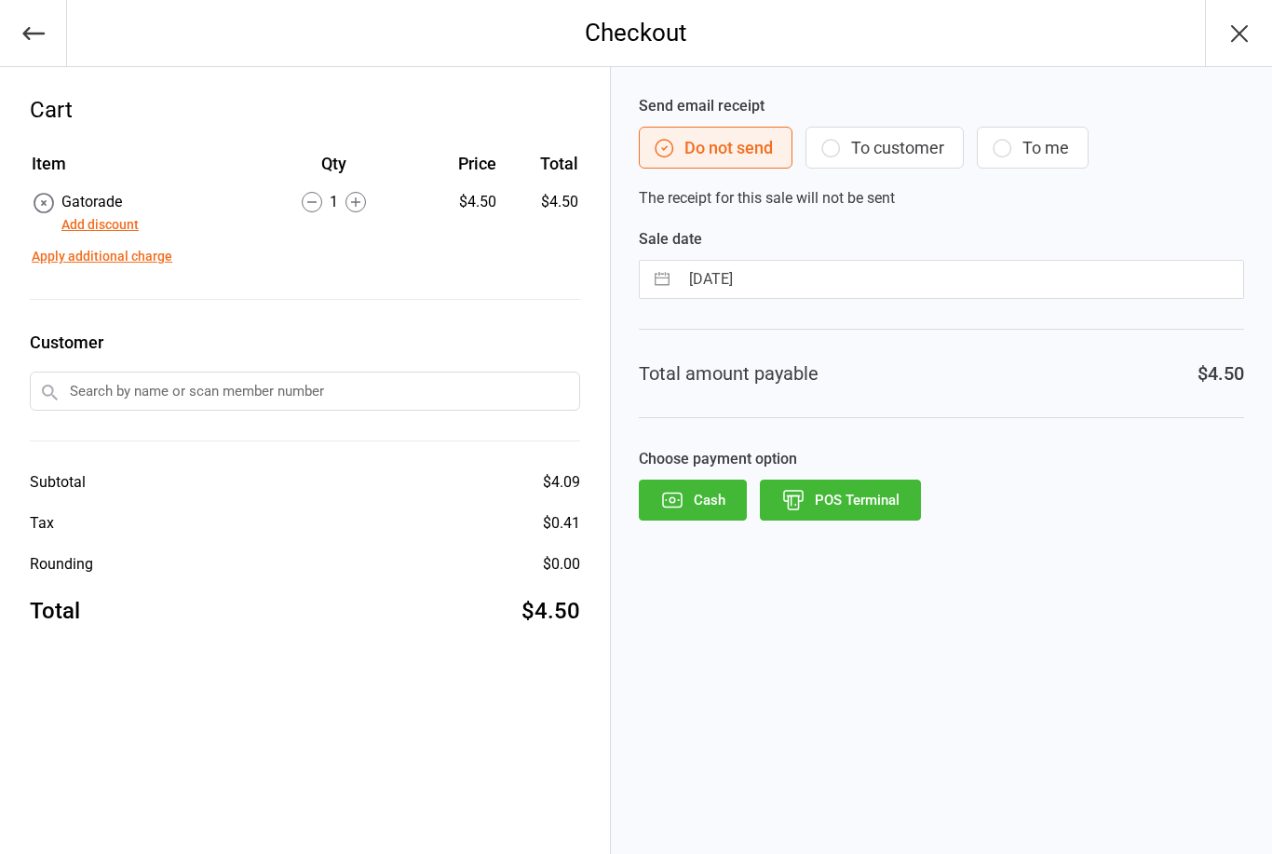
click at [855, 483] on button "POS Terminal" at bounding box center [840, 499] width 161 height 41
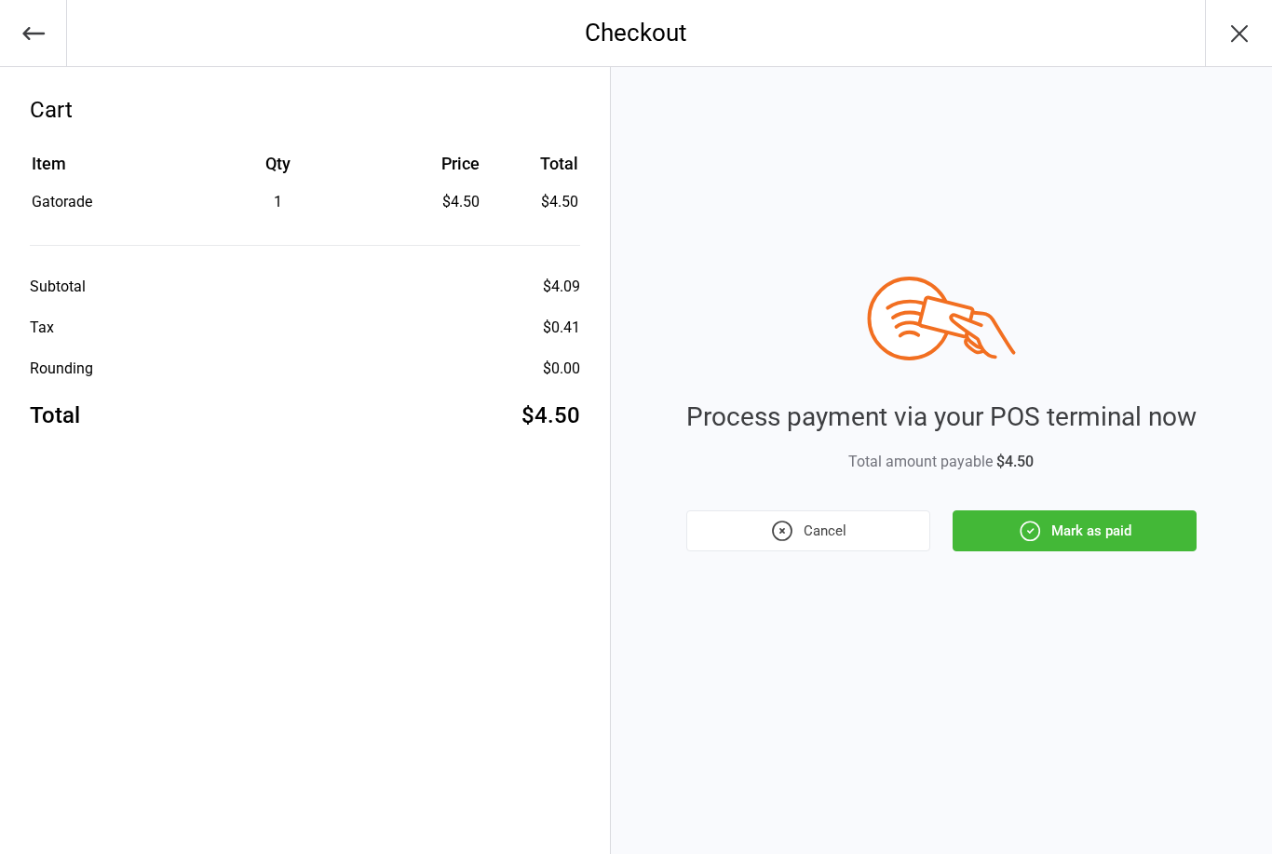
click at [1105, 518] on button "Mark as paid" at bounding box center [1074, 530] width 244 height 41
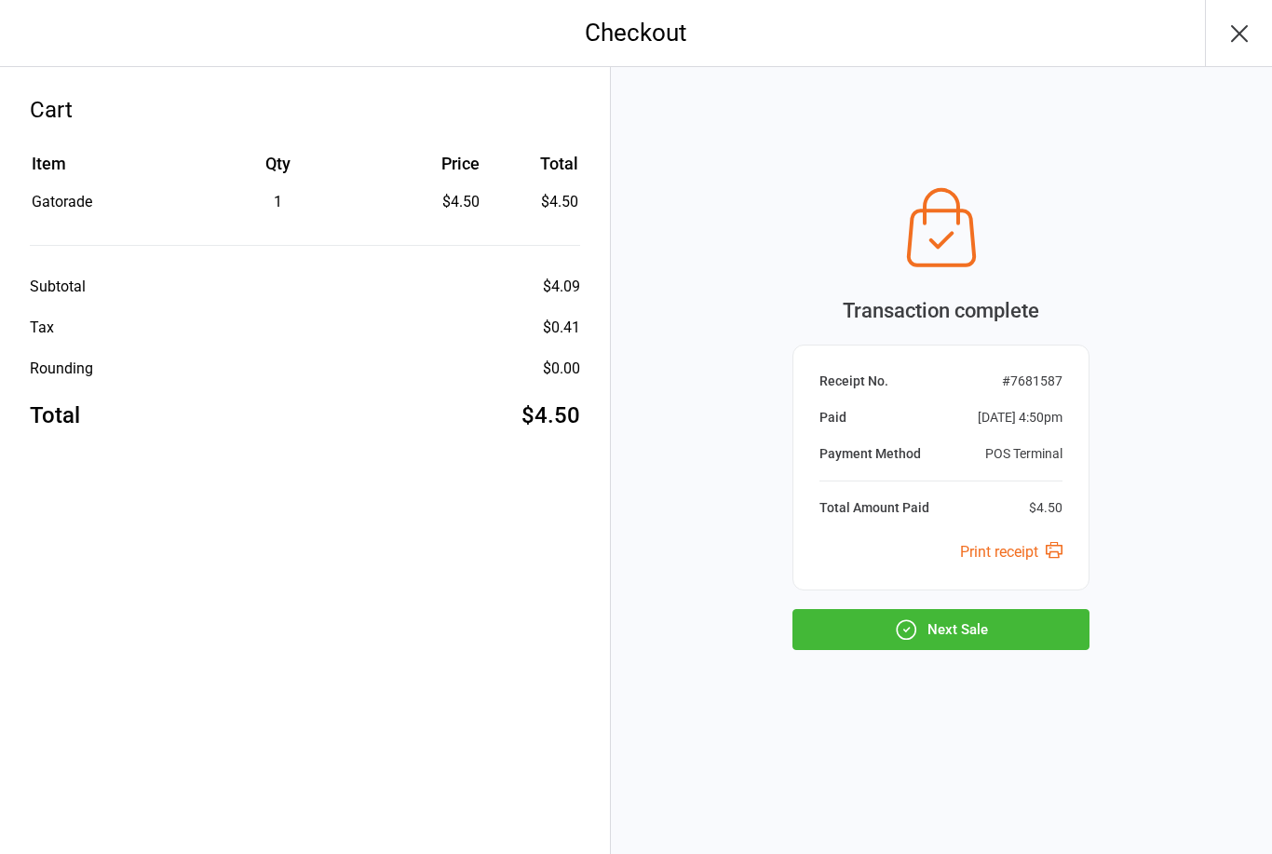
click at [981, 629] on button "Next Sale" at bounding box center [940, 629] width 297 height 41
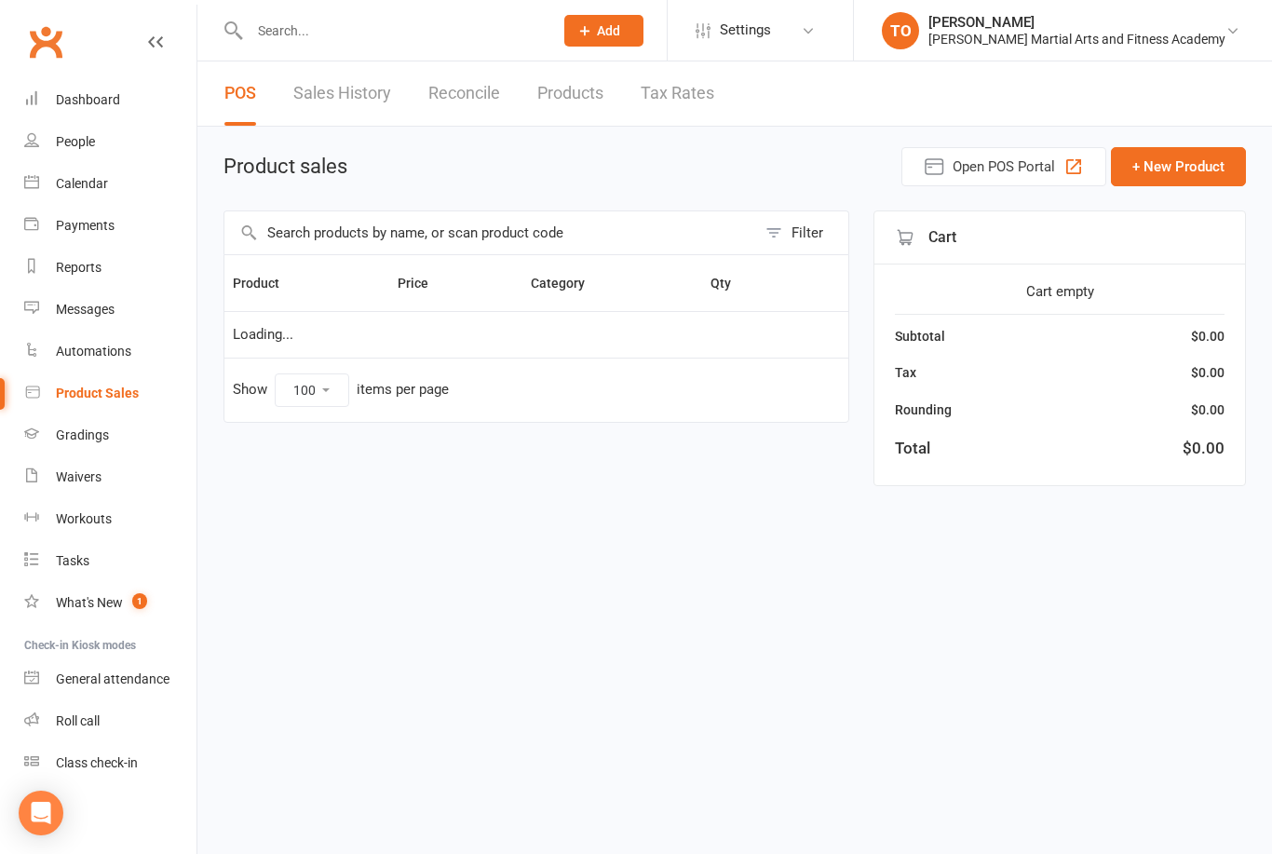
select select "100"
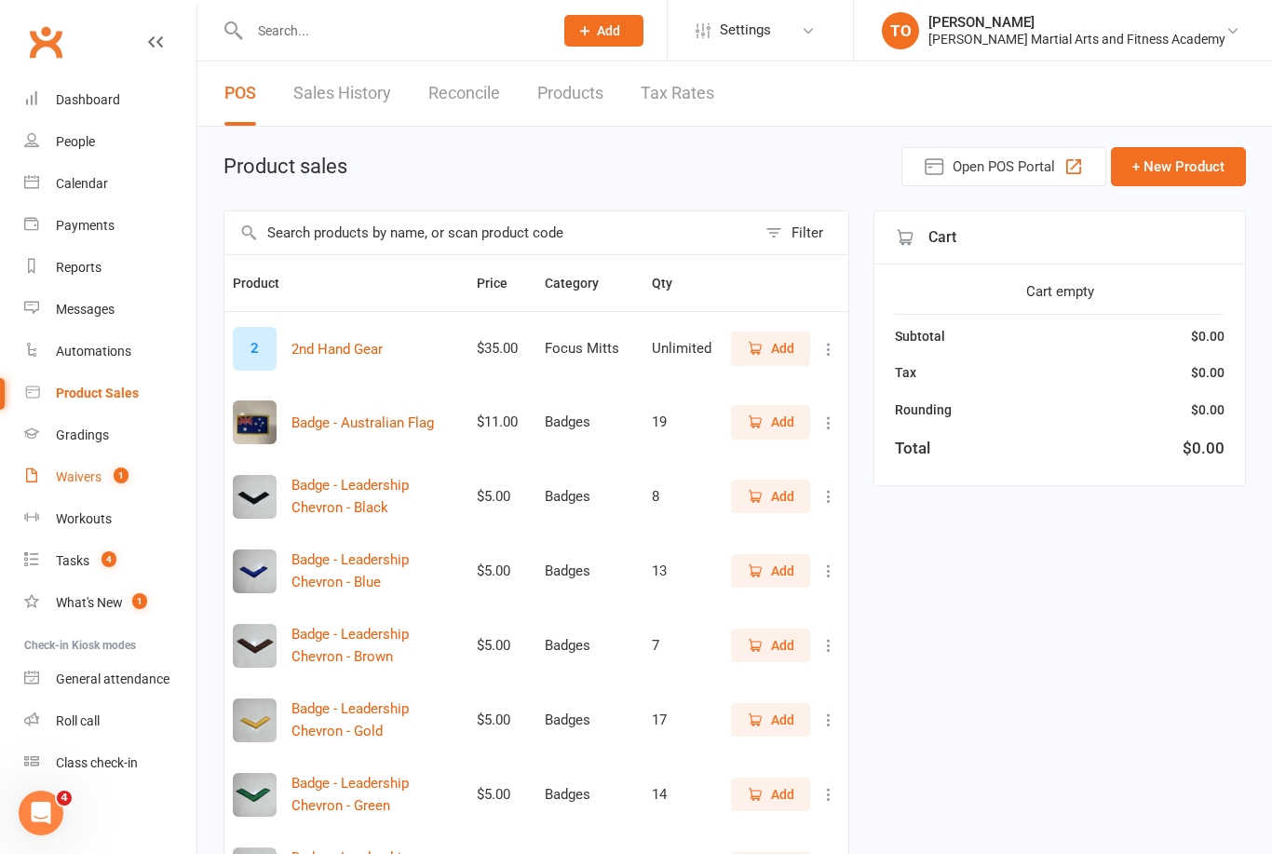
click at [71, 474] on div "Waivers" at bounding box center [79, 476] width 46 height 15
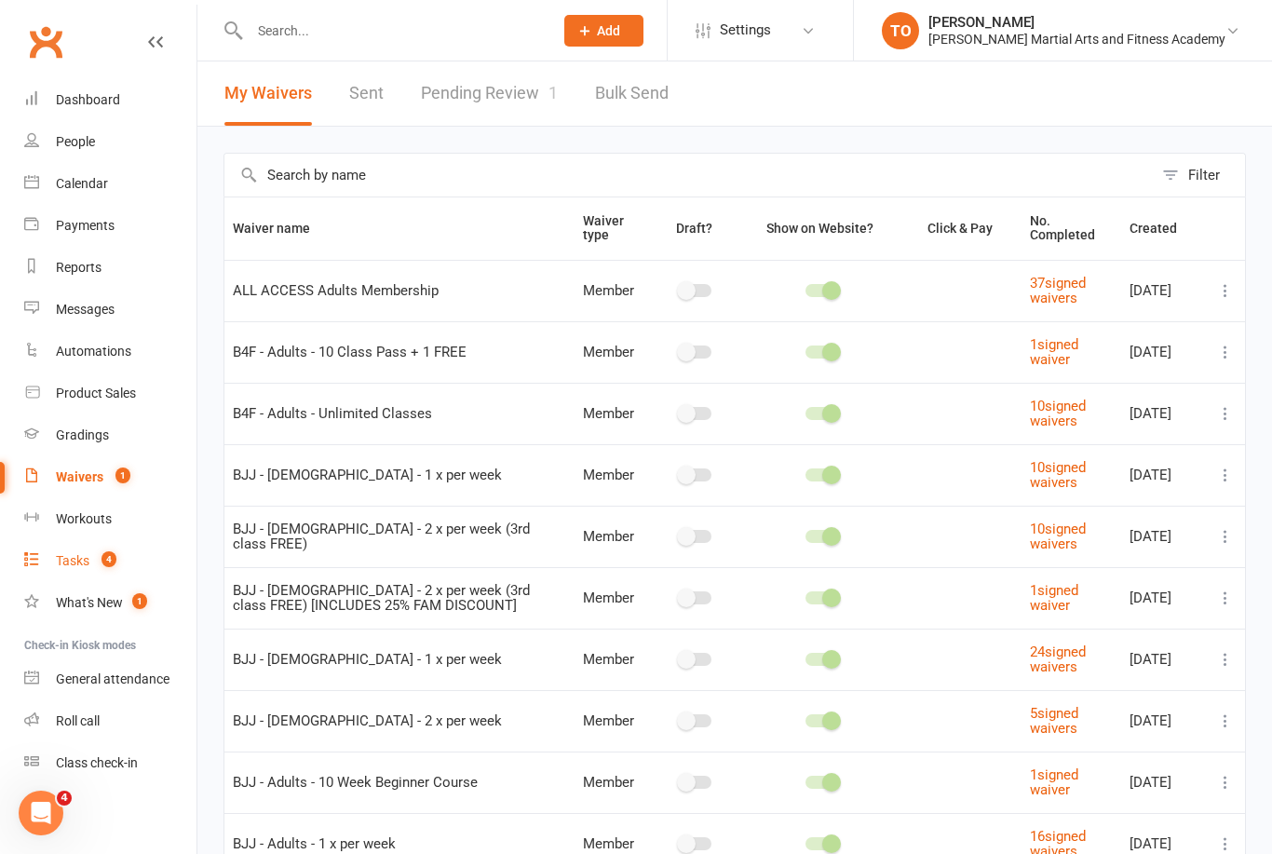
click at [69, 554] on div "Tasks" at bounding box center [73, 560] width 34 height 15
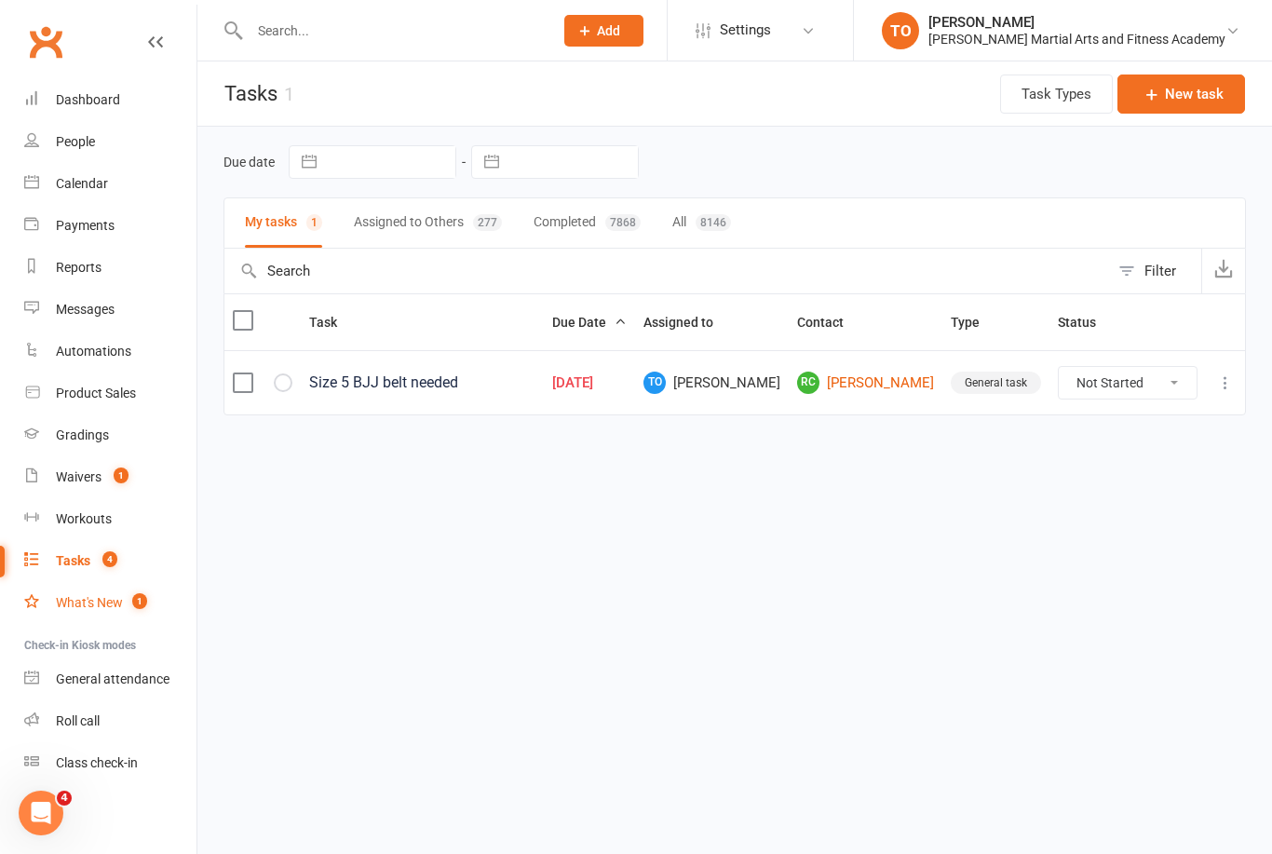
click at [91, 598] on div "What's New" at bounding box center [89, 602] width 67 height 15
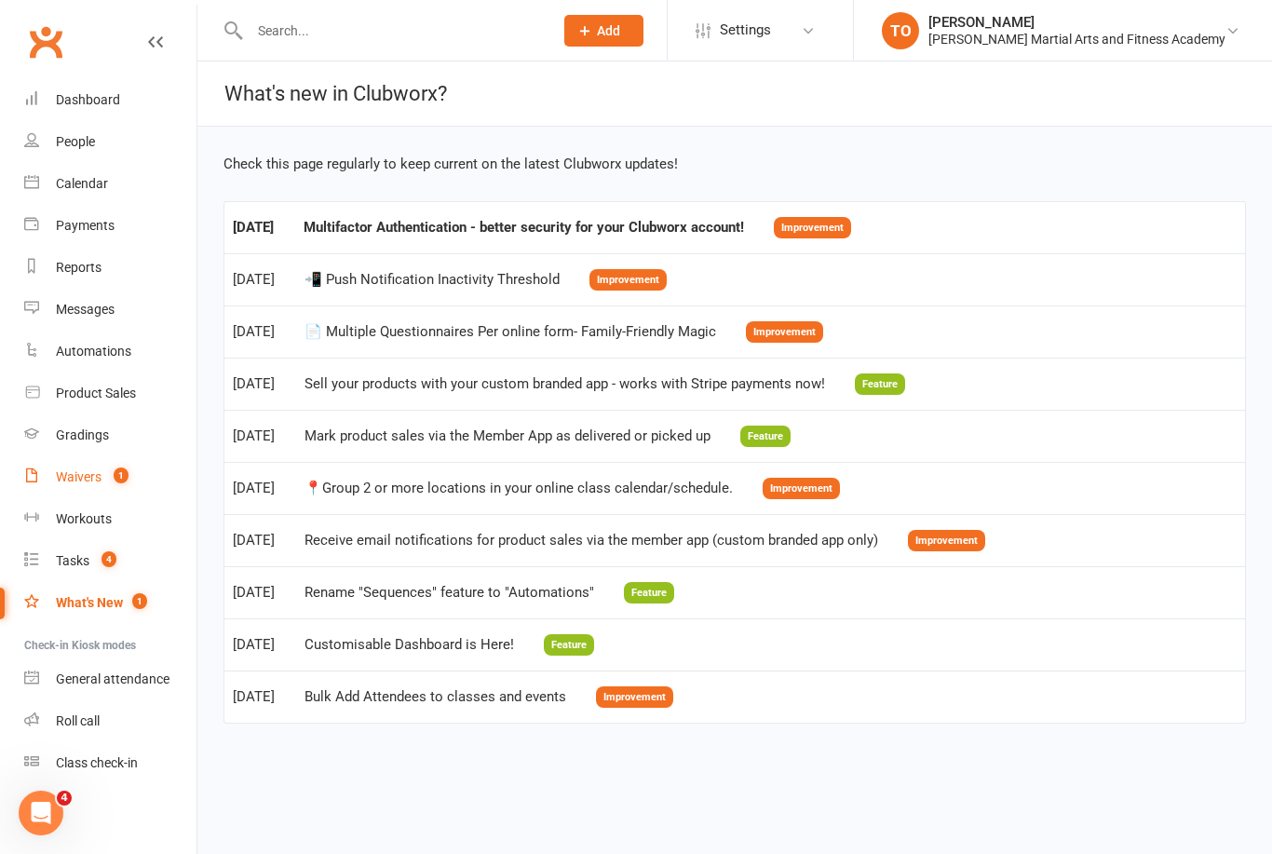
click at [71, 472] on div "Waivers" at bounding box center [79, 476] width 46 height 15
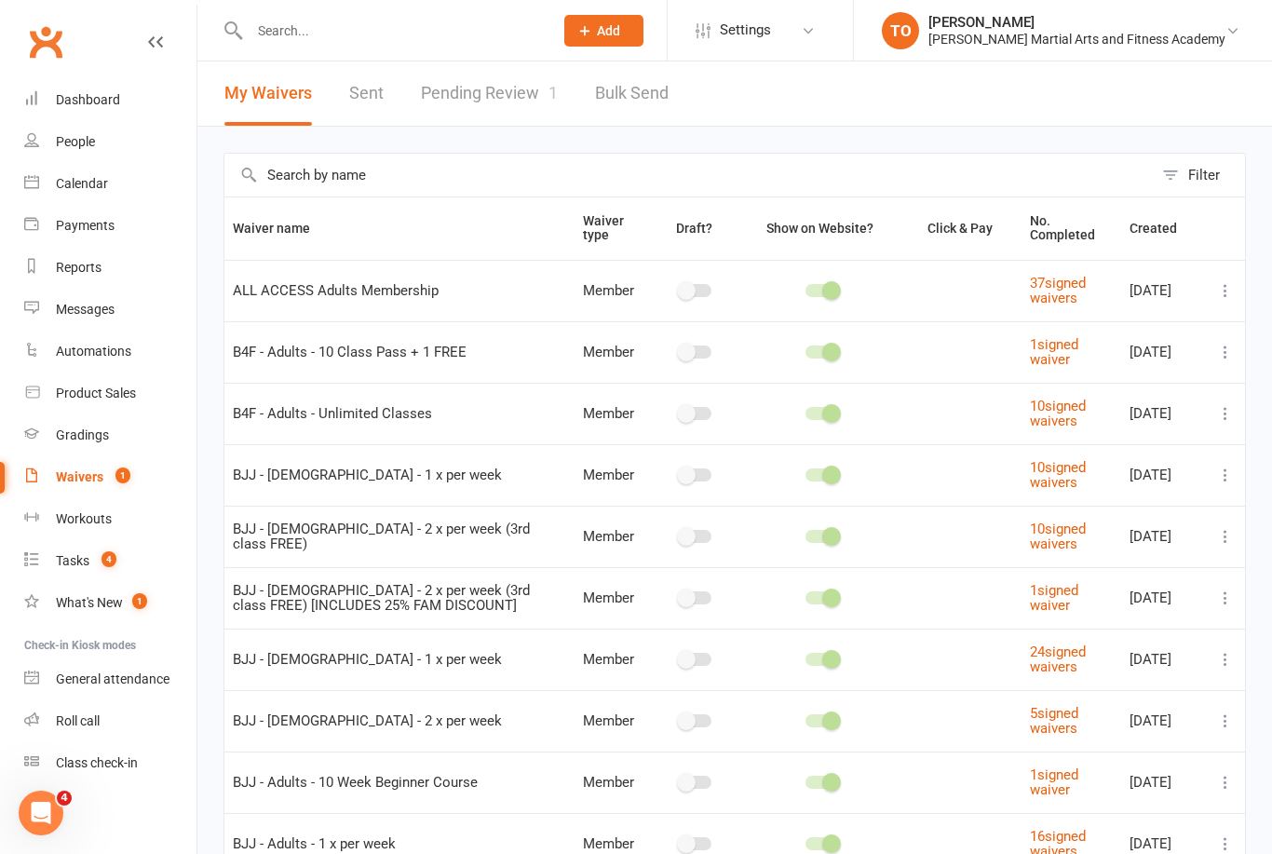
click at [511, 89] on link "Pending Review 1" at bounding box center [489, 93] width 137 height 64
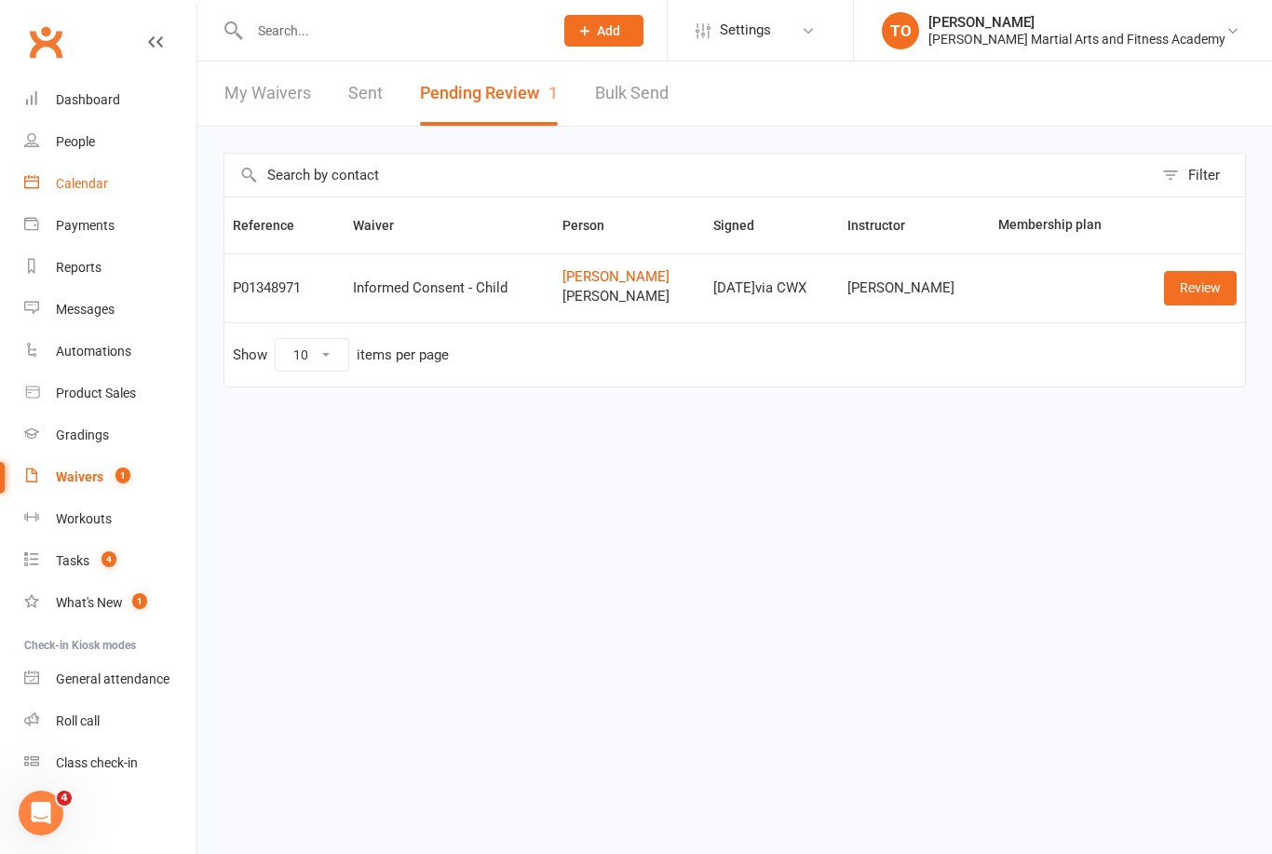
click at [71, 181] on div "Calendar" at bounding box center [82, 183] width 52 height 15
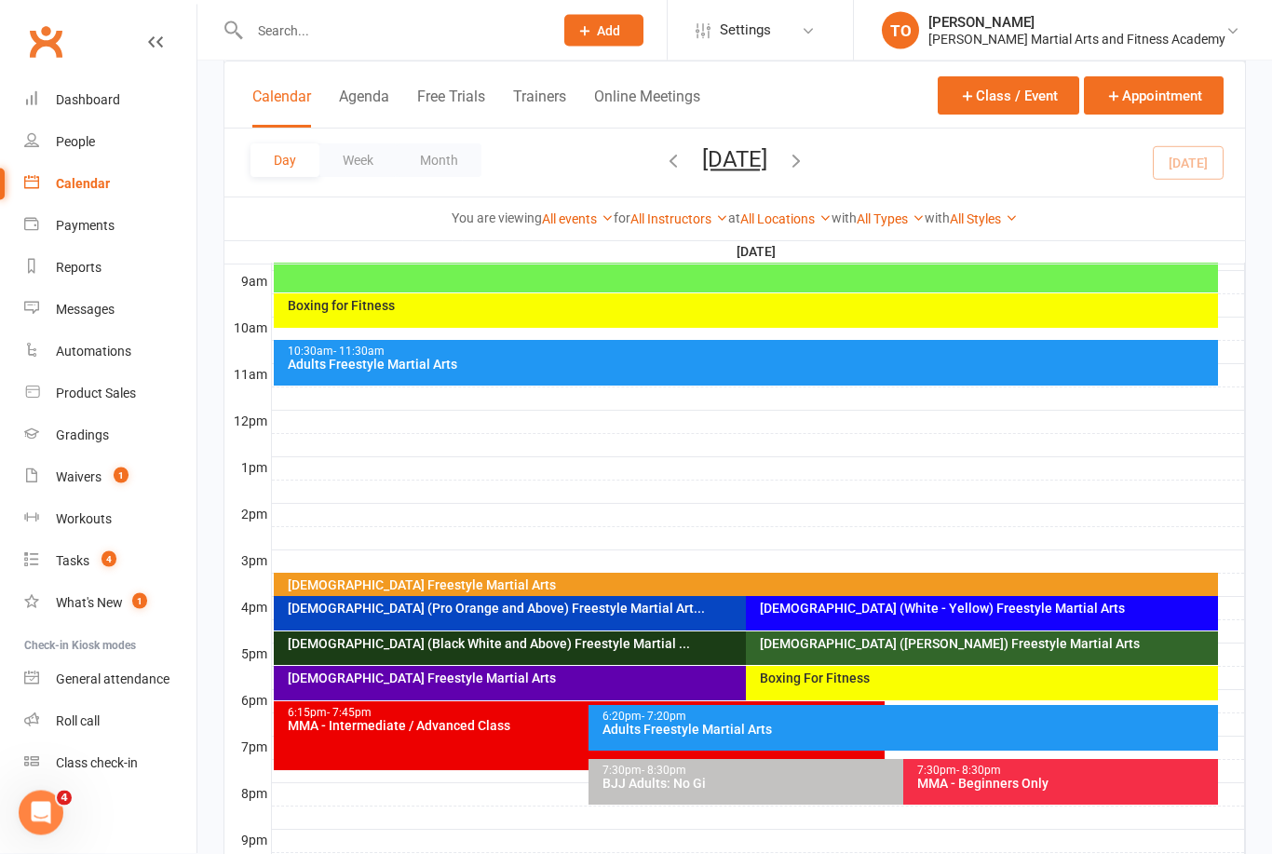
scroll to position [536, 0]
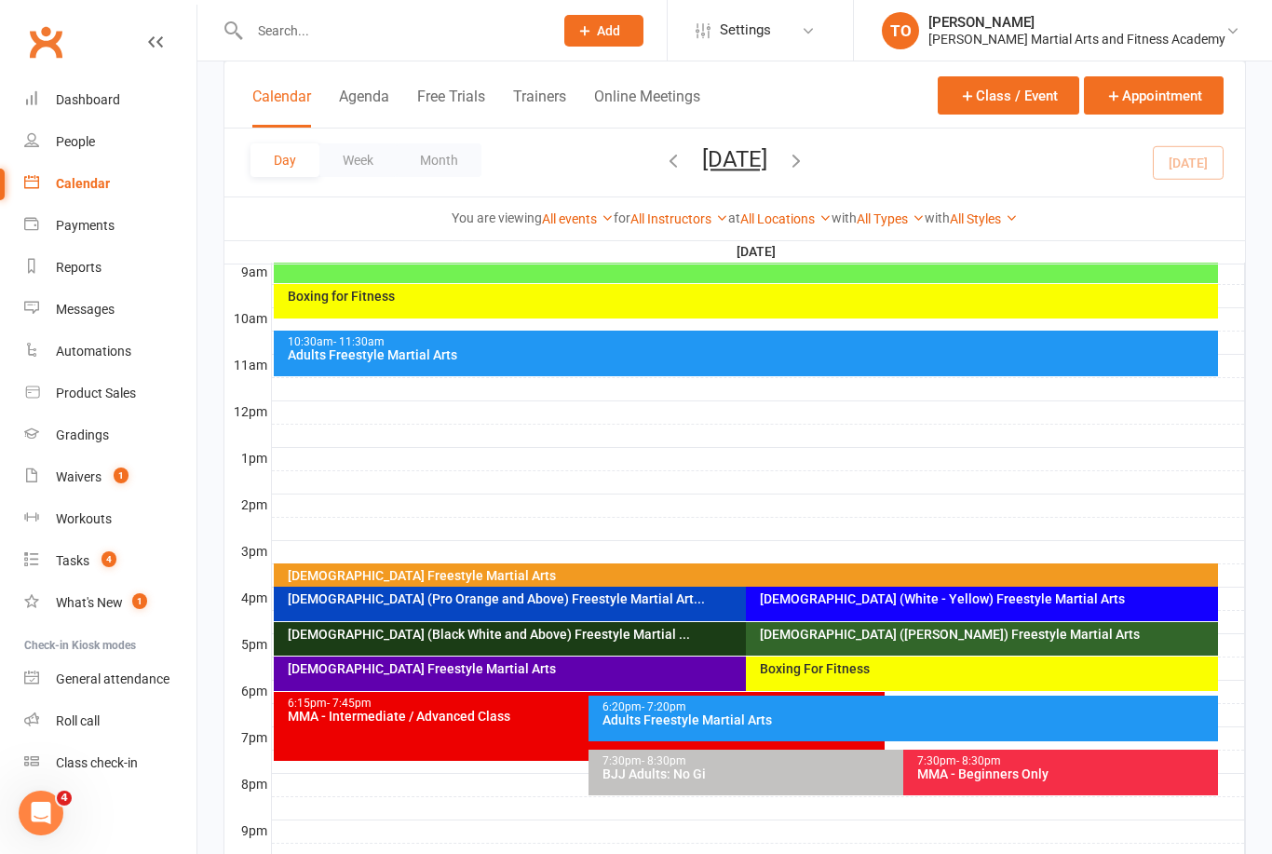
click at [850, 593] on div "6-9yo (White - Yellow) Freestyle Martial Arts" at bounding box center [986, 598] width 455 height 13
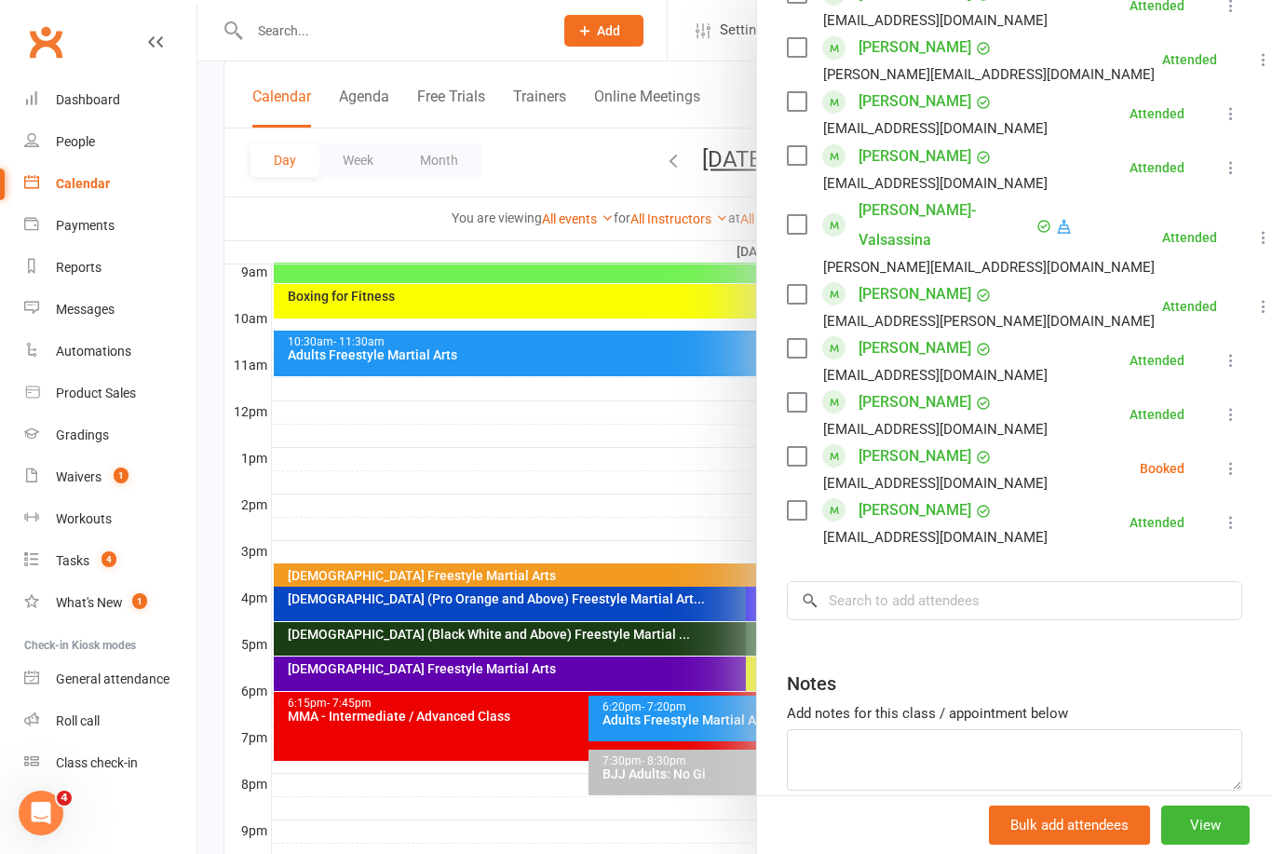
scroll to position [1015, 0]
click at [858, 582] on input "search" at bounding box center [1014, 601] width 455 height 39
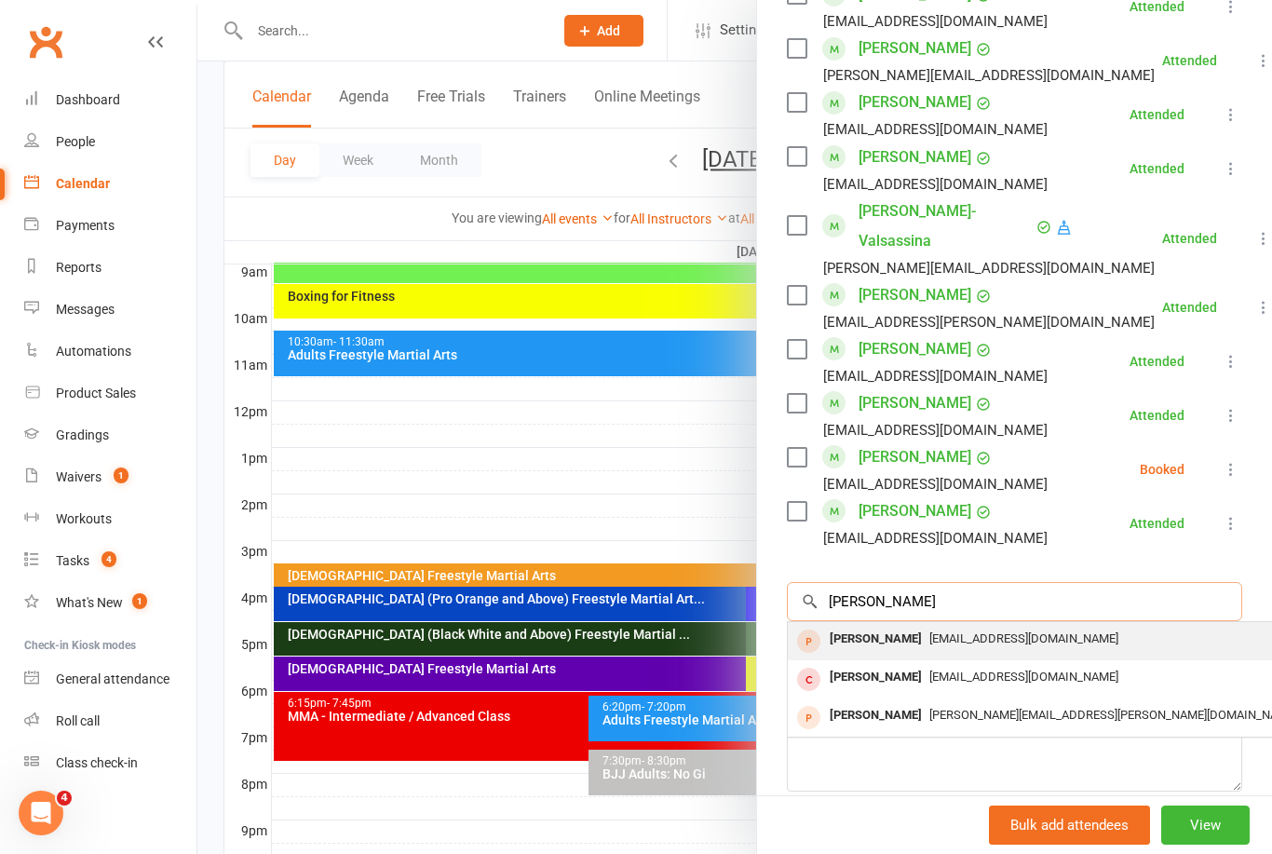
type input "Blair"
click at [929, 631] on span "karenblair@westnet.com.au" at bounding box center [1023, 638] width 189 height 14
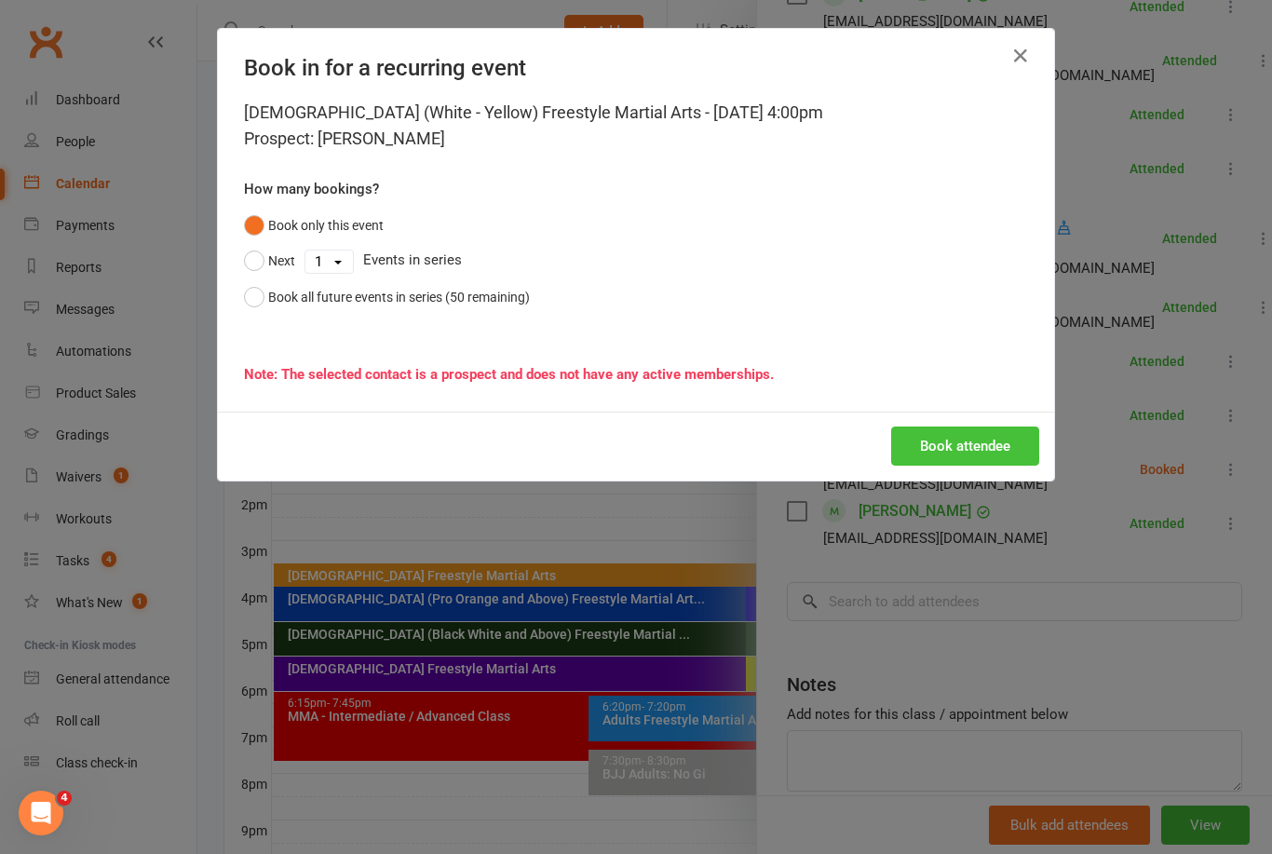
click at [988, 452] on button "Book attendee" at bounding box center [965, 445] width 148 height 39
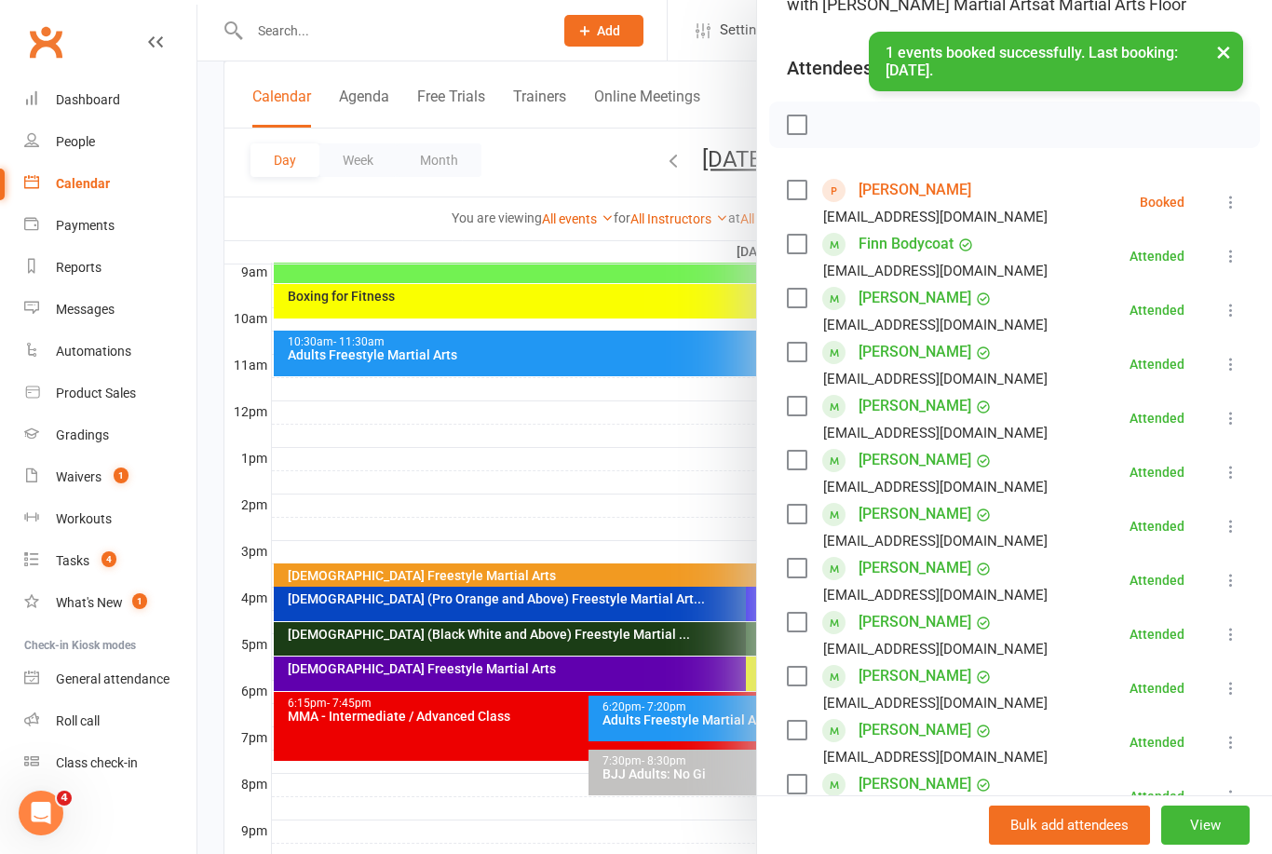
scroll to position [166, 0]
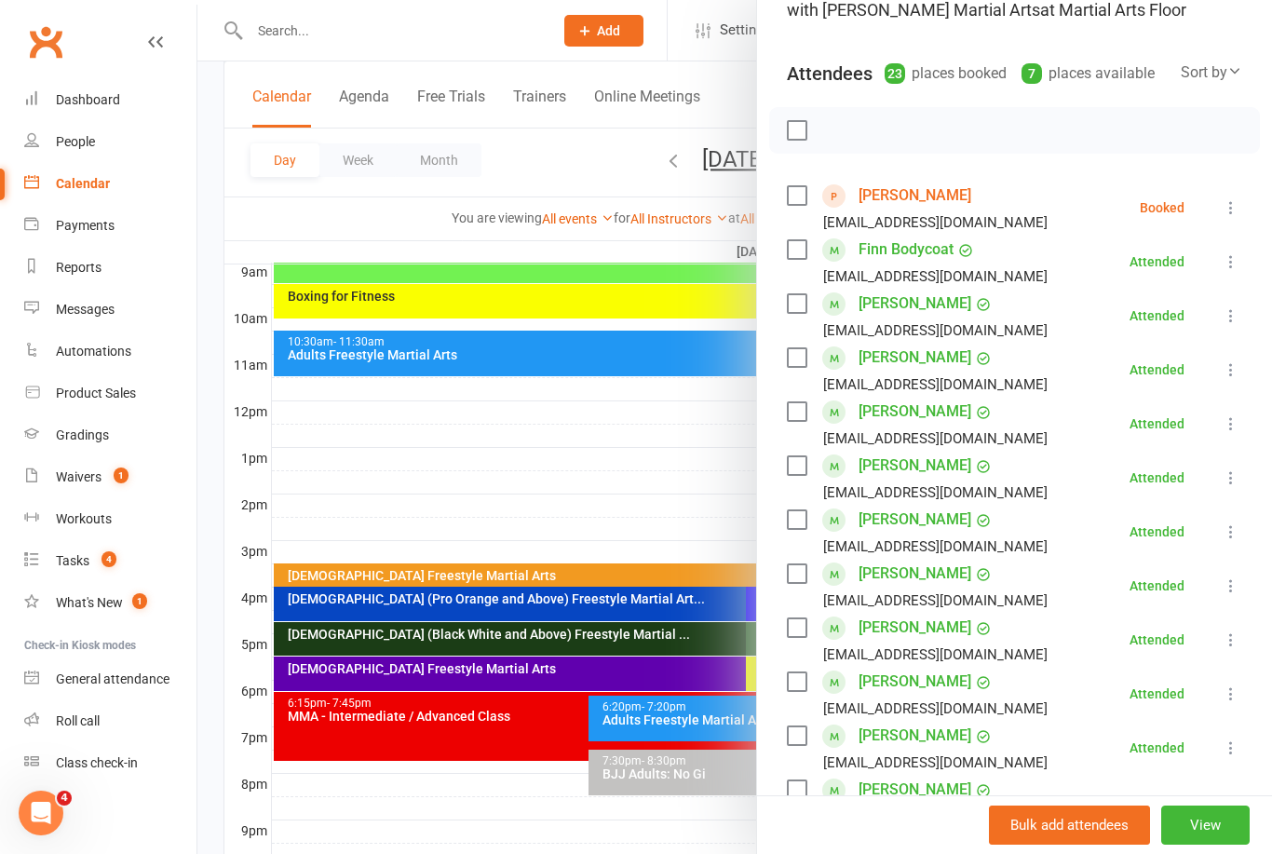
click at [1227, 199] on icon at bounding box center [1230, 207] width 19 height 19
click at [1144, 318] on link "Check in" at bounding box center [1149, 318] width 184 height 37
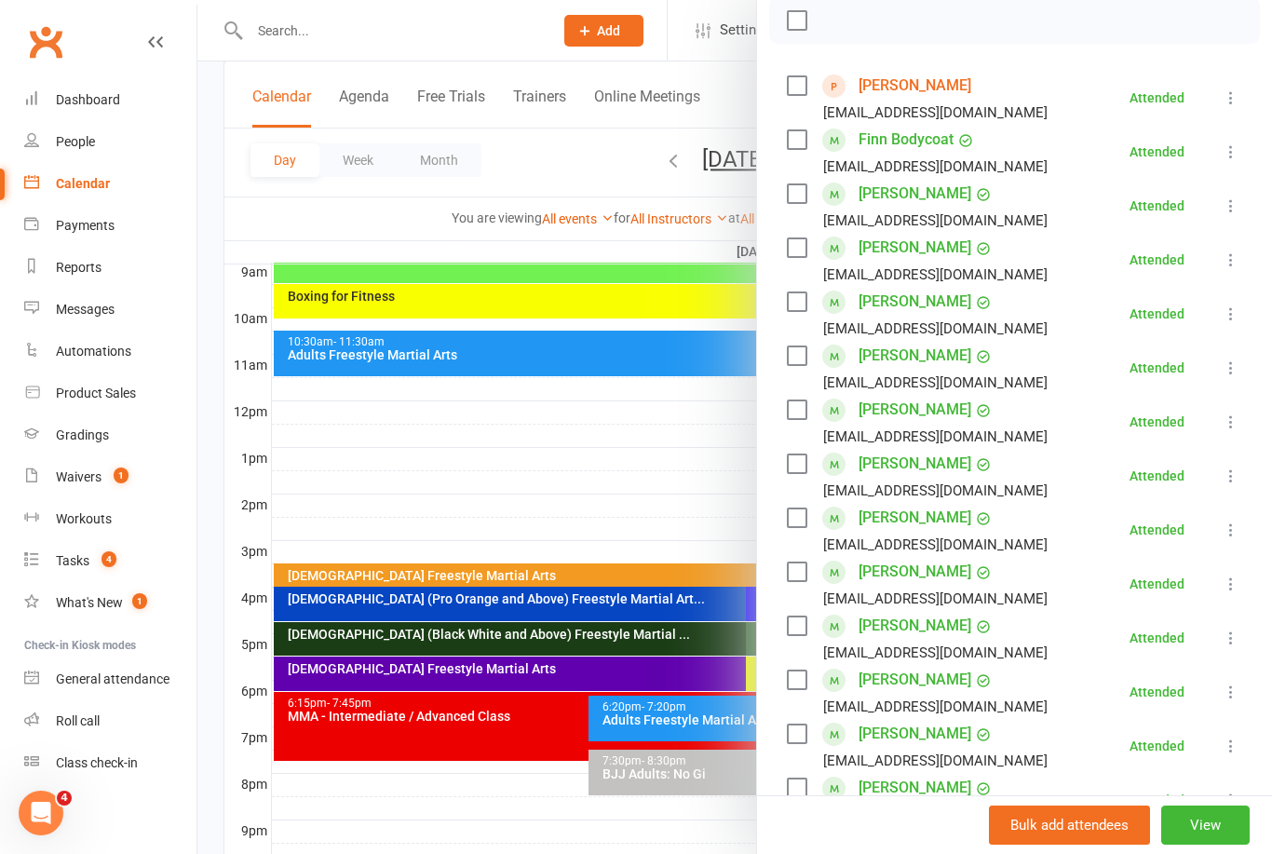
click at [496, 465] on div at bounding box center [734, 427] width 1074 height 854
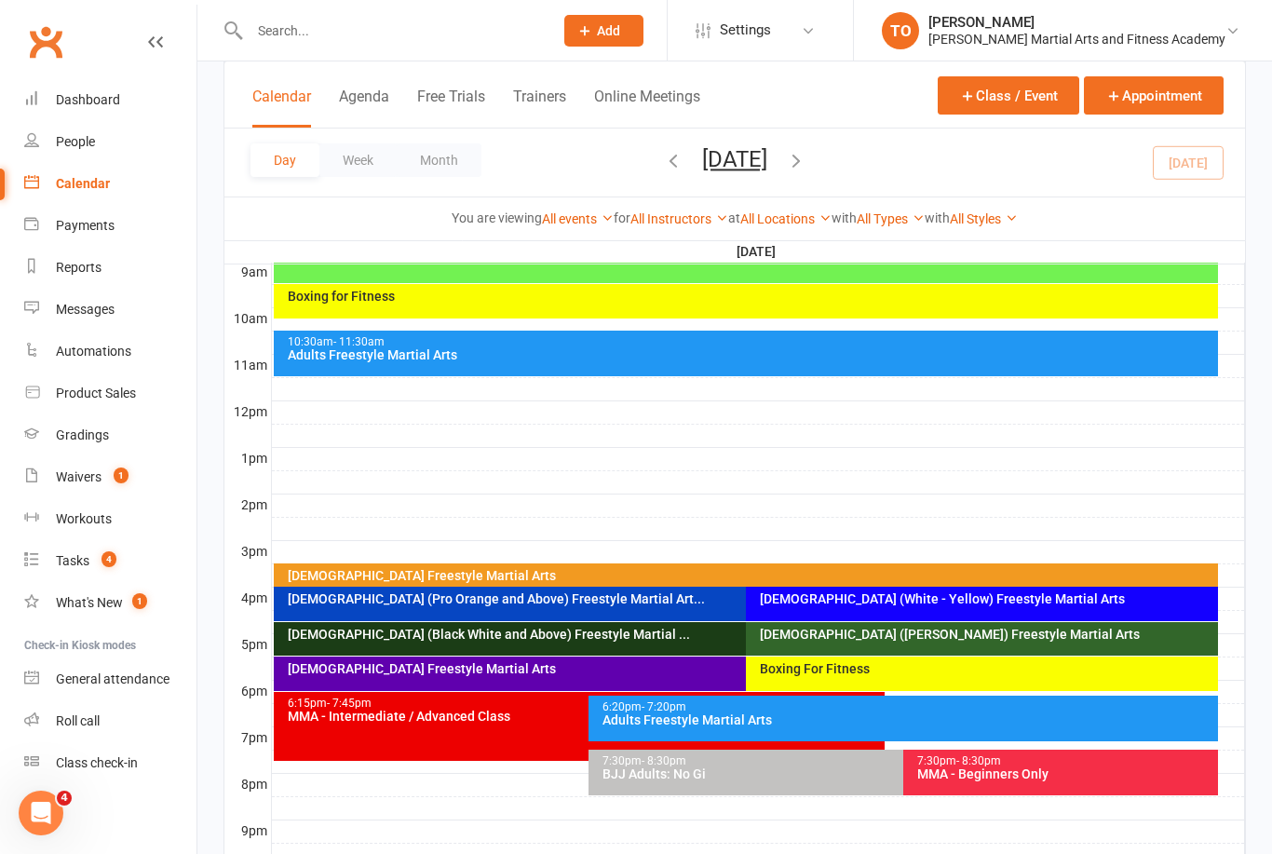
click at [293, 40] on input "text" at bounding box center [392, 31] width 296 height 26
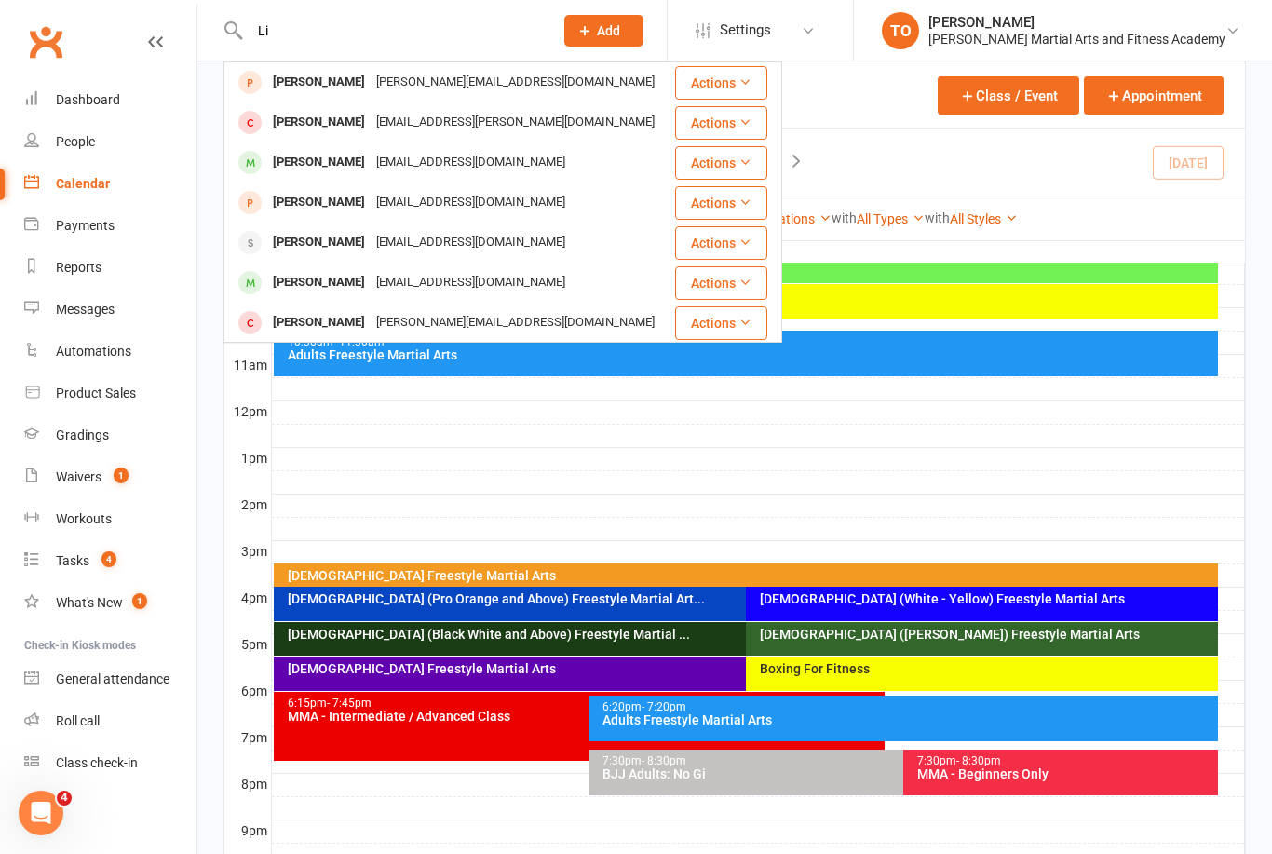
type input "L"
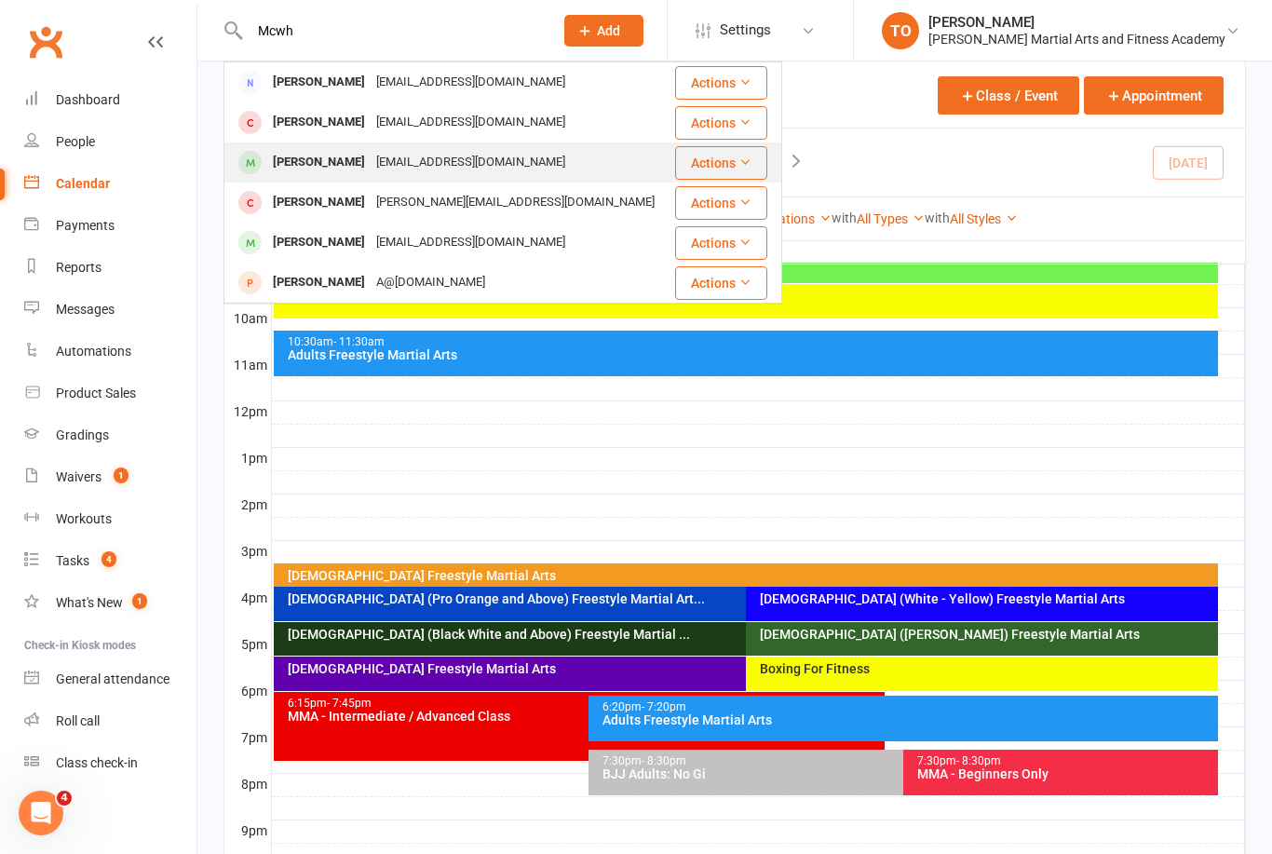
type input "Mcwh"
click at [310, 164] on div "Liam McWhirter" at bounding box center [318, 162] width 103 height 27
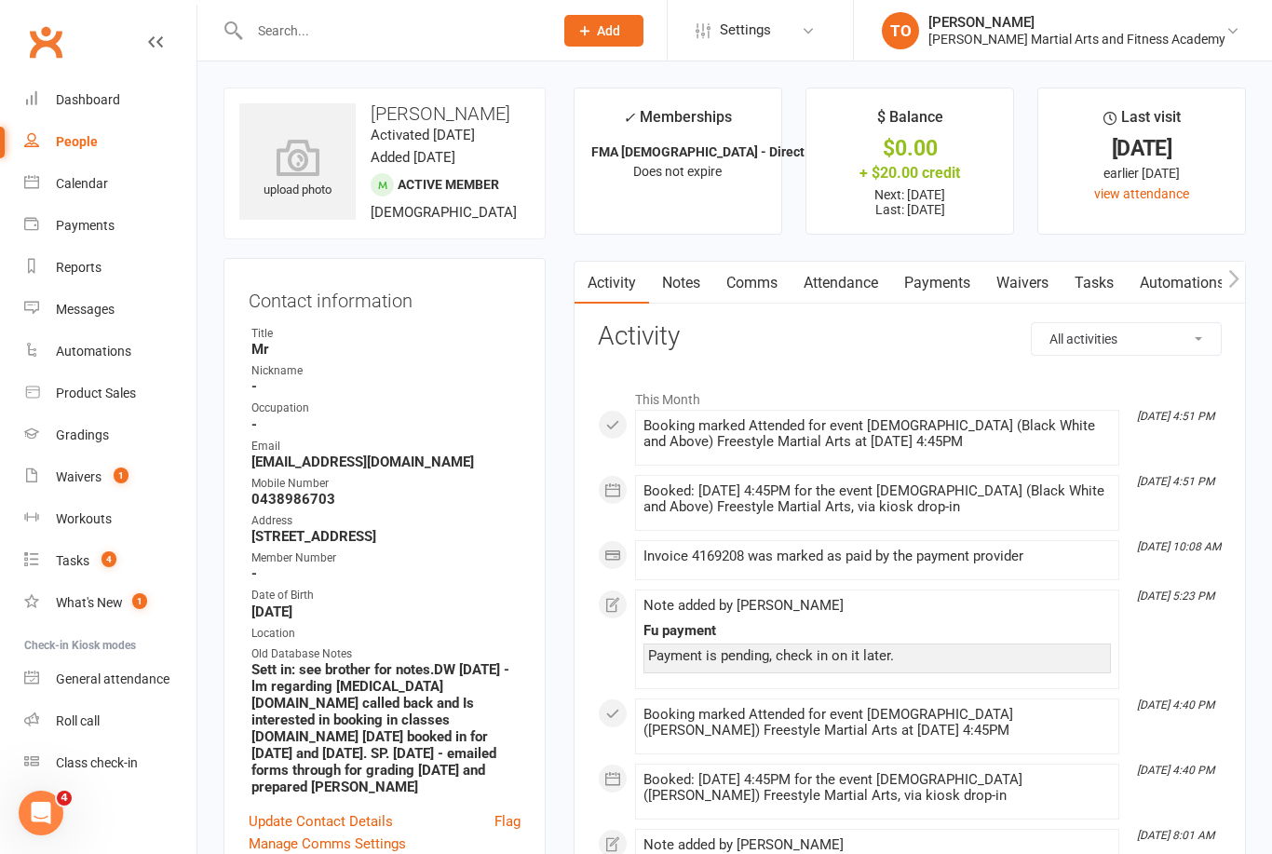
click at [938, 287] on link "Payments" at bounding box center [937, 283] width 92 height 43
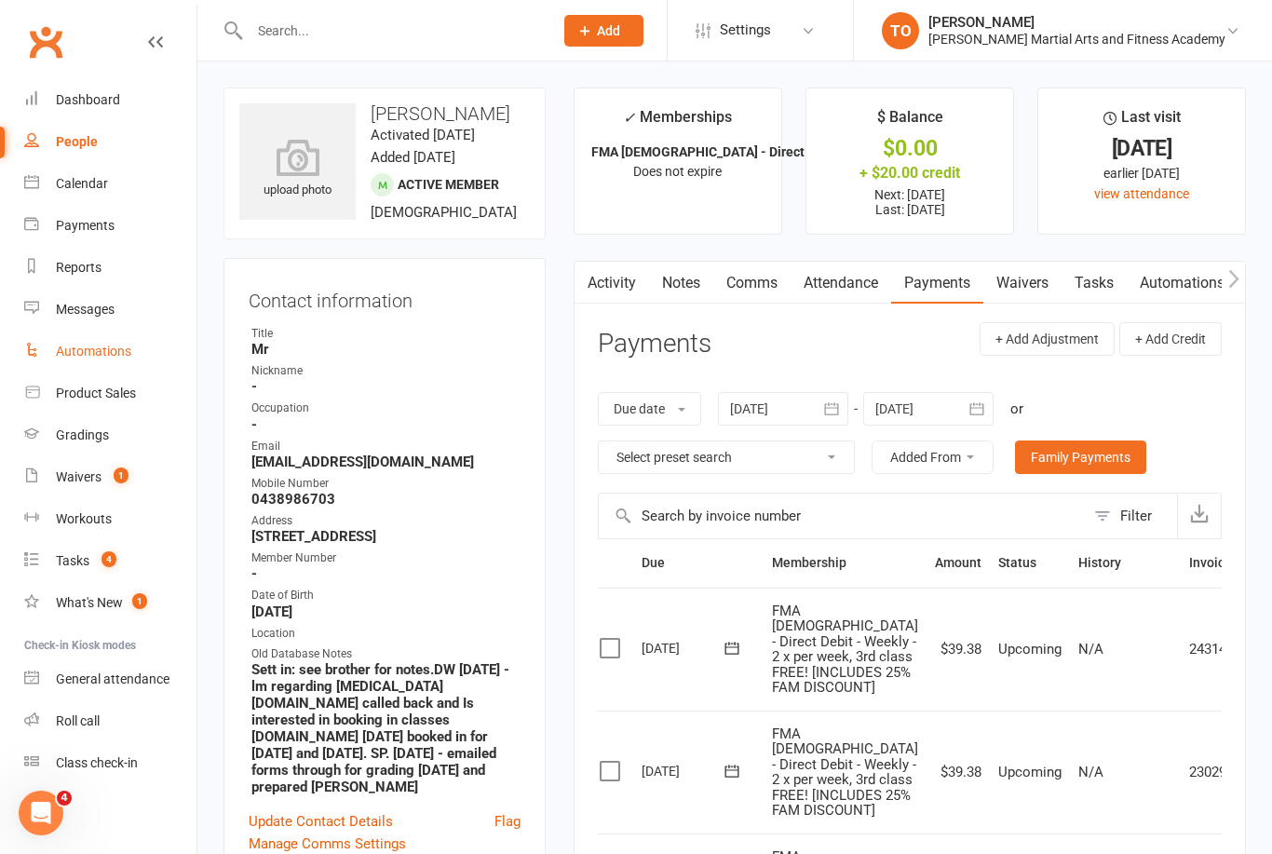
click at [87, 354] on div "Automations" at bounding box center [93, 351] width 75 height 15
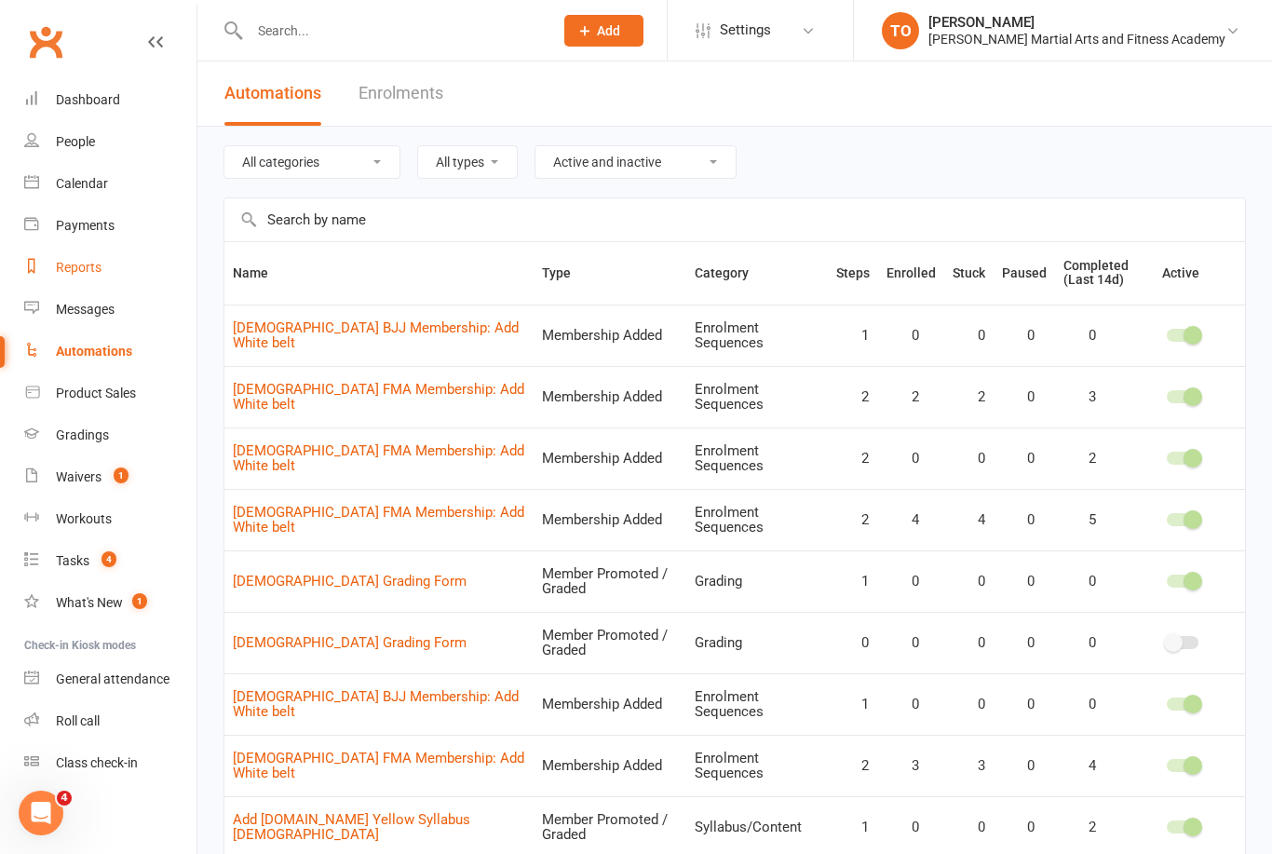
click at [73, 275] on div "Reports" at bounding box center [79, 267] width 46 height 15
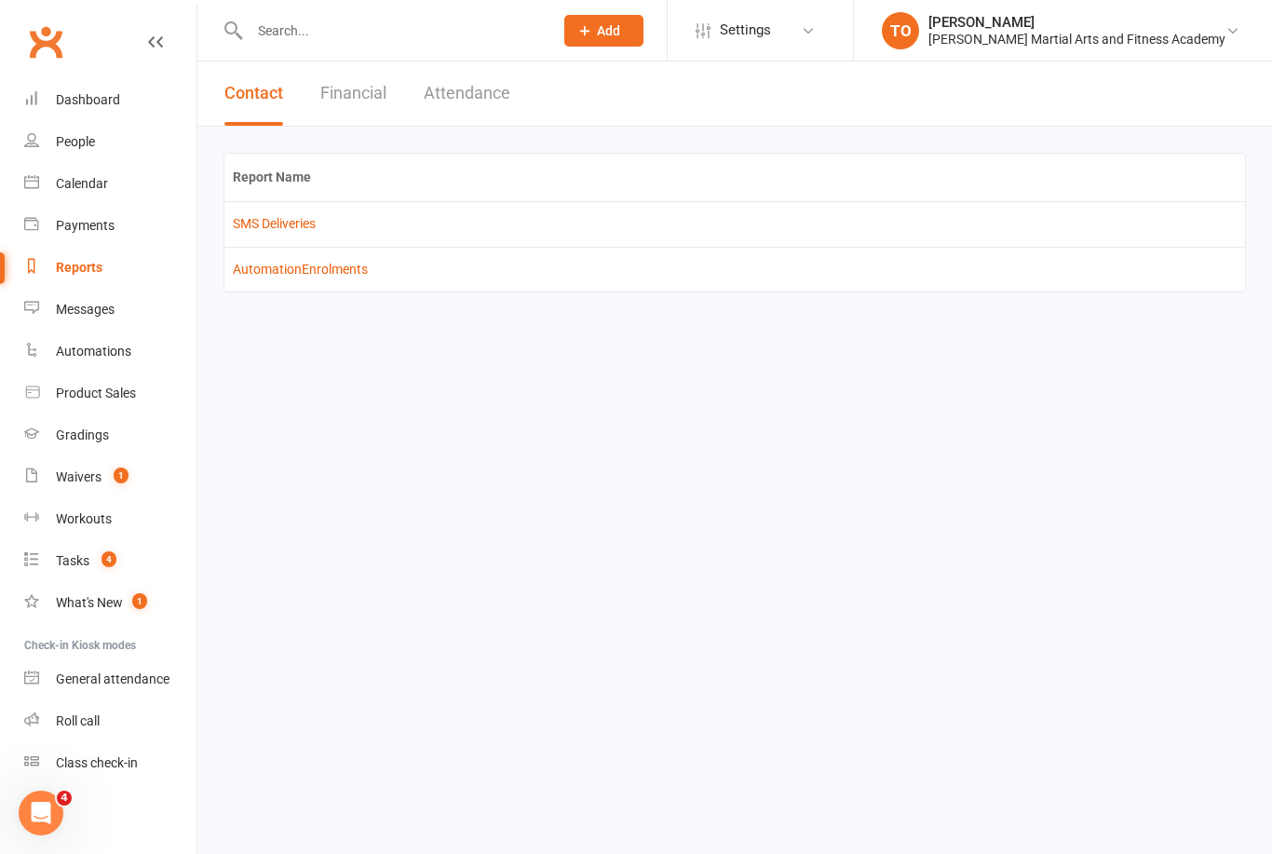
click at [472, 92] on button "Attendance" at bounding box center [467, 93] width 87 height 64
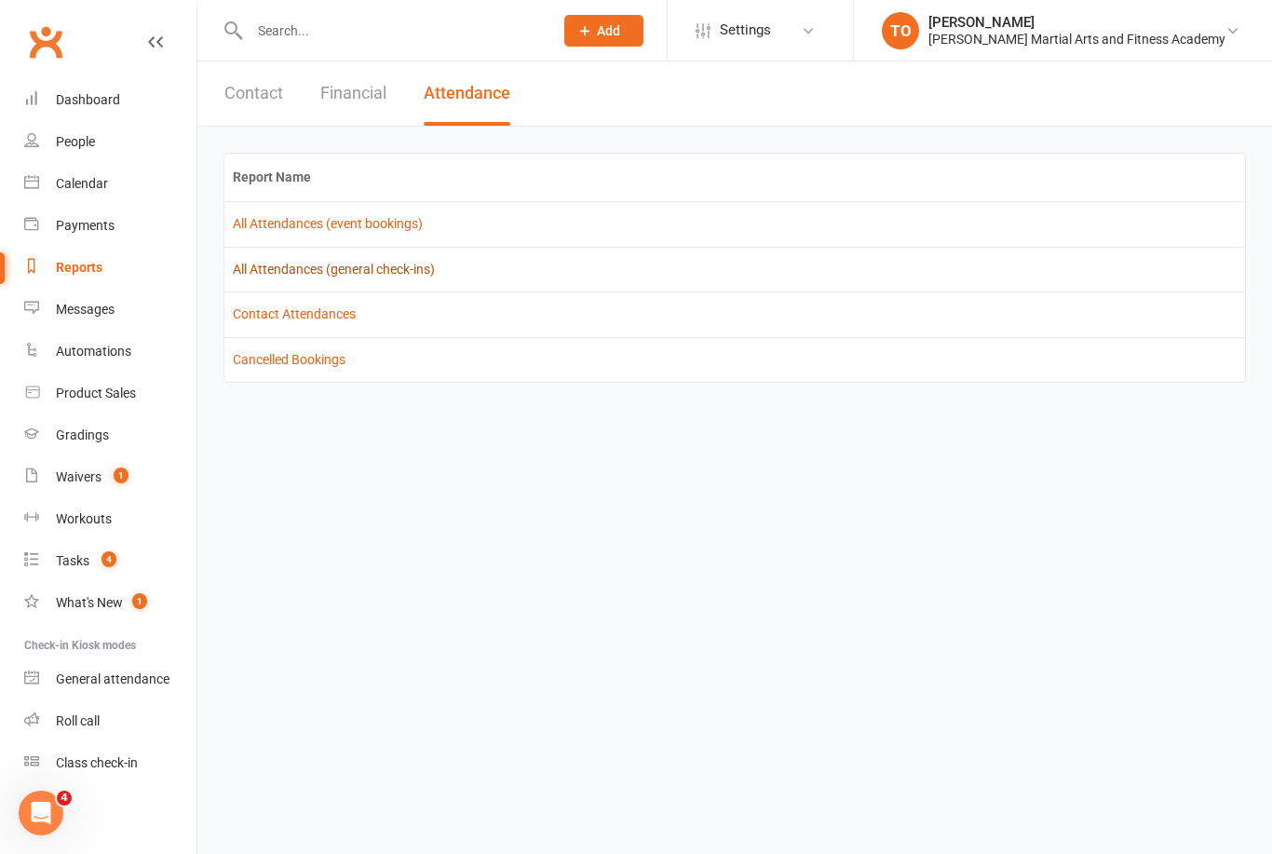
click at [305, 272] on link "All Attendances (general check-ins)" at bounding box center [334, 269] width 202 height 15
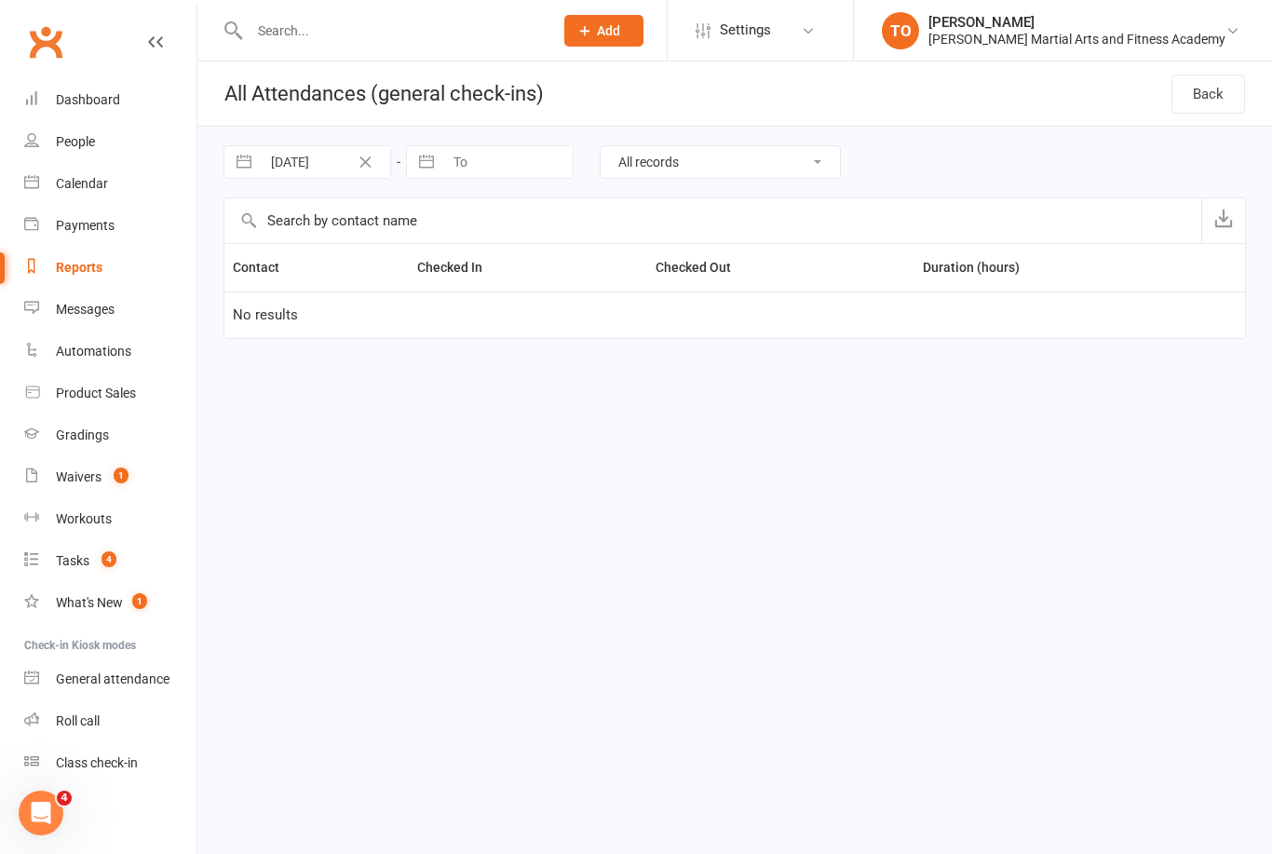
click at [82, 276] on link "Reports" at bounding box center [110, 268] width 172 height 42
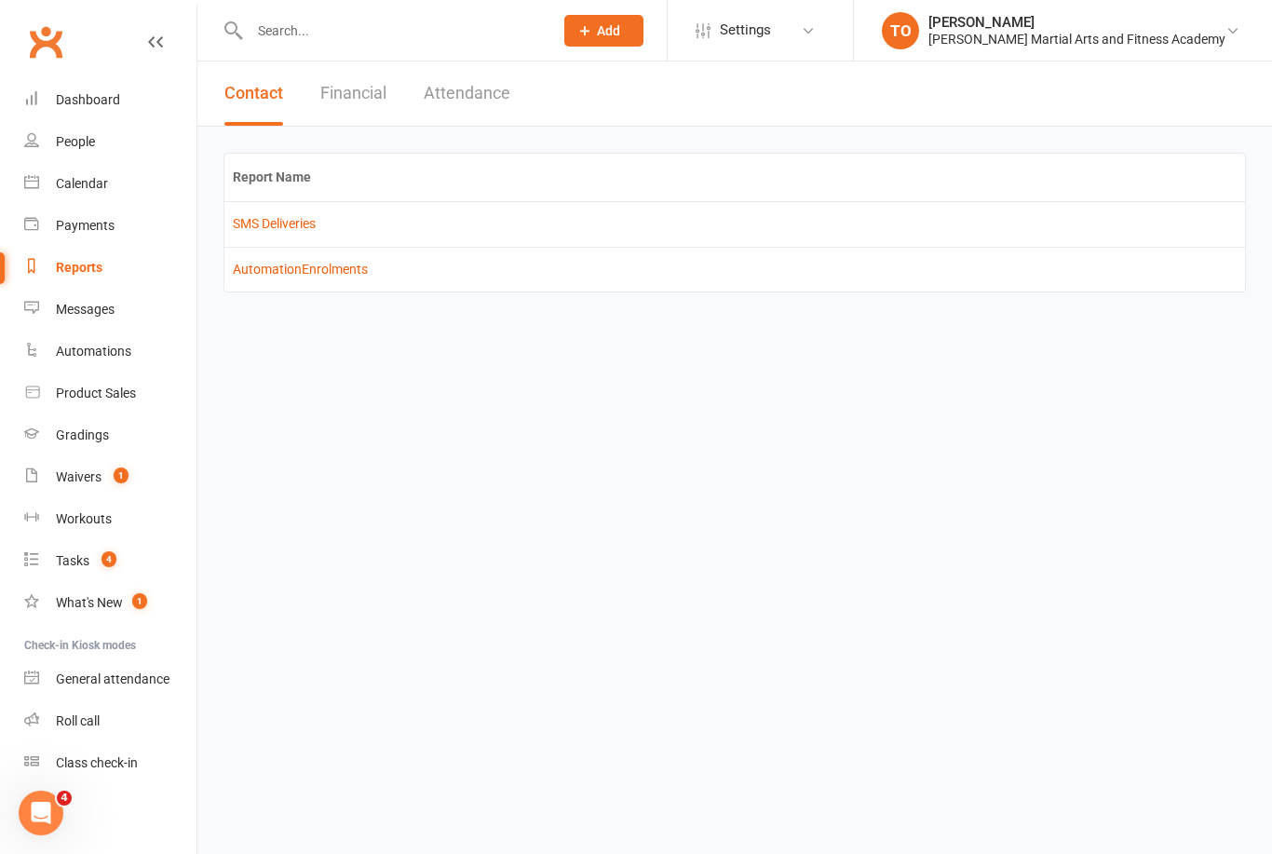
click at [471, 89] on button "Attendance" at bounding box center [467, 93] width 87 height 64
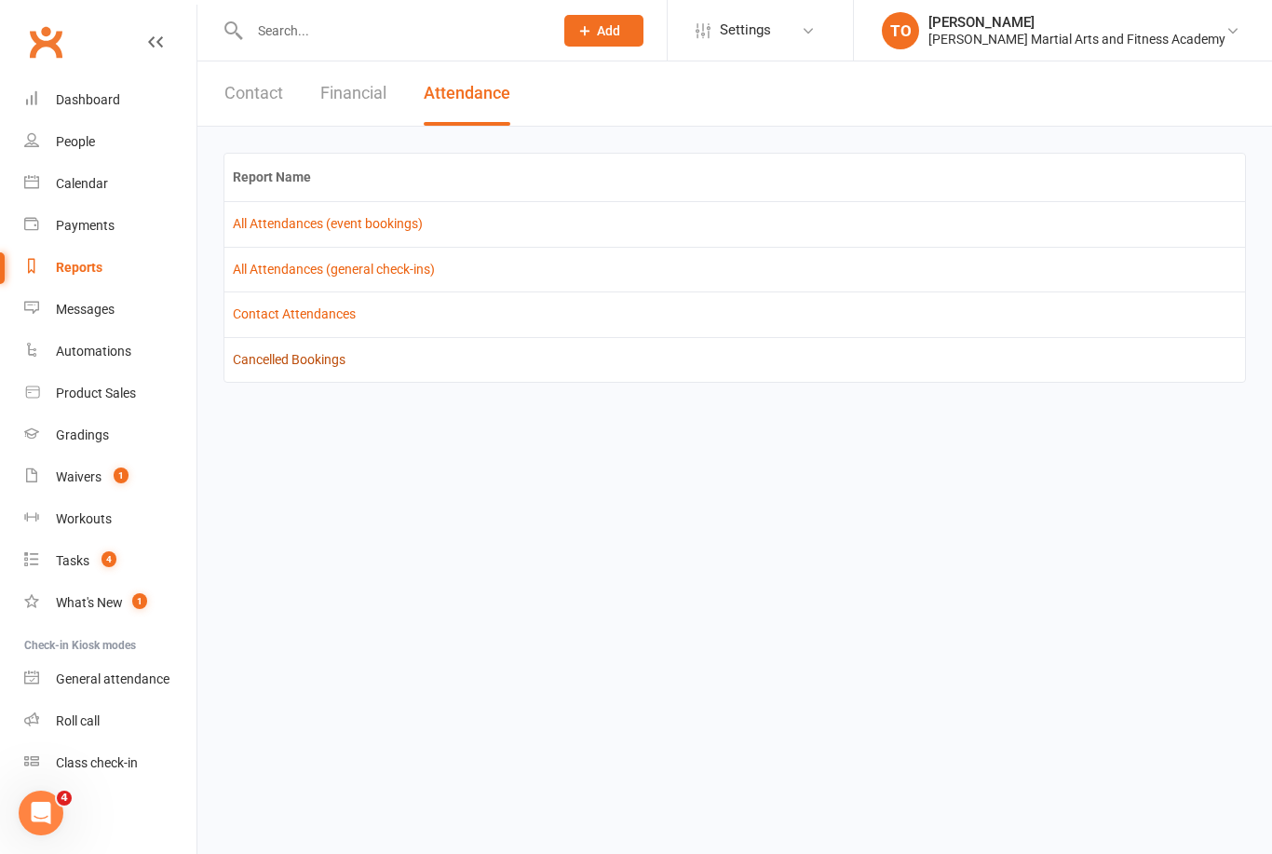
click at [291, 357] on link "Cancelled Bookings" at bounding box center [289, 359] width 113 height 15
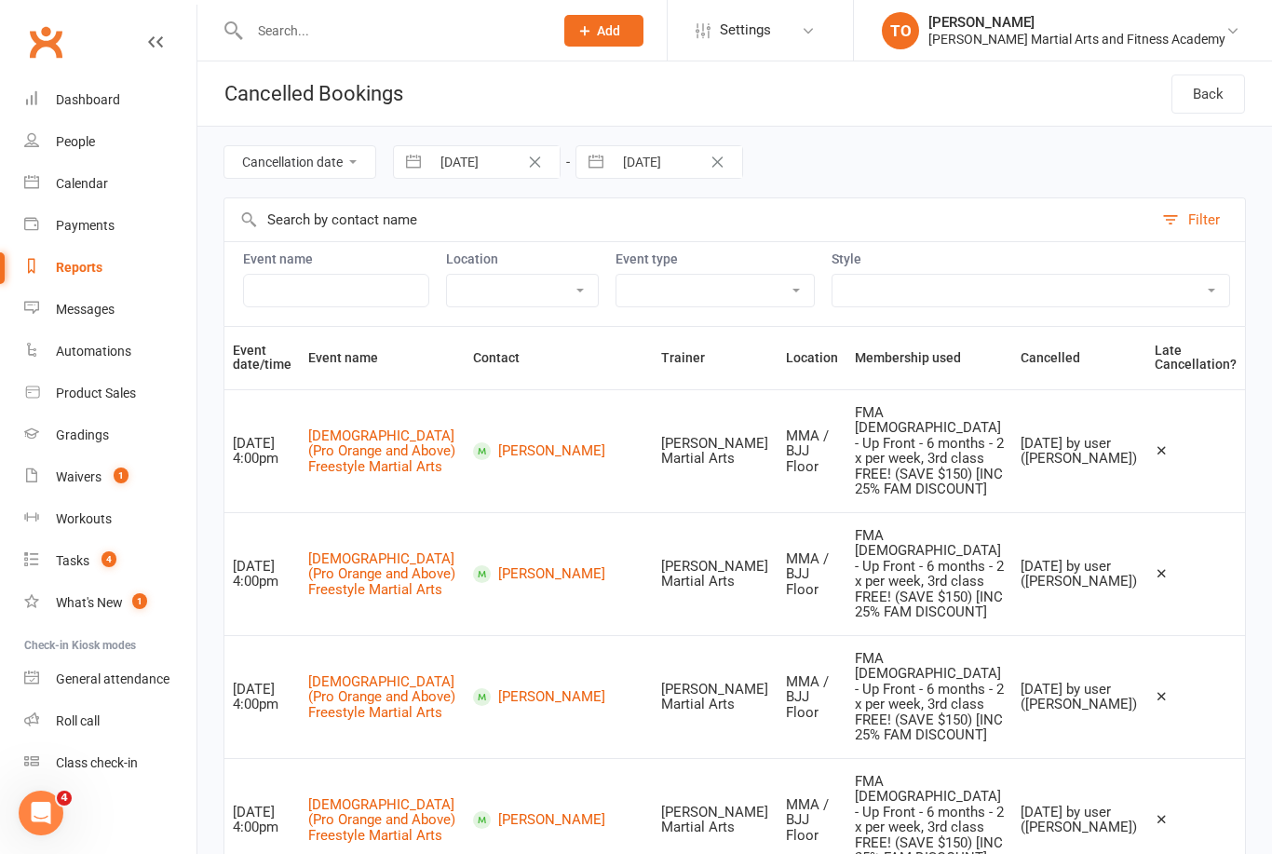
click at [501, 155] on input "28 Aug 2025" at bounding box center [494, 162] width 129 height 32
select select "6"
select select "2025"
select select "7"
select select "2025"
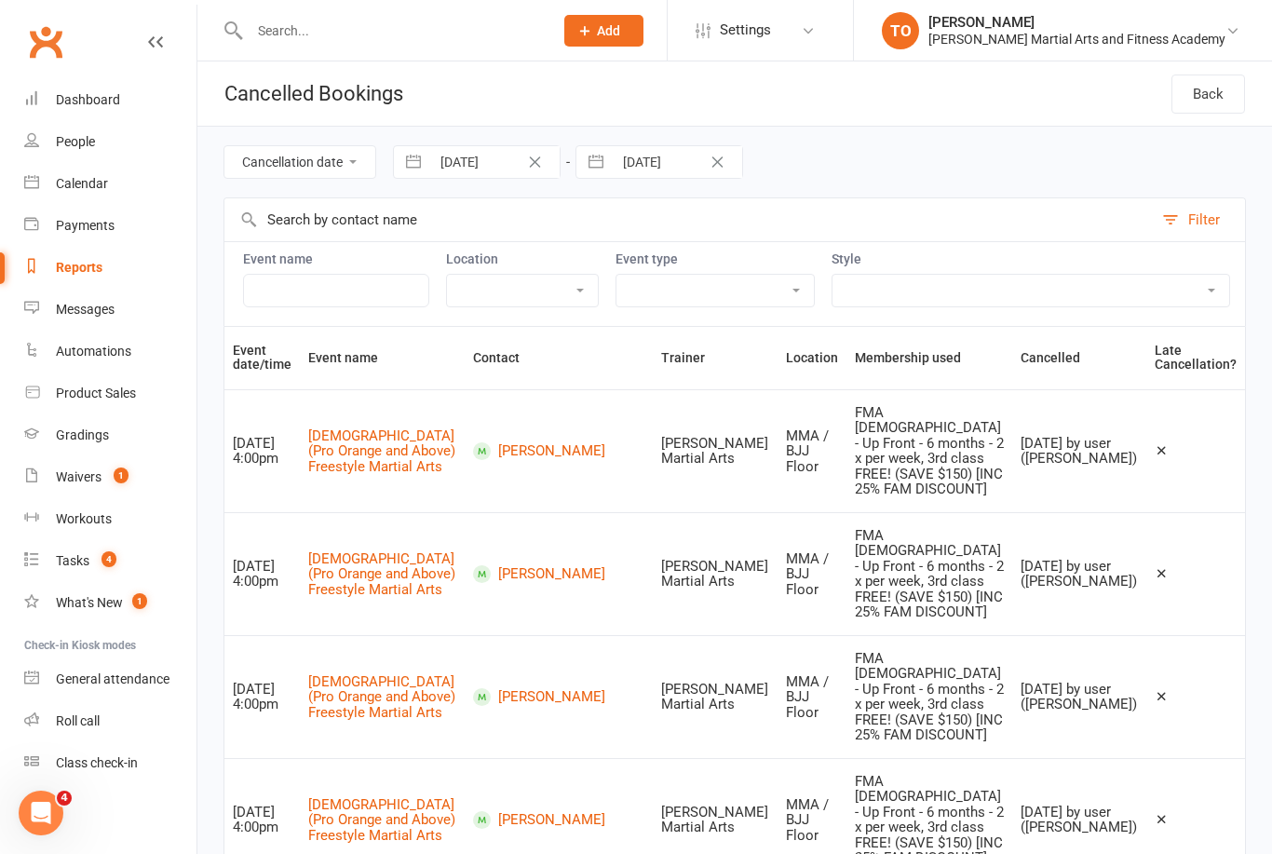
select select "8"
select select "2025"
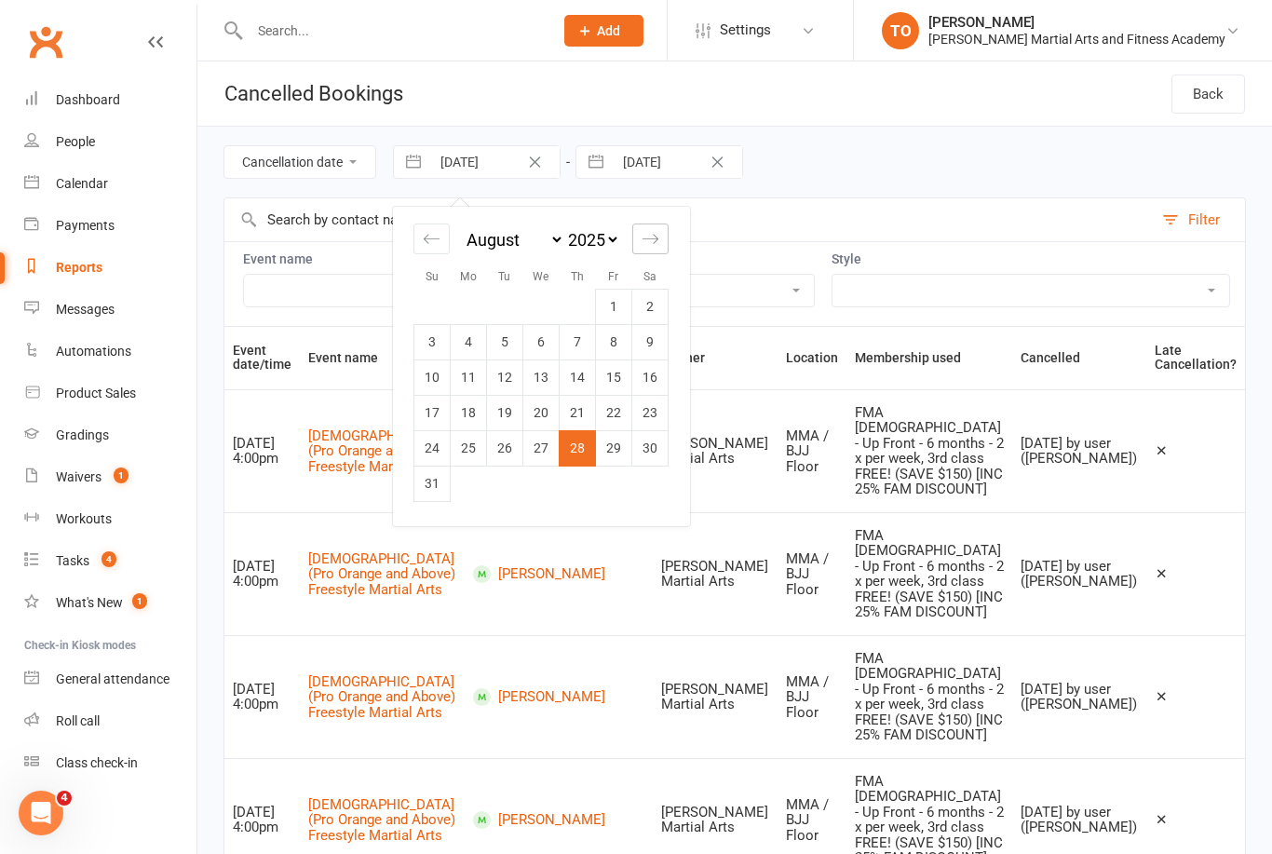
click at [655, 235] on icon "Move forward to switch to the next month." at bounding box center [650, 239] width 18 height 18
select select "9"
select select "2025"
click at [579, 343] on td "11" at bounding box center [578, 341] width 36 height 35
type input "[DATE]"
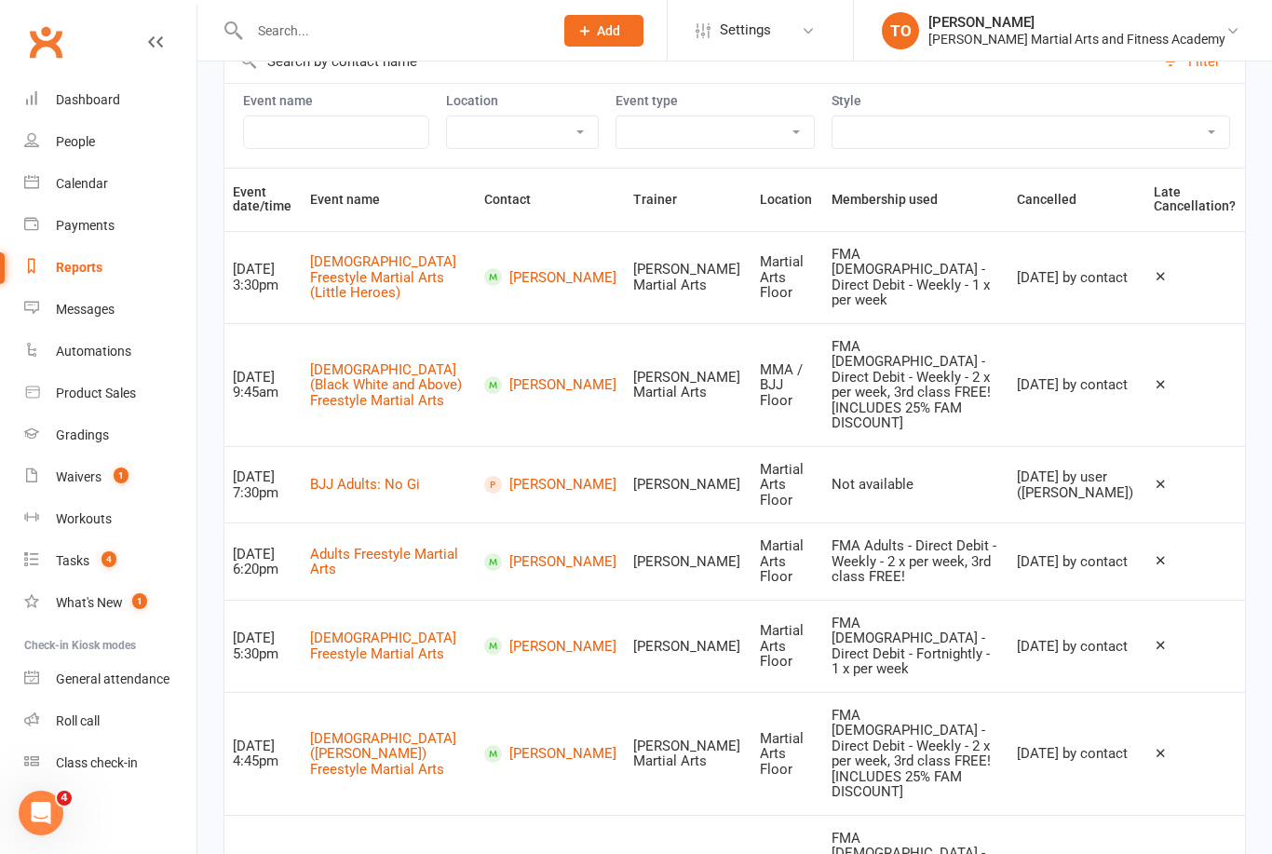
scroll to position [155, 0]
click at [533, 271] on link "Mathilda Devey" at bounding box center [550, 280] width 132 height 18
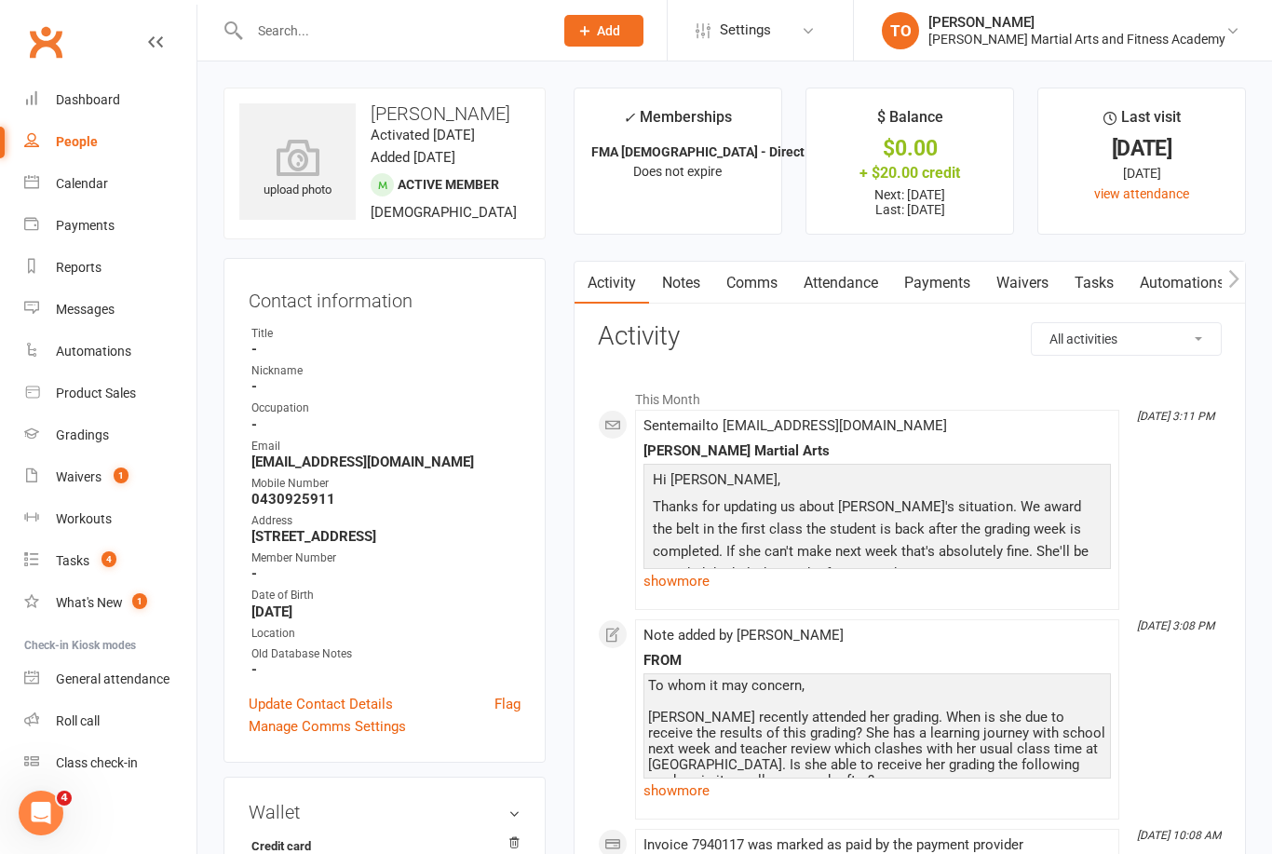
click at [856, 280] on link "Attendance" at bounding box center [840, 283] width 101 height 43
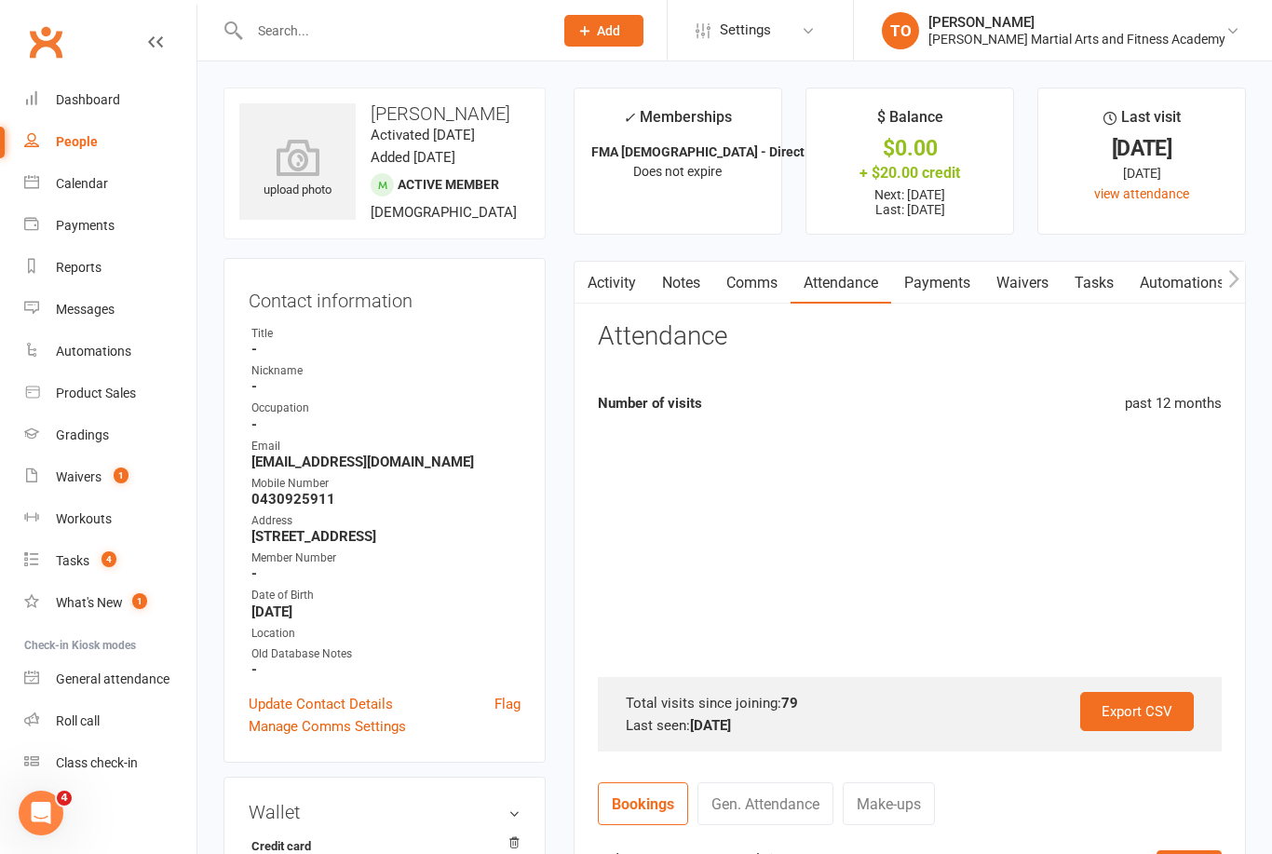
scroll to position [60, 0]
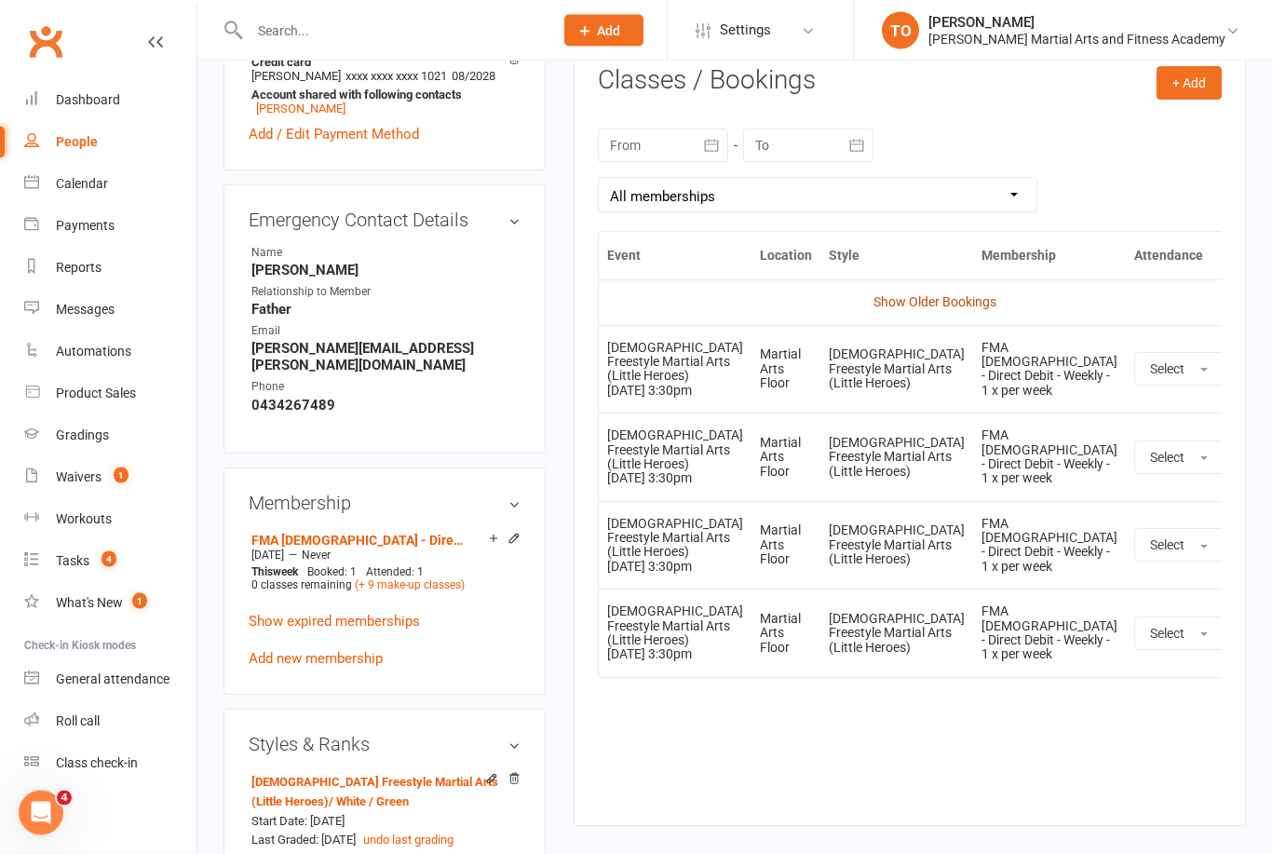
click at [946, 295] on link "Show Older Bookings" at bounding box center [934, 302] width 123 height 15
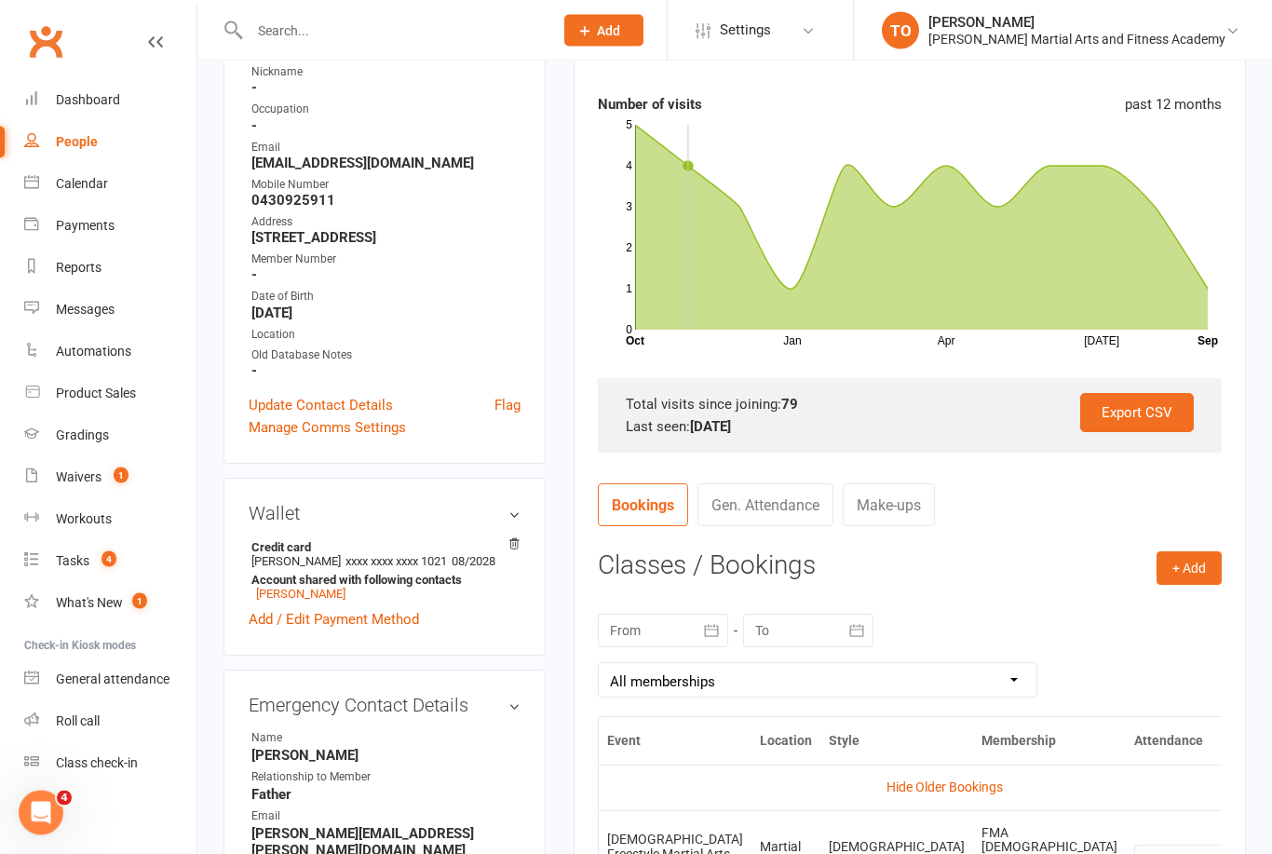
scroll to position [0, 0]
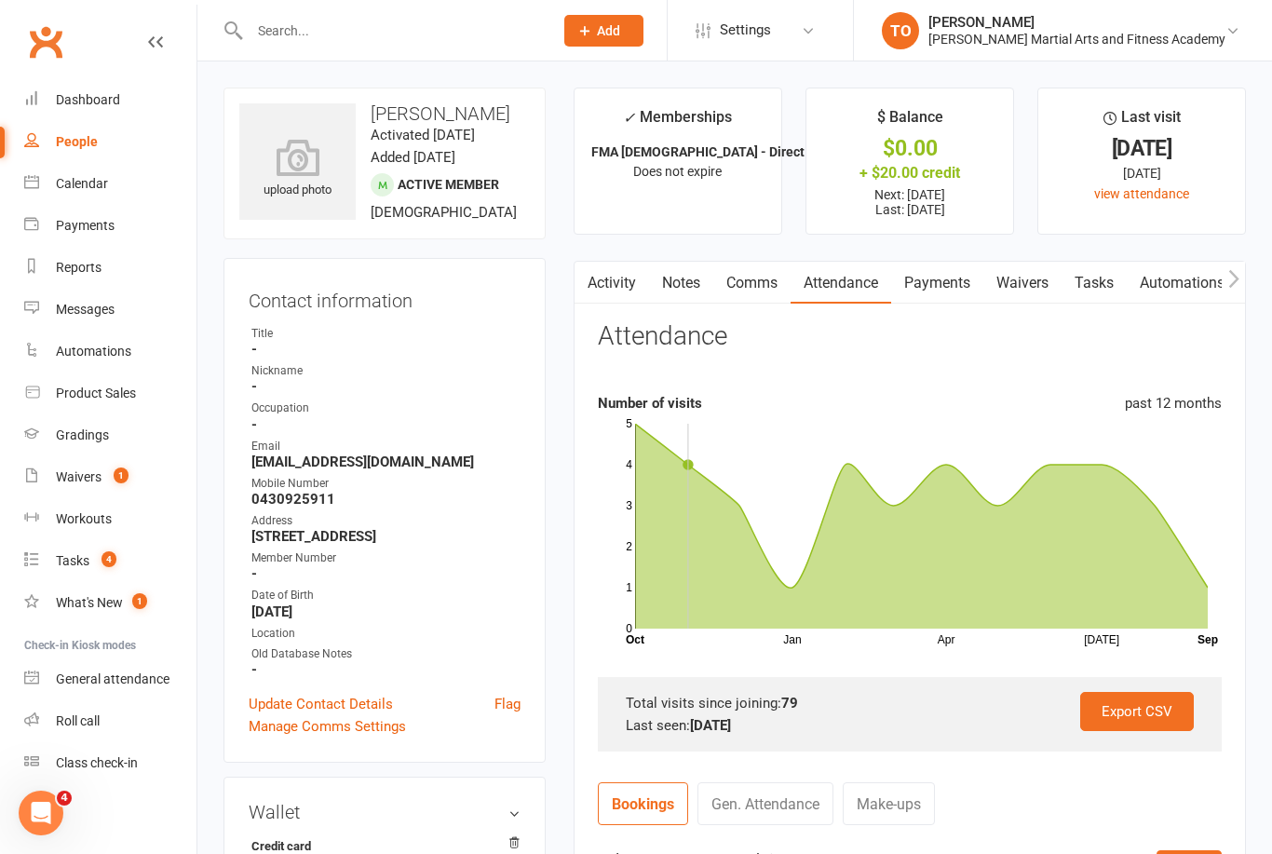
click at [855, 293] on link "Attendance" at bounding box center [840, 283] width 101 height 43
click at [621, 283] on link "Activity" at bounding box center [611, 283] width 74 height 43
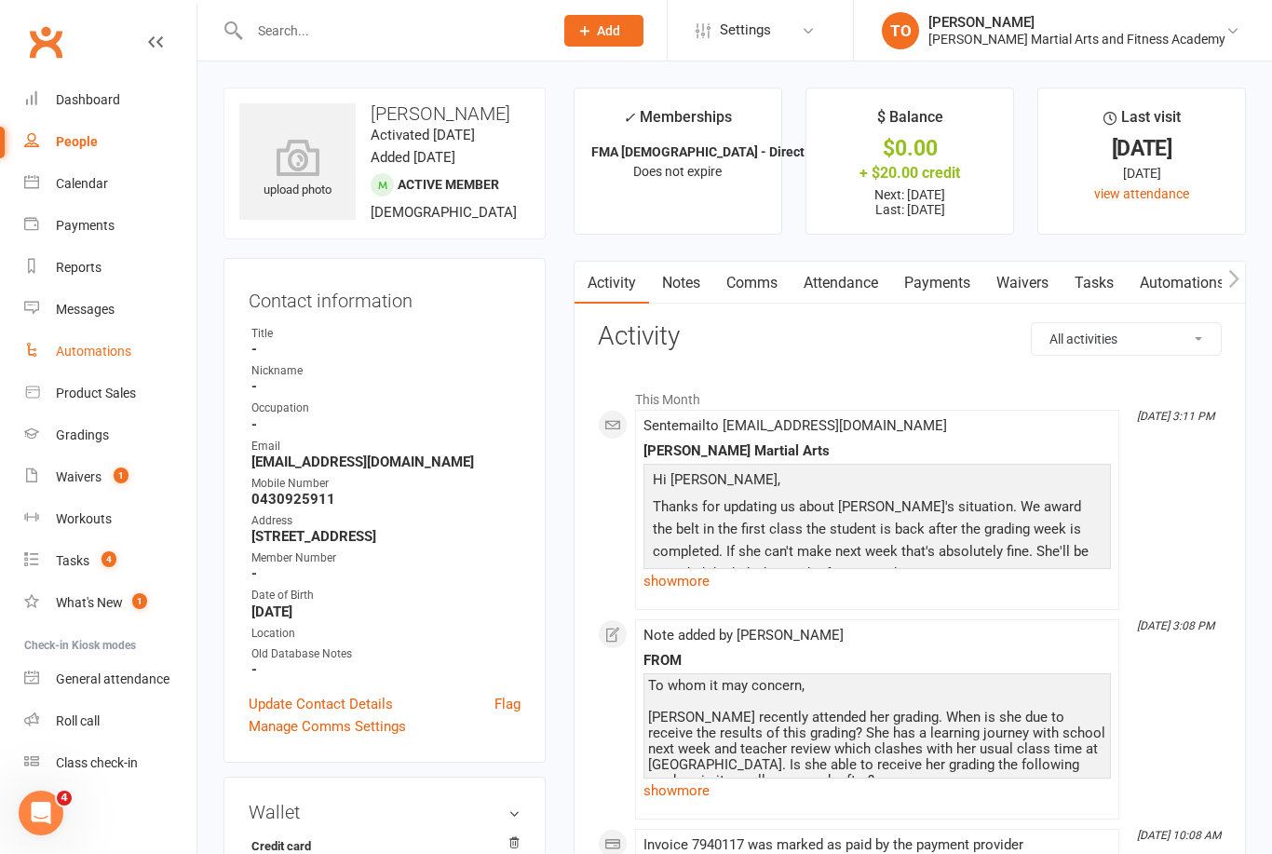
click at [77, 353] on div "Automations" at bounding box center [93, 351] width 75 height 15
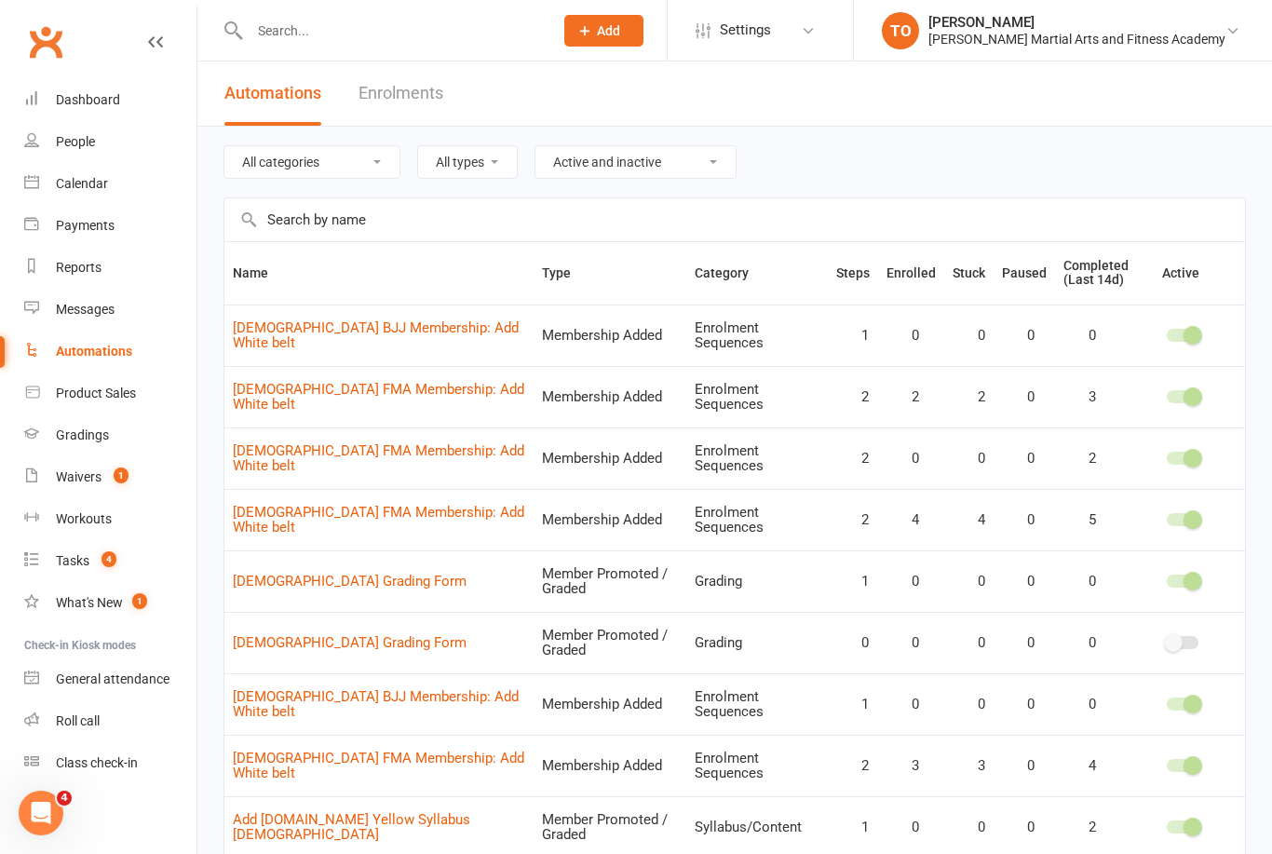
click at [417, 92] on link "Enrolments" at bounding box center [400, 93] width 85 height 64
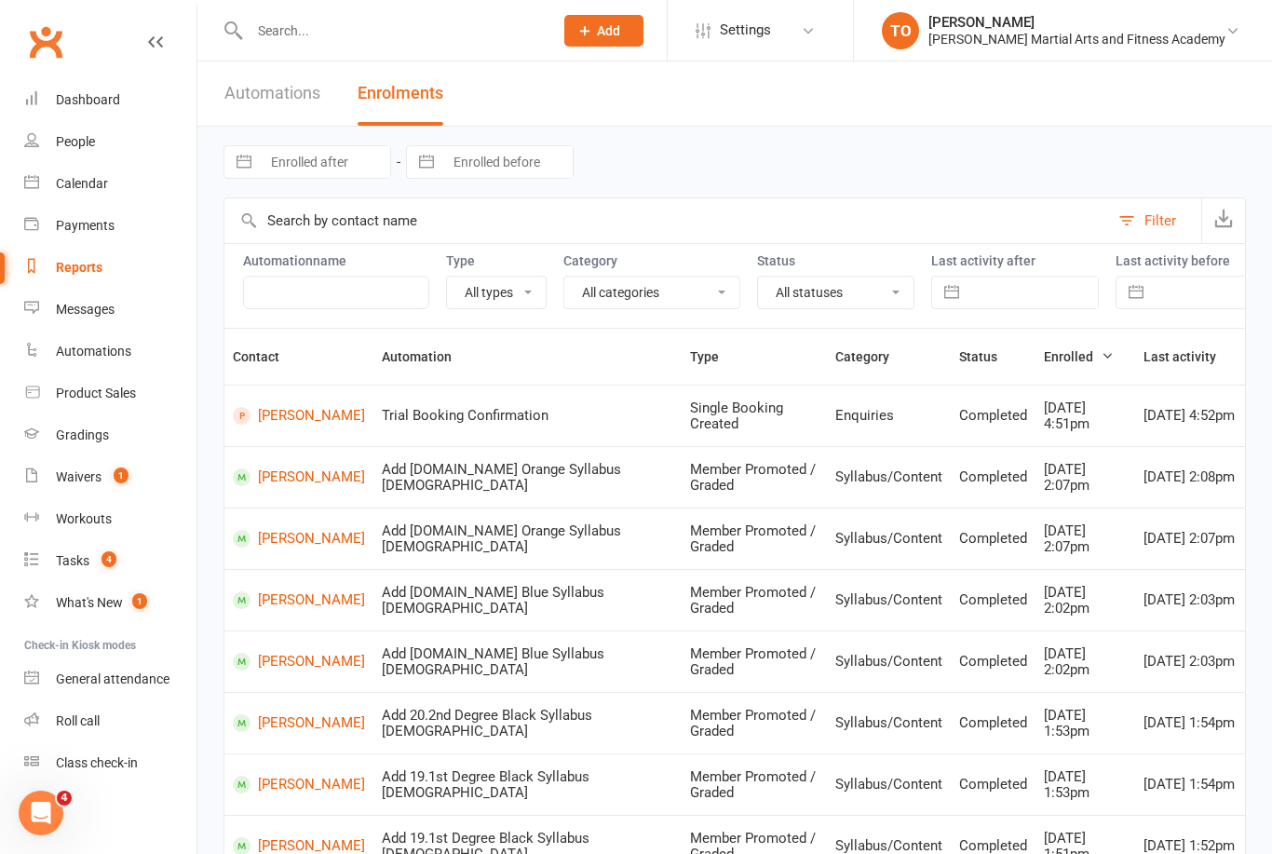
click at [287, 96] on link "Automations" at bounding box center [272, 93] width 96 height 64
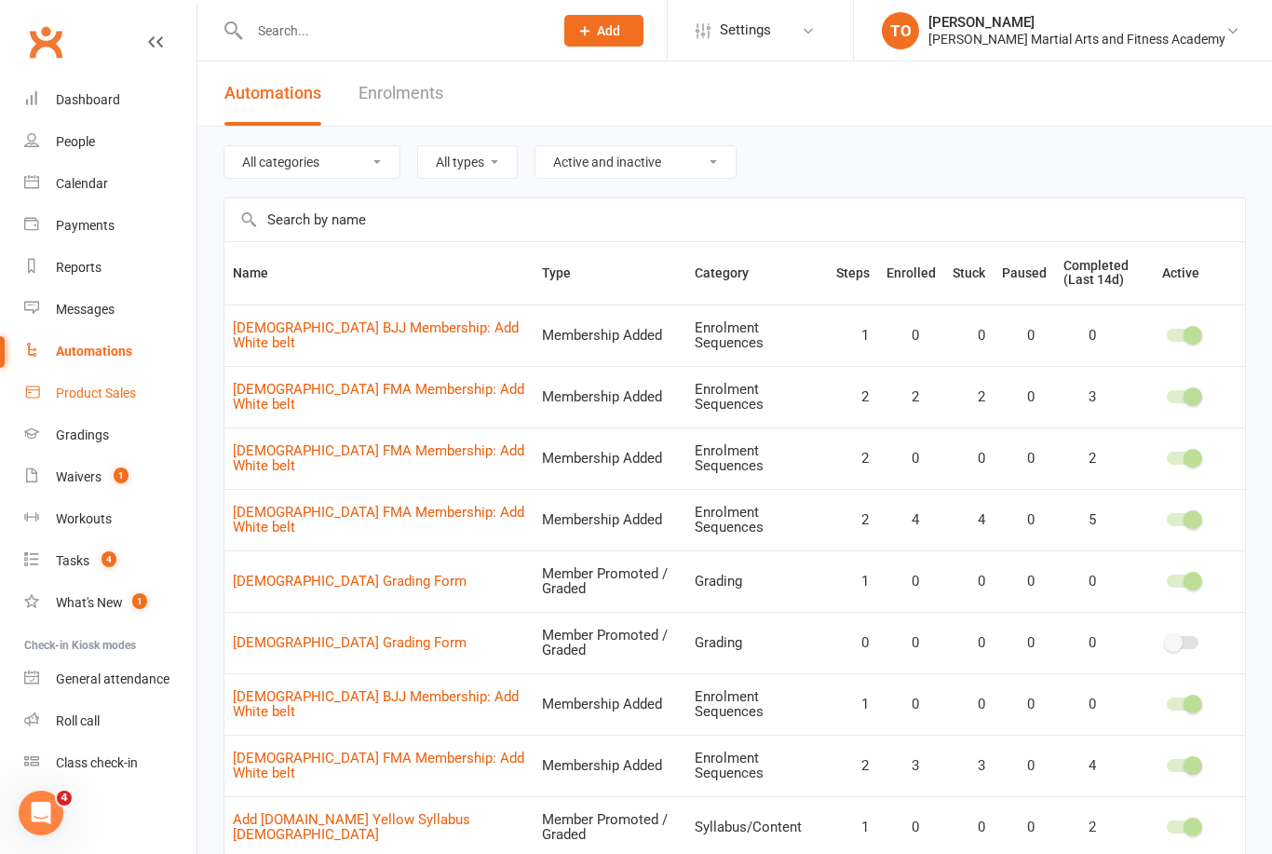
click at [79, 397] on div "Product Sales" at bounding box center [96, 392] width 80 height 15
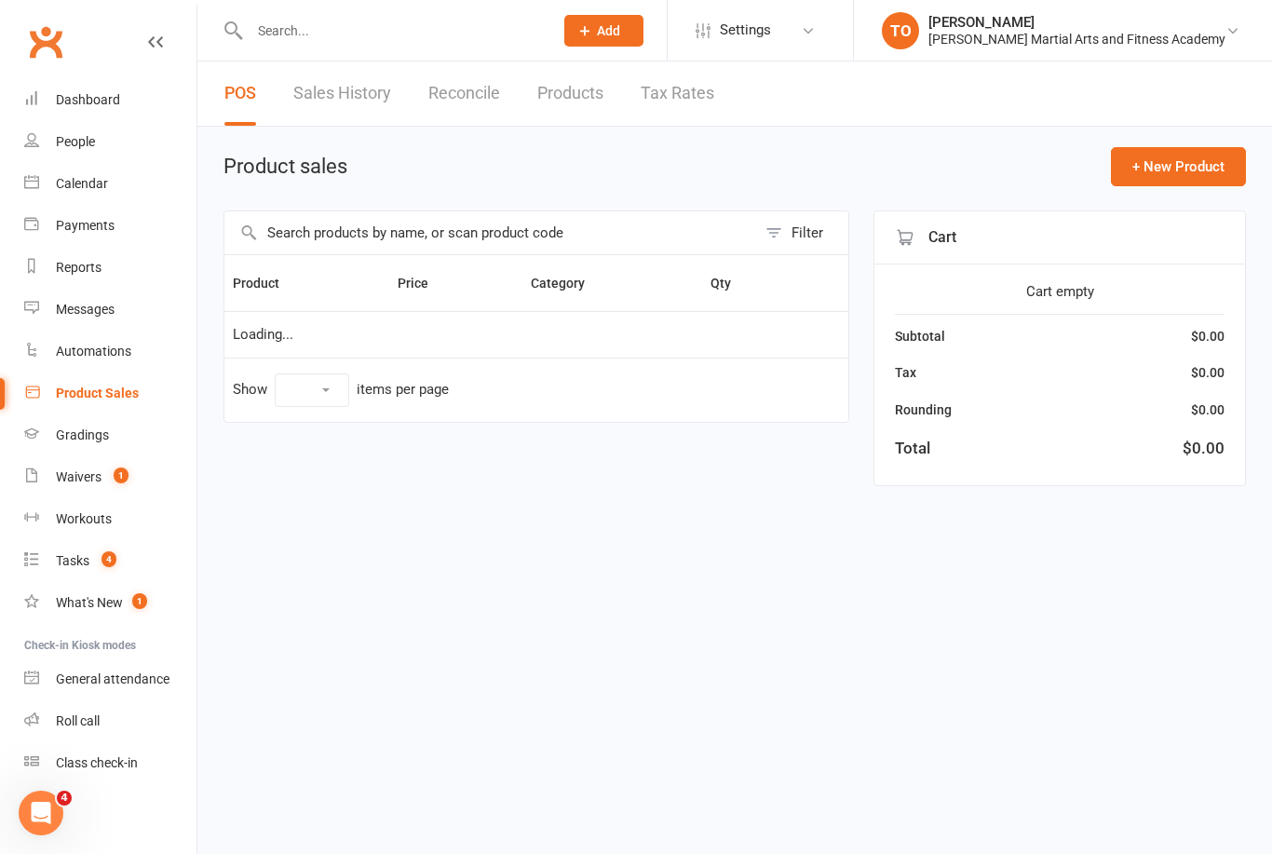
select select "100"
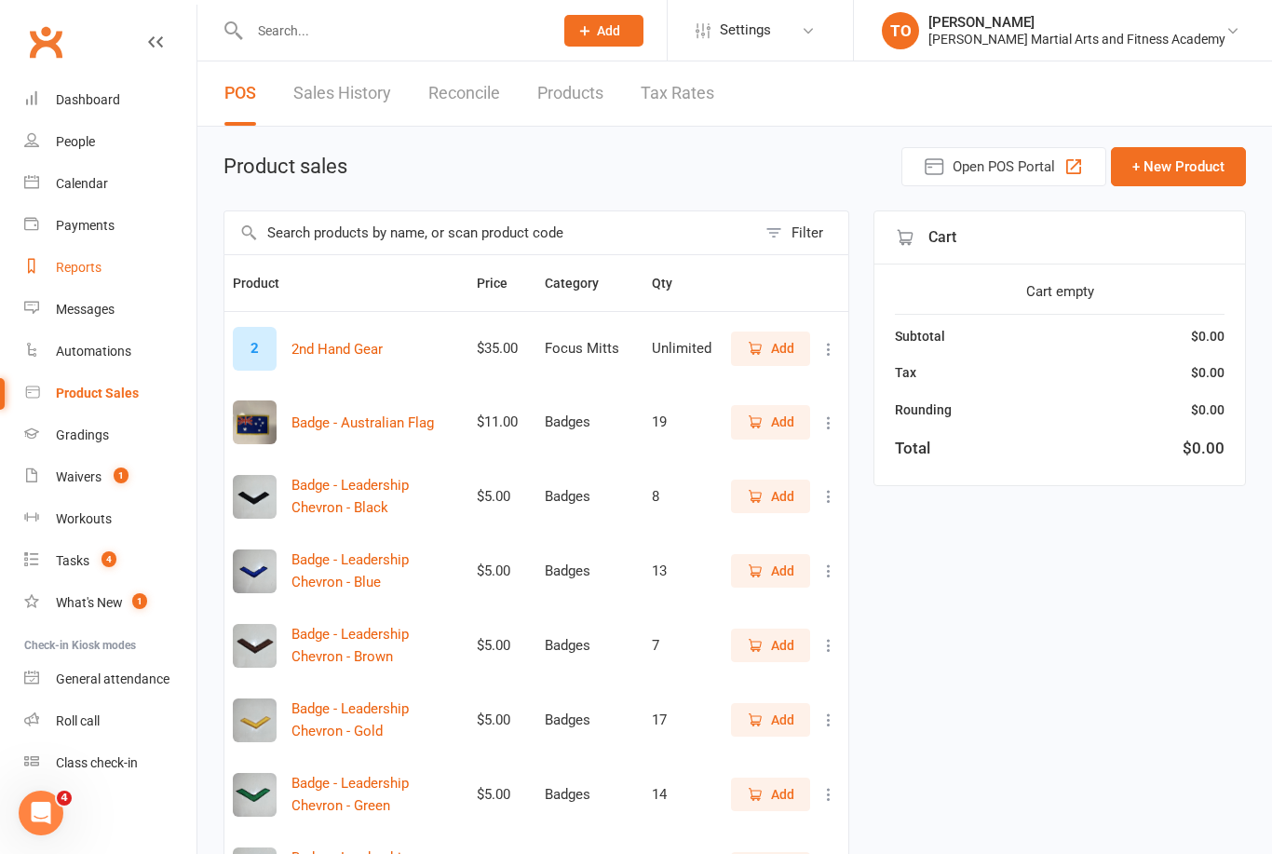
click at [85, 278] on link "Reports" at bounding box center [110, 268] width 172 height 42
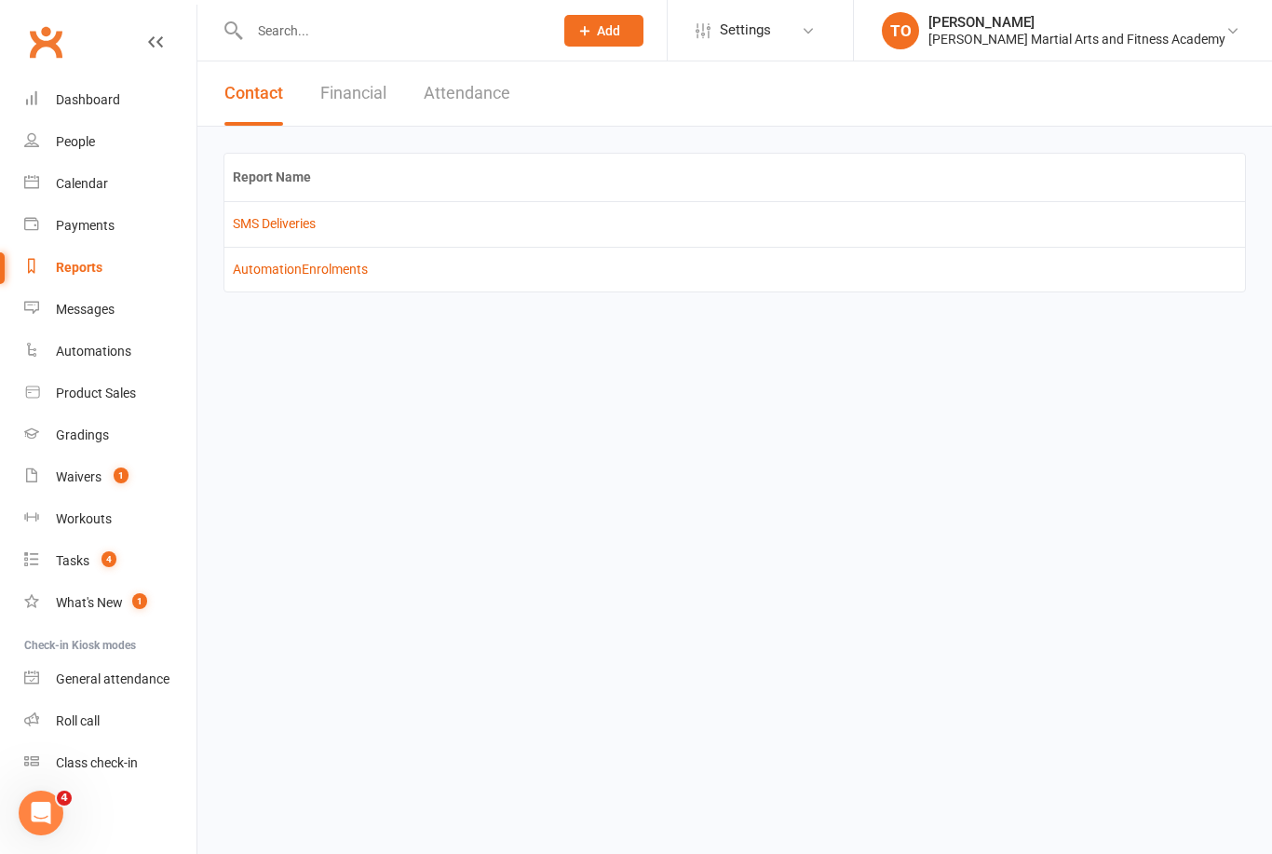
click at [469, 97] on button "Attendance" at bounding box center [467, 93] width 87 height 64
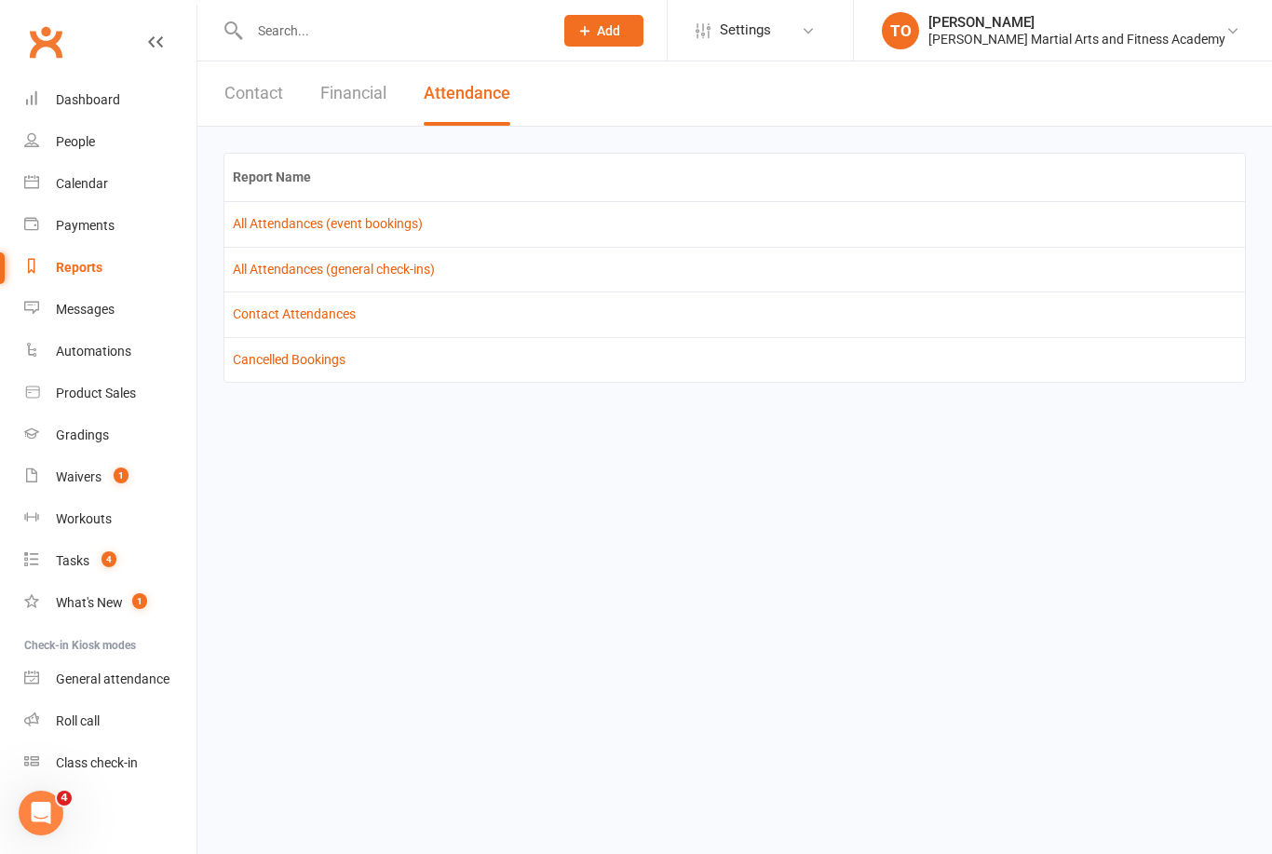
click at [314, 346] on td "Cancelled Bookings" at bounding box center [734, 359] width 1020 height 45
click at [317, 364] on link "Cancelled Bookings" at bounding box center [289, 359] width 113 height 15
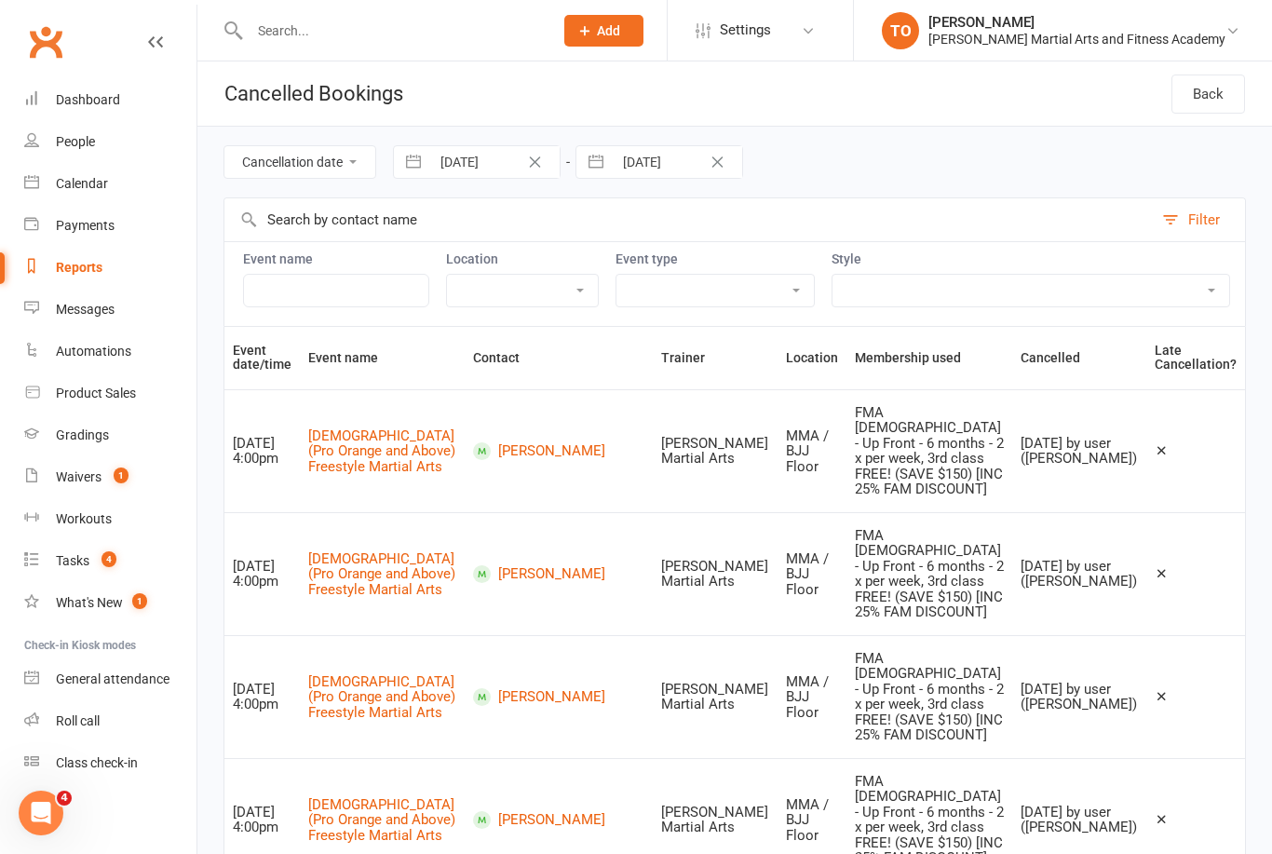
click at [518, 170] on input "28 Aug 2025" at bounding box center [494, 162] width 129 height 32
select select "6"
select select "2025"
select select "7"
select select "2025"
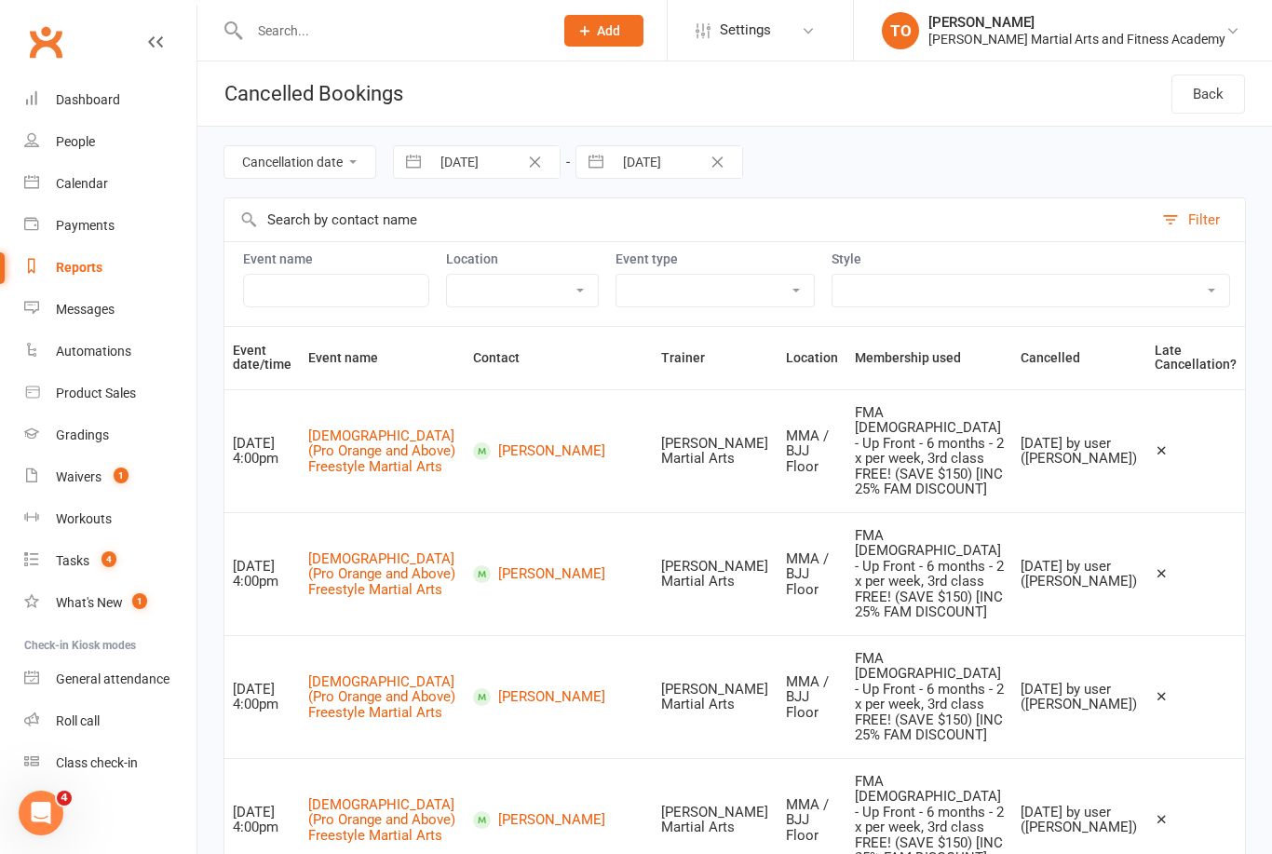
select select "8"
select select "2025"
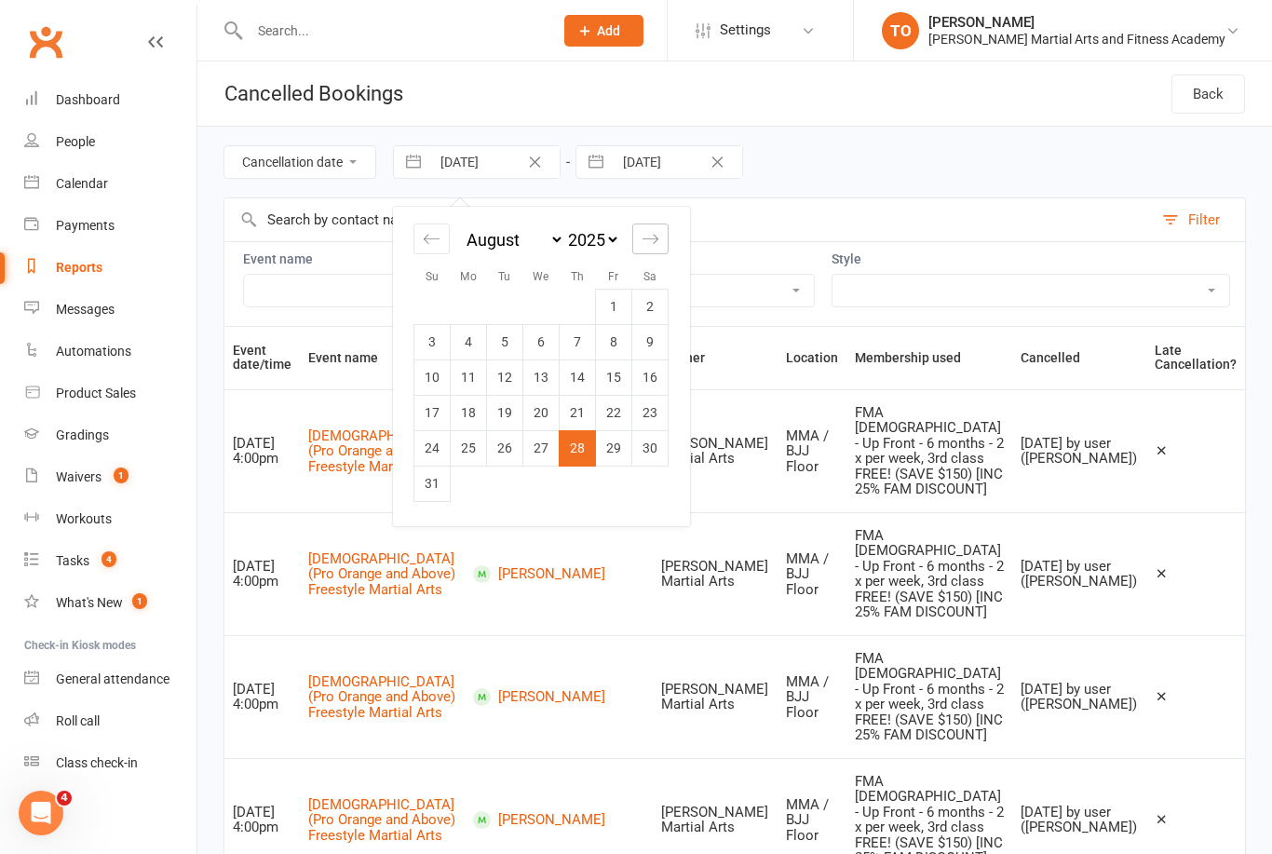
click at [661, 237] on div "Move forward to switch to the next month." at bounding box center [650, 238] width 36 height 31
select select "9"
select select "2025"
click at [591, 352] on td "11" at bounding box center [578, 341] width 36 height 35
type input "11 Sep 2025"
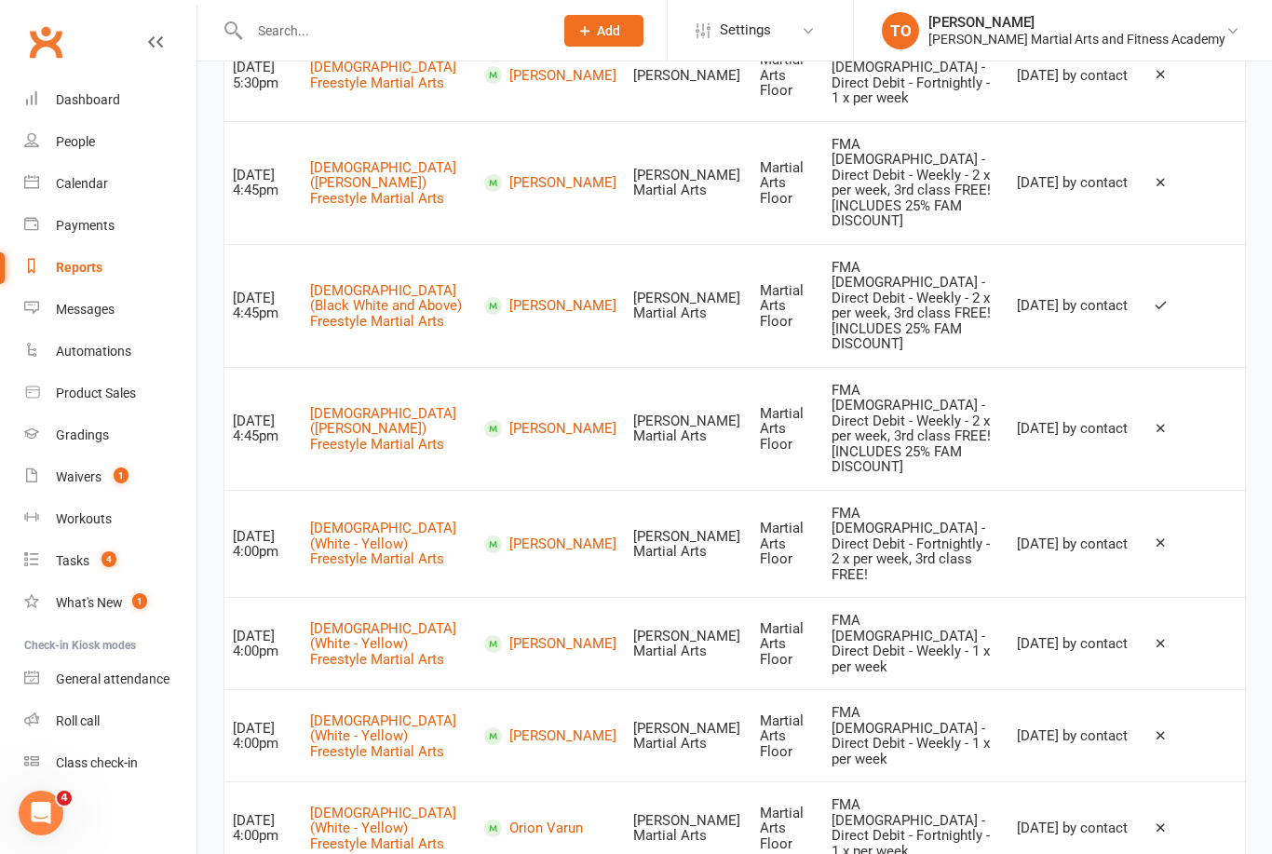
scroll to position [751, 0]
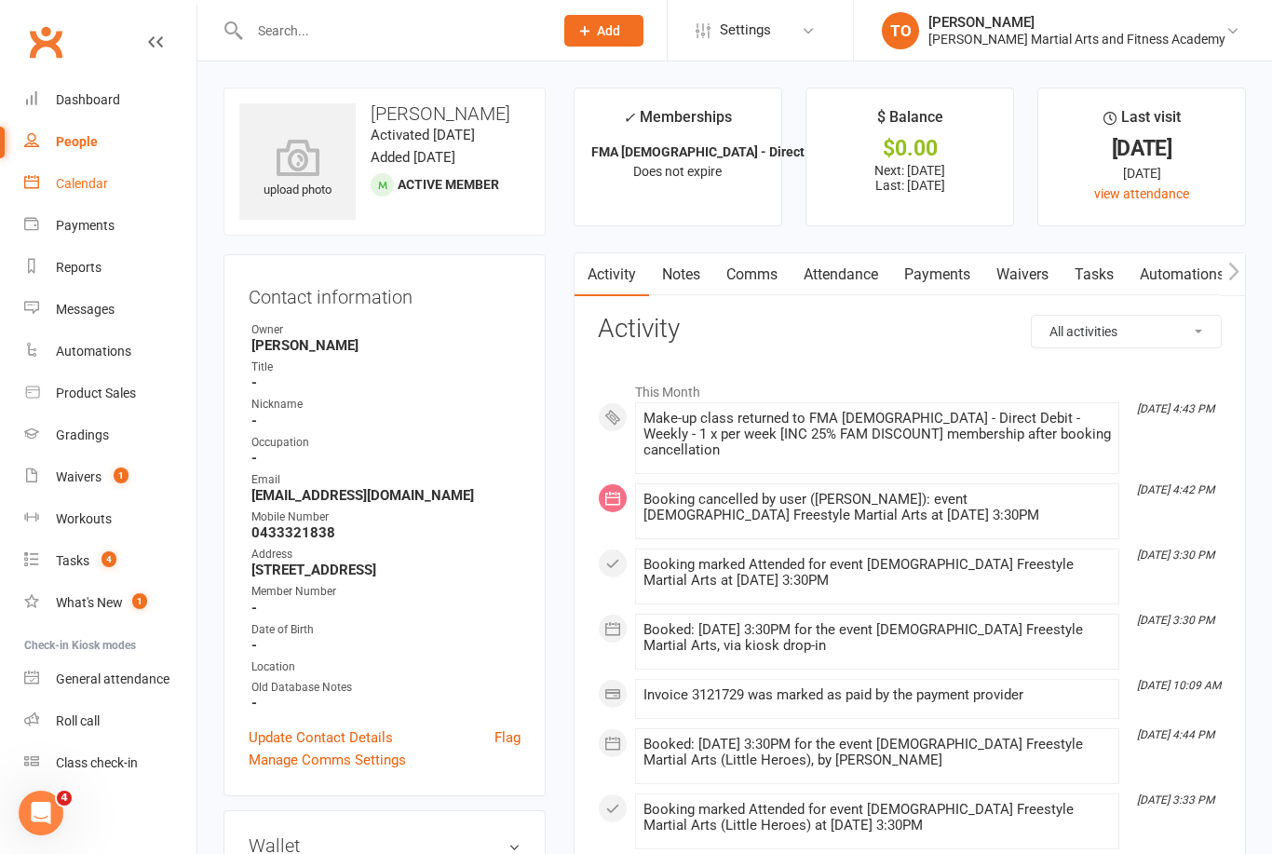
click at [83, 184] on div "Calendar" at bounding box center [82, 183] width 52 height 15
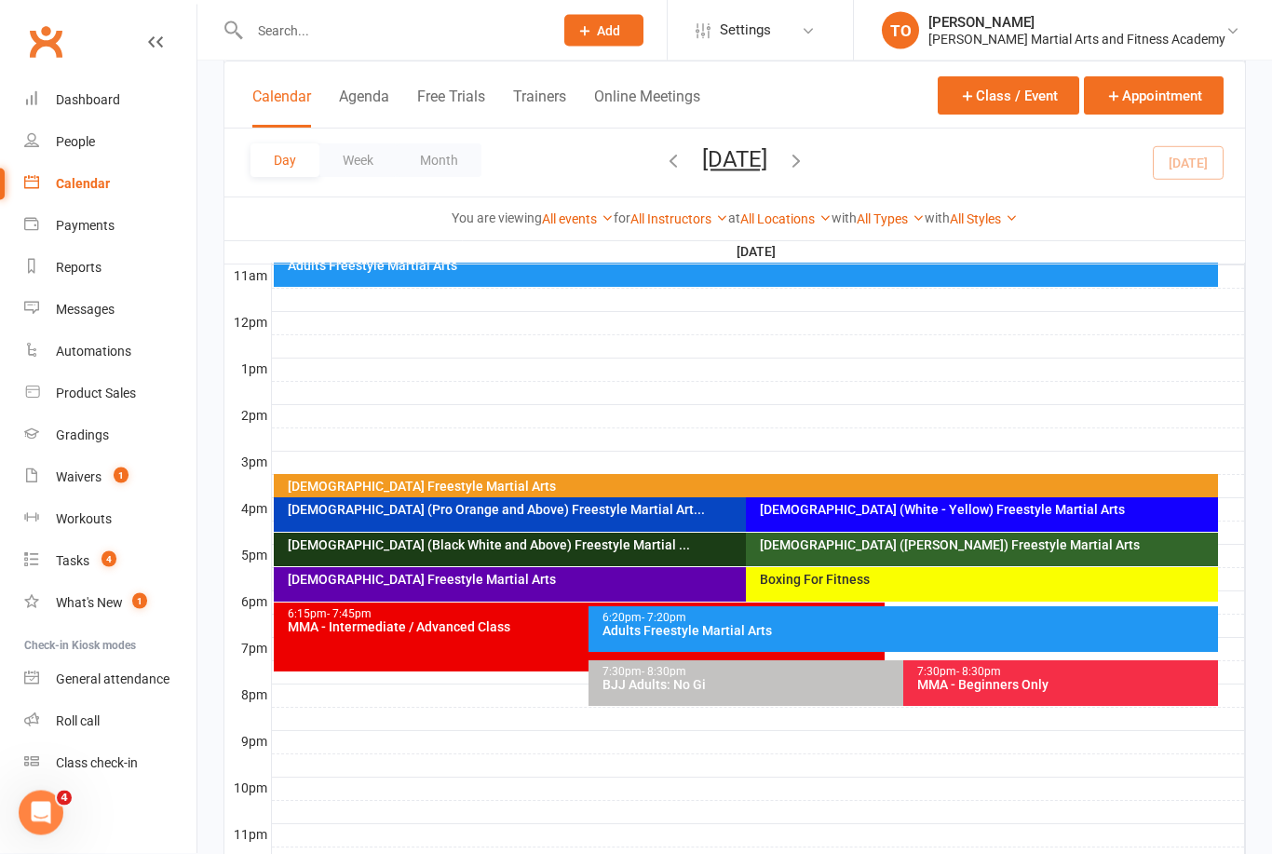
scroll to position [630, 0]
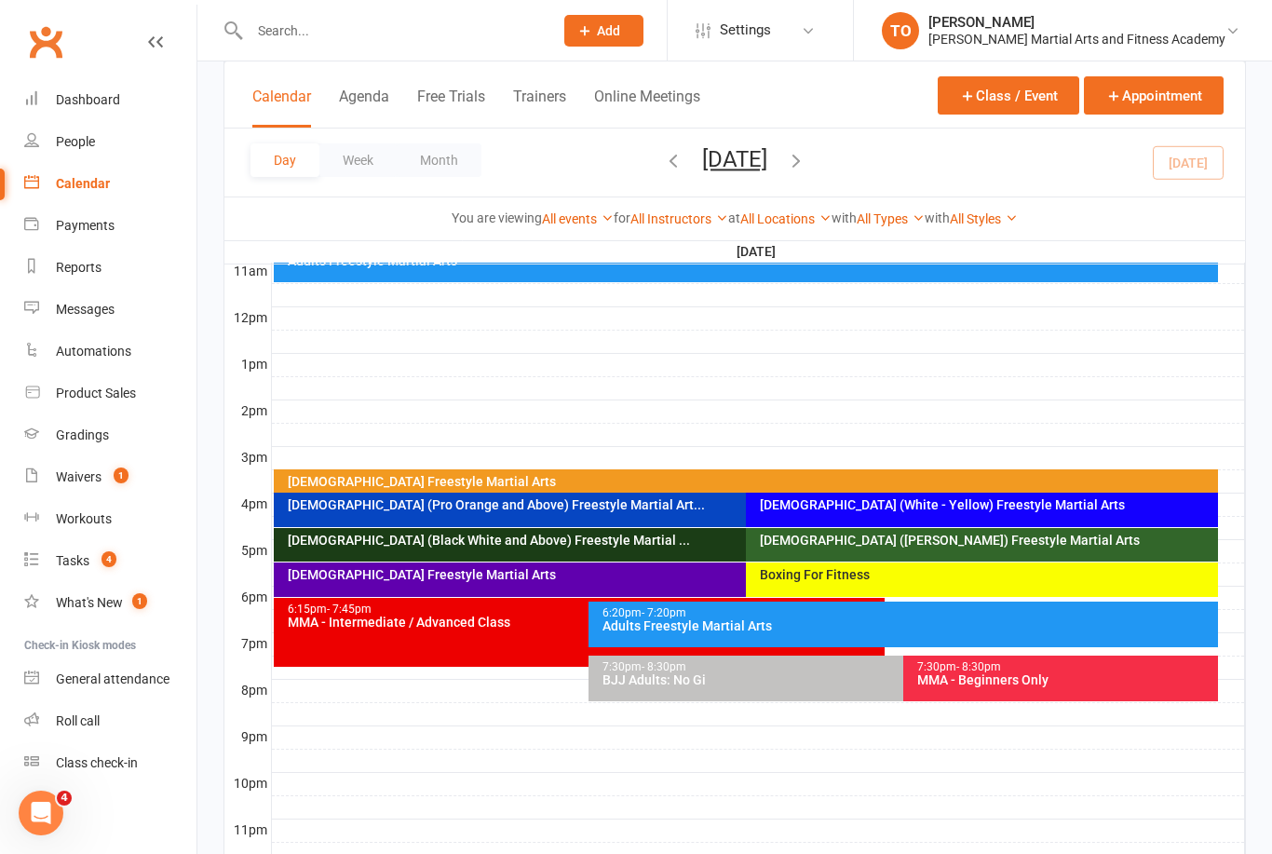
click at [980, 514] on div "6-9yo (White - Yellow) Freestyle Martial Arts" at bounding box center [982, 509] width 472 height 34
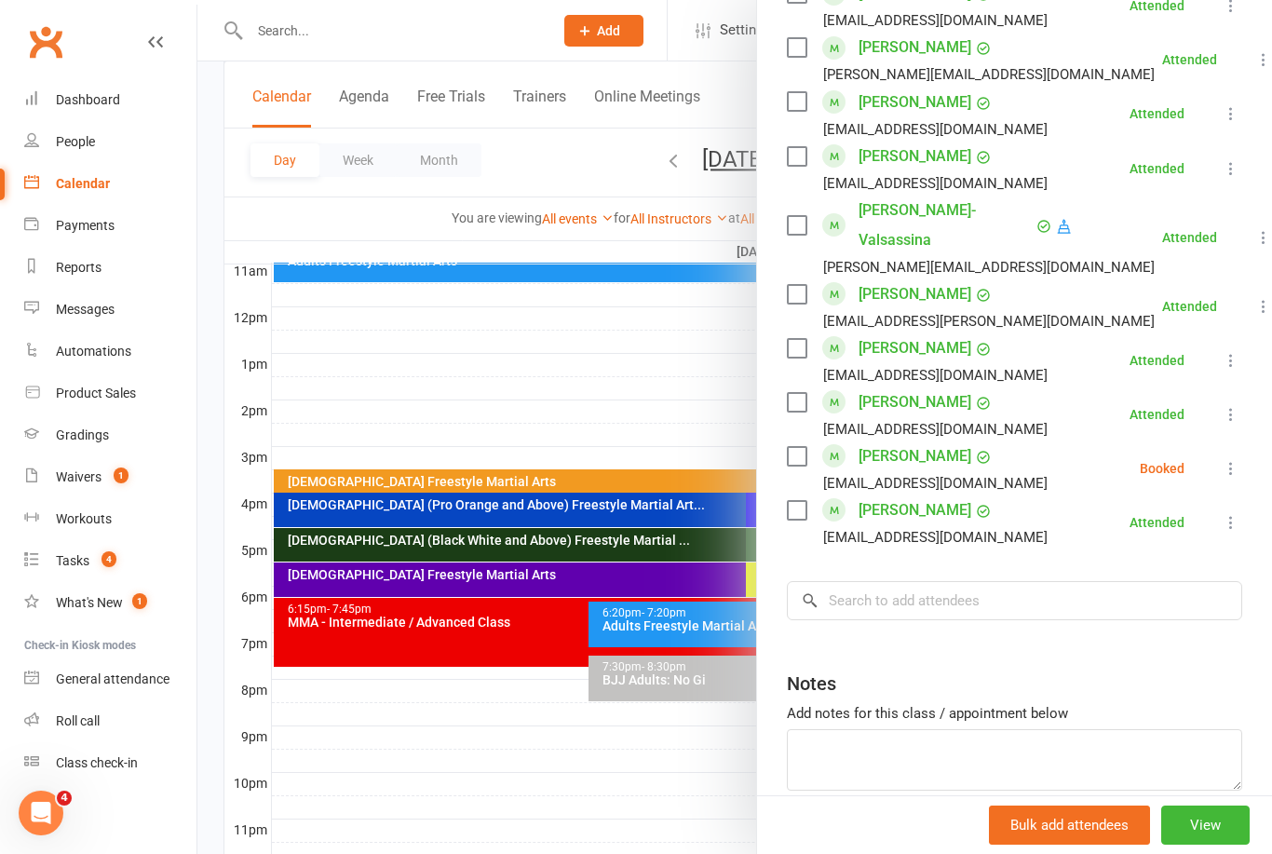
scroll to position [1069, 0]
click at [924, 589] on input "search" at bounding box center [1014, 601] width 455 height 39
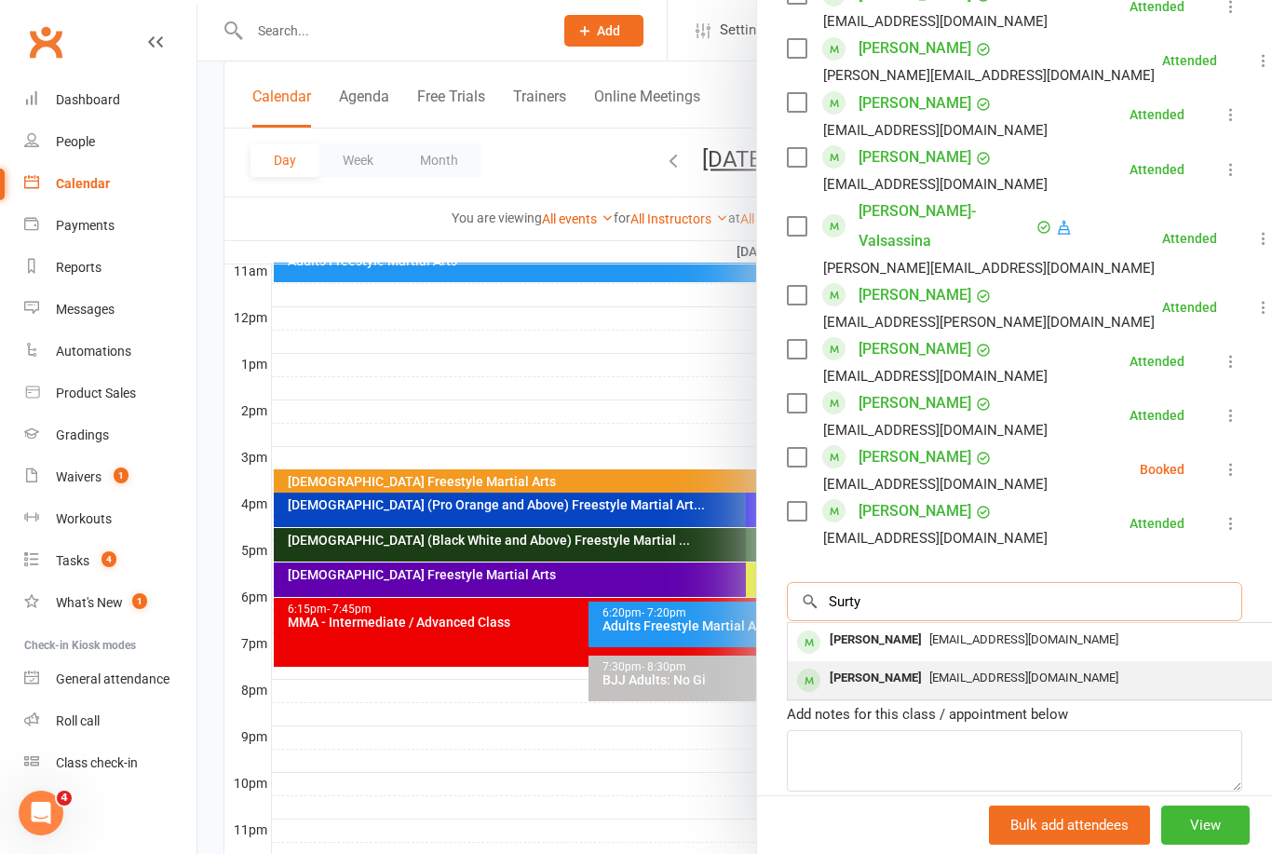
type input "Surty"
click at [908, 665] on div "Zahriah Surty" at bounding box center [875, 678] width 107 height 27
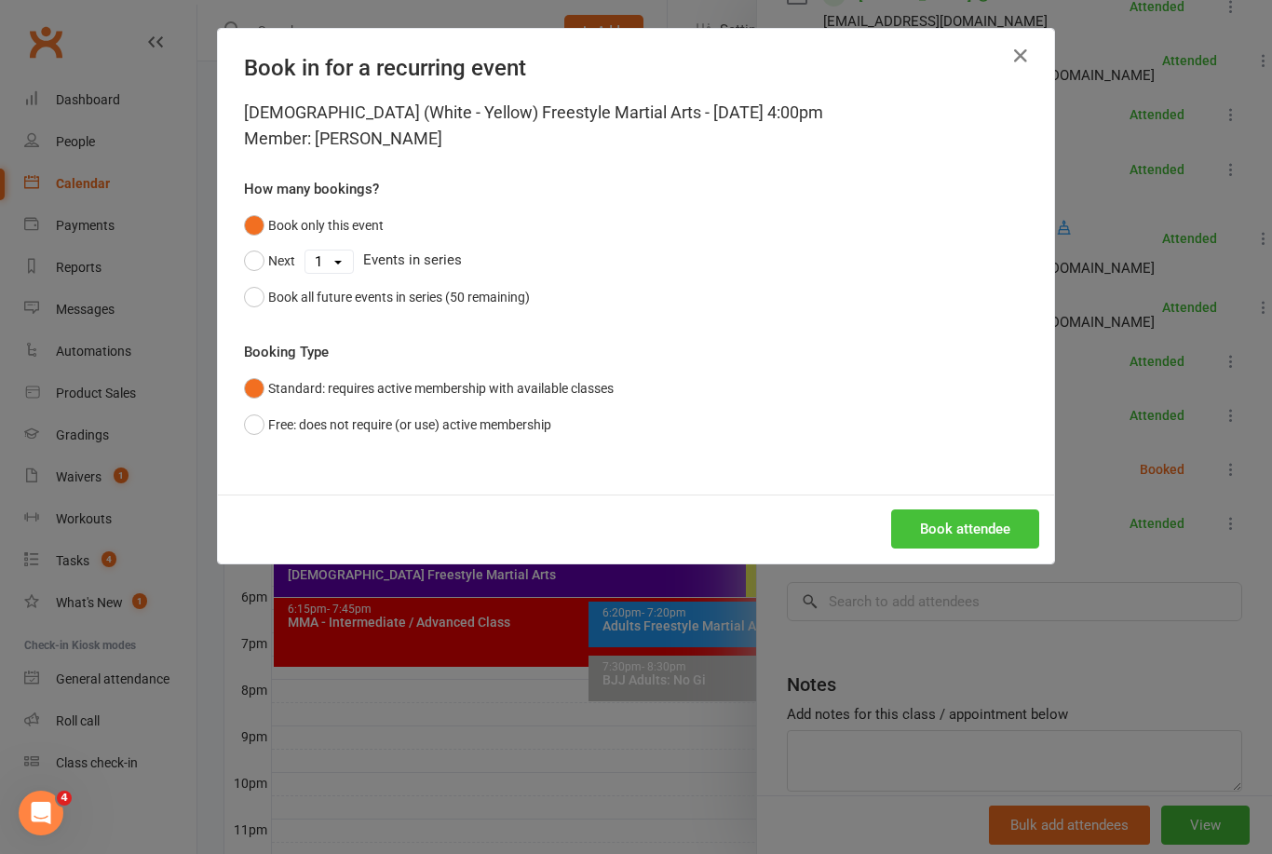
click at [980, 528] on button "Book attendee" at bounding box center [965, 528] width 148 height 39
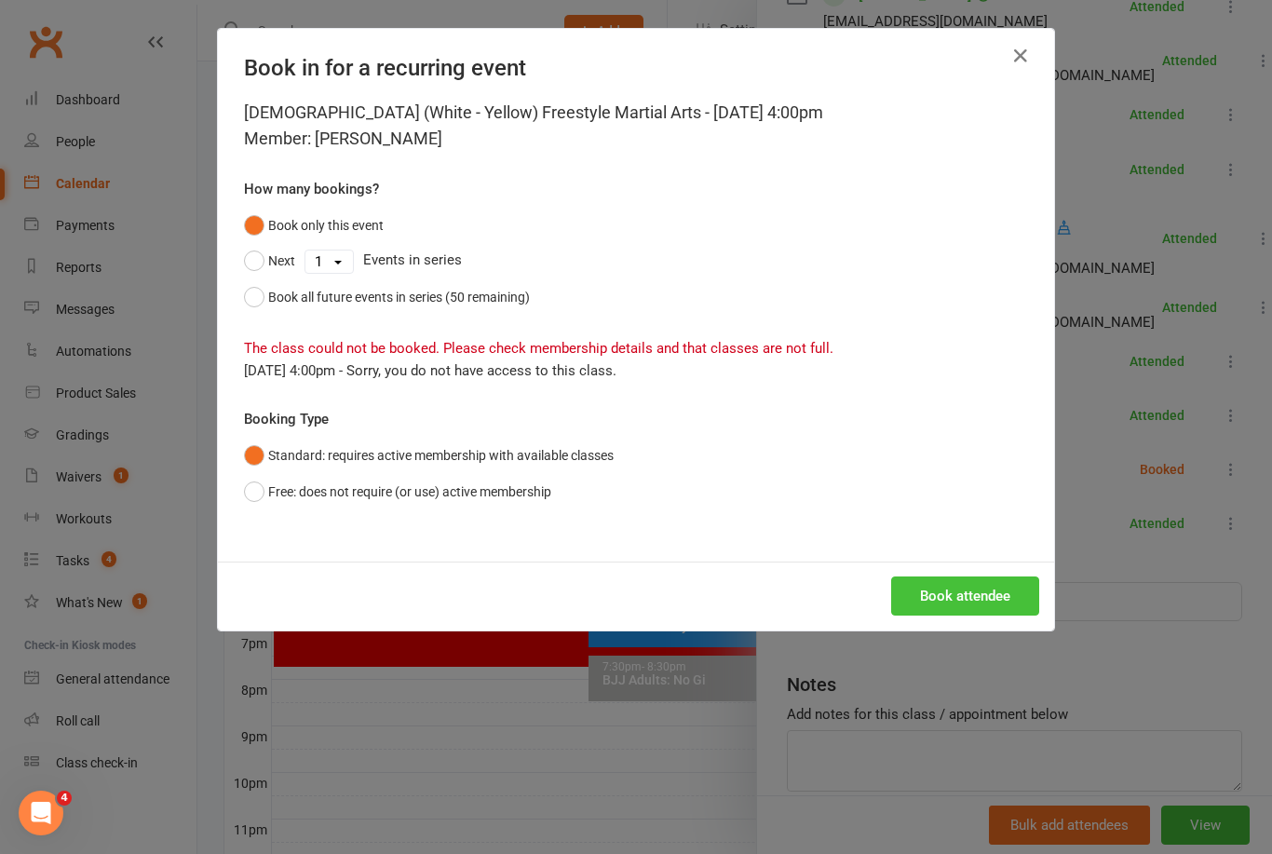
click at [964, 594] on button "Book attendee" at bounding box center [965, 595] width 148 height 39
click at [1028, 63] on icon "button" at bounding box center [1020, 56] width 22 height 22
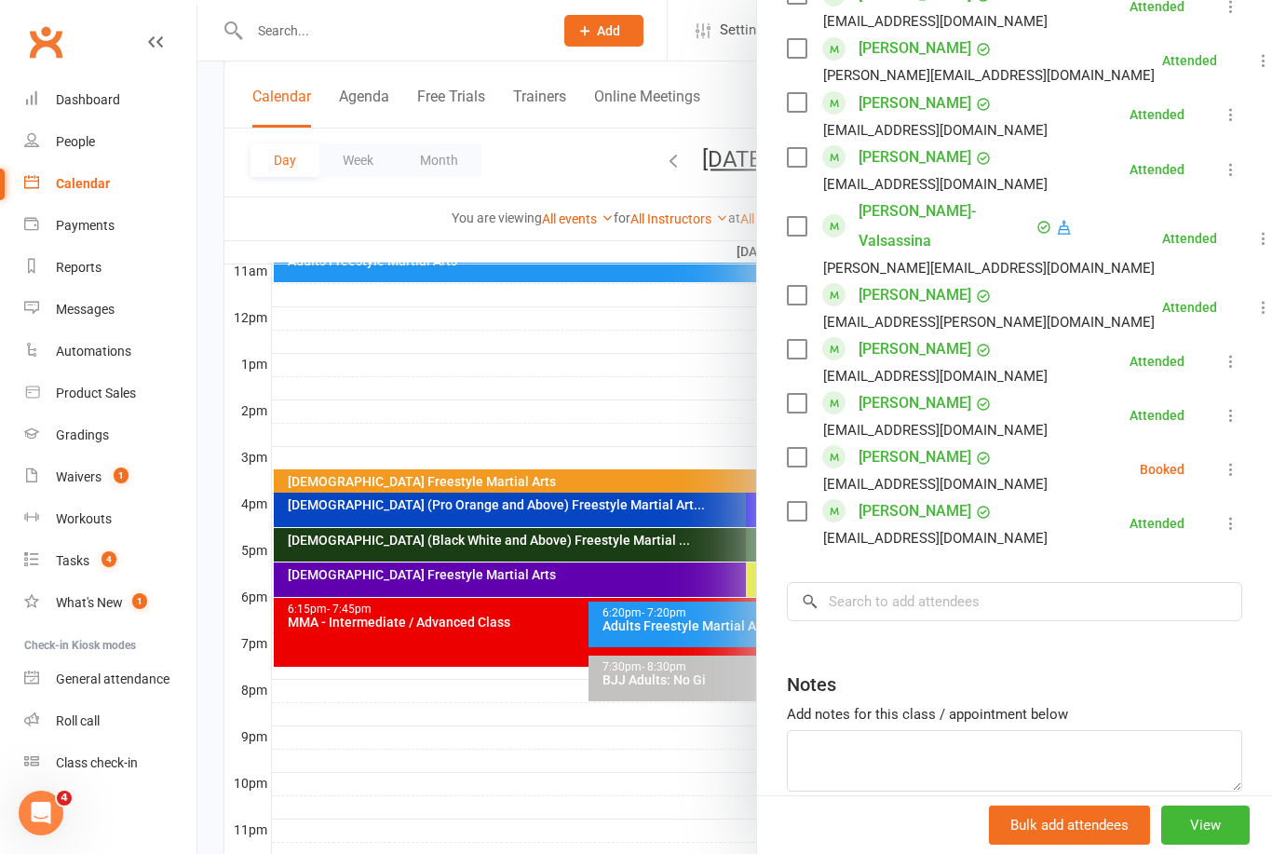
click at [621, 415] on div at bounding box center [734, 427] width 1074 height 854
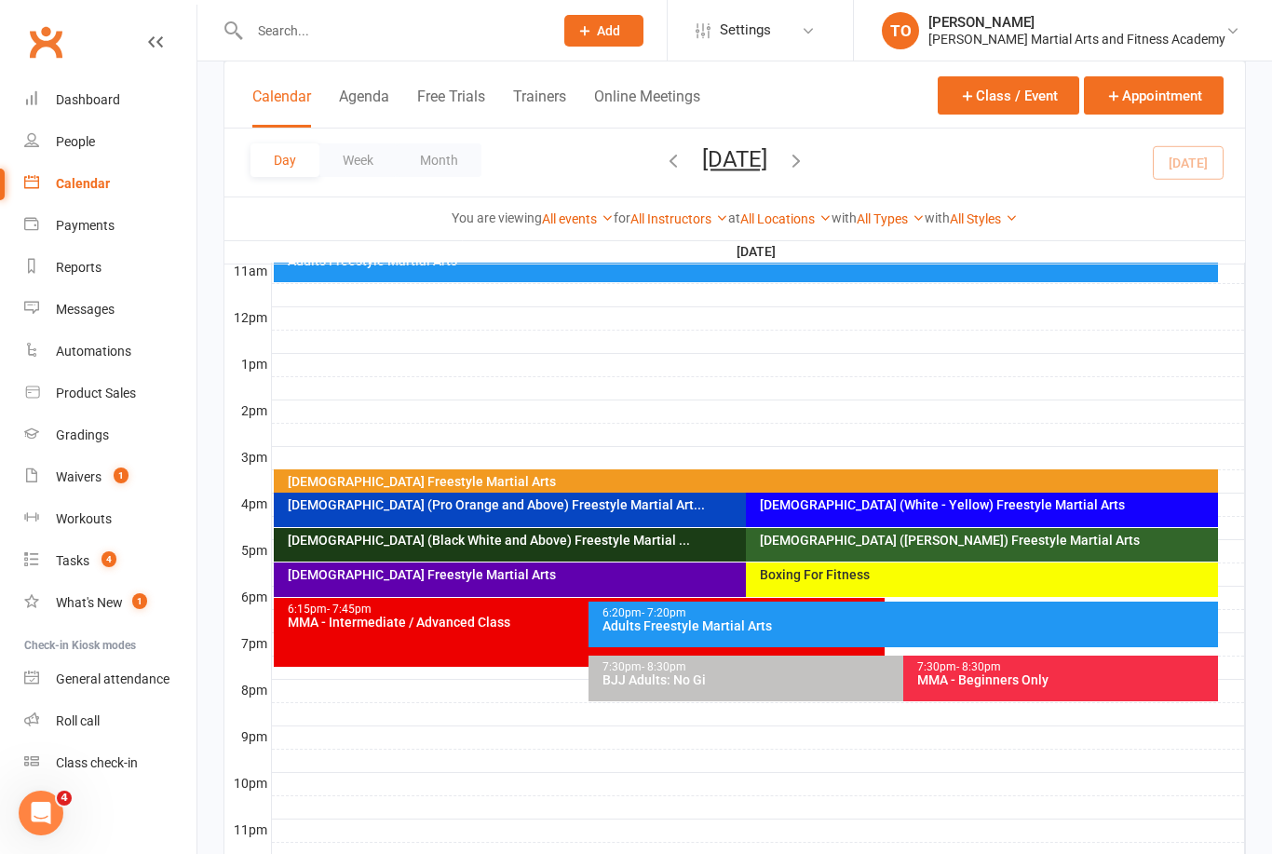
click at [382, 37] on input "text" at bounding box center [392, 31] width 296 height 26
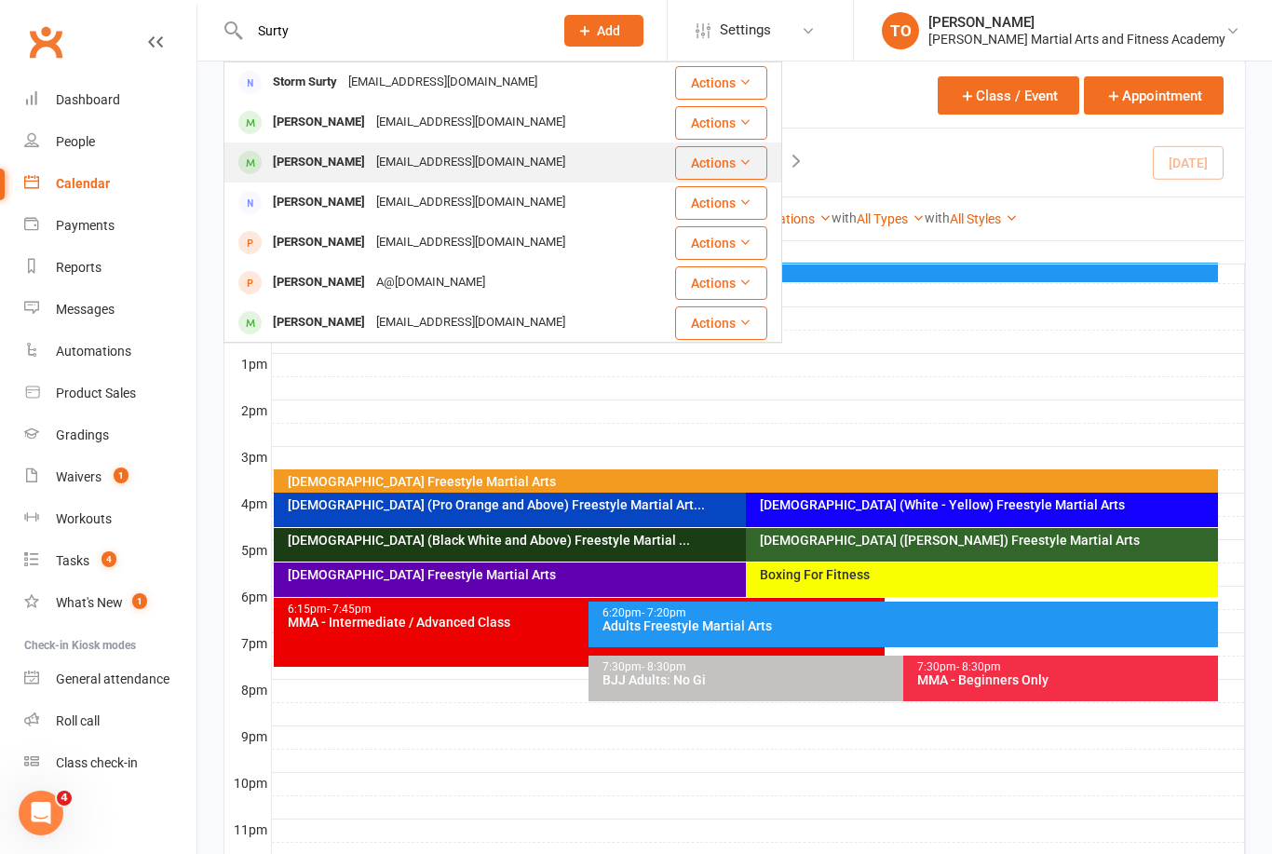
type input "Surty"
click at [329, 169] on div "Zahriah Surty" at bounding box center [318, 162] width 103 height 27
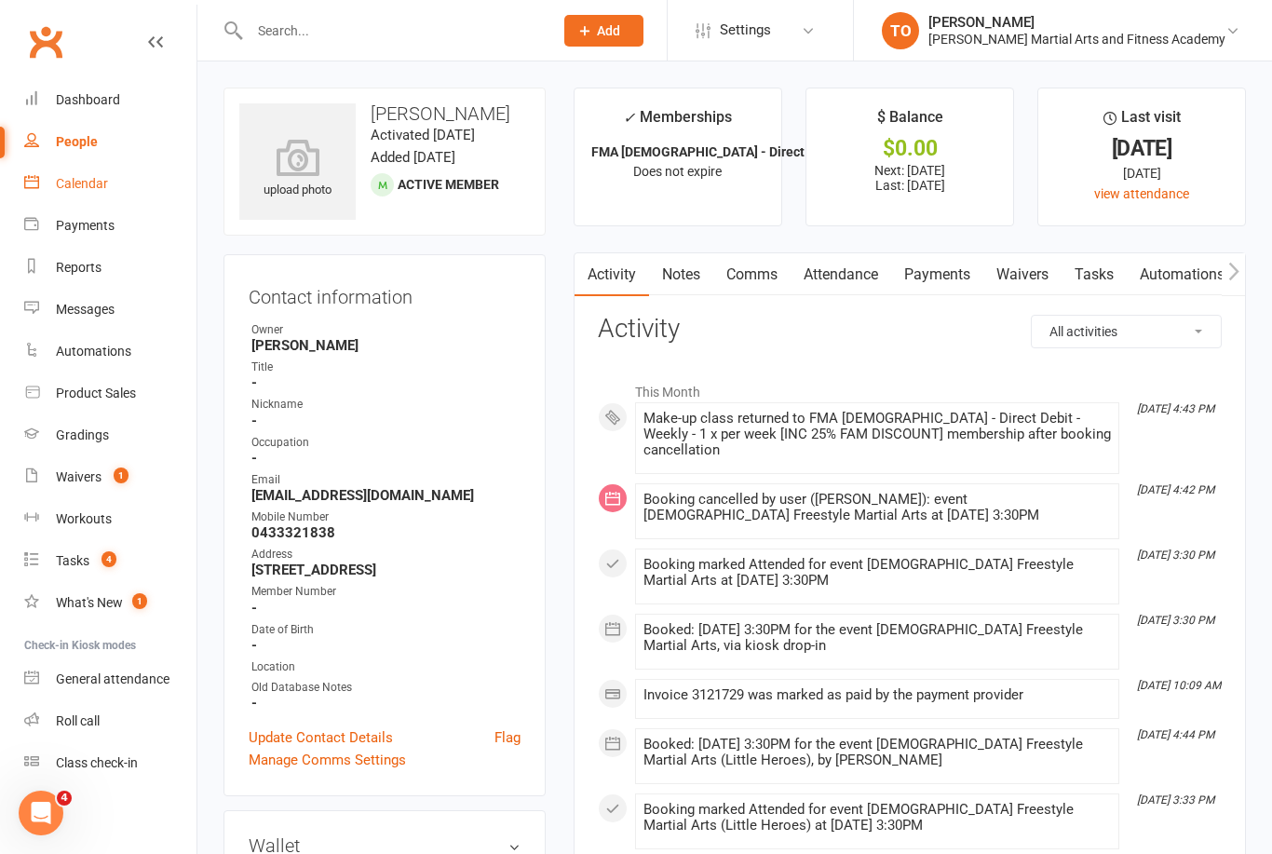
click at [76, 184] on div "Calendar" at bounding box center [82, 183] width 52 height 15
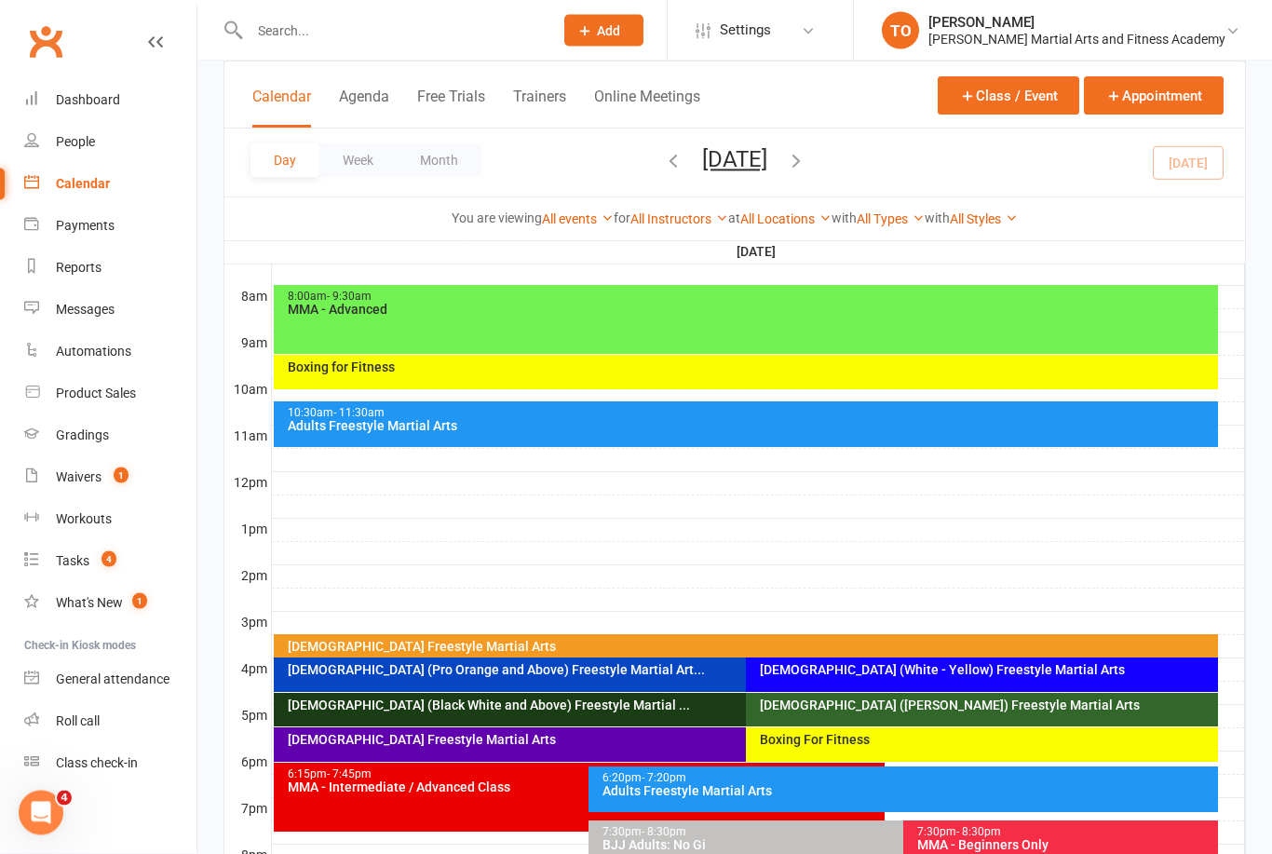
scroll to position [572, 0]
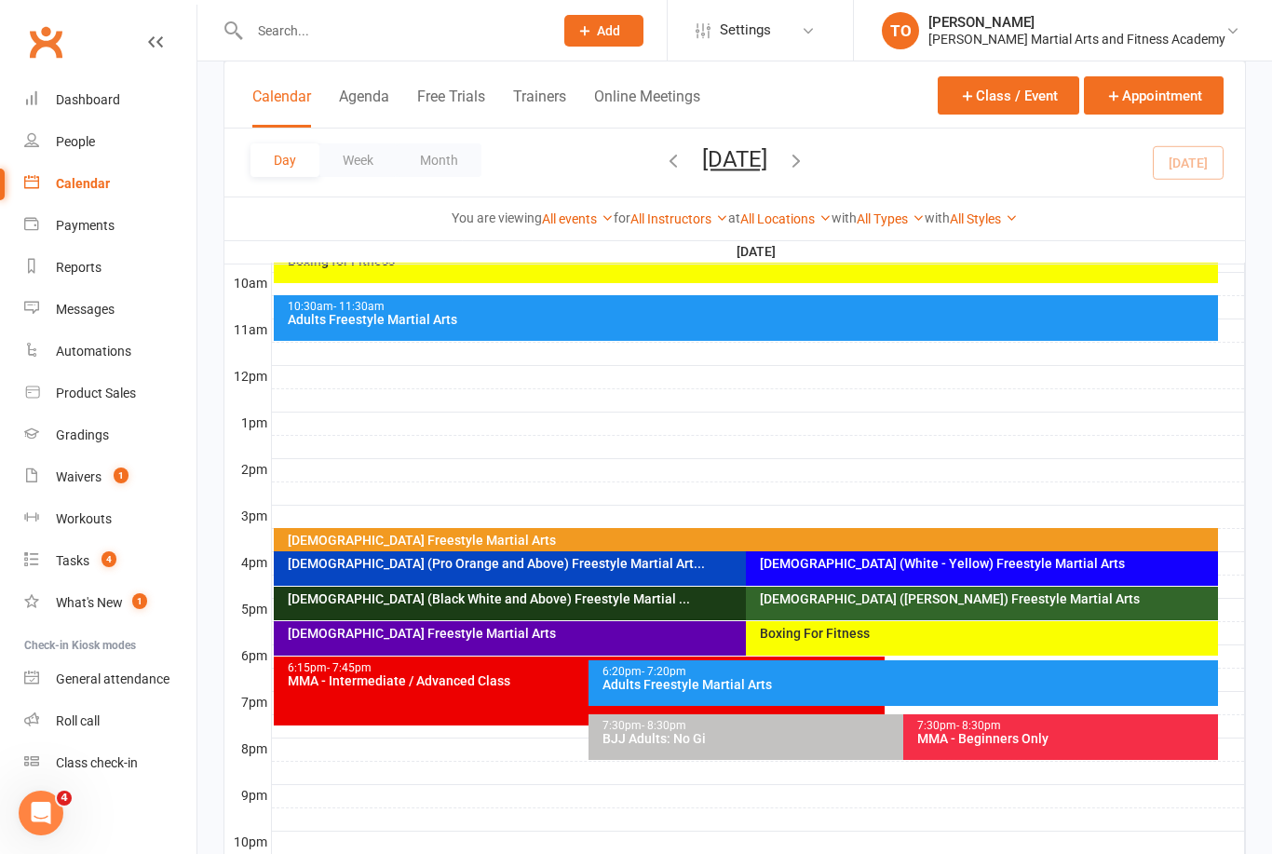
click at [969, 541] on div "2-5yo Freestyle Martial Arts" at bounding box center [751, 539] width 928 height 13
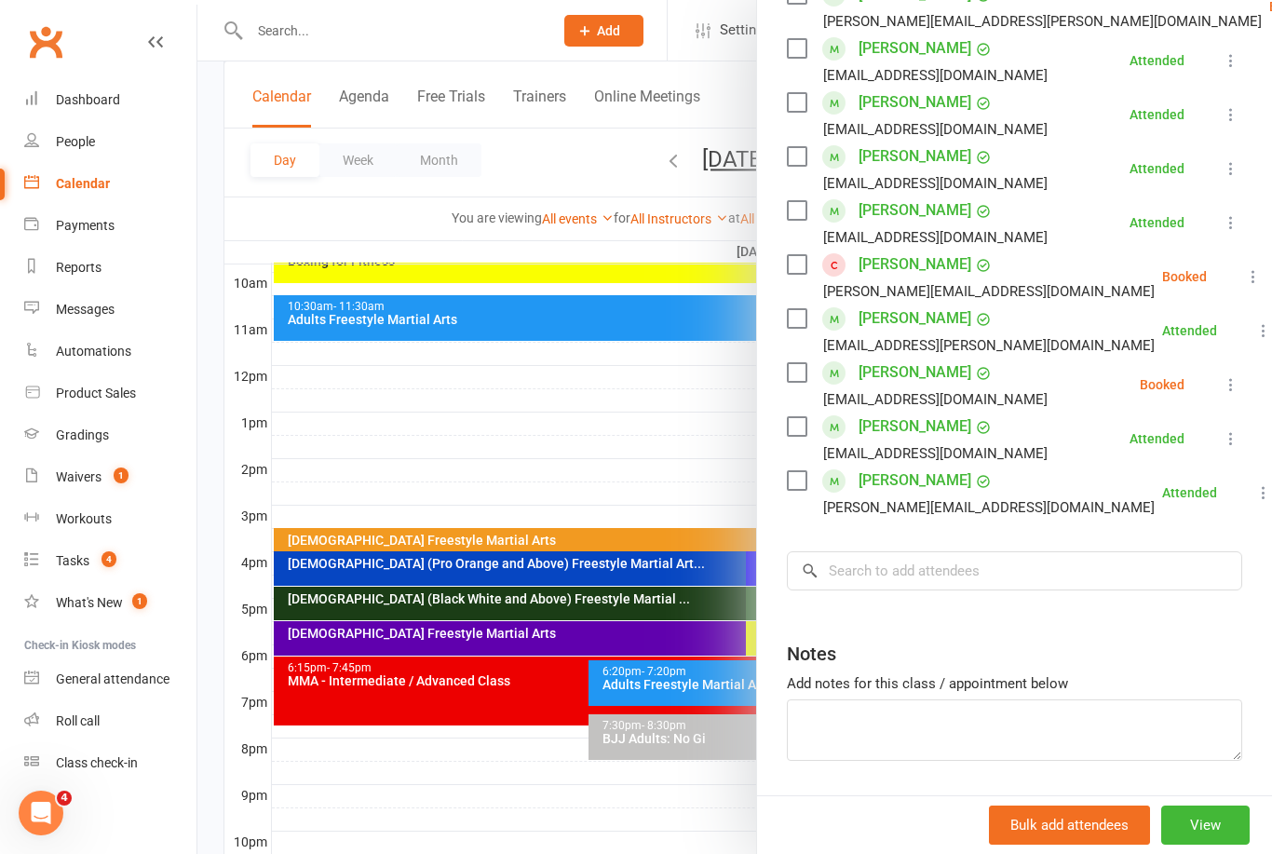
scroll to position [366, 0]
click at [893, 591] on input "search" at bounding box center [1014, 571] width 455 height 39
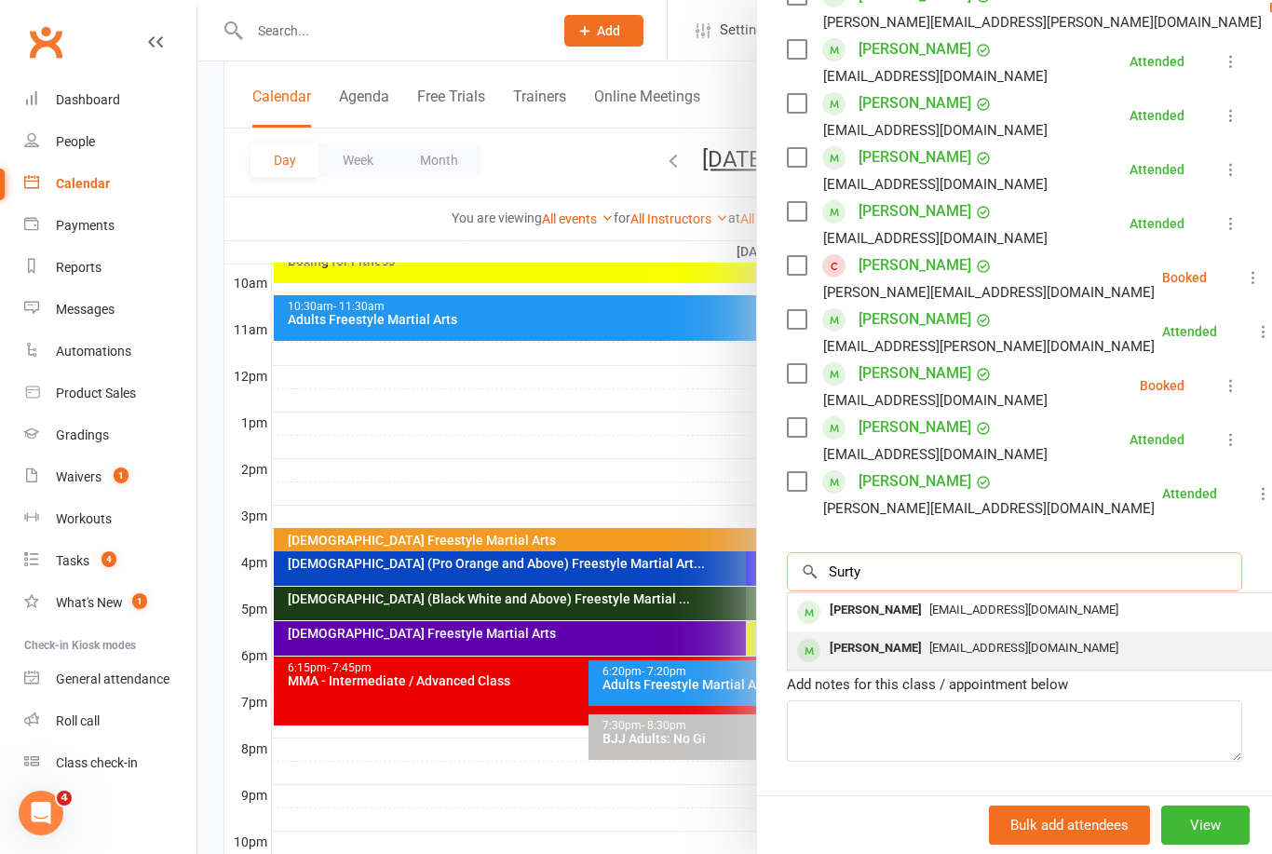
type input "Surty"
click at [929, 653] on span "Storm.84@hotmail.com" at bounding box center [1023, 648] width 189 height 14
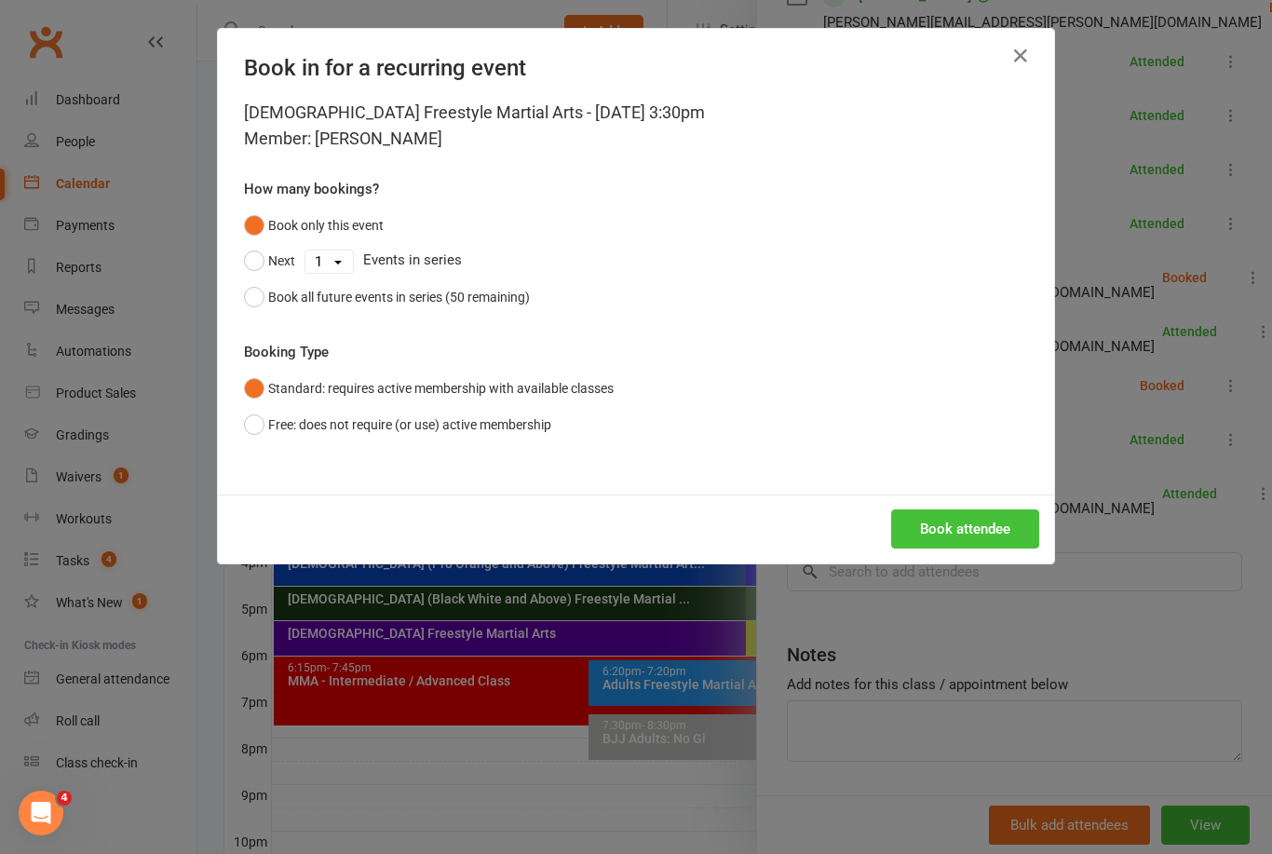
click at [978, 530] on button "Book attendee" at bounding box center [965, 528] width 148 height 39
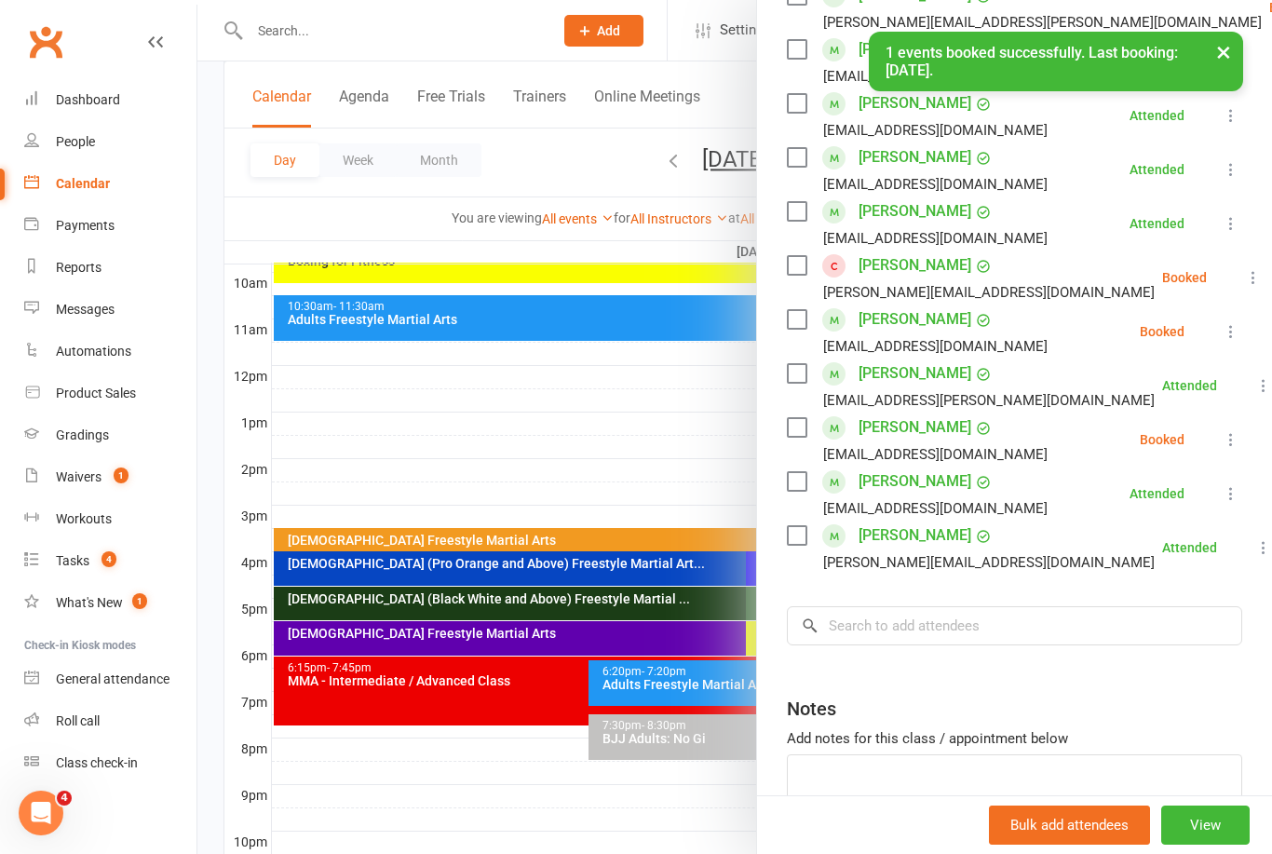
click at [1238, 330] on icon at bounding box center [1230, 331] width 19 height 19
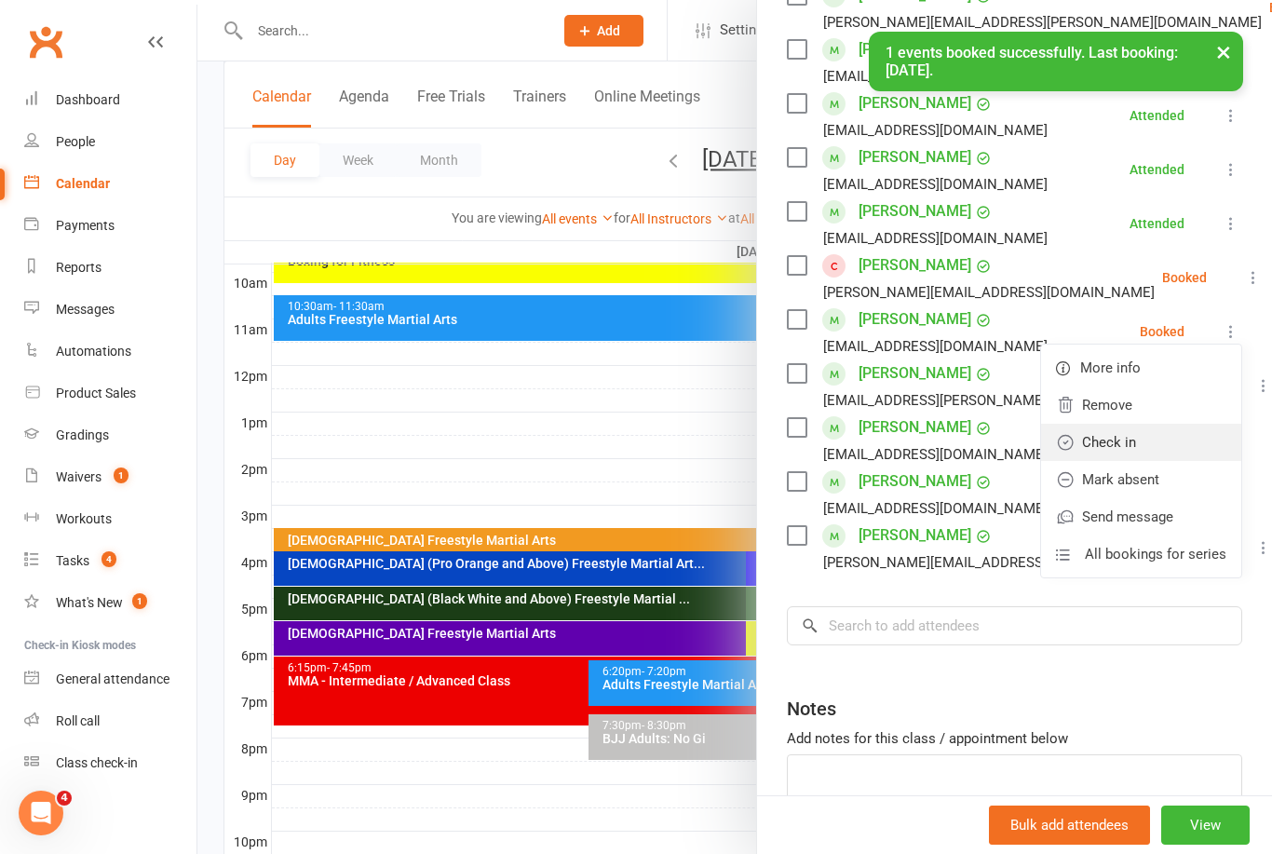
click at [1146, 446] on link "Check in" at bounding box center [1141, 442] width 200 height 37
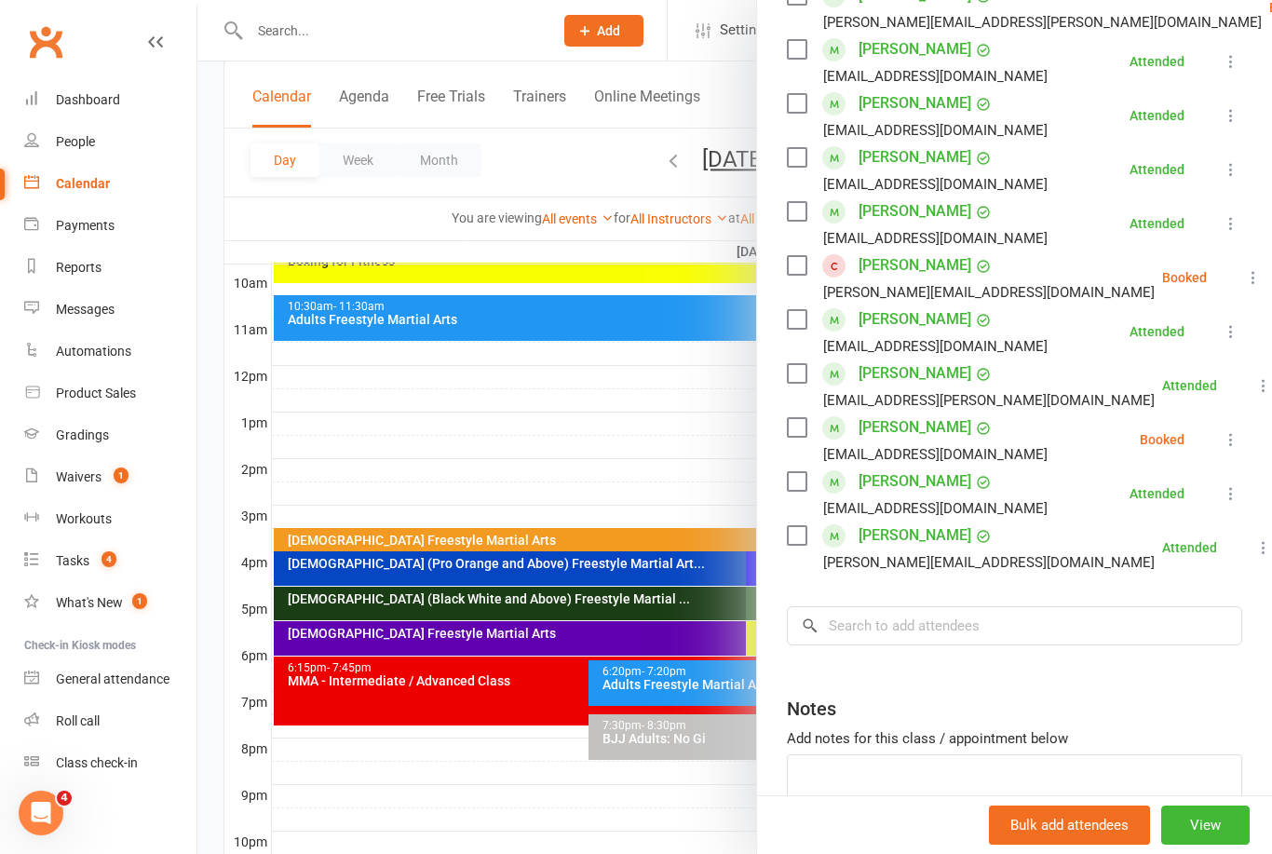
click at [621, 438] on div at bounding box center [734, 427] width 1074 height 854
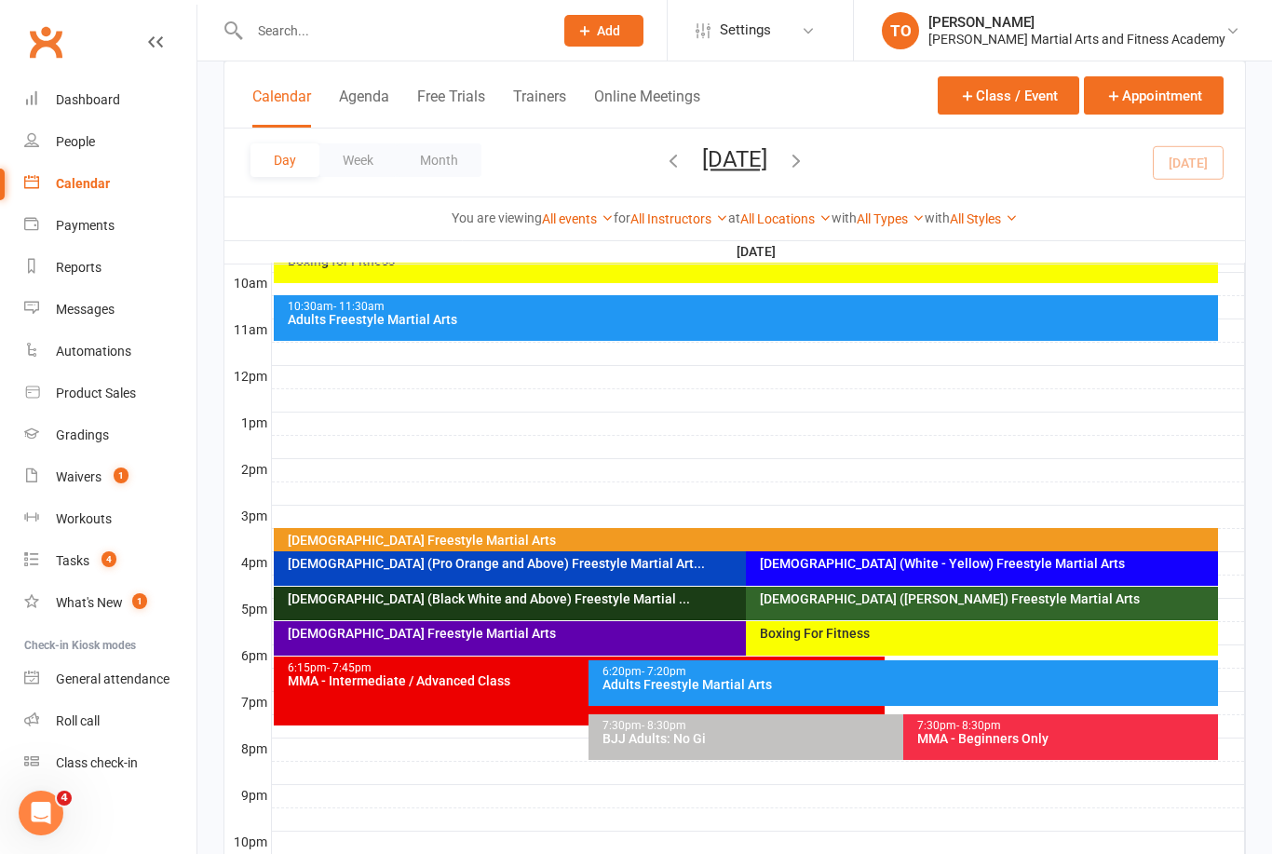
click at [396, 47] on div at bounding box center [381, 30] width 317 height 61
click at [364, 41] on input "text" at bounding box center [392, 31] width 296 height 26
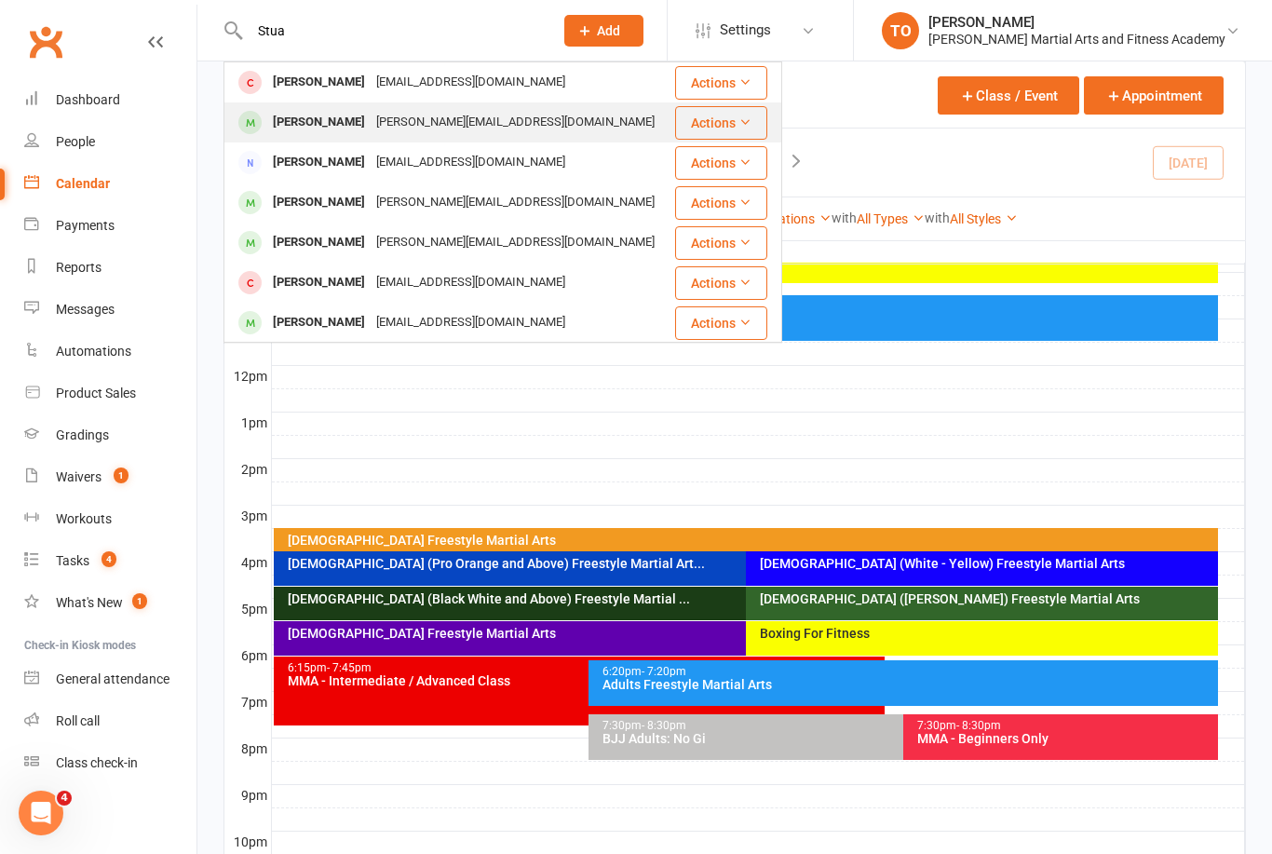
type input "Stua"
click at [342, 113] on div "Stuart Annakin" at bounding box center [318, 122] width 103 height 27
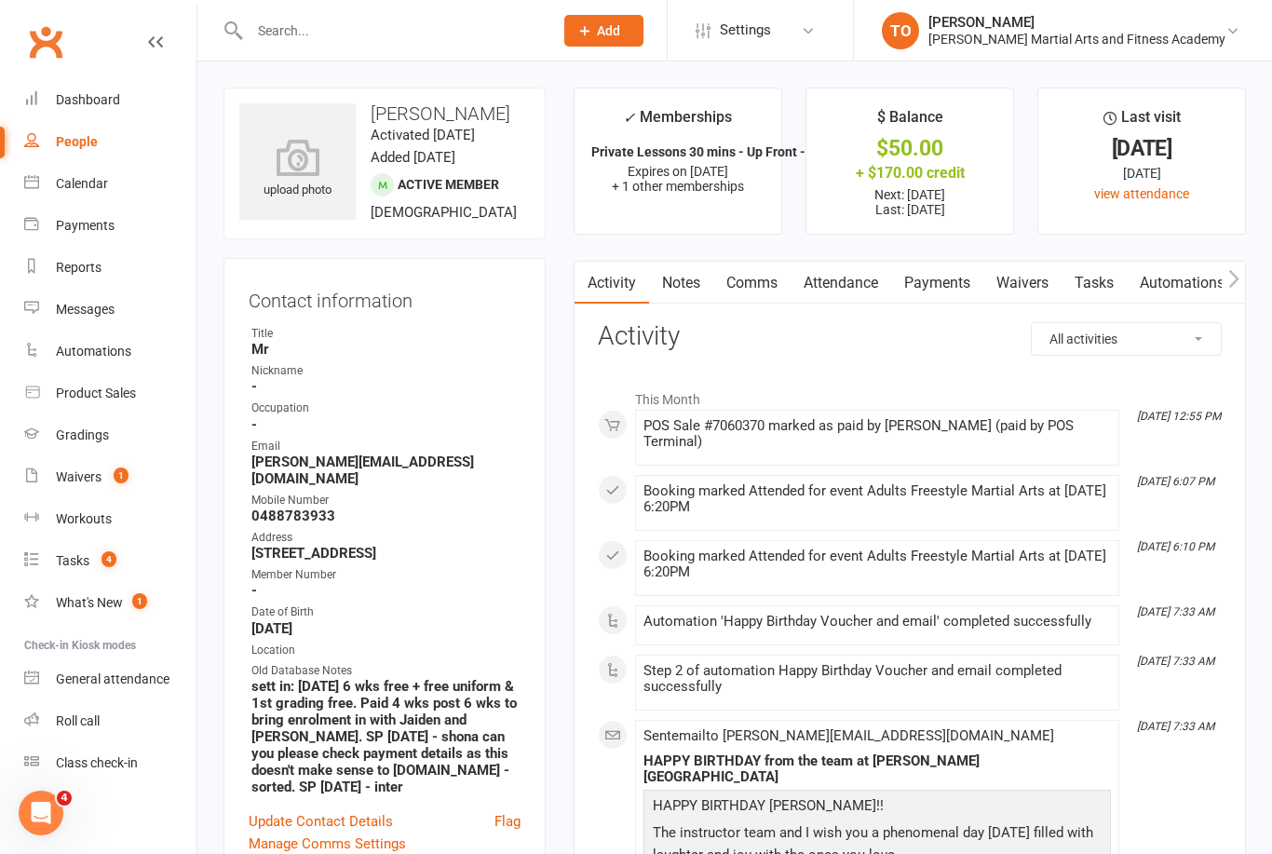
click at [944, 273] on link "Payments" at bounding box center [937, 283] width 92 height 43
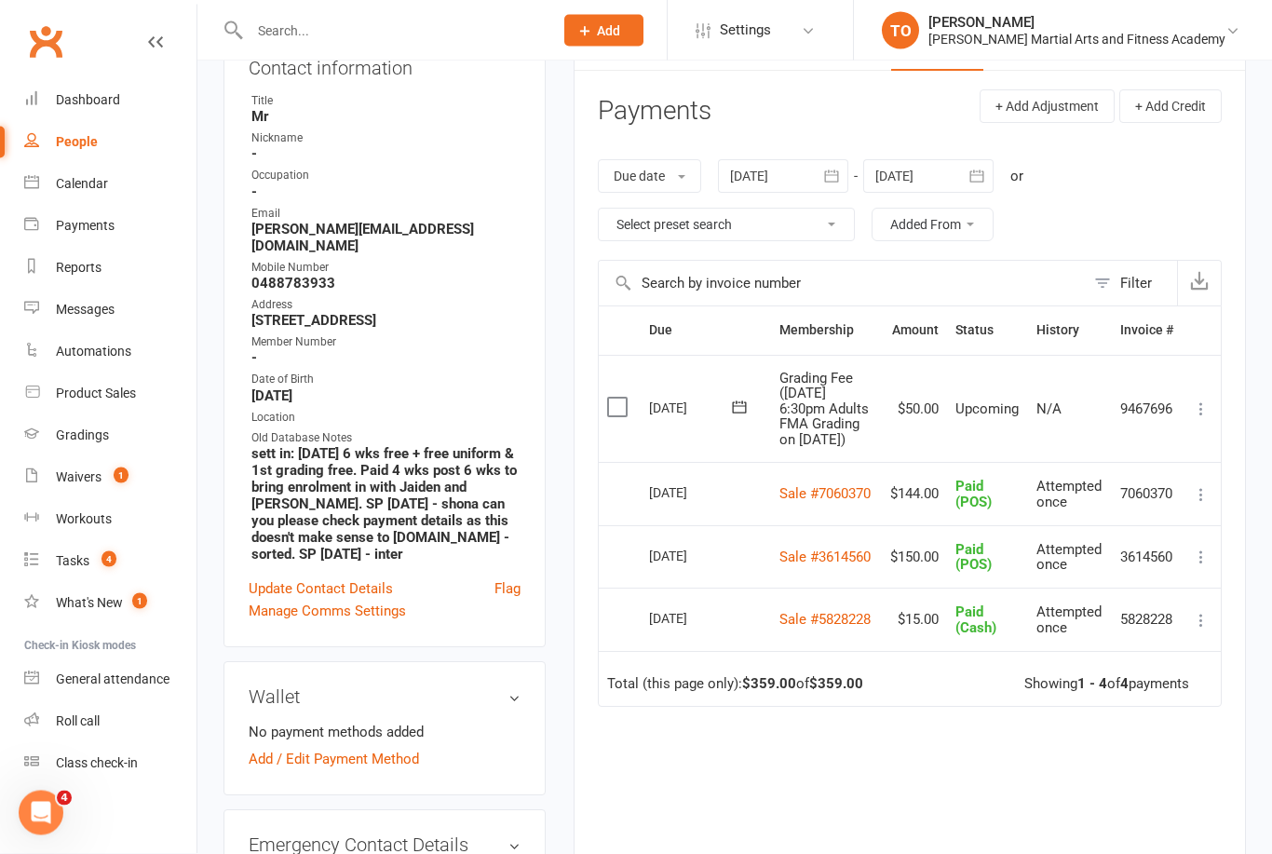
scroll to position [233, 0]
click at [1204, 418] on icon at bounding box center [1201, 408] width 19 height 19
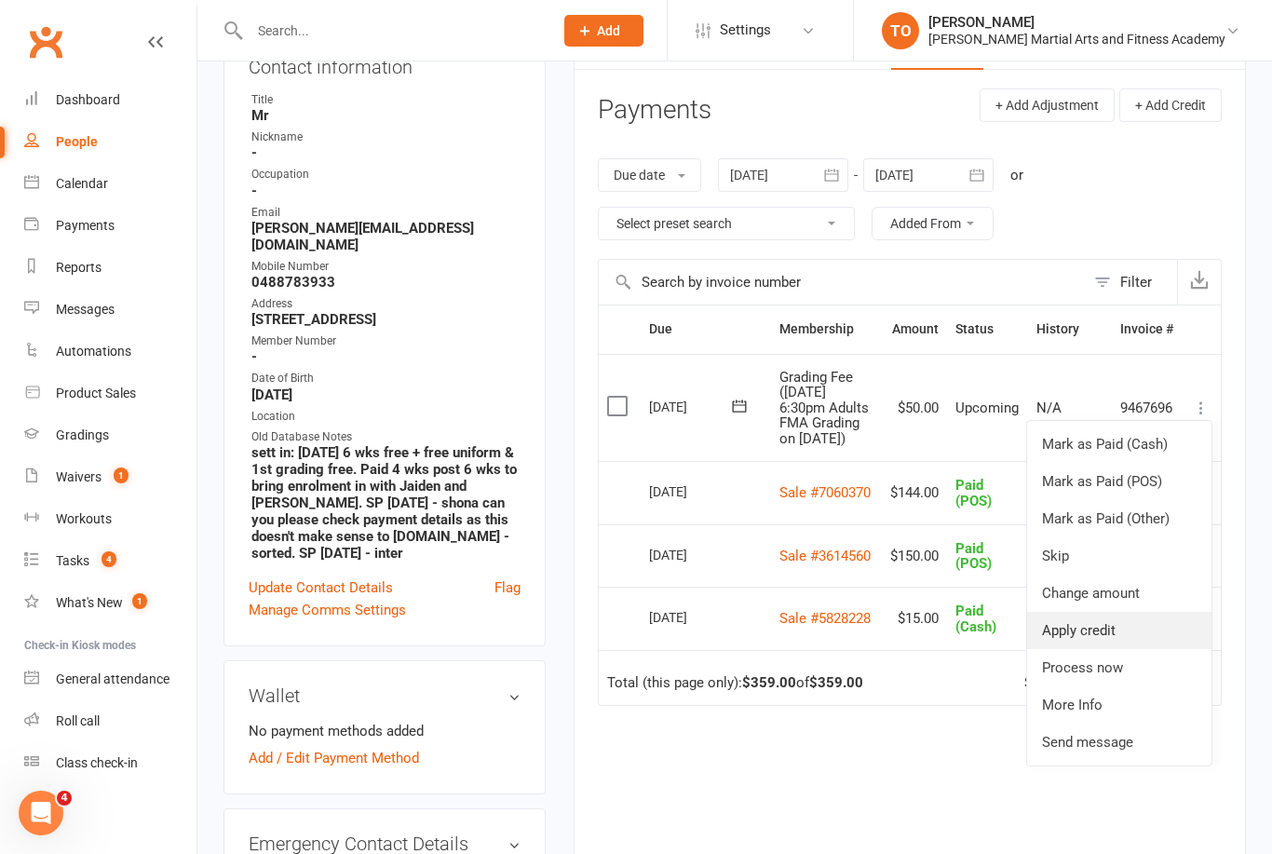
click at [1106, 640] on link "Apply credit" at bounding box center [1119, 630] width 184 height 37
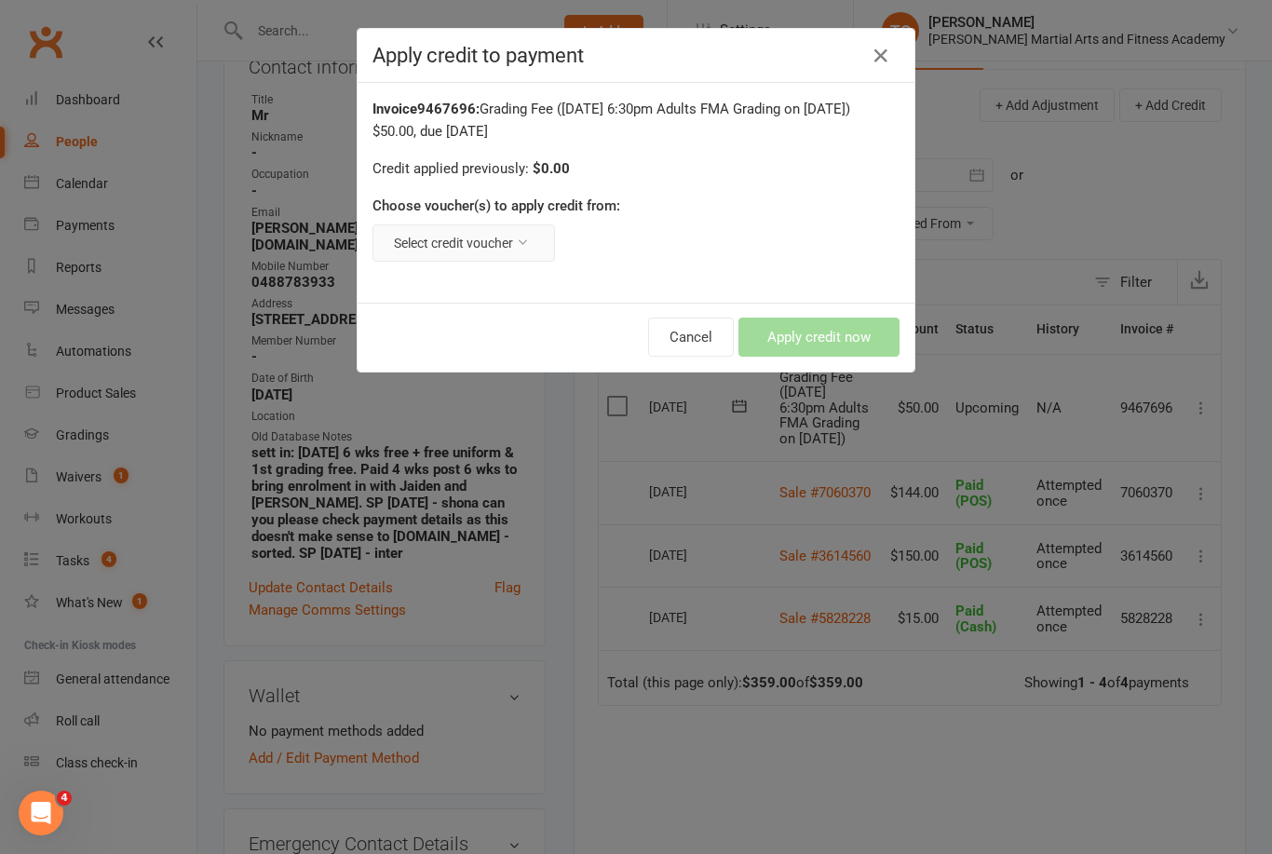
click at [494, 261] on button "Select credit voucher" at bounding box center [463, 242] width 182 height 37
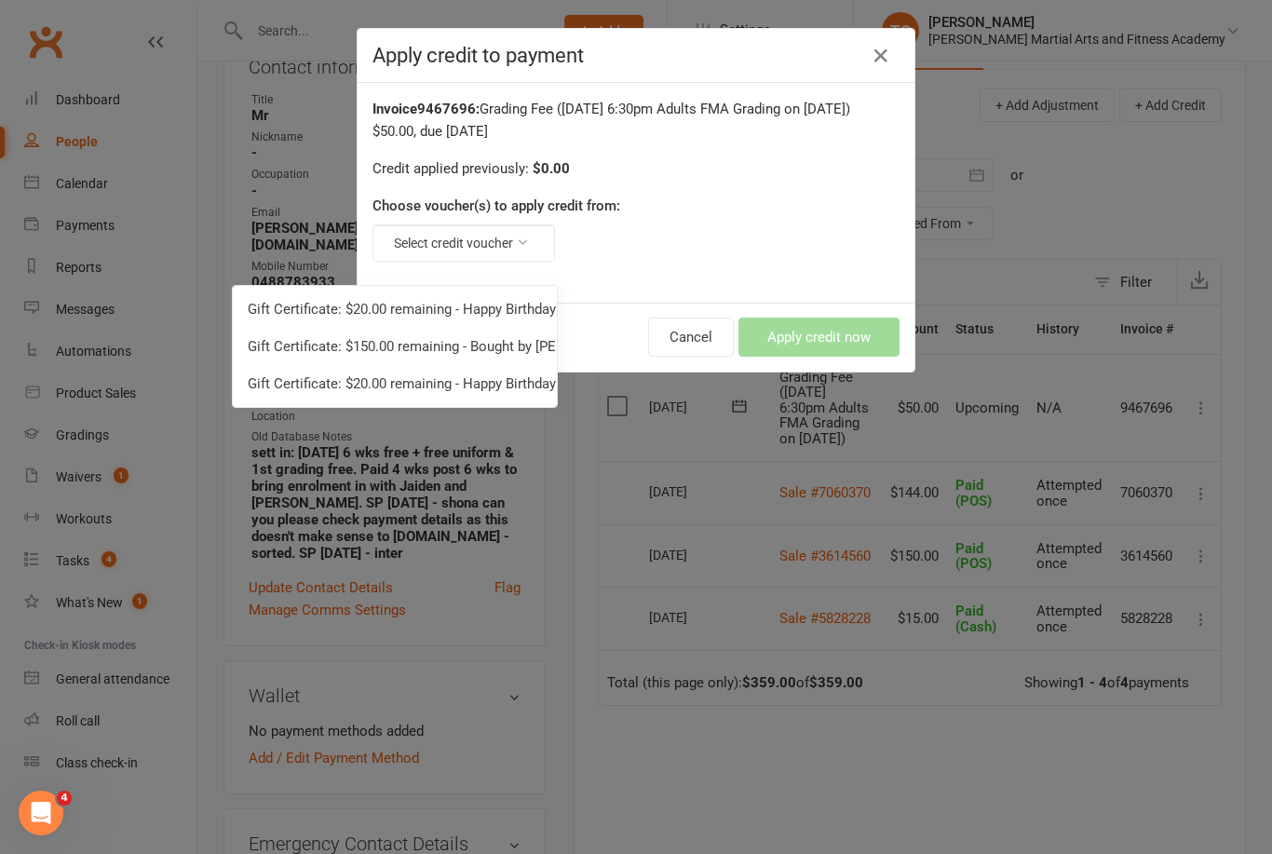
click at [589, 733] on div "Apply credit to payment Invoice 9467696 : Grading Fee (18th September 6:30pm Ad…" at bounding box center [636, 427] width 1272 height 854
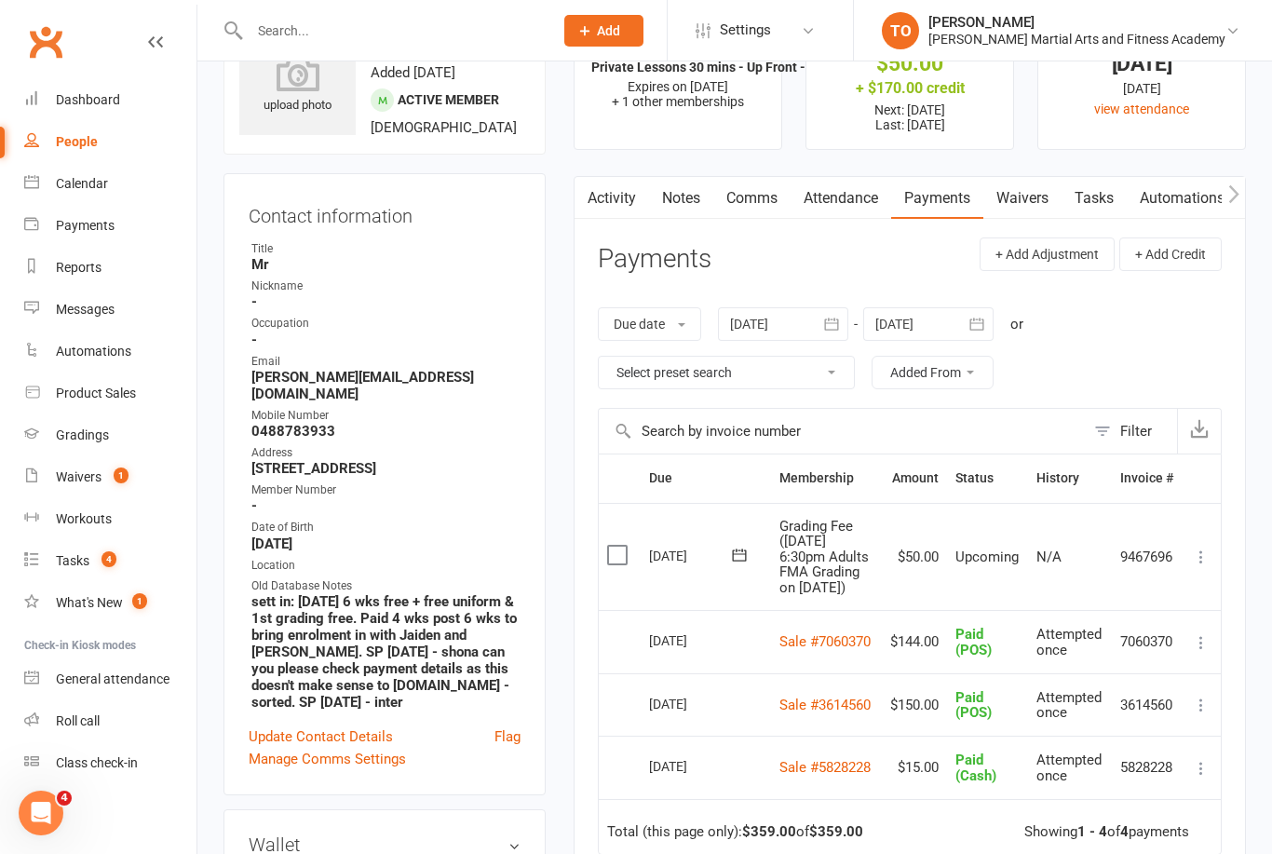
scroll to position [0, 0]
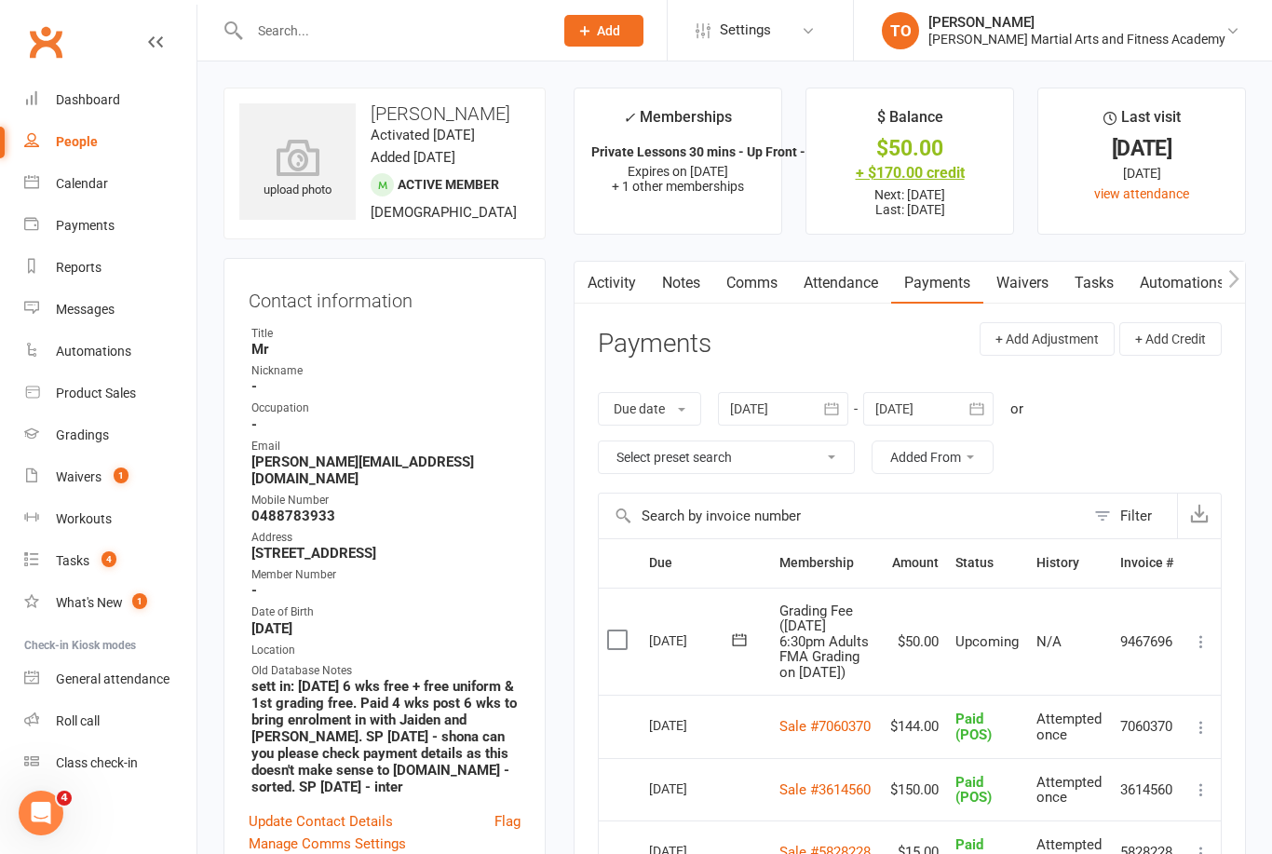
click at [933, 169] on div "+ $170.00 credit" at bounding box center [909, 173] width 173 height 20
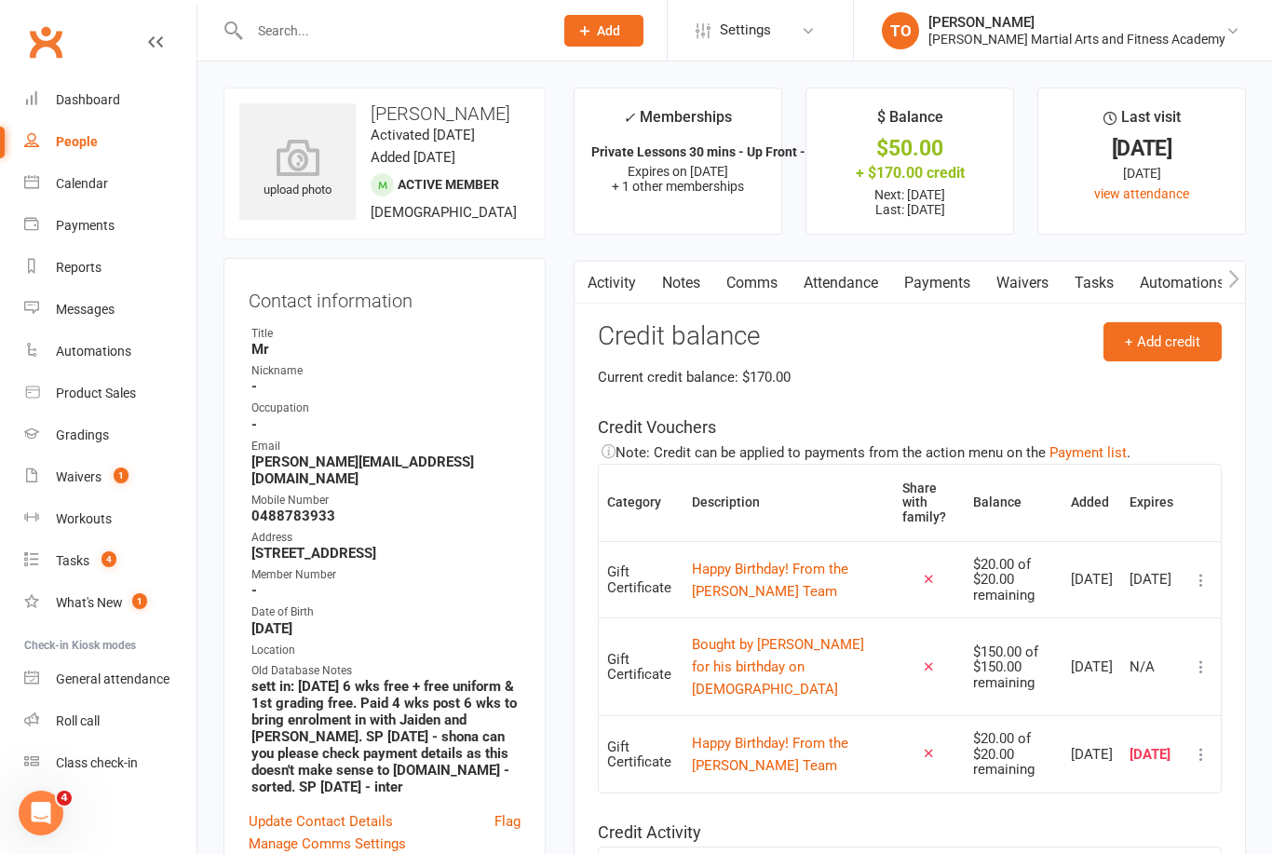
click at [954, 286] on link "Payments" at bounding box center [937, 283] width 92 height 43
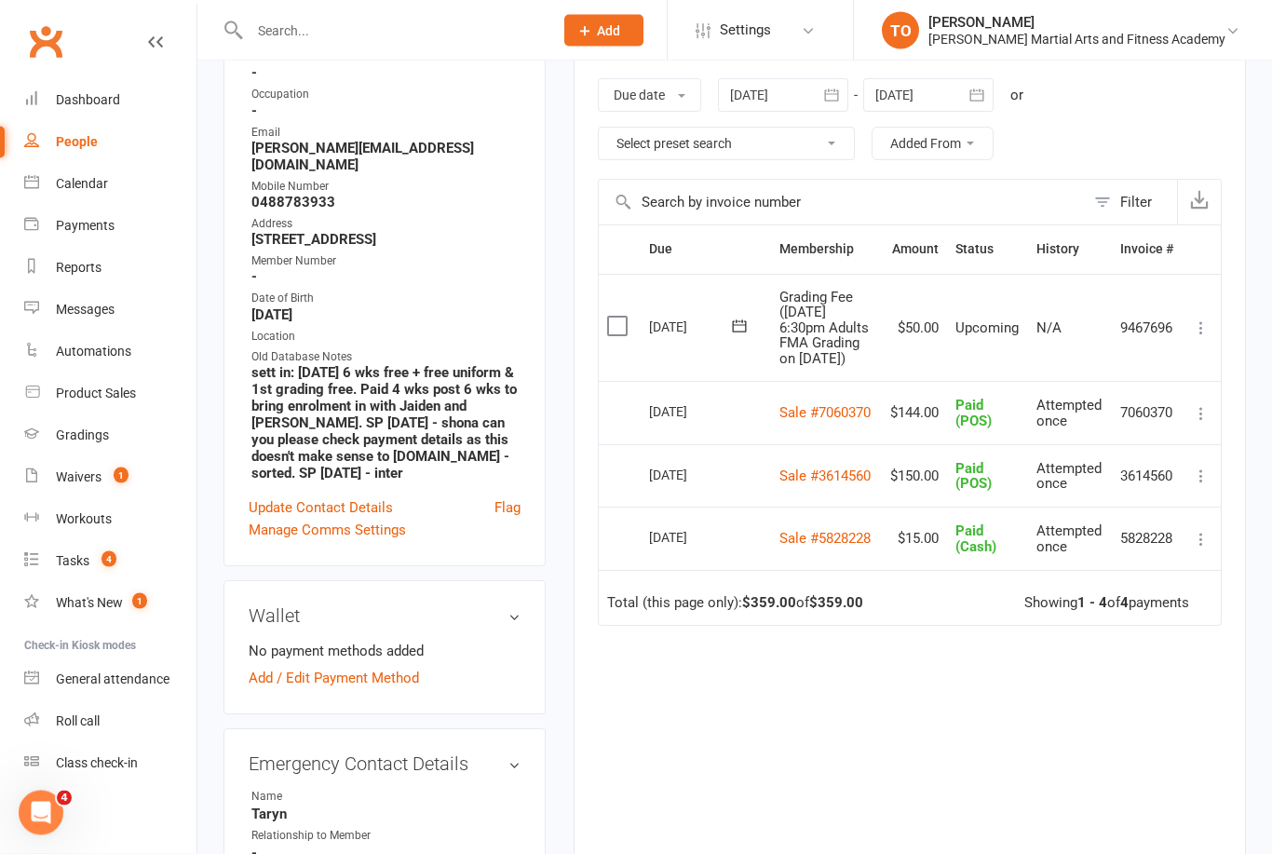
click at [1207, 338] on icon at bounding box center [1201, 328] width 19 height 19
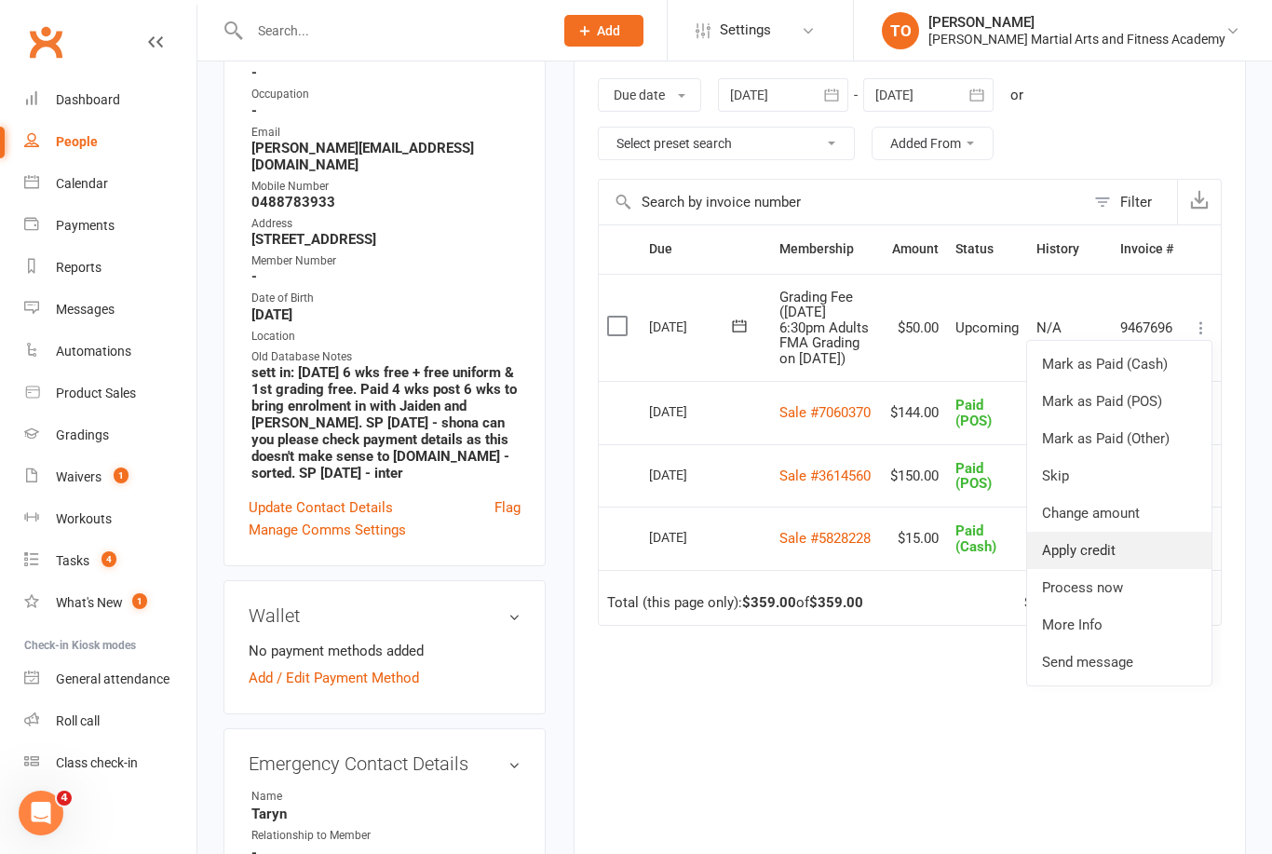
click at [1121, 567] on link "Apply credit" at bounding box center [1119, 550] width 184 height 37
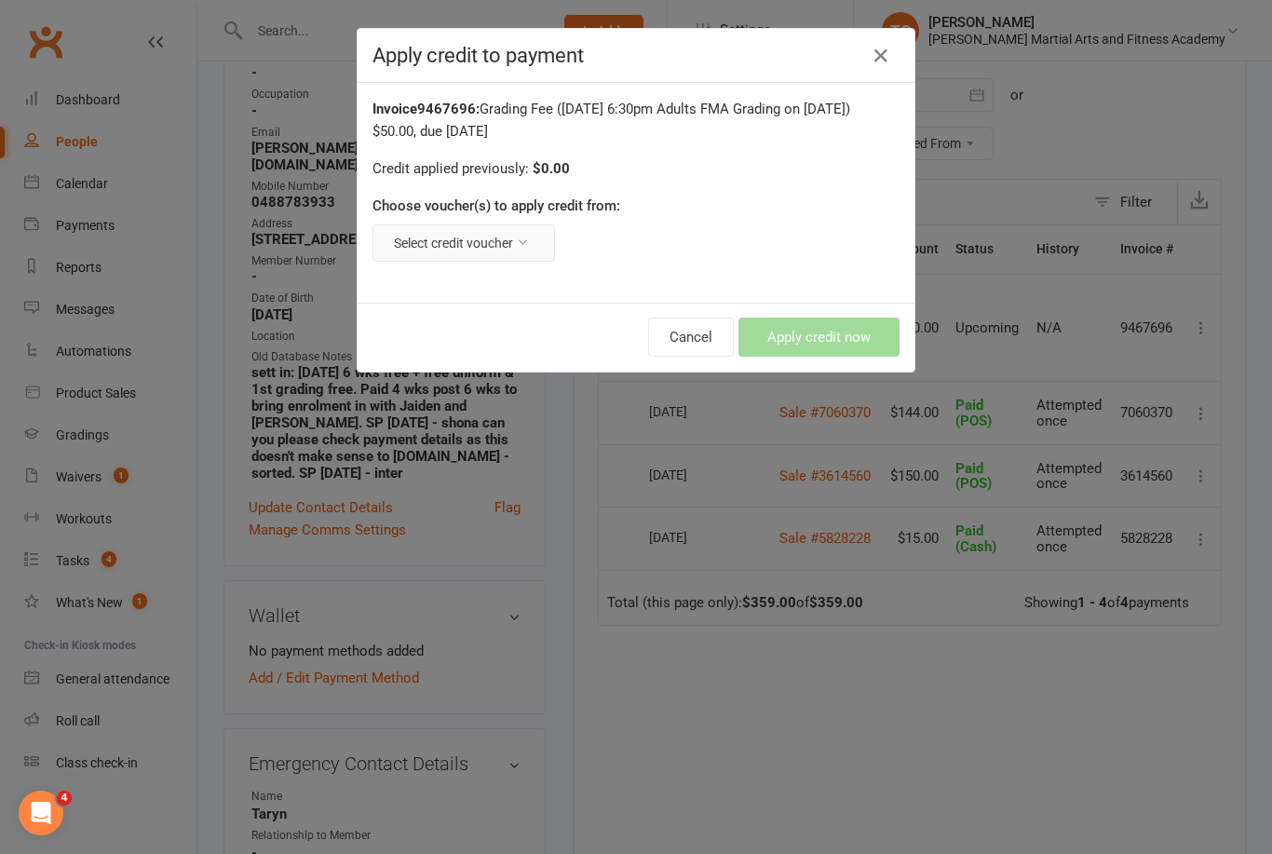
click at [540, 251] on button "Select credit voucher" at bounding box center [463, 242] width 182 height 37
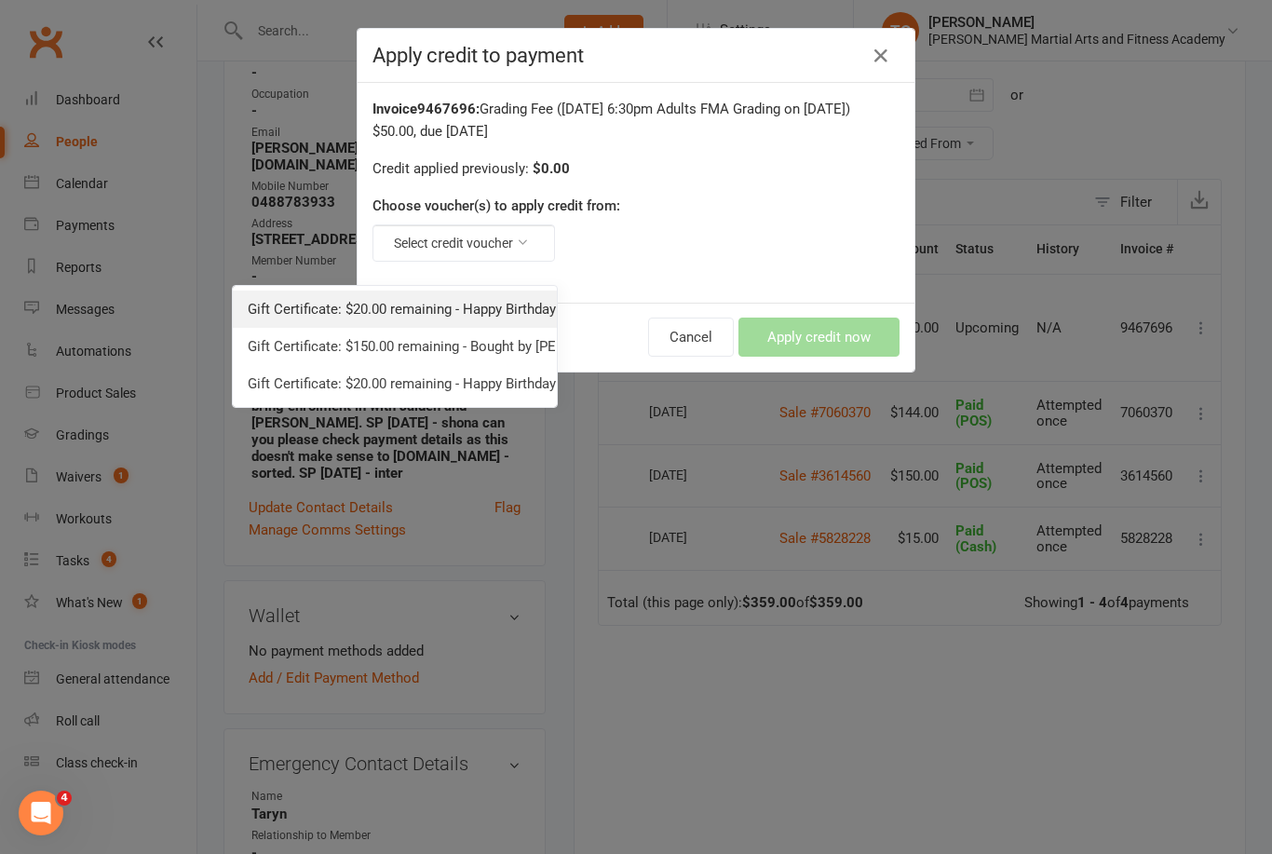
click at [498, 303] on link "Gift Certificate: $20.00 remaining - Happy Birthday! From the Wilkes Team" at bounding box center [395, 308] width 324 height 37
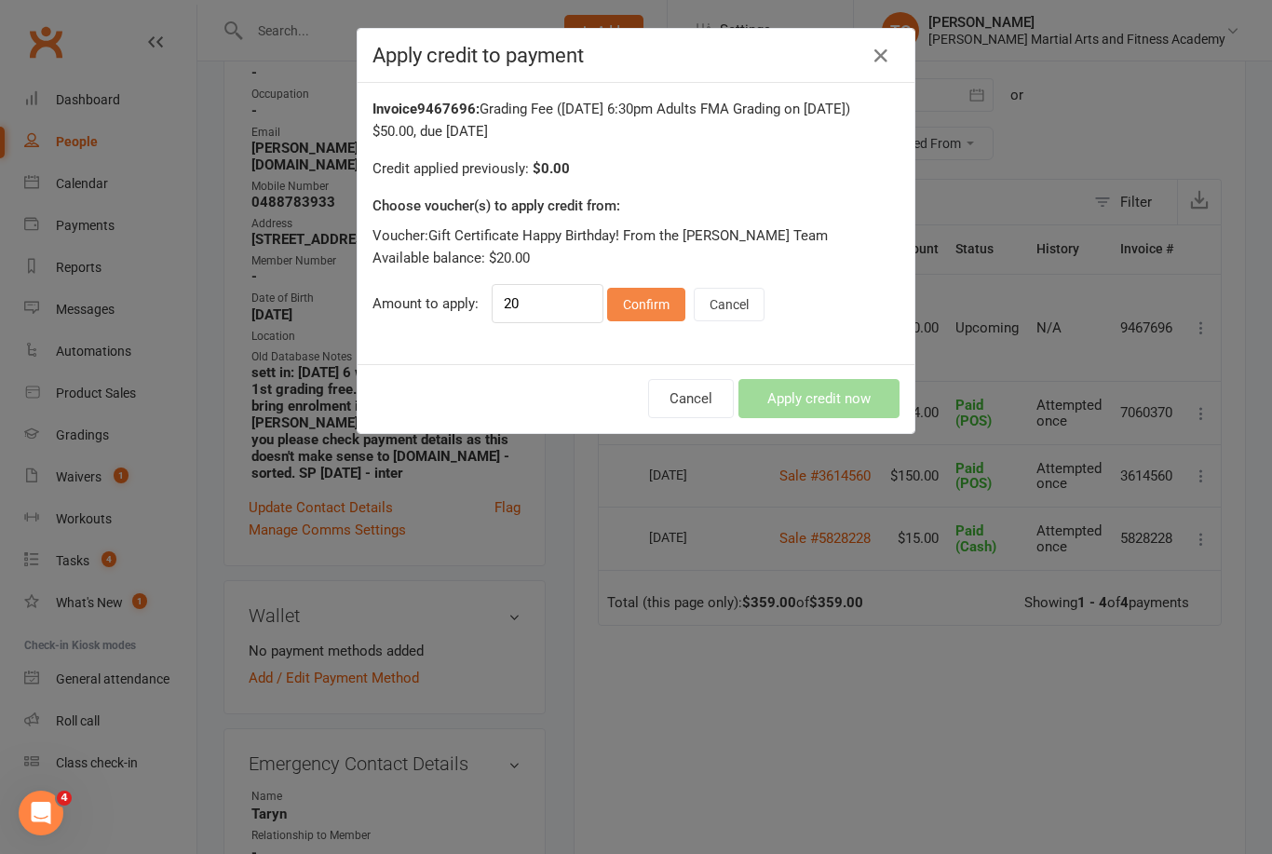
click at [637, 321] on button "Confirm" at bounding box center [646, 305] width 78 height 34
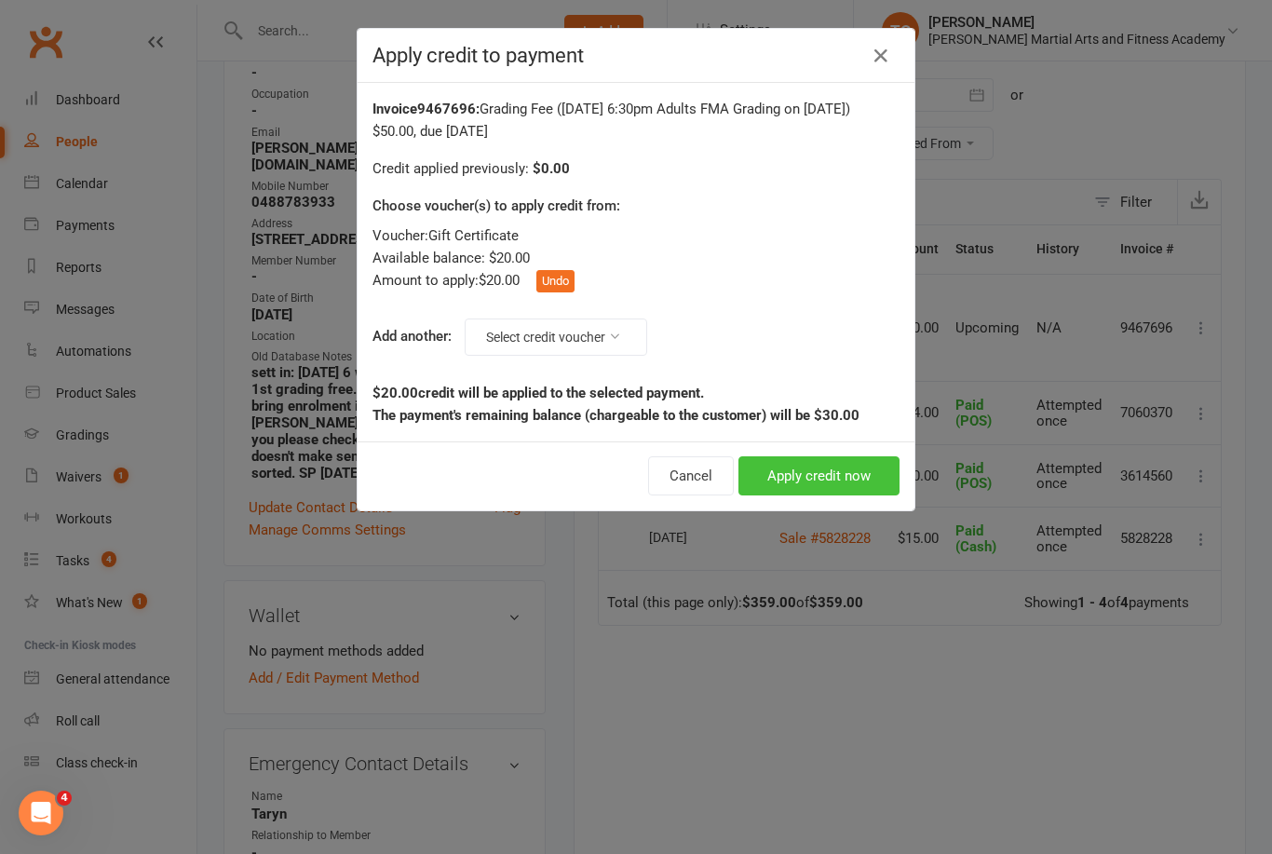
click at [821, 495] on button "Apply credit now" at bounding box center [818, 475] width 161 height 39
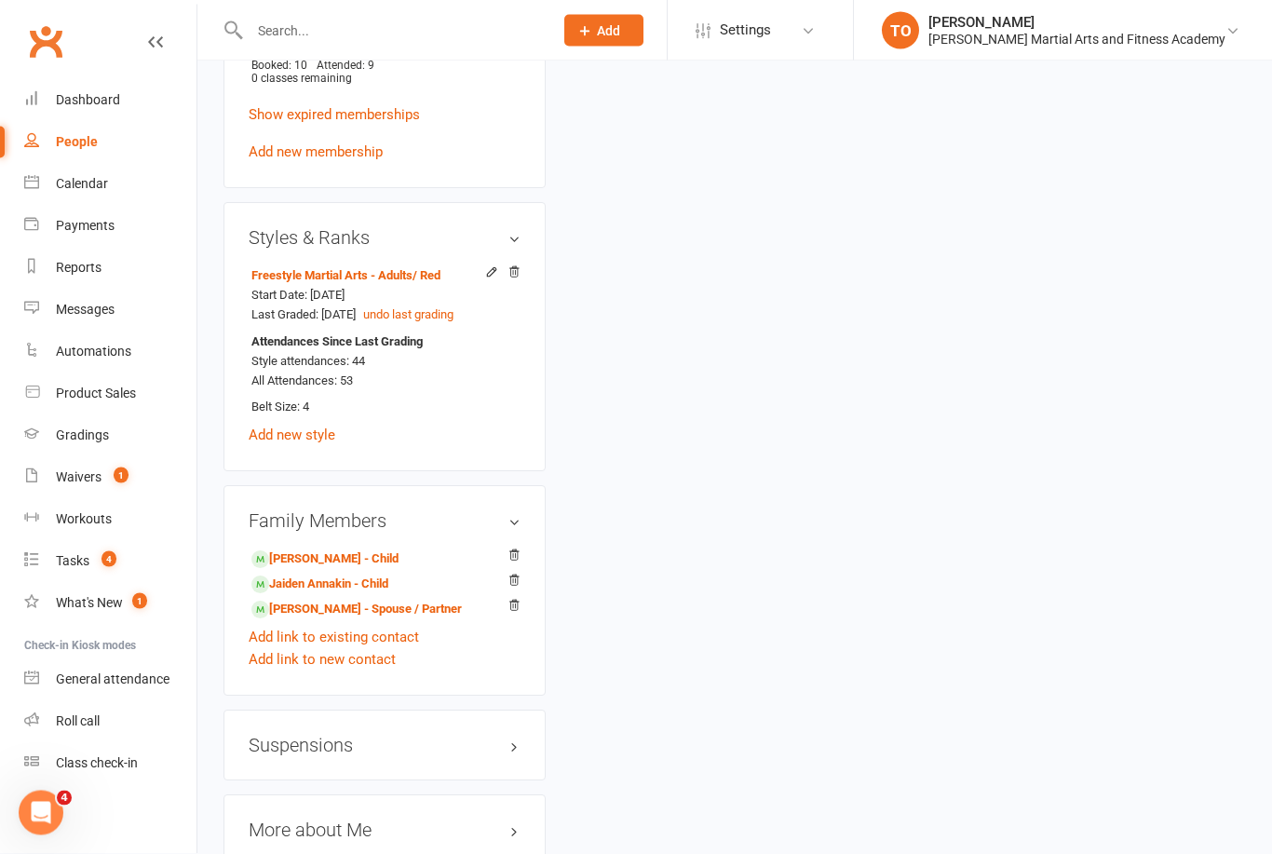
scroll to position [1429, 0]
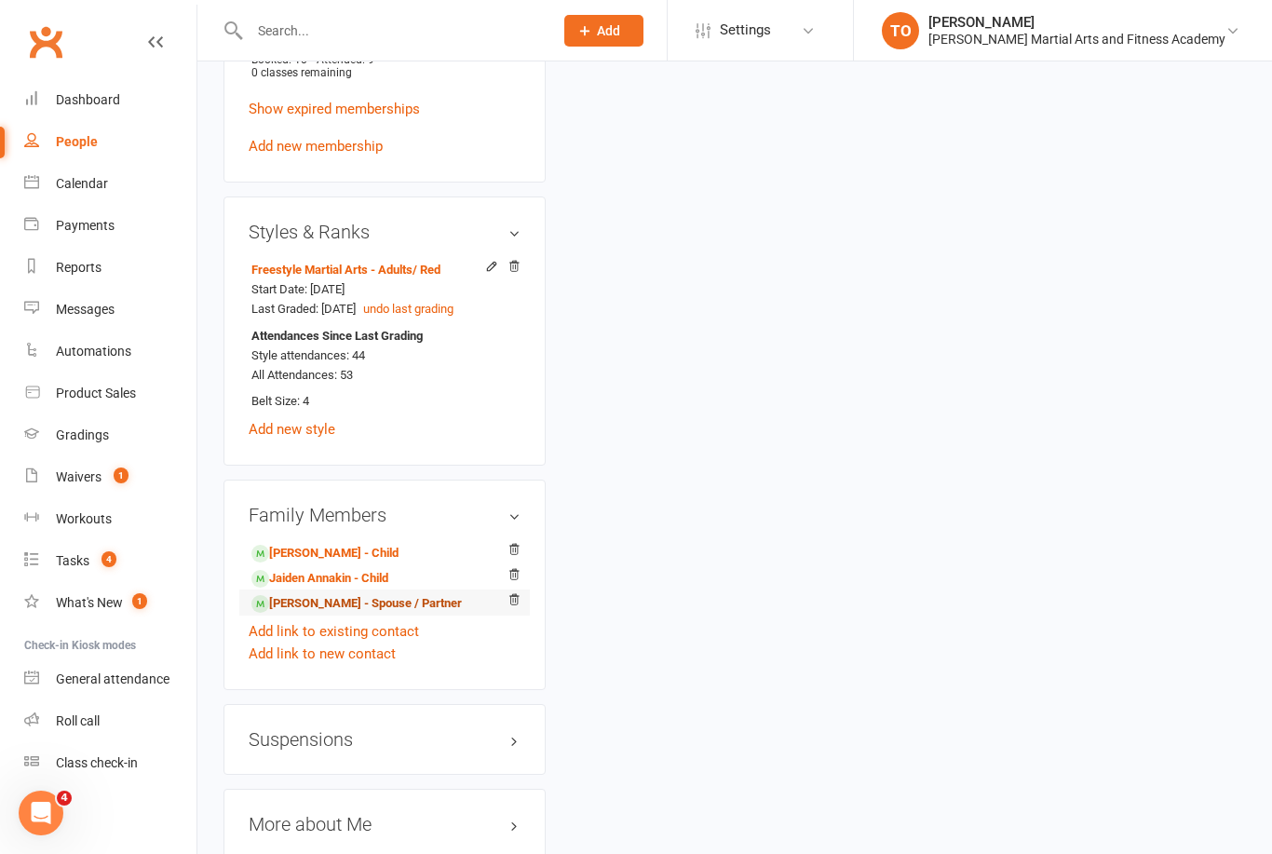
click at [321, 601] on link "Taryn Annakin - Spouse / Partner" at bounding box center [356, 604] width 210 height 20
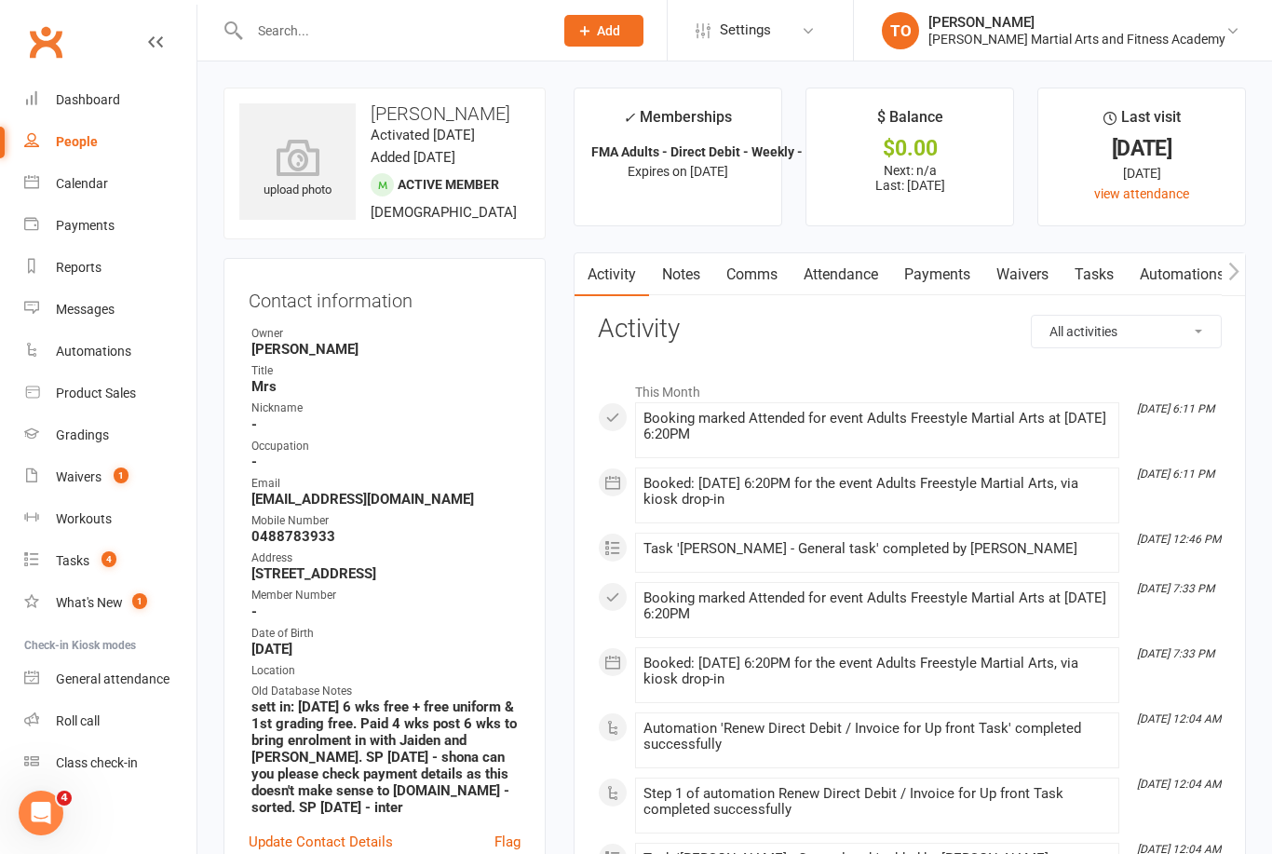
click at [958, 280] on link "Payments" at bounding box center [937, 274] width 92 height 43
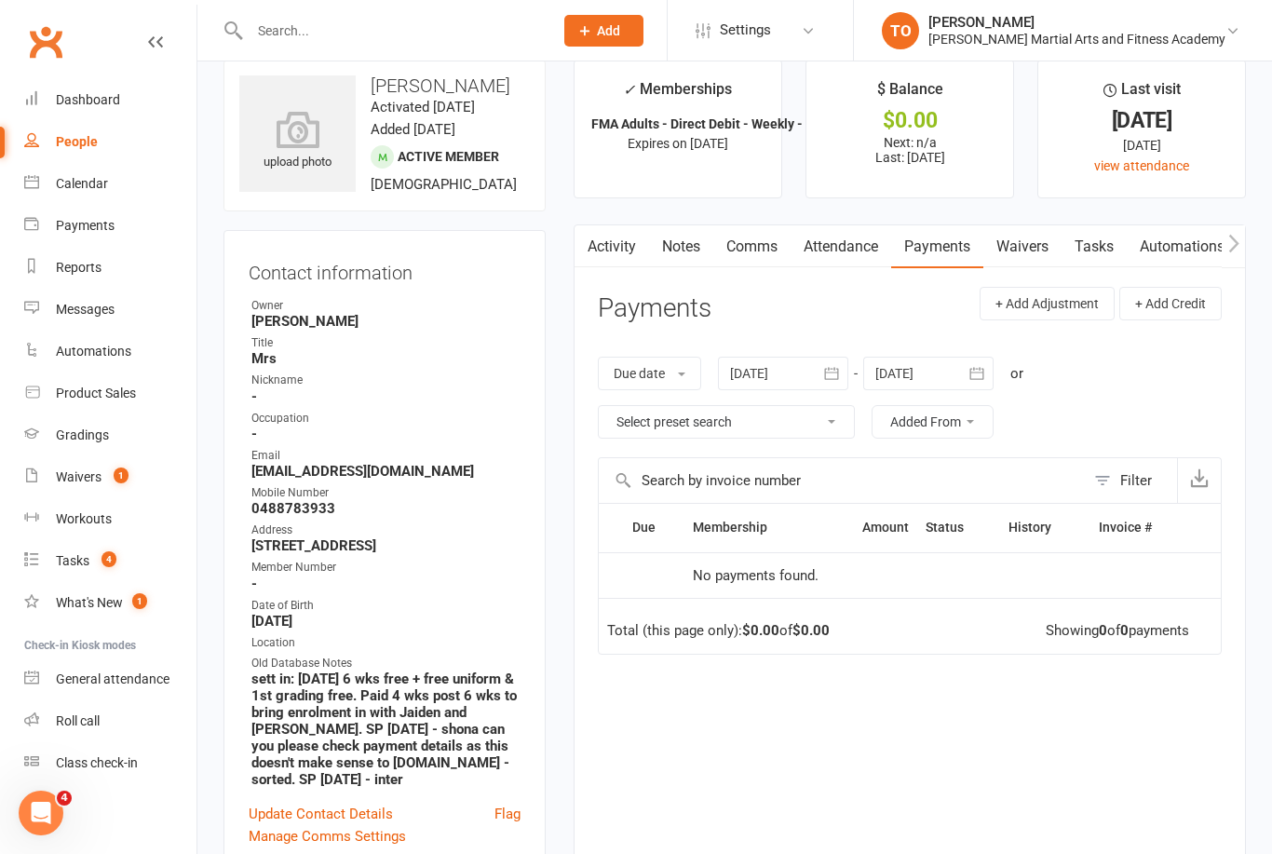
scroll to position [31, 0]
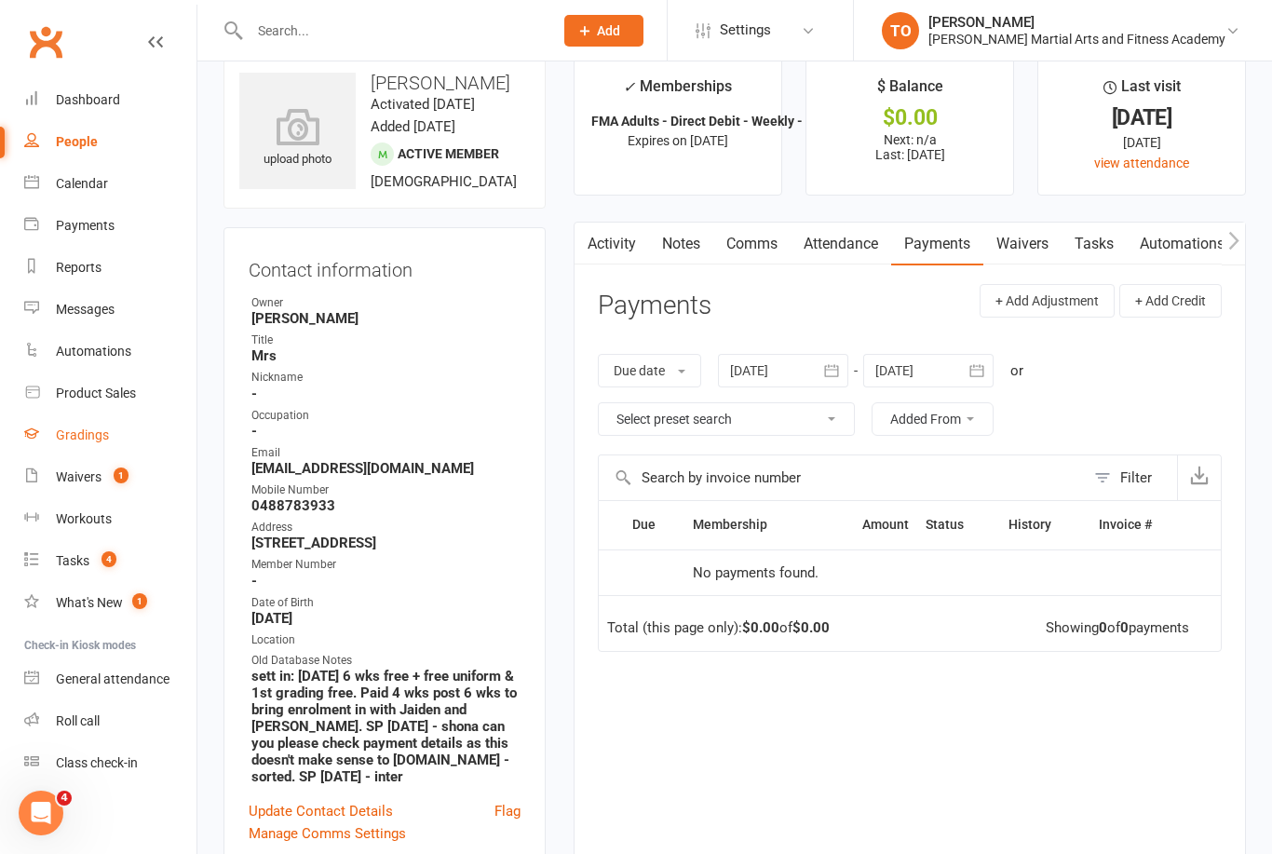
click at [75, 438] on div "Gradings" at bounding box center [82, 434] width 53 height 15
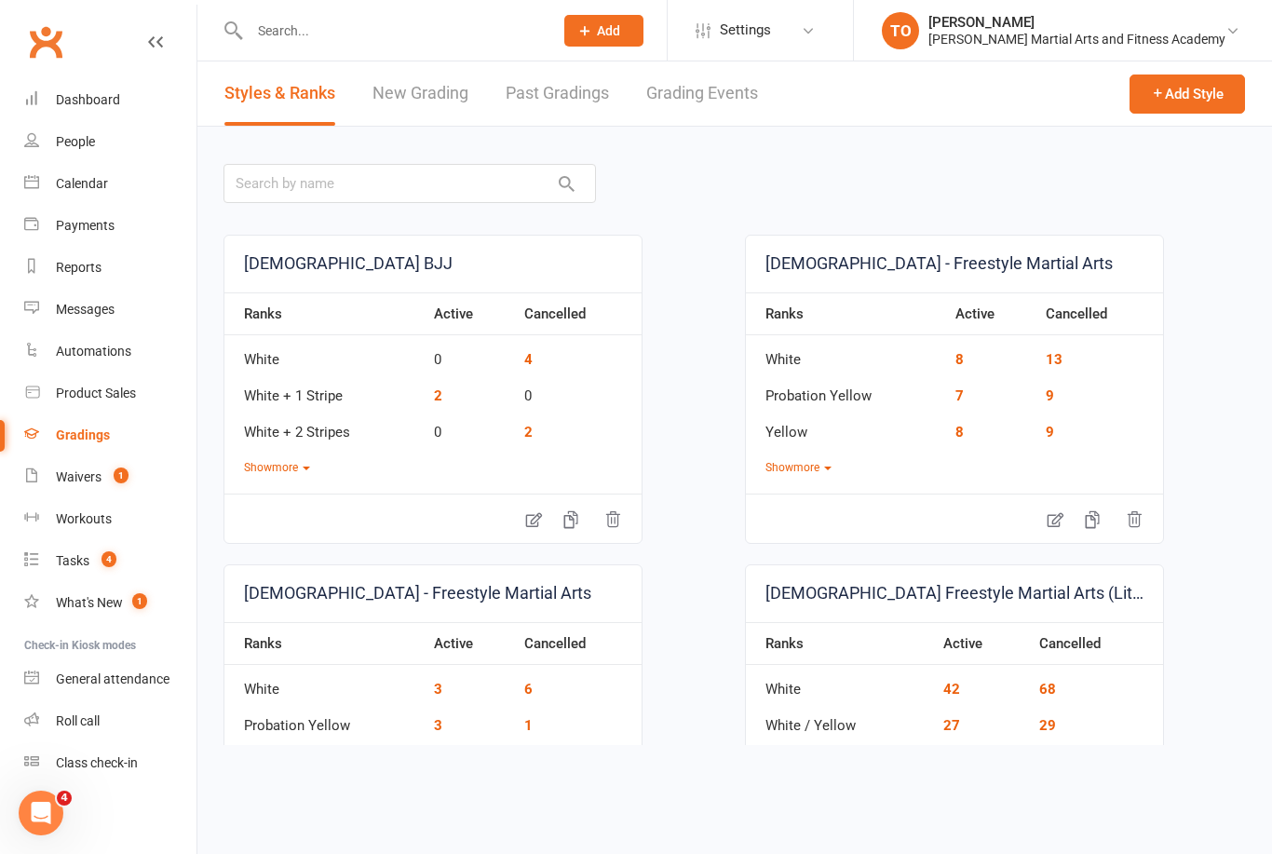
click at [710, 103] on link "Grading Events" at bounding box center [702, 93] width 112 height 64
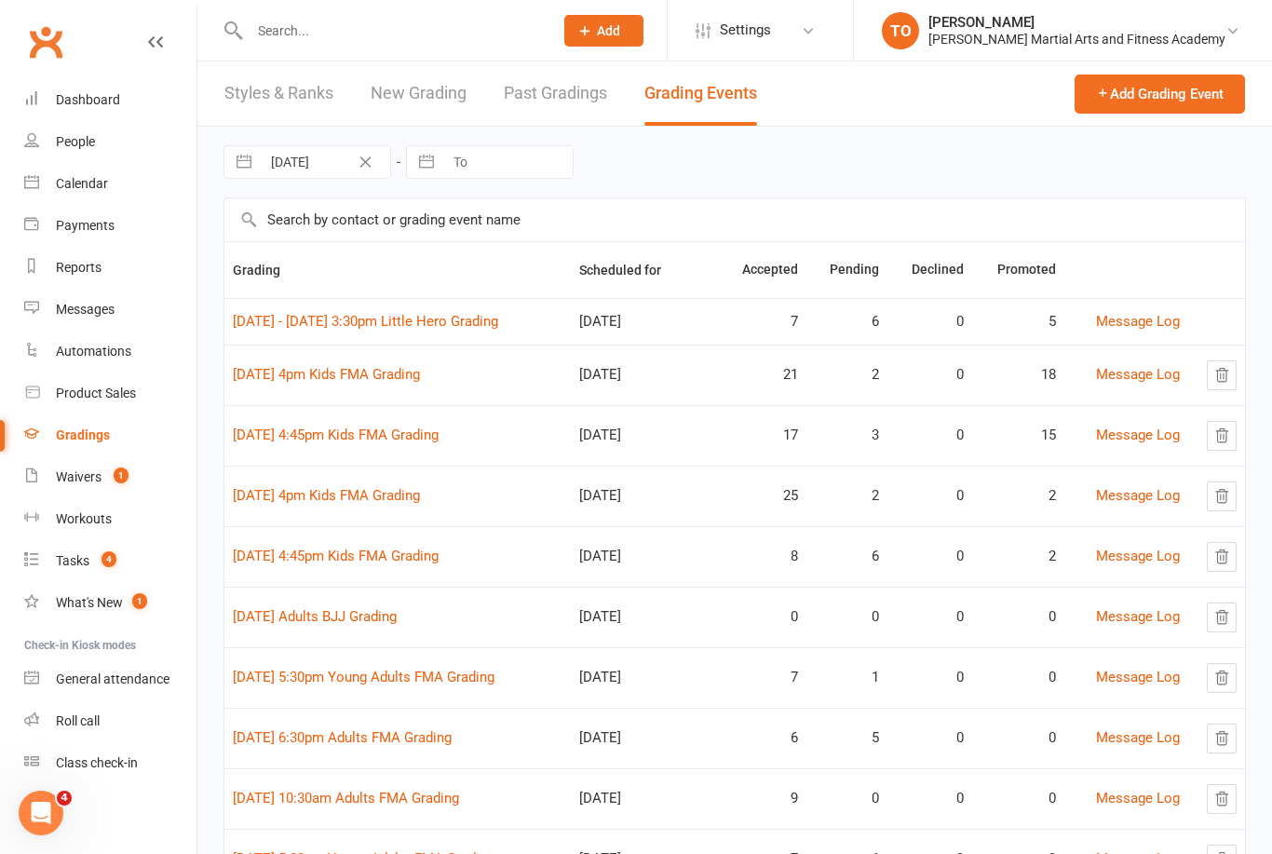
click at [402, 205] on input "text" at bounding box center [734, 219] width 1020 height 43
type input "Annakin"
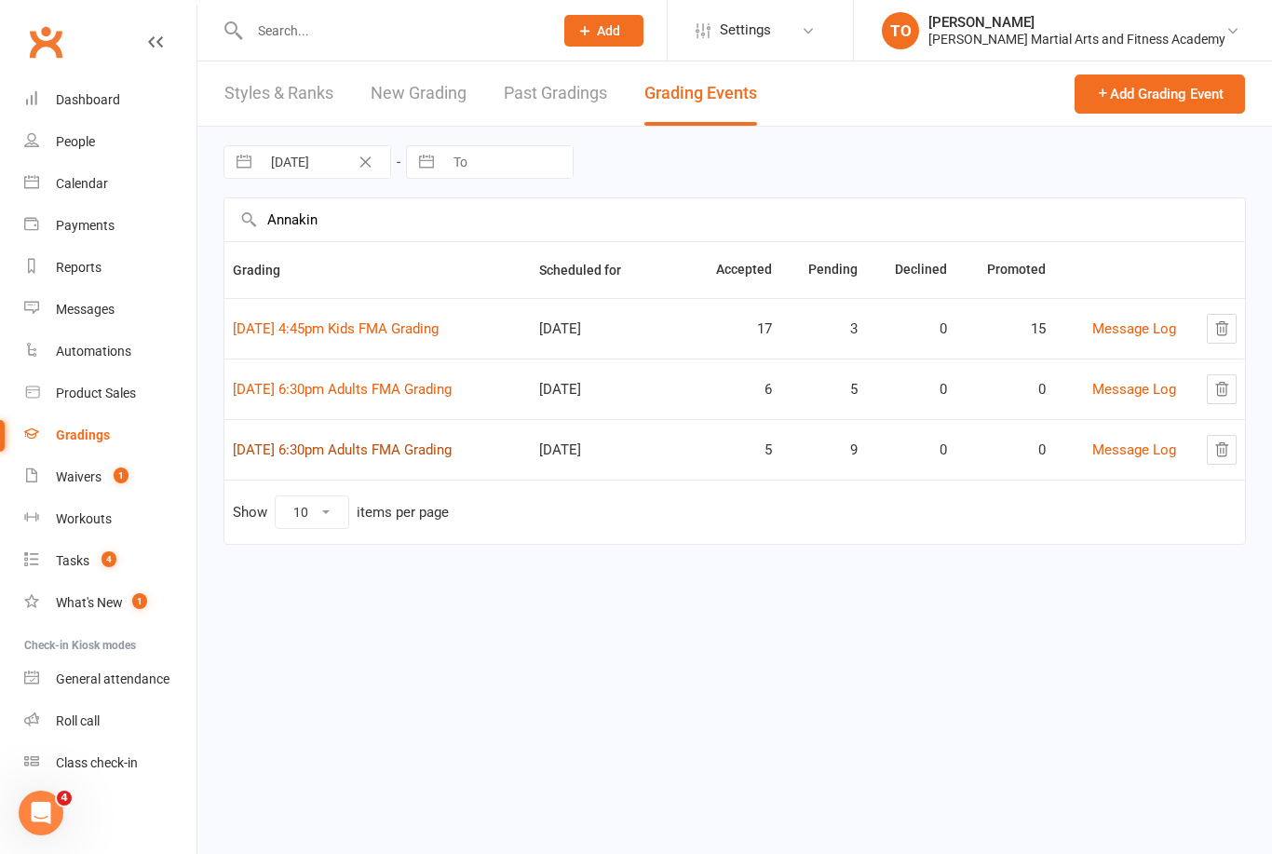
click at [341, 441] on link "18th September 6:30pm Adults FMA Grading" at bounding box center [342, 449] width 219 height 17
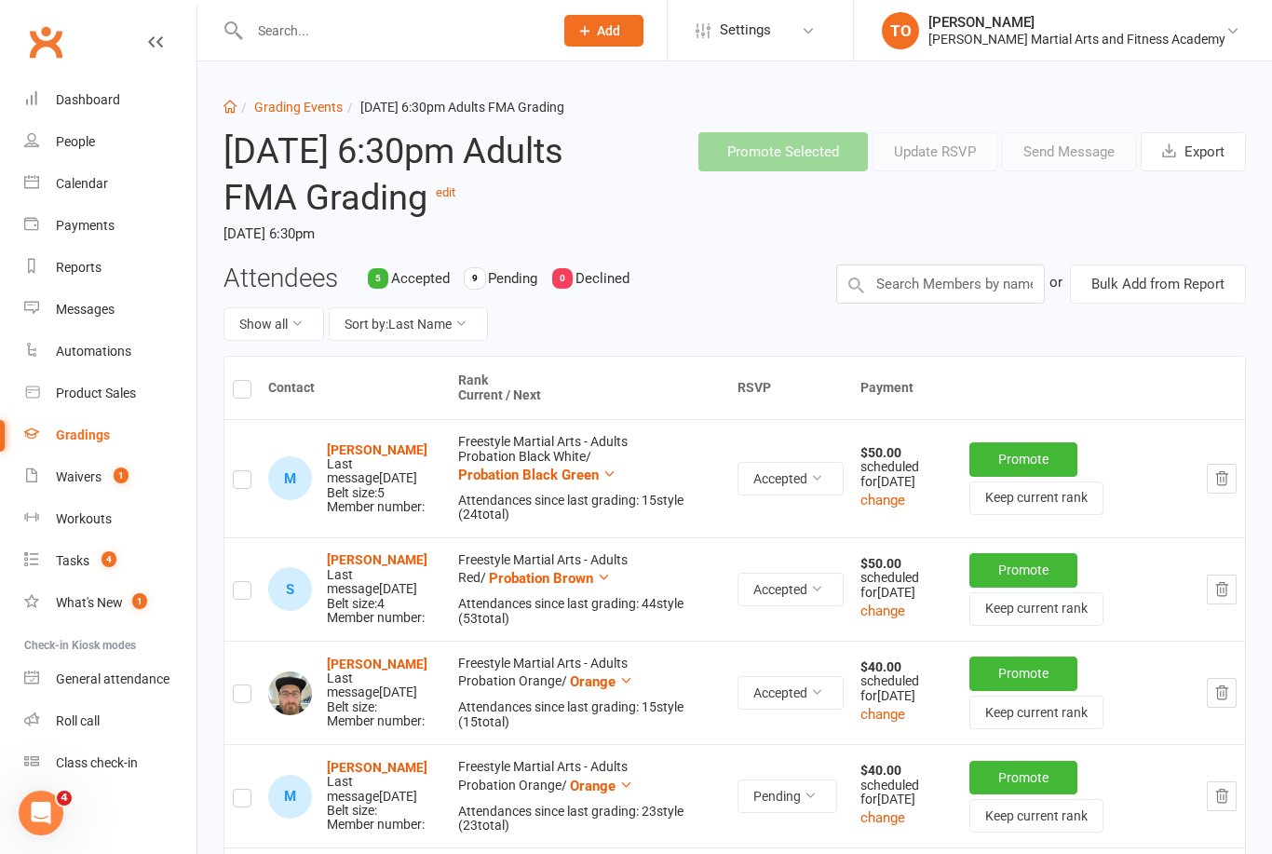
scroll to position [3, 0]
click at [160, 37] on icon at bounding box center [155, 41] width 15 height 15
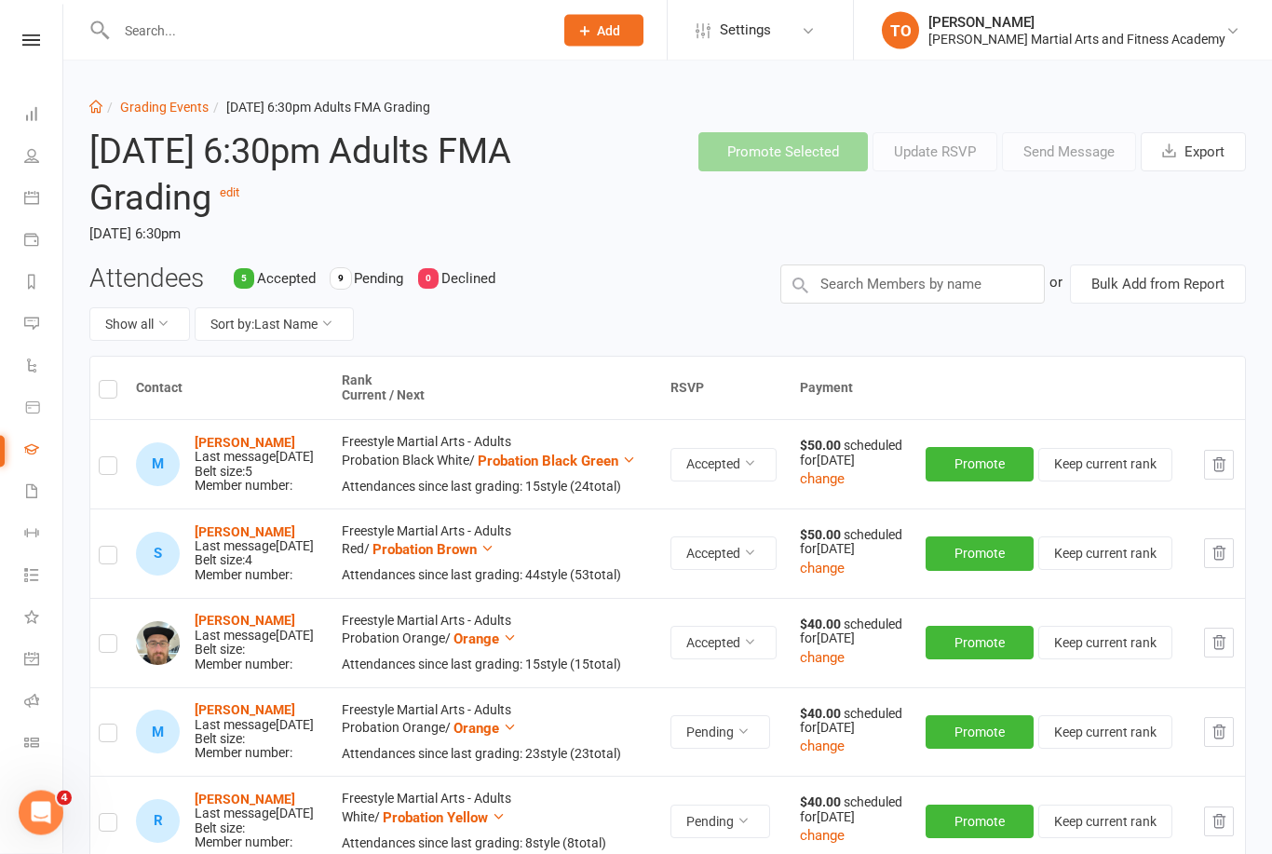
scroll to position [4, 0]
click at [63, 22] on react-component at bounding box center [270, 30] width 540 height 61
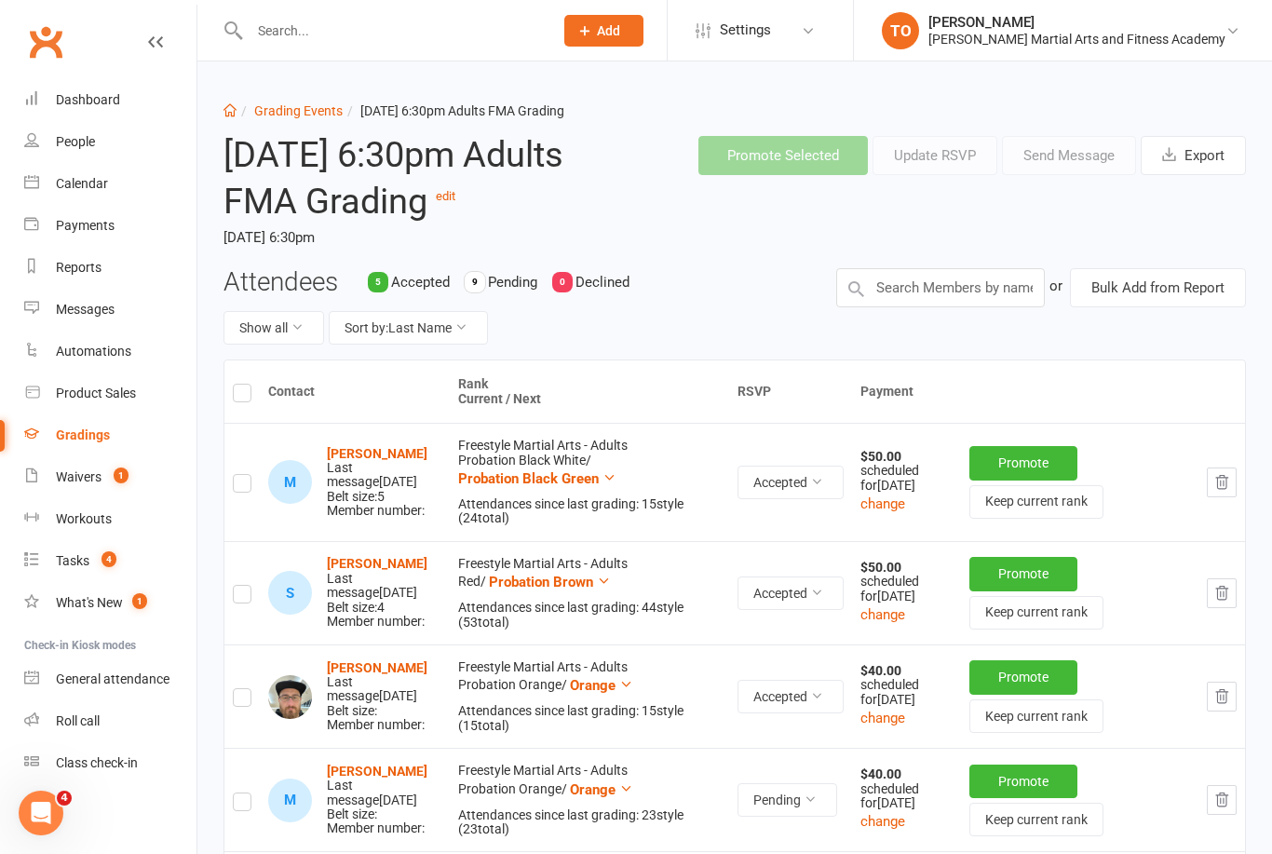
click at [157, 49] on link at bounding box center [155, 60] width 15 height 56
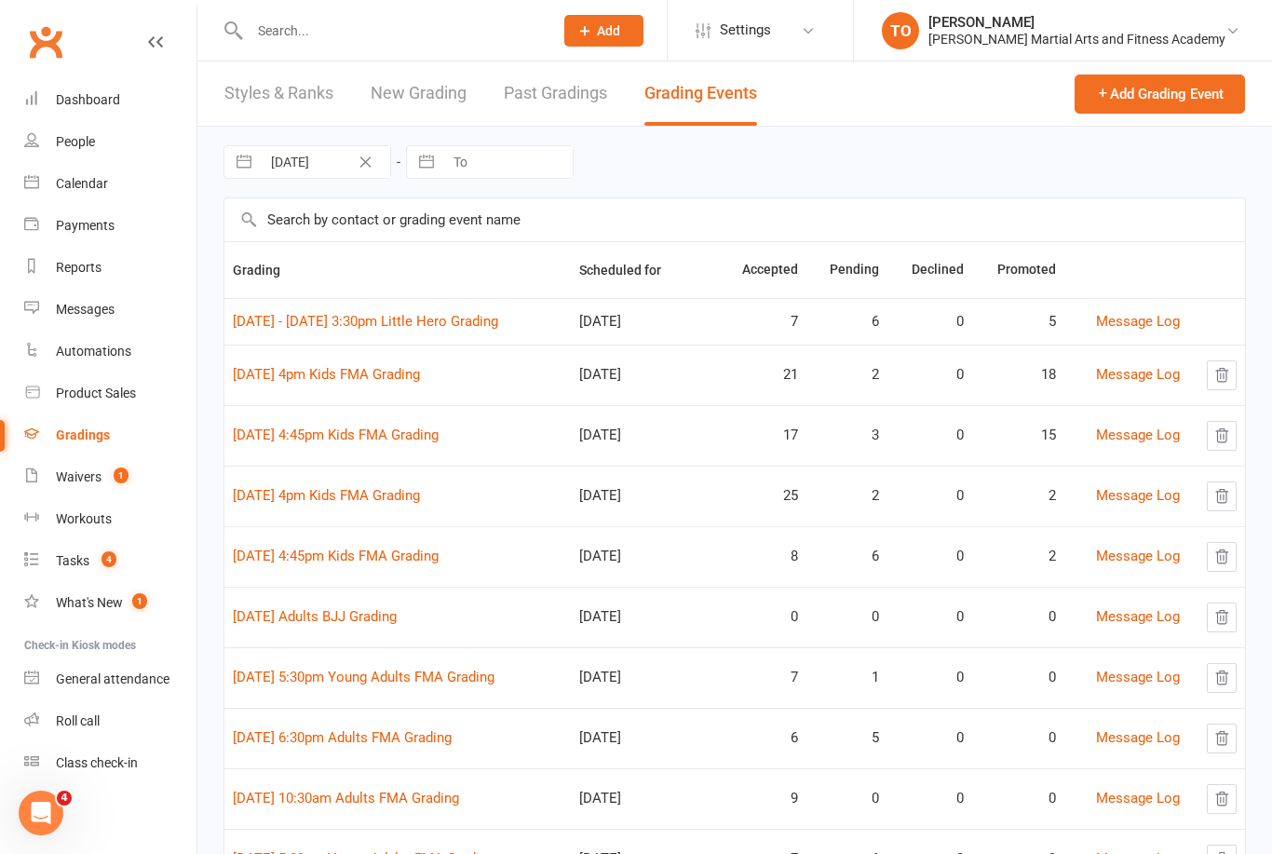
click at [161, 33] on link at bounding box center [155, 60] width 15 height 56
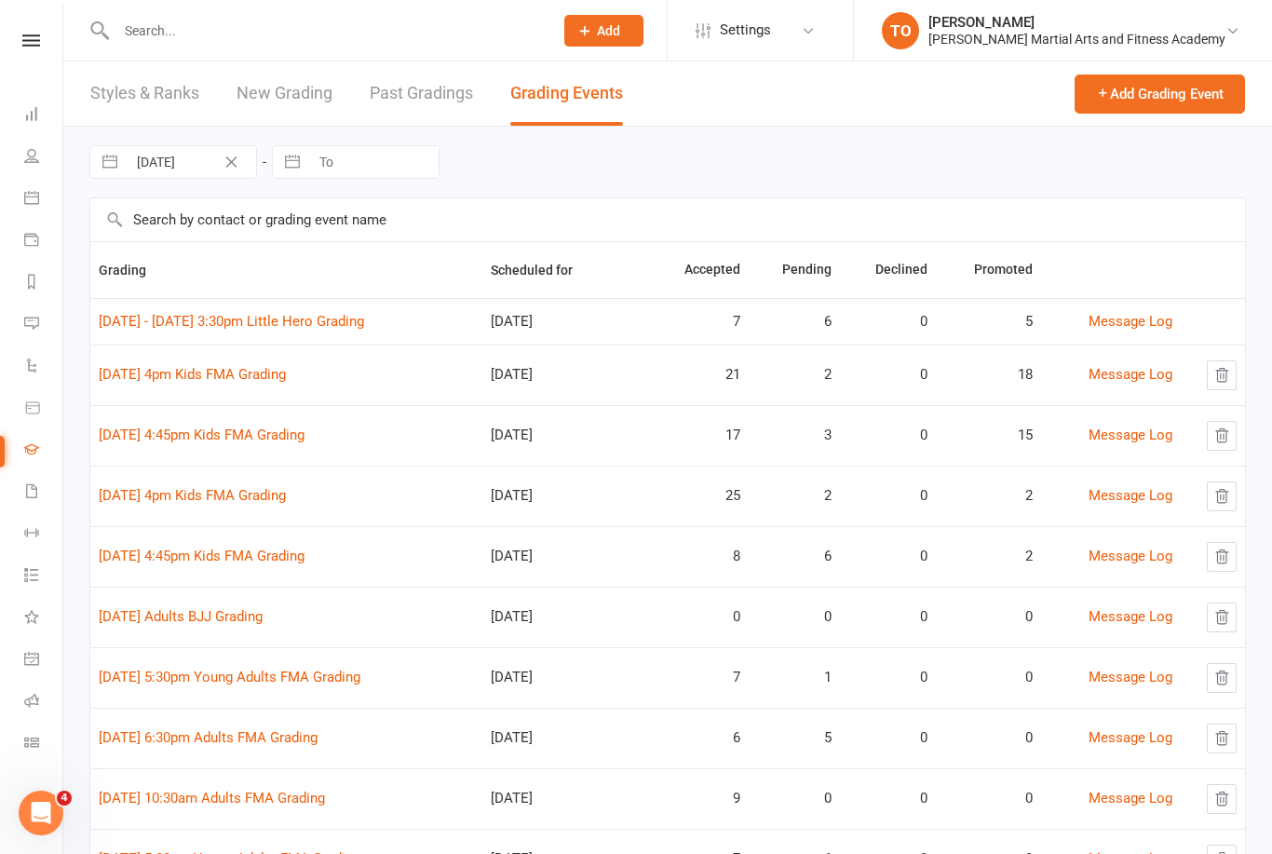
click at [365, 226] on input "text" at bounding box center [667, 219] width 1154 height 43
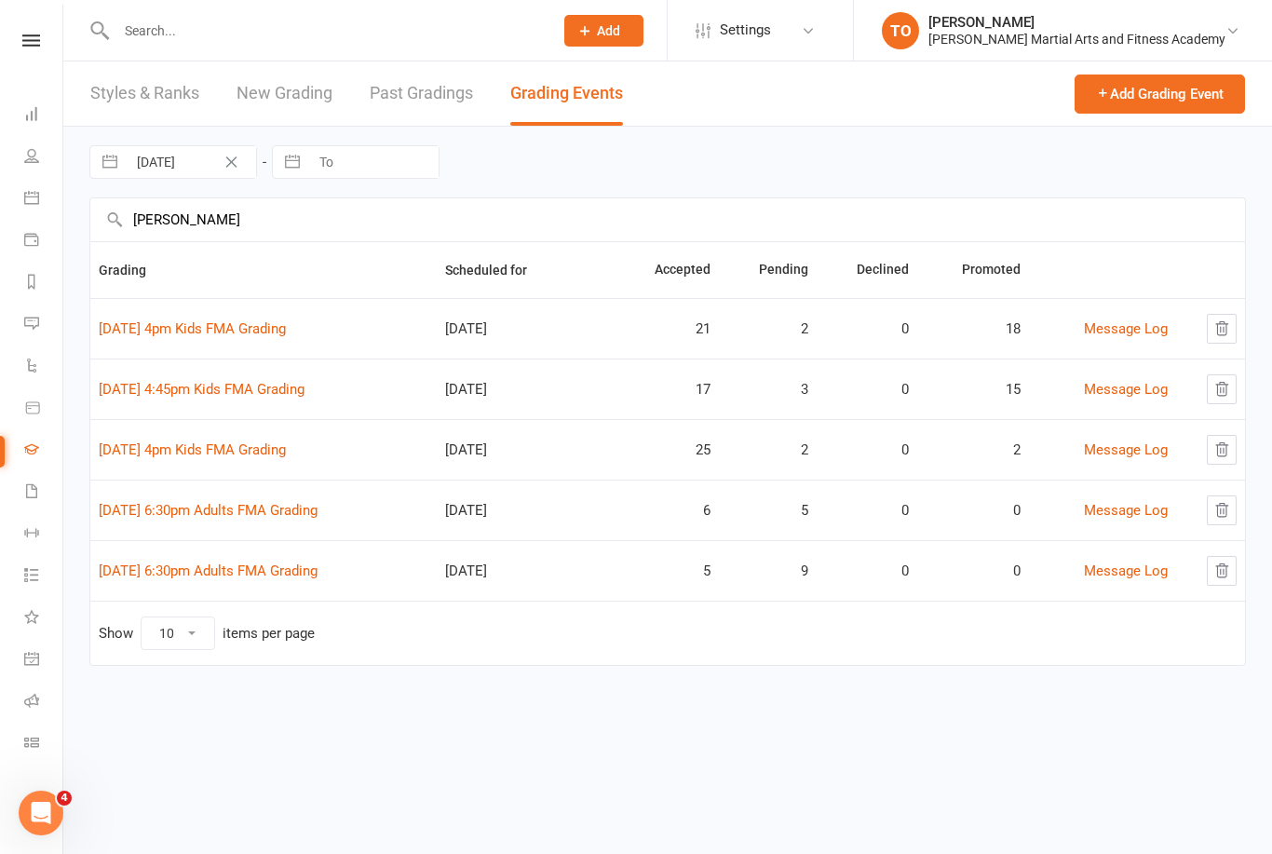
type input "Annak"
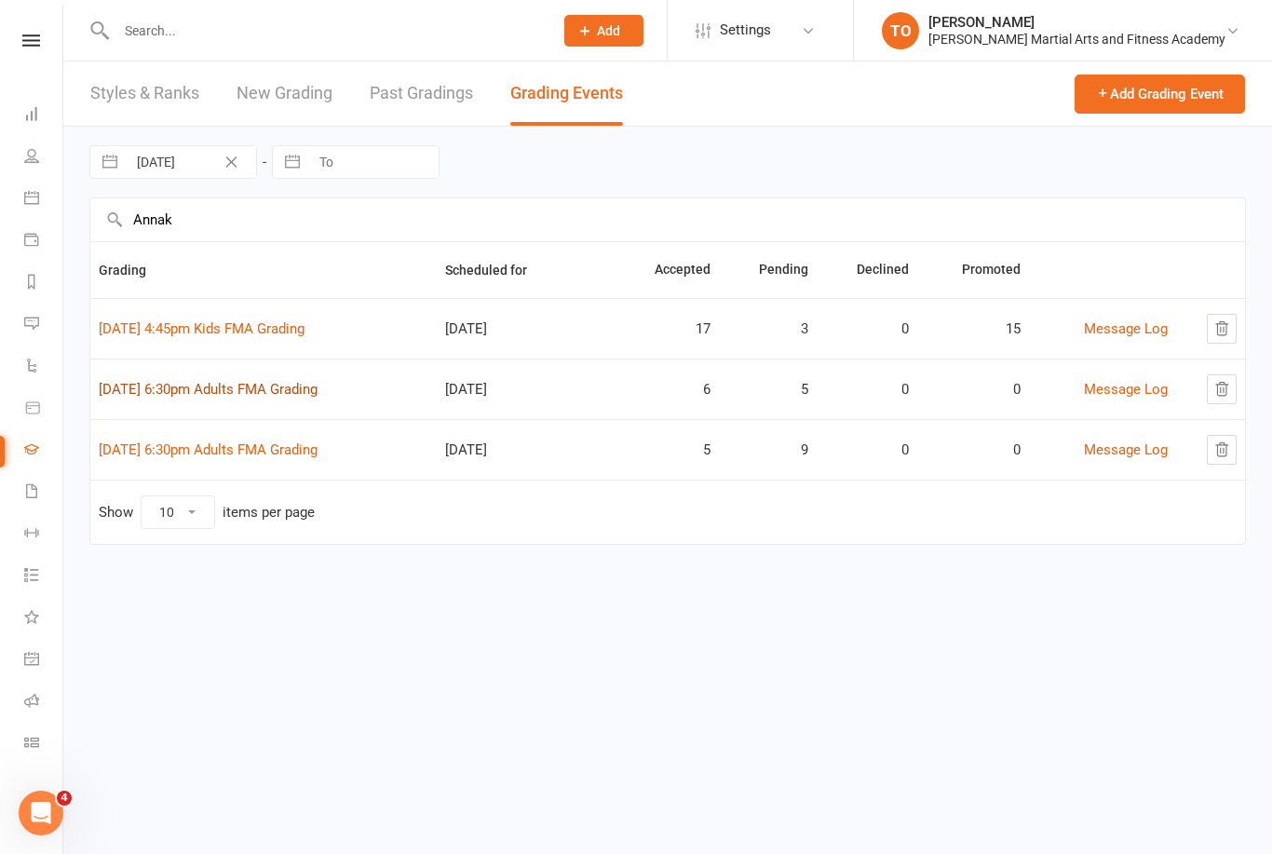
click at [249, 382] on link "17th September 6:30pm Adults FMA Grading" at bounding box center [208, 389] width 219 height 17
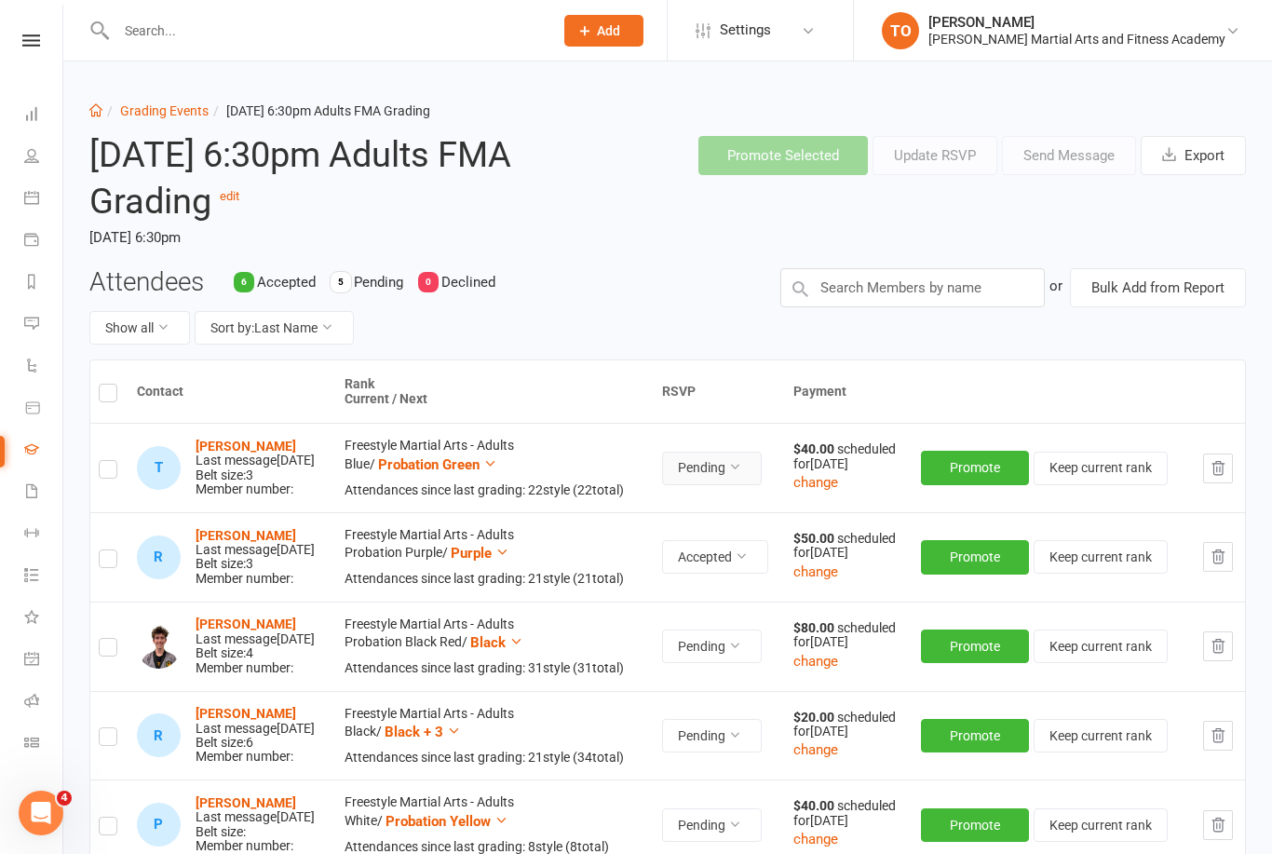
click at [762, 458] on button "Pending" at bounding box center [712, 469] width 100 height 34
click at [681, 502] on link "Accepted" at bounding box center [692, 507] width 184 height 37
click at [252, 438] on strong "Taryn Annakin" at bounding box center [246, 445] width 101 height 15
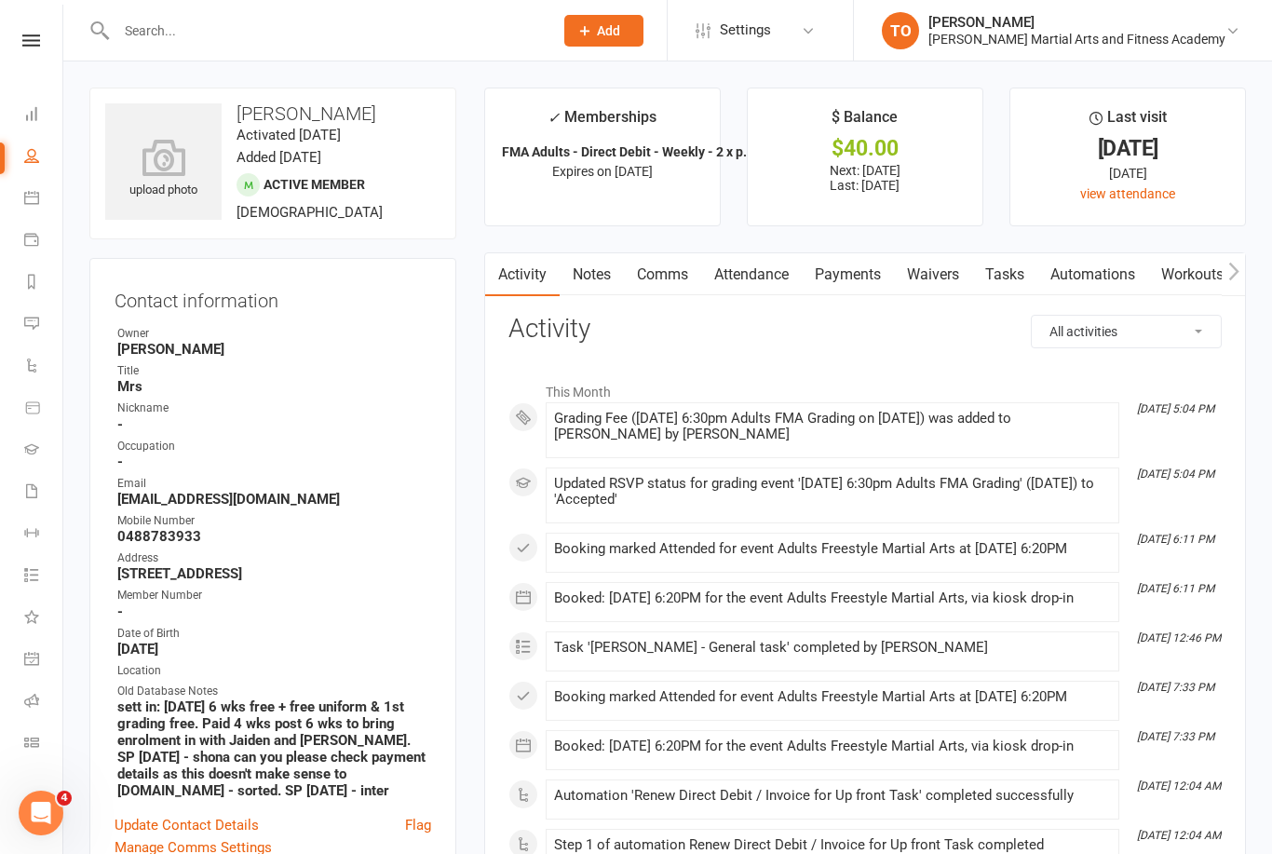
click at [851, 271] on link "Payments" at bounding box center [848, 274] width 92 height 43
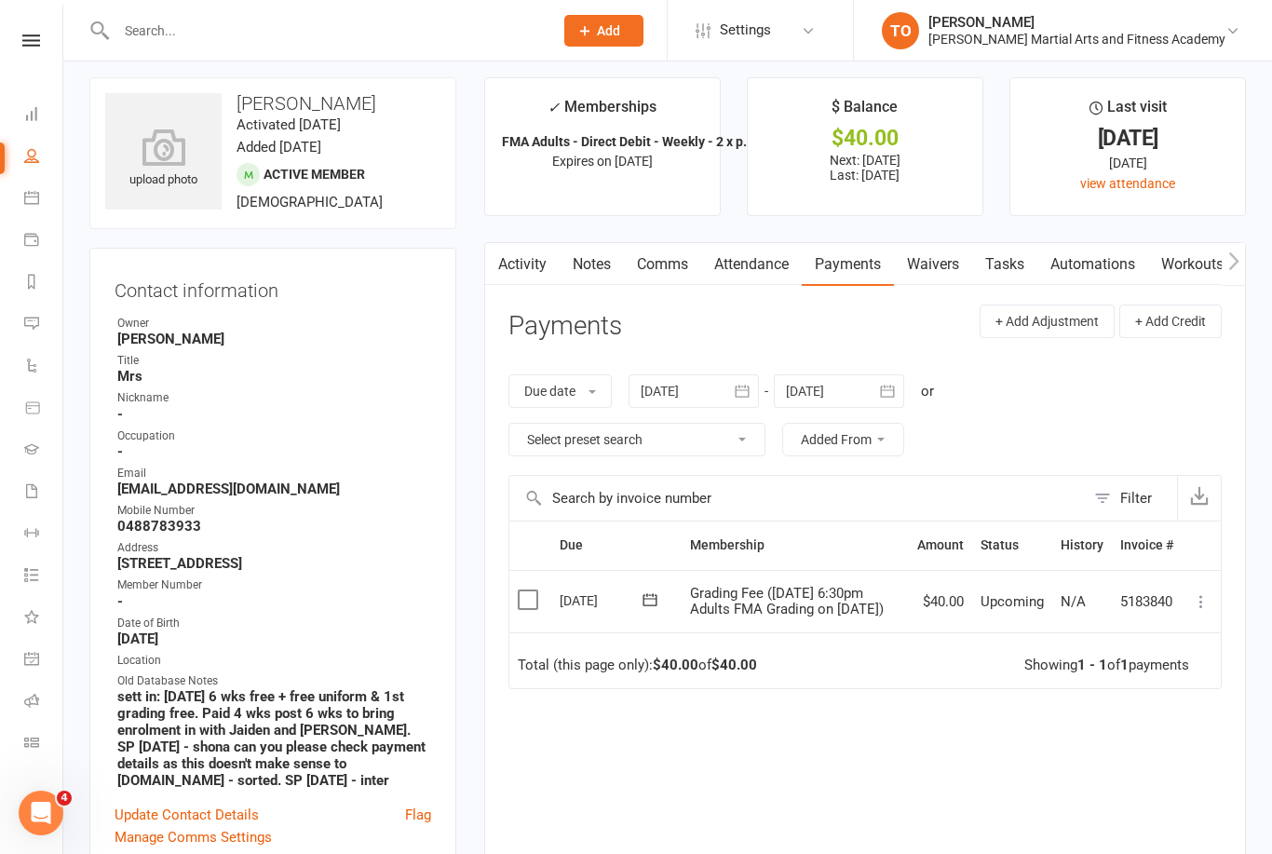
scroll to position [12, 0]
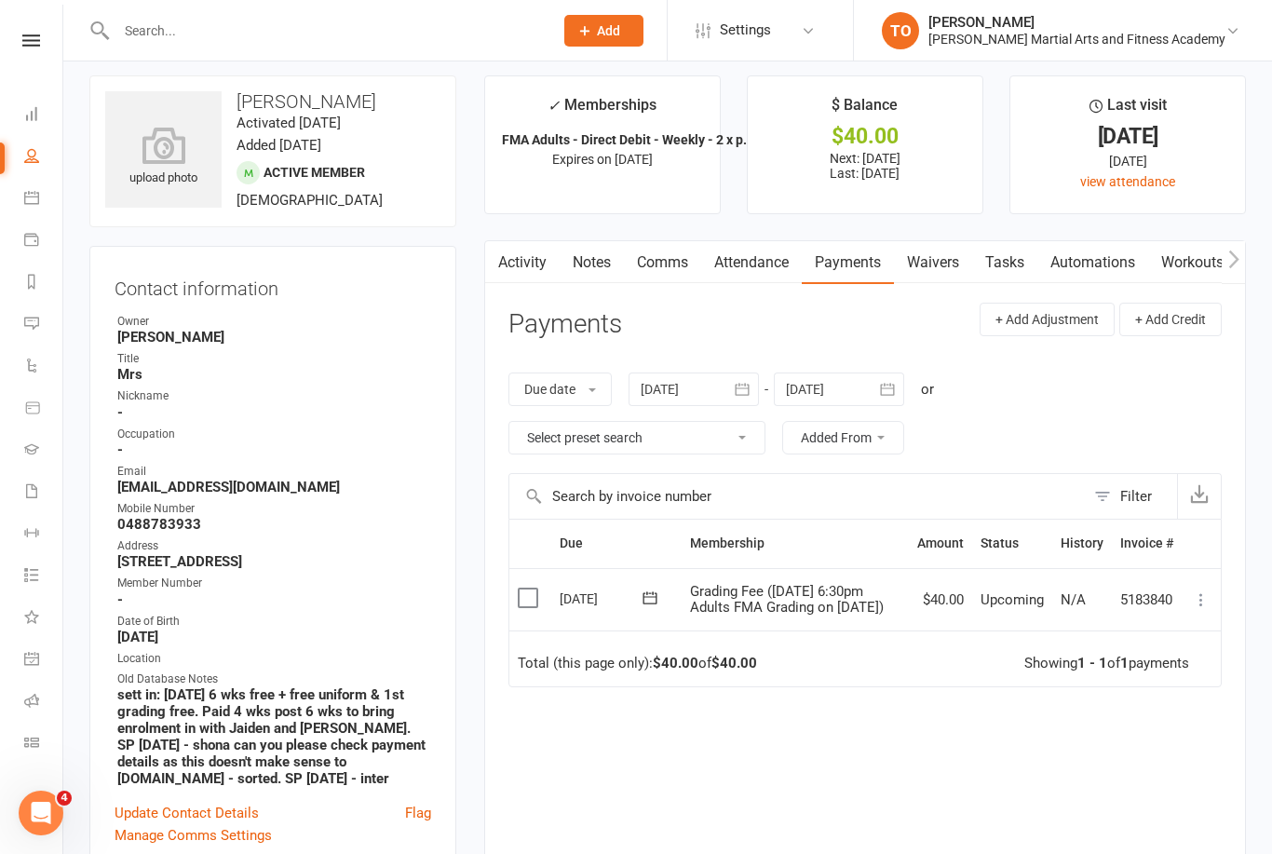
click at [1204, 605] on icon at bounding box center [1201, 599] width 19 height 19
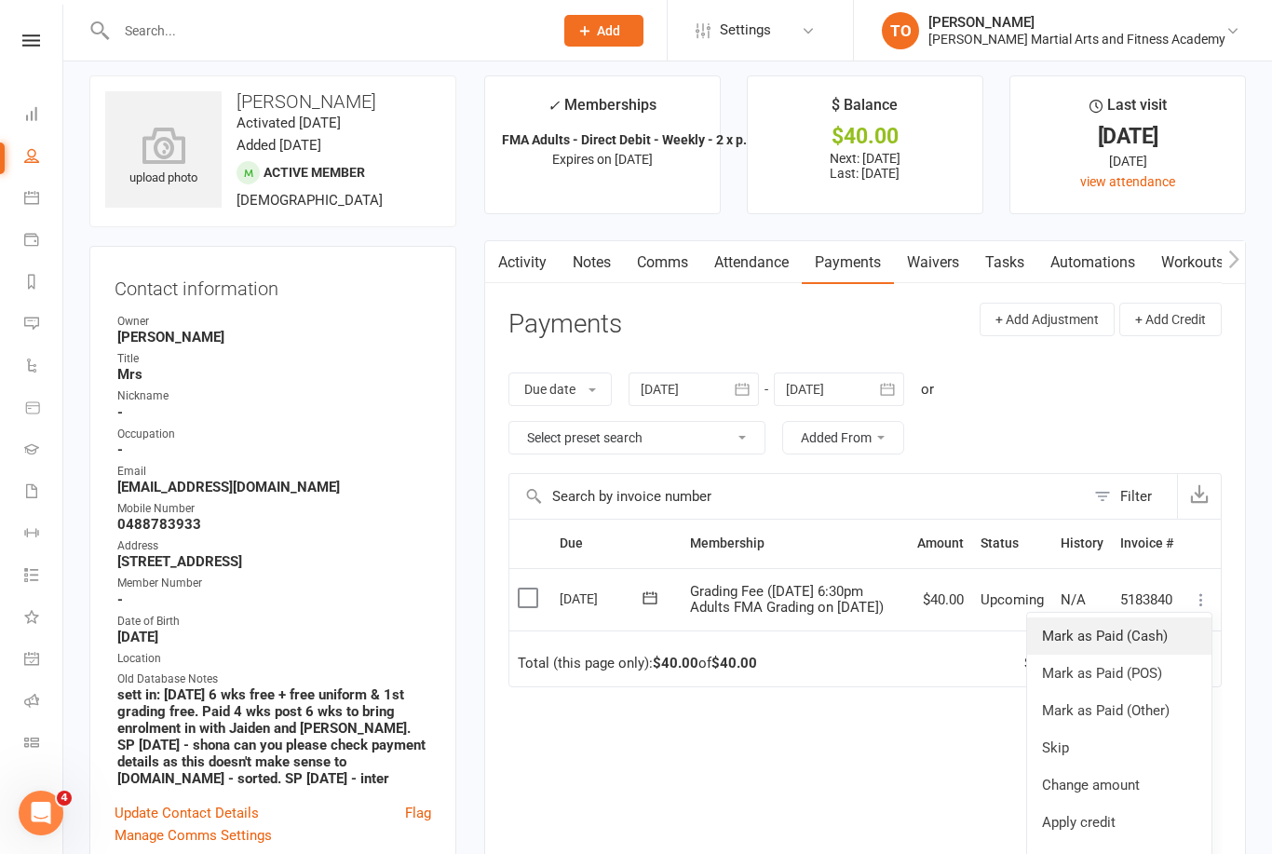
click at [1164, 636] on link "Mark as Paid (Cash)" at bounding box center [1119, 635] width 184 height 37
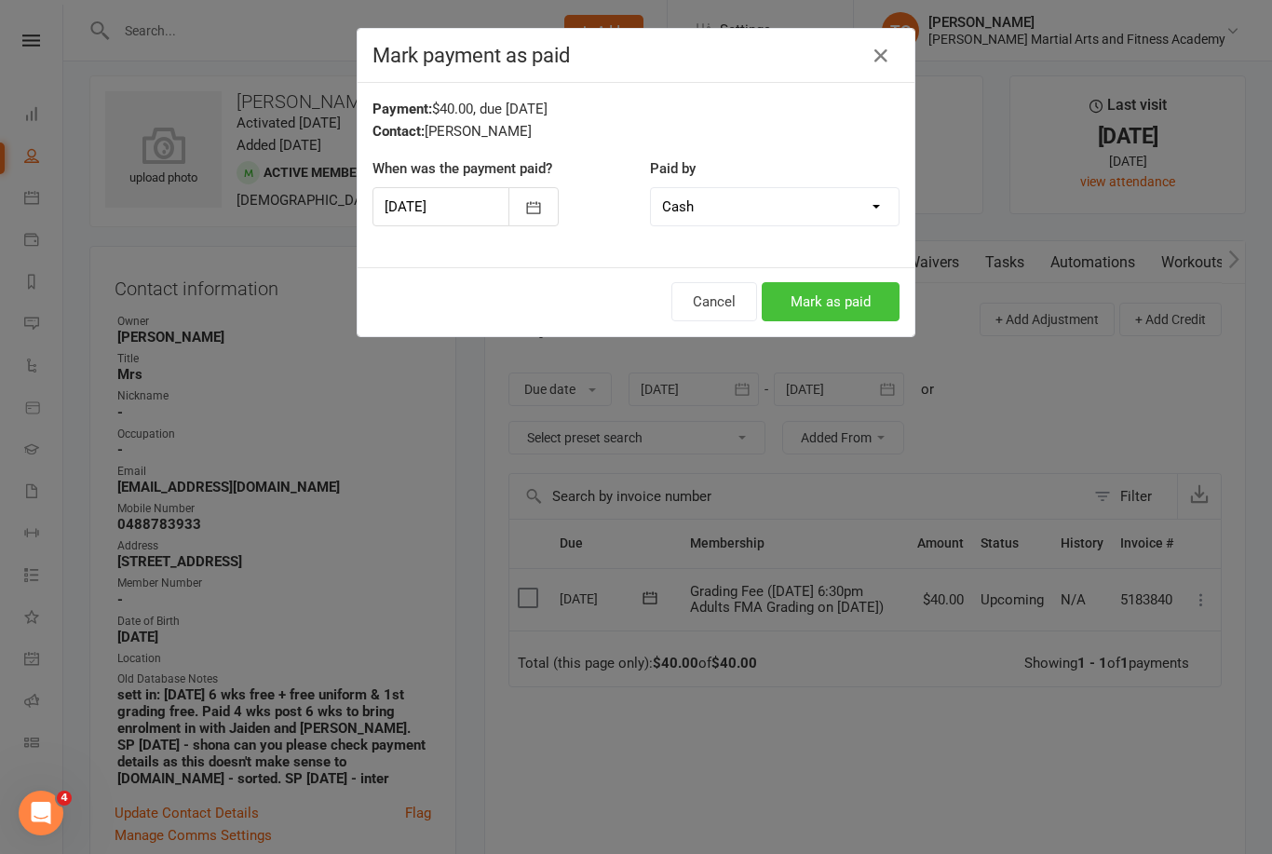
click at [834, 300] on button "Mark as paid" at bounding box center [831, 301] width 138 height 39
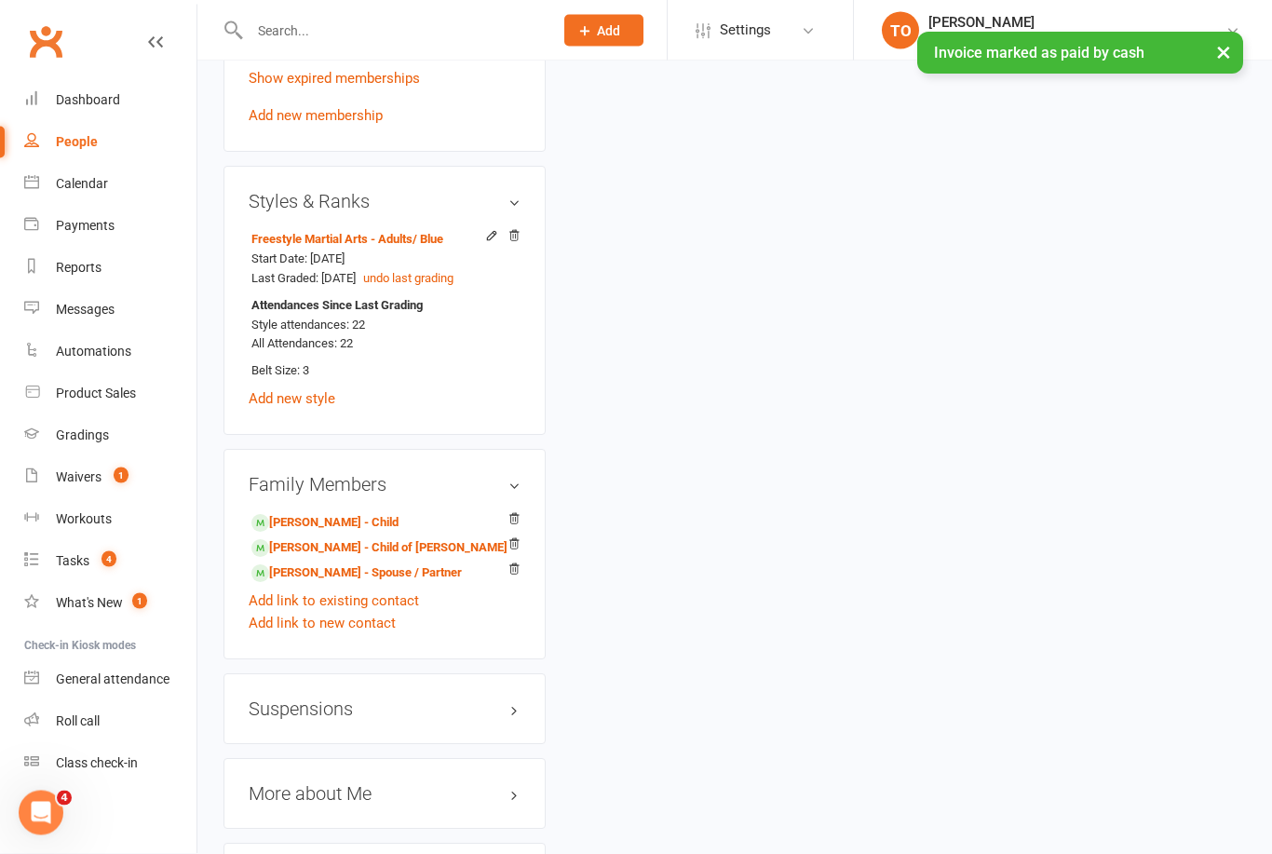
scroll to position [1404, 0]
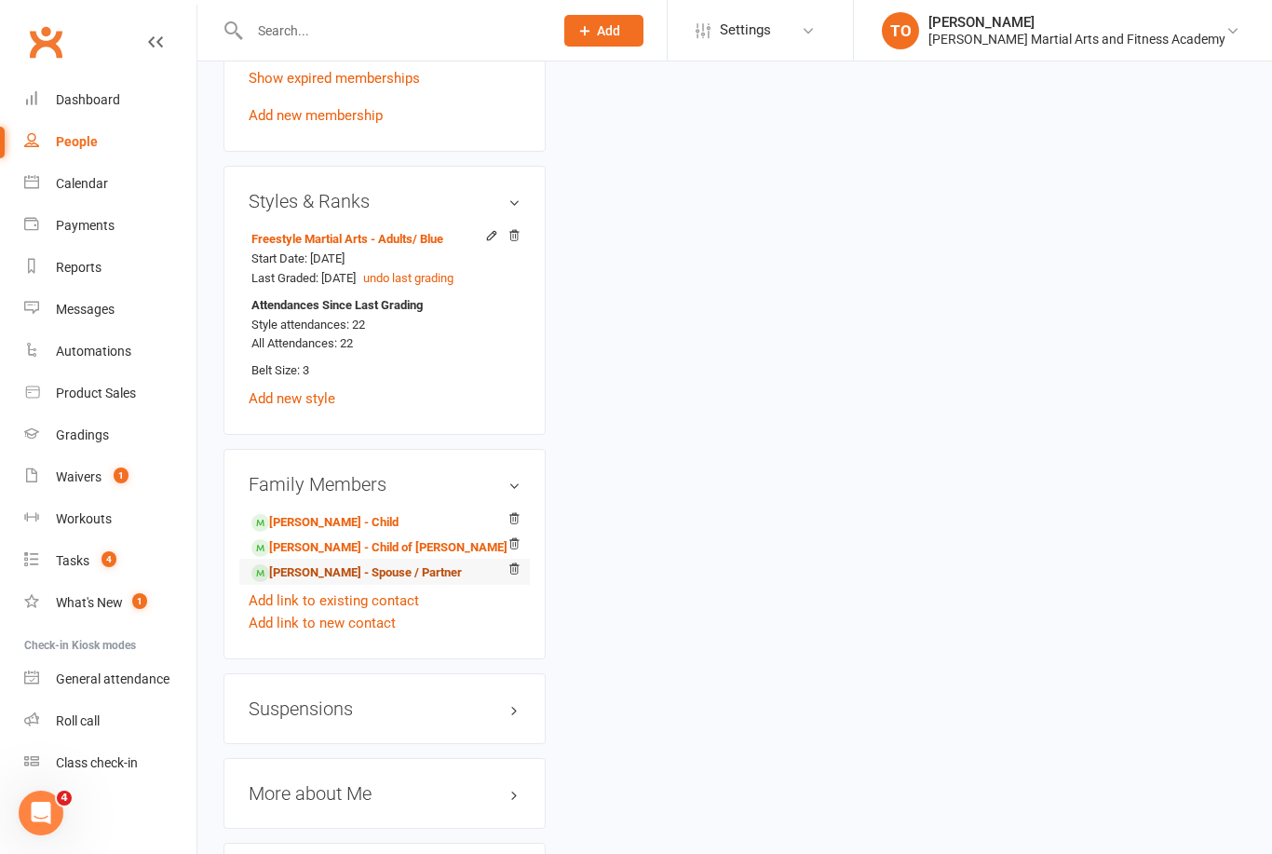
click at [334, 583] on link "Stuart Annakin - Spouse / Partner" at bounding box center [356, 573] width 210 height 20
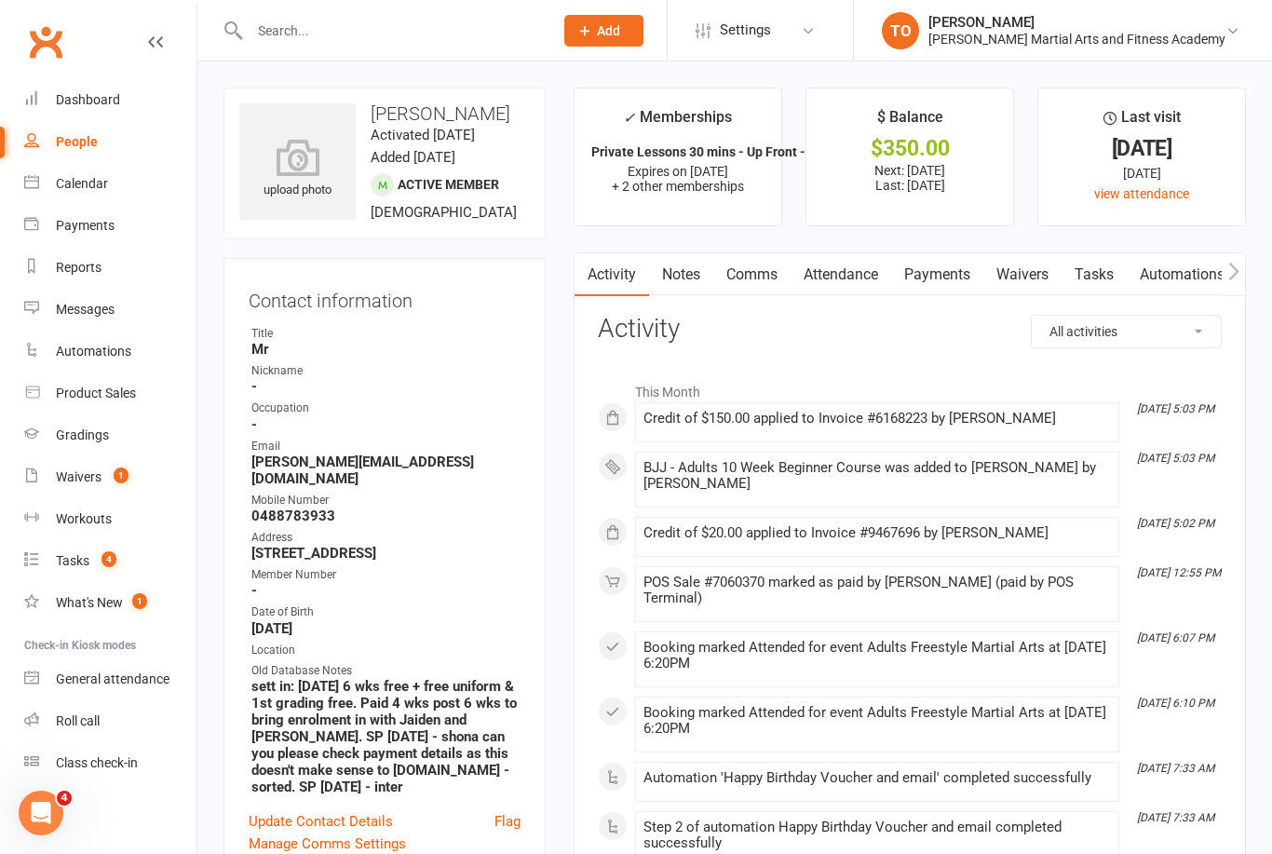
click at [944, 267] on link "Payments" at bounding box center [937, 274] width 92 height 43
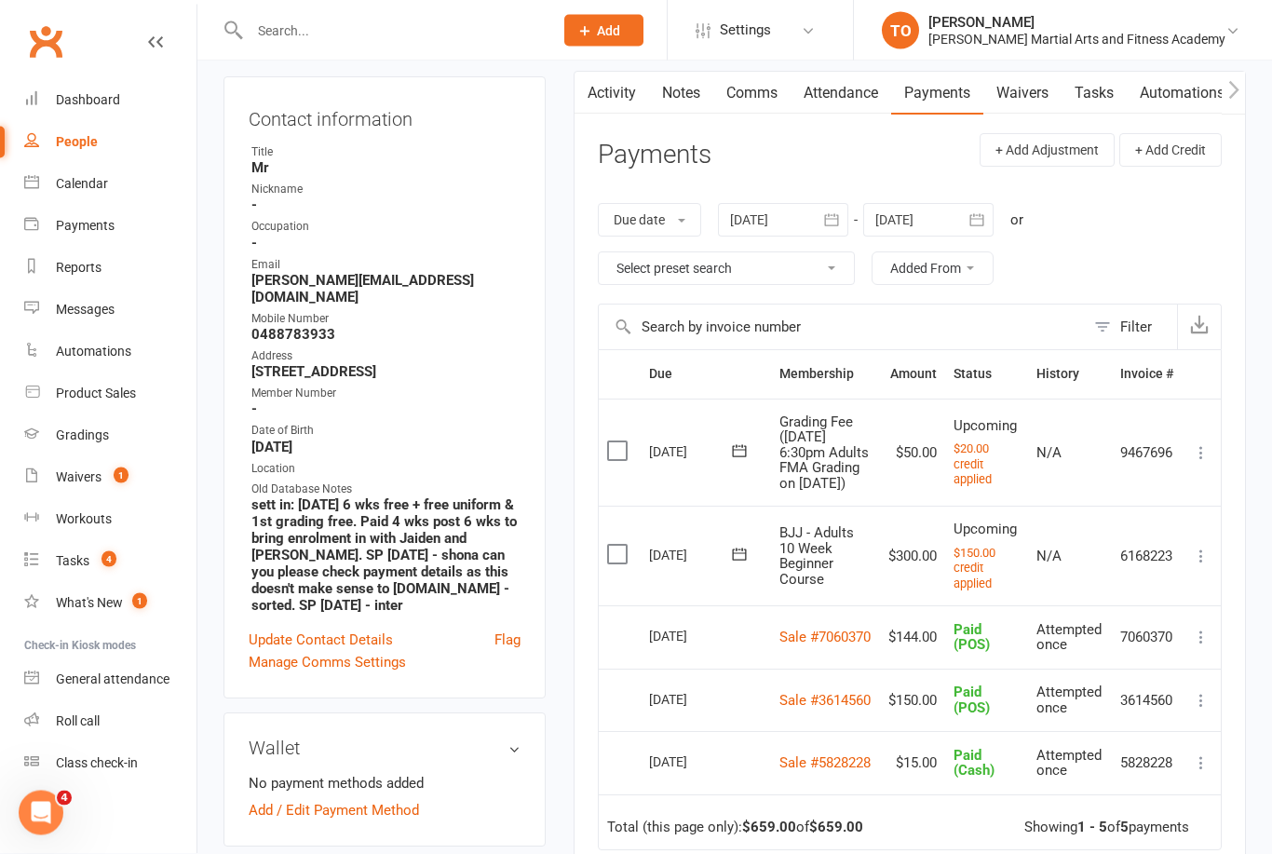
scroll to position [182, 0]
click at [1208, 459] on icon at bounding box center [1201, 452] width 19 height 19
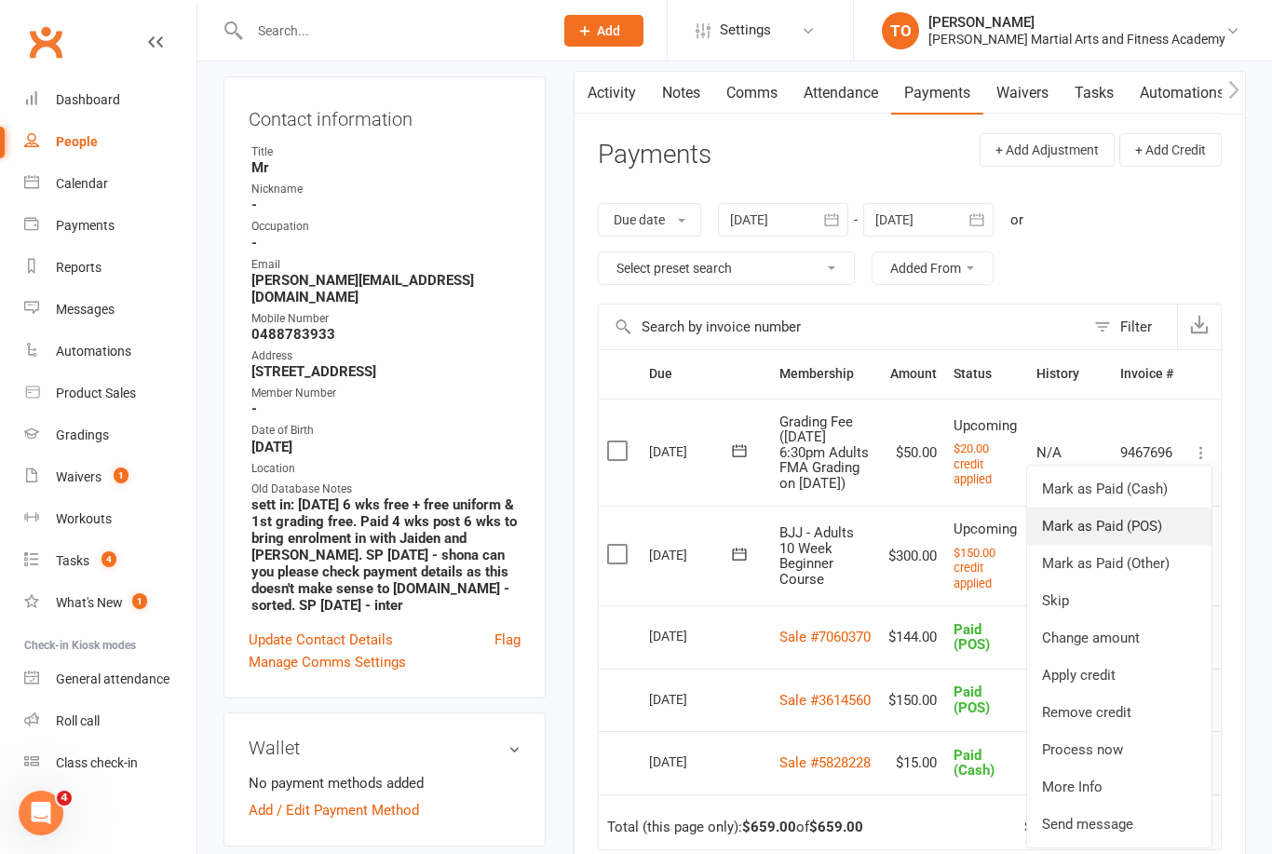
click at [1158, 540] on link "Mark as Paid (POS)" at bounding box center [1119, 525] width 184 height 37
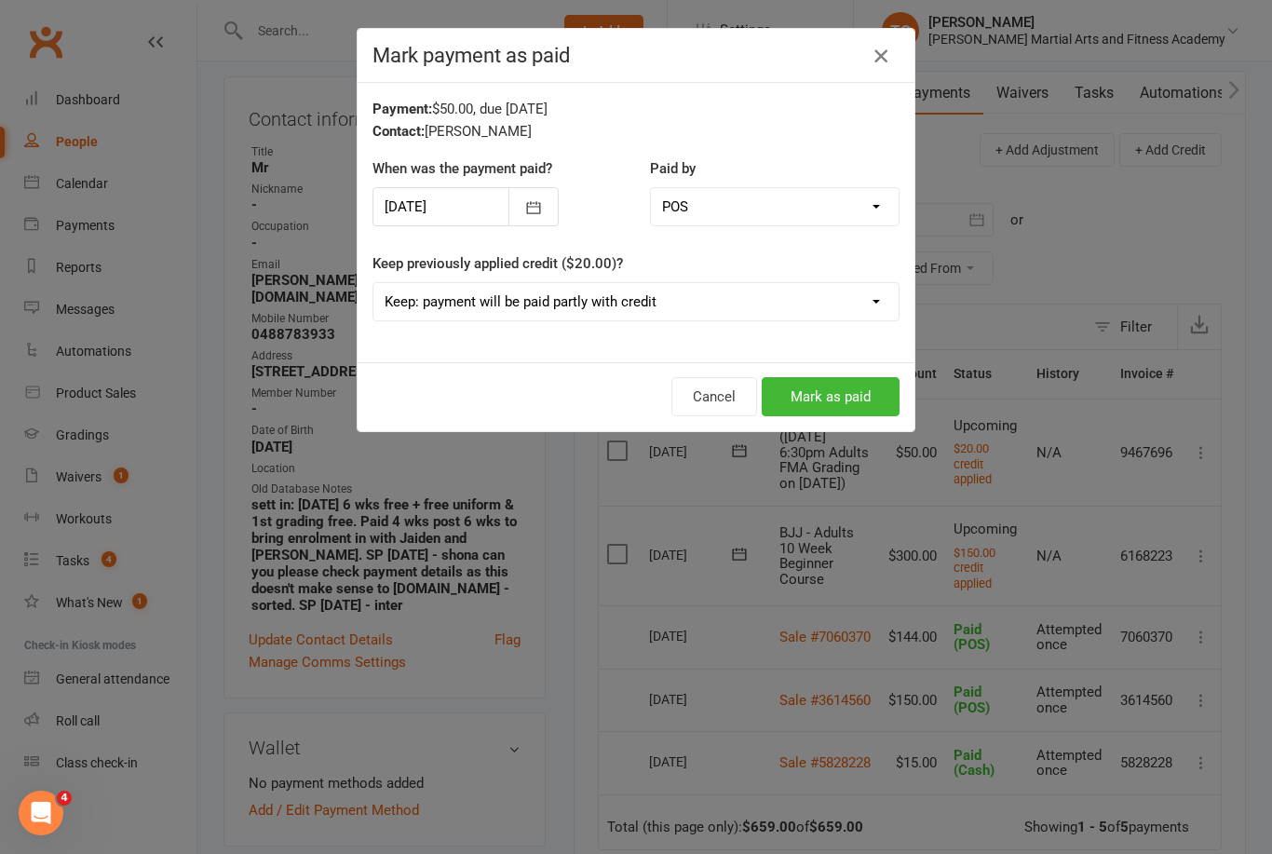
click at [878, 58] on icon "button" at bounding box center [881, 56] width 22 height 22
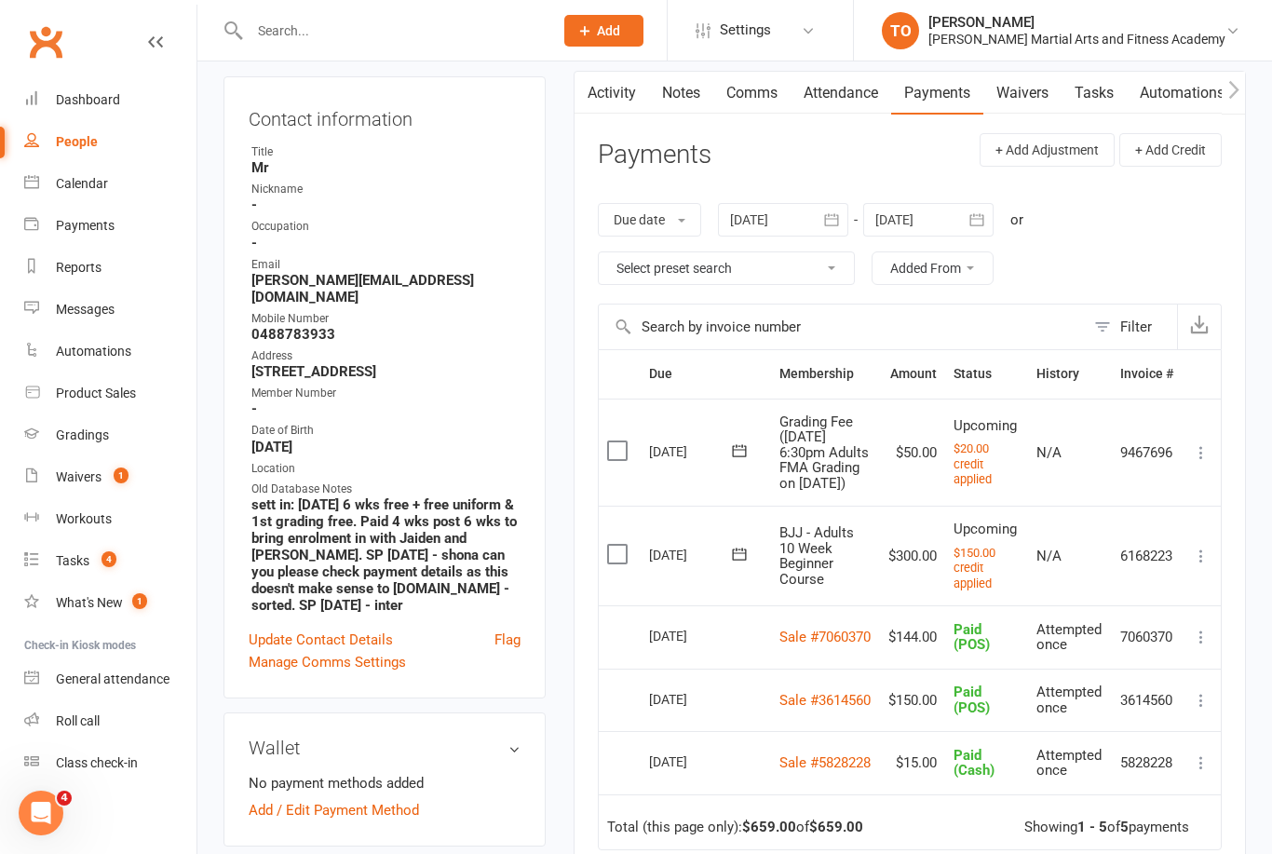
click at [1207, 462] on icon at bounding box center [1201, 452] width 19 height 19
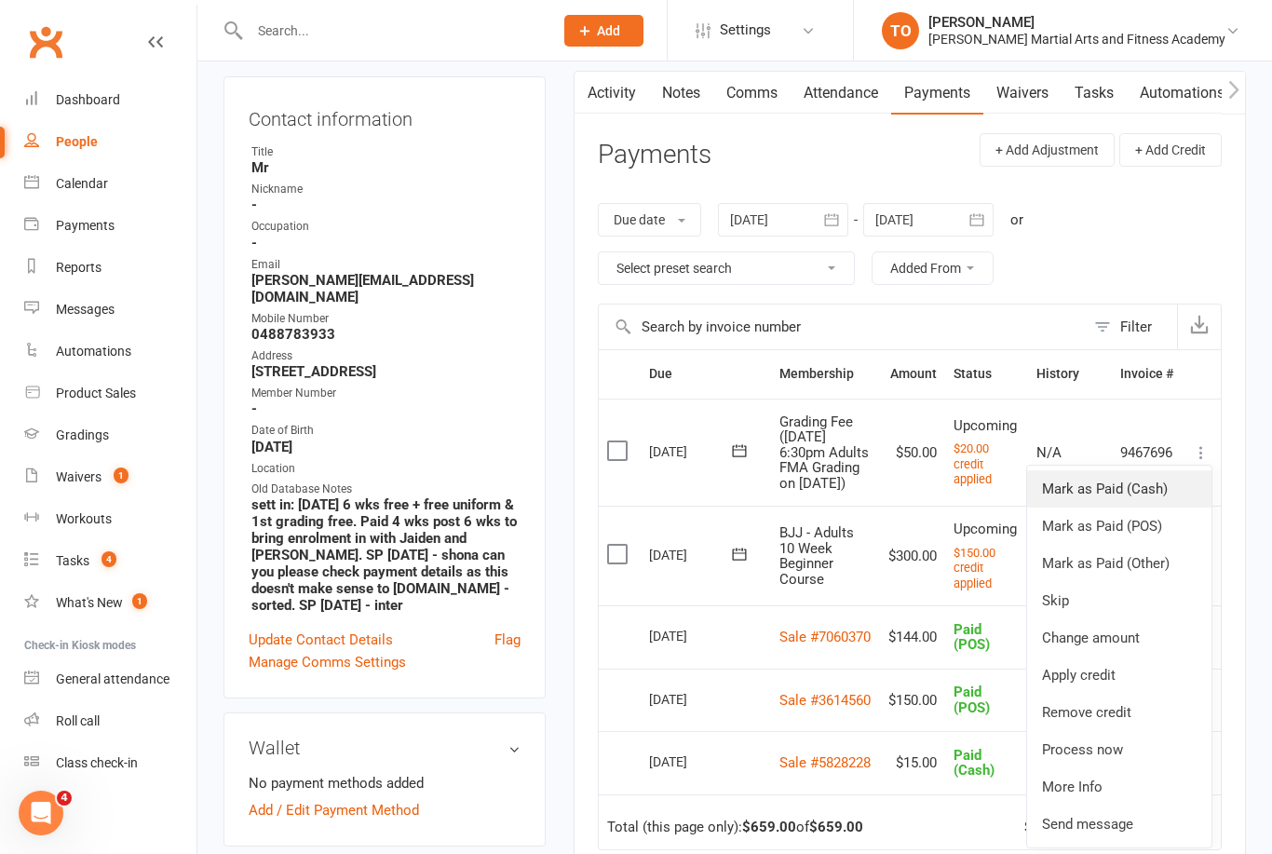
click at [1162, 503] on link "Mark as Paid (Cash)" at bounding box center [1119, 488] width 184 height 37
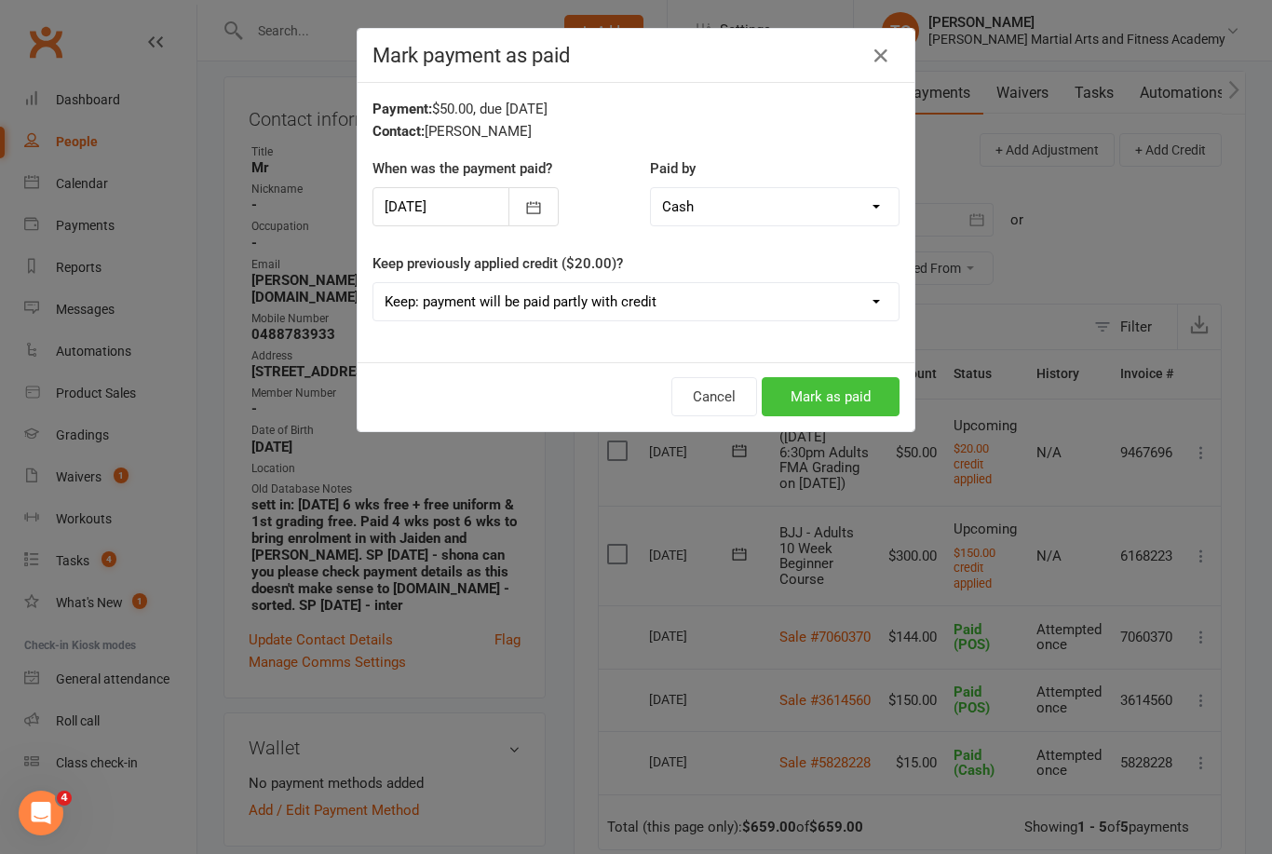
click at [839, 396] on button "Mark as paid" at bounding box center [831, 396] width 138 height 39
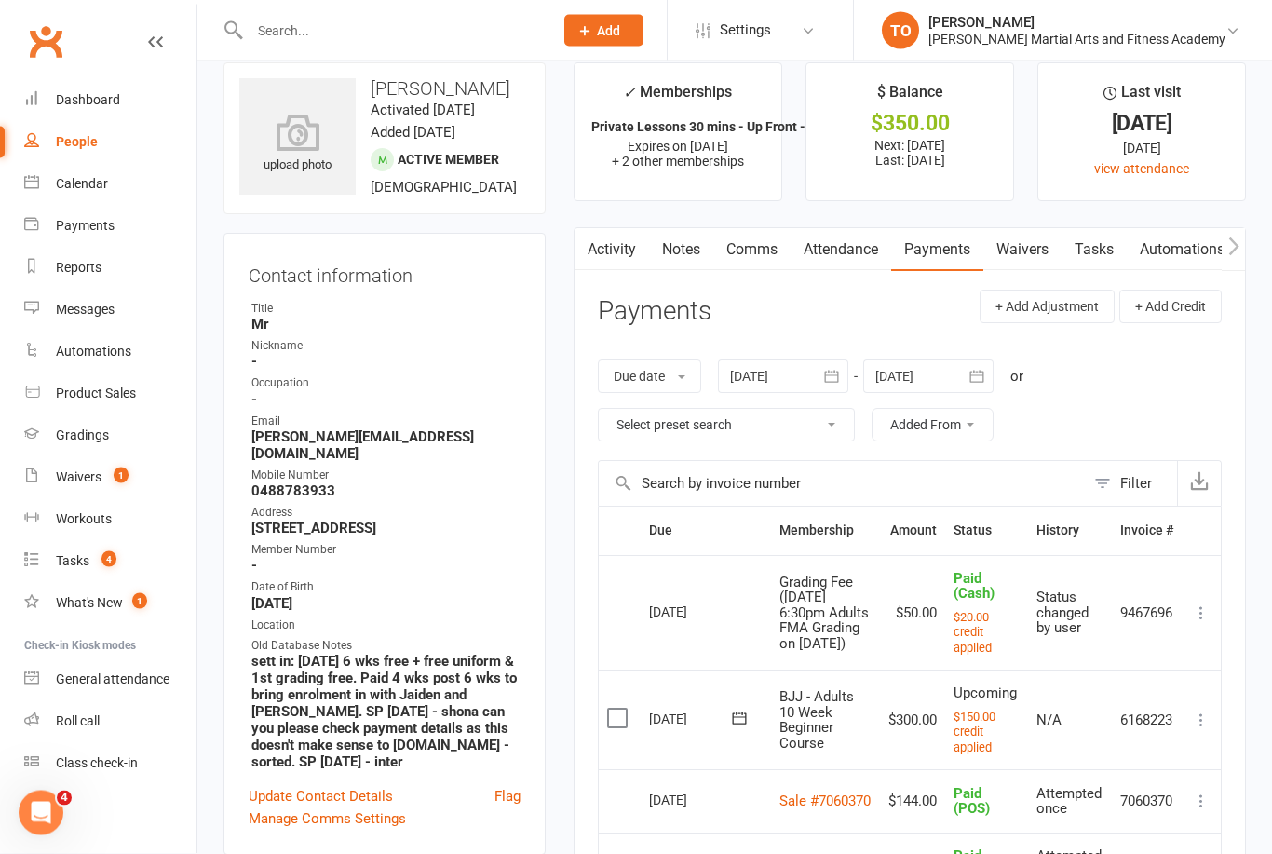
scroll to position [0, 0]
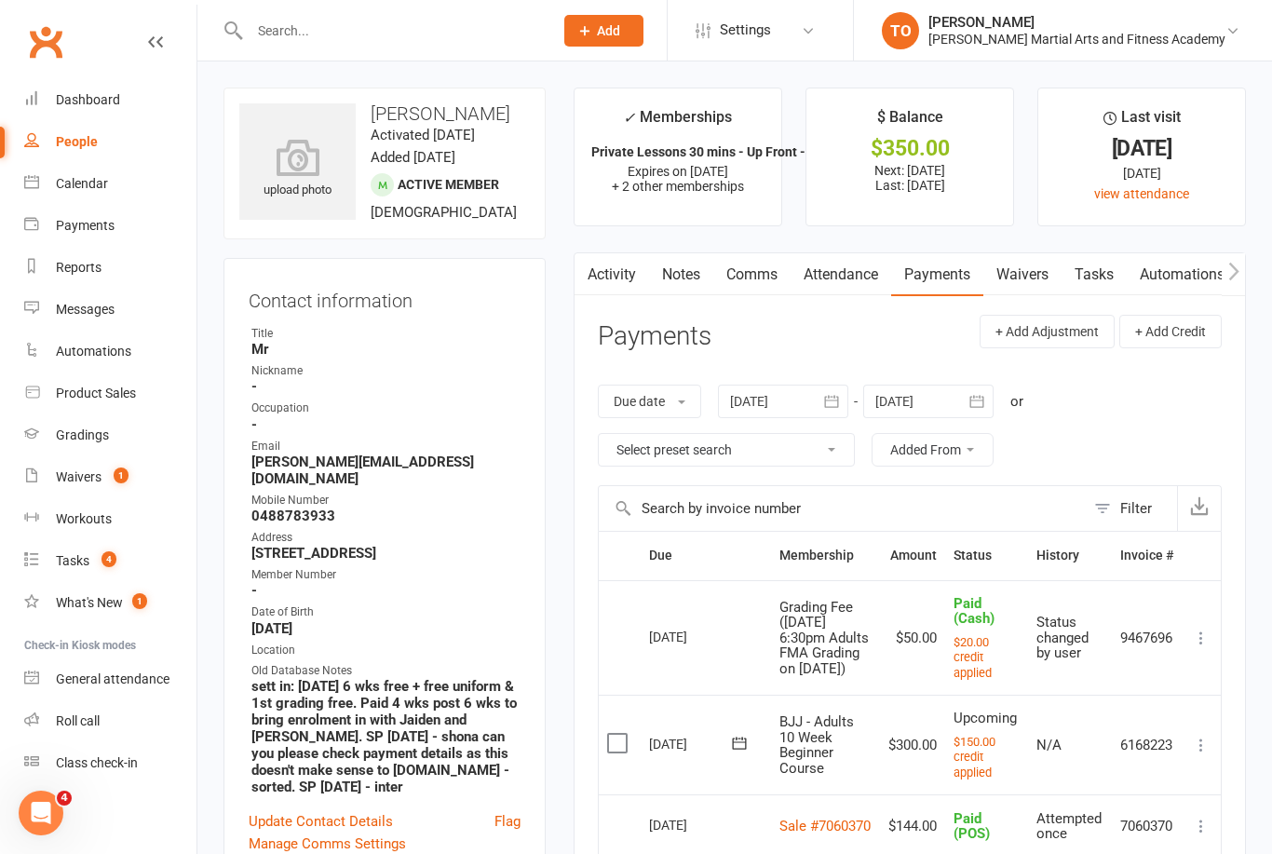
click at [920, 155] on div "$350.00" at bounding box center [909, 149] width 173 height 20
click at [926, 135] on div "$ Balance" at bounding box center [910, 122] width 66 height 34
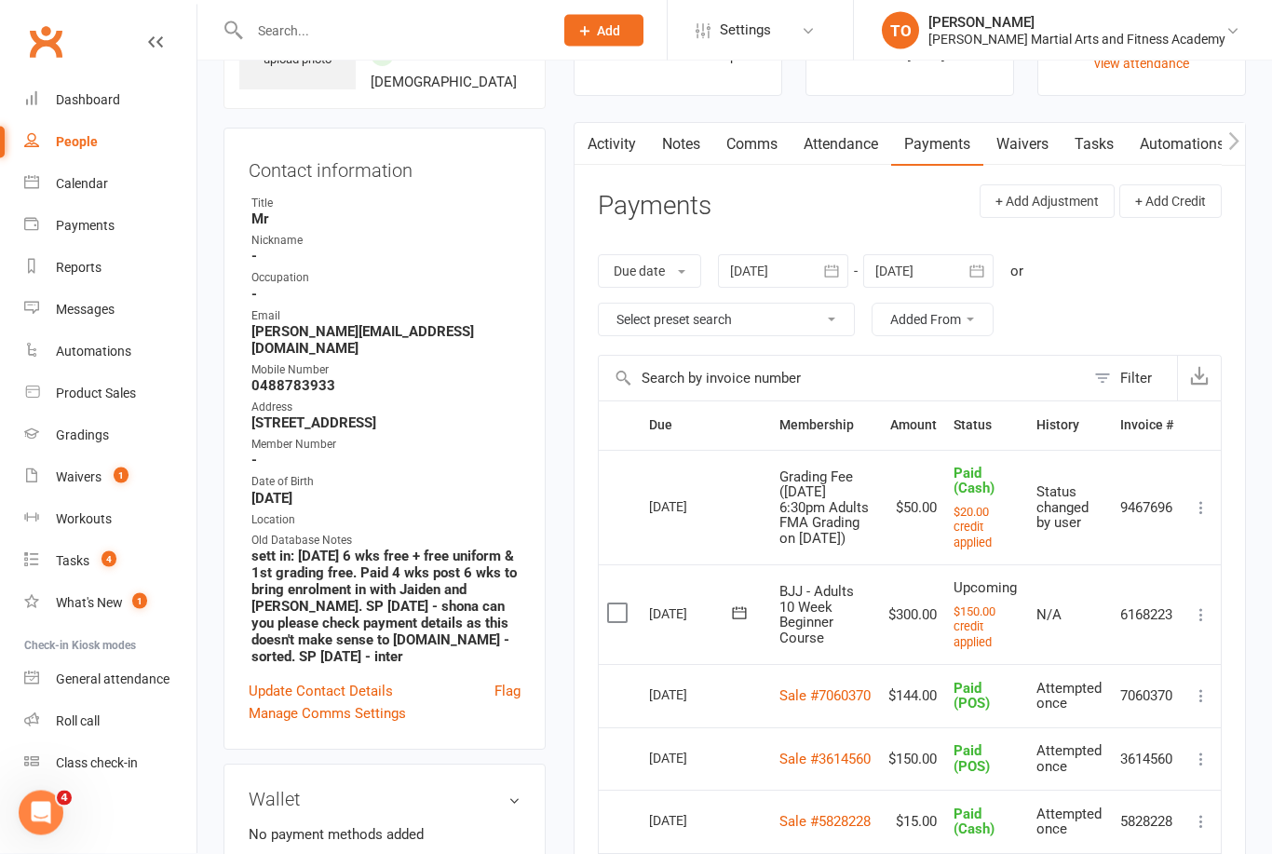
scroll to position [132, 0]
click at [1206, 622] on icon at bounding box center [1201, 612] width 19 height 19
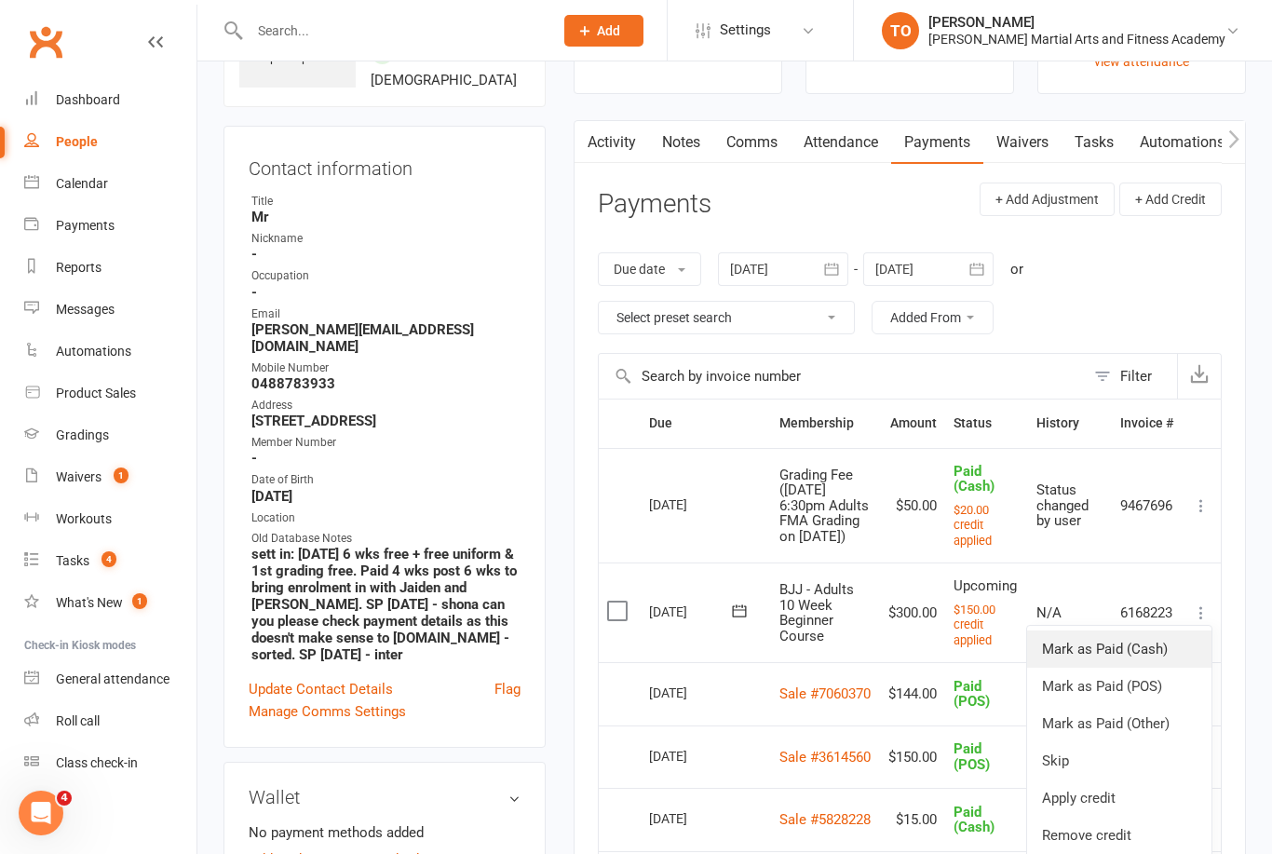
click at [1152, 661] on link "Mark as Paid (Cash)" at bounding box center [1119, 648] width 184 height 37
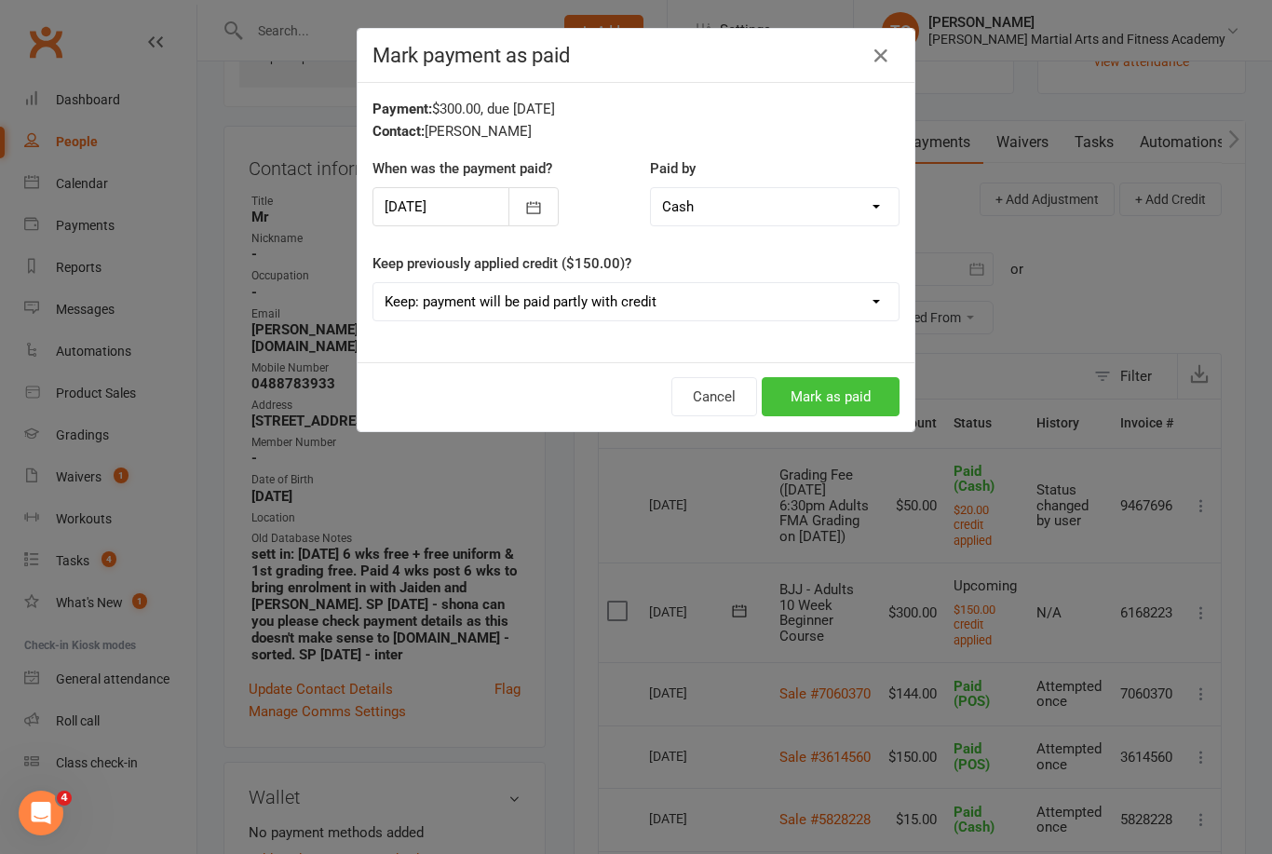
click at [816, 396] on button "Mark as paid" at bounding box center [831, 396] width 138 height 39
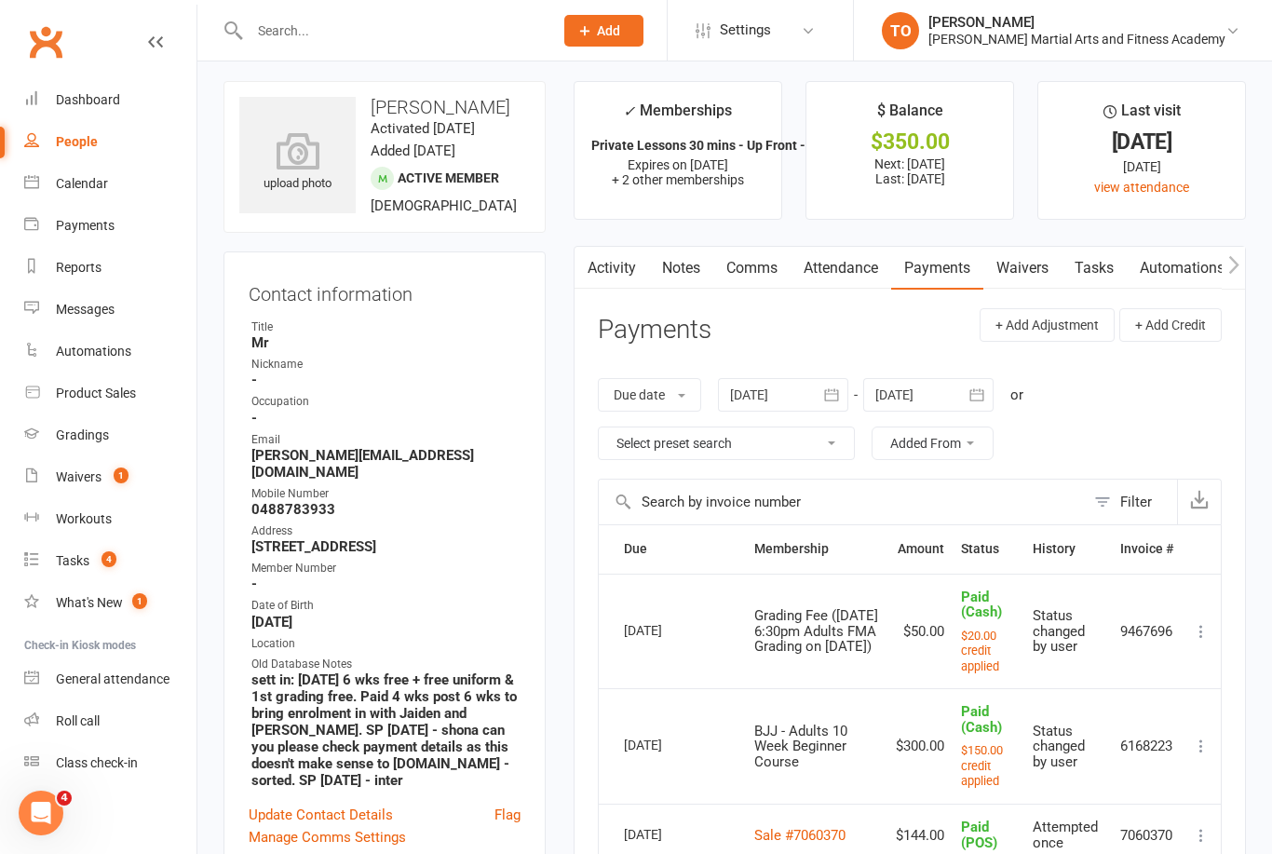
scroll to position [0, 0]
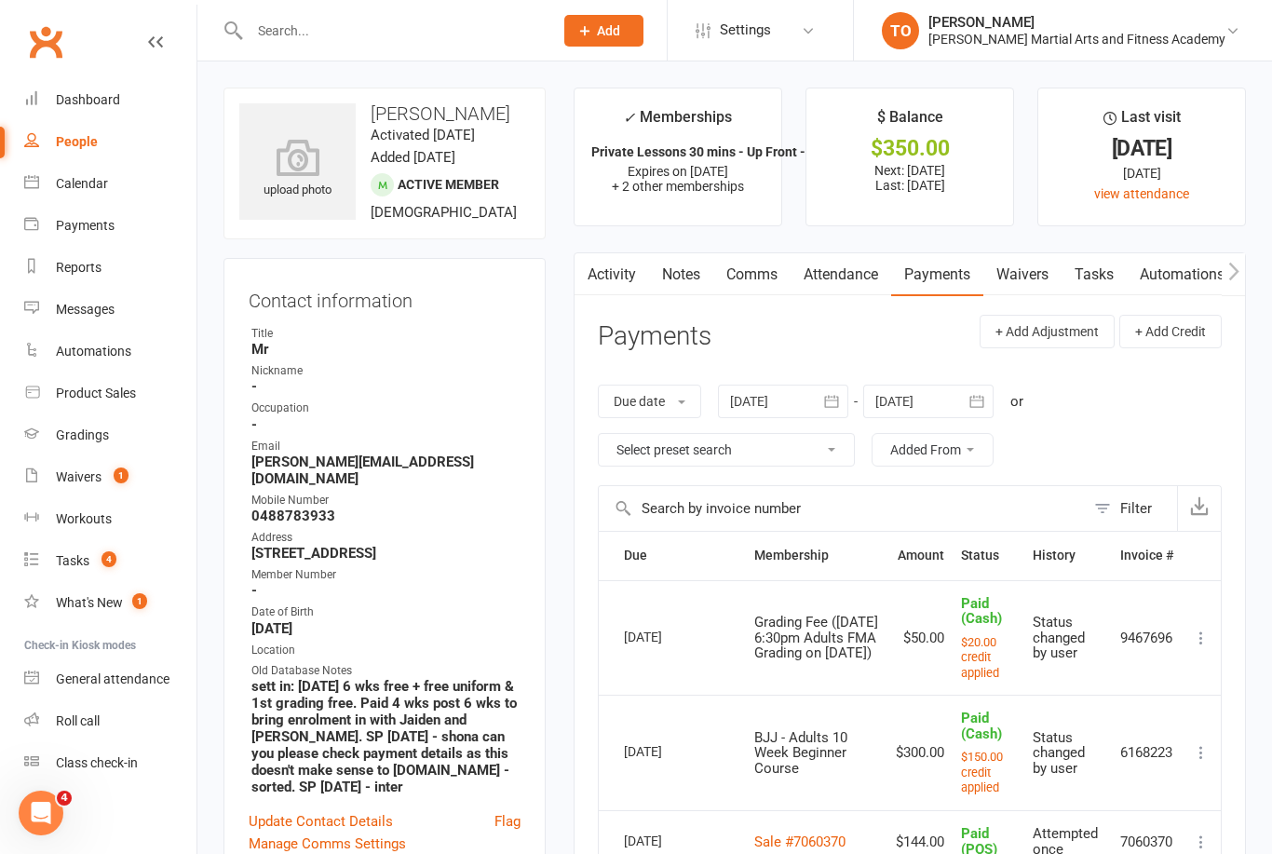
click at [309, 30] on input "text" at bounding box center [392, 31] width 296 height 26
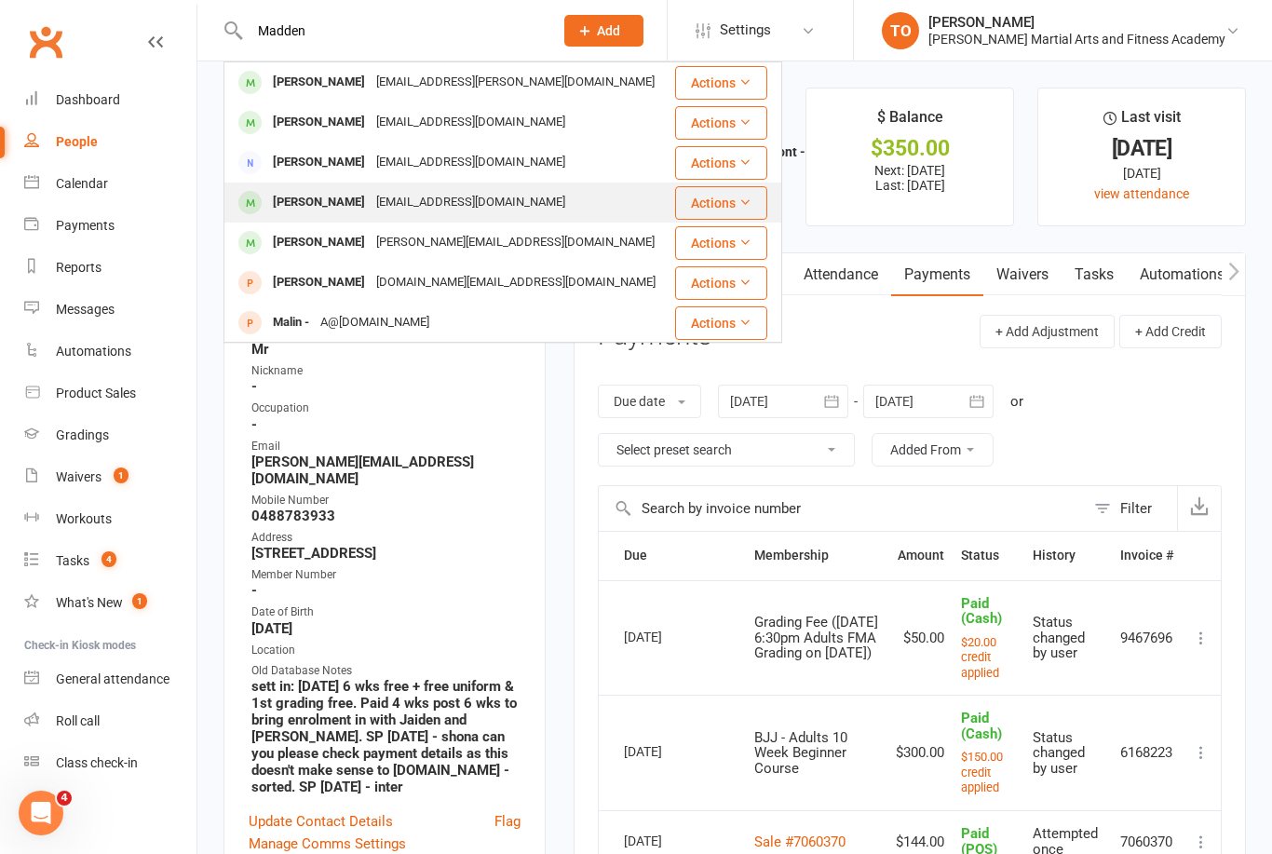
type input "Madden"
click at [306, 201] on div "Emma Madden" at bounding box center [318, 202] width 103 height 27
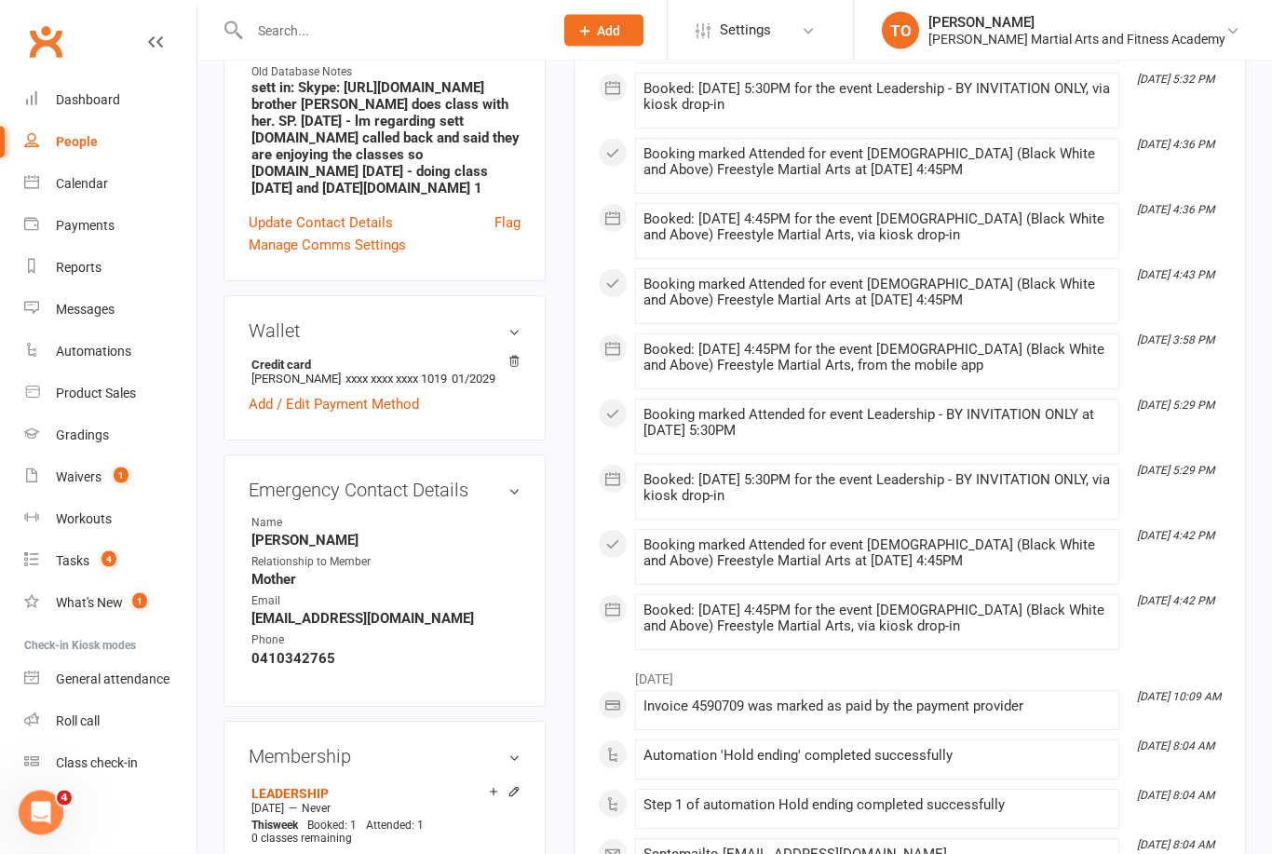
scroll to position [582, 0]
click at [97, 390] on div "Product Sales" at bounding box center [96, 392] width 80 height 15
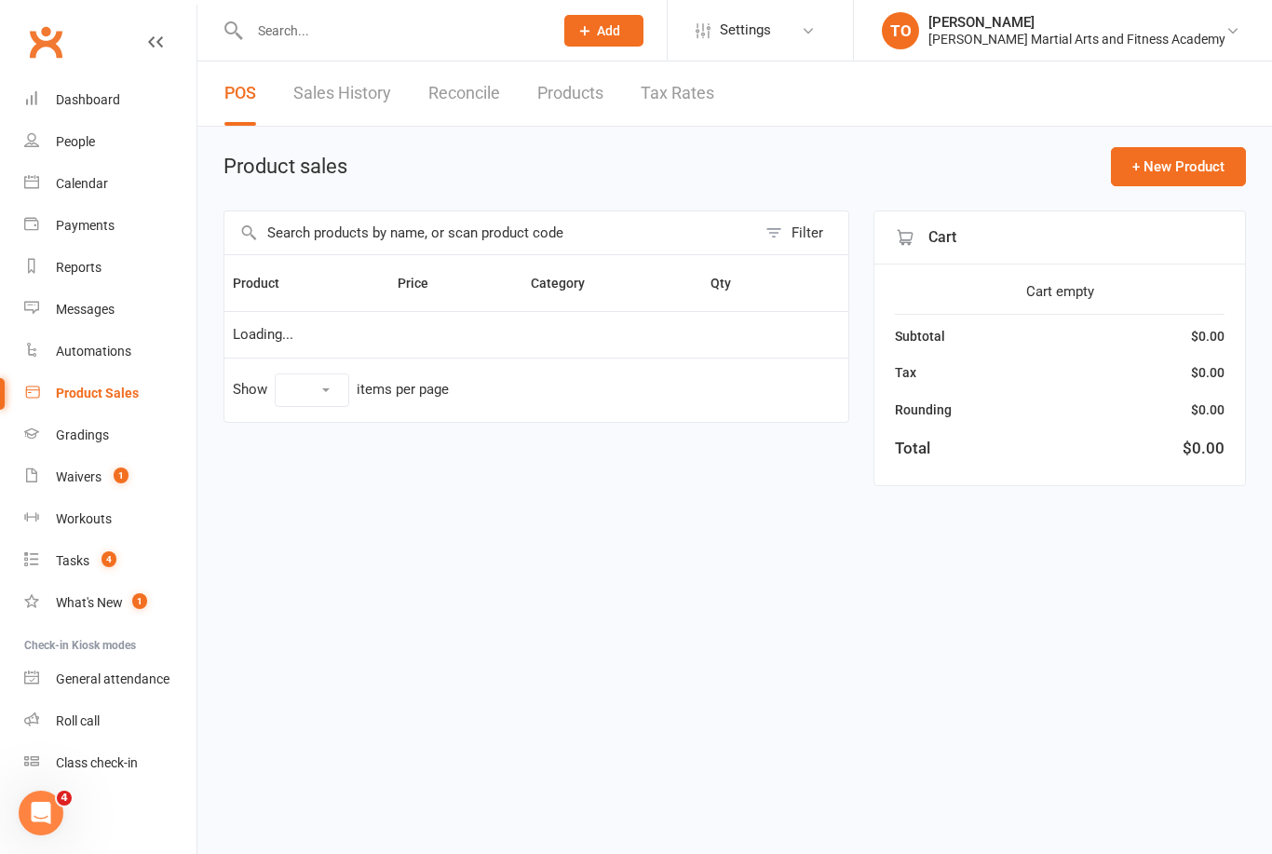
select select "100"
click at [346, 232] on input "text" at bounding box center [490, 232] width 532 height 43
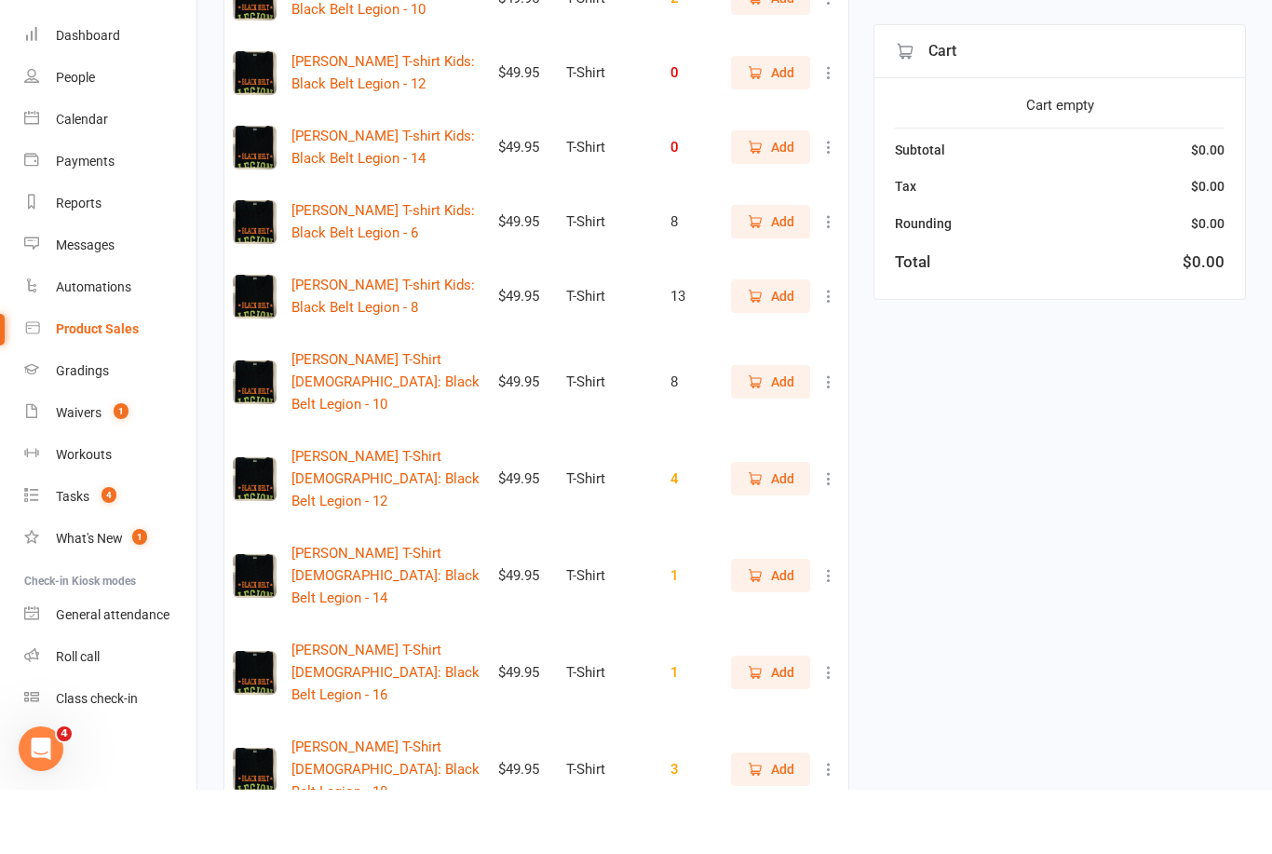
scroll to position [657, 0]
type input "Legio"
click at [757, 533] on icon "button" at bounding box center [755, 541] width 17 height 17
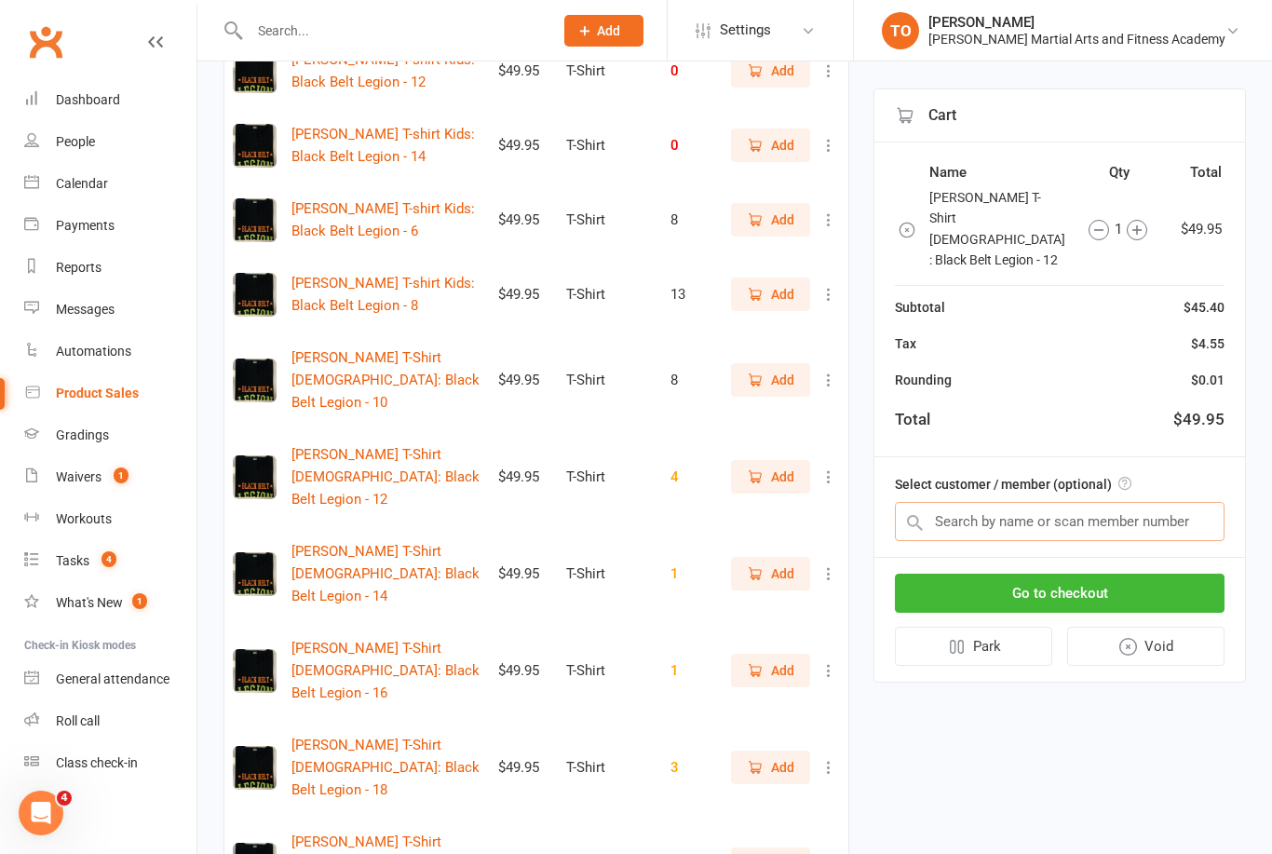
click at [988, 502] on input "text" at bounding box center [1060, 521] width 330 height 39
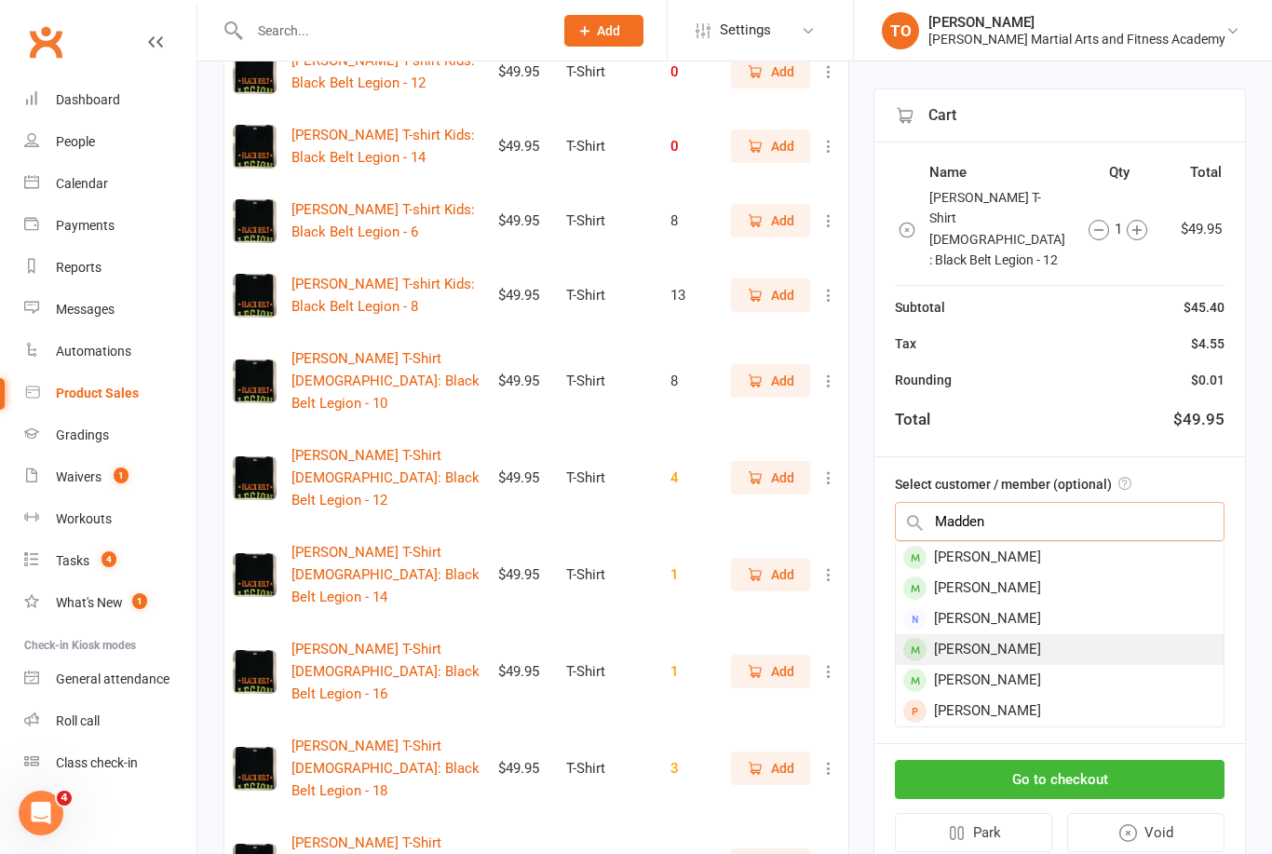
type input "Madden"
click at [1017, 634] on div "Emma Madden" at bounding box center [1060, 649] width 328 height 31
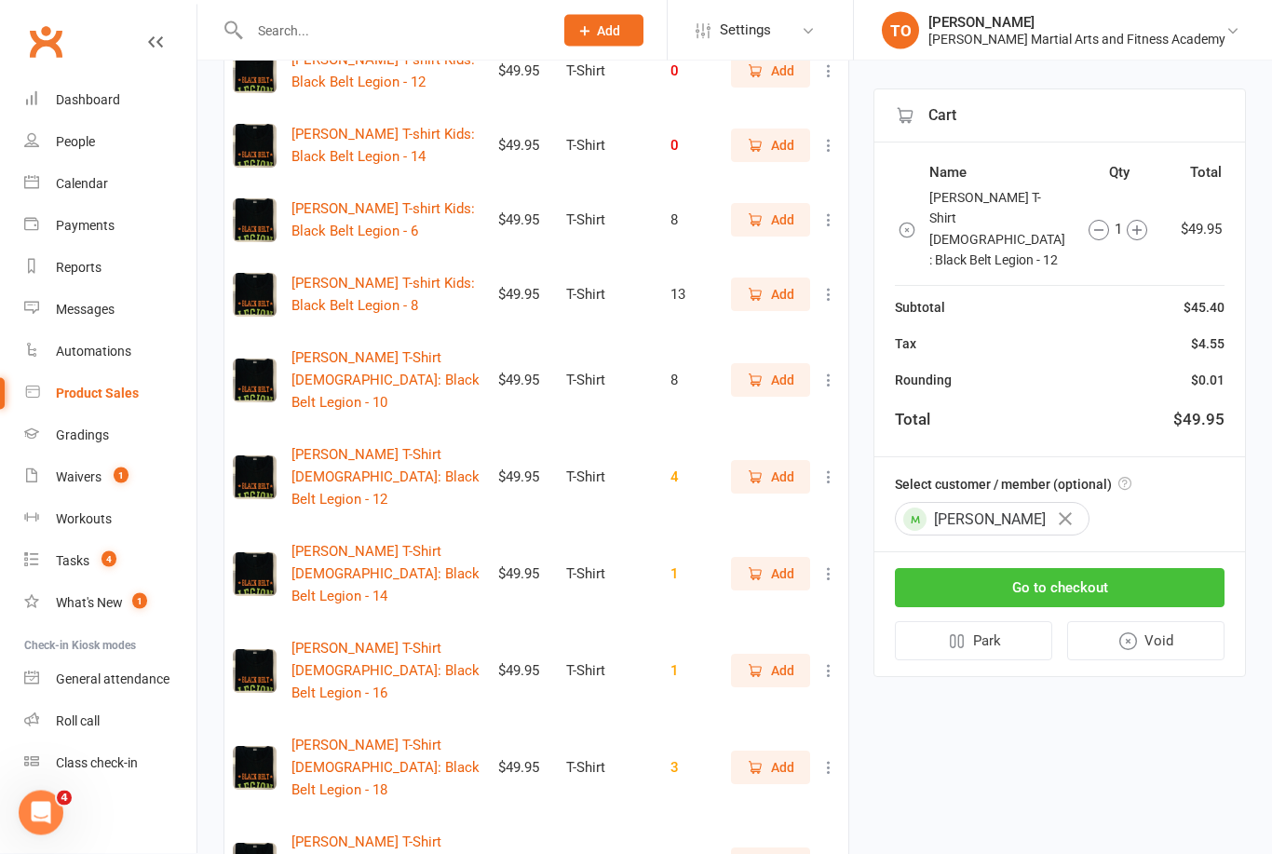
click at [1109, 568] on button "Go to checkout" at bounding box center [1060, 587] width 330 height 39
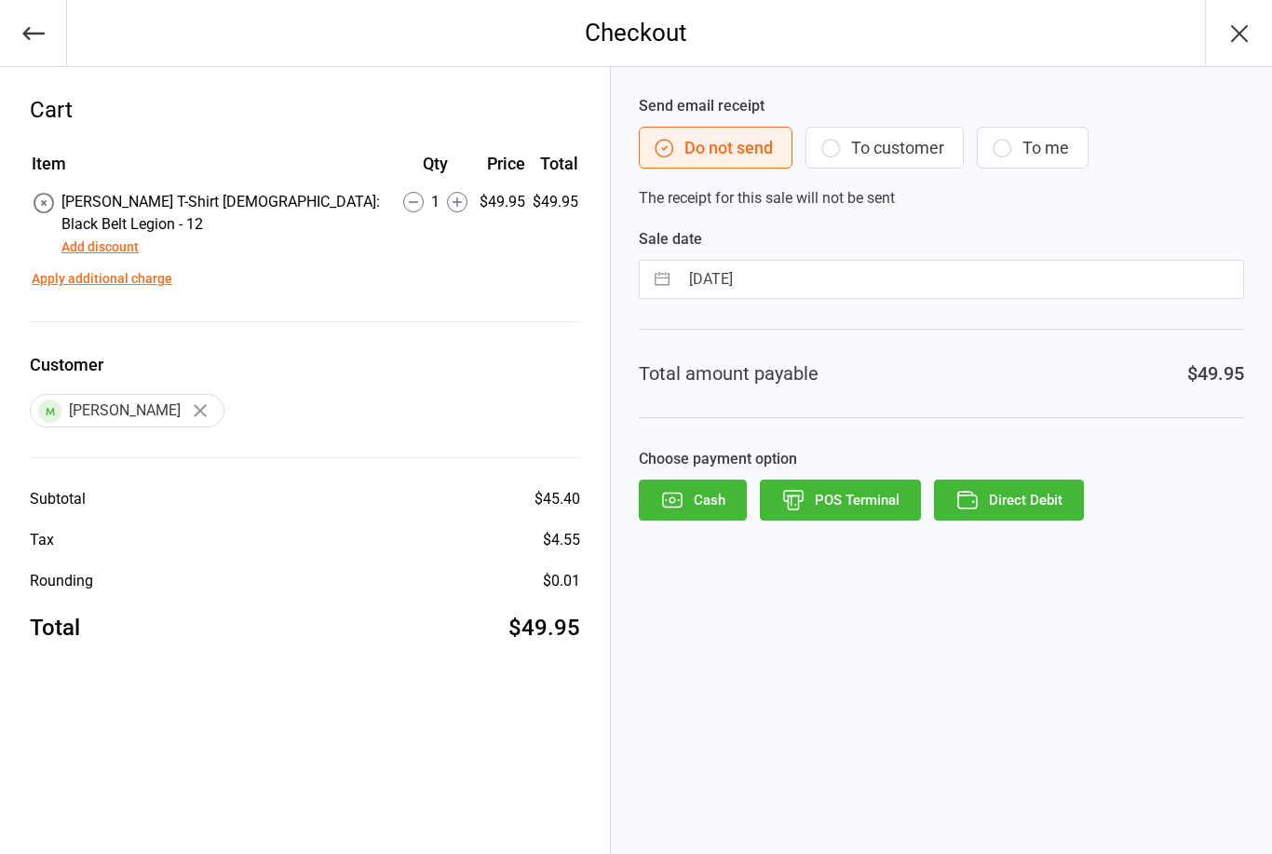
click at [104, 237] on button "Add discount" at bounding box center [99, 247] width 77 height 20
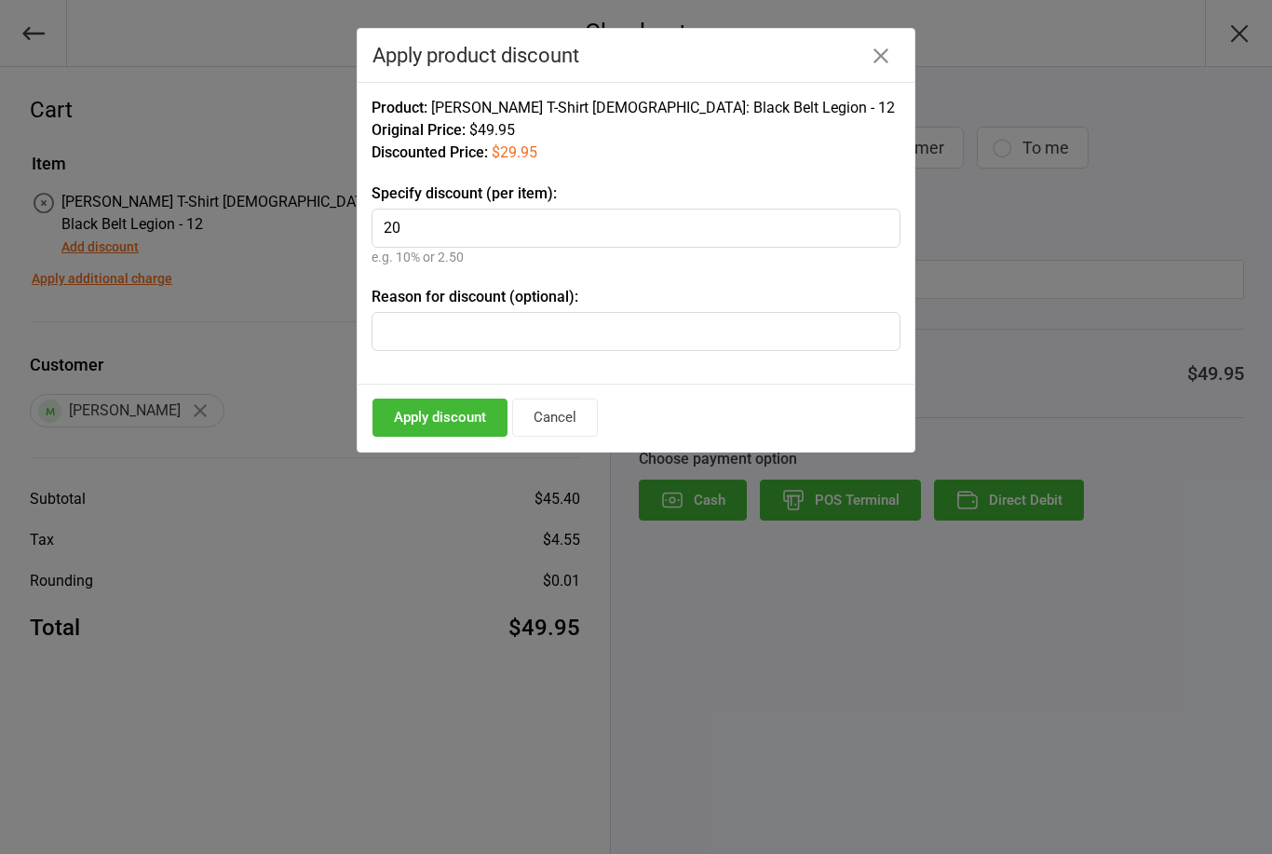
type input "20"
click at [467, 348] on input "text" at bounding box center [635, 331] width 529 height 39
type input "Birthday Certificate"
click at [444, 430] on button "Apply discount" at bounding box center [439, 417] width 135 height 38
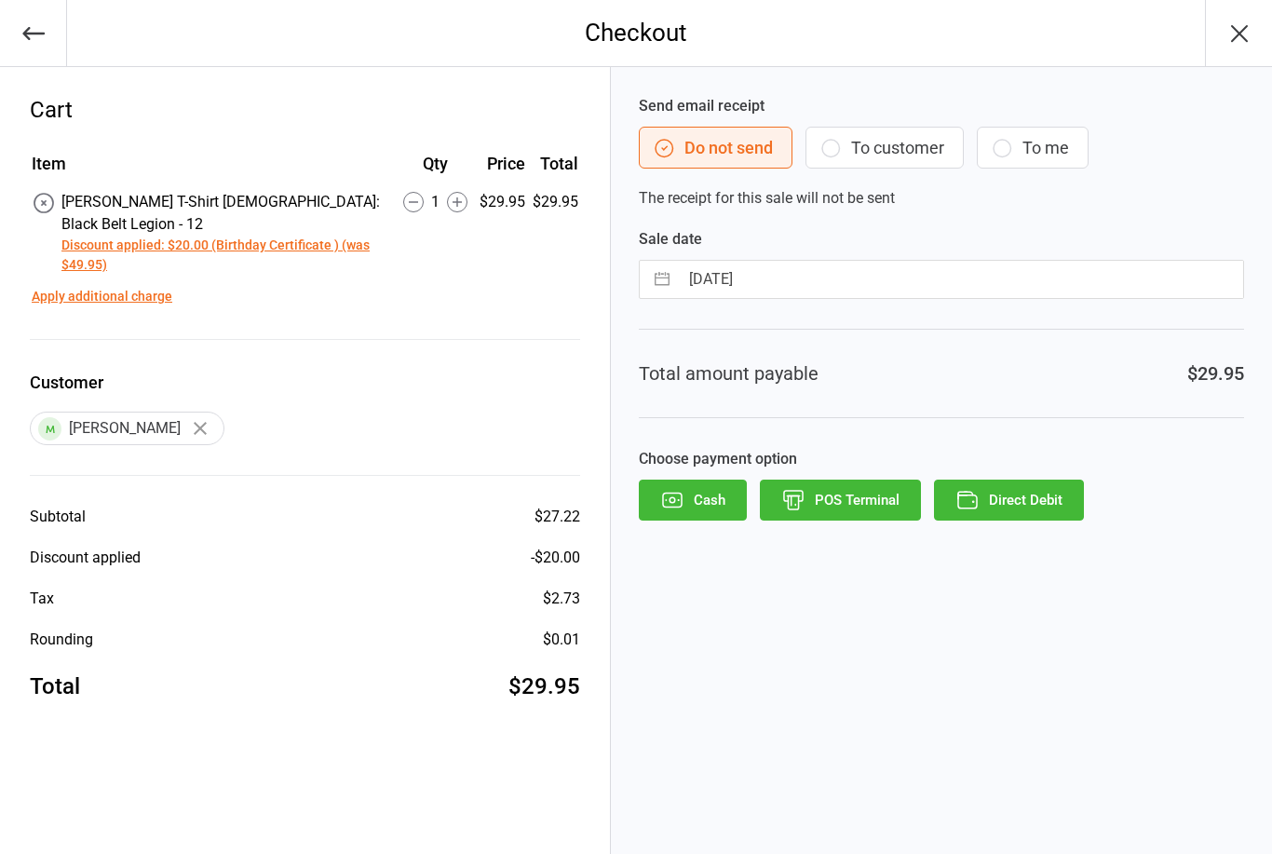
click at [844, 501] on button "POS Terminal" at bounding box center [840, 499] width 161 height 41
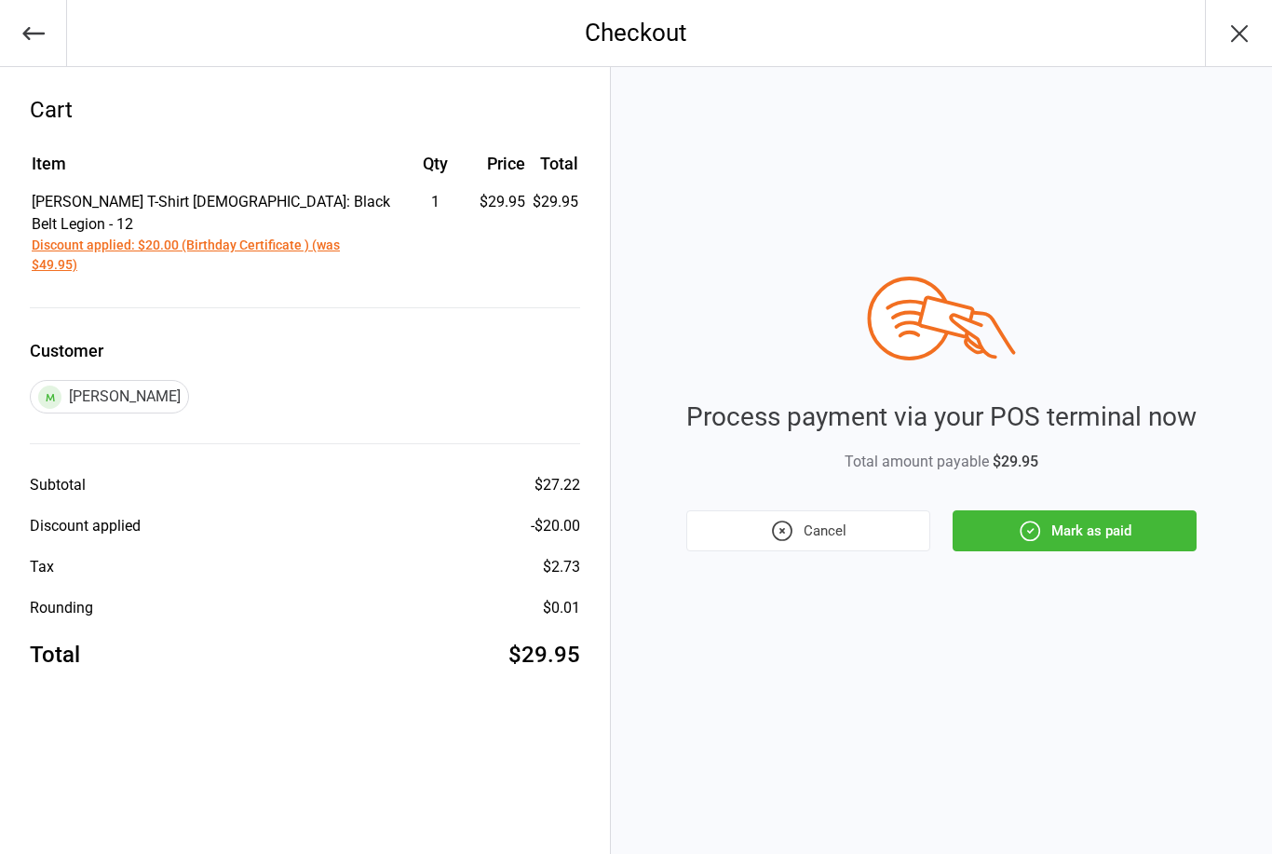
click at [1097, 510] on button "Mark as paid" at bounding box center [1074, 530] width 244 height 41
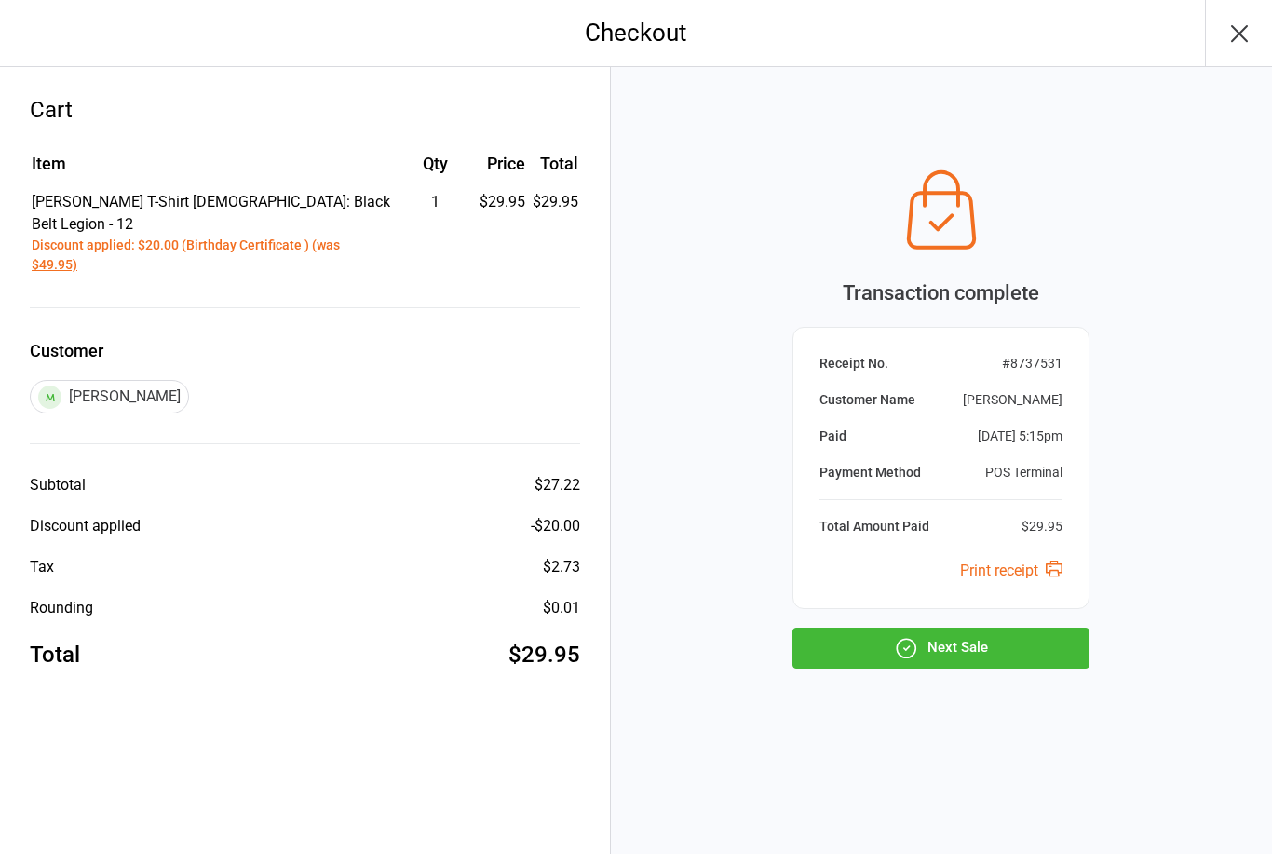
click at [936, 655] on button "Next Sale" at bounding box center [940, 647] width 297 height 41
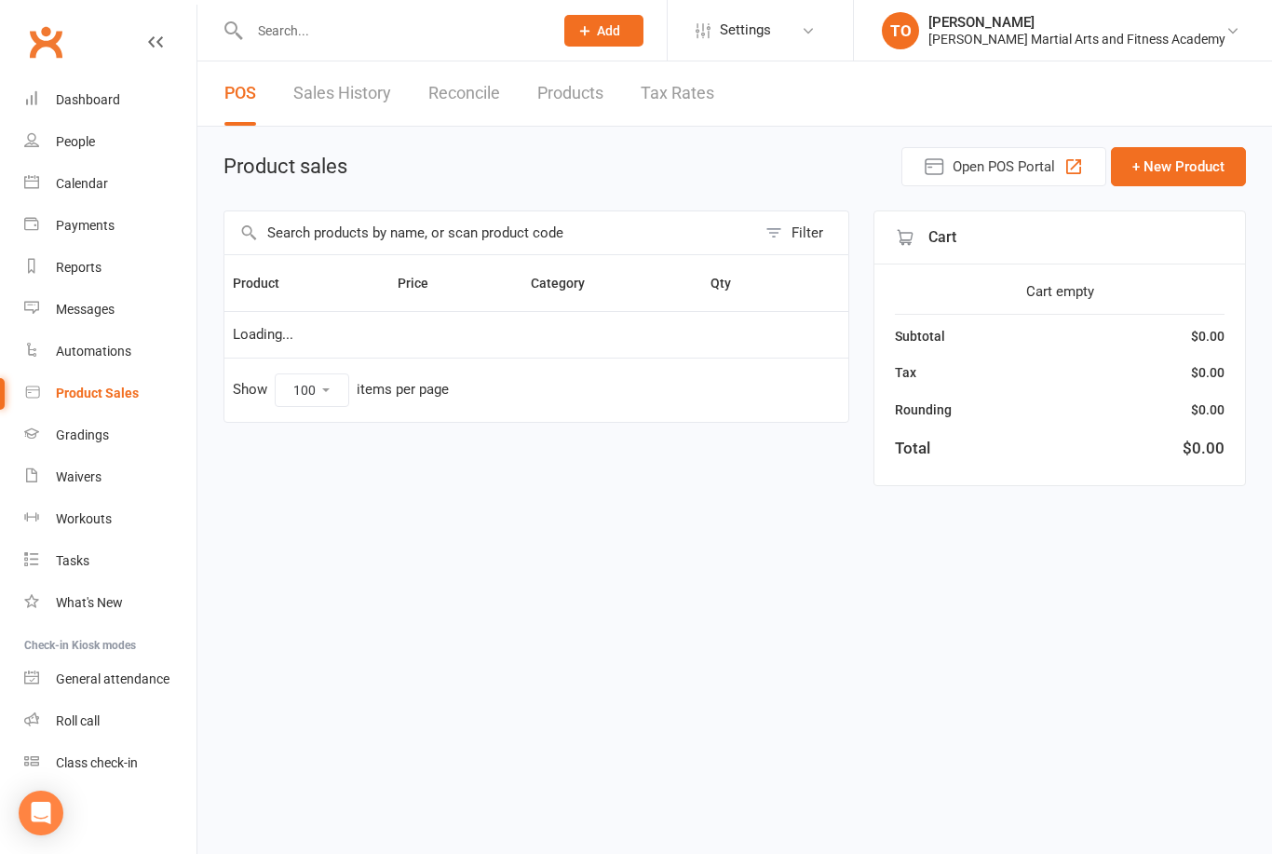
select select "100"
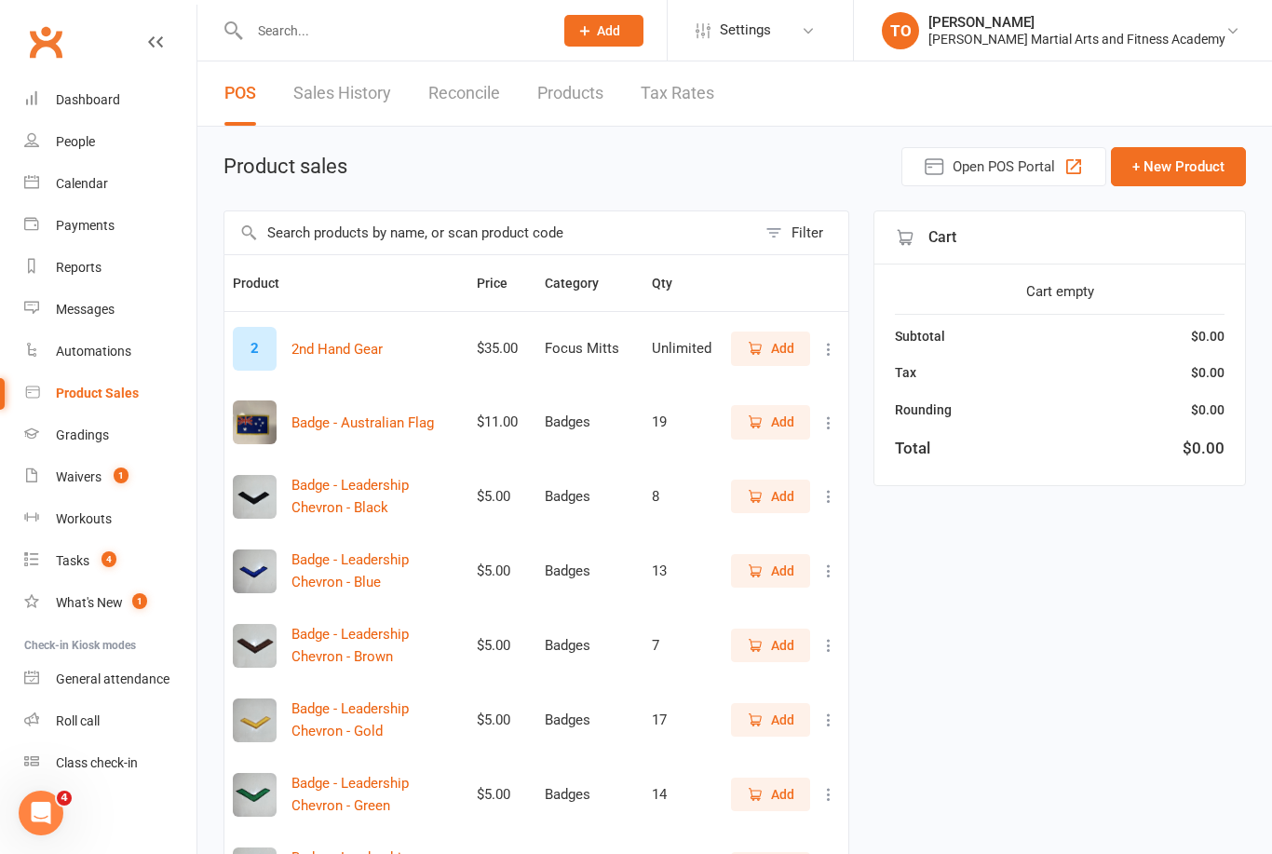
click at [307, 39] on input "text" at bounding box center [392, 31] width 296 height 26
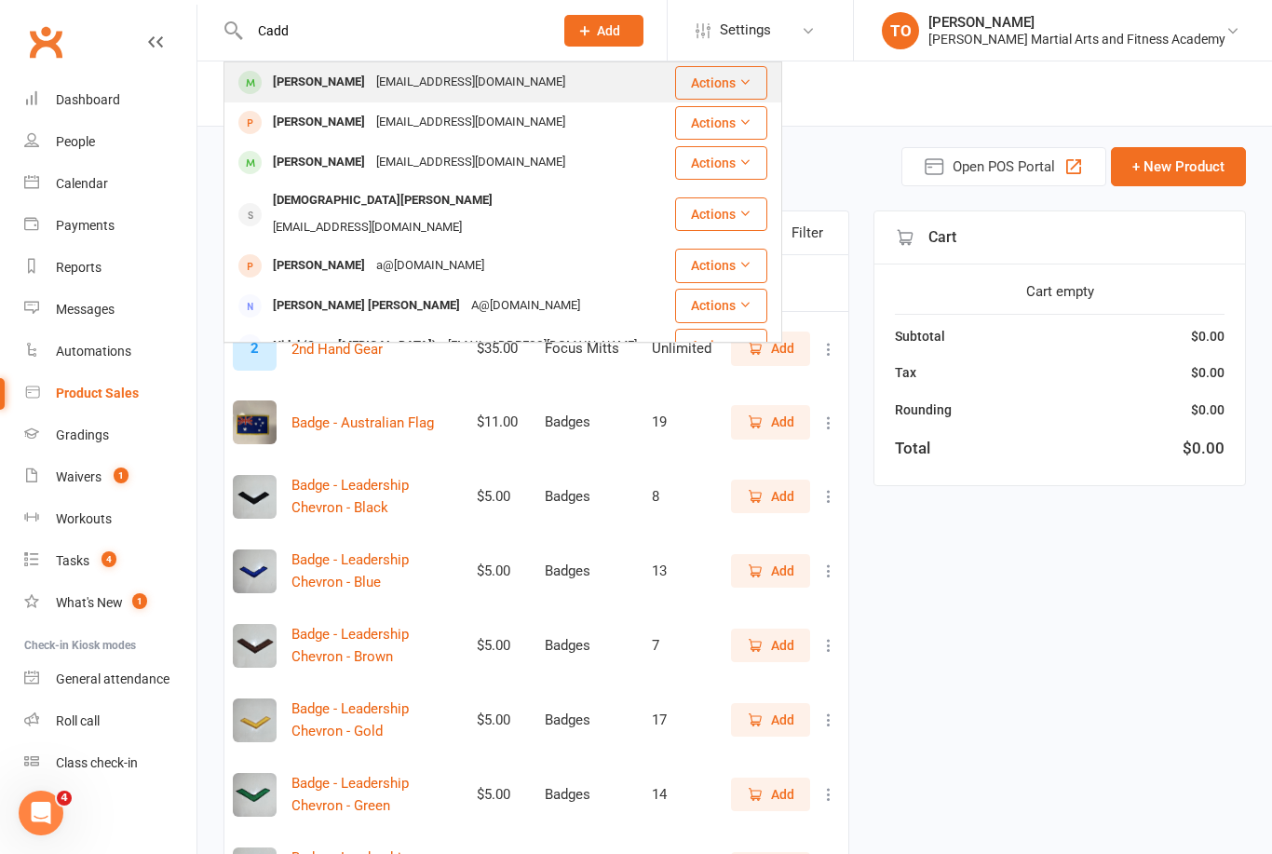
type input "Cadd"
click at [314, 81] on div "[PERSON_NAME]" at bounding box center [318, 82] width 103 height 27
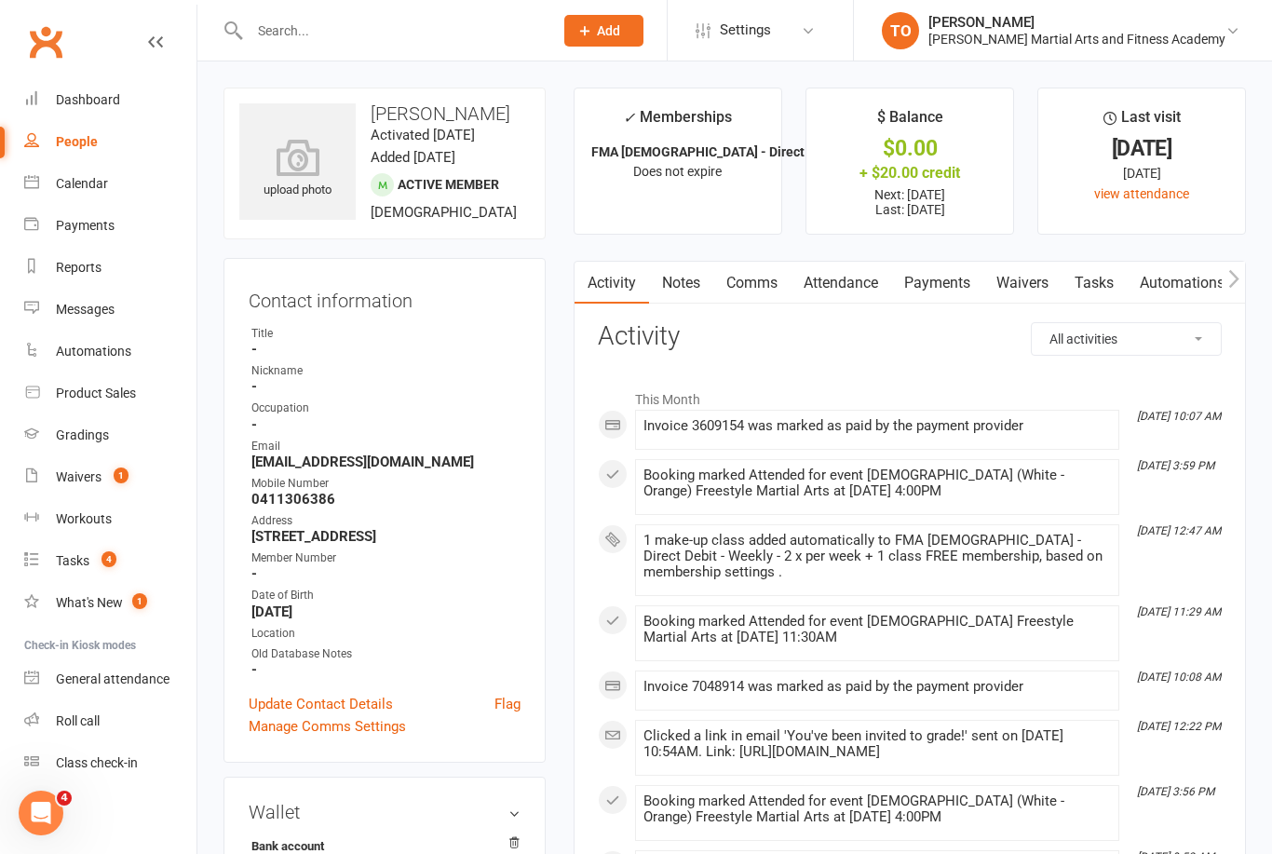
click at [1096, 265] on link "Tasks" at bounding box center [1093, 283] width 65 height 43
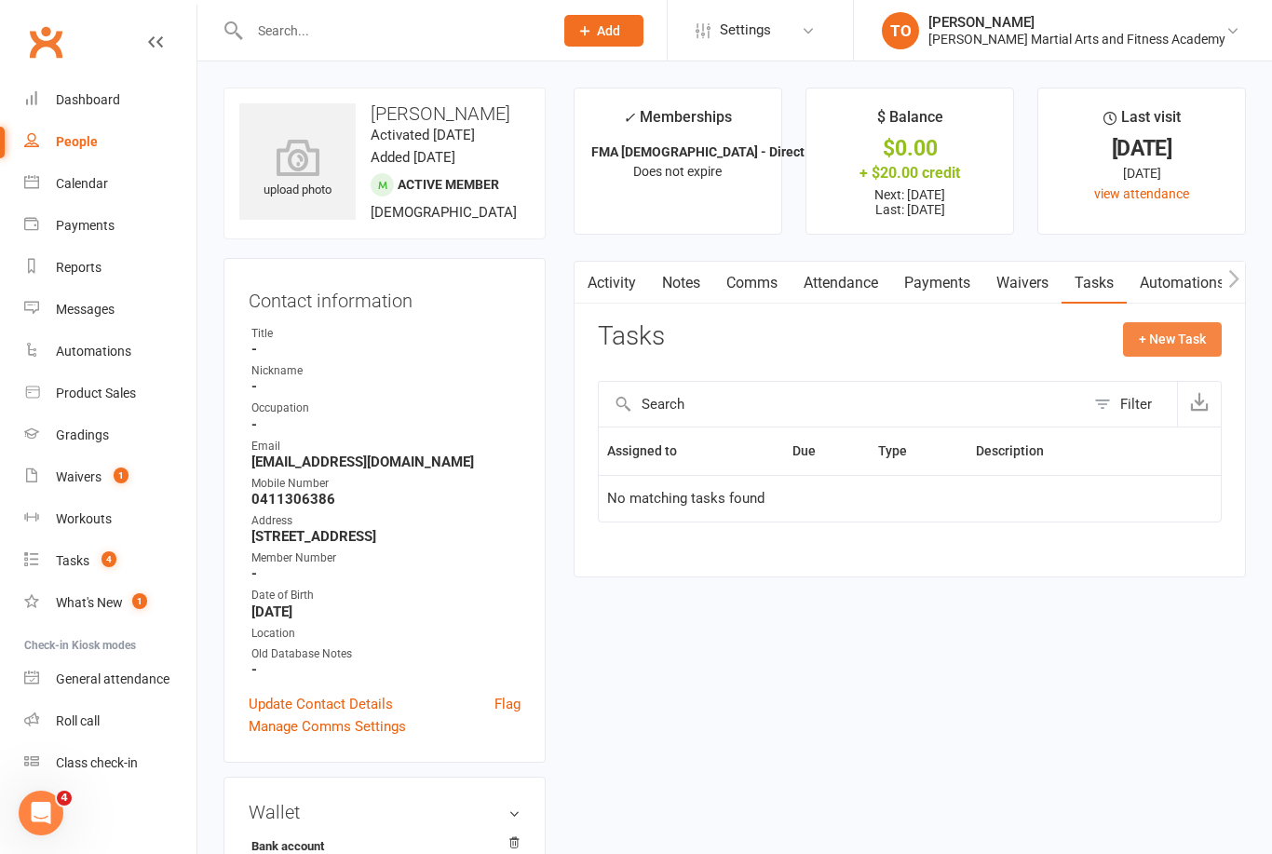
click at [1157, 333] on button "+ New Task" at bounding box center [1172, 339] width 99 height 34
select select "50724"
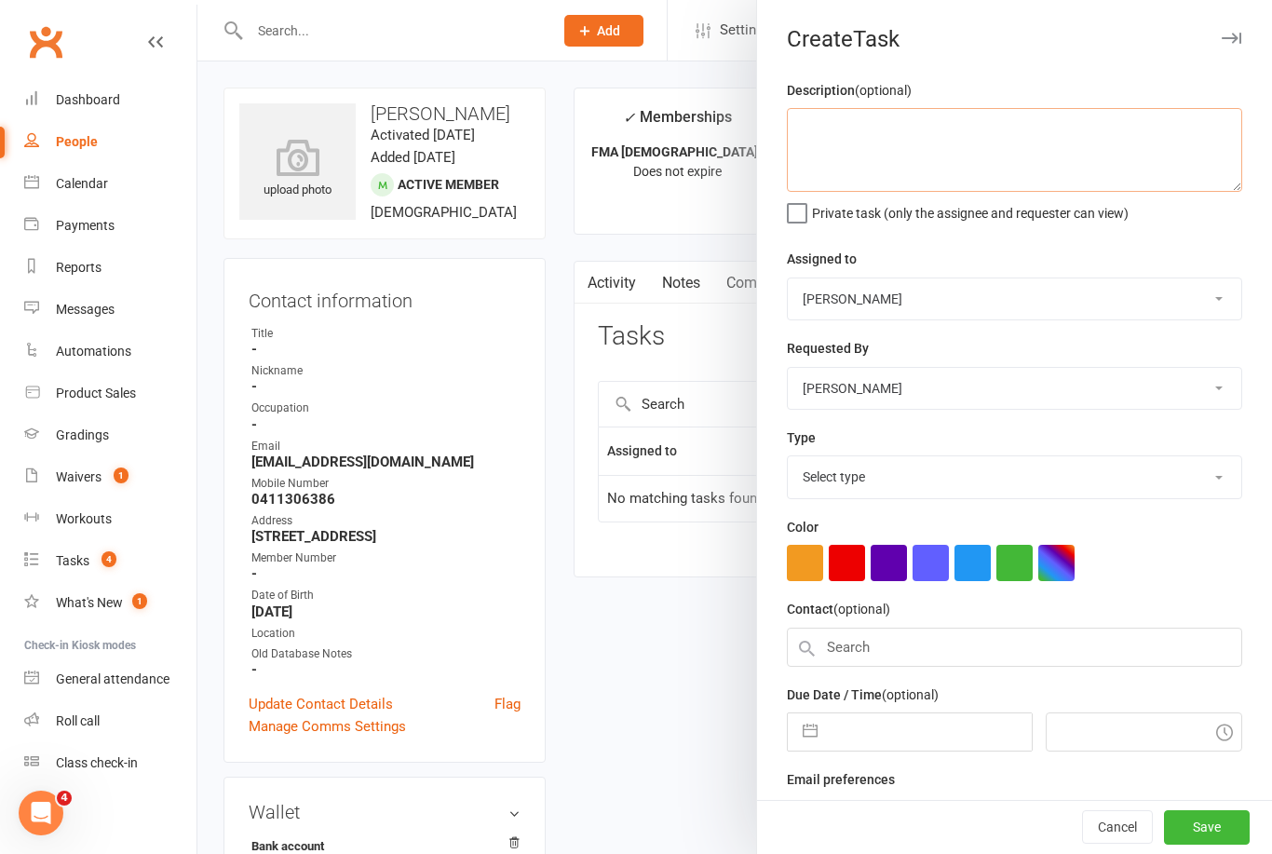
click at [923, 141] on textarea at bounding box center [1014, 150] width 455 height 84
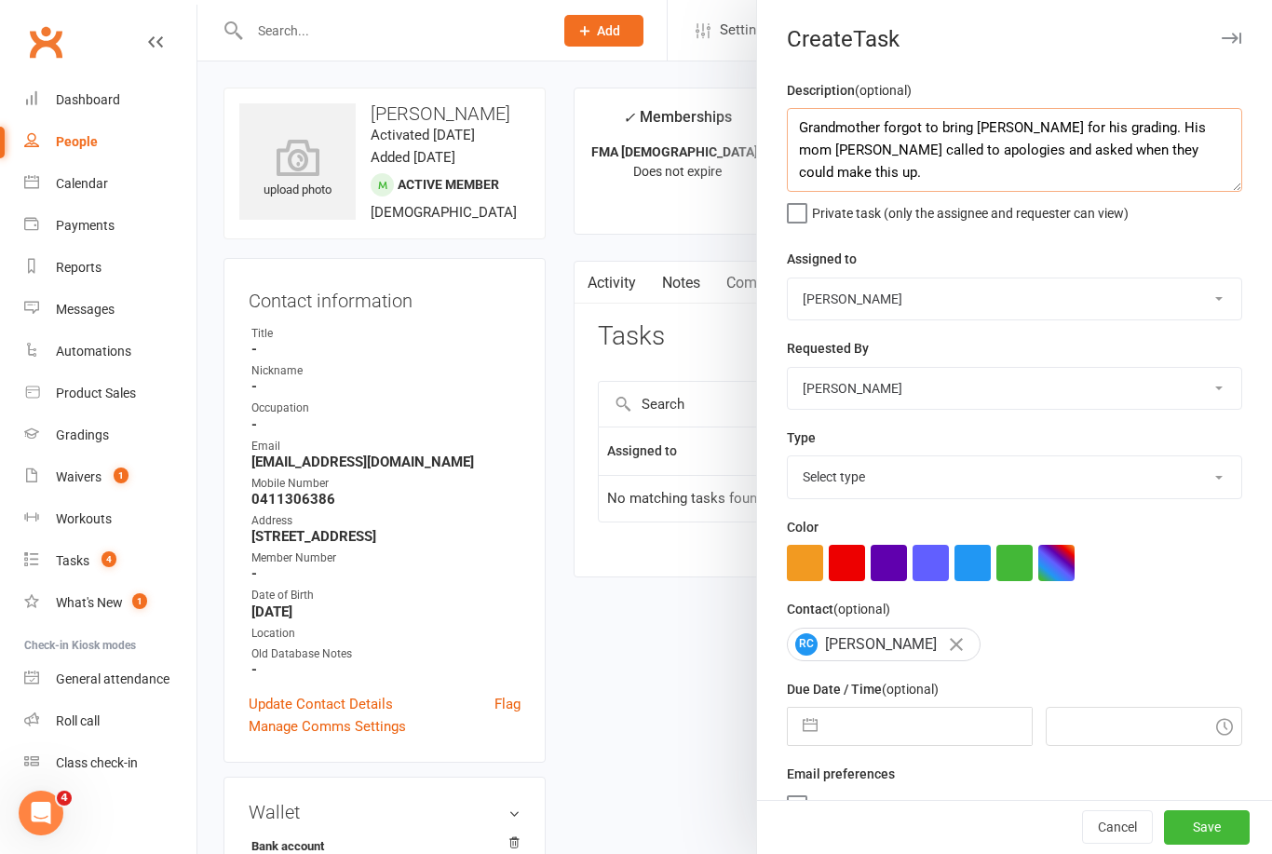
click at [796, 126] on textarea "Grandmother forgot to bring Riley for his grading. His mom Shannon called to ap…" at bounding box center [1014, 150] width 455 height 84
click at [1100, 140] on textarea "FU - Grandmother forgot to bring Riley for his grading. His mom Shannon called …" at bounding box center [1014, 150] width 455 height 84
type textarea "FU - Grandmother forgot to bring Riley for his grading. His mom Shannon called …"
click at [1126, 298] on select "Stephen Erceg Robert Wilsnach Kiam Padamsey Matthew Erceg Leo Gomes Jai Christo…" at bounding box center [1014, 298] width 453 height 41
select select "47660"
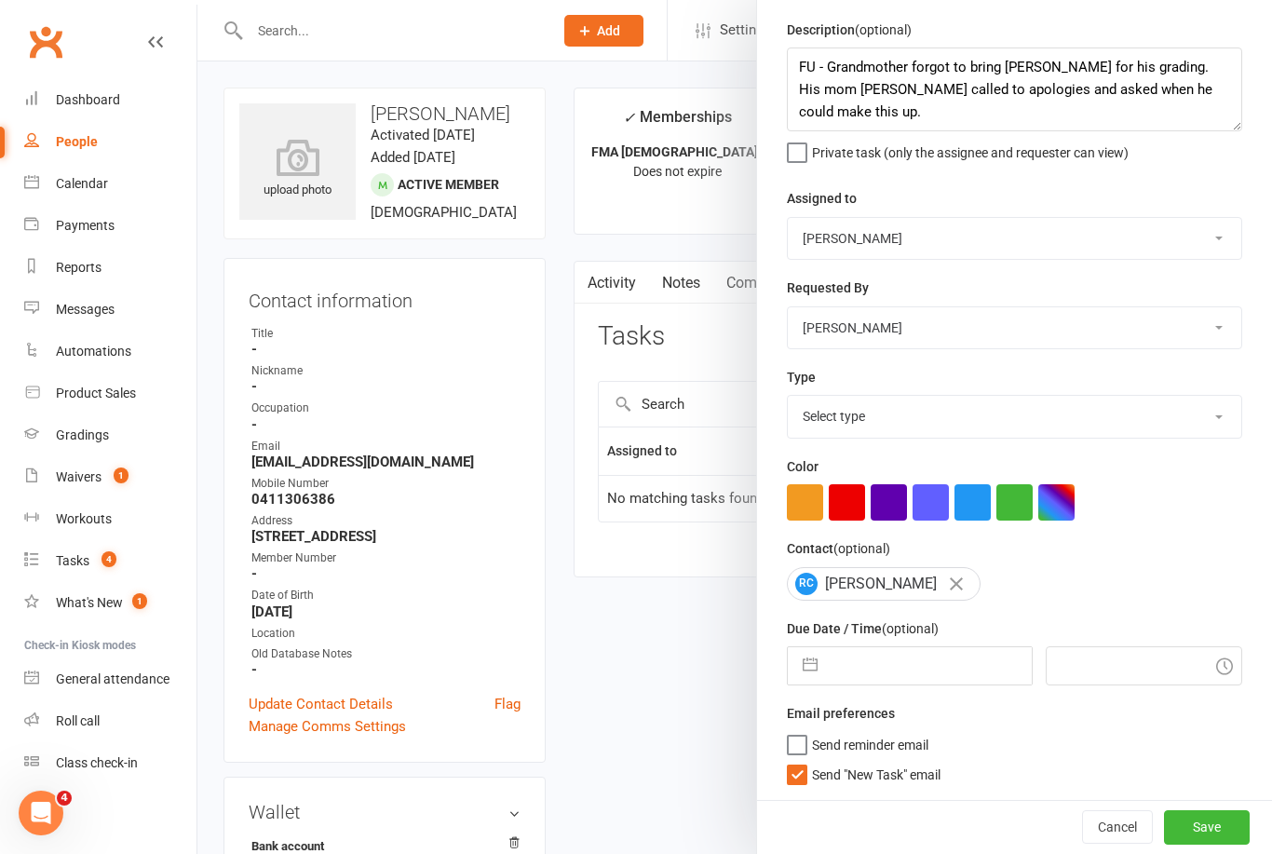
scroll to position [64, 0]
click at [1053, 412] on select "Select type E-mail General task Meeting Phone call Sett in calls Add new task t…" at bounding box center [1014, 416] width 453 height 41
select select "25278"
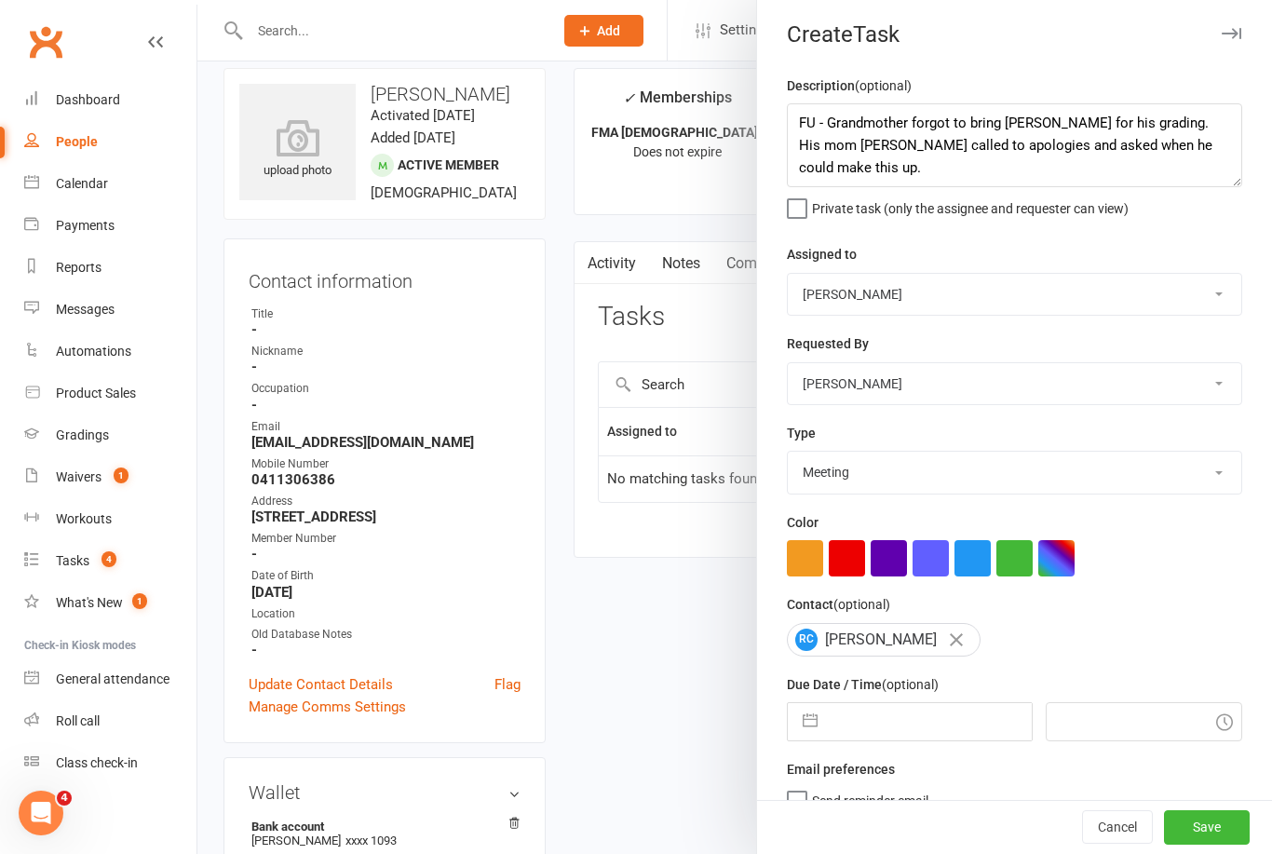
scroll to position [36, 0]
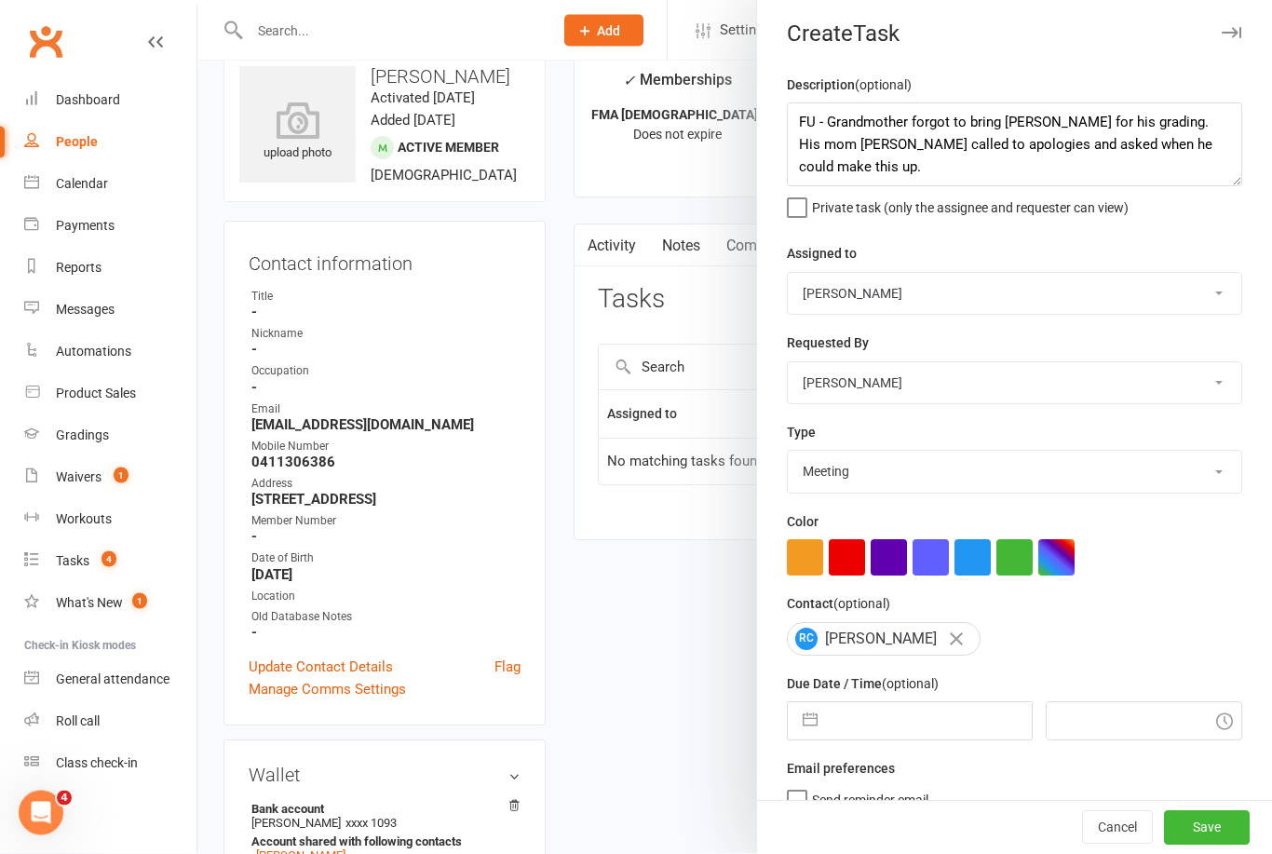
click span "Send "New Task" email"
click input "Send "New Task" email"
checkbox input "false"
click input "text"
select select "7"
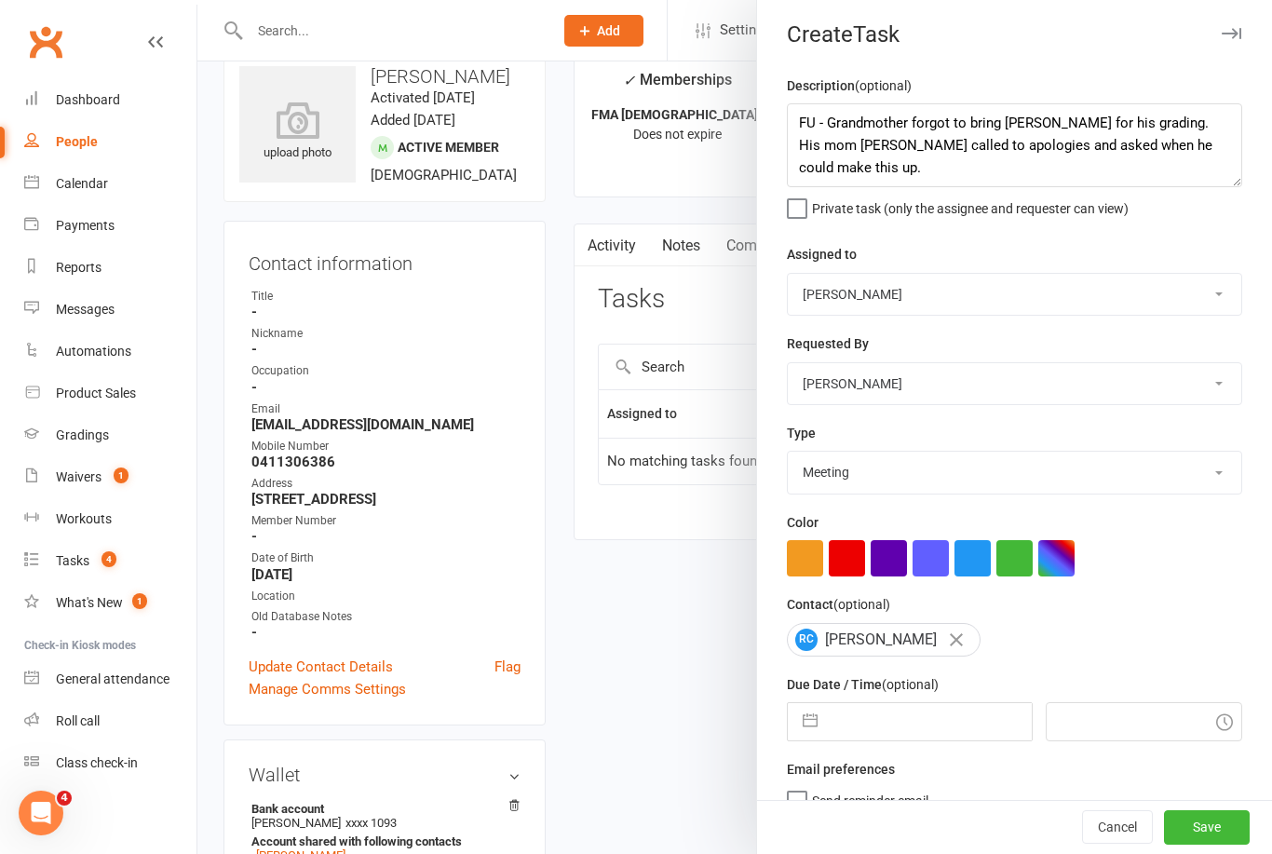
select select "2025"
select select "8"
select select "2025"
select select "9"
select select "2025"
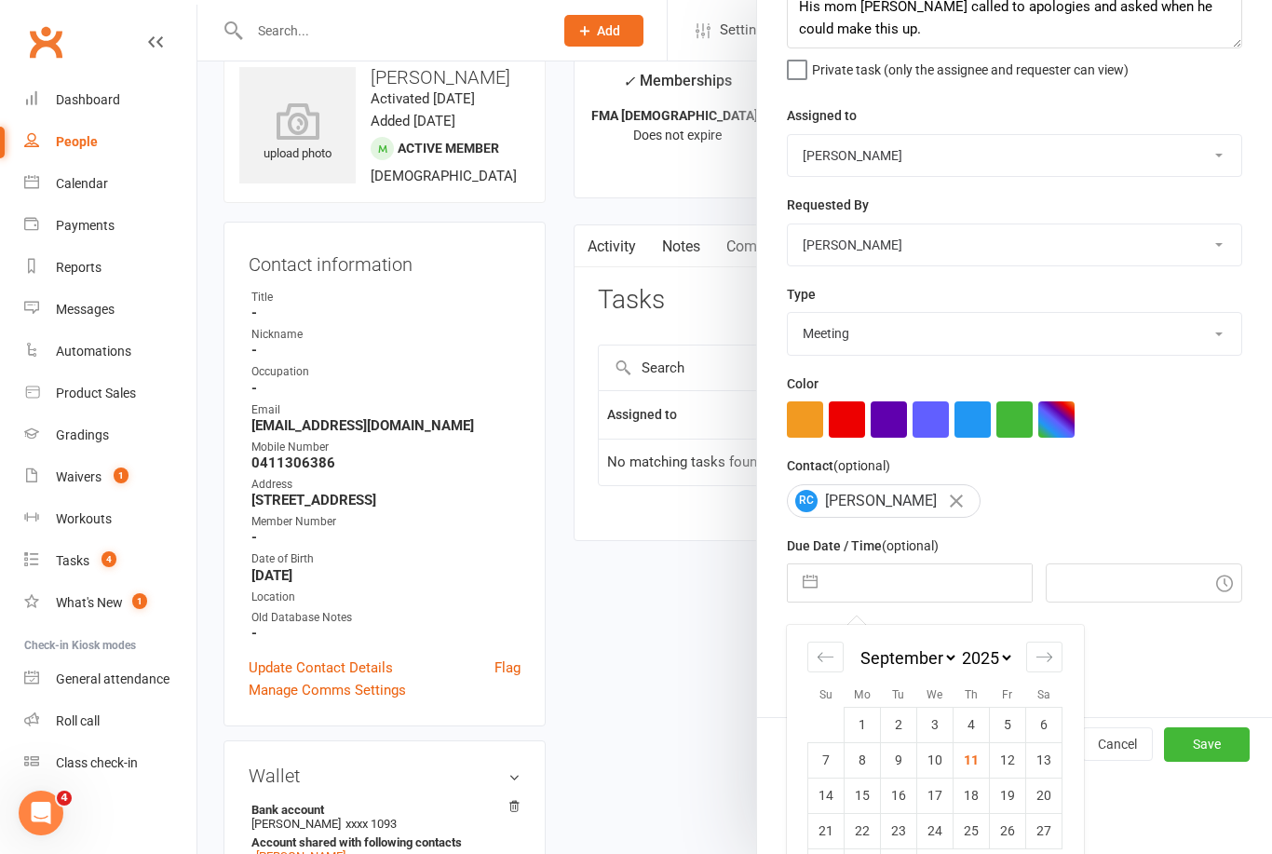
scroll to position [142, 0]
click td "15"
type input "15 Sep 2025"
type input "5:30pm"
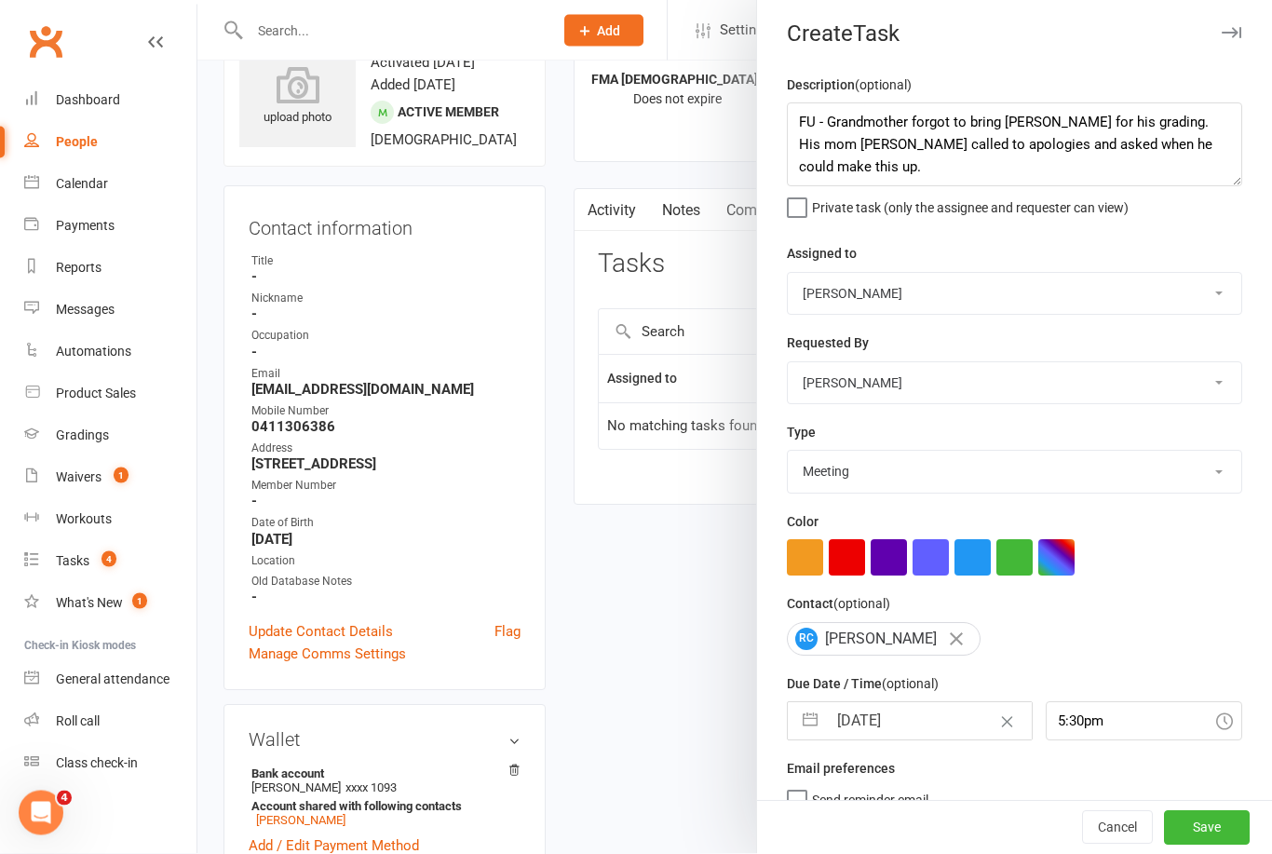
scroll to position [75, 0]
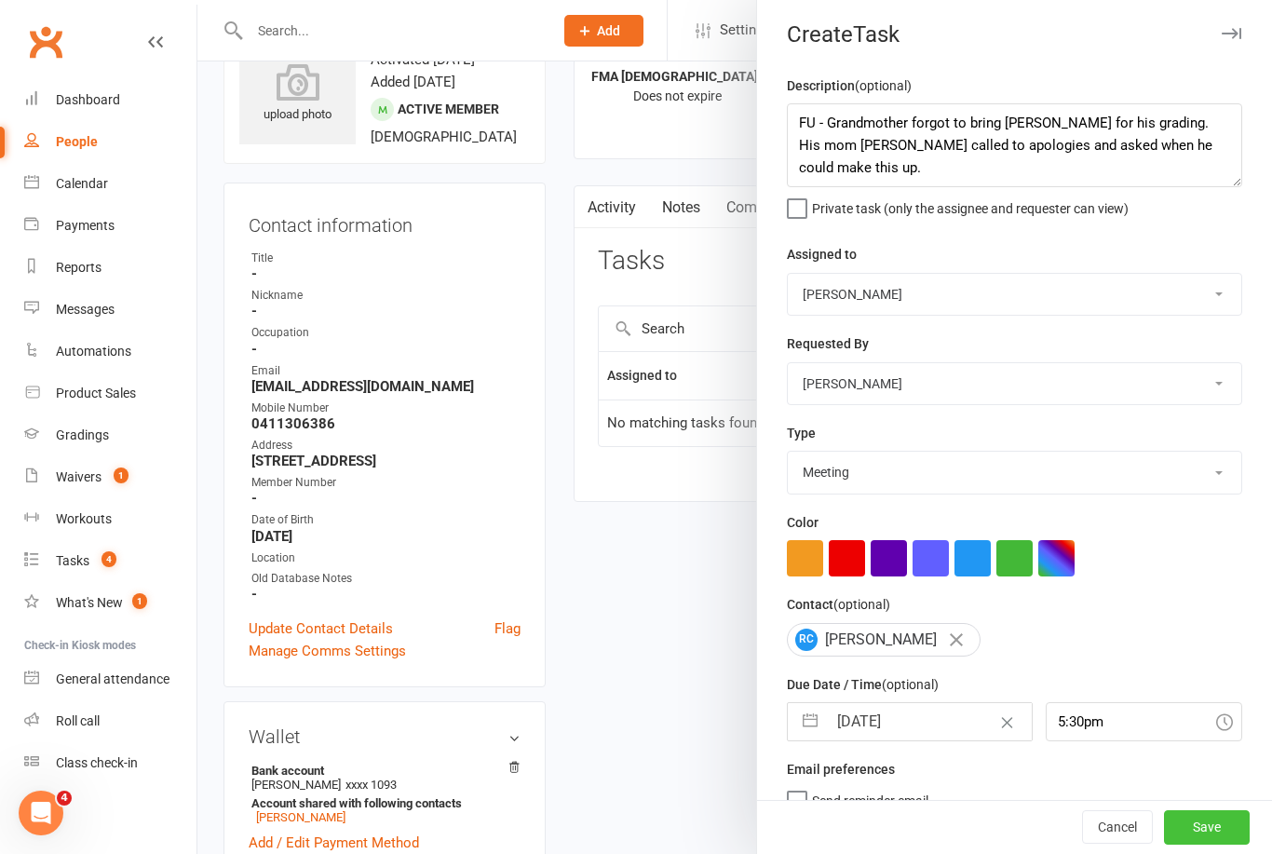
click button "Save"
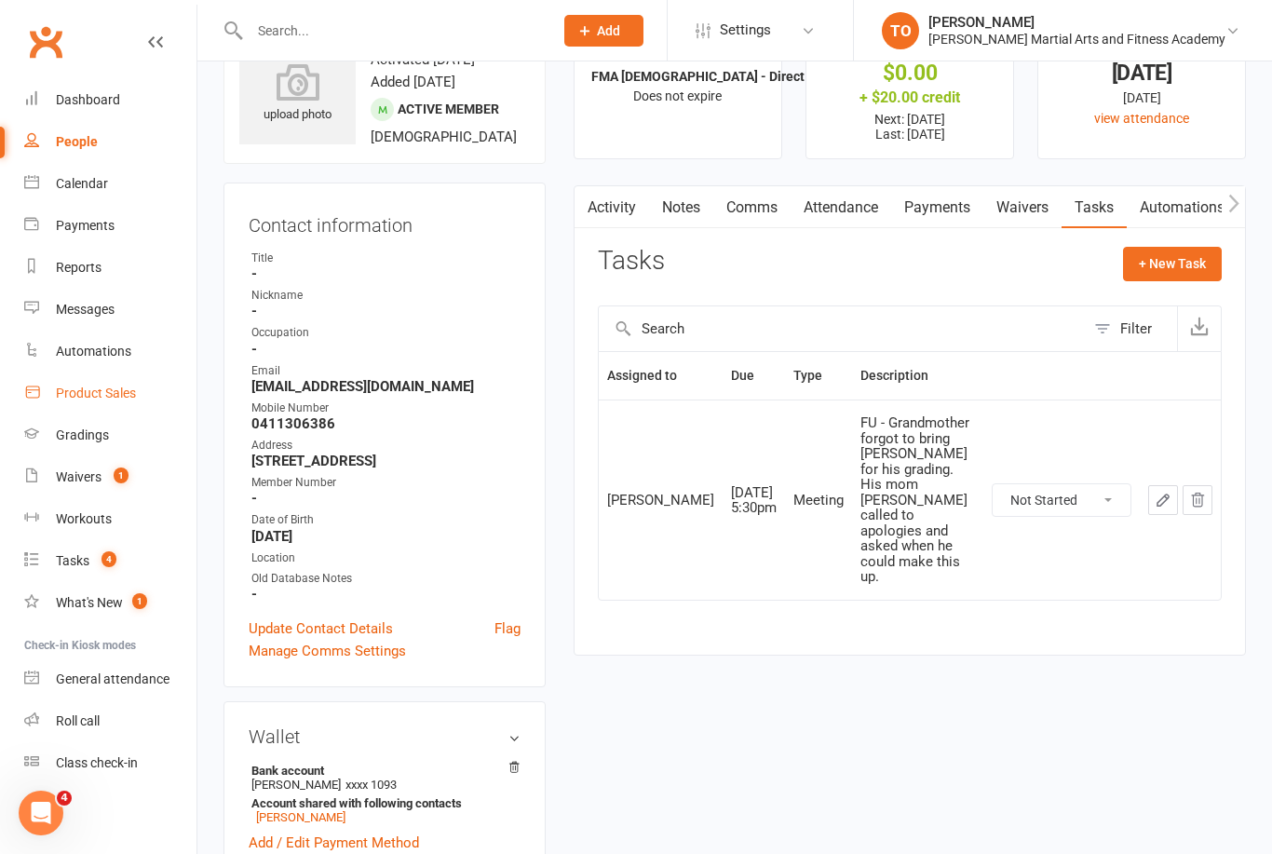
click div "Product Sales"
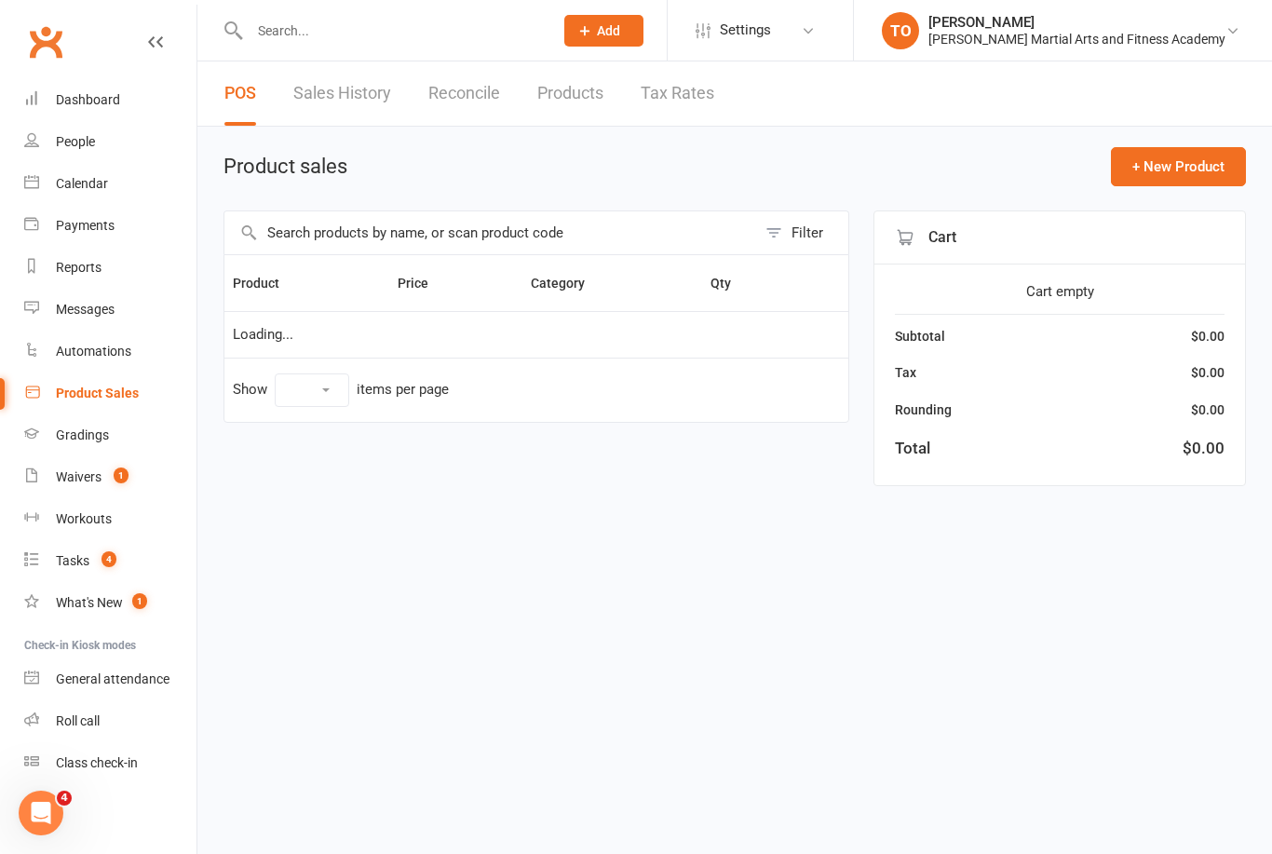
select select "100"
click span "Open POS Portal"
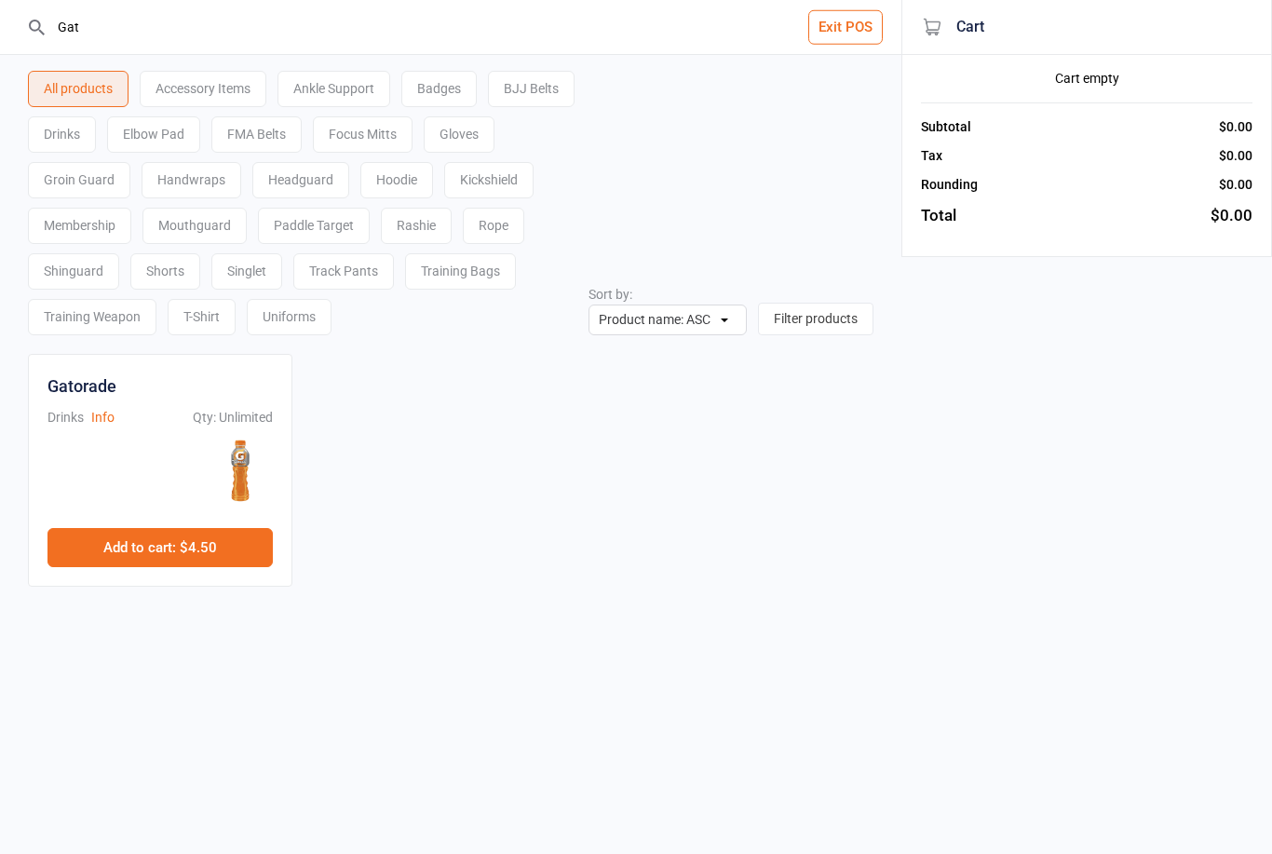
type input "Gat"
click at [193, 555] on button "Add to cart : $4.50" at bounding box center [159, 547] width 225 height 39
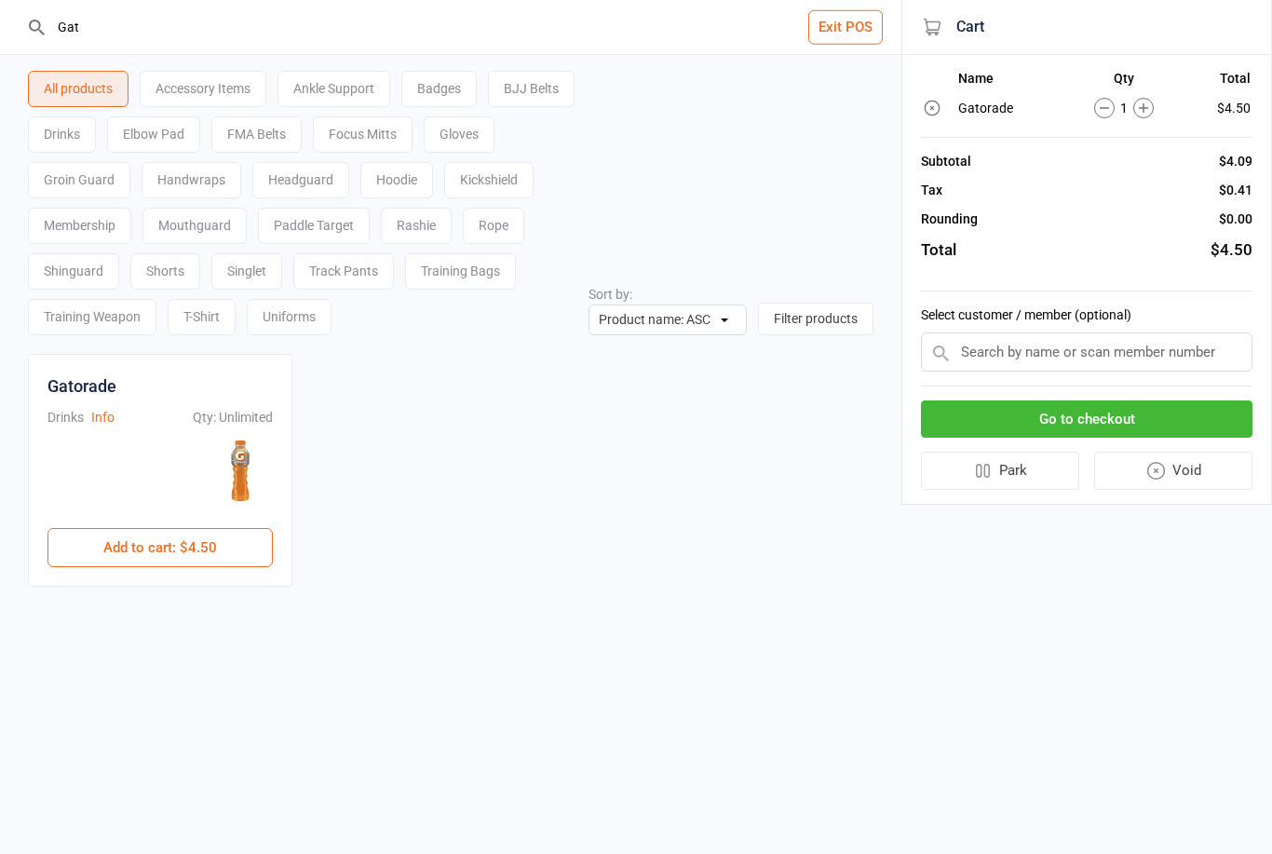
click at [1095, 427] on button "Go to checkout" at bounding box center [1086, 419] width 331 height 38
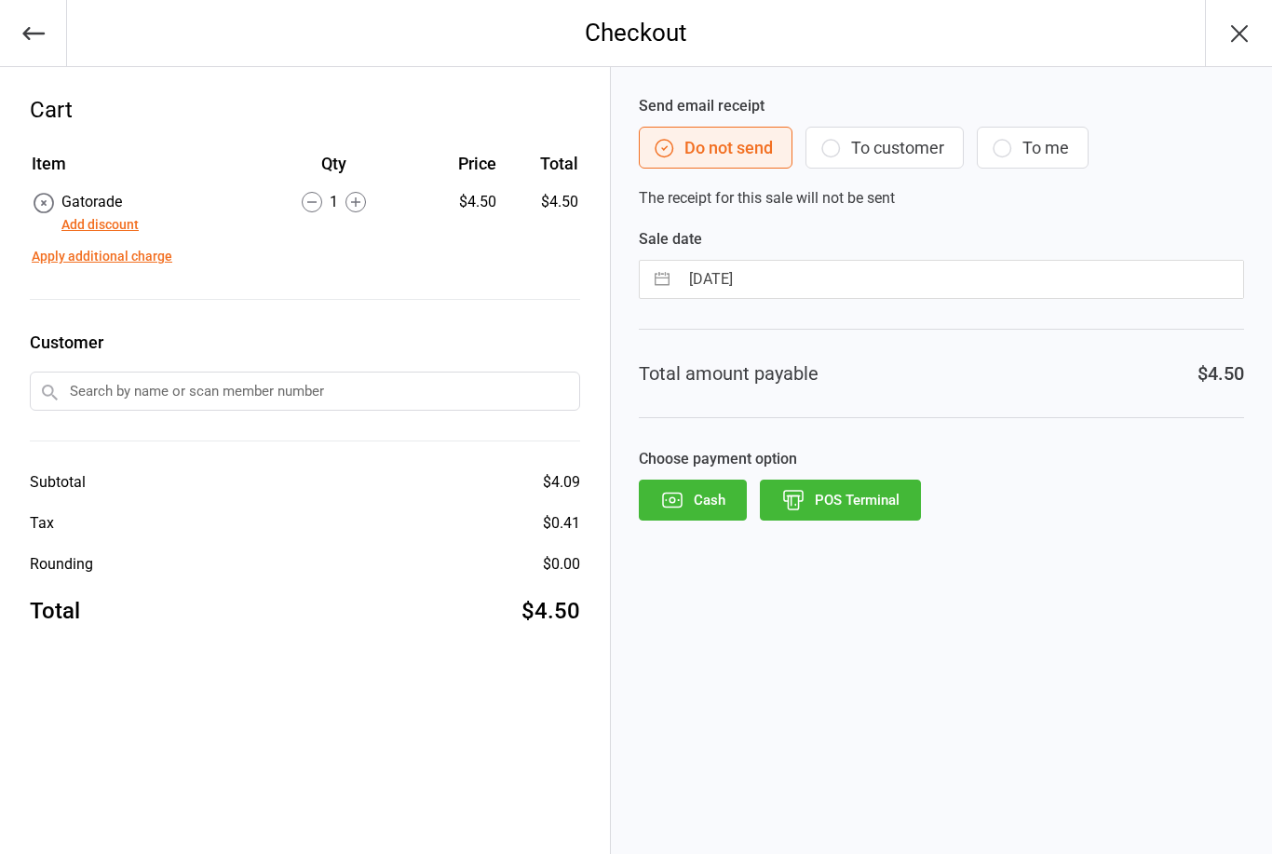
click at [862, 496] on button "POS Terminal" at bounding box center [840, 499] width 161 height 41
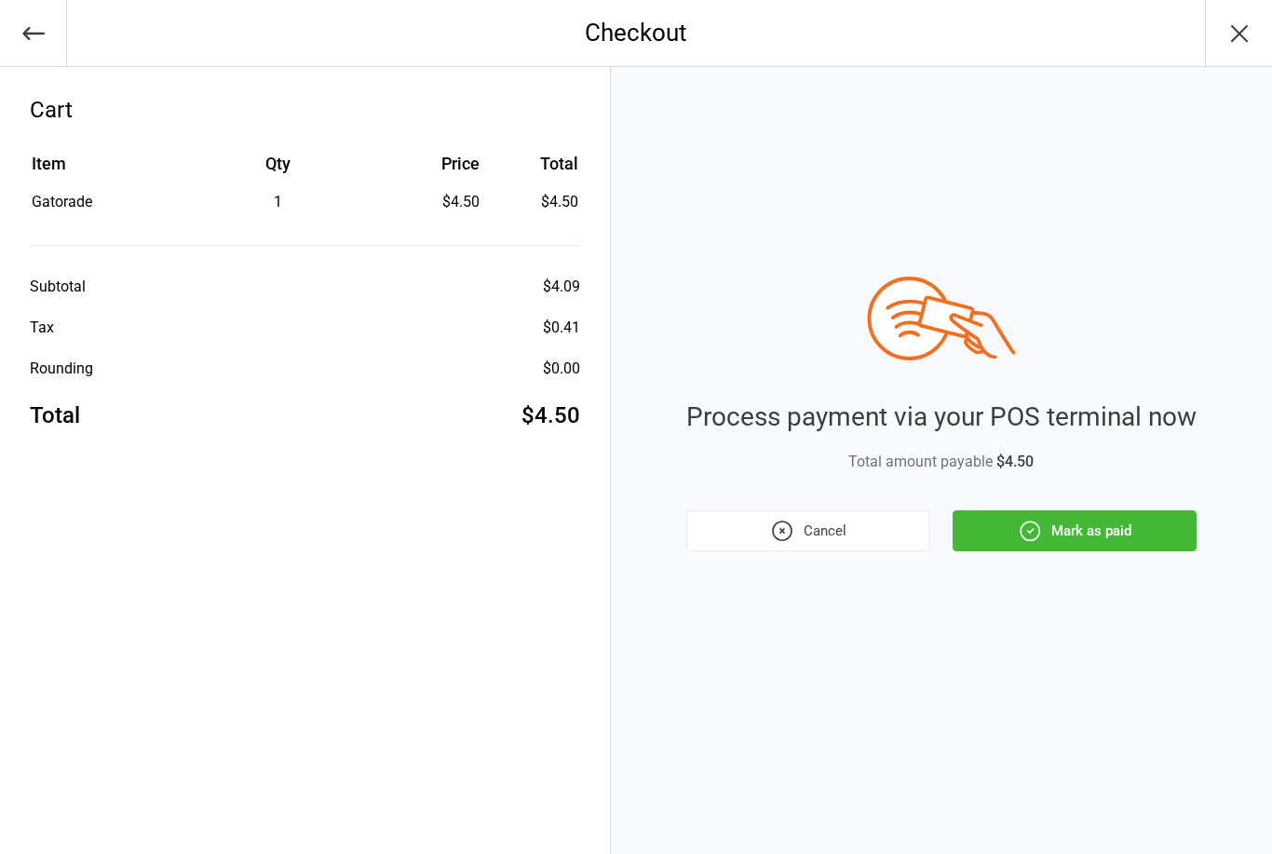
click at [1083, 529] on button "Mark as paid" at bounding box center [1074, 530] width 244 height 41
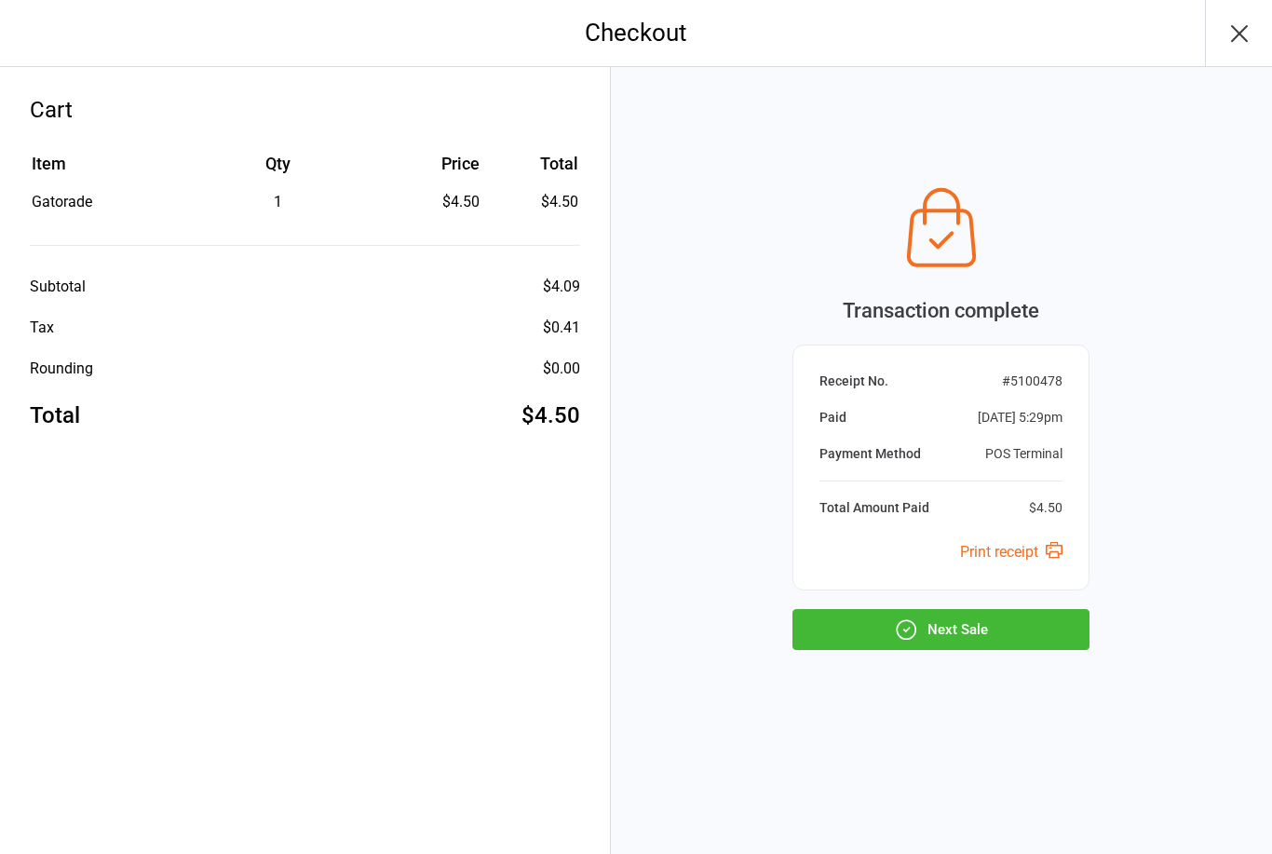
click at [942, 635] on button "Next Sale" at bounding box center [940, 629] width 297 height 41
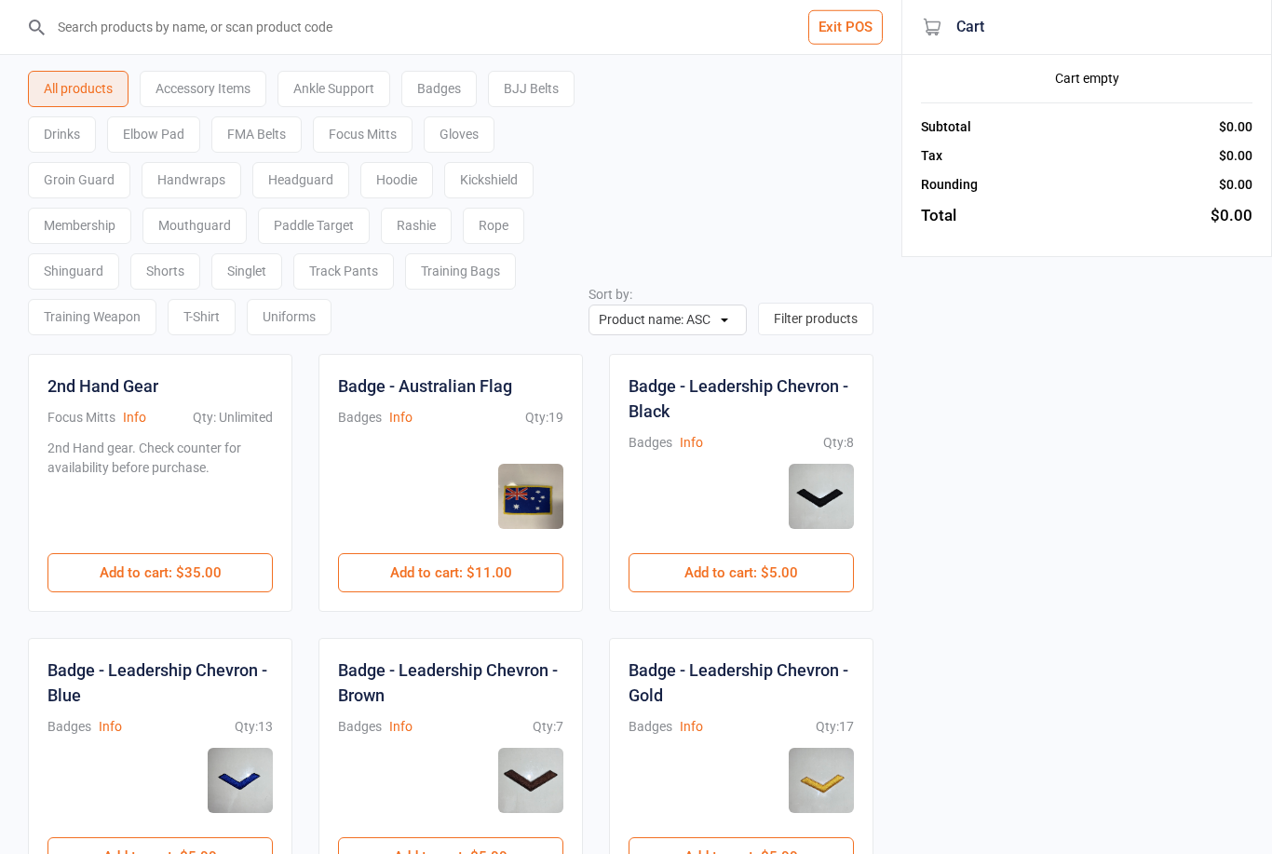
click at [855, 23] on button "Exit POS" at bounding box center [845, 27] width 74 height 34
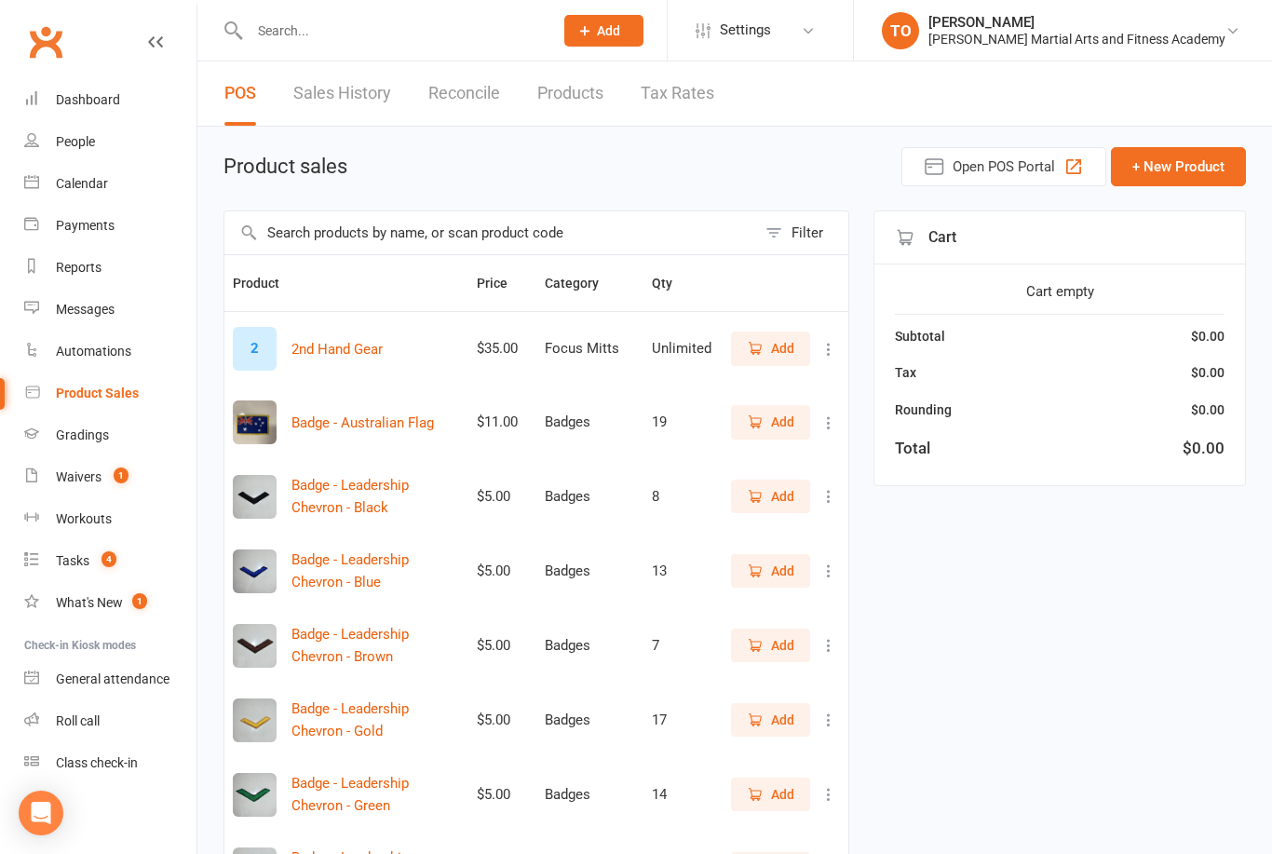
select select "100"
click at [87, 191] on div "Calendar" at bounding box center [82, 183] width 52 height 15
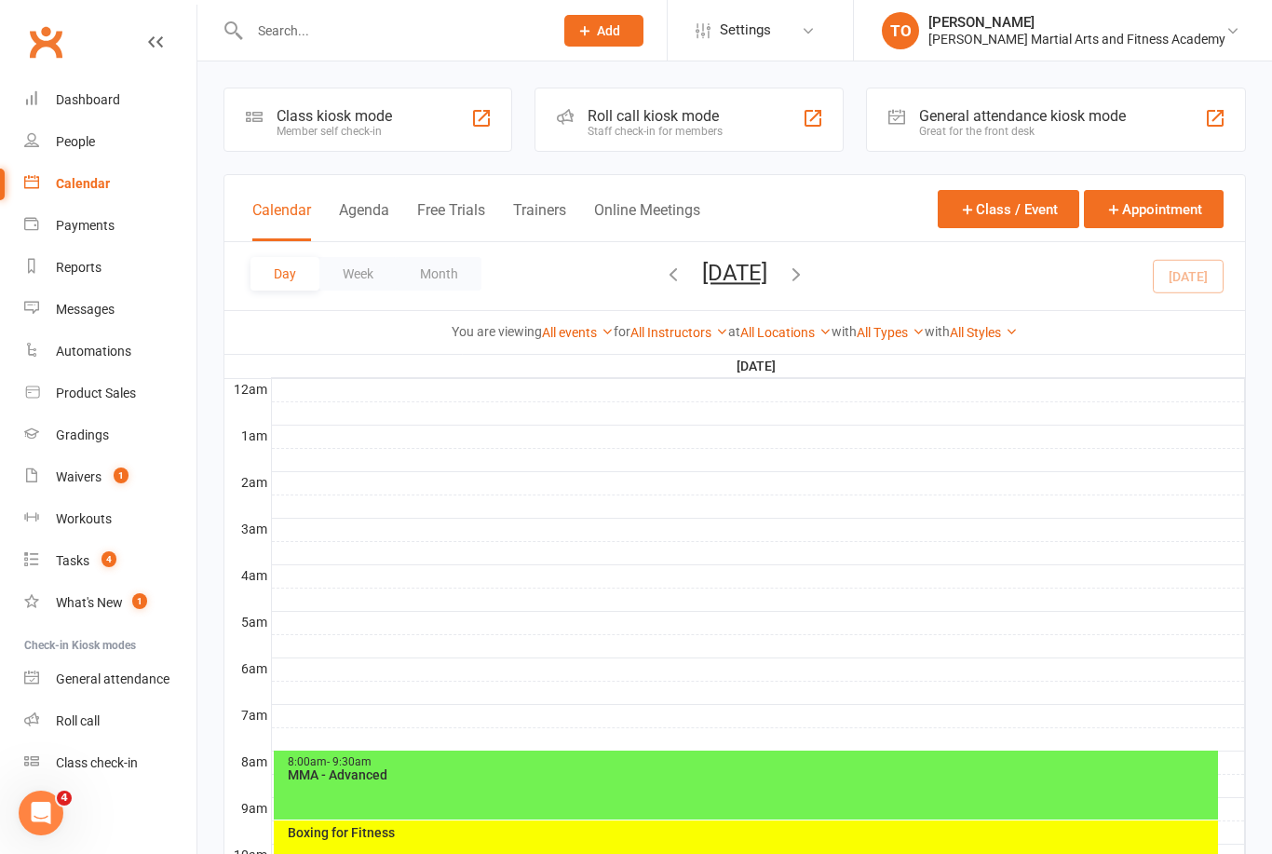
click at [791, 379] on div at bounding box center [758, 390] width 973 height 22
click at [767, 275] on button "[DATE]" at bounding box center [734, 273] width 65 height 26
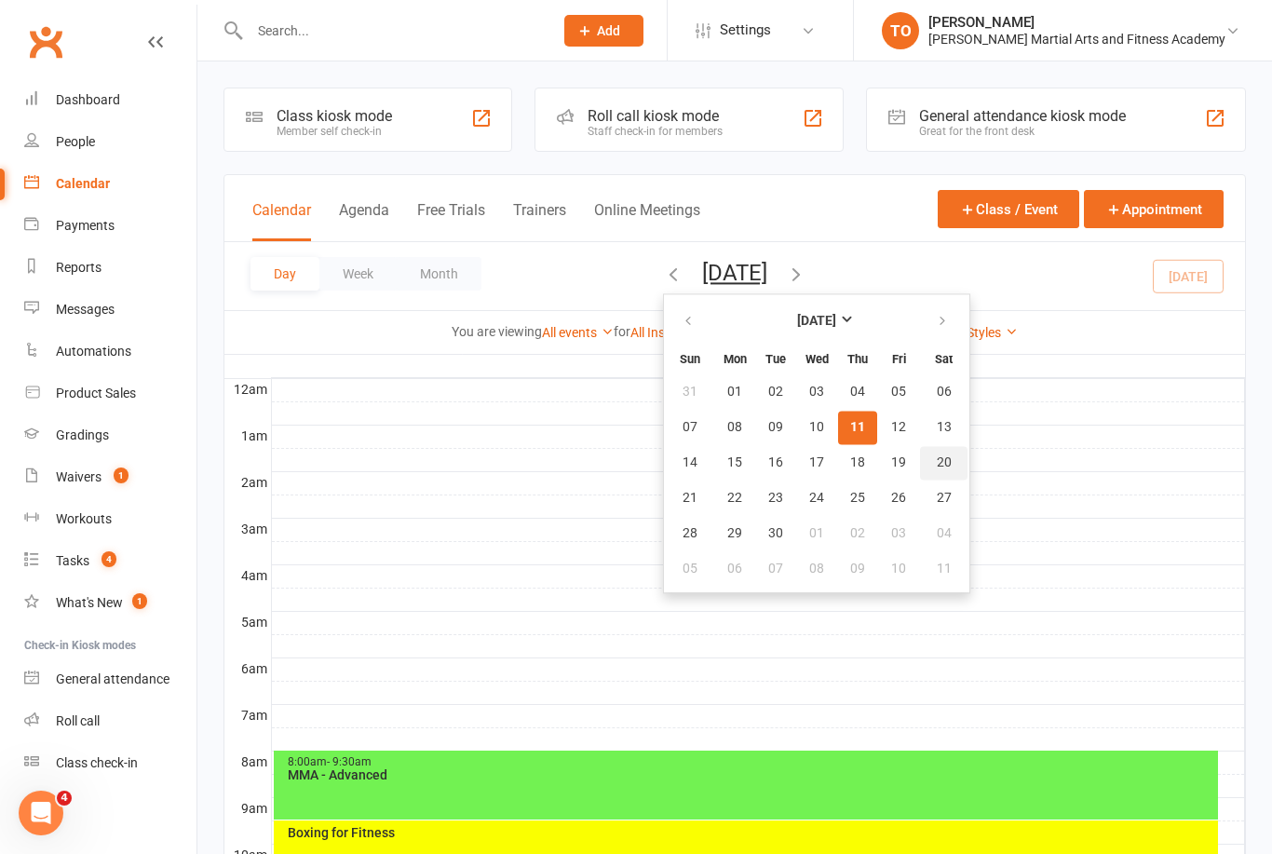
click at [937, 465] on span "20" at bounding box center [944, 462] width 15 height 15
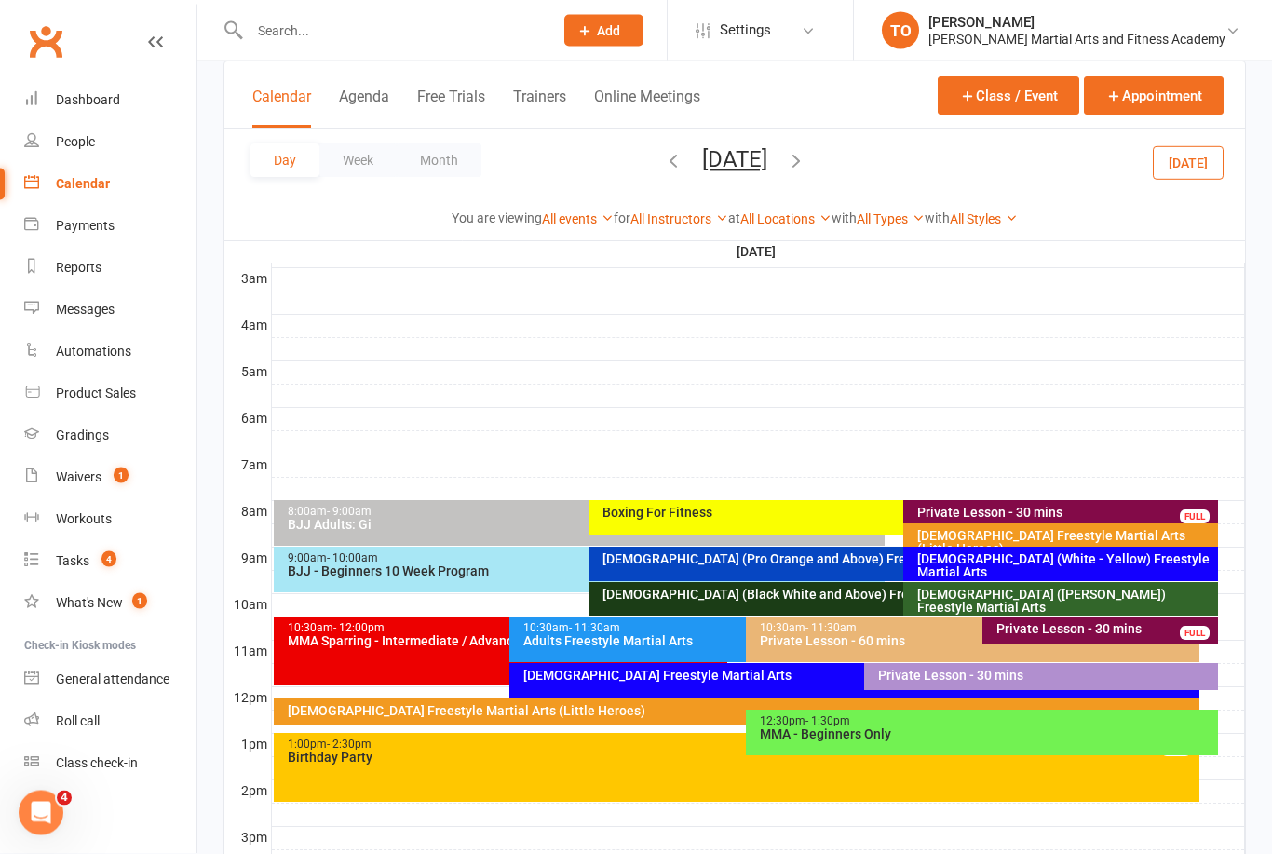
scroll to position [251, 0]
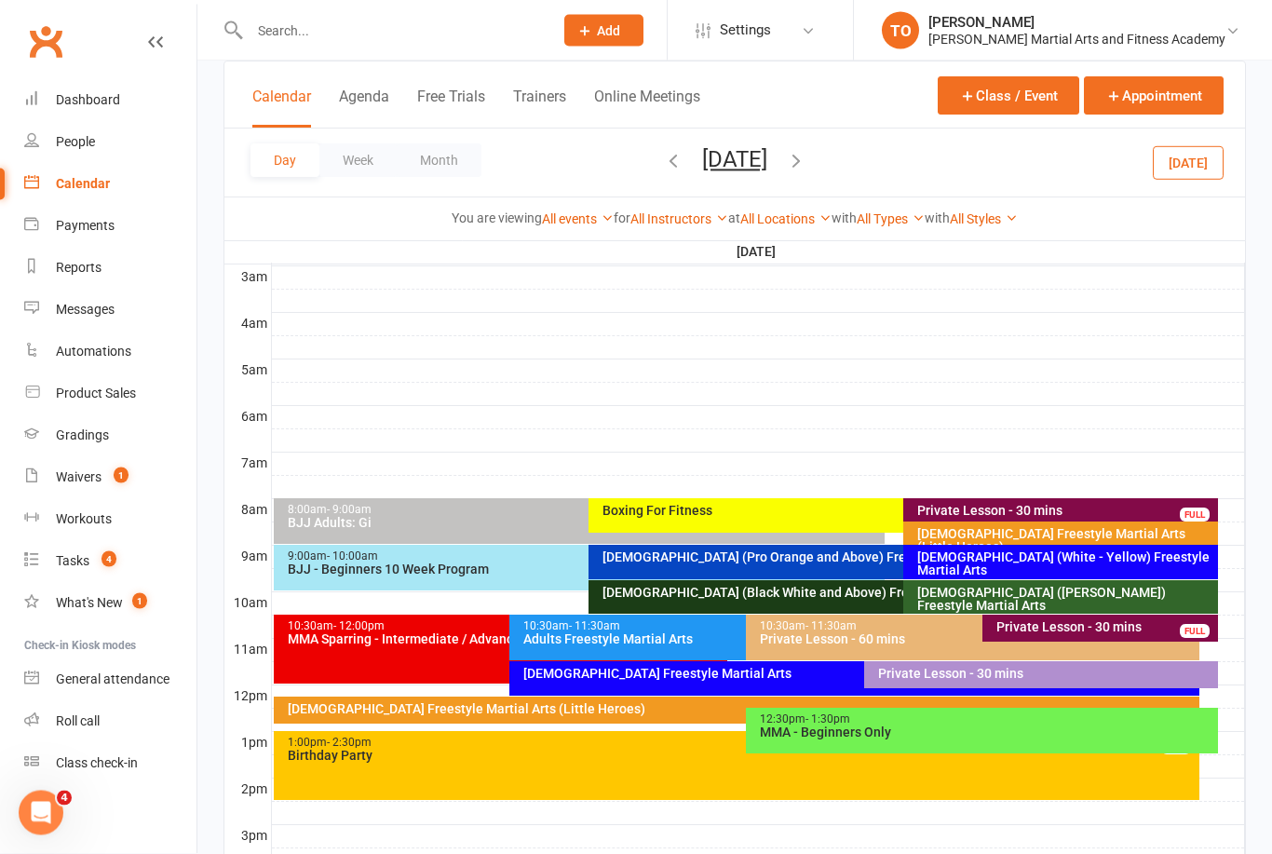
click at [322, 578] on div "9:00am - 10:00am BJJ - Beginners 10 Week Program" at bounding box center [580, 569] width 612 height 46
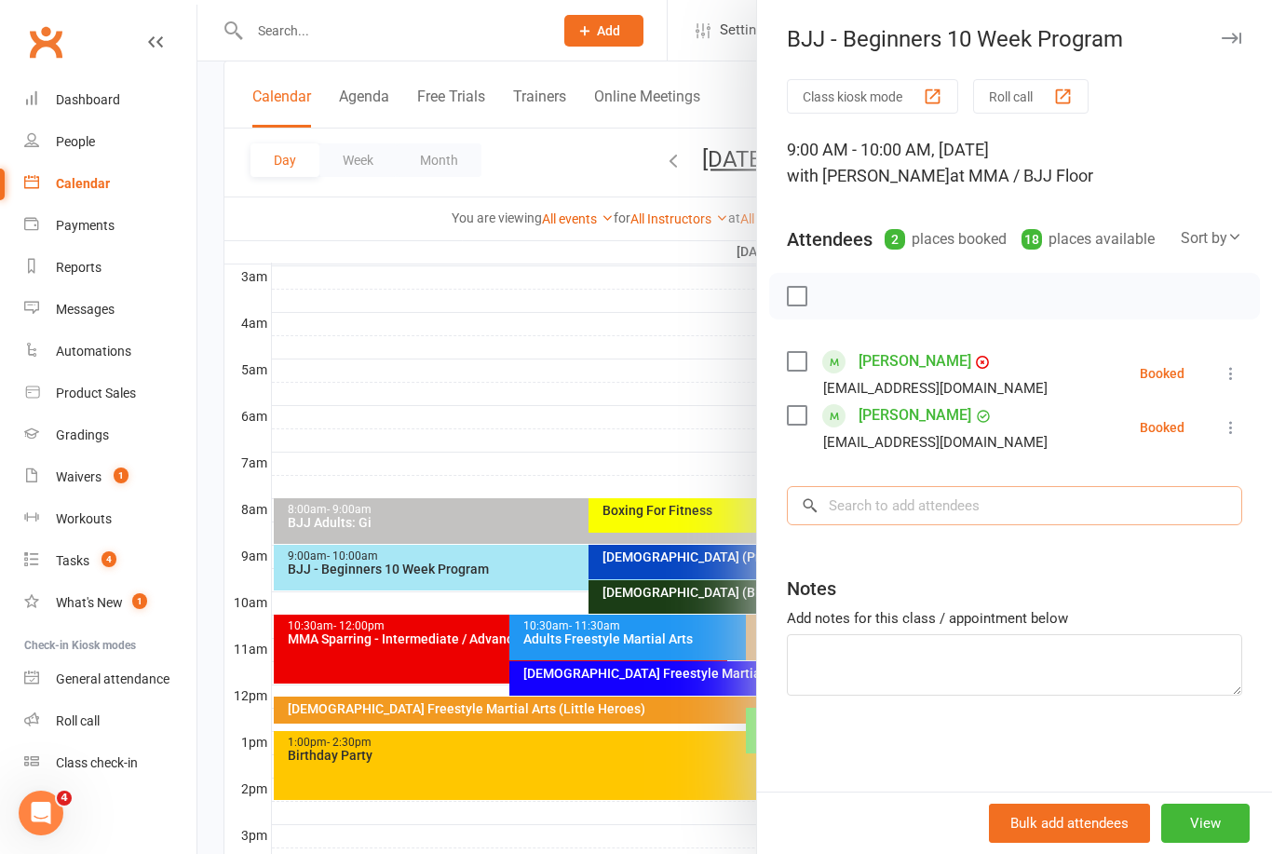
click at [1041, 505] on input "search" at bounding box center [1014, 505] width 455 height 39
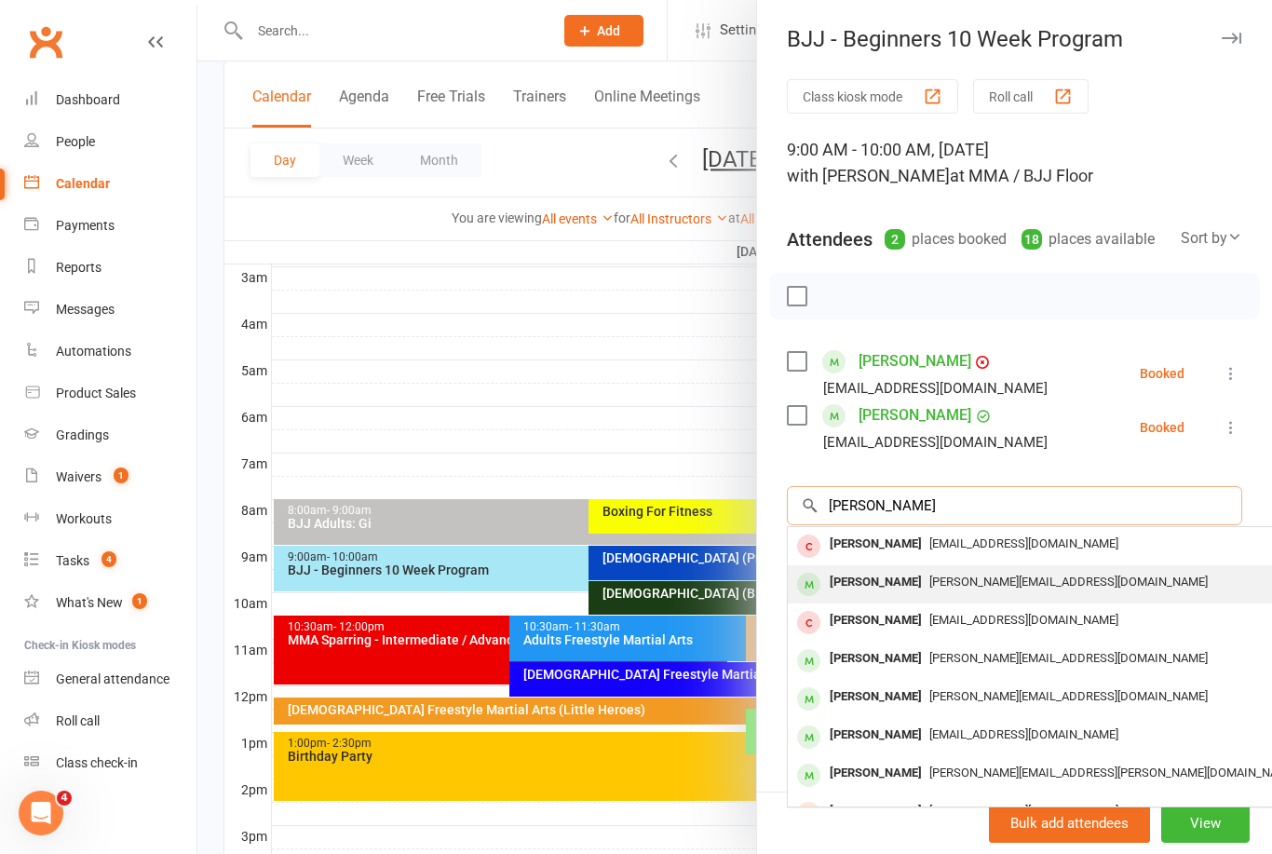
type input "[PERSON_NAME]"
click at [916, 590] on div "[PERSON_NAME]" at bounding box center [875, 582] width 107 height 27
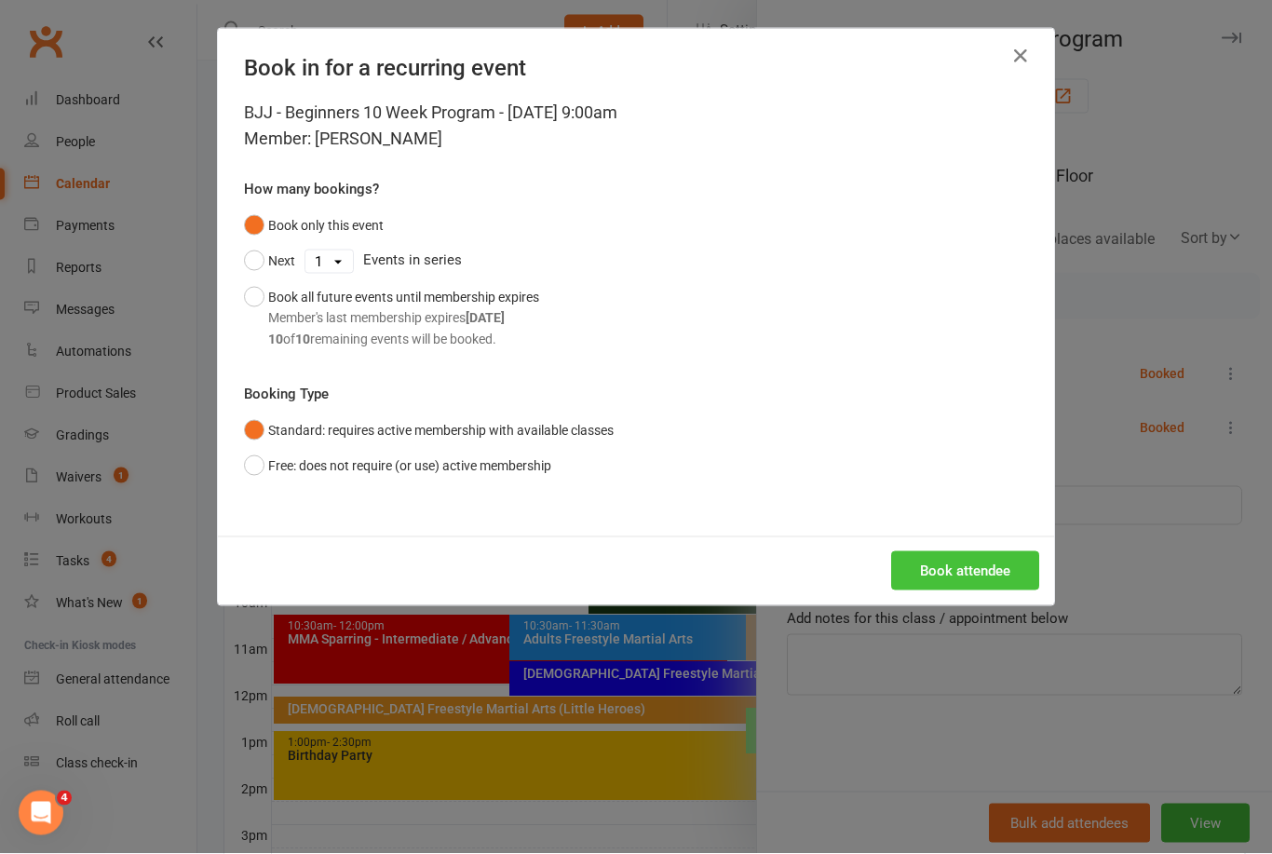
click at [986, 560] on button "Book attendee" at bounding box center [965, 570] width 148 height 39
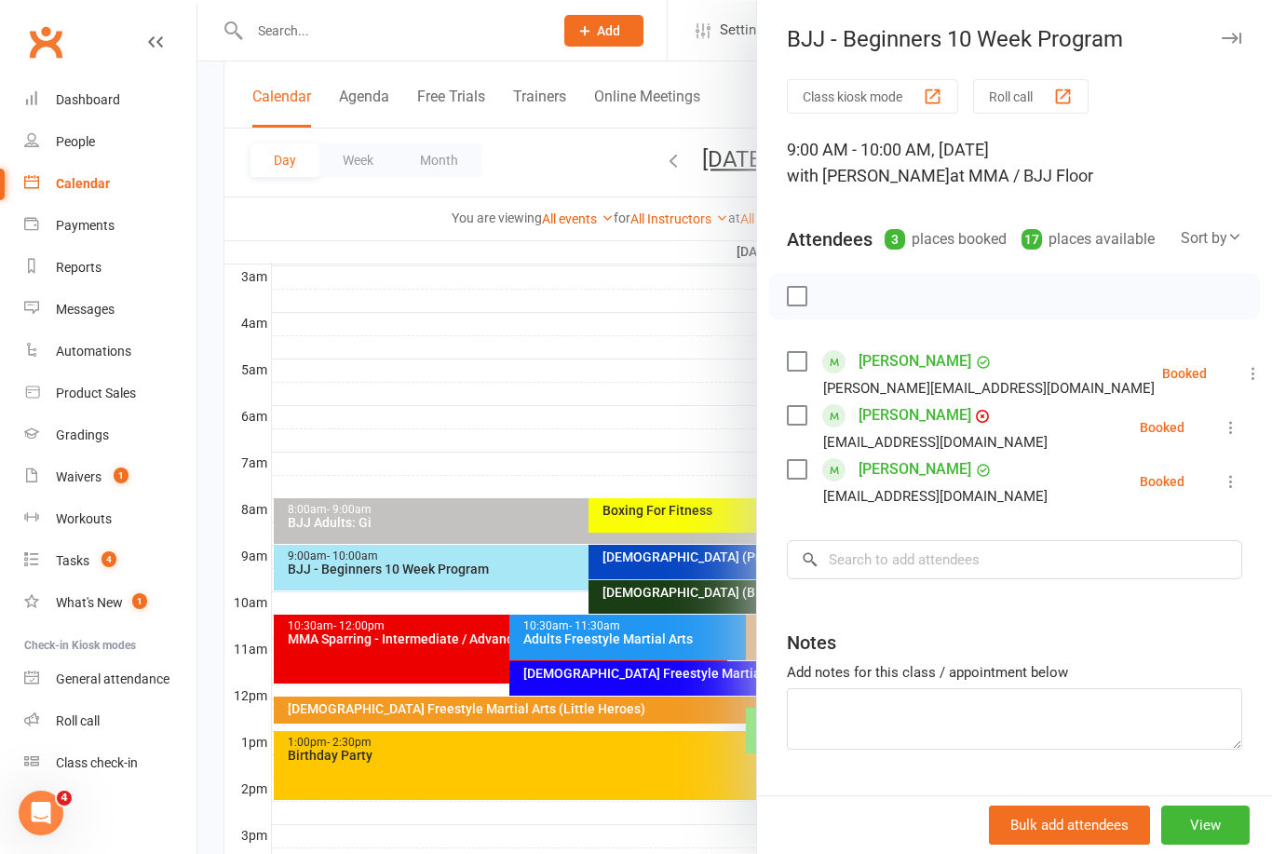
click at [343, 304] on div at bounding box center [734, 427] width 1074 height 854
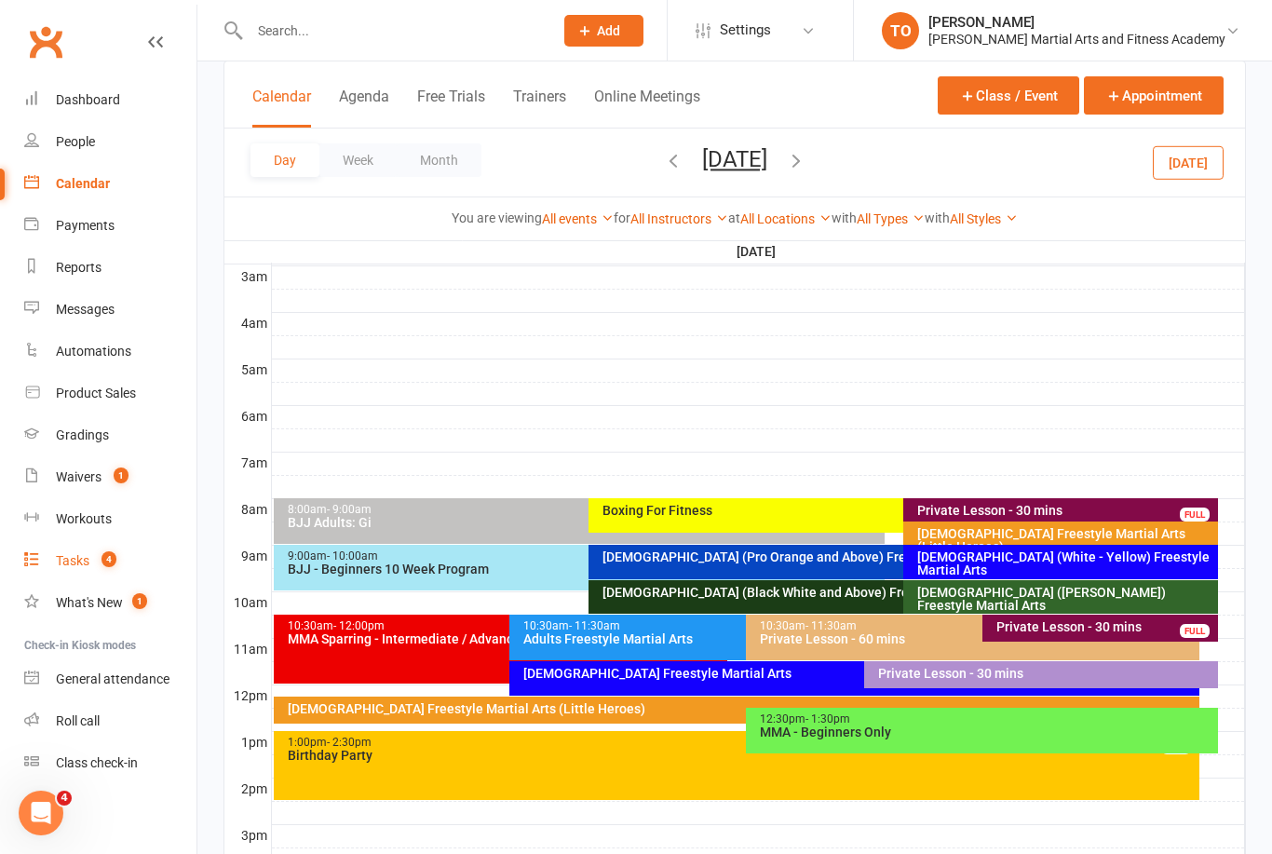
click at [89, 573] on link "Tasks 4" at bounding box center [110, 561] width 172 height 42
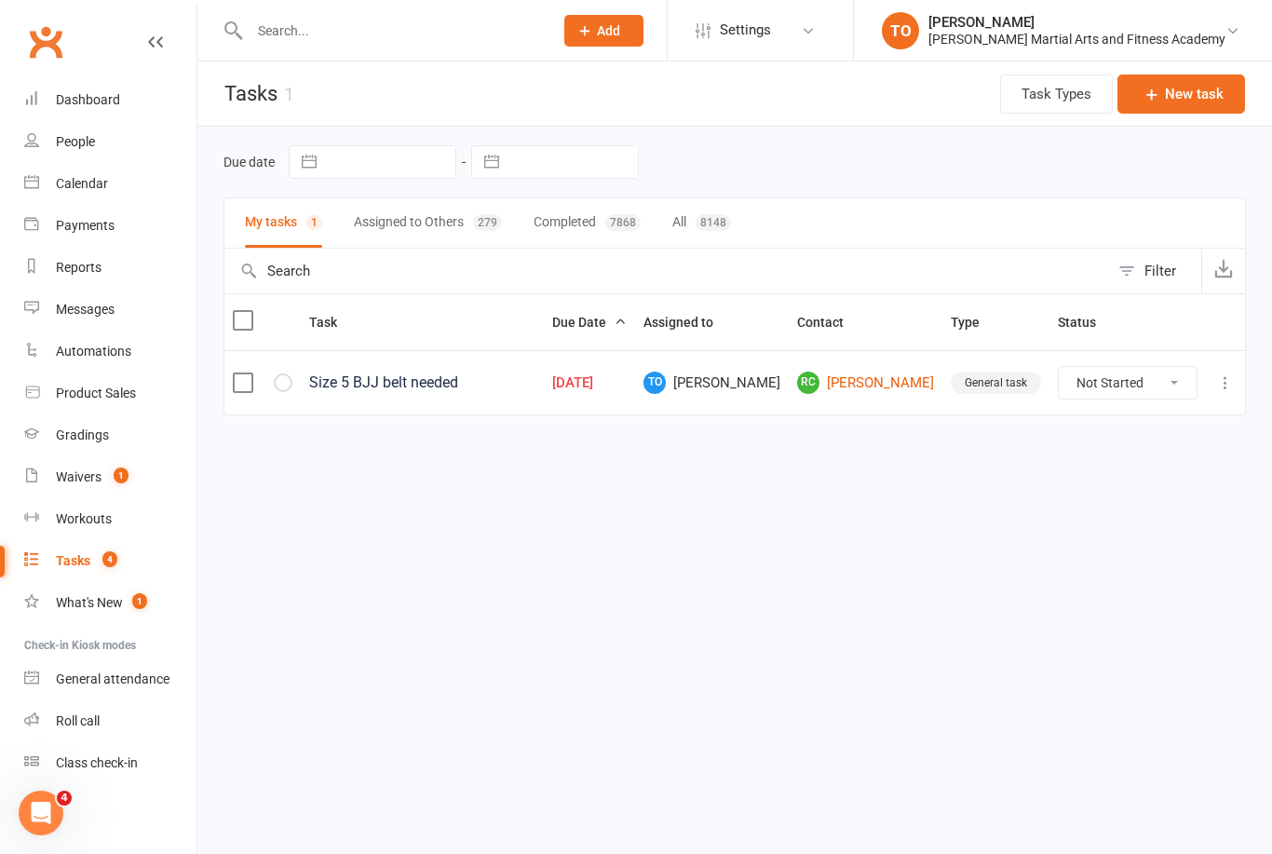
click at [422, 229] on button "Assigned to Others 279" at bounding box center [428, 222] width 148 height 49
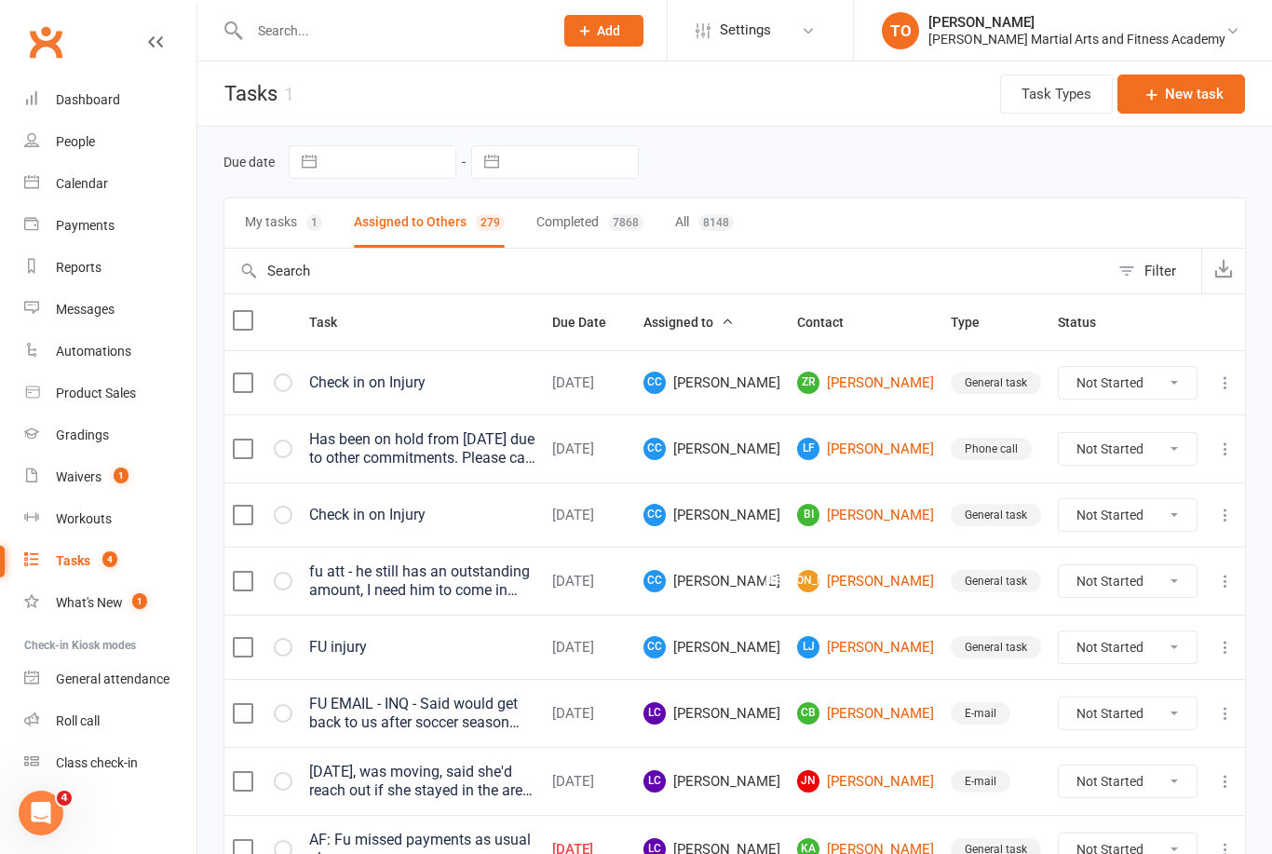
click at [438, 275] on input "text" at bounding box center [666, 271] width 884 height 45
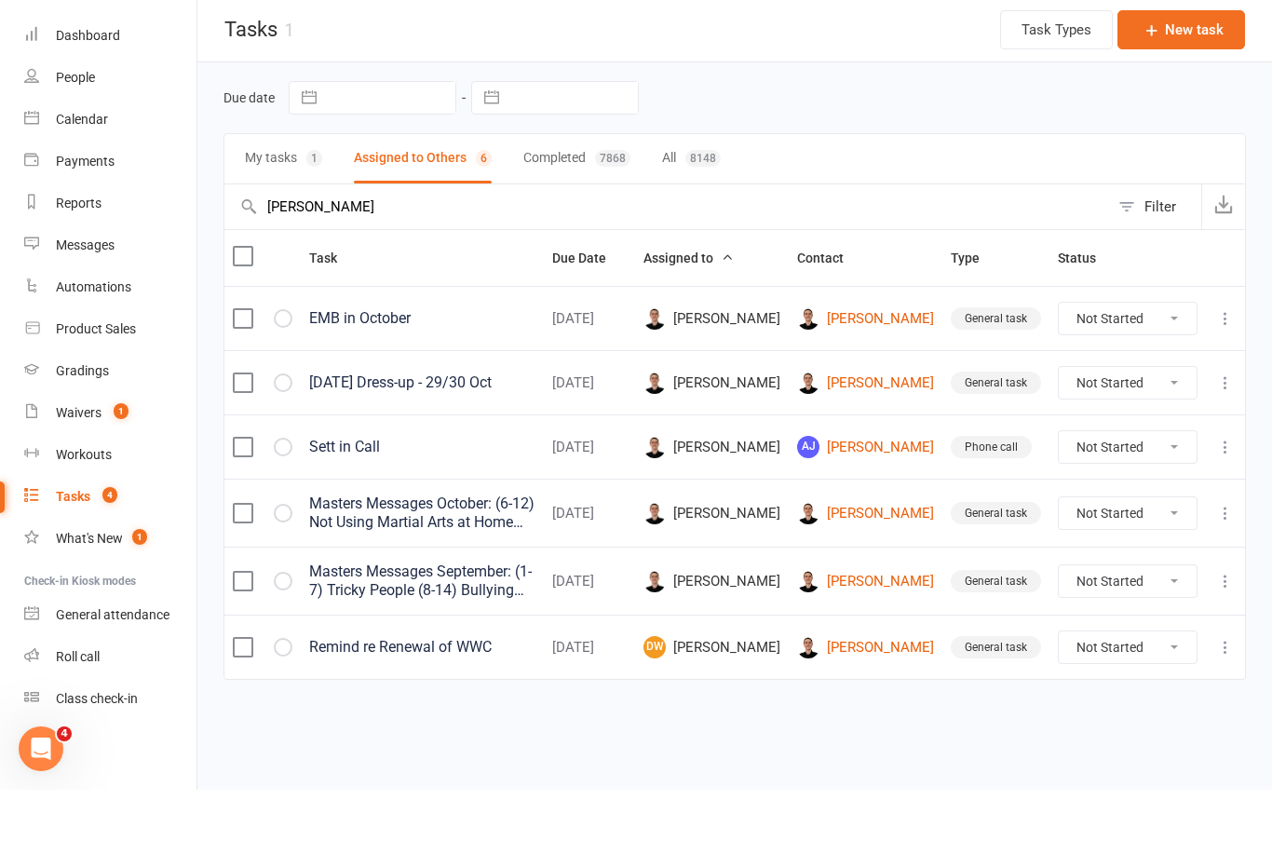
type input "[PERSON_NAME]"
click at [278, 198] on button "My tasks 1" at bounding box center [283, 222] width 77 height 49
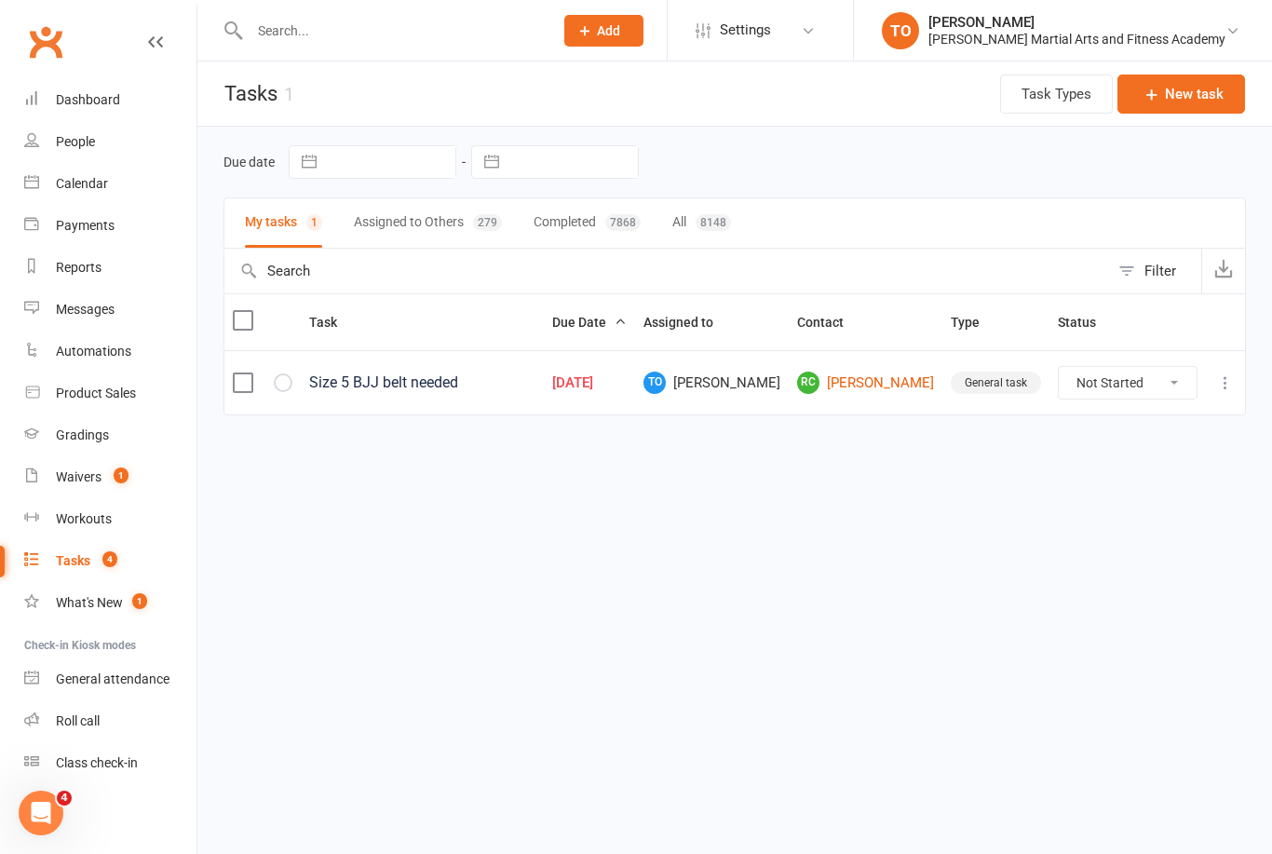
click at [417, 262] on input "text" at bounding box center [666, 271] width 884 height 45
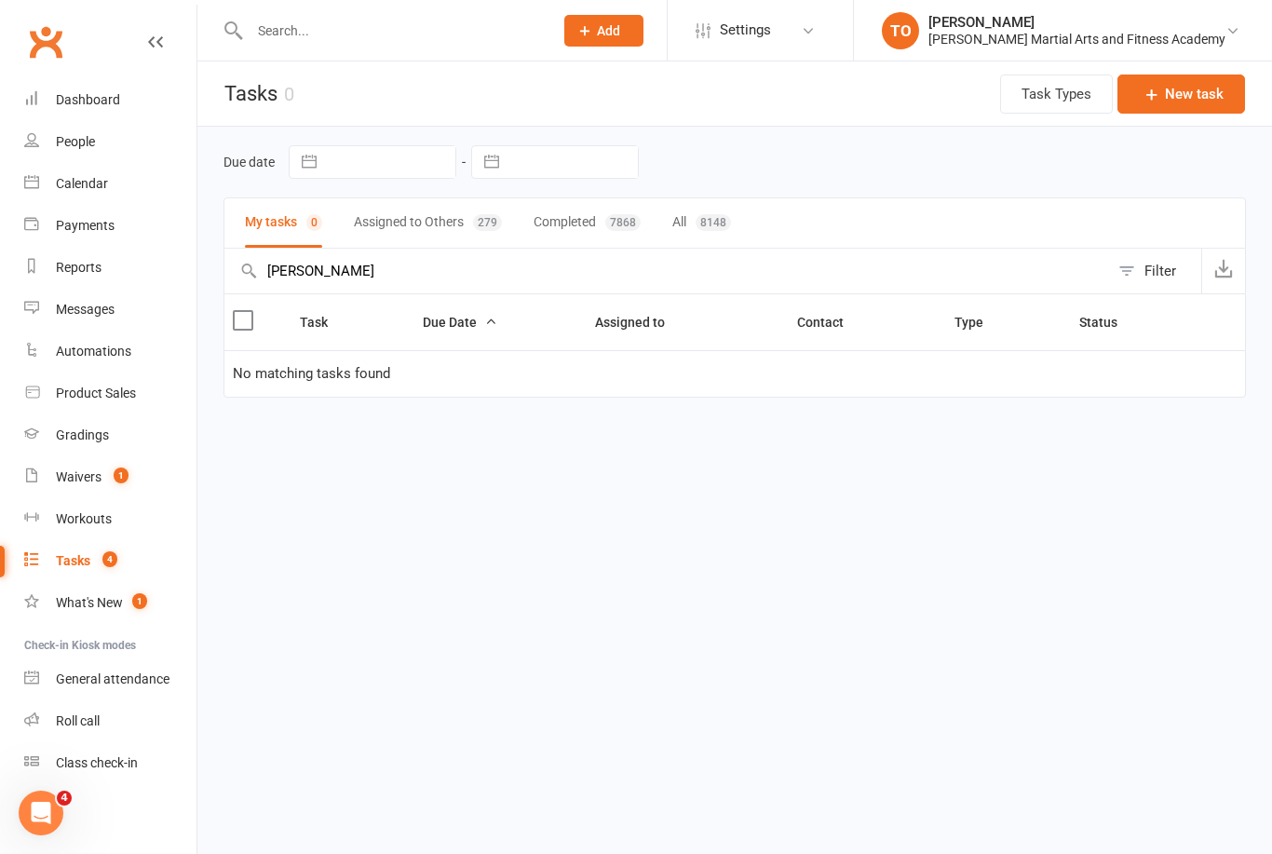
type input "J"
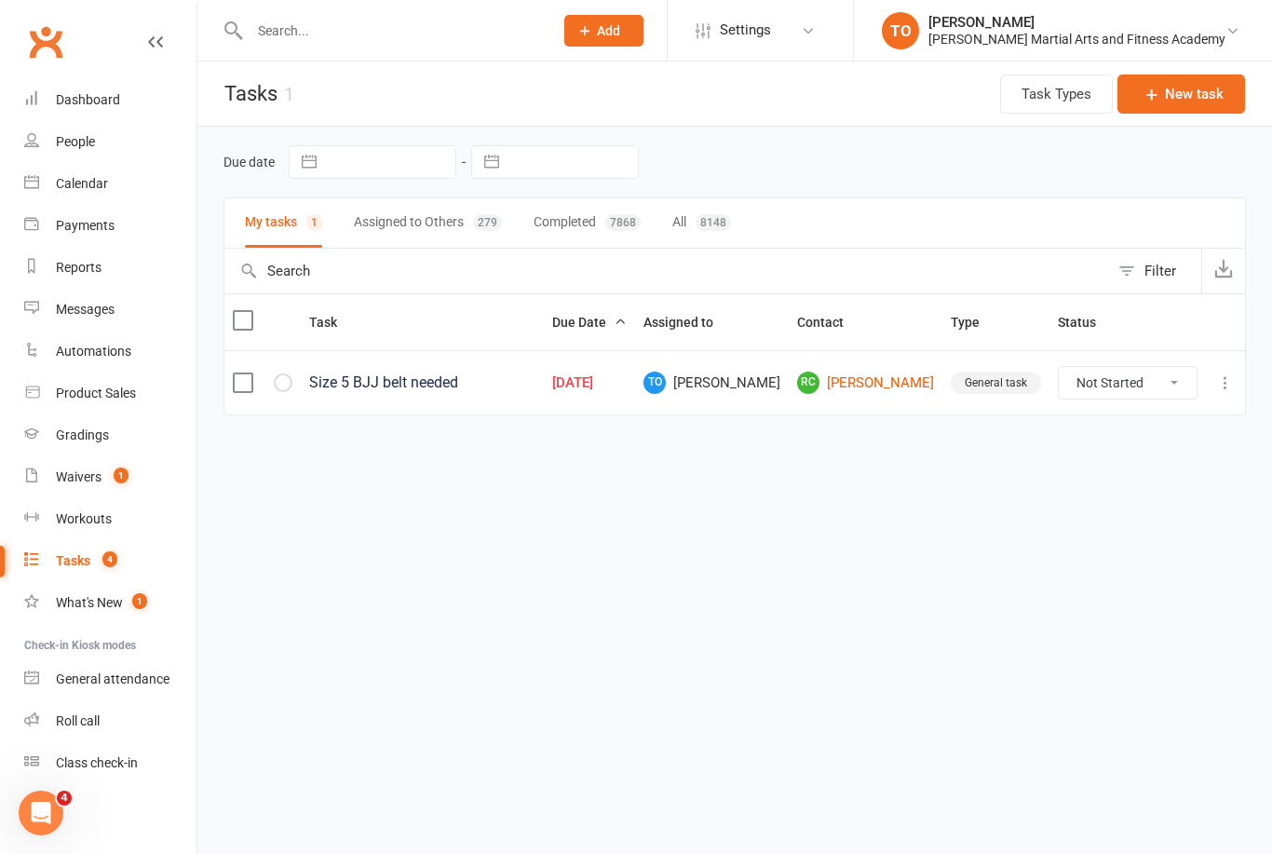
click at [427, 226] on button "Assigned to Others 279" at bounding box center [428, 222] width 148 height 49
type input "[PERSON_NAME]"
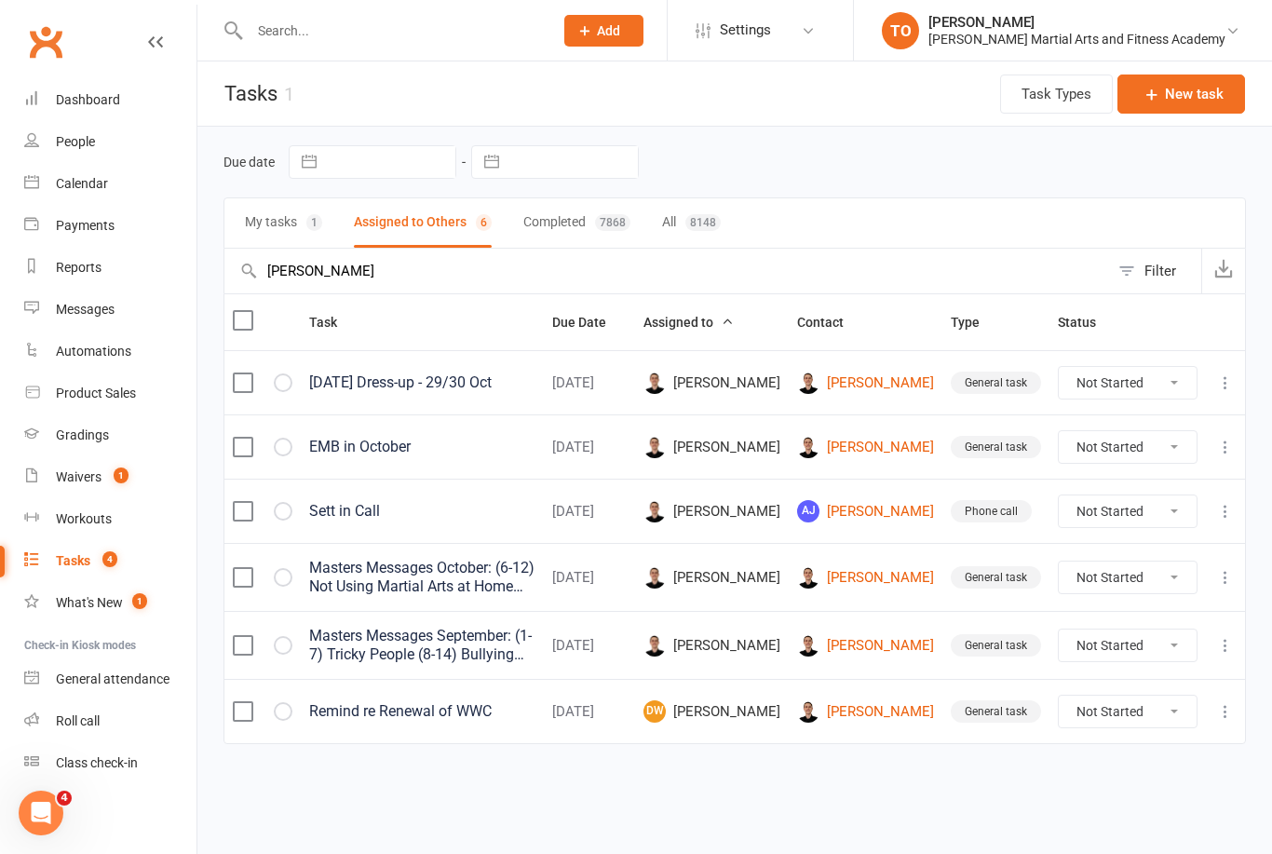
click at [454, 274] on input "[PERSON_NAME]" at bounding box center [666, 271] width 884 height 45
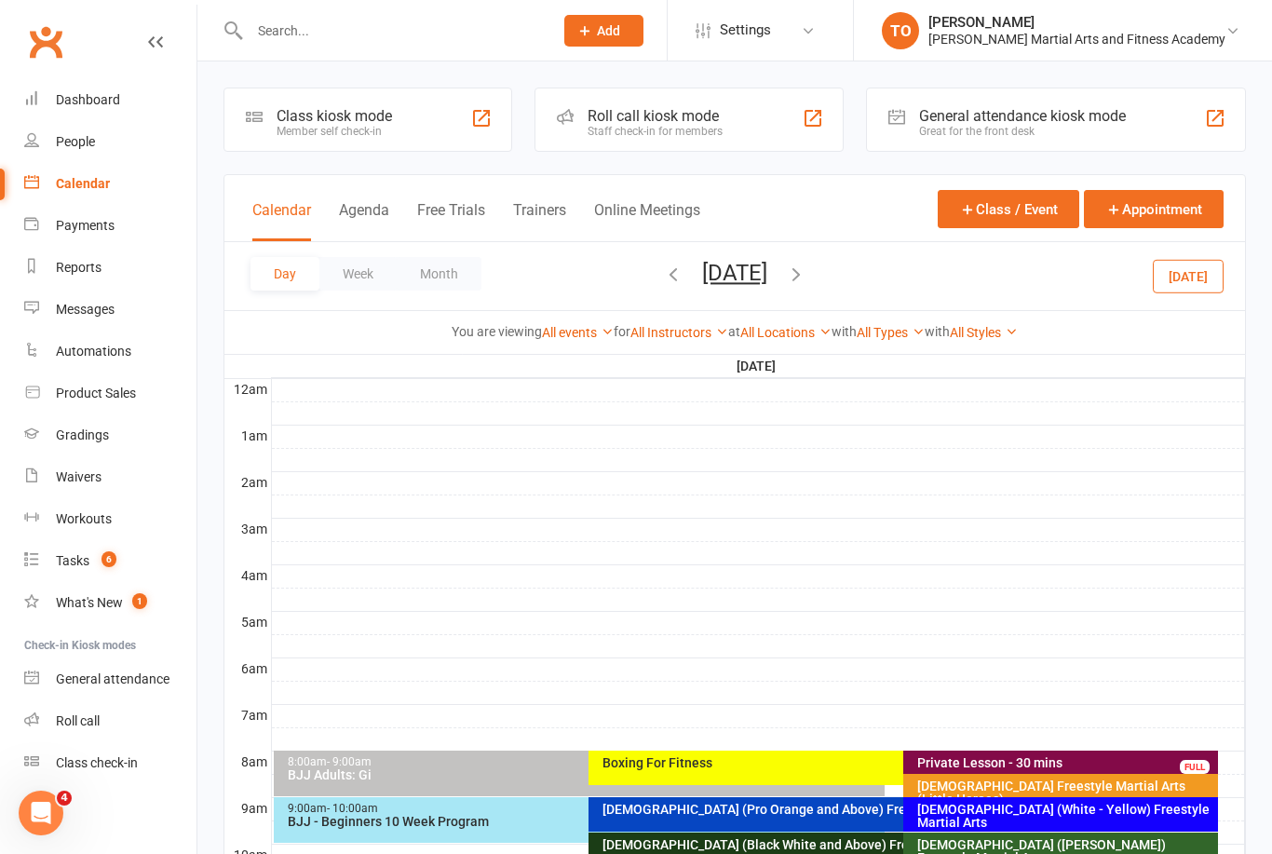
click at [293, 33] on input "text" at bounding box center [392, 31] width 296 height 26
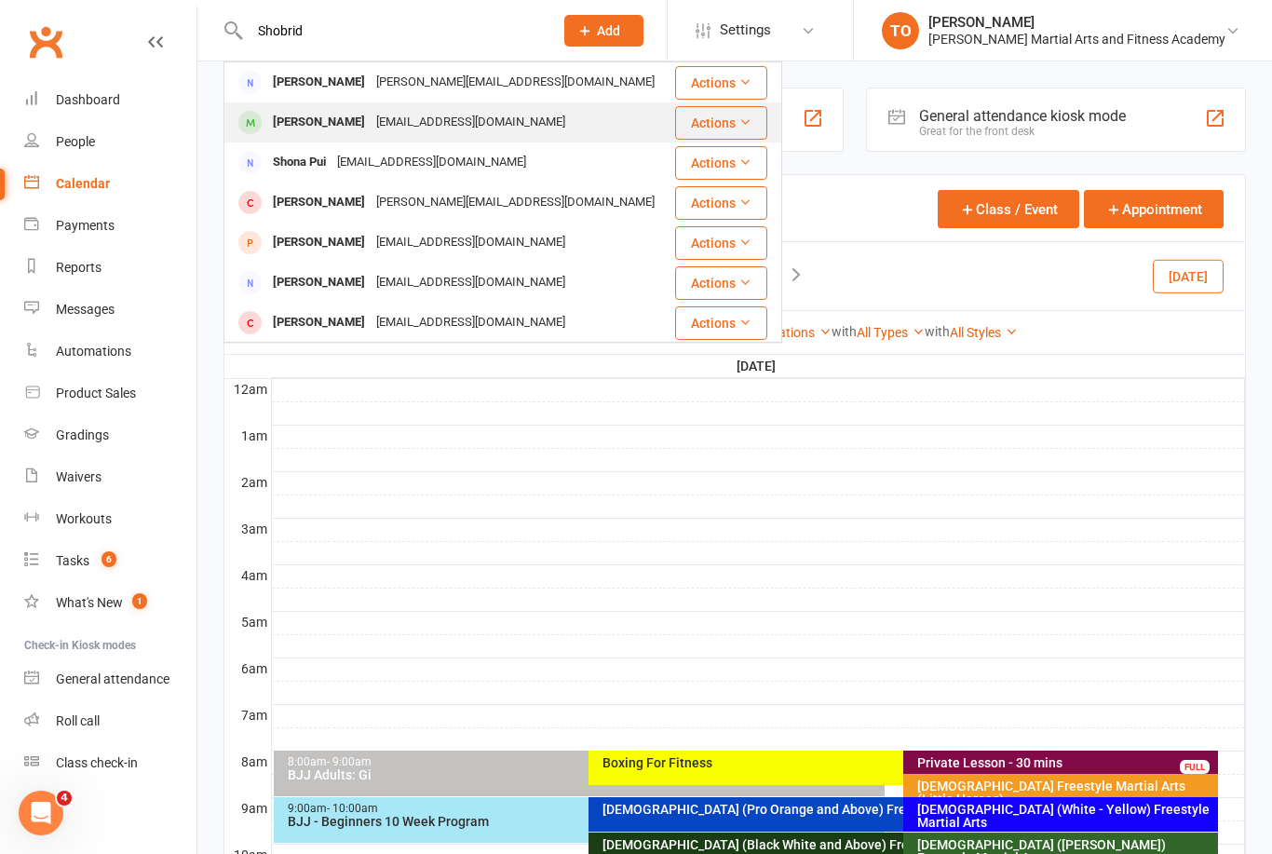
type input "Shobrid"
click at [332, 118] on div "[PERSON_NAME]" at bounding box center [318, 122] width 103 height 27
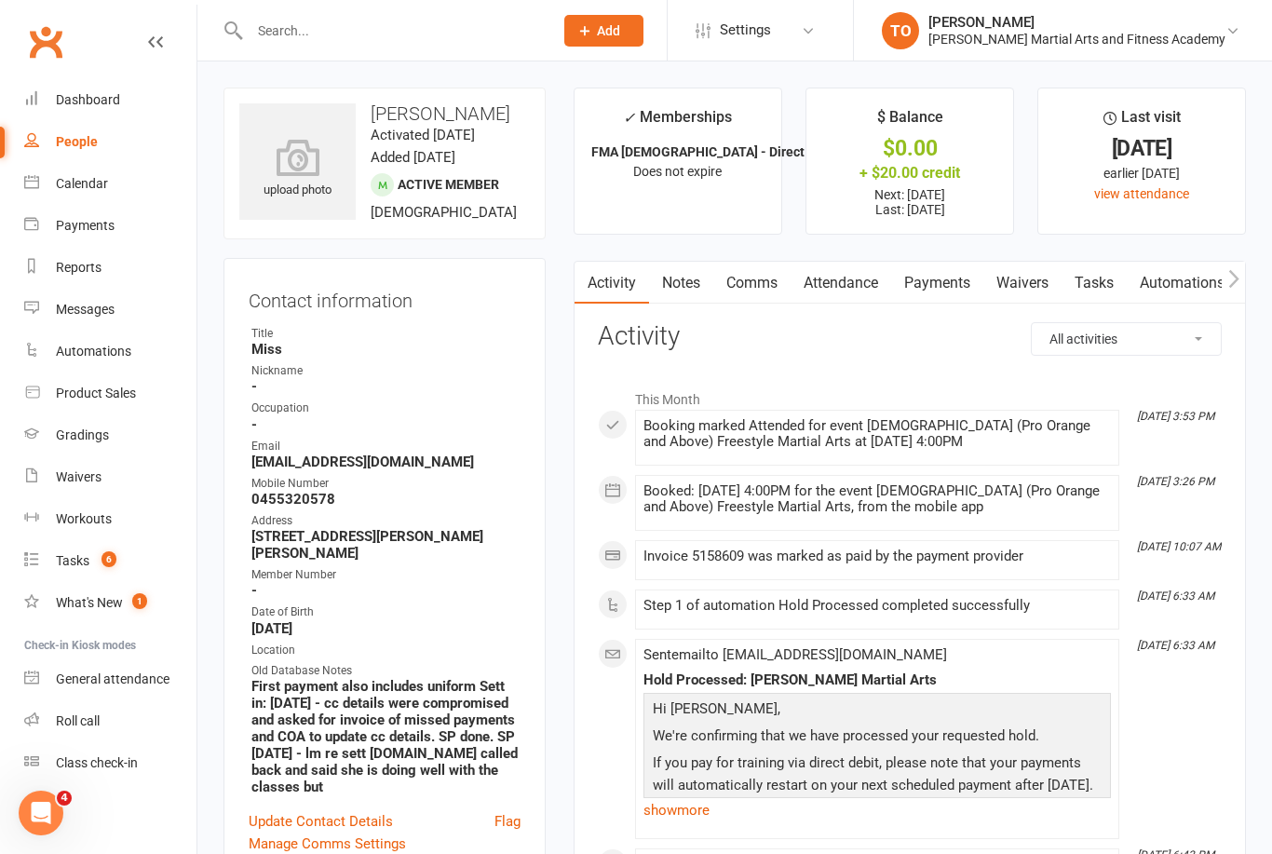
click at [1103, 282] on link "Tasks" at bounding box center [1093, 283] width 65 height 43
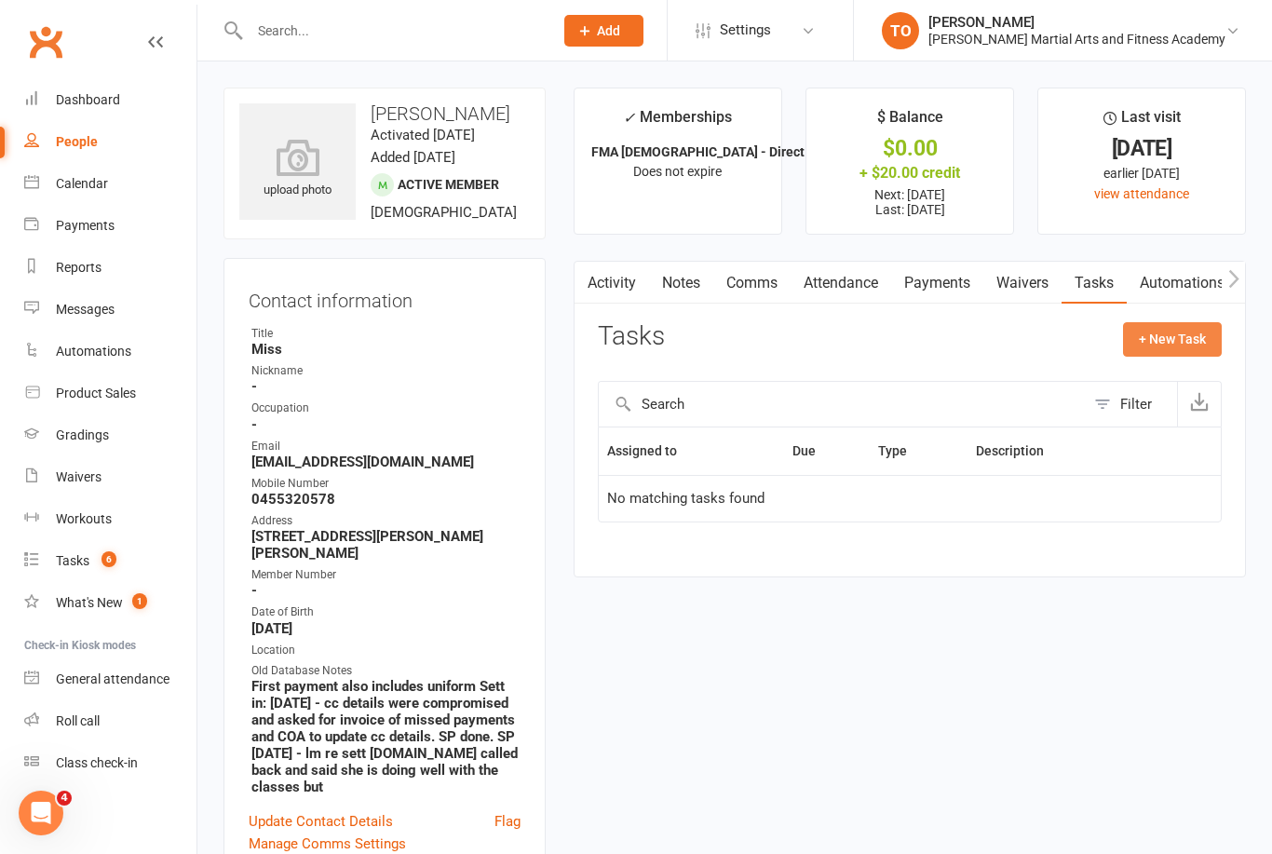
click at [1167, 338] on button "+ New Task" at bounding box center [1172, 339] width 99 height 34
select select "50724"
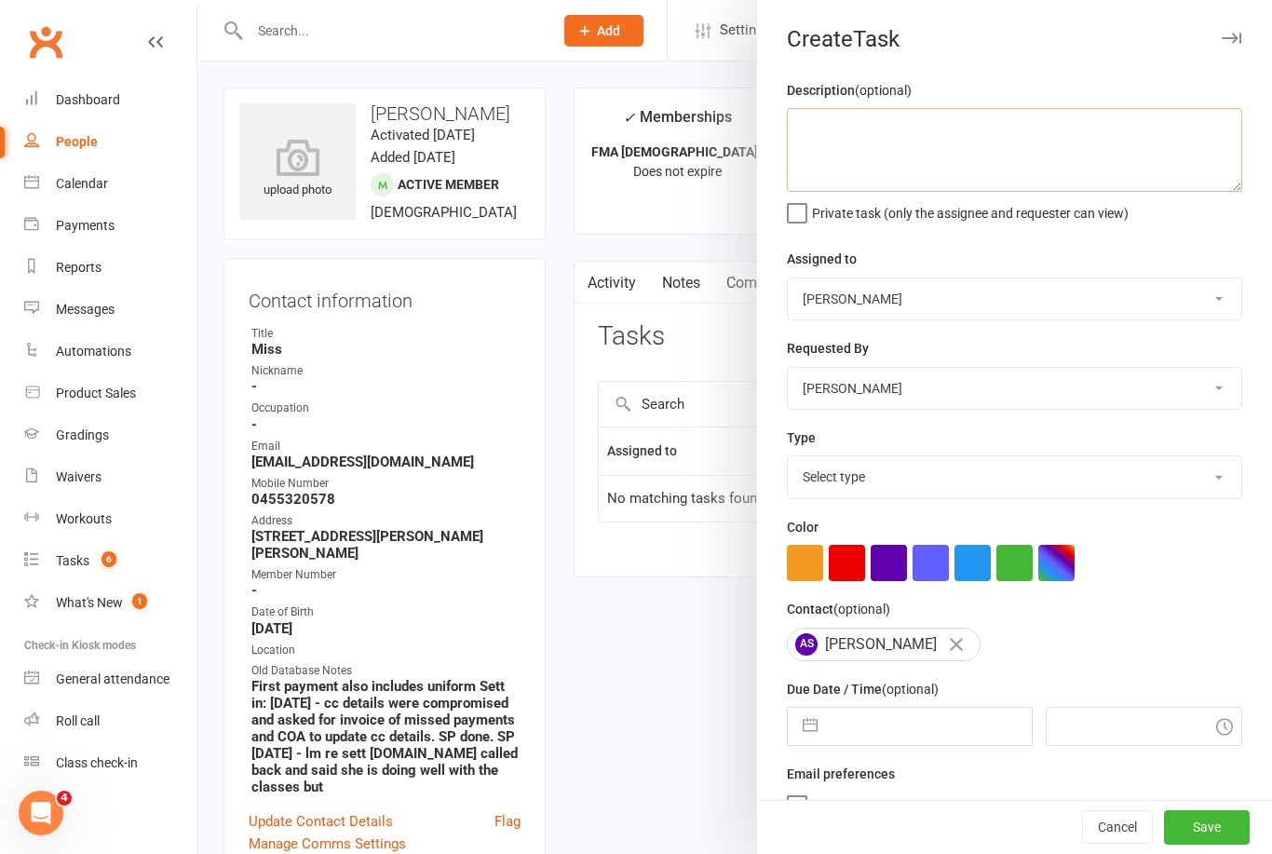
click at [948, 144] on textarea at bounding box center [1014, 150] width 455 height 84
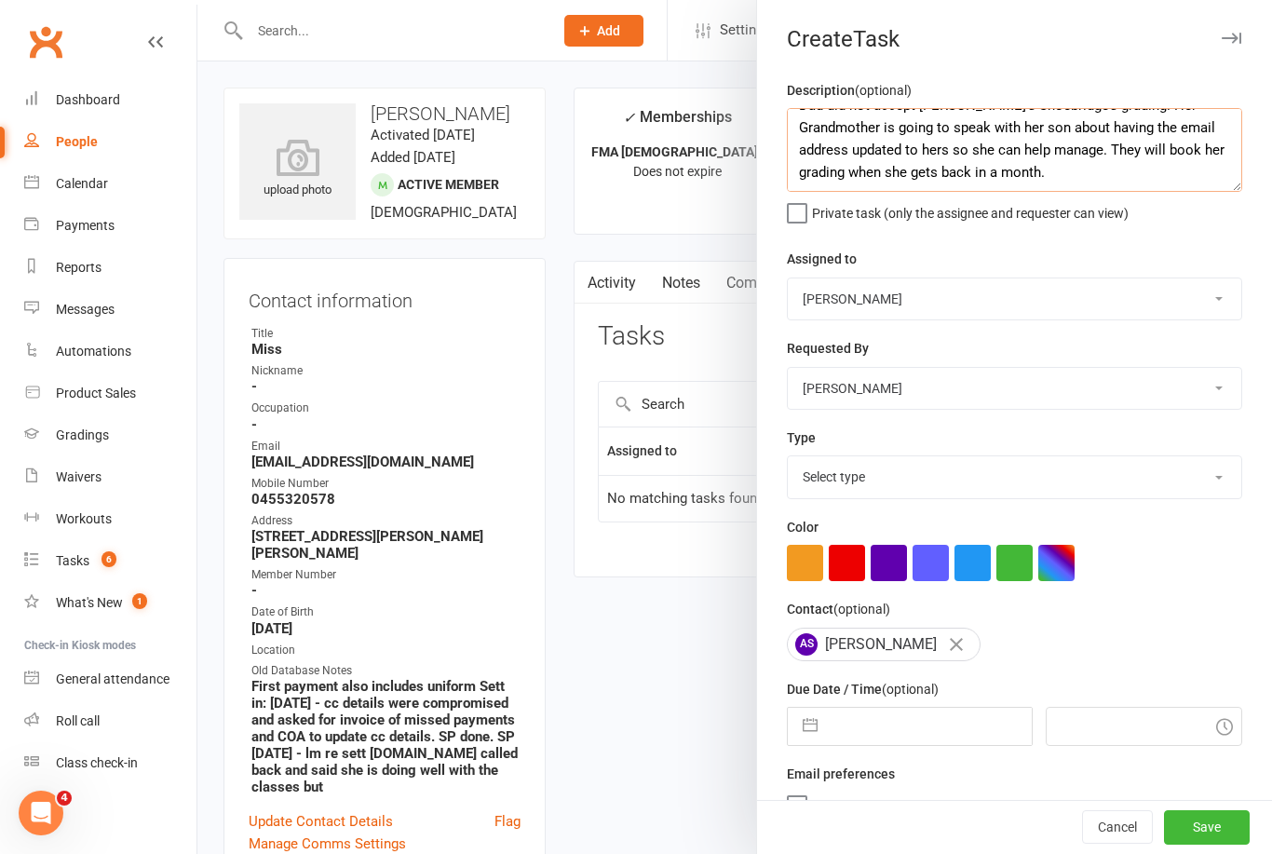
scroll to position [22, 0]
type textarea "Dad did not accept [PERSON_NAME]’s Shoebridge’s grading. Her Grandmother is goi…"
click at [991, 290] on select "[PERSON_NAME] [PERSON_NAME] [PERSON_NAME] [PERSON_NAME] [PERSON_NAME] [PERSON_N…" at bounding box center [1014, 298] width 453 height 41
select select "47660"
click at [1165, 487] on select "Select type E-mail General task Meeting Phone call Sett in calls Add new task t…" at bounding box center [1014, 476] width 453 height 41
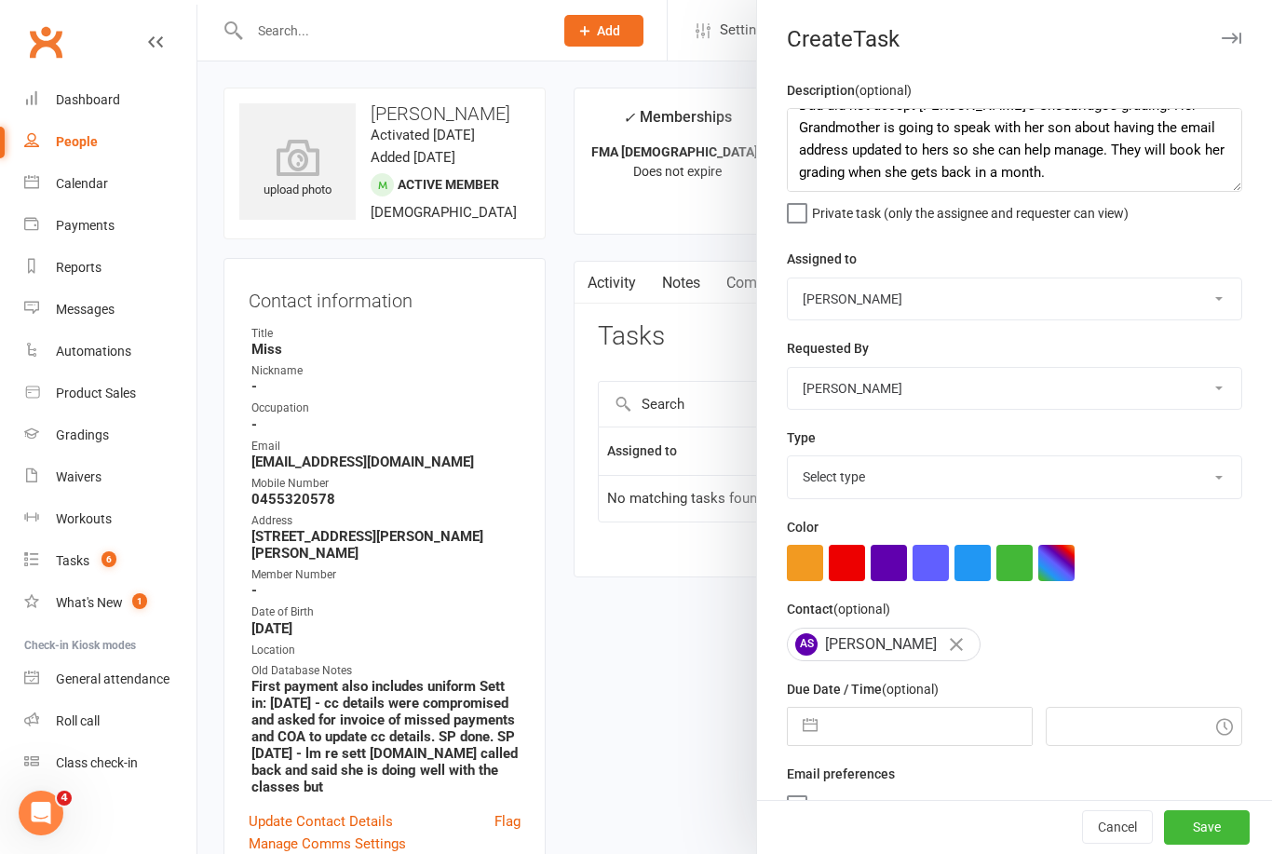
select select "25648"
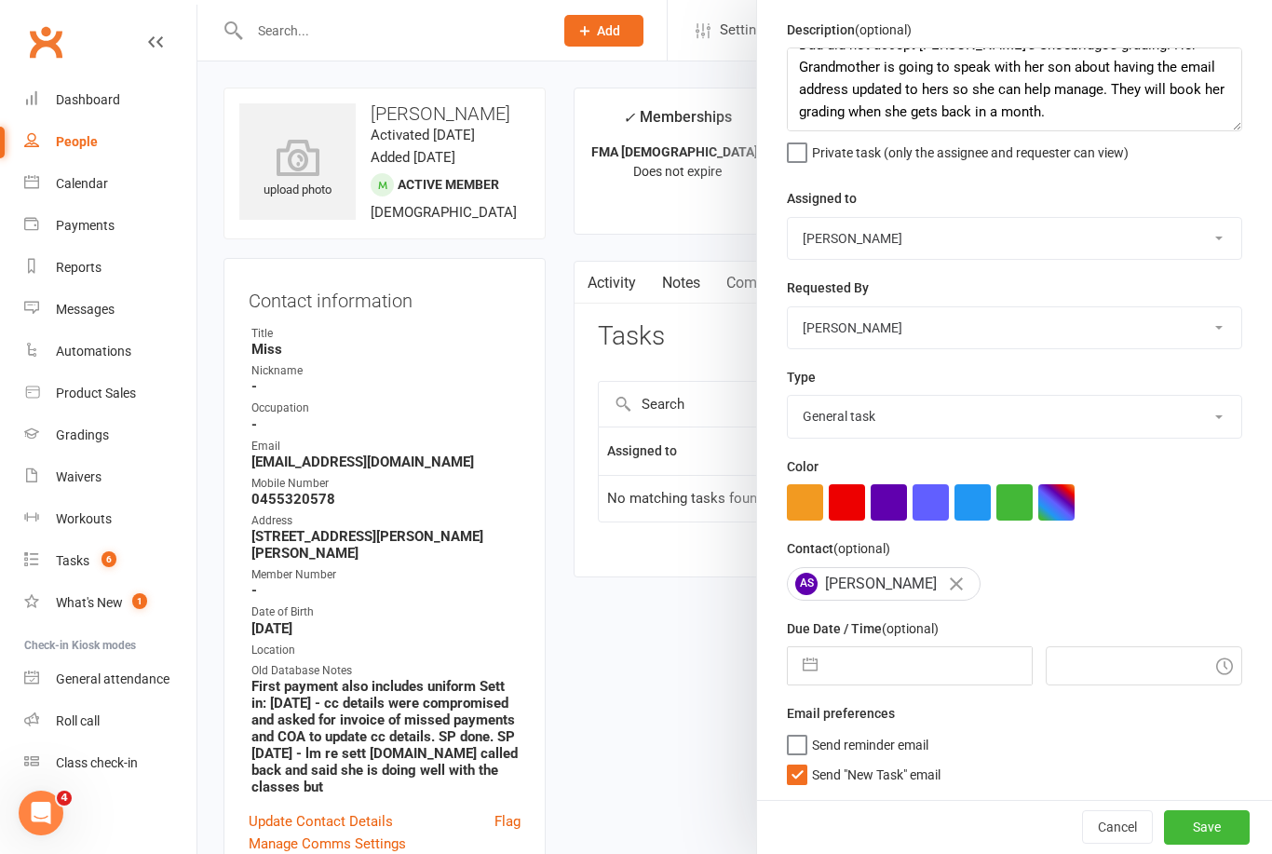
scroll to position [64, 0]
click at [802, 766] on label "Send "New Task" email" at bounding box center [864, 770] width 154 height 19
click at [802, 761] on input "Send "New Task" email" at bounding box center [864, 761] width 154 height 0
checkbox input "false"
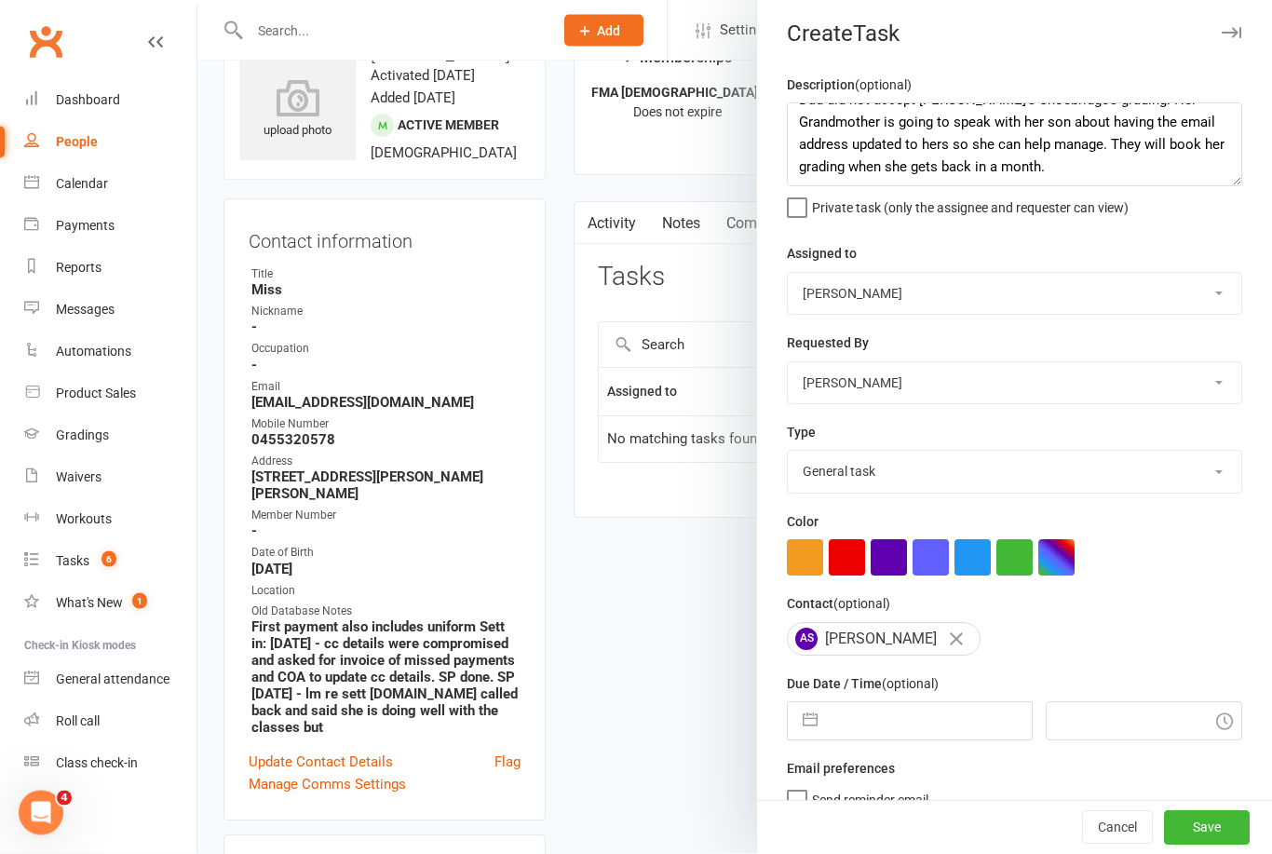
click at [939, 726] on input "text" at bounding box center [929, 721] width 204 height 37
select select "7"
select select "2025"
select select "8"
select select "2025"
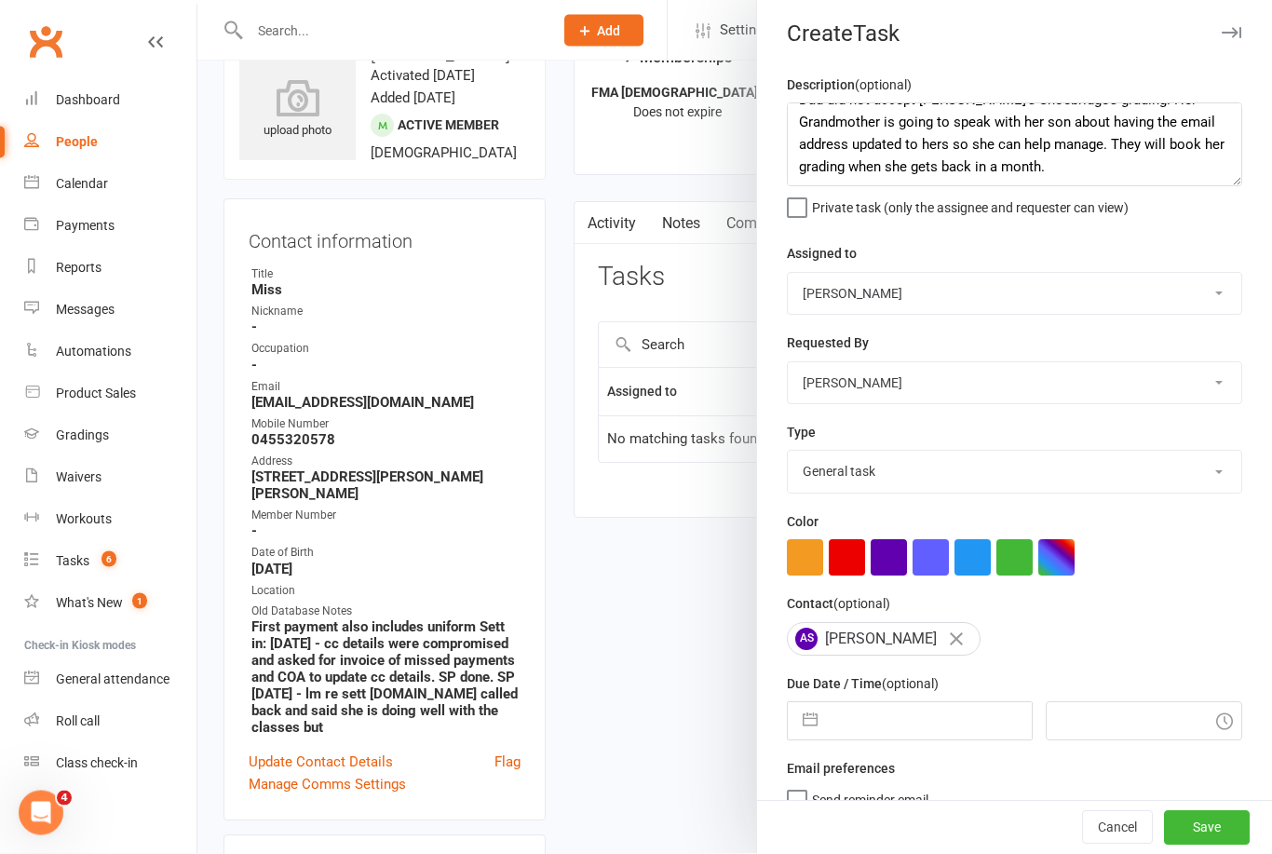
select select "9"
select select "2025"
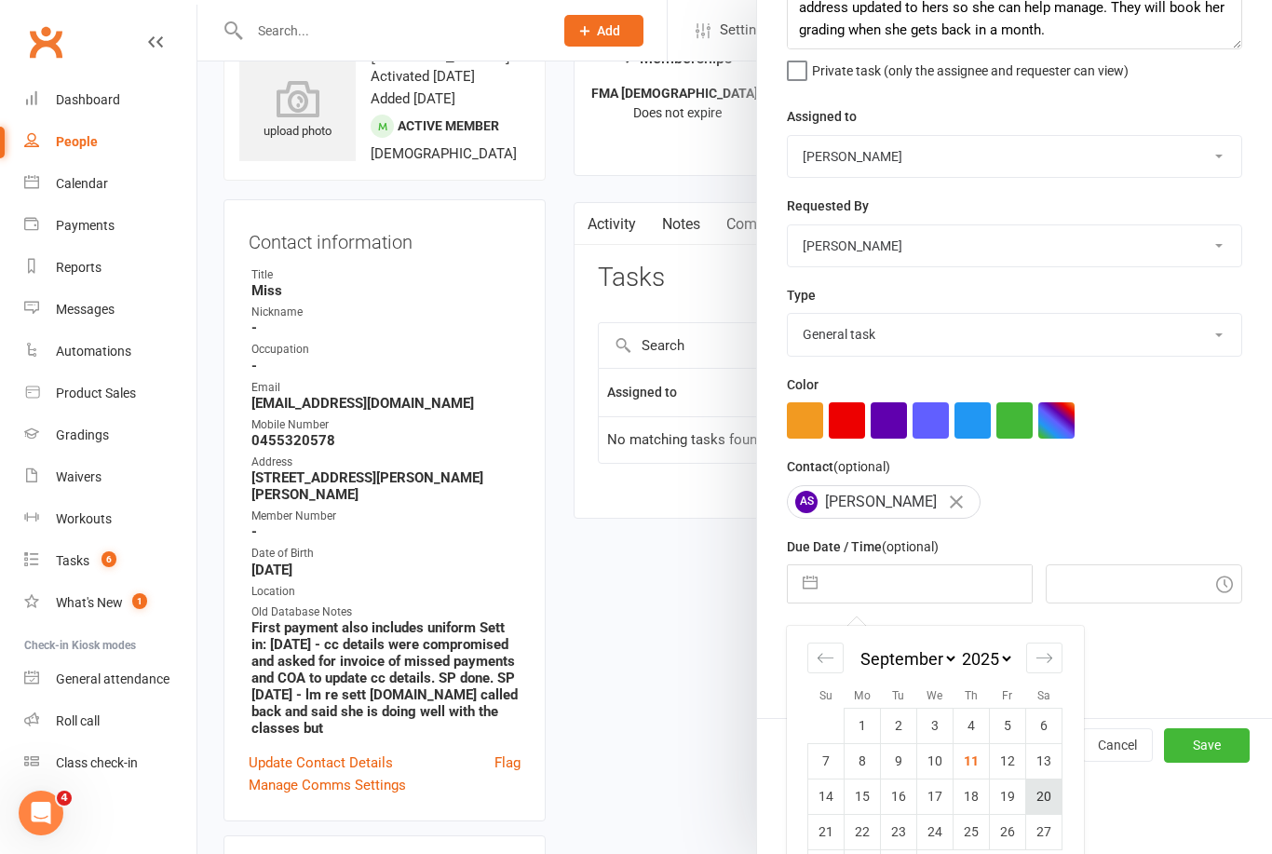
click at [1048, 802] on td "20" at bounding box center [1044, 795] width 36 height 35
type input "[DATE]"
type input "5:45pm"
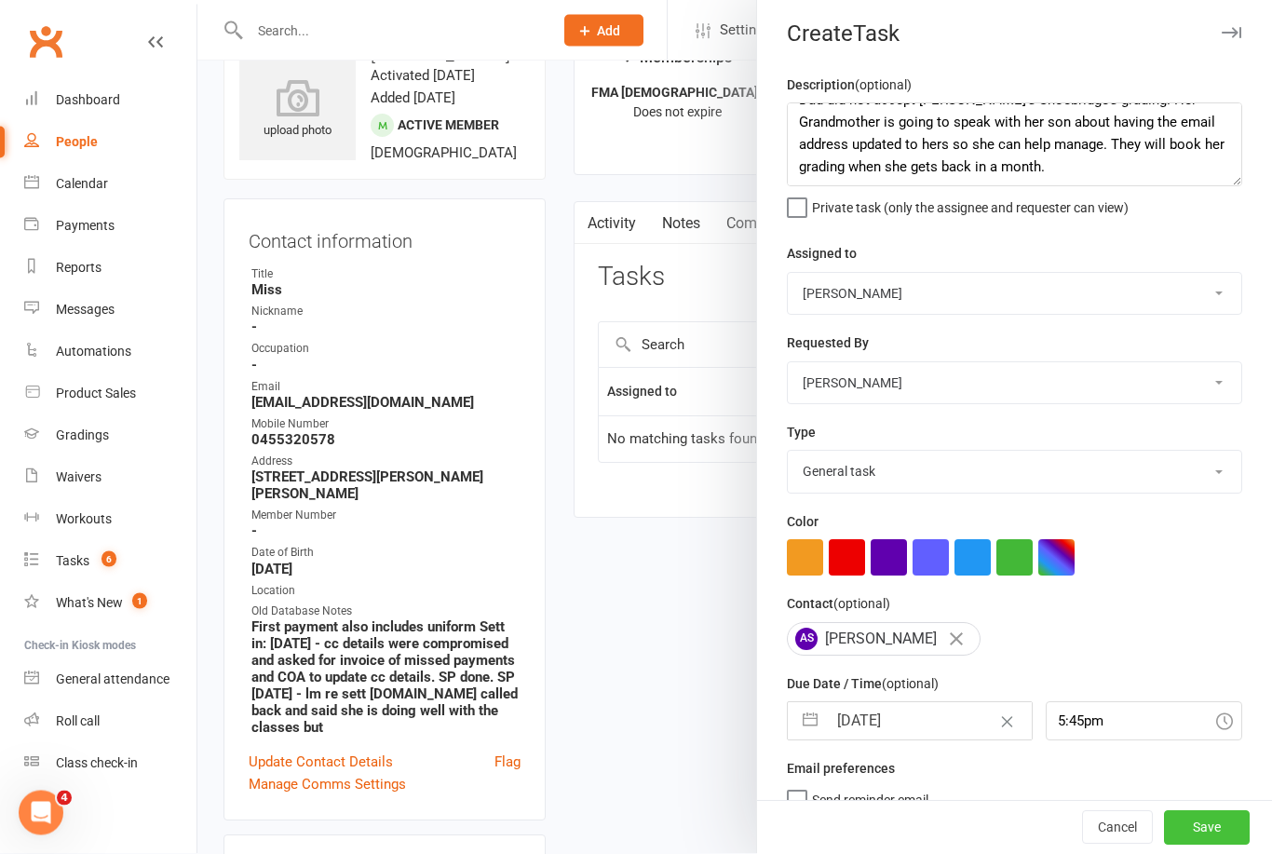
click at [1234, 844] on button "Save" at bounding box center [1207, 828] width 86 height 34
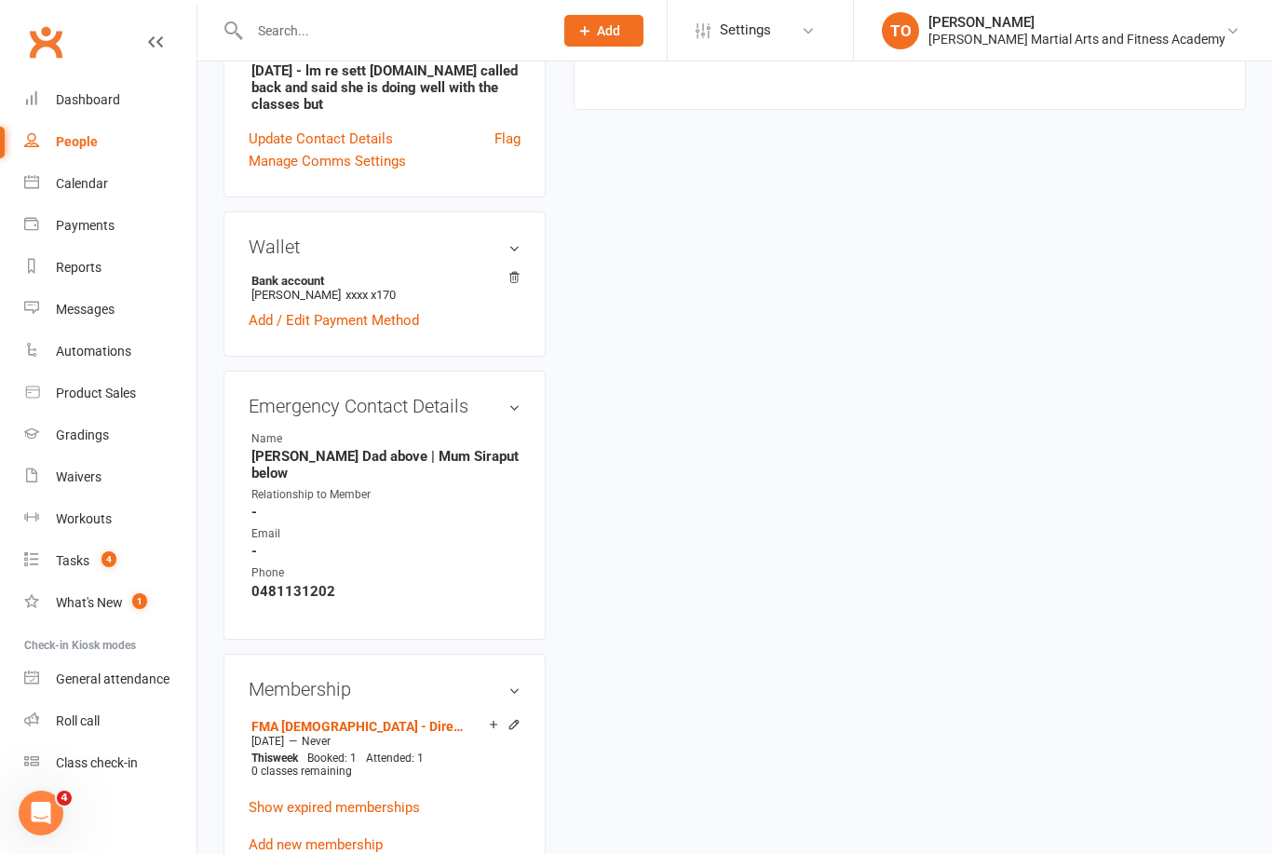
scroll to position [683, 0]
click at [312, 29] on input "text" at bounding box center [392, 31] width 296 height 26
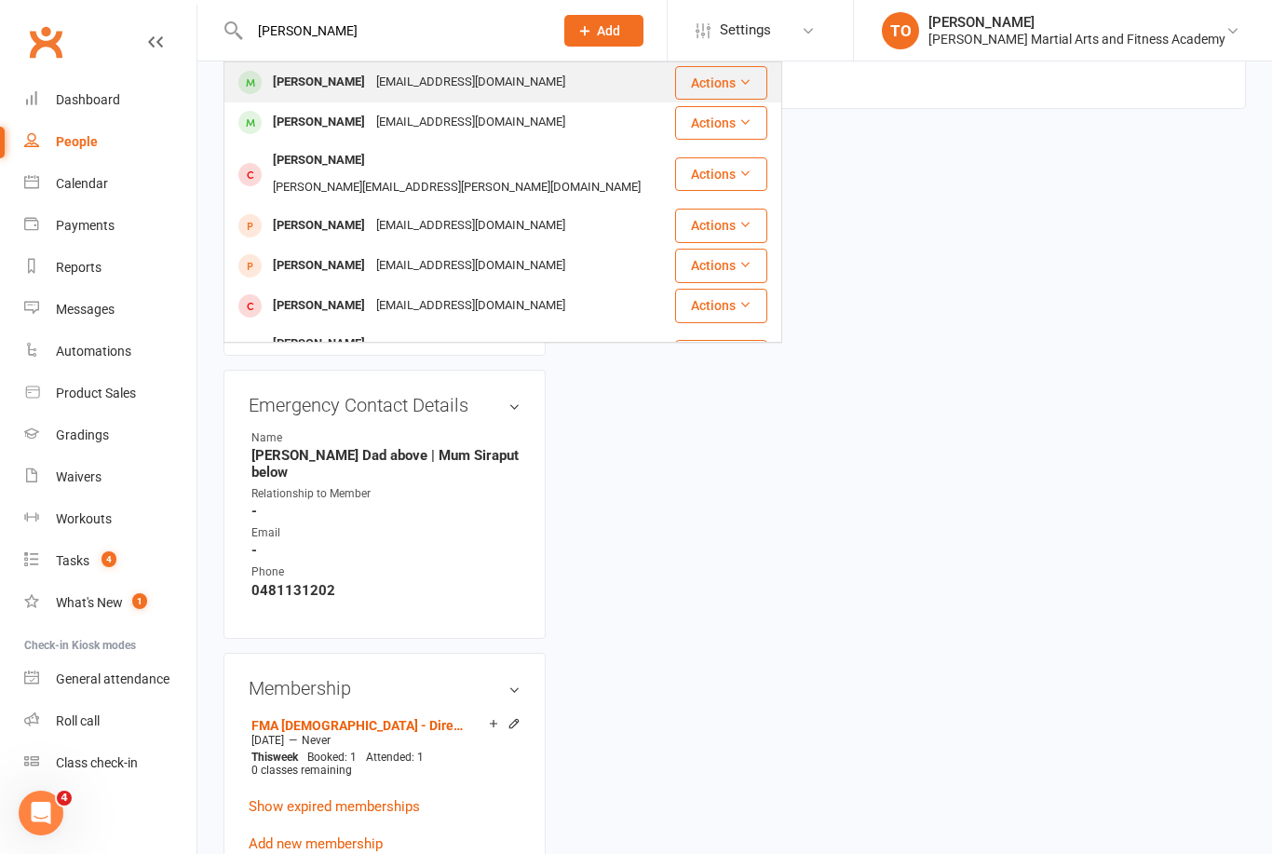
type input "[PERSON_NAME]"
click at [310, 87] on div "[PERSON_NAME]" at bounding box center [318, 82] width 103 height 27
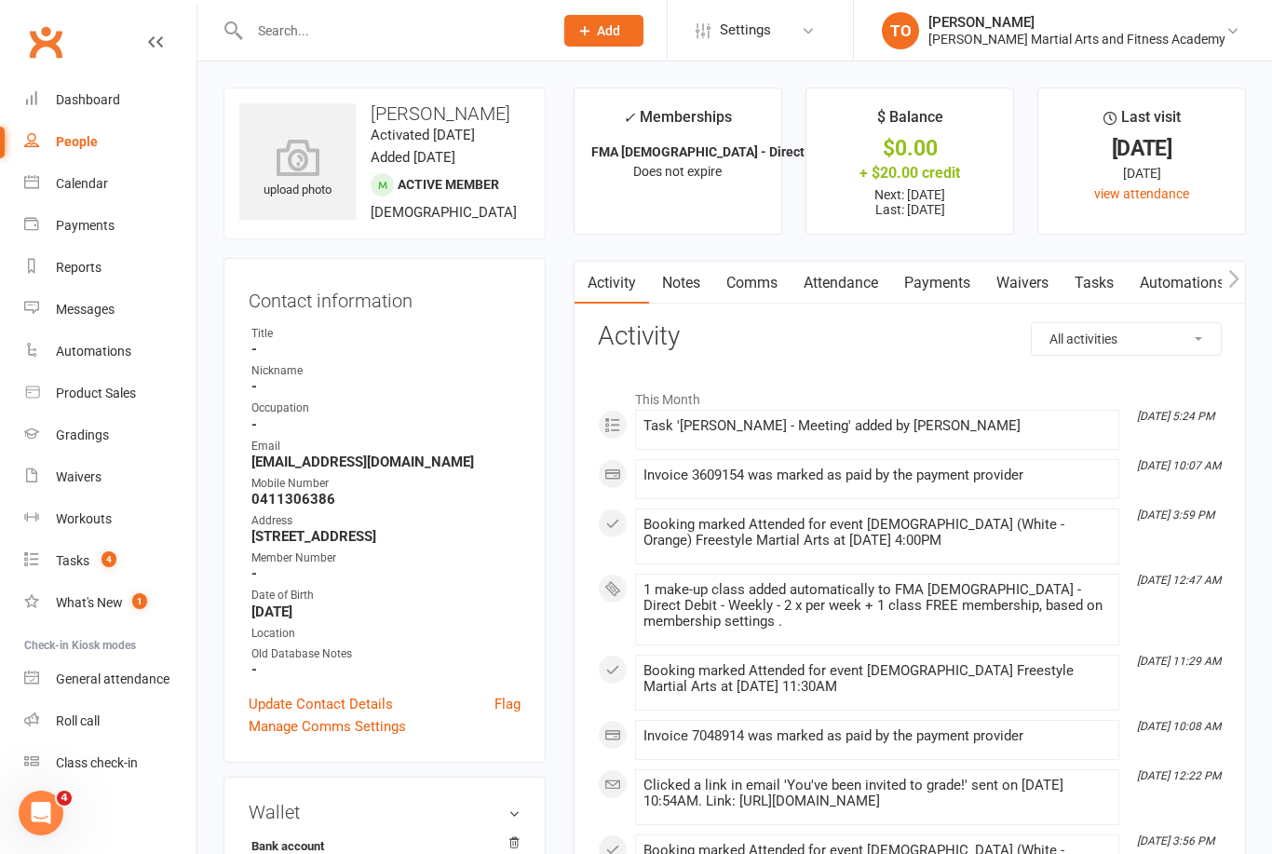
click at [1108, 285] on link "Tasks" at bounding box center [1093, 283] width 65 height 43
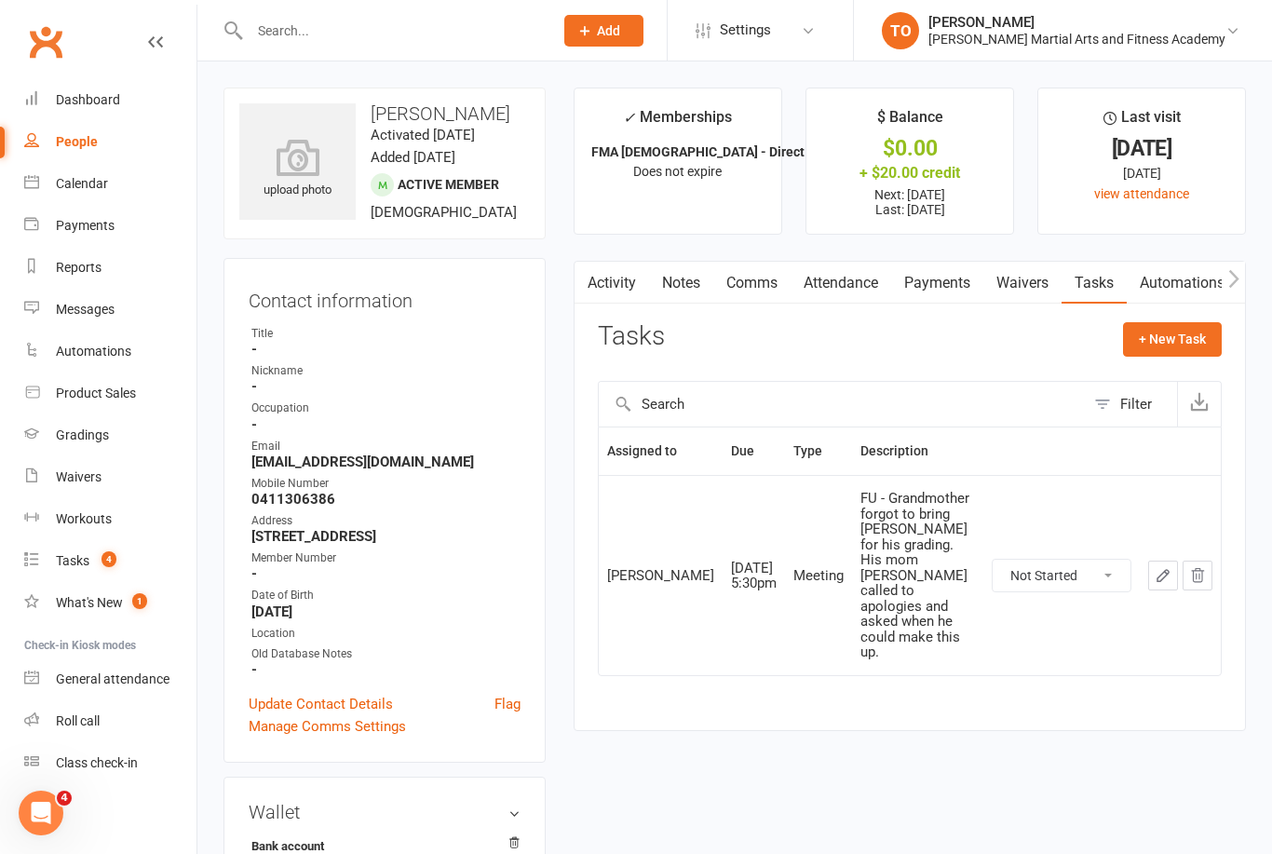
click at [1159, 570] on icon "button" at bounding box center [1162, 575] width 11 height 11
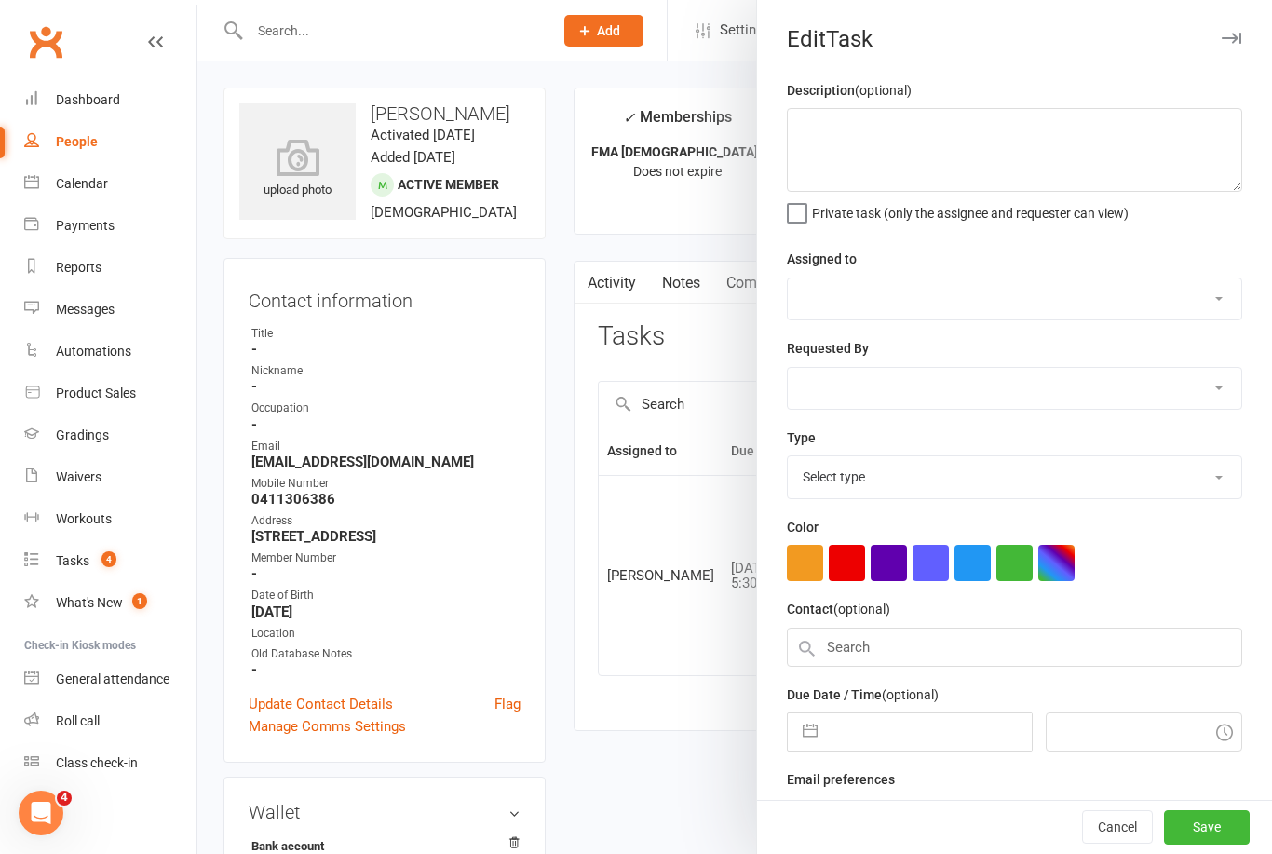
type textarea "FU - Grandmother forgot to bring [PERSON_NAME] for his grading. His mom [PERSON…"
select select "47660"
select select "50724"
type input "[DATE]"
type input "5:30pm"
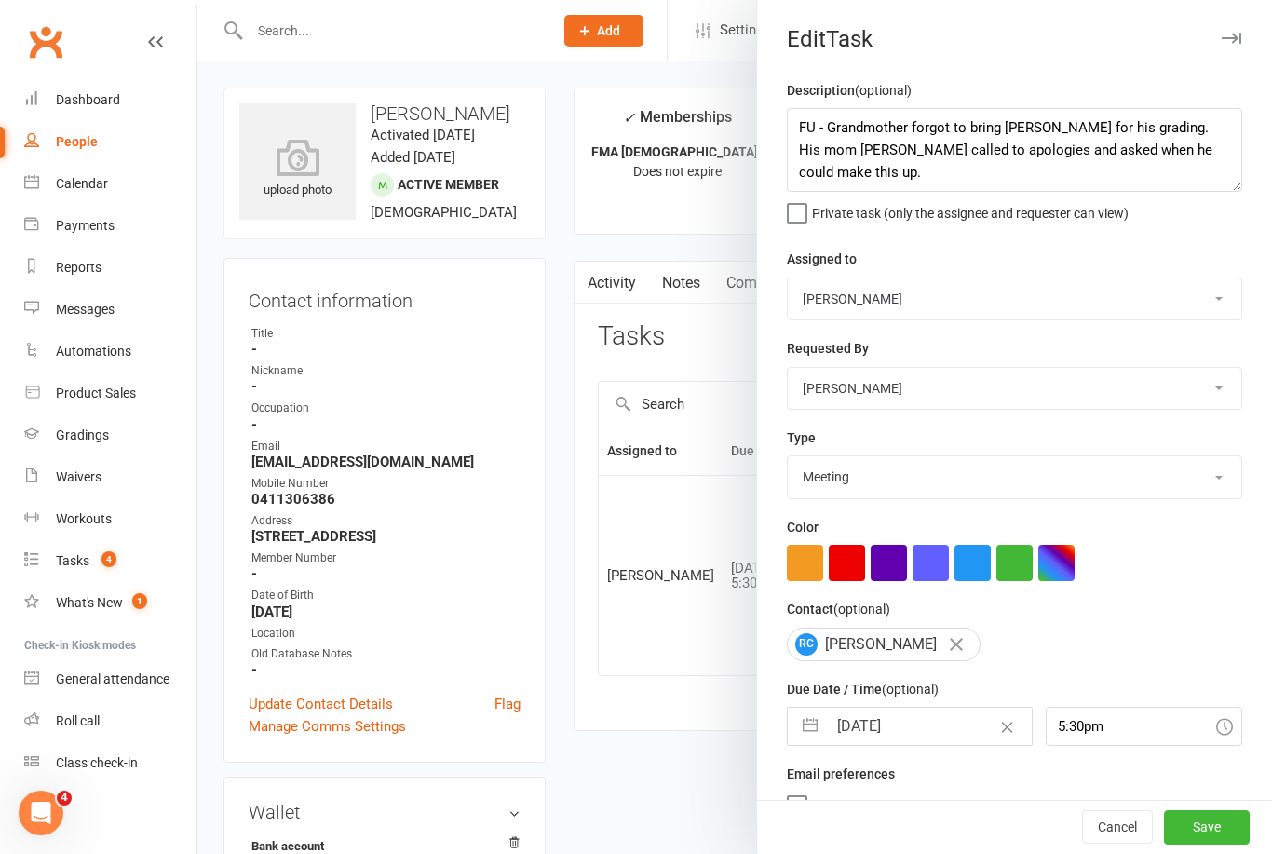
click at [1118, 481] on select "E-mail General task Meeting Phone call Sett in calls Add new task type" at bounding box center [1014, 476] width 453 height 41
select select "25277"
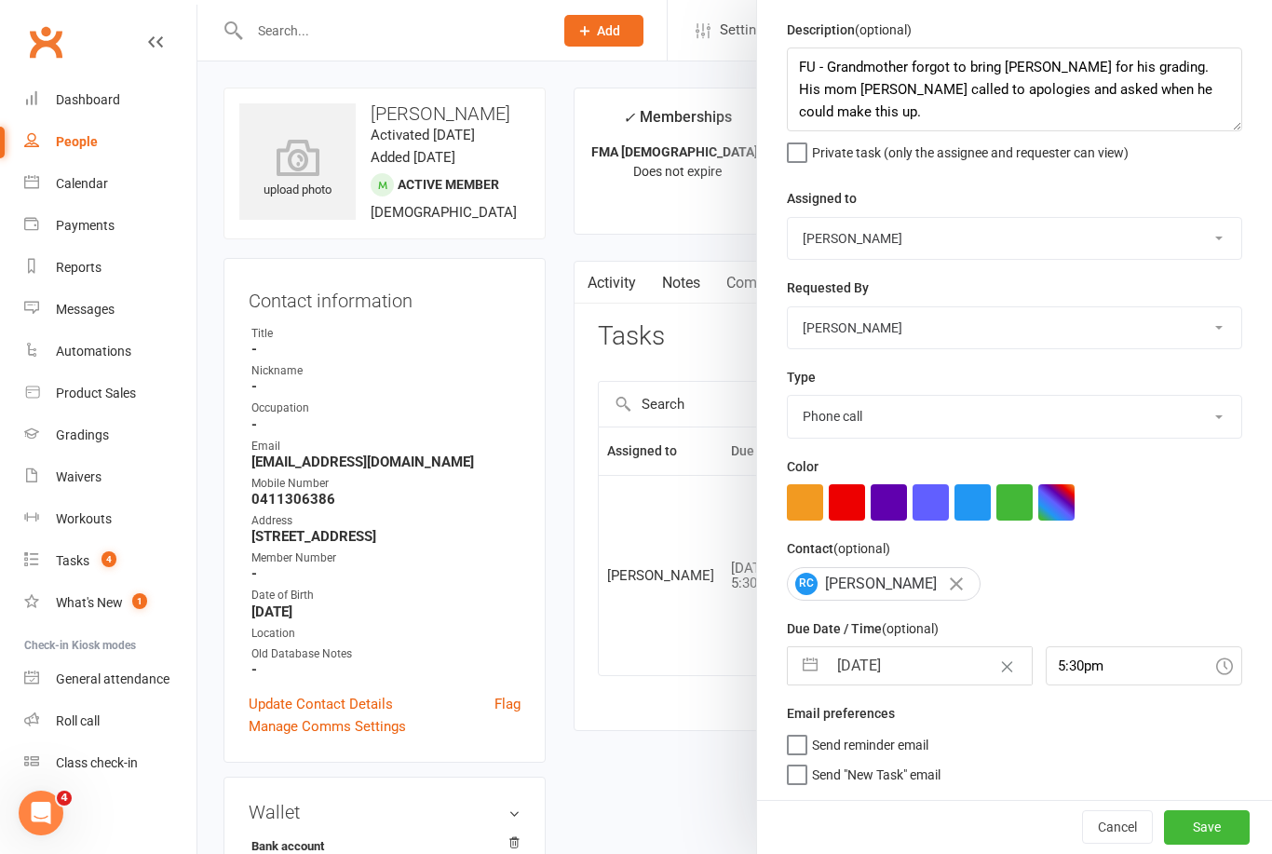
scroll to position [64, 0]
click at [1232, 825] on button "Save" at bounding box center [1207, 827] width 86 height 34
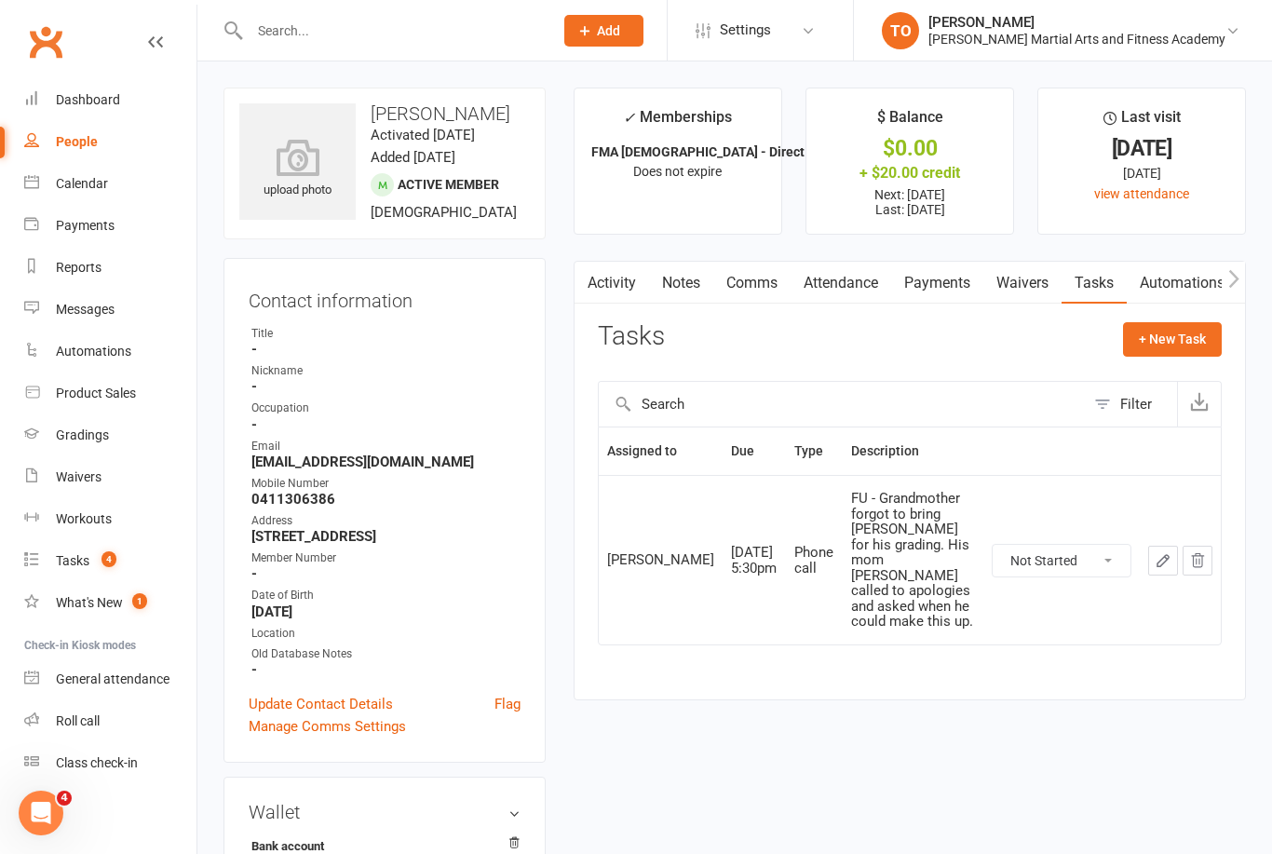
click at [293, 34] on input "text" at bounding box center [392, 31] width 296 height 26
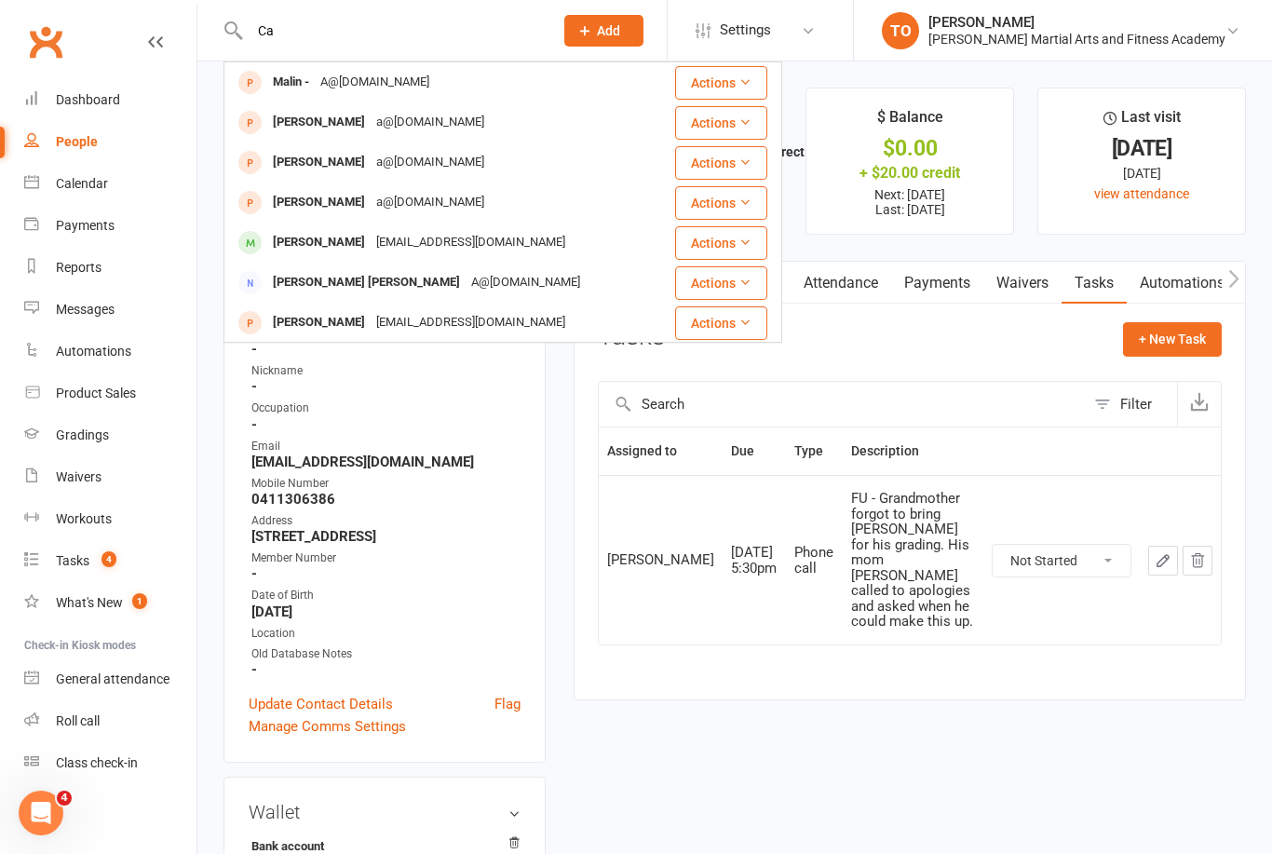
type input "C"
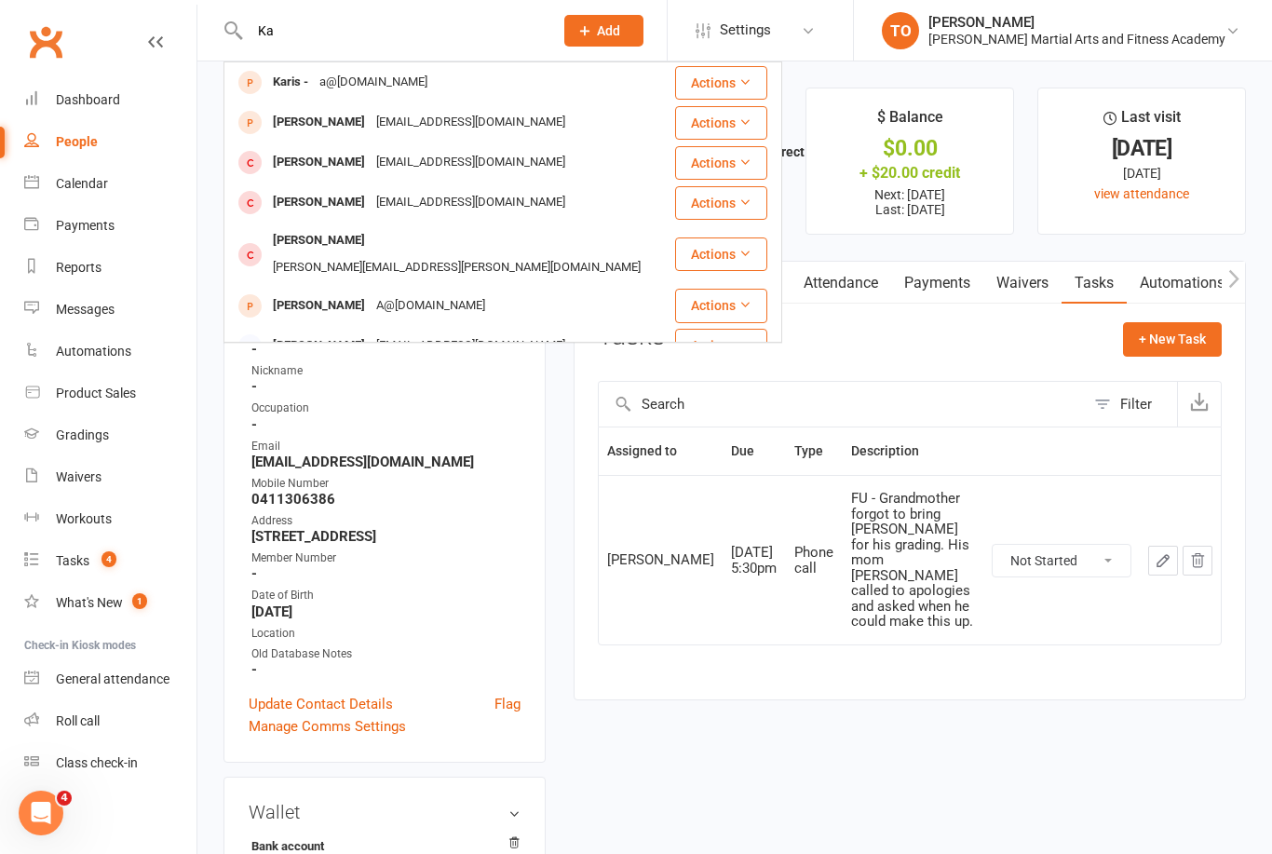
type input "K"
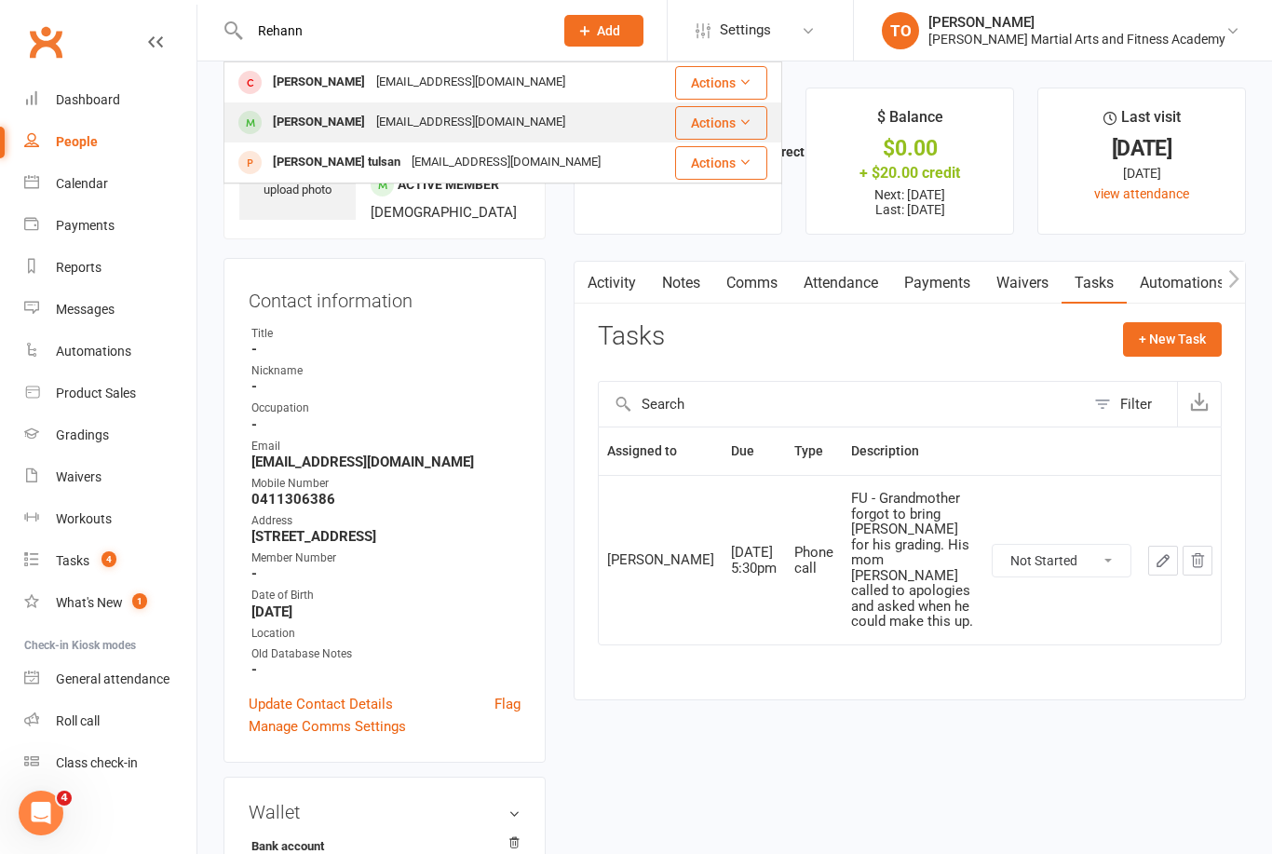
type input "Rehann"
click at [310, 119] on div "[PERSON_NAME]" at bounding box center [318, 122] width 103 height 27
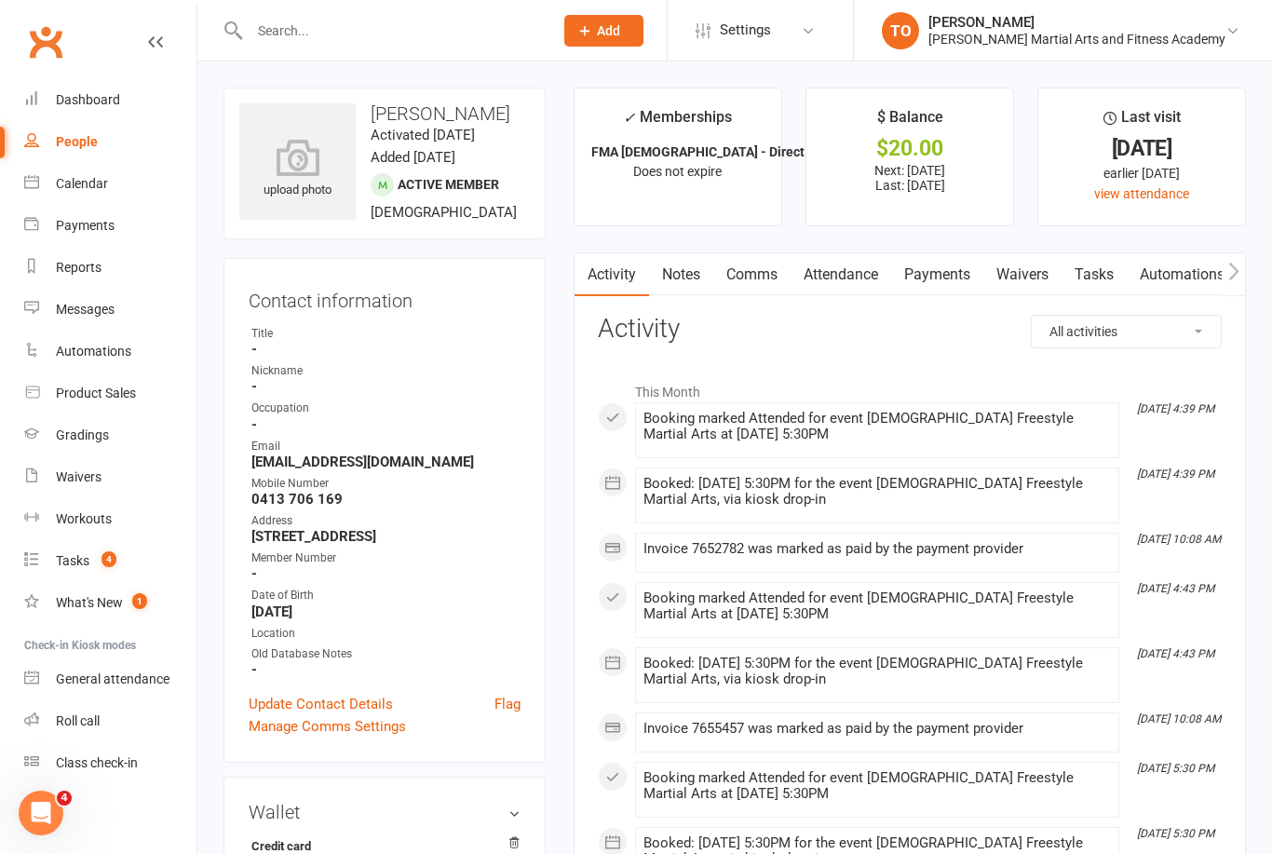
click at [941, 272] on link "Payments" at bounding box center [937, 274] width 92 height 43
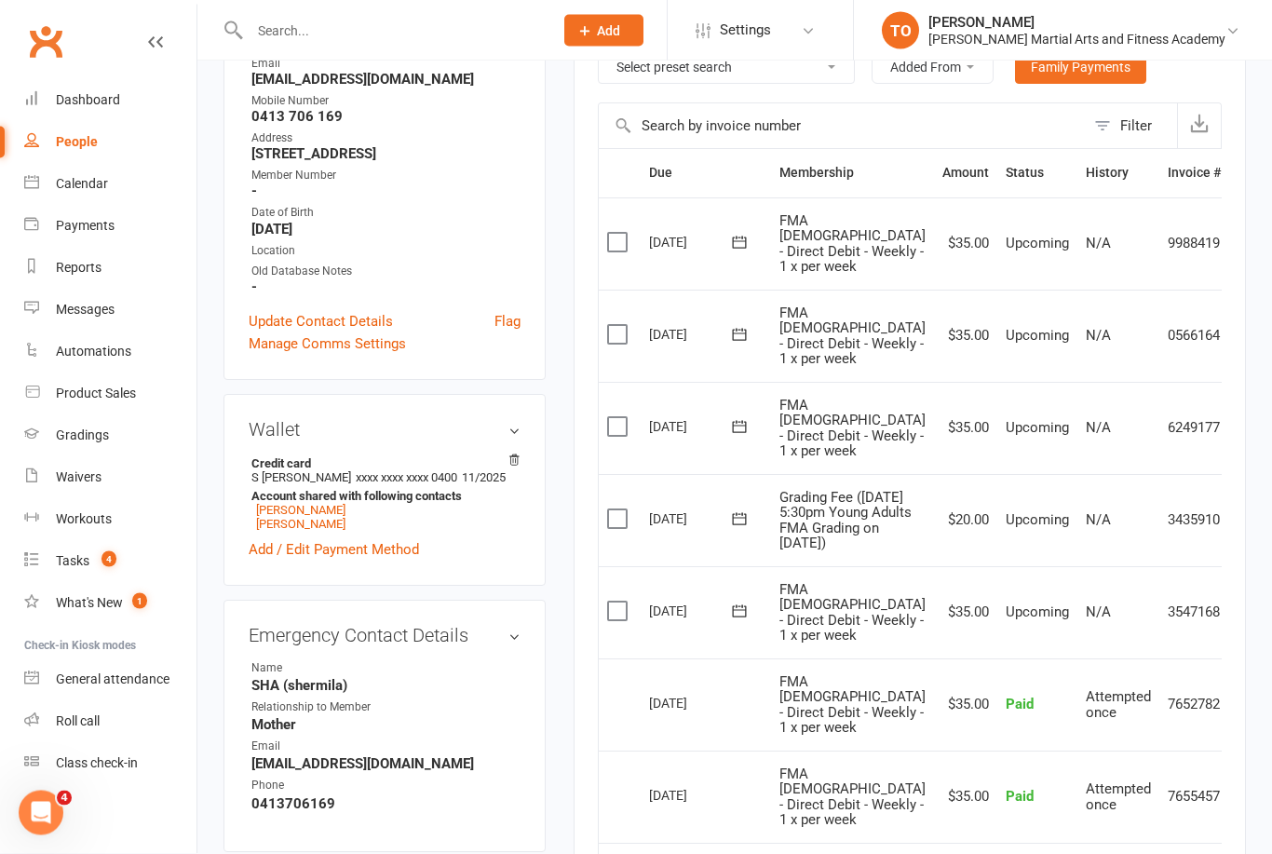
scroll to position [383, 0]
click at [1239, 527] on icon at bounding box center [1248, 520] width 19 height 19
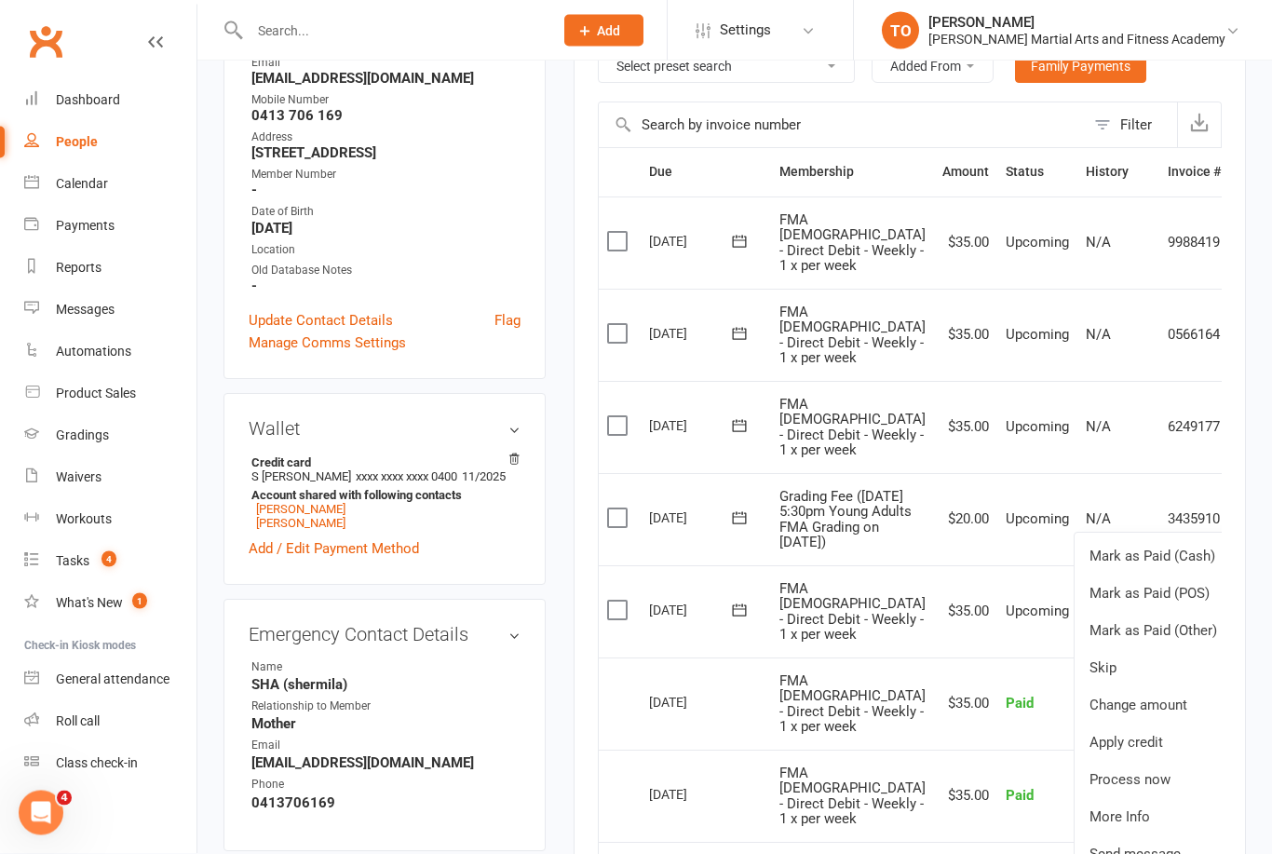
scroll to position [384, 0]
click at [1135, 592] on link "Mark as Paid (POS)" at bounding box center [1166, 592] width 184 height 37
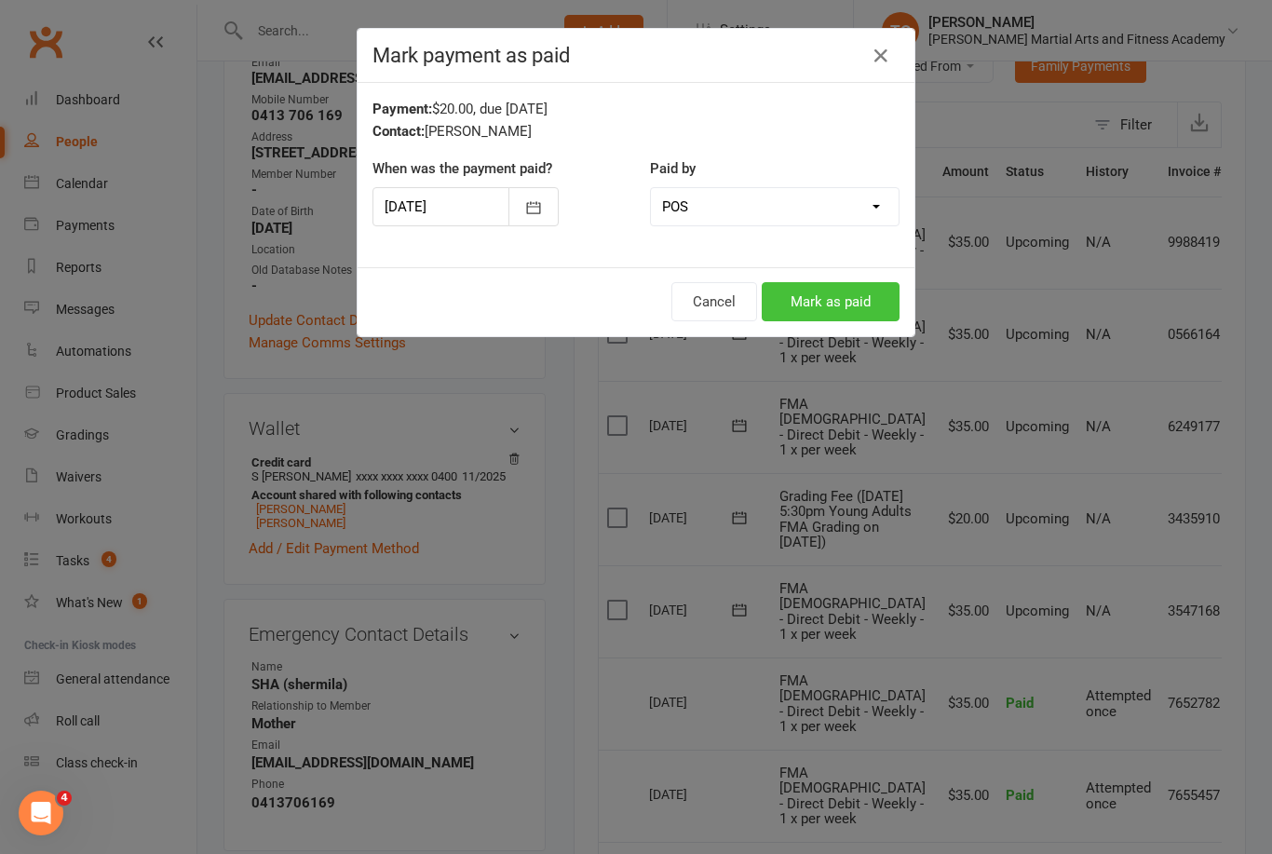
click at [849, 284] on button "Mark as paid" at bounding box center [831, 301] width 138 height 39
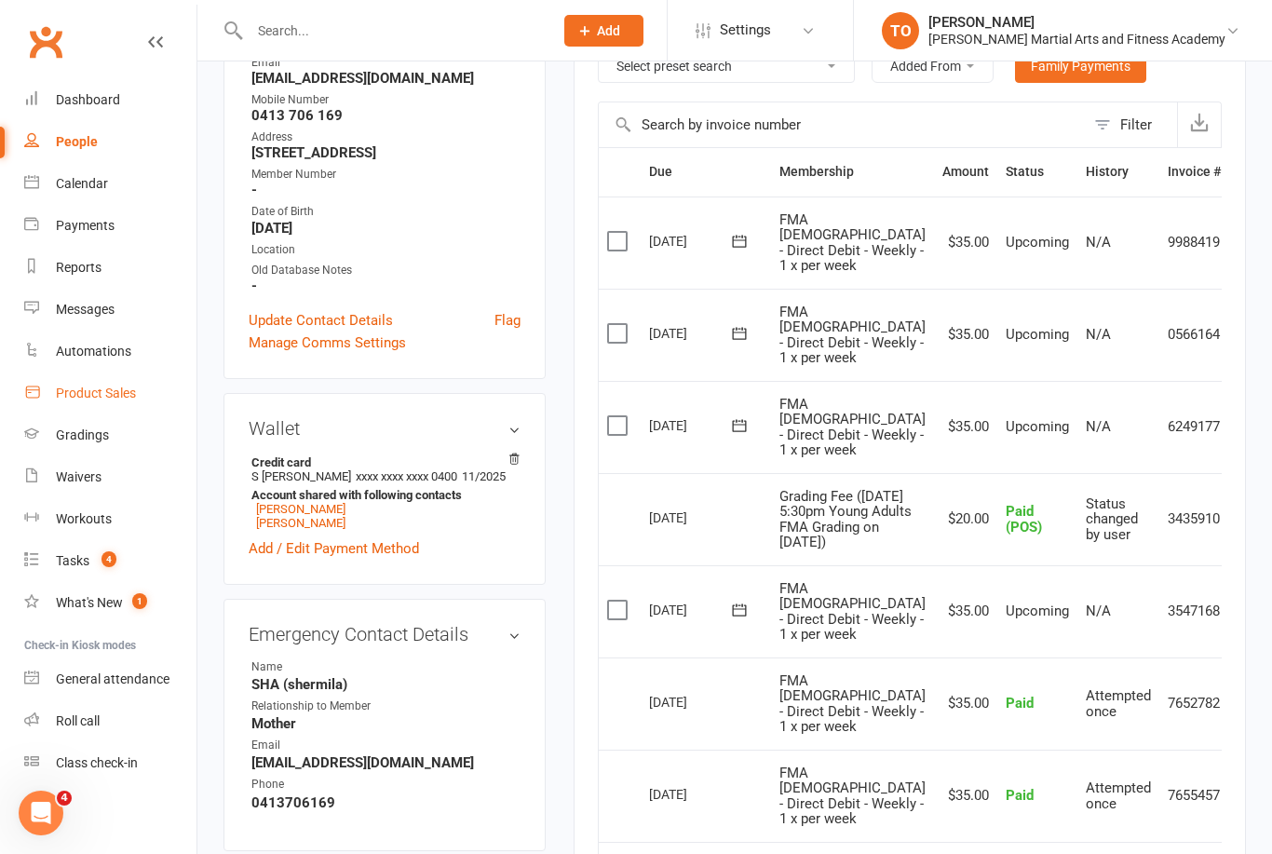
click at [103, 394] on div "Product Sales" at bounding box center [96, 392] width 80 height 15
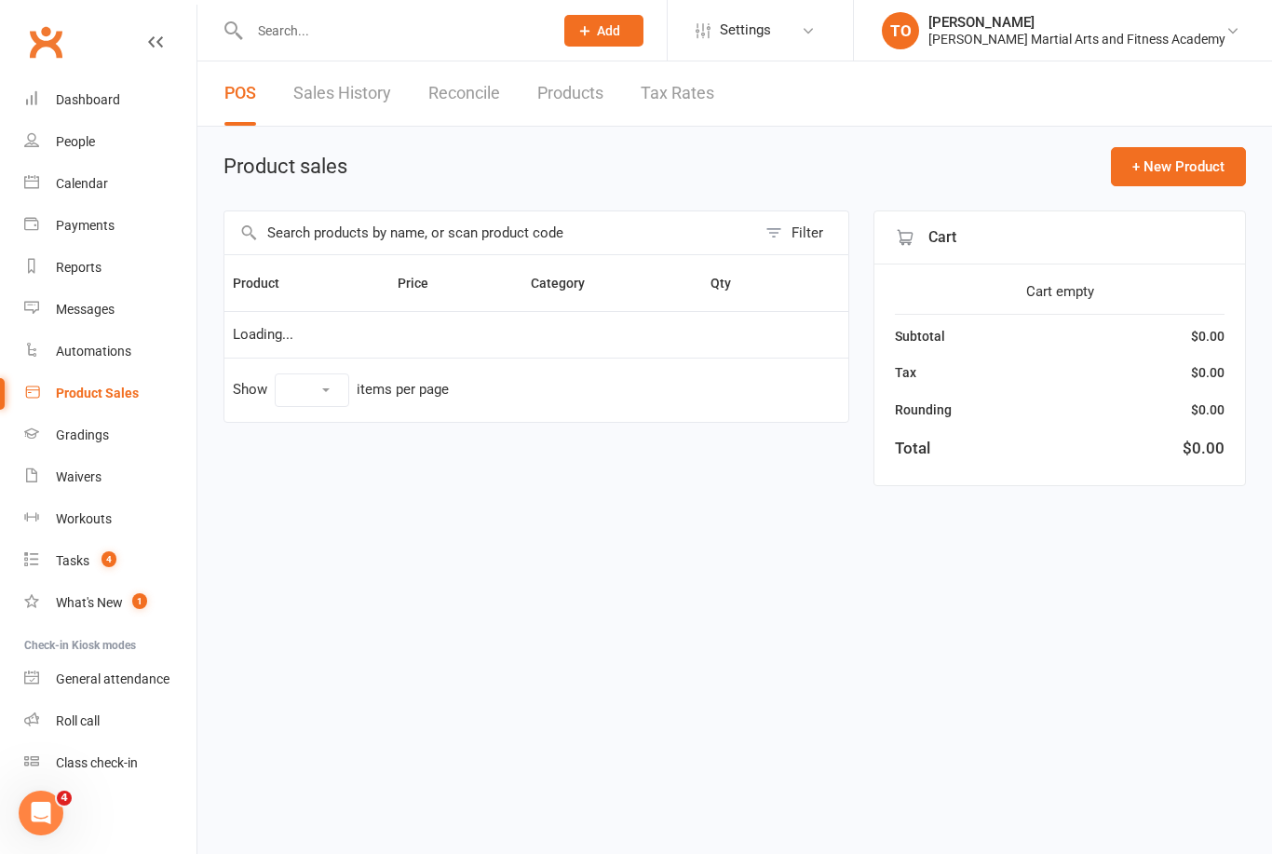
select select "100"
click at [993, 161] on span "Open POS Portal" at bounding box center [1003, 166] width 102 height 22
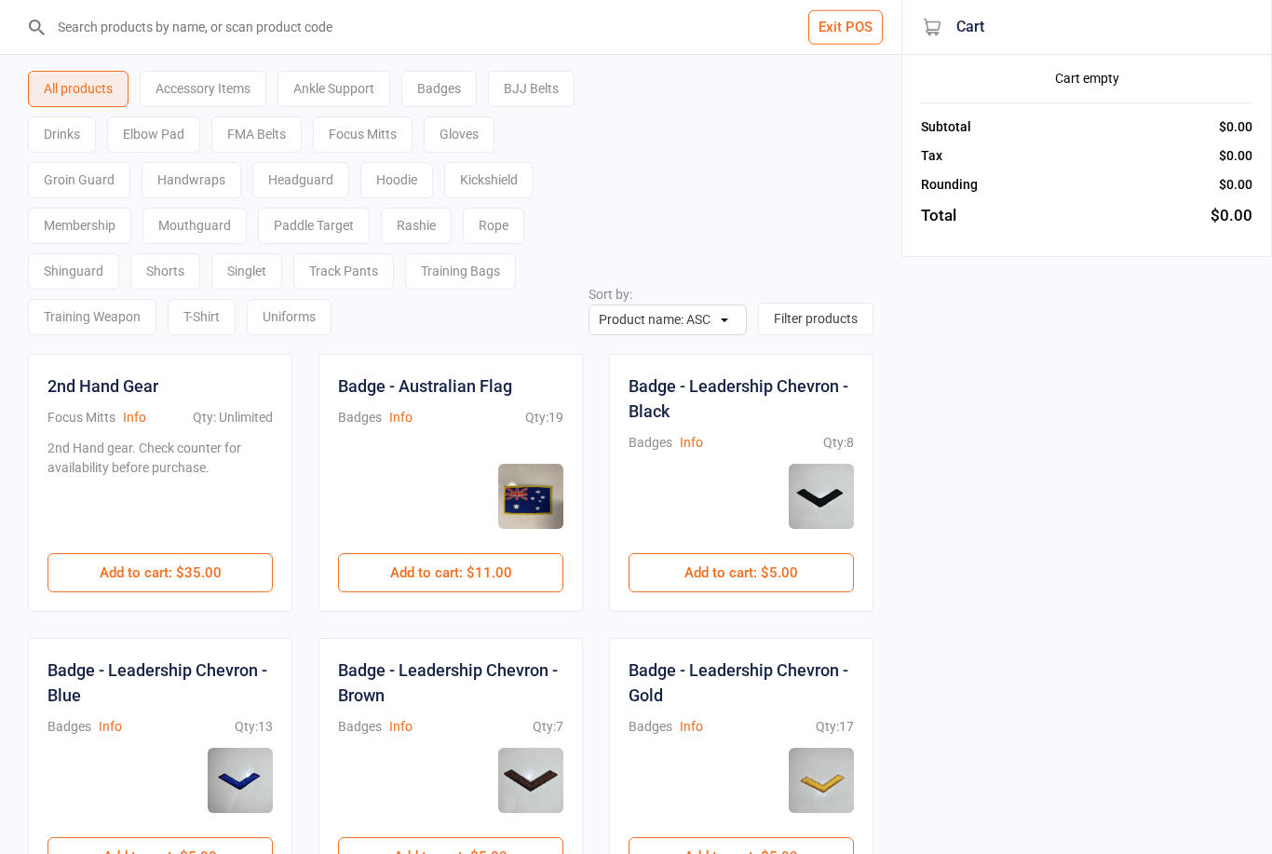
click at [453, 35] on input "search" at bounding box center [461, 27] width 827 height 54
type input "4"
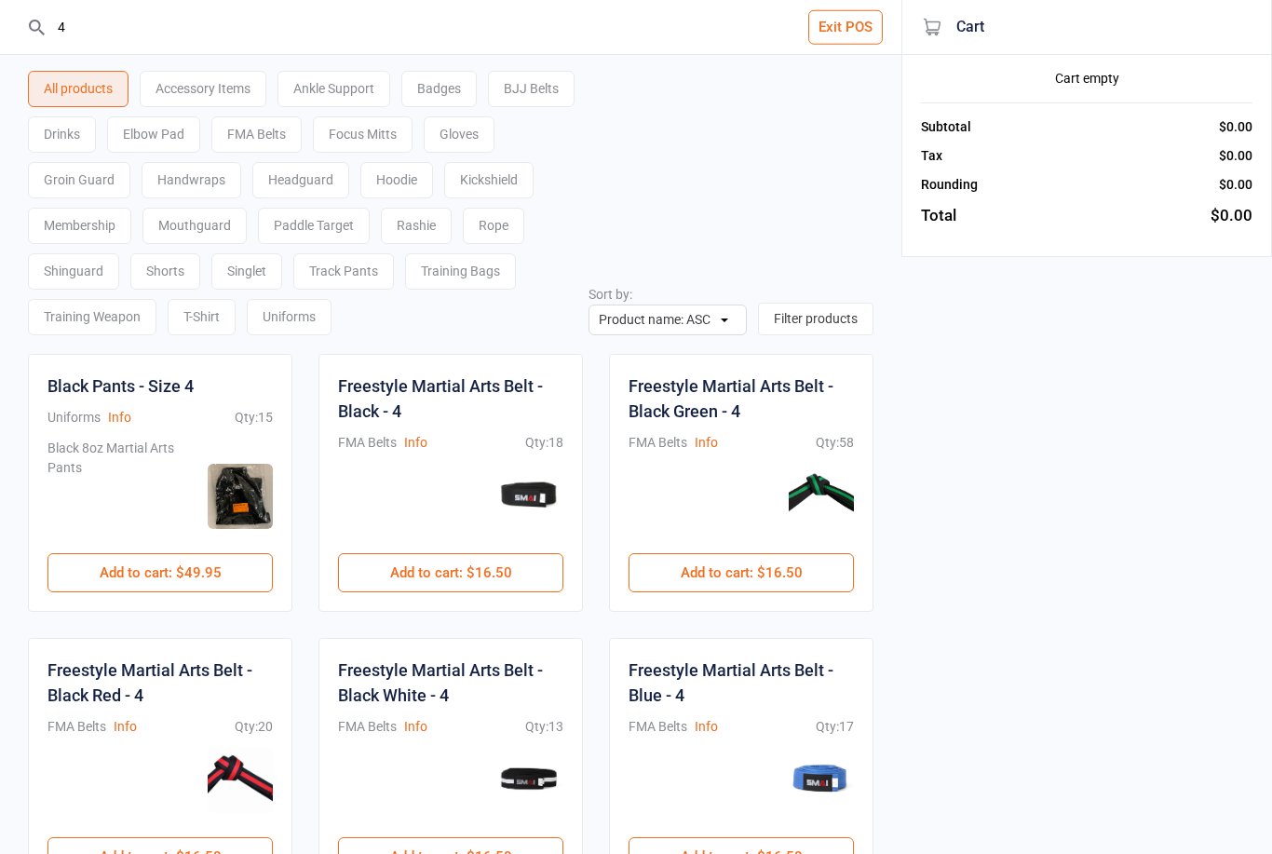
click at [860, 32] on button "Exit POS" at bounding box center [845, 27] width 74 height 34
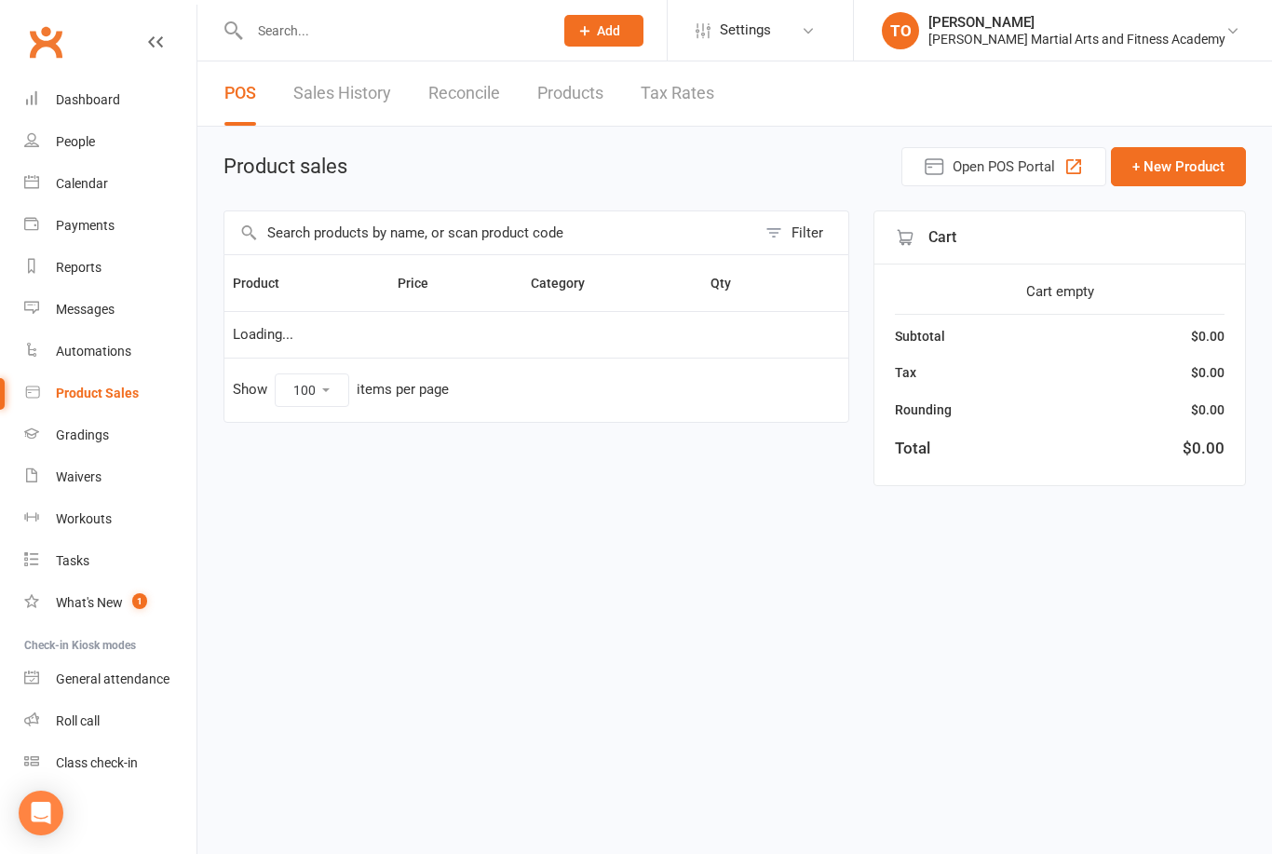
select select "100"
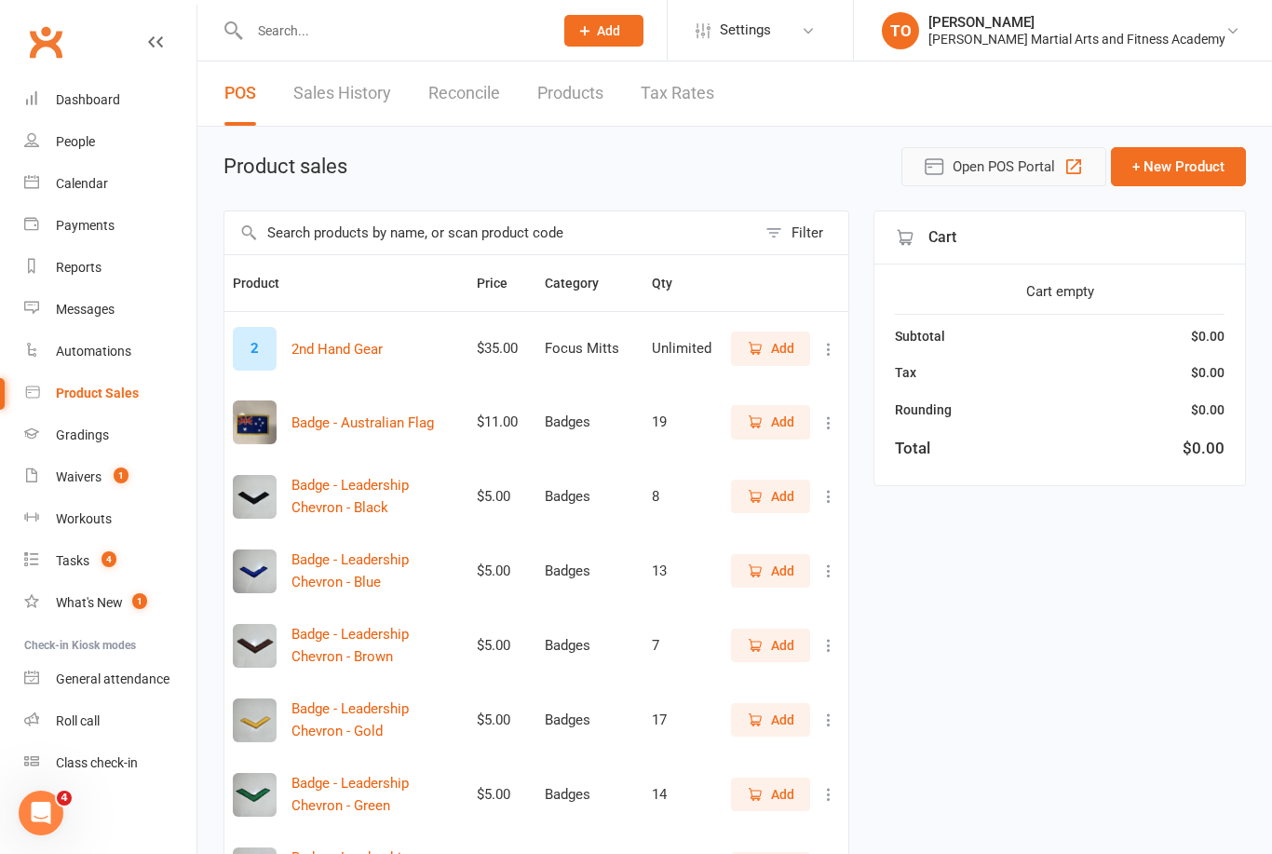
click at [981, 160] on span "Open POS Portal" at bounding box center [1003, 166] width 102 height 22
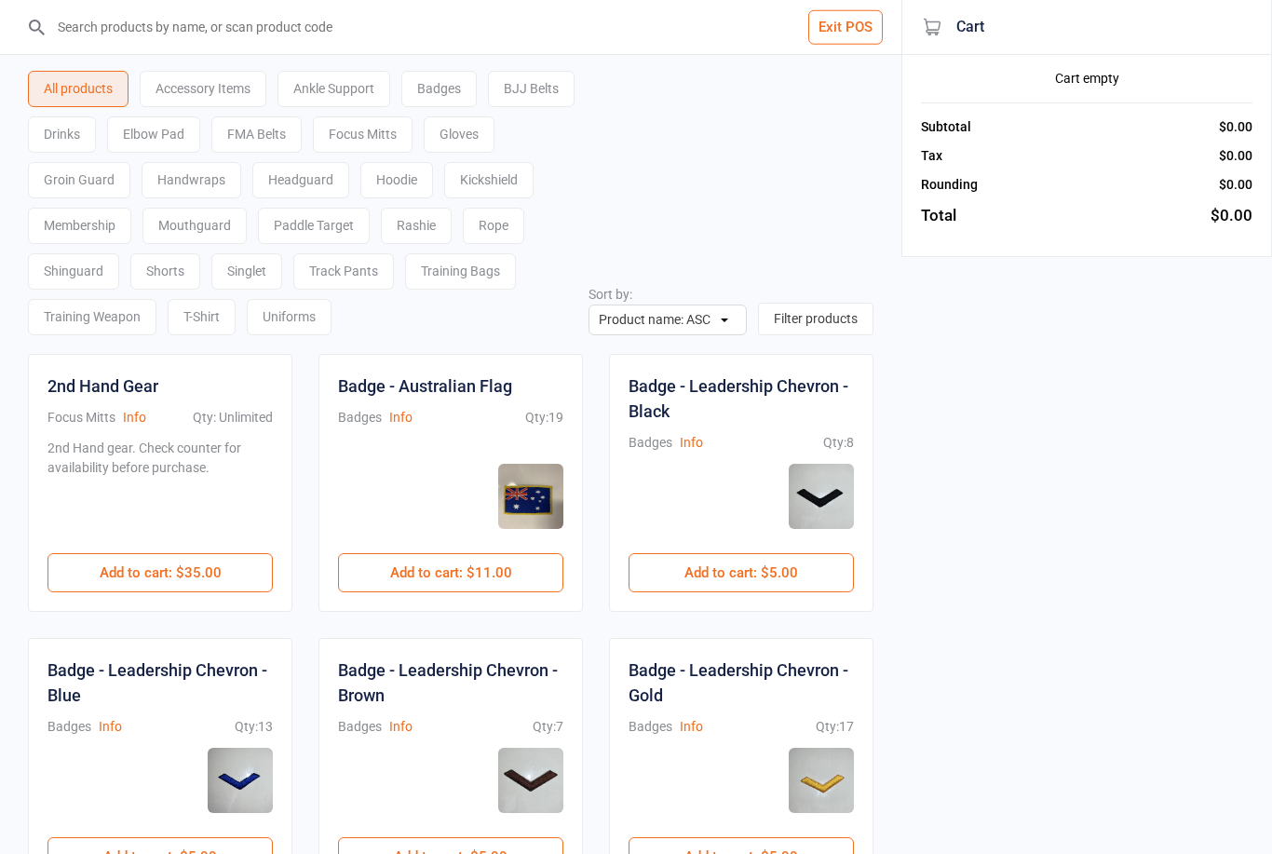
click at [331, 317] on div "Uniforms" at bounding box center [289, 317] width 85 height 36
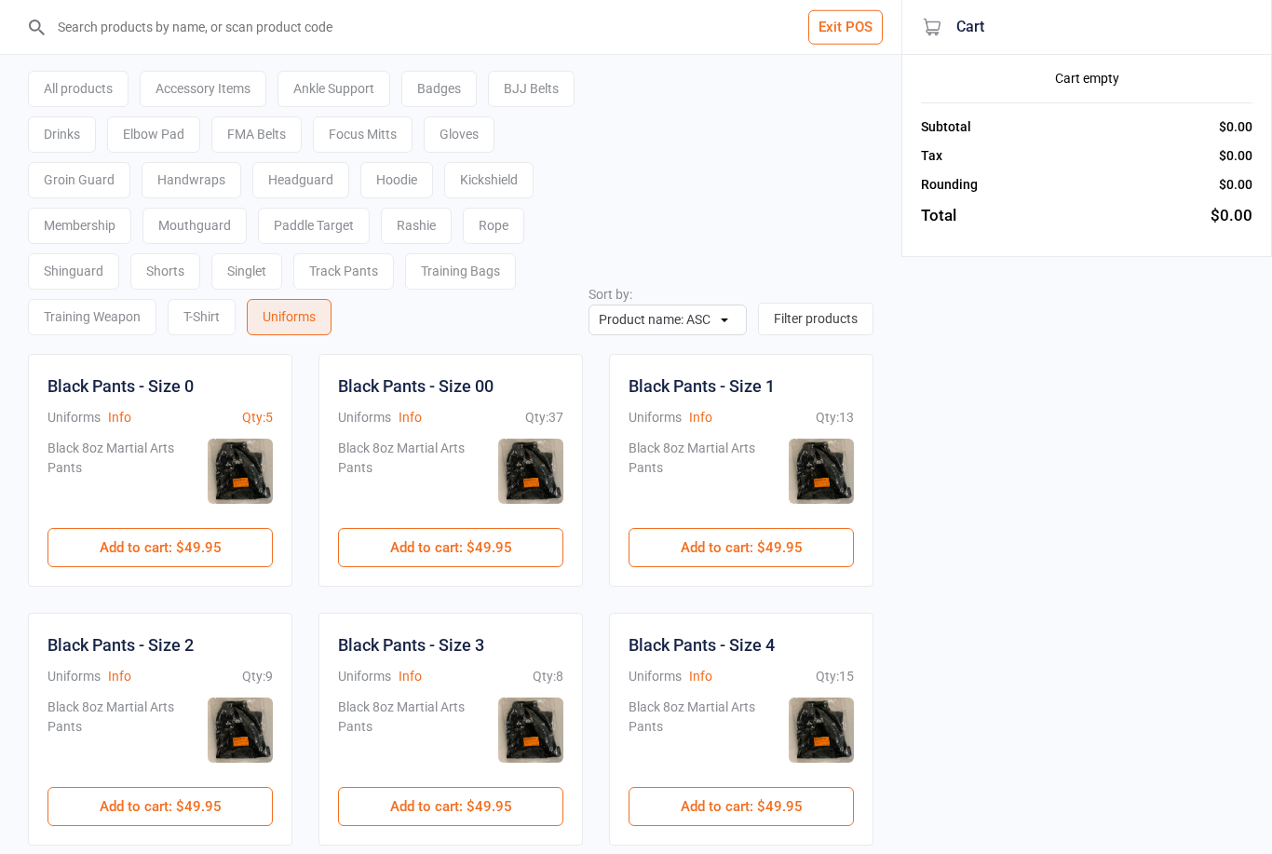
click at [479, 39] on input "search" at bounding box center [461, 27] width 827 height 54
type input "4"
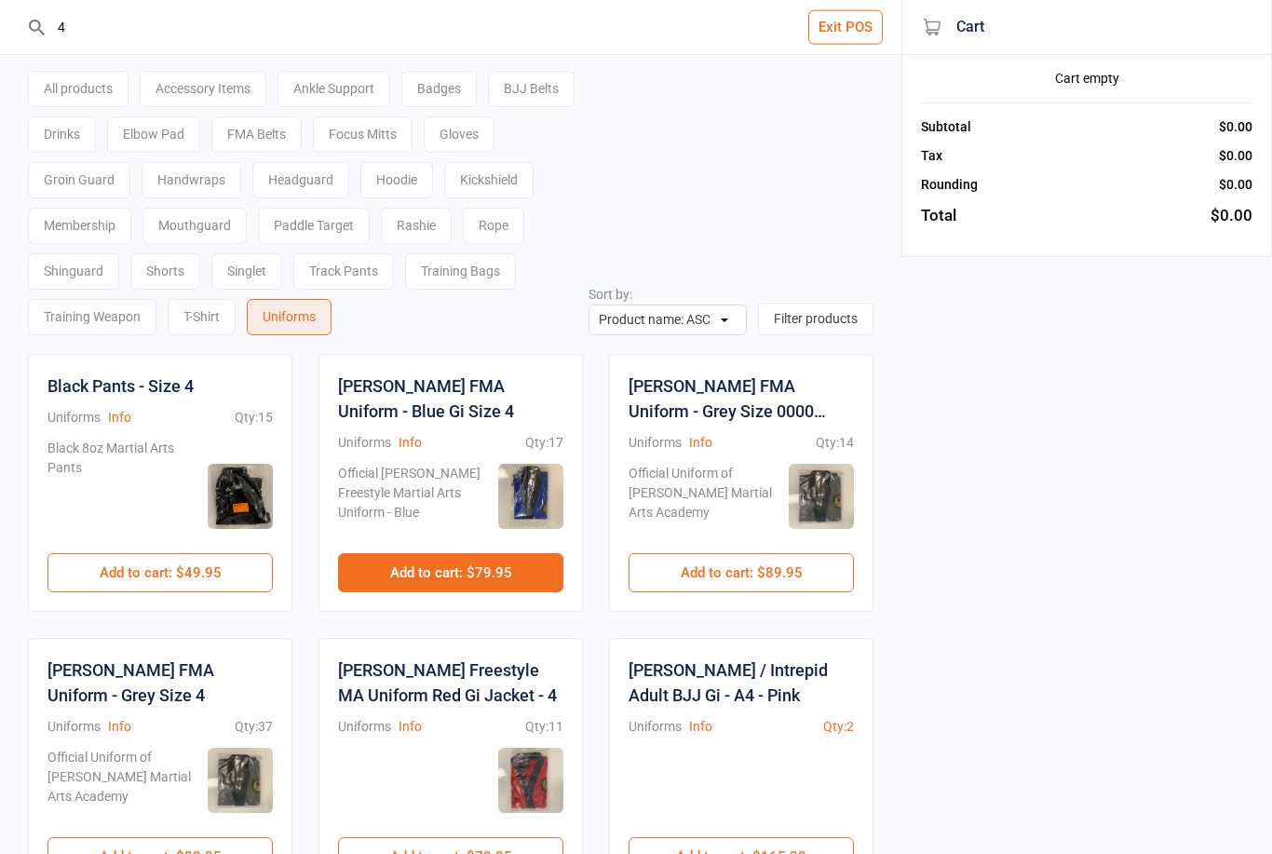
click at [475, 572] on button "Add to cart : $79.95" at bounding box center [450, 572] width 225 height 39
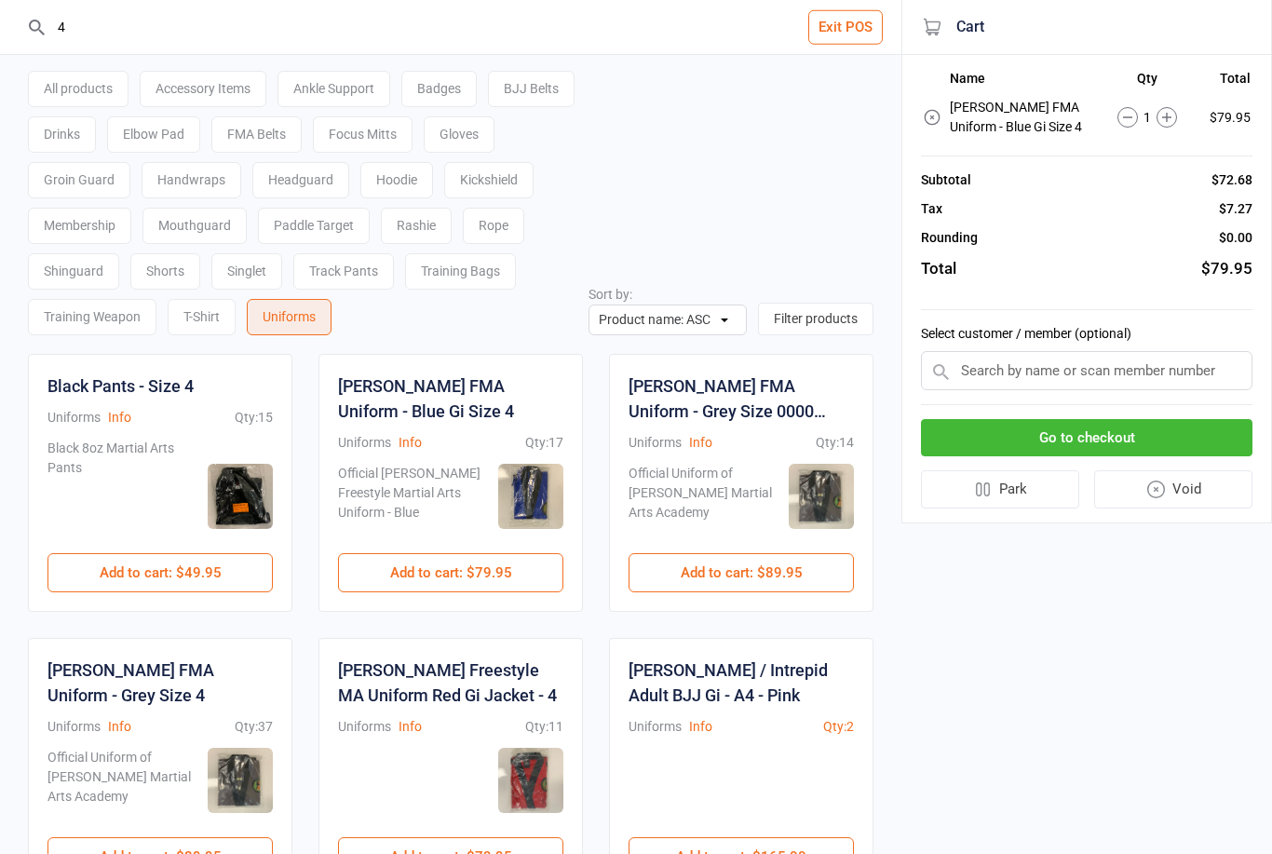
click at [1072, 381] on input "text" at bounding box center [1086, 370] width 331 height 39
type input "Rehann"
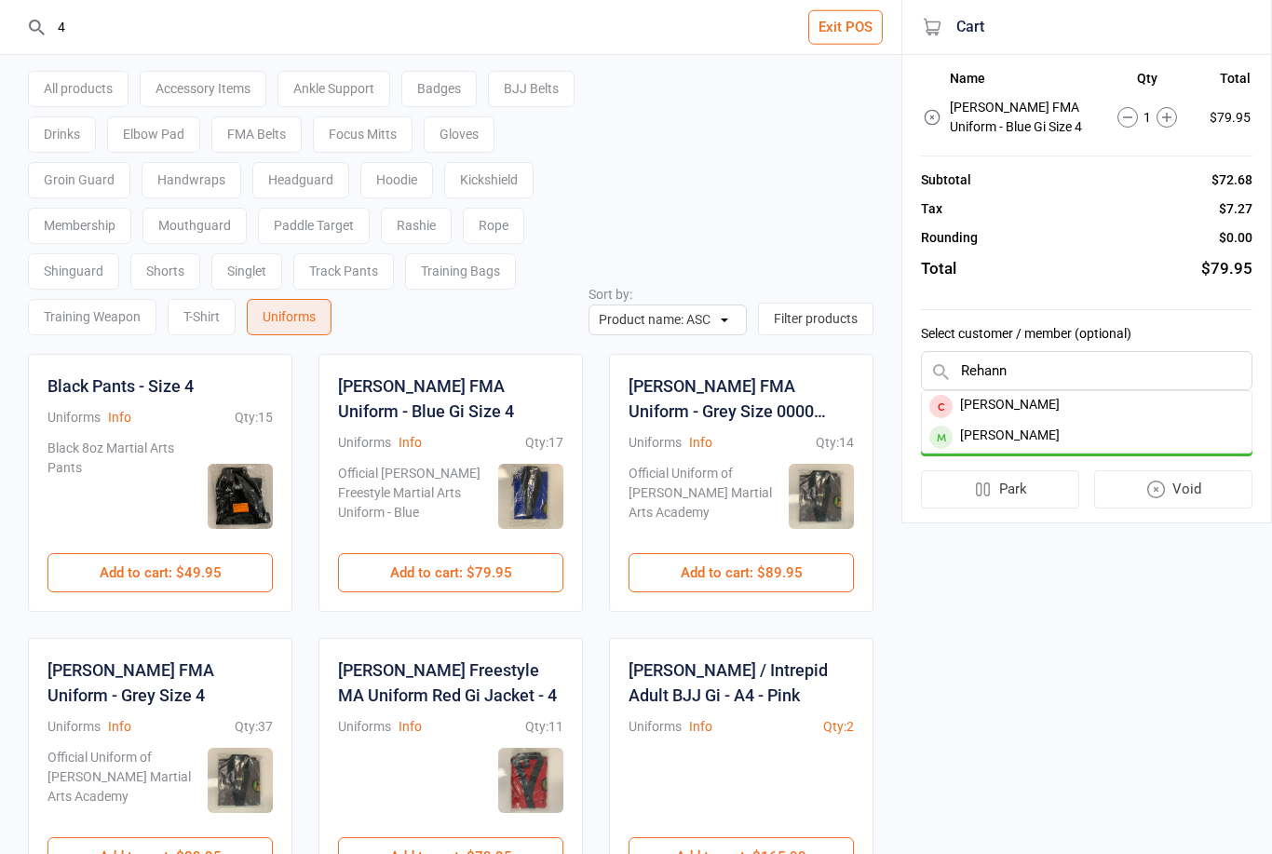
click at [1132, 689] on div "4 Exit POS All products Accessory Items Ankle Support Badges BJJ Belts Drinks E…" at bounding box center [636, 498] width 1272 height 996
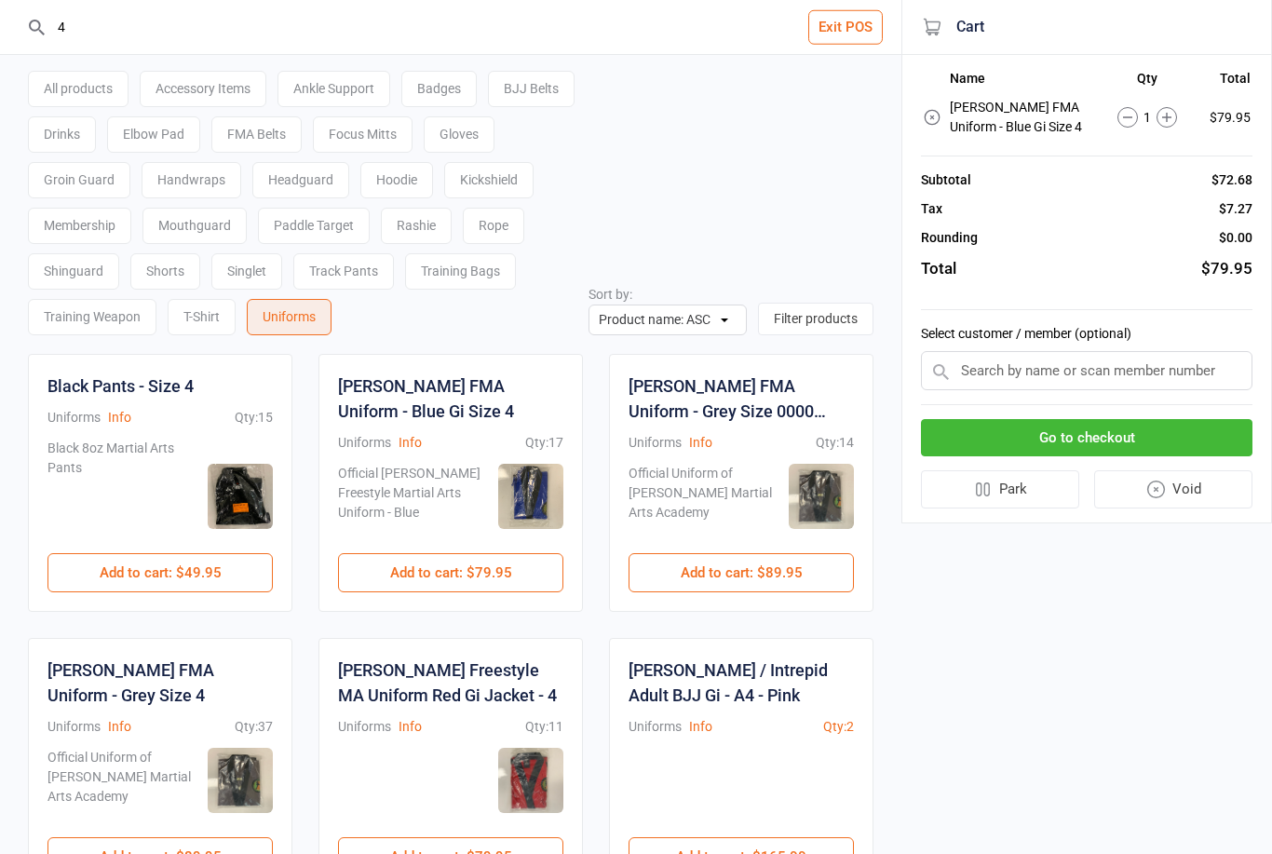
click at [1013, 363] on input "text" at bounding box center [1086, 370] width 331 height 39
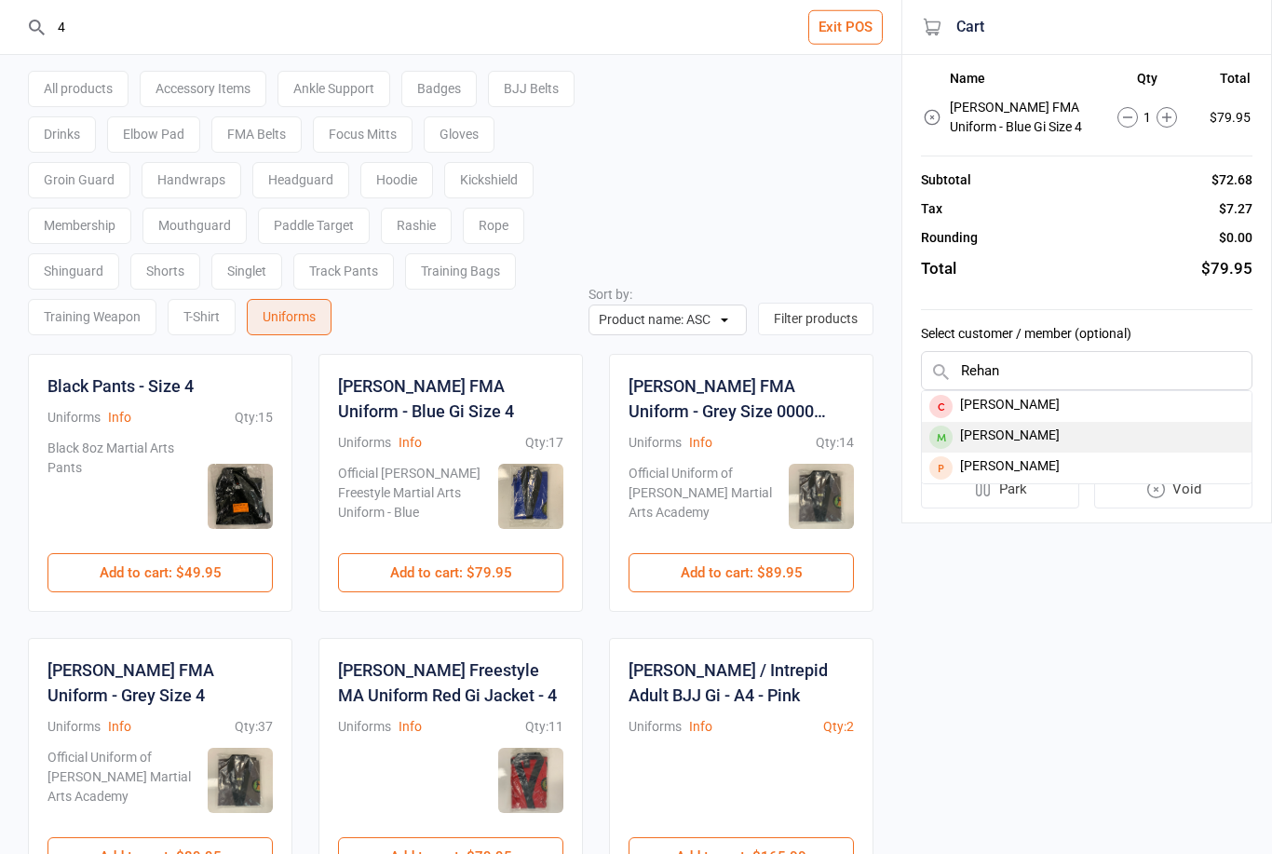
type input "Rehan"
click at [1039, 435] on div "[PERSON_NAME]" at bounding box center [1087, 437] width 330 height 31
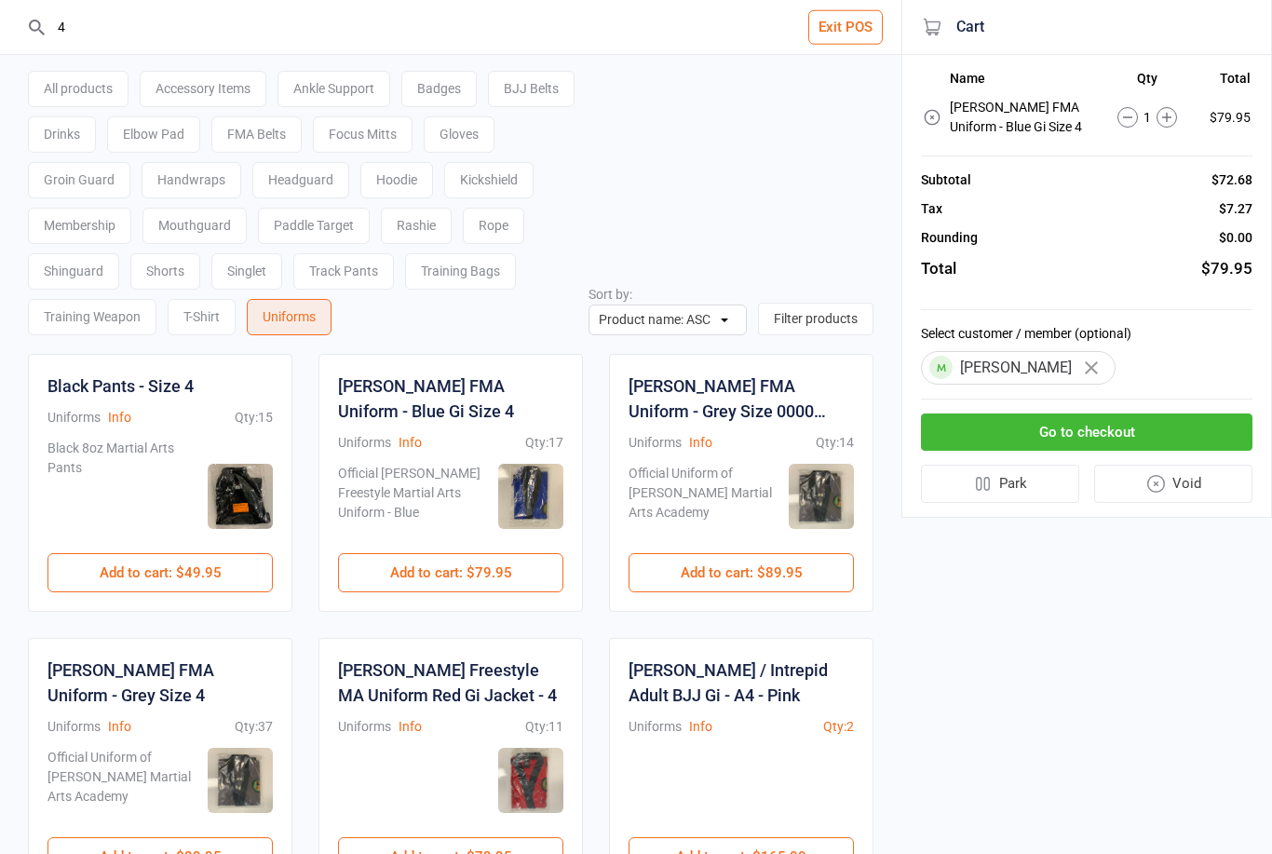
click at [1117, 429] on button "Go to checkout" at bounding box center [1086, 432] width 331 height 38
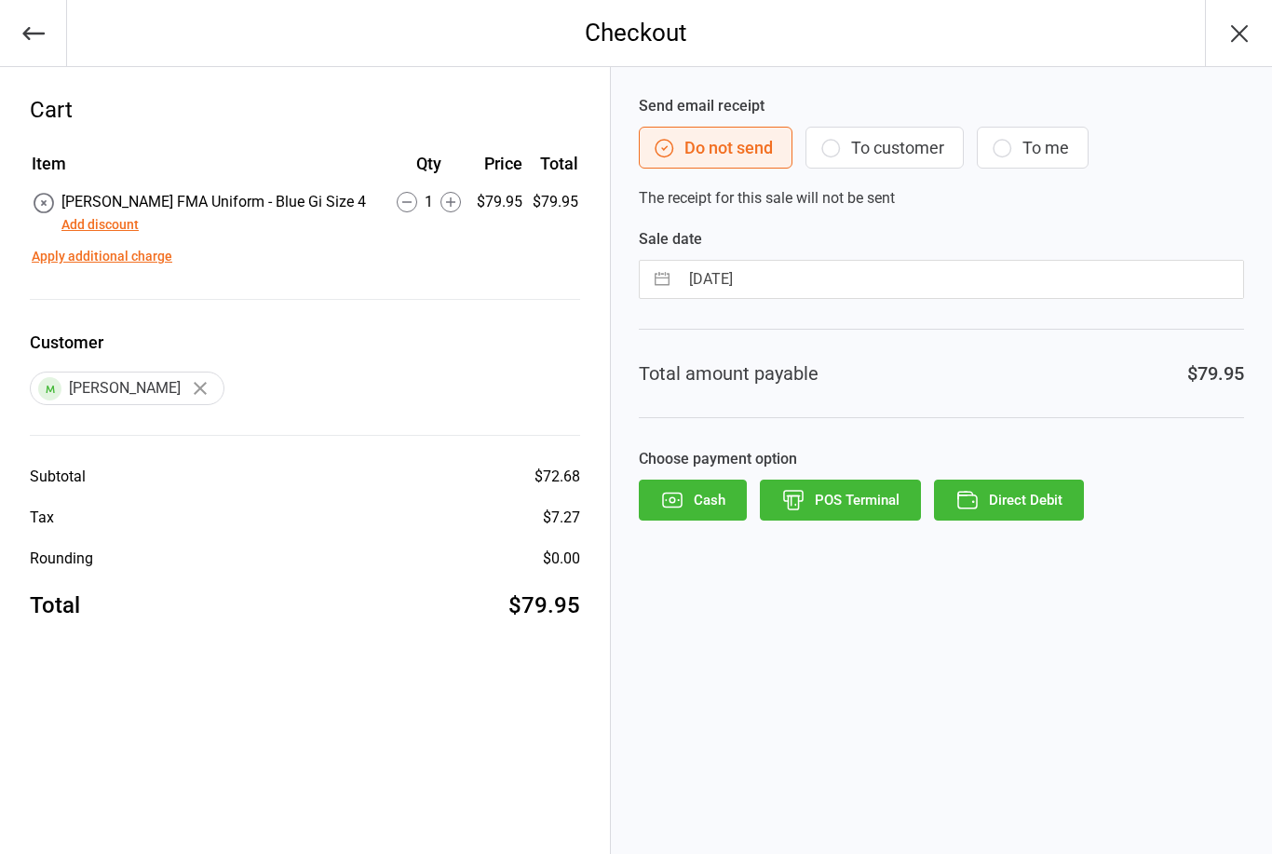
click at [115, 224] on button "Add discount" at bounding box center [99, 225] width 77 height 20
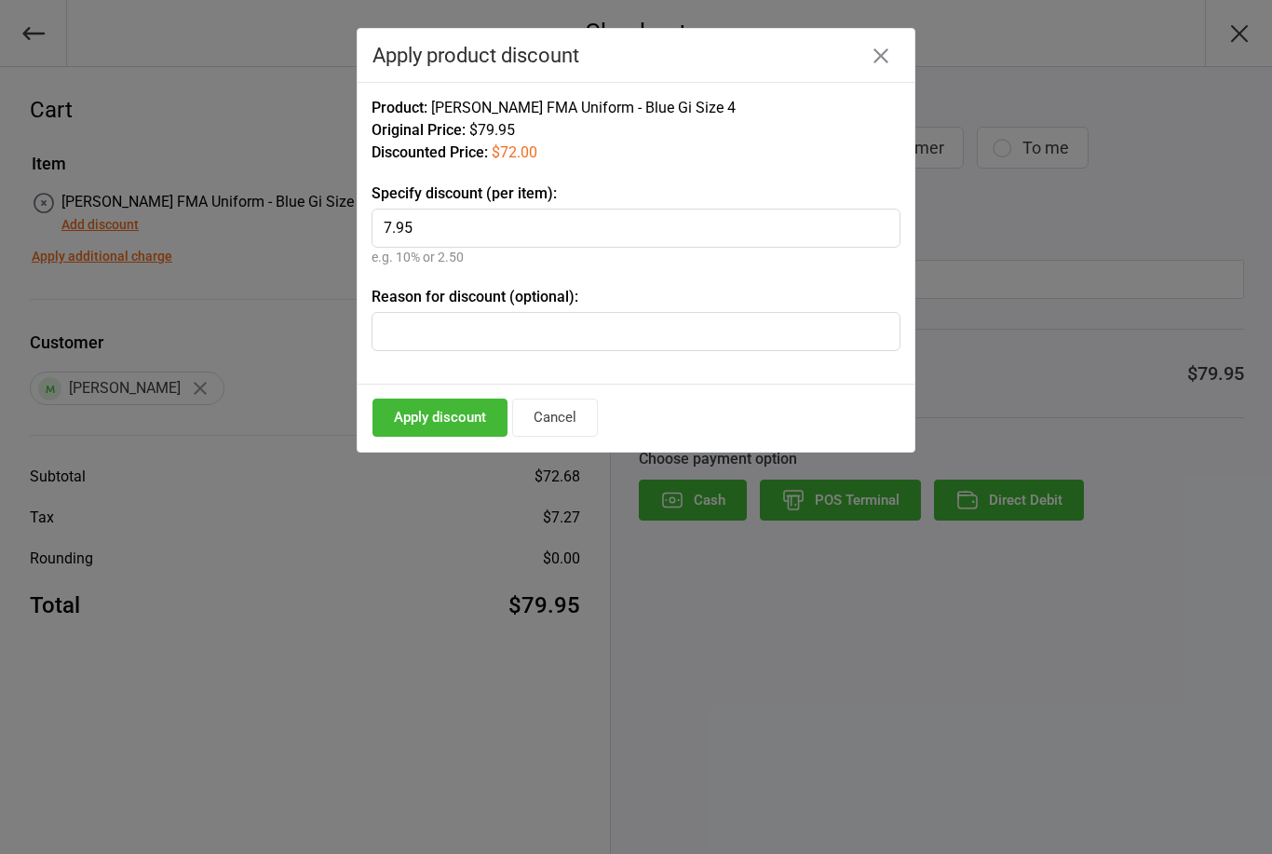
type input "7.95"
click at [492, 318] on input "text" at bounding box center [635, 331] width 529 height 39
click at [389, 322] on input "grading discount" at bounding box center [635, 331] width 529 height 39
click at [406, 330] on input "grading discount" at bounding box center [635, 331] width 529 height 39
click at [405, 334] on input "grading discount" at bounding box center [635, 331] width 529 height 39
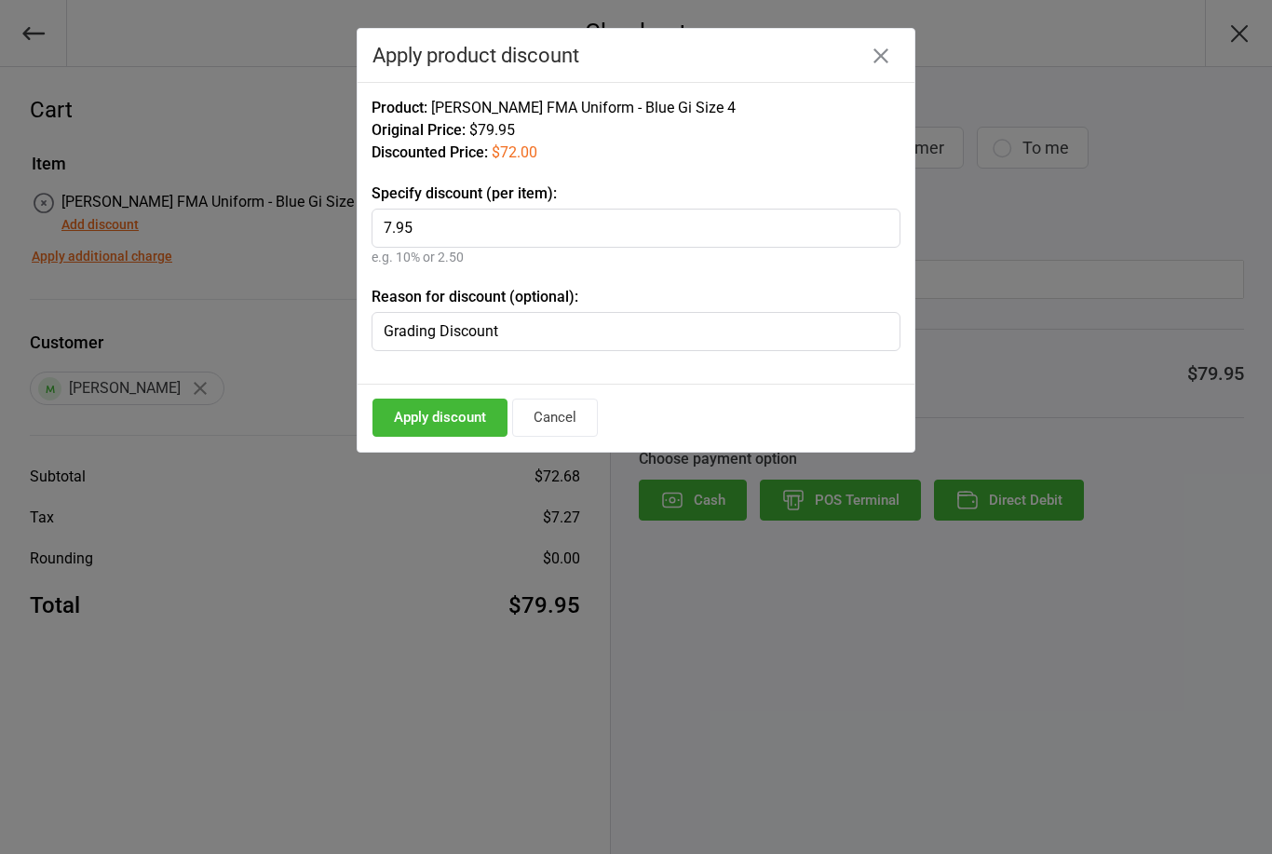
type input "Grading Discount"
click at [441, 418] on button "Apply discount" at bounding box center [439, 417] width 135 height 38
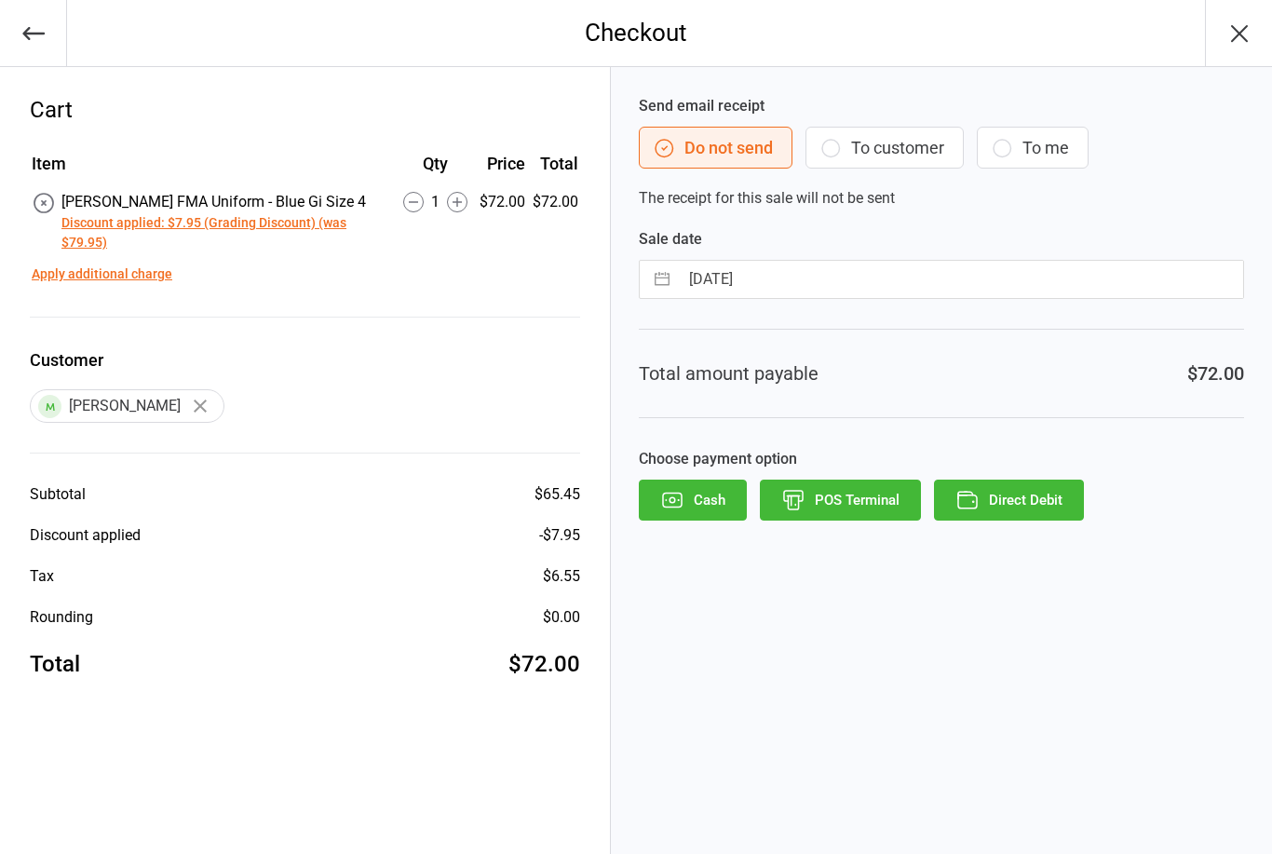
click at [848, 494] on button "POS Terminal" at bounding box center [840, 499] width 161 height 41
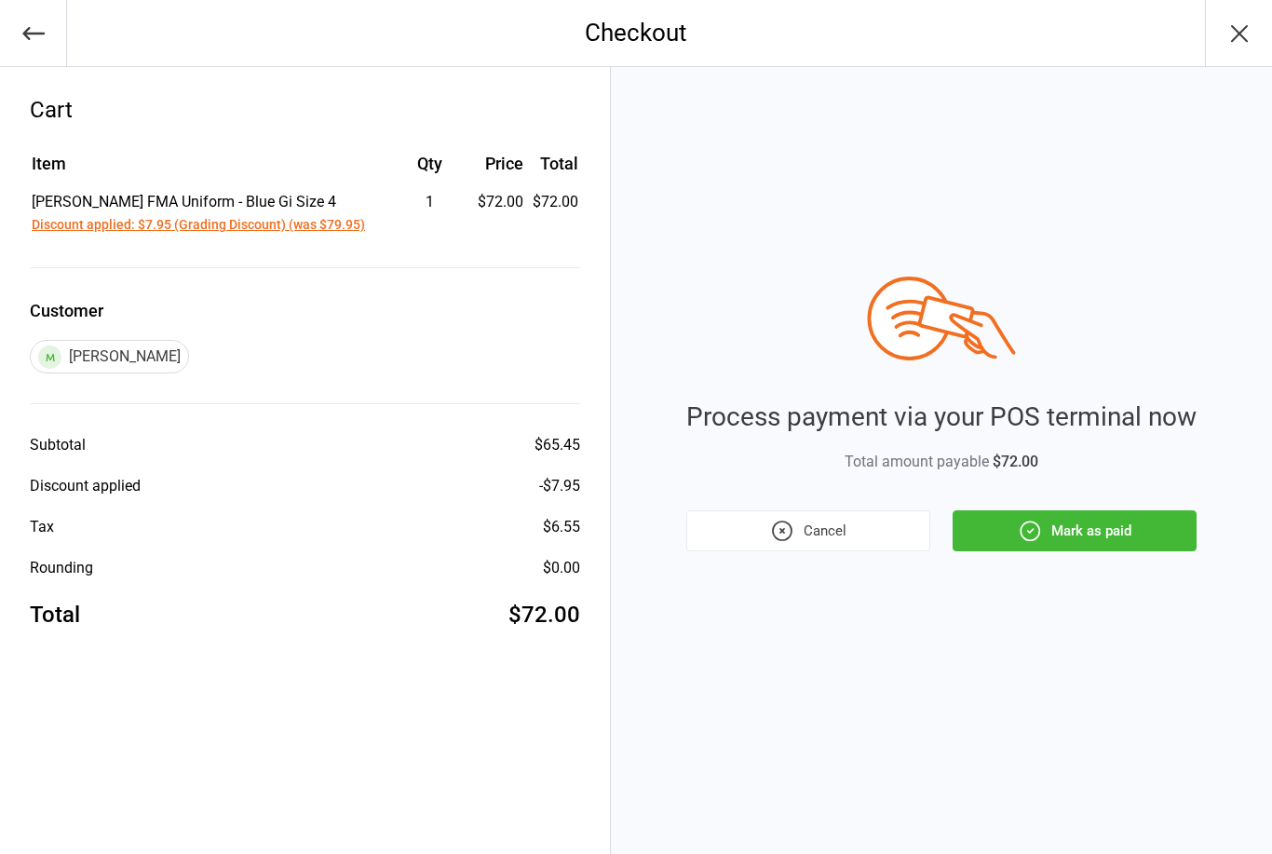
click at [1086, 522] on button "Mark as paid" at bounding box center [1074, 530] width 244 height 41
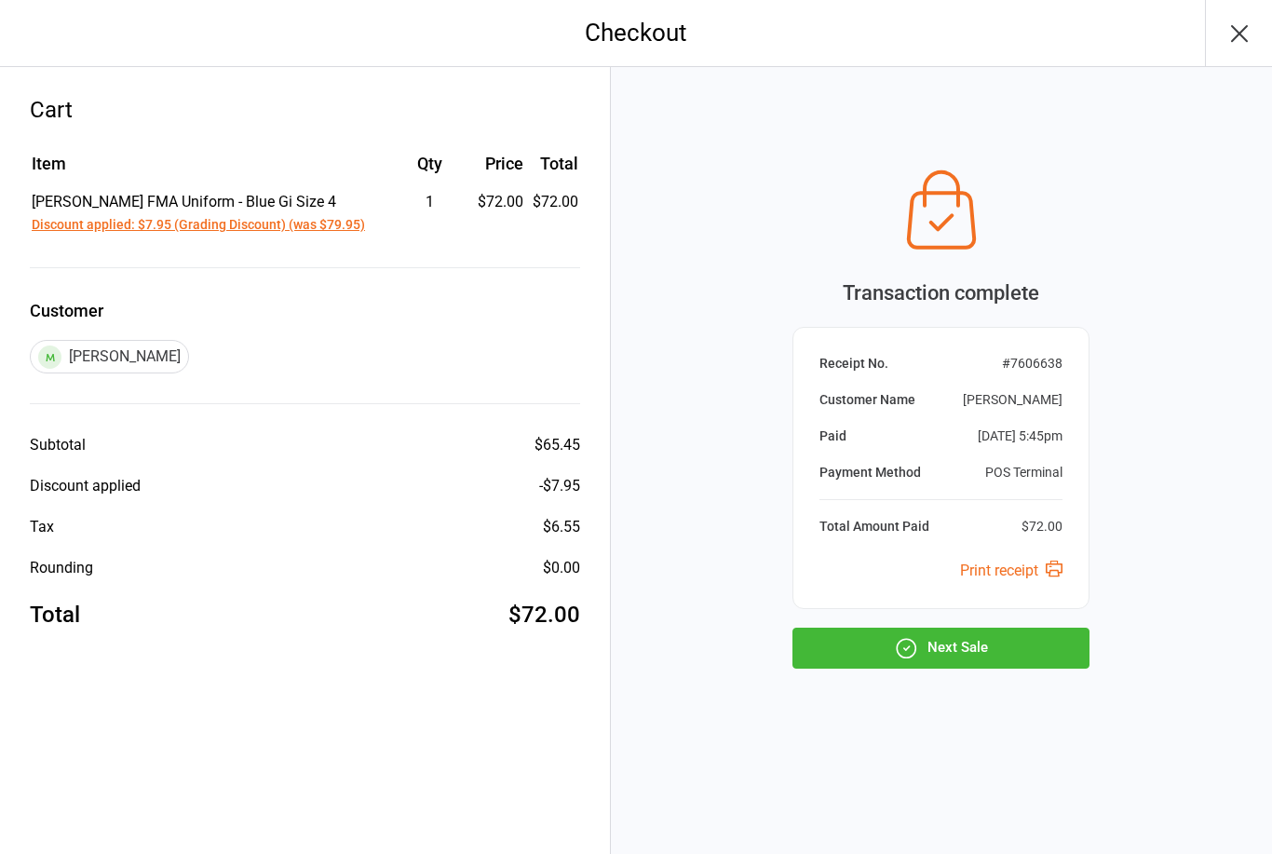
click at [976, 632] on button "Next Sale" at bounding box center [940, 647] width 297 height 41
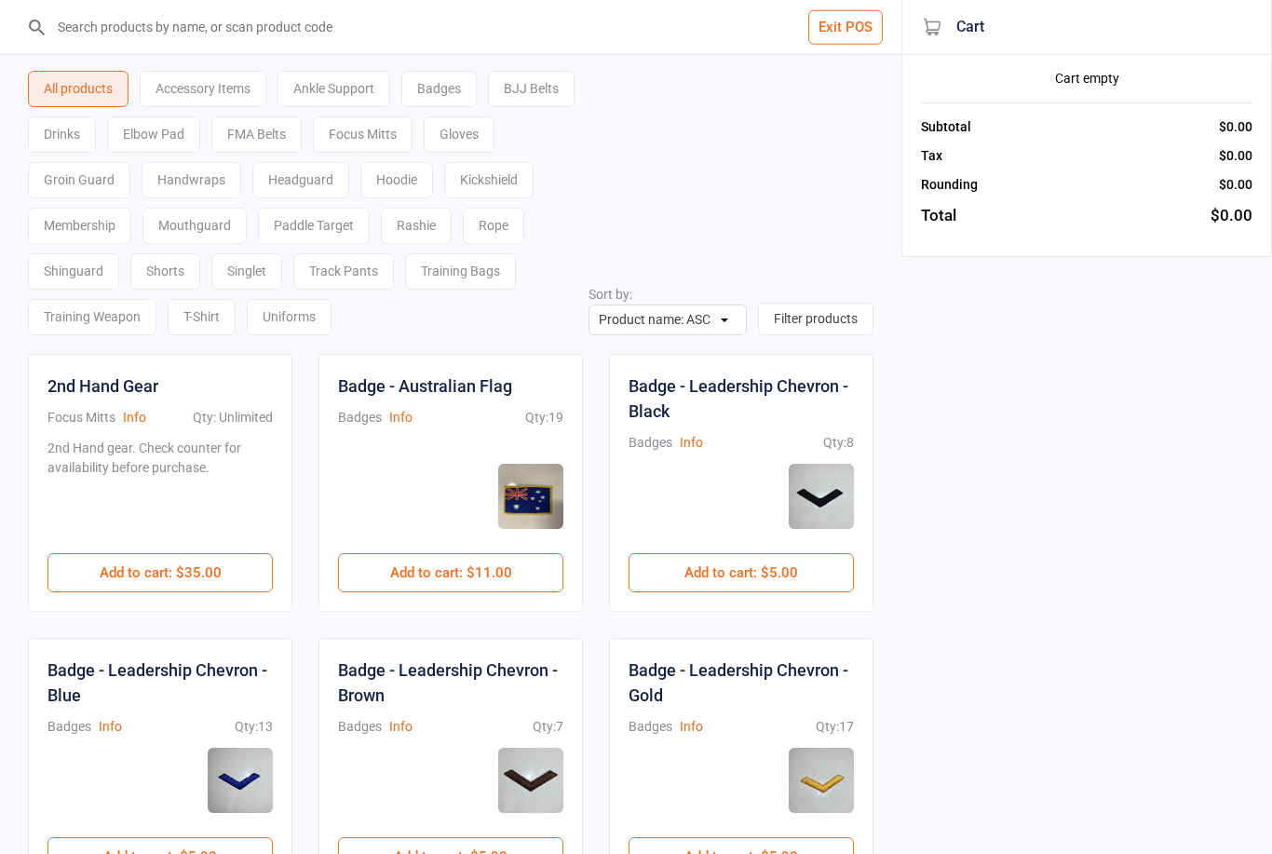
click at [839, 33] on button "Exit POS" at bounding box center [845, 27] width 74 height 34
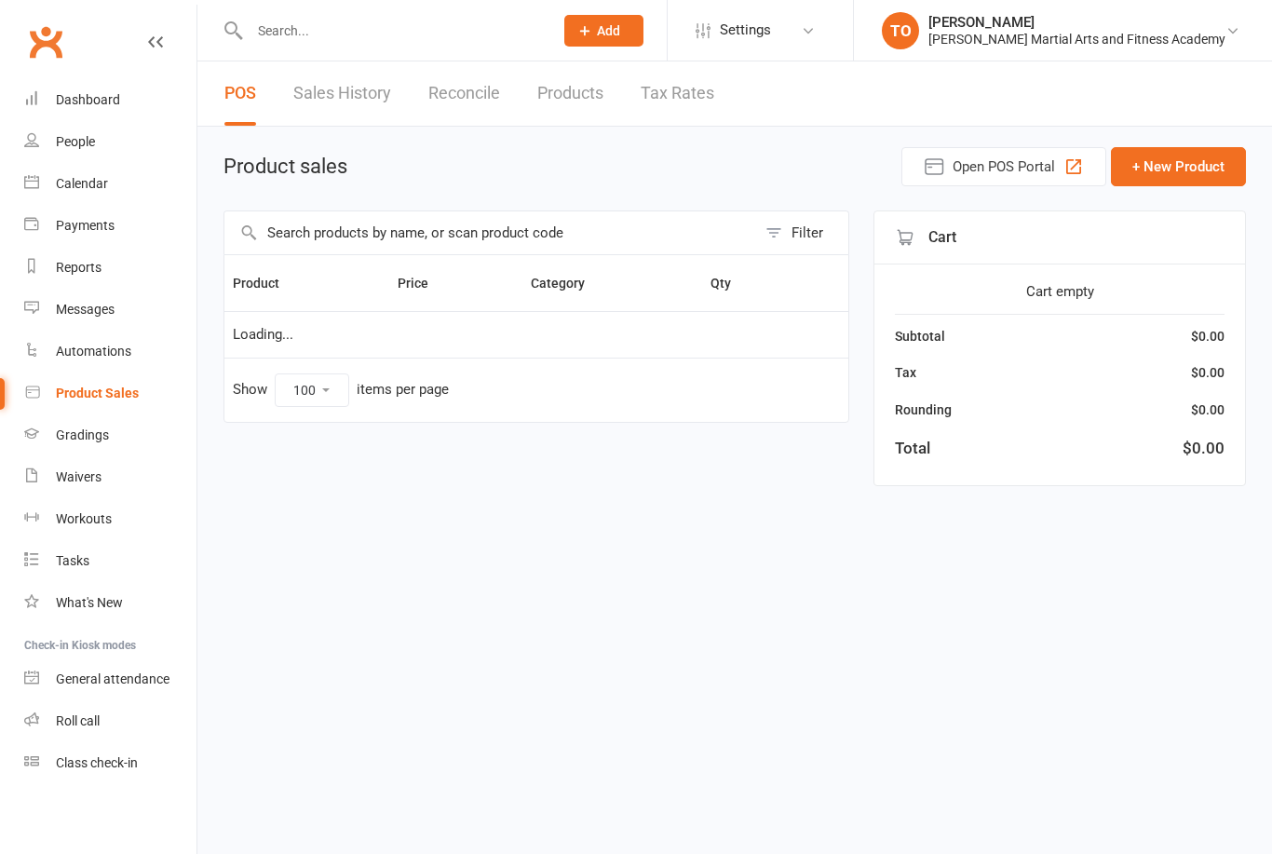
select select "100"
click at [333, 34] on input "text" at bounding box center [392, 31] width 296 height 26
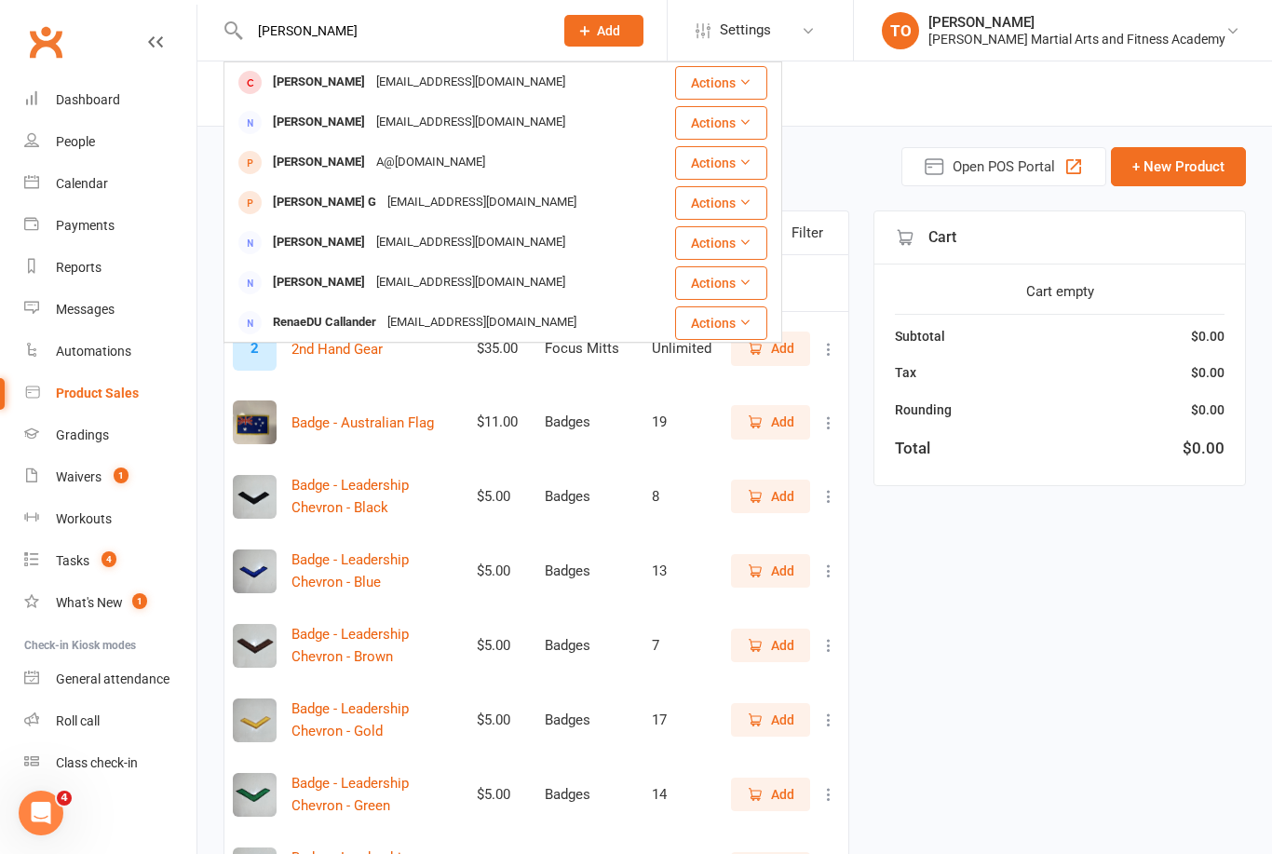
type input "[PERSON_NAME]"
